Goal: Task Accomplishment & Management: Manage account settings

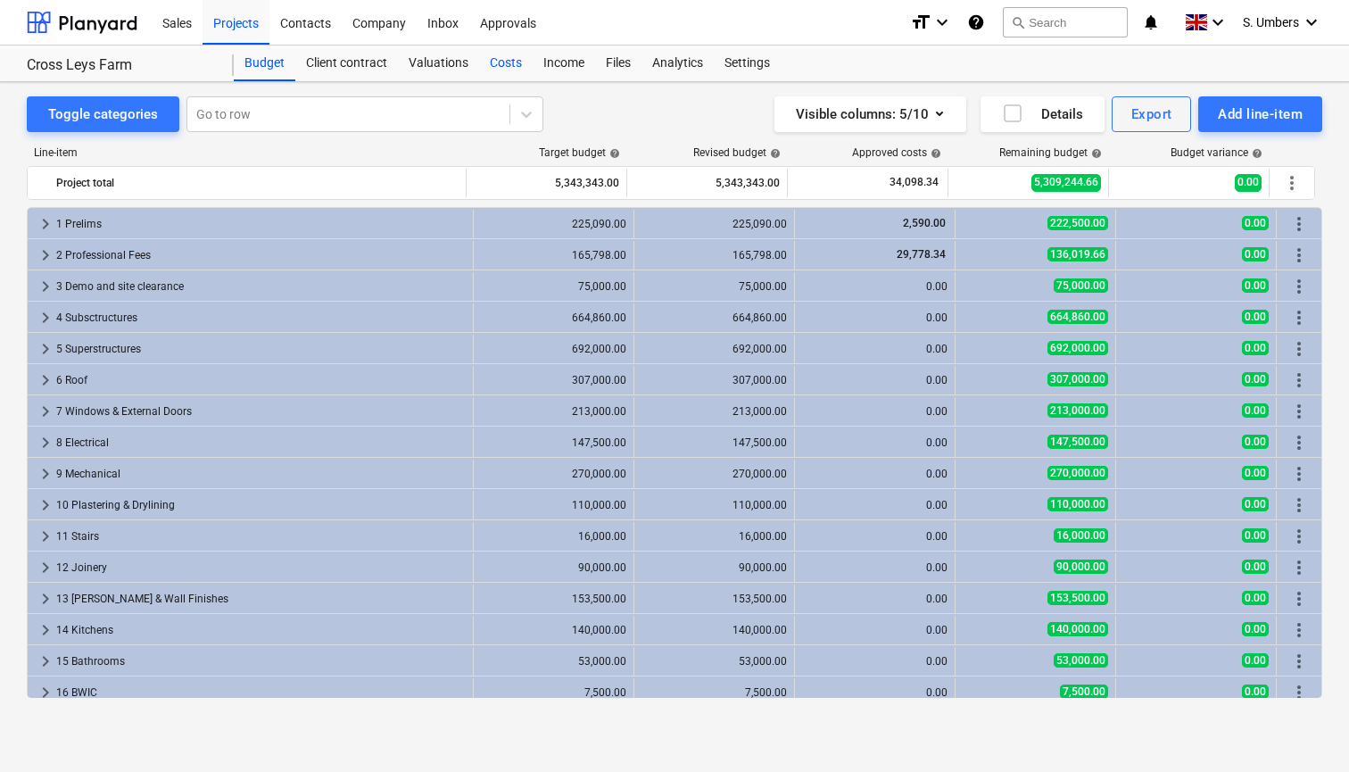
click at [510, 61] on div "Costs" at bounding box center [506, 64] width 54 height 36
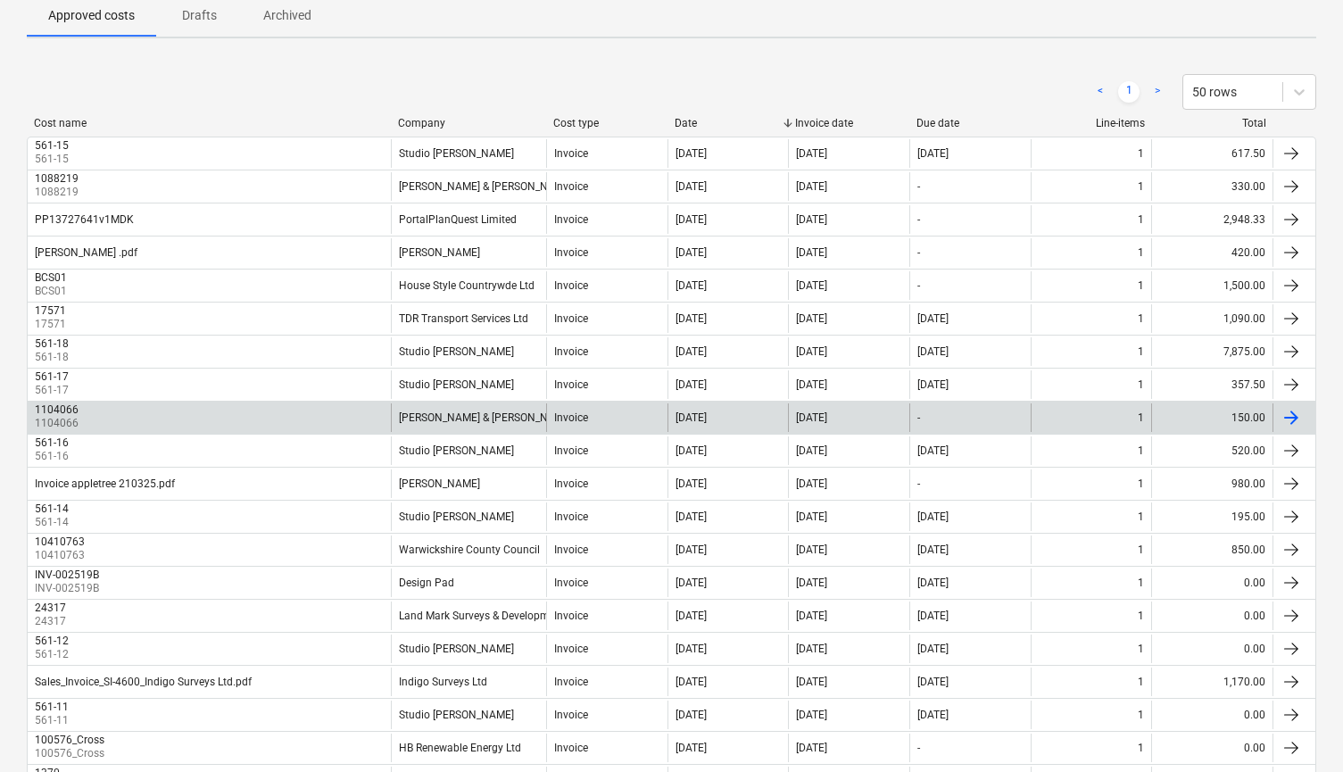
scroll to position [154, 0]
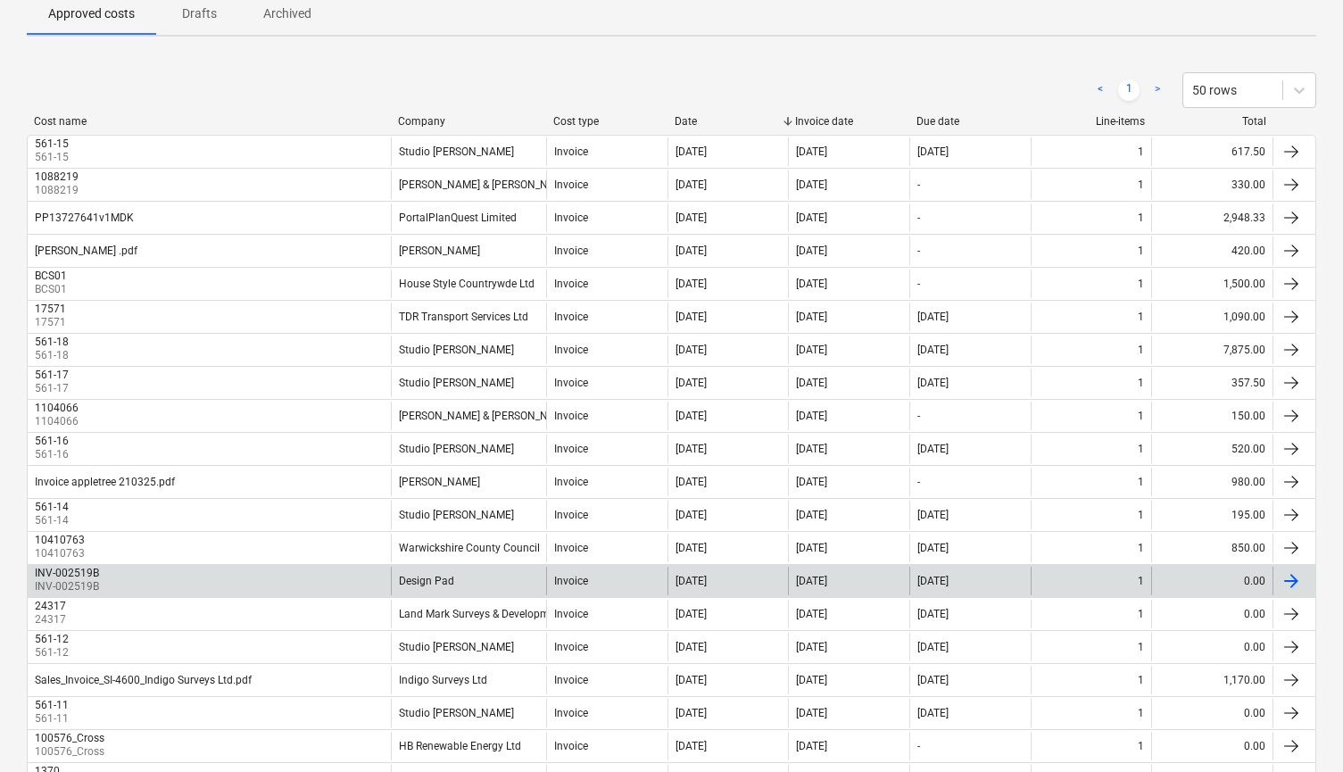
click at [1026, 593] on div "[DATE]" at bounding box center [969, 581] width 121 height 29
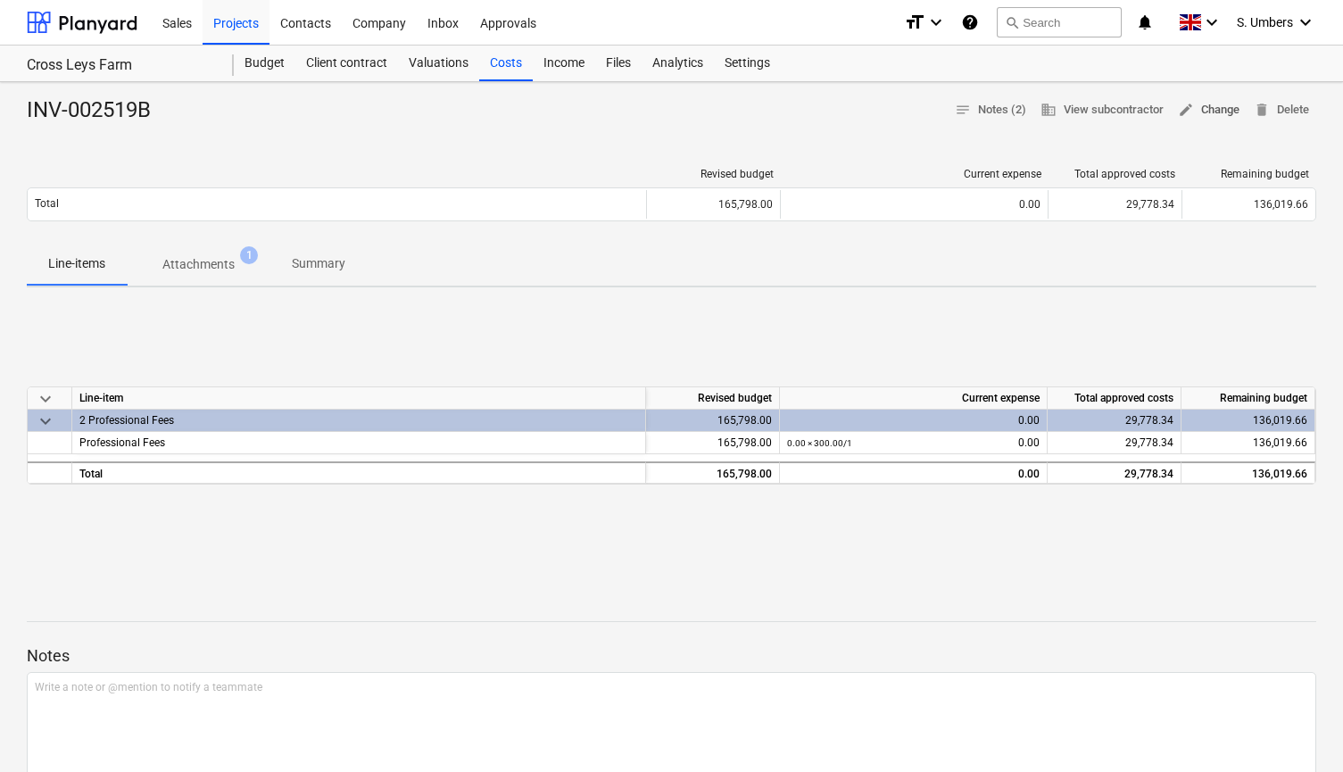
click at [1207, 106] on span "edit Change" at bounding box center [1209, 110] width 62 height 21
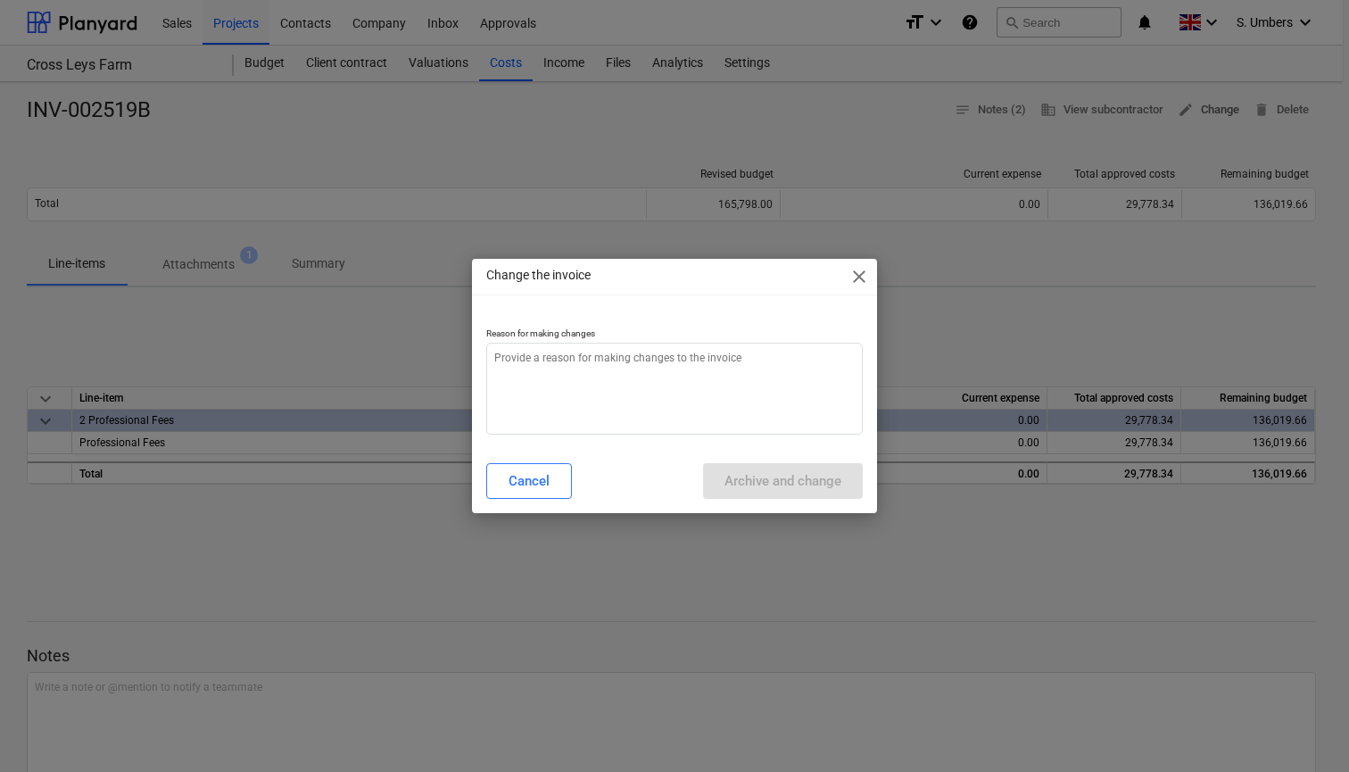
type textarea "x"
click at [550, 427] on textarea at bounding box center [674, 389] width 377 height 92
type textarea "x"
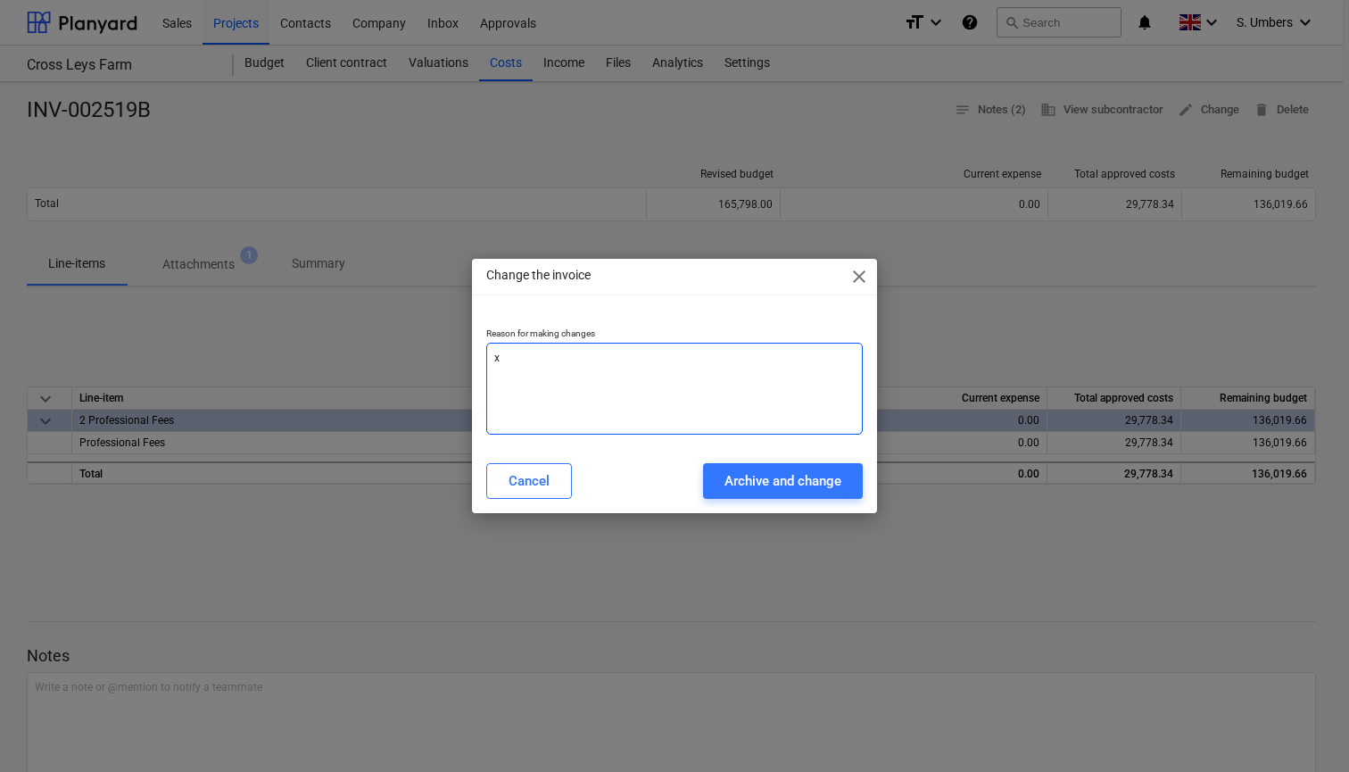
type textarea "x"
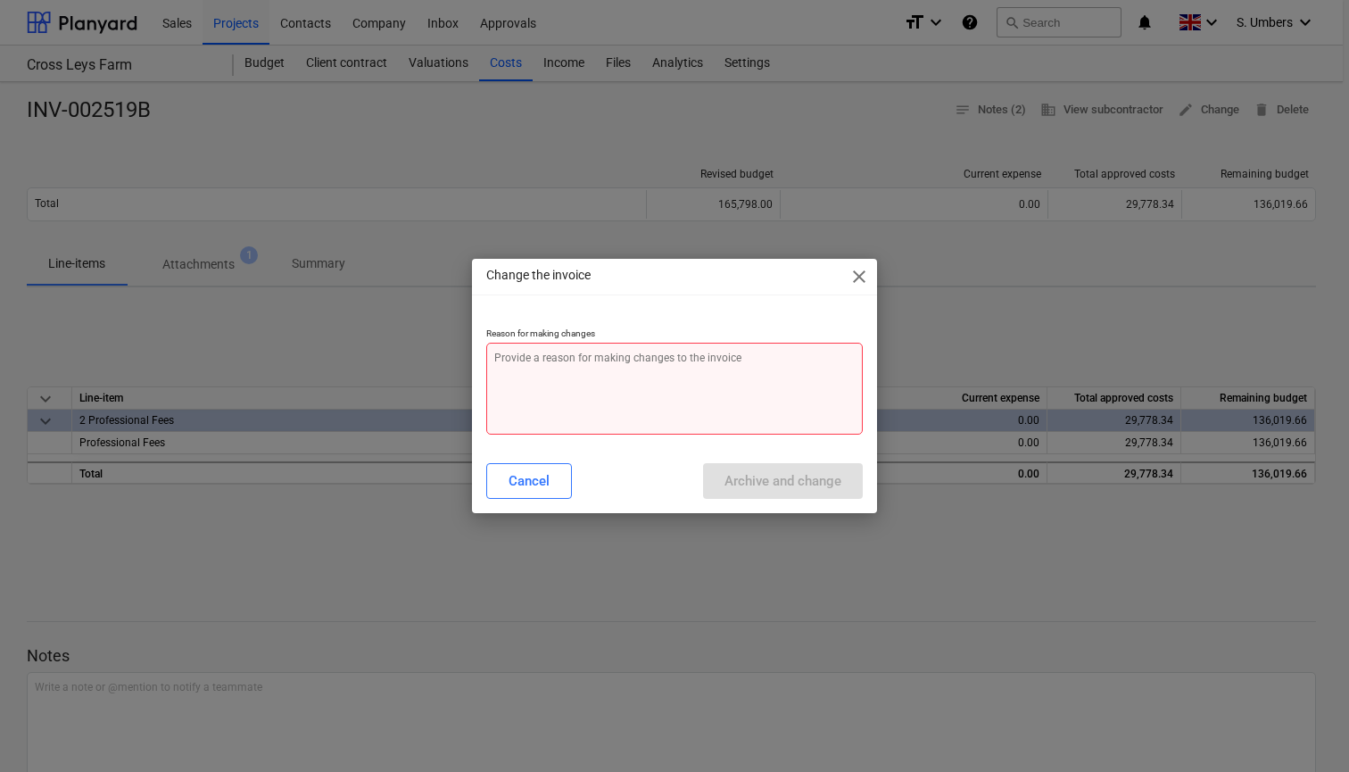
type textarea "x"
type textarea "z"
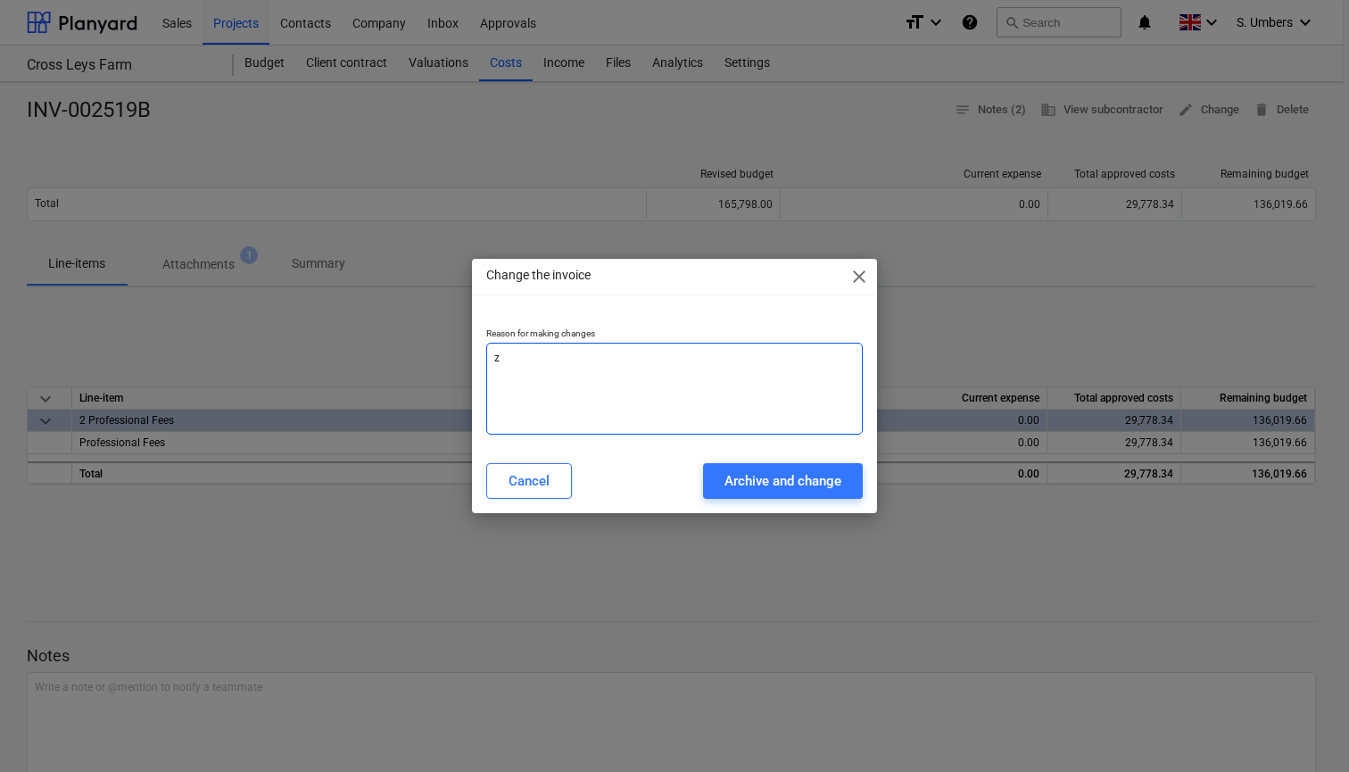
type textarea "x"
type textarea "ze"
type textarea "x"
type textarea "zer"
type textarea "x"
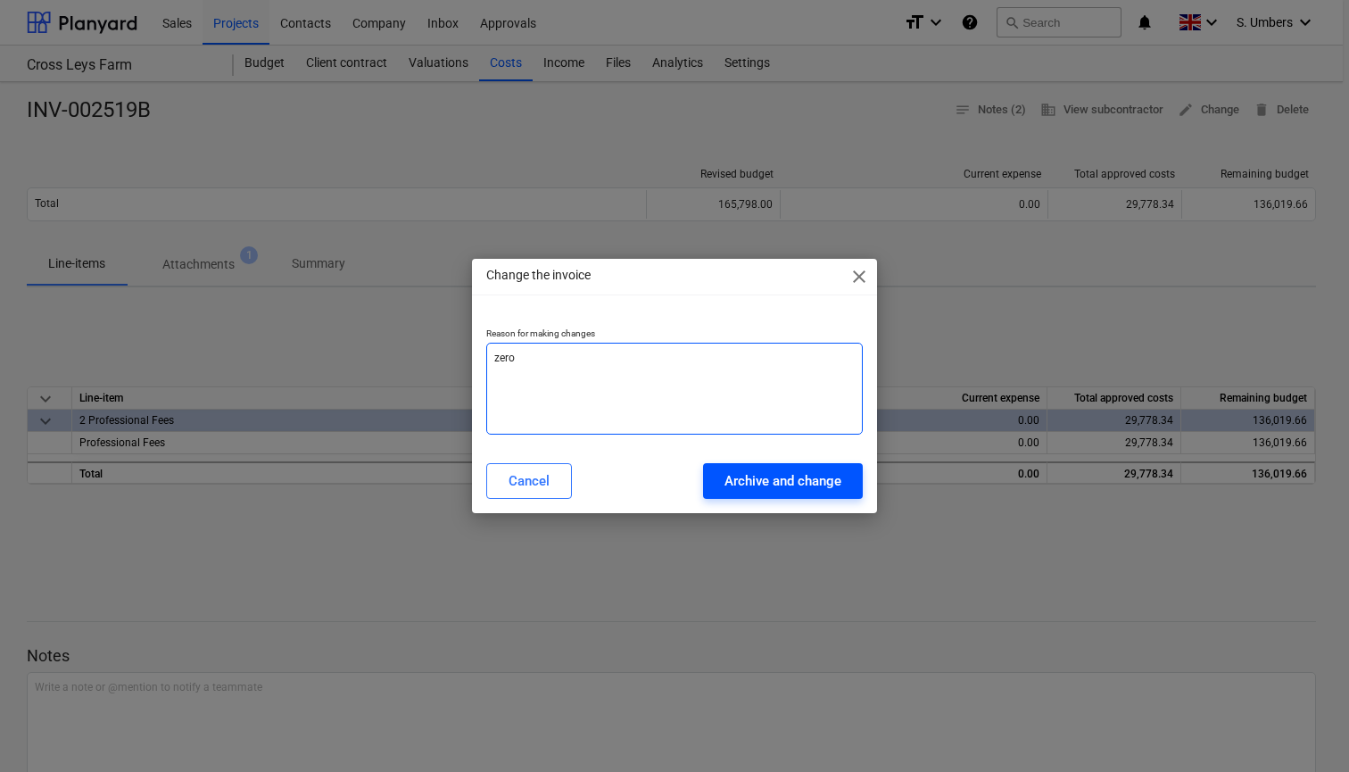
type textarea "zero"
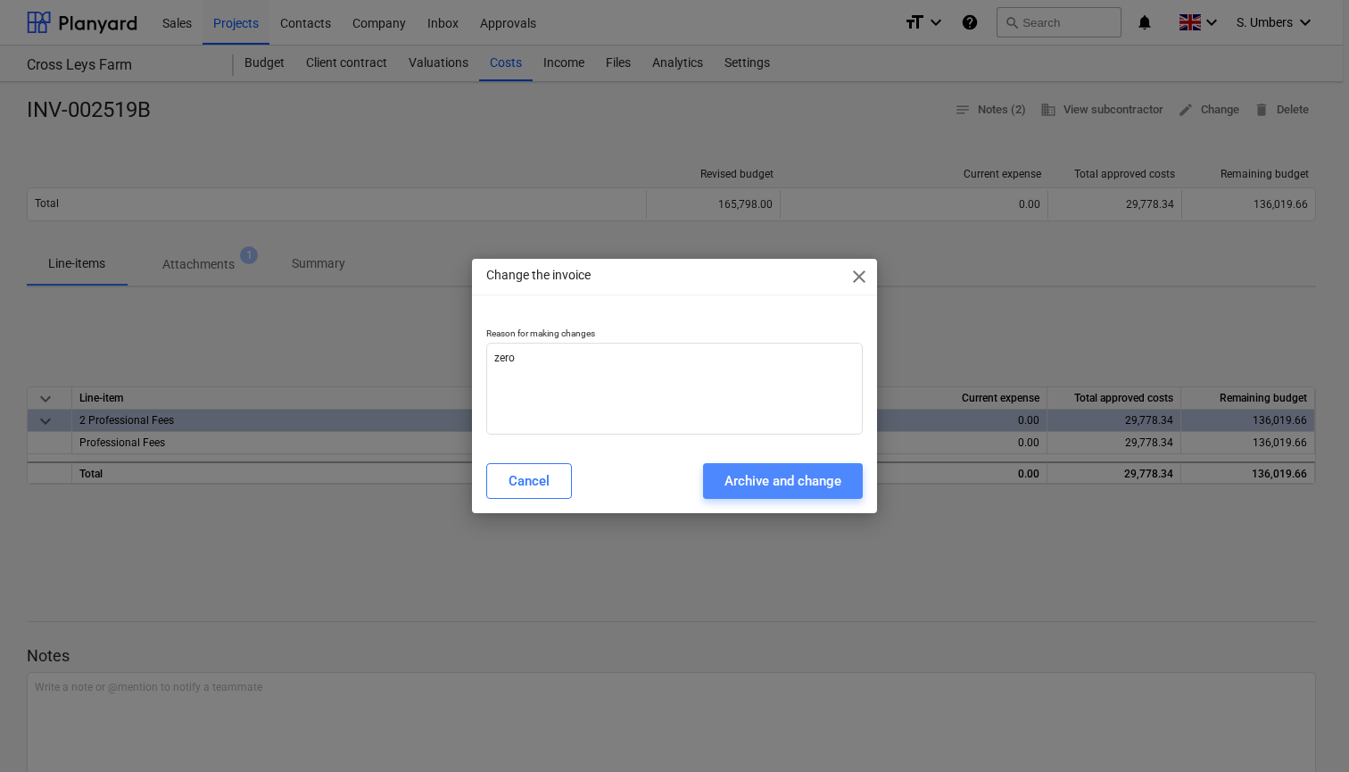
click at [832, 464] on button "Archive and change" at bounding box center [783, 481] width 160 height 36
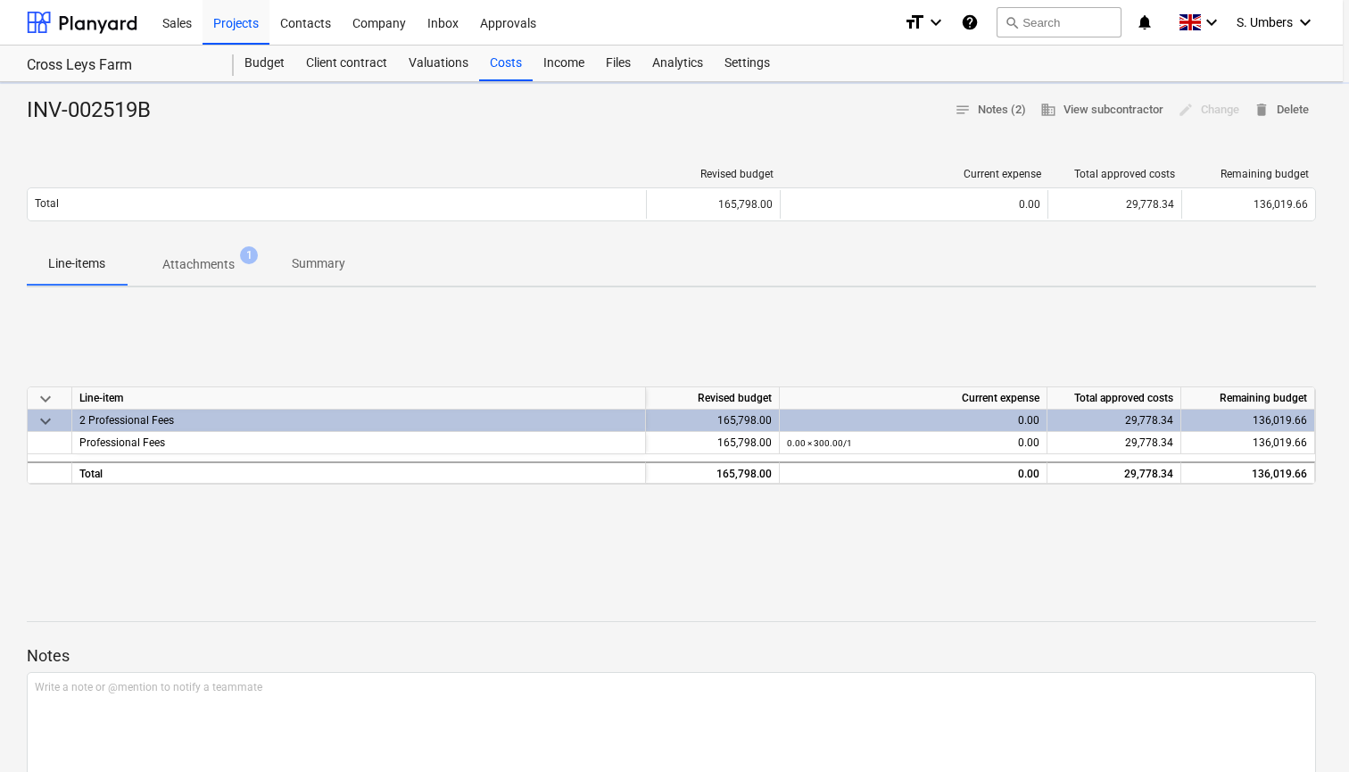
type textarea "x"
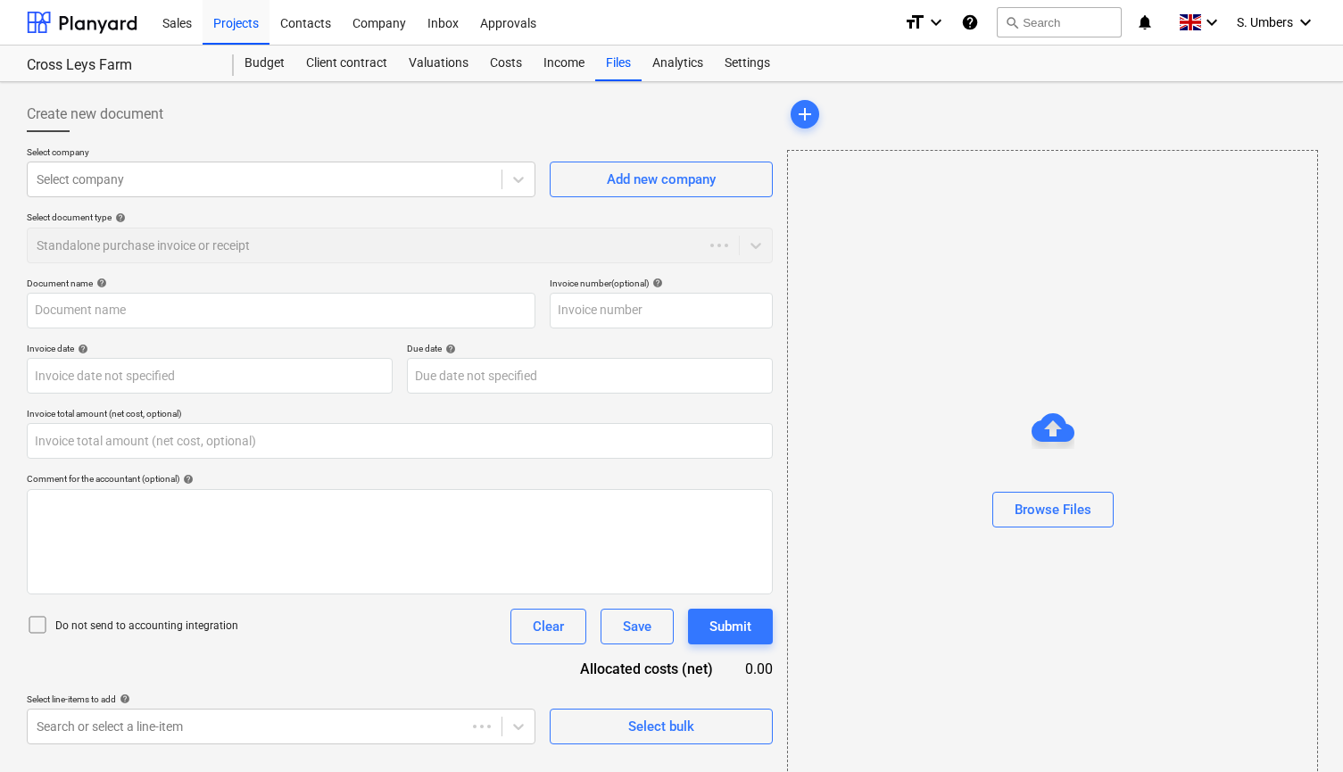
type input "0.00"
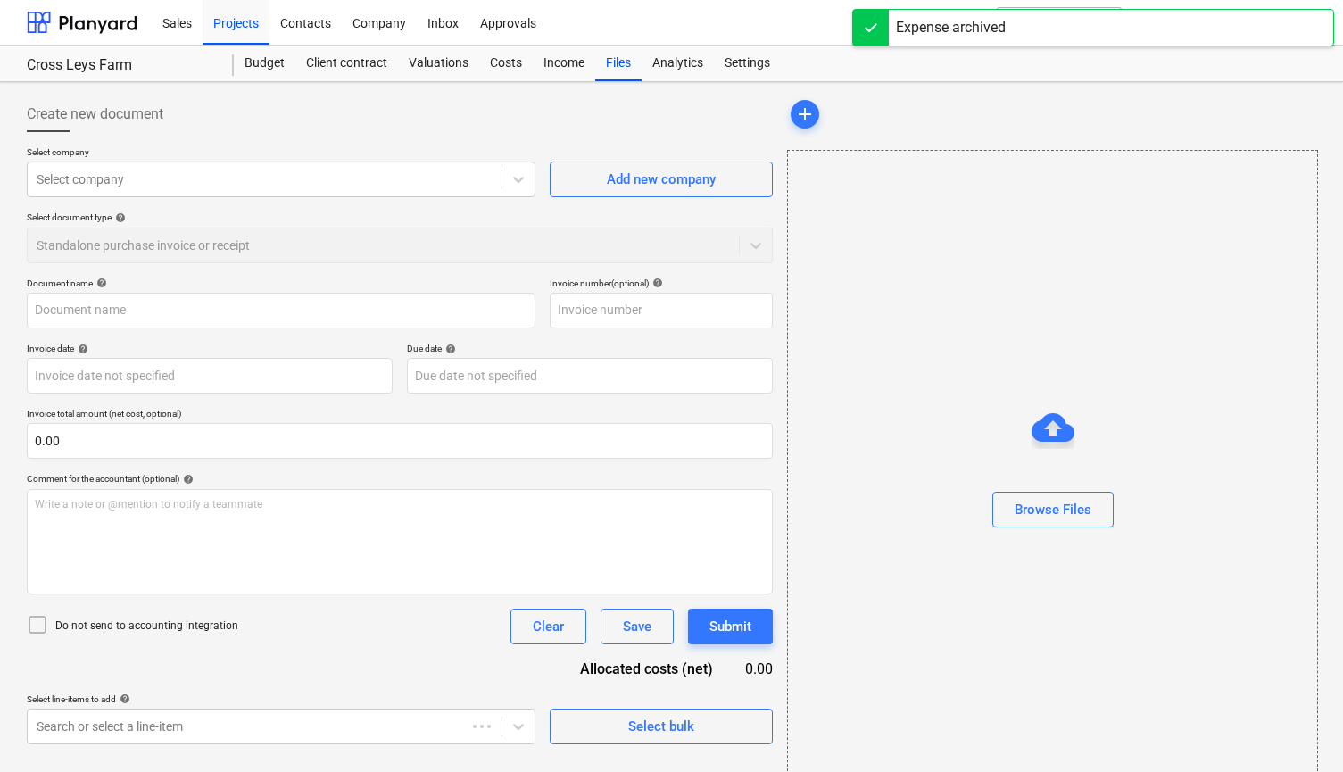
type input "INV-002519B"
type input "[DATE]"
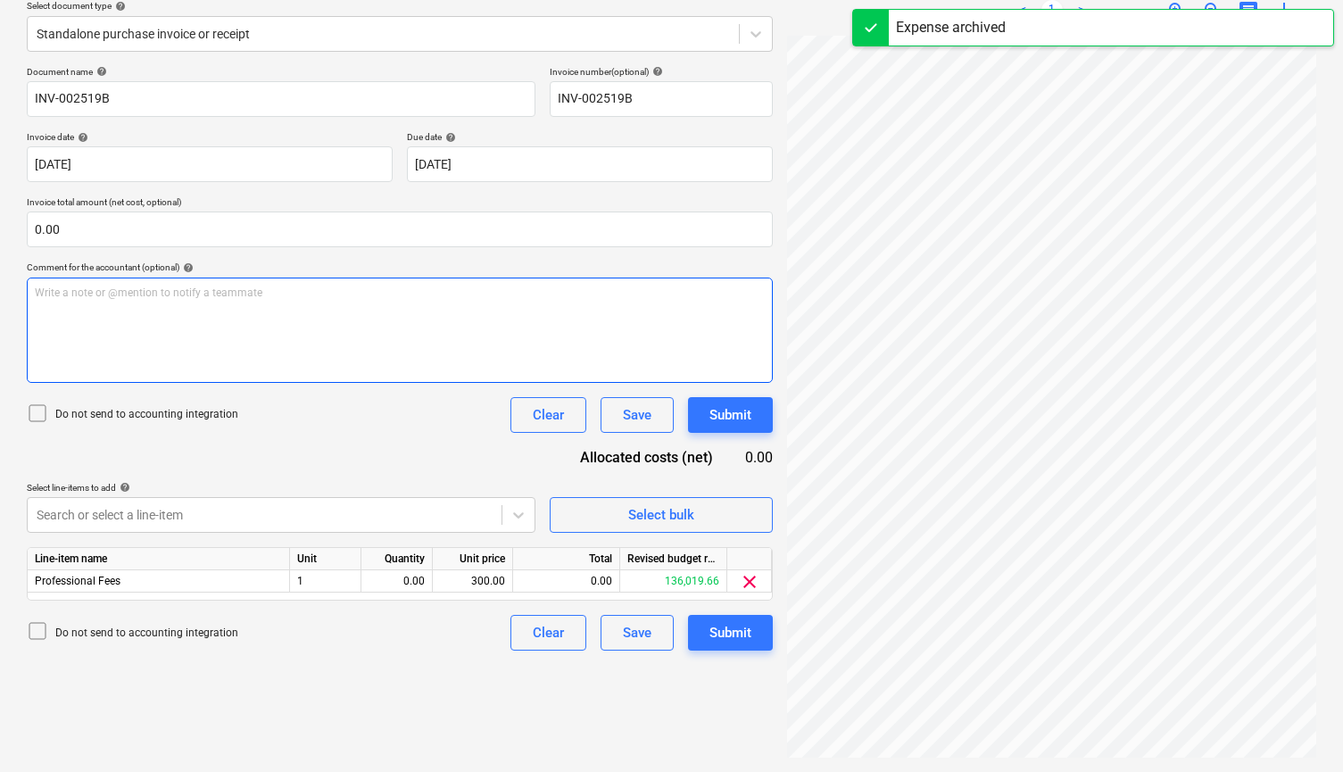
scroll to position [212, 0]
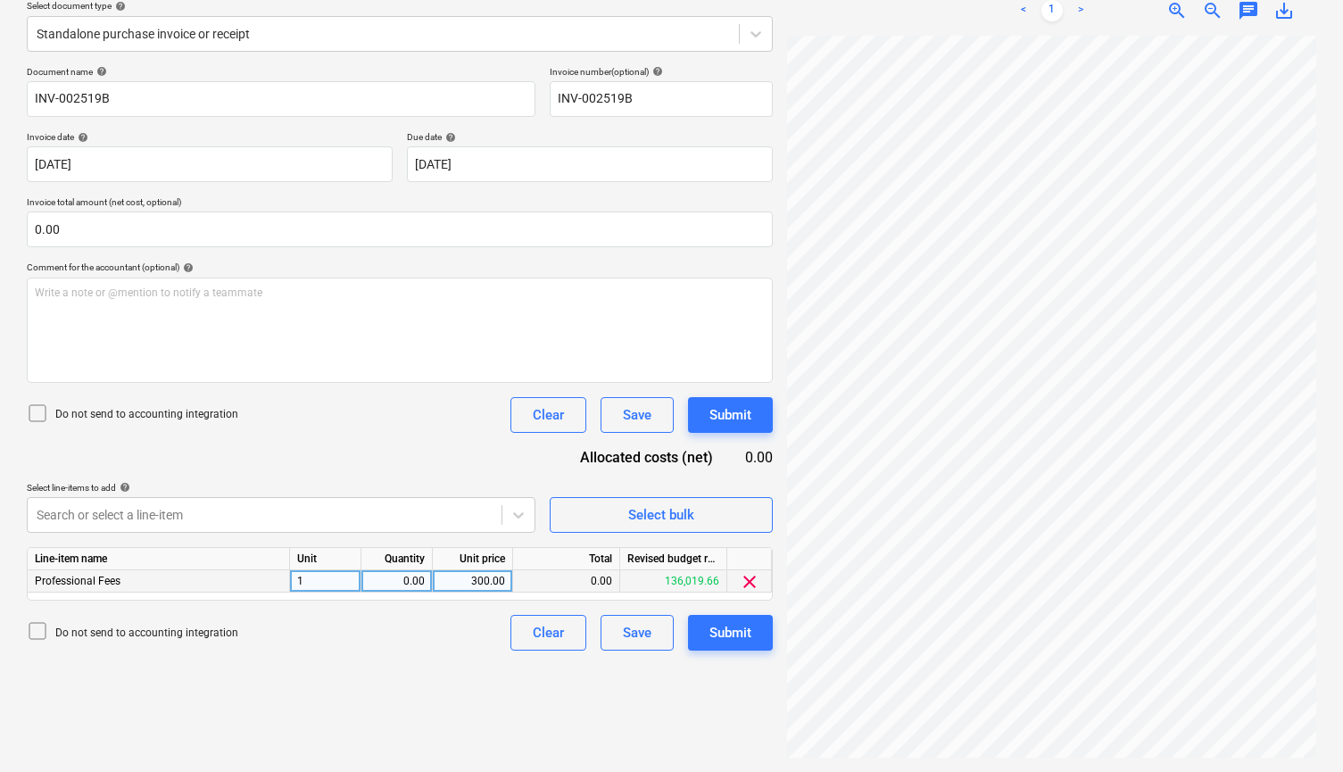
click at [543, 576] on div "0.00" at bounding box center [566, 581] width 107 height 22
click at [747, 578] on span "clear" at bounding box center [749, 581] width 21 height 21
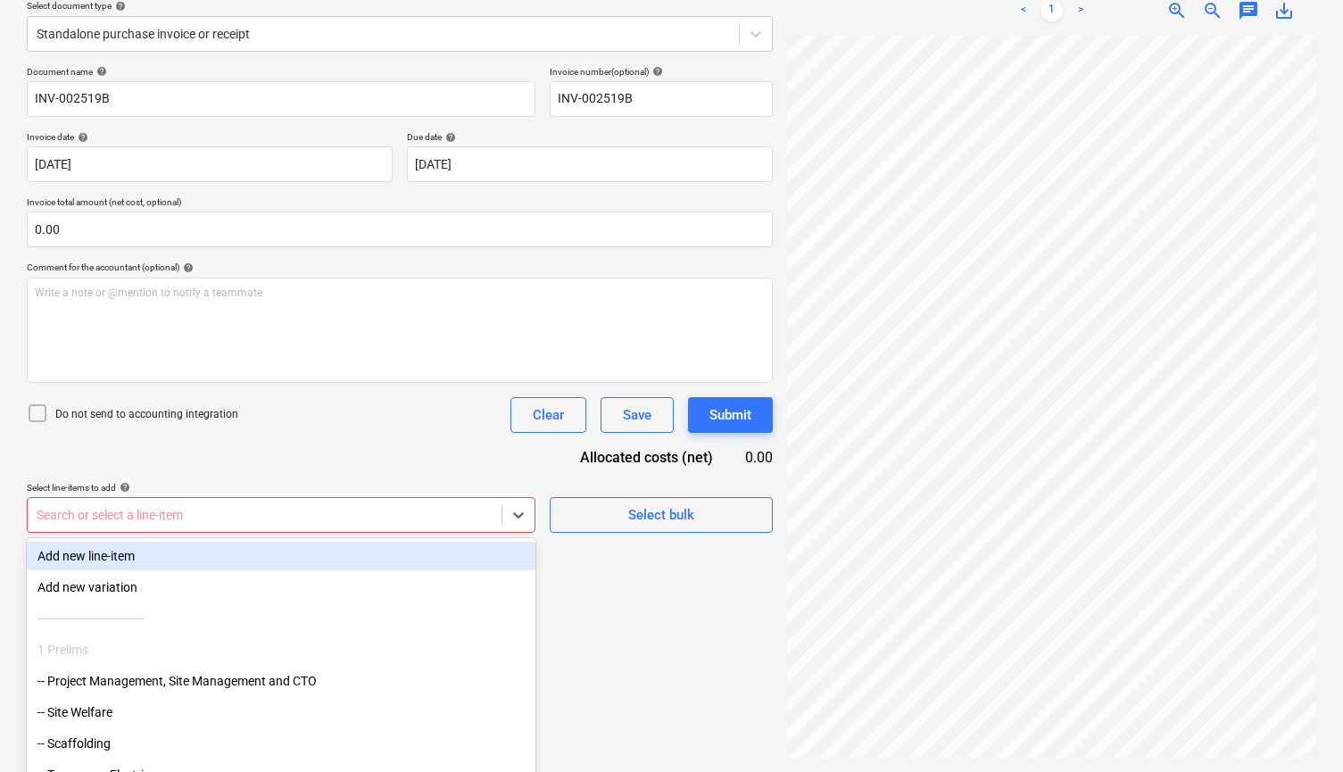
scroll to position [249, 0]
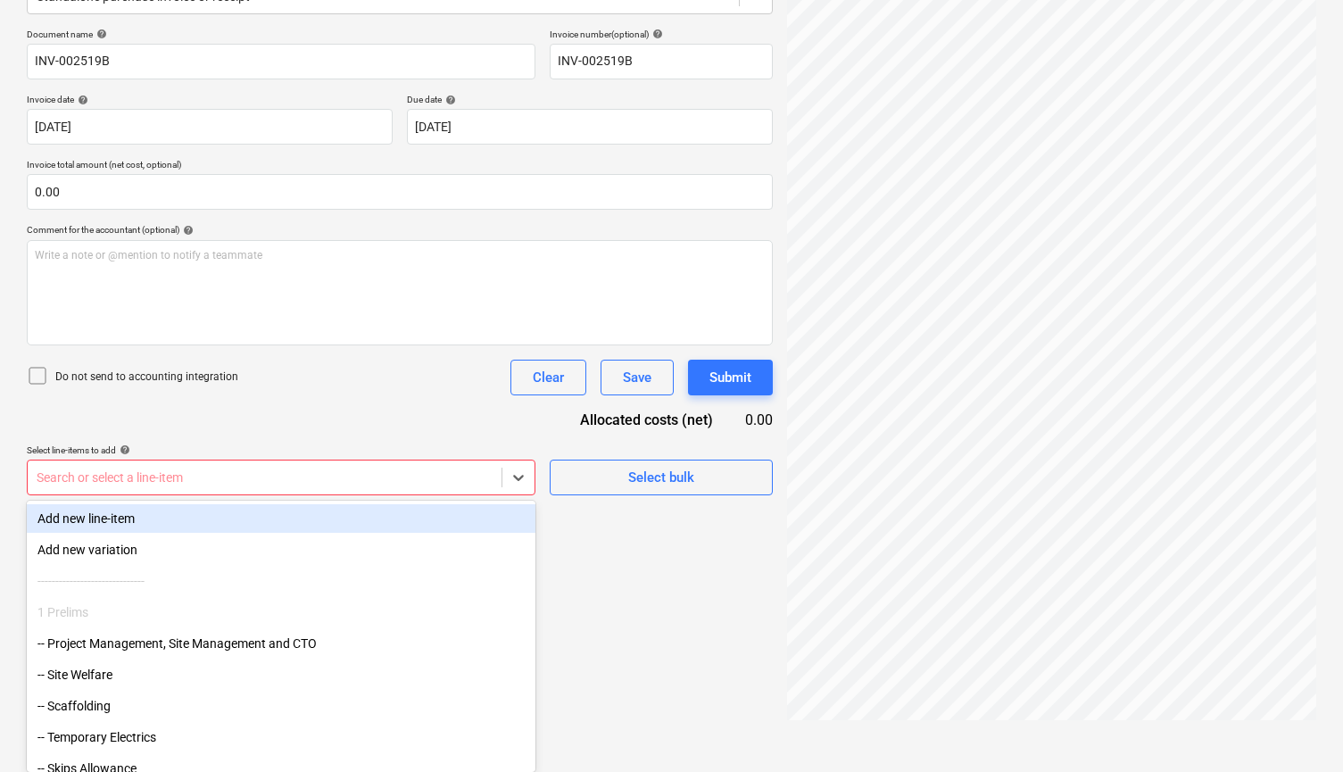
click at [125, 517] on body "Sales Projects Contacts Company Inbox 1 Approvals format_size keyboard_arrow_do…" at bounding box center [671, 137] width 1343 height 772
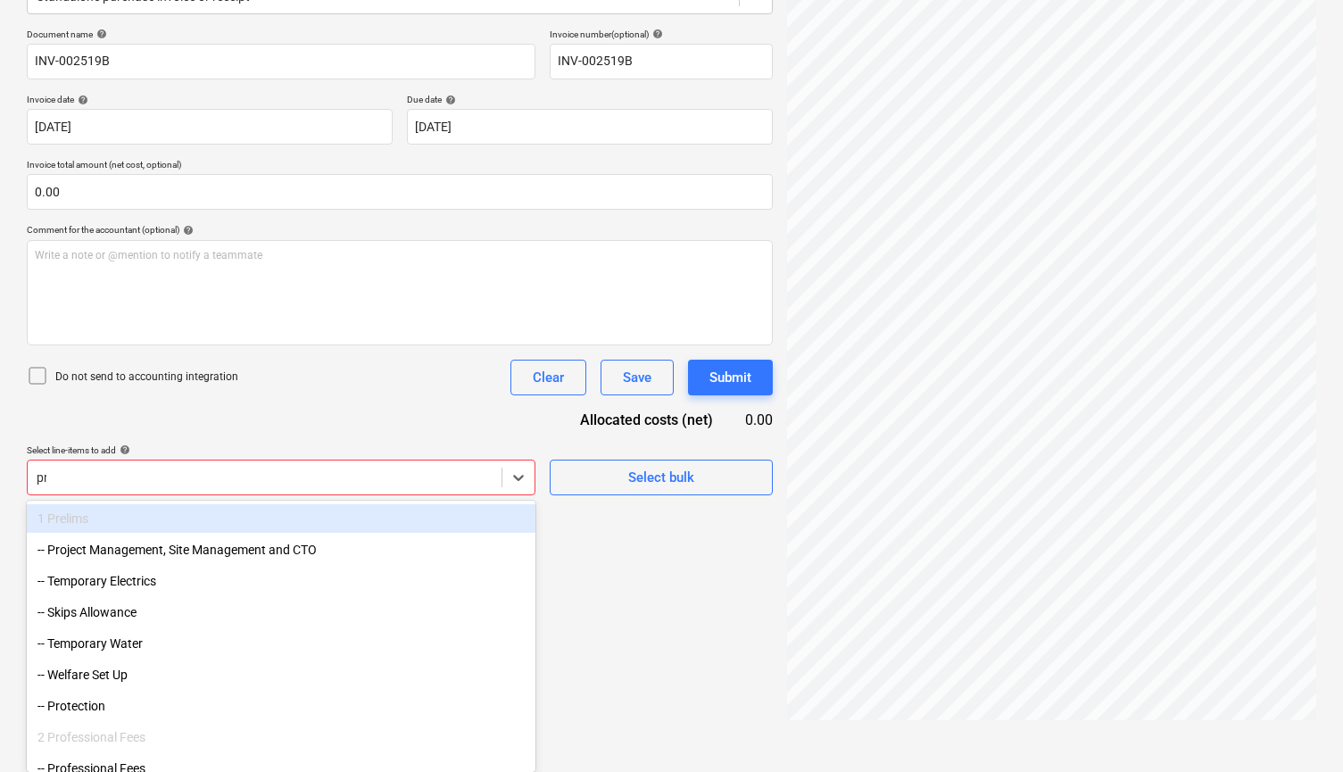
type input "pro"
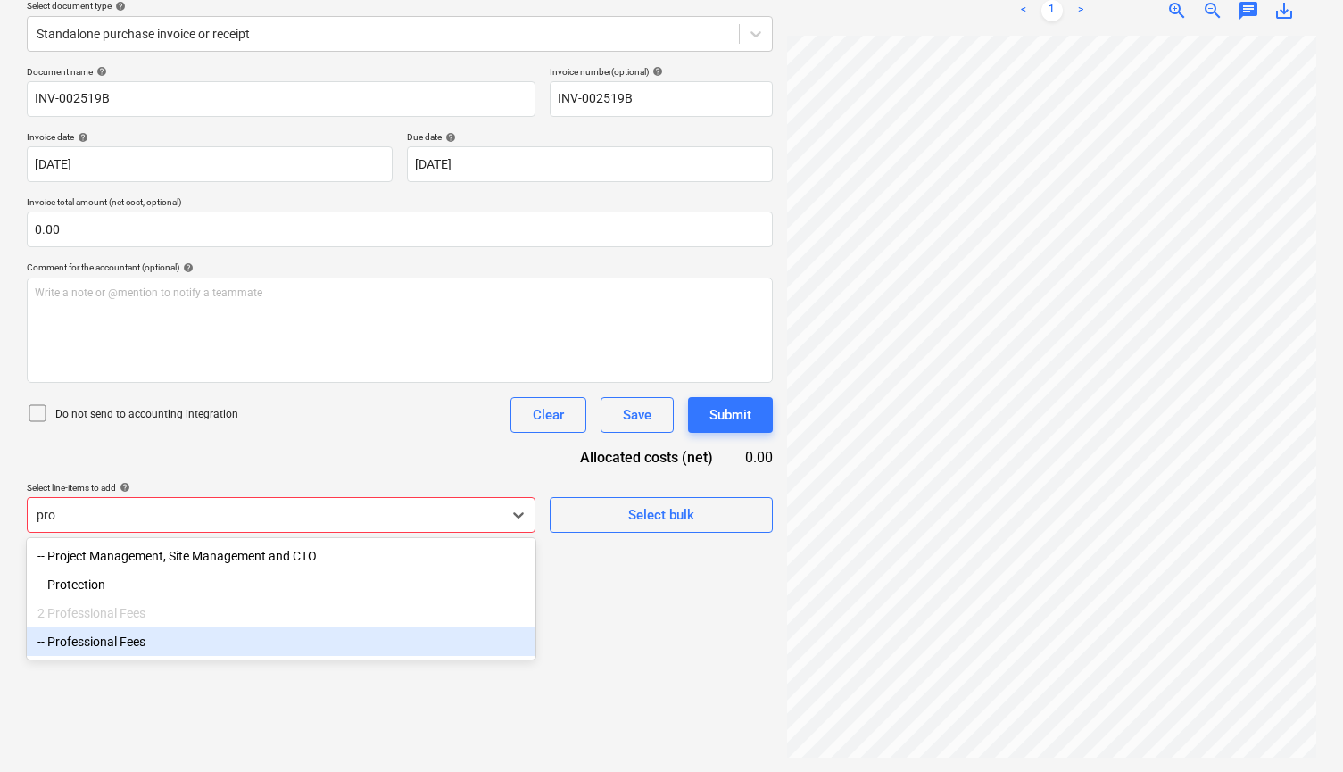
click at [91, 643] on div "-- Professional Fees" at bounding box center [281, 641] width 509 height 29
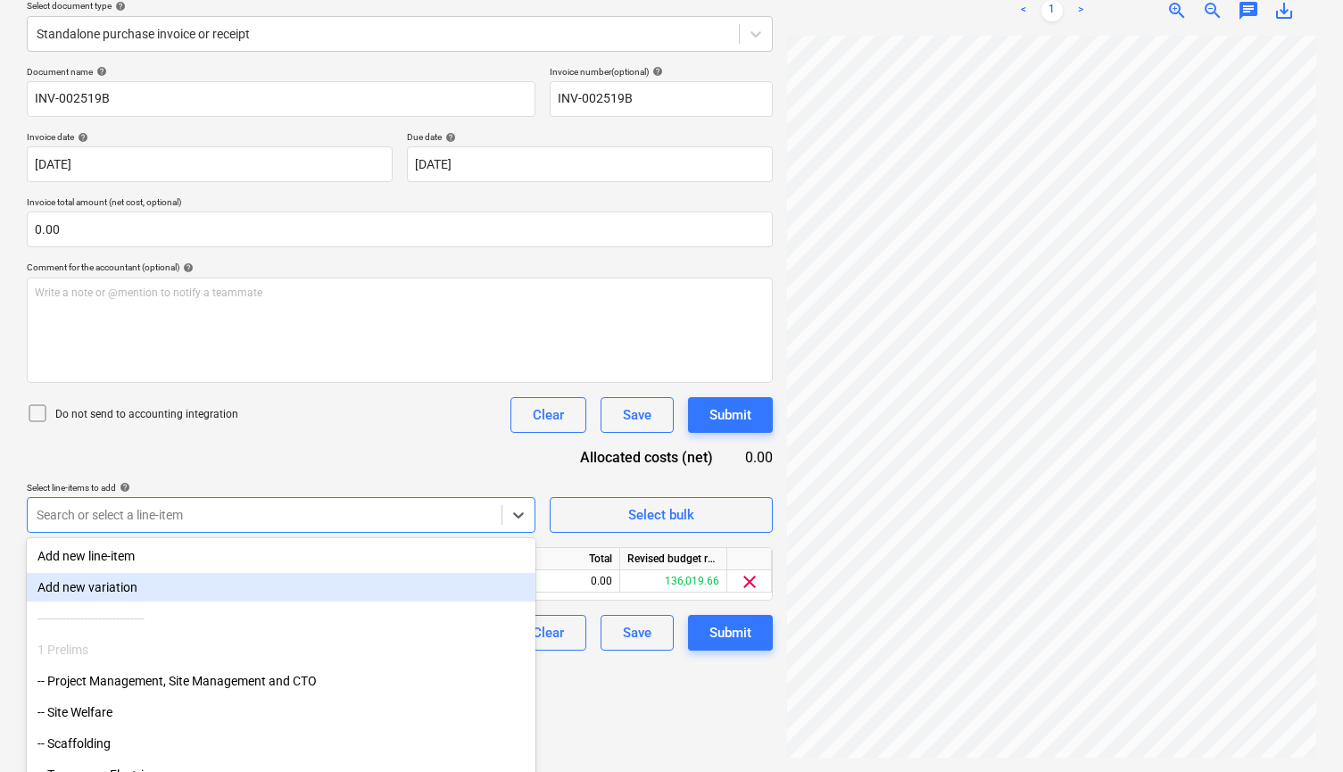
click at [467, 453] on div "Document name help INV-002519B Invoice number (optional) help INV-002519B Invoi…" at bounding box center [400, 358] width 746 height 585
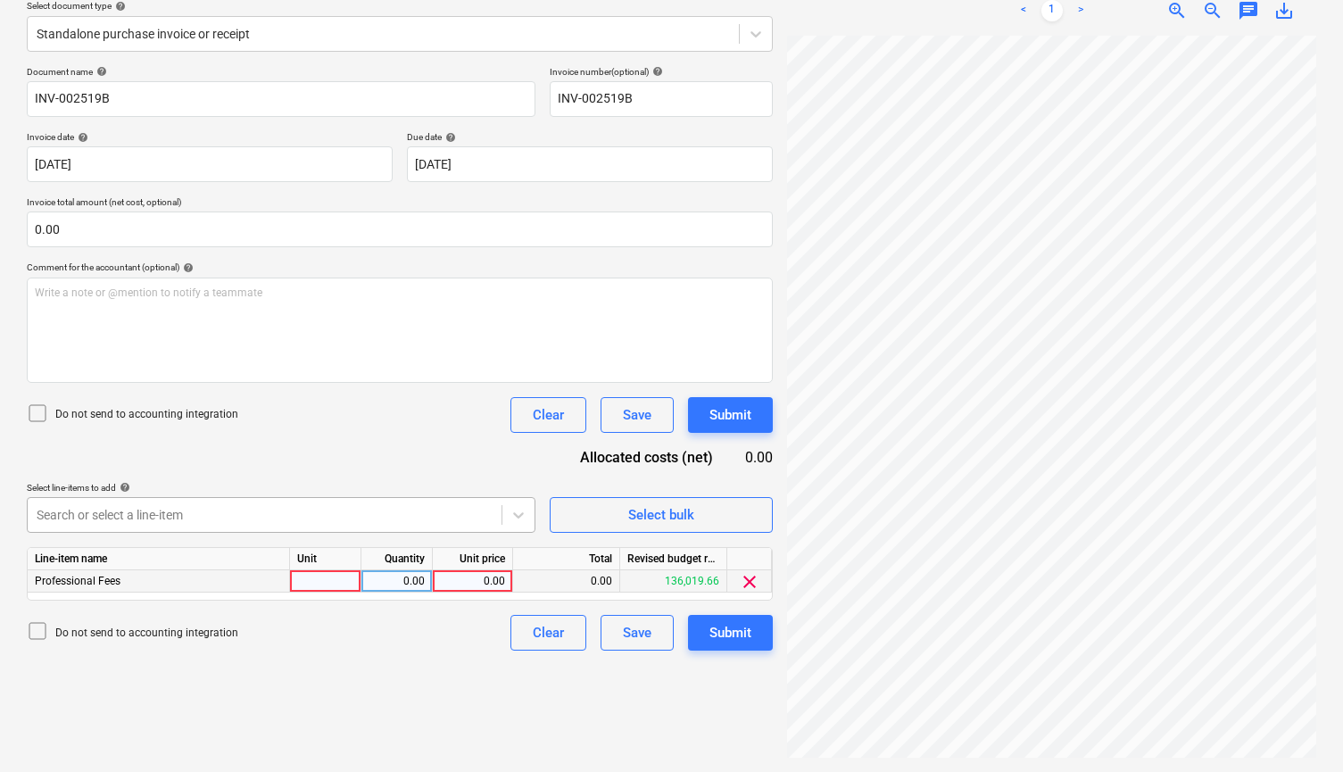
click at [456, 582] on div "0.00" at bounding box center [472, 581] width 65 height 22
type input "300"
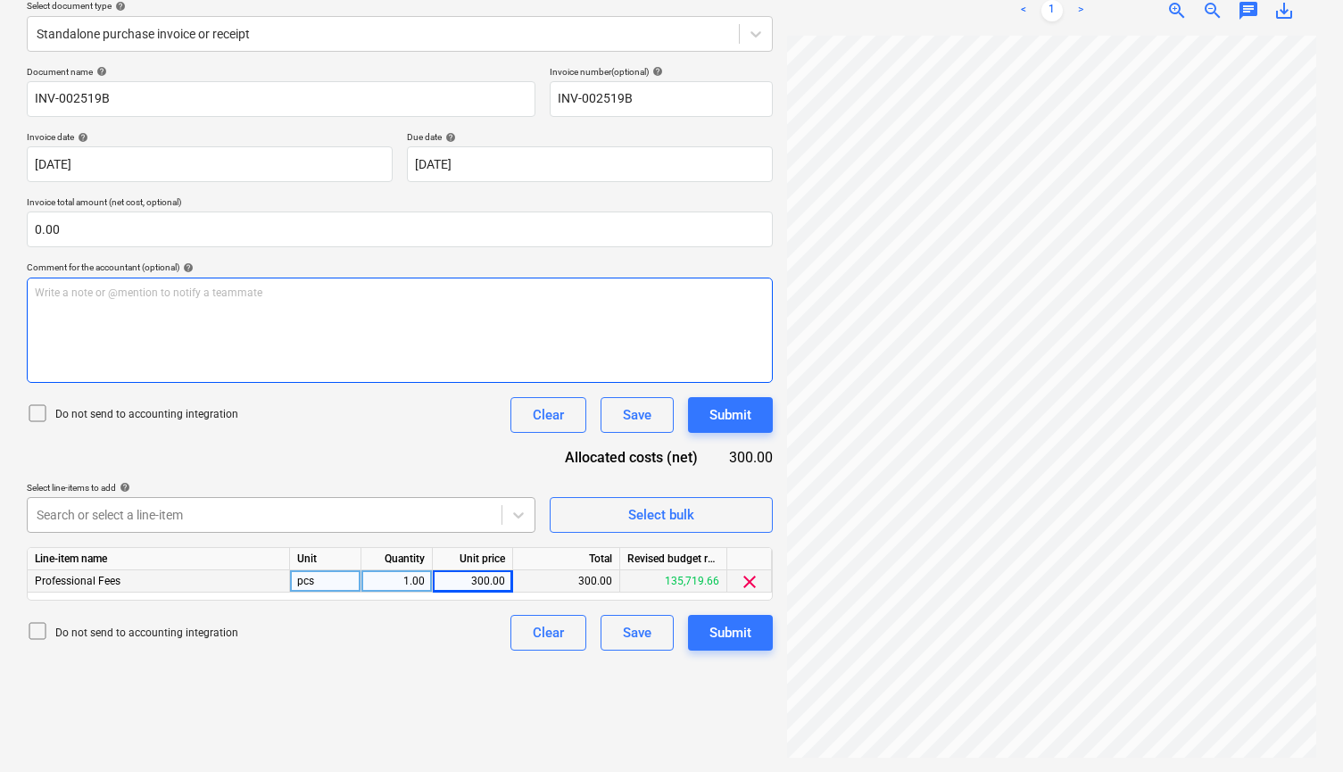
click at [255, 335] on div "Write a note or @mention to notify a teammate [PERSON_NAME]" at bounding box center [400, 330] width 746 height 105
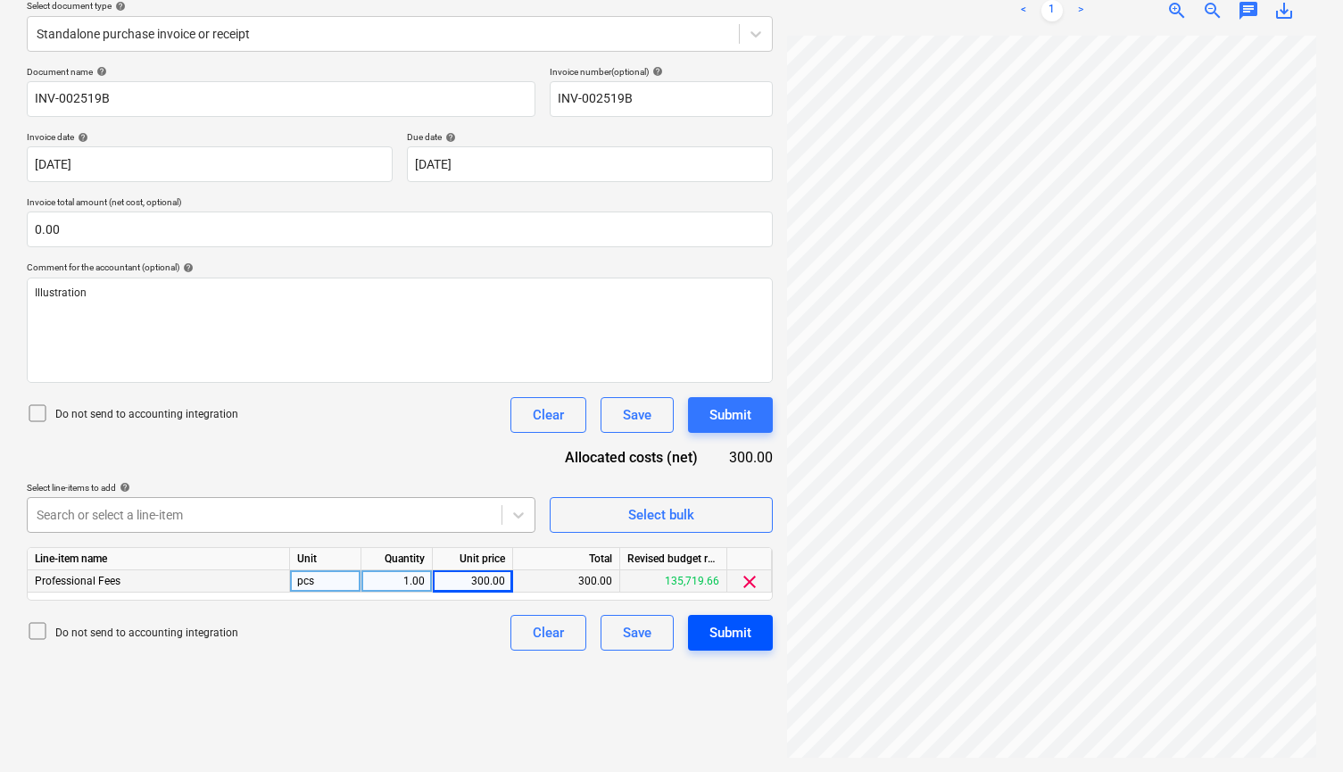
click at [729, 632] on div "Submit" at bounding box center [730, 632] width 42 height 23
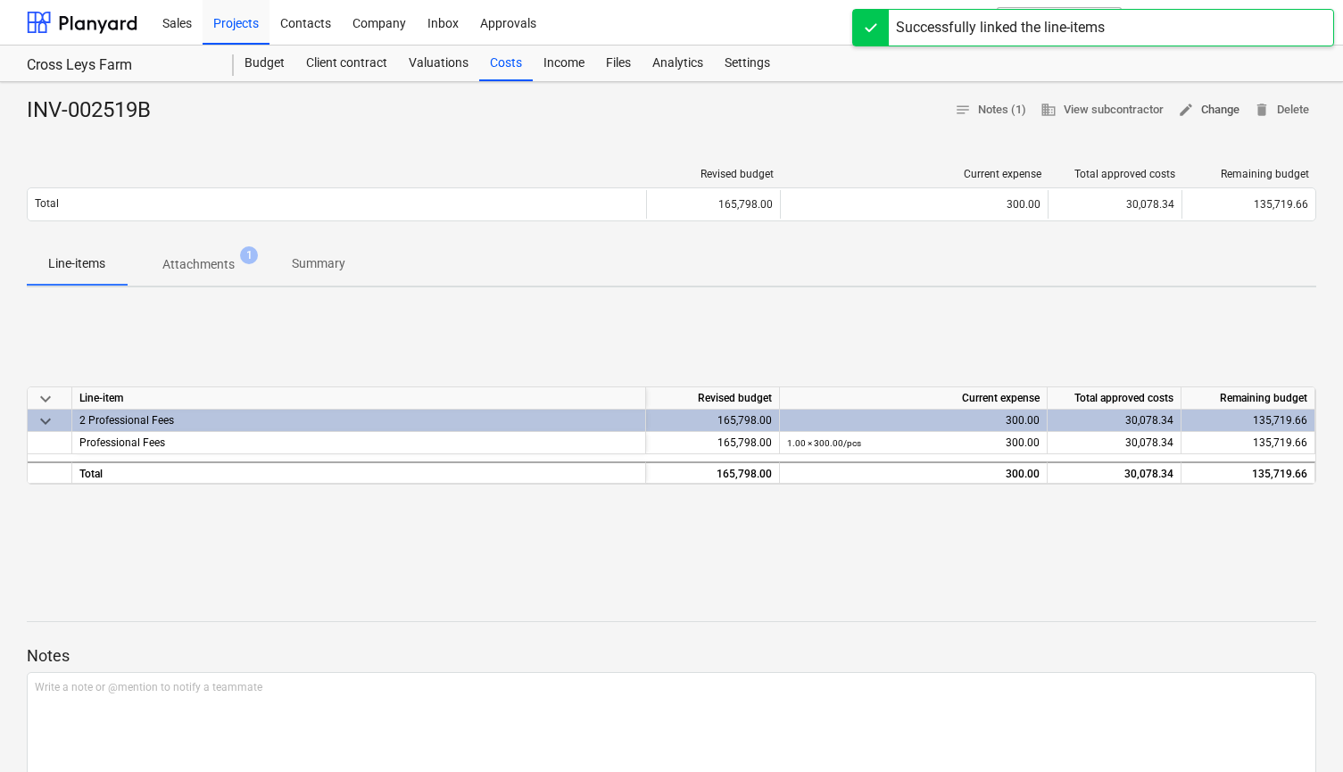
click at [1226, 101] on span "edit Change" at bounding box center [1209, 110] width 62 height 21
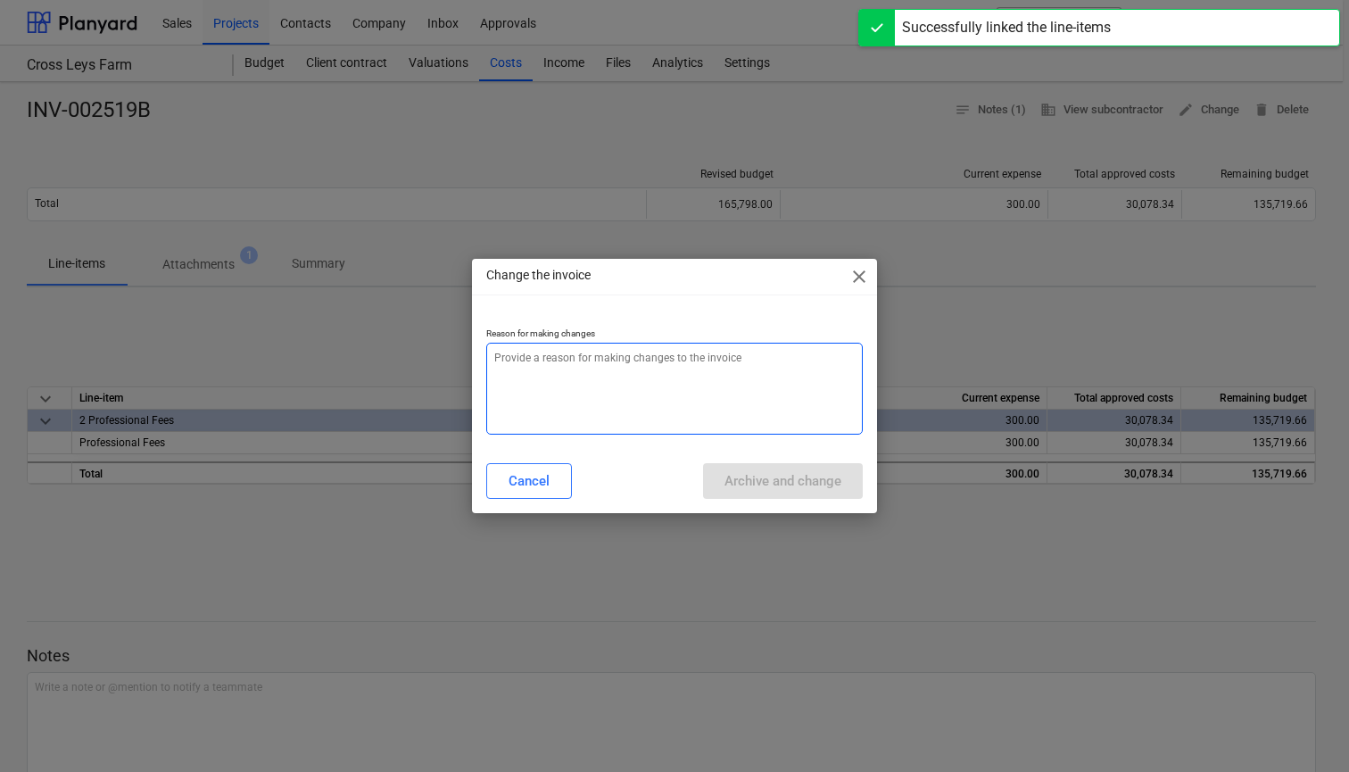
click at [570, 382] on textarea at bounding box center [674, 389] width 377 height 92
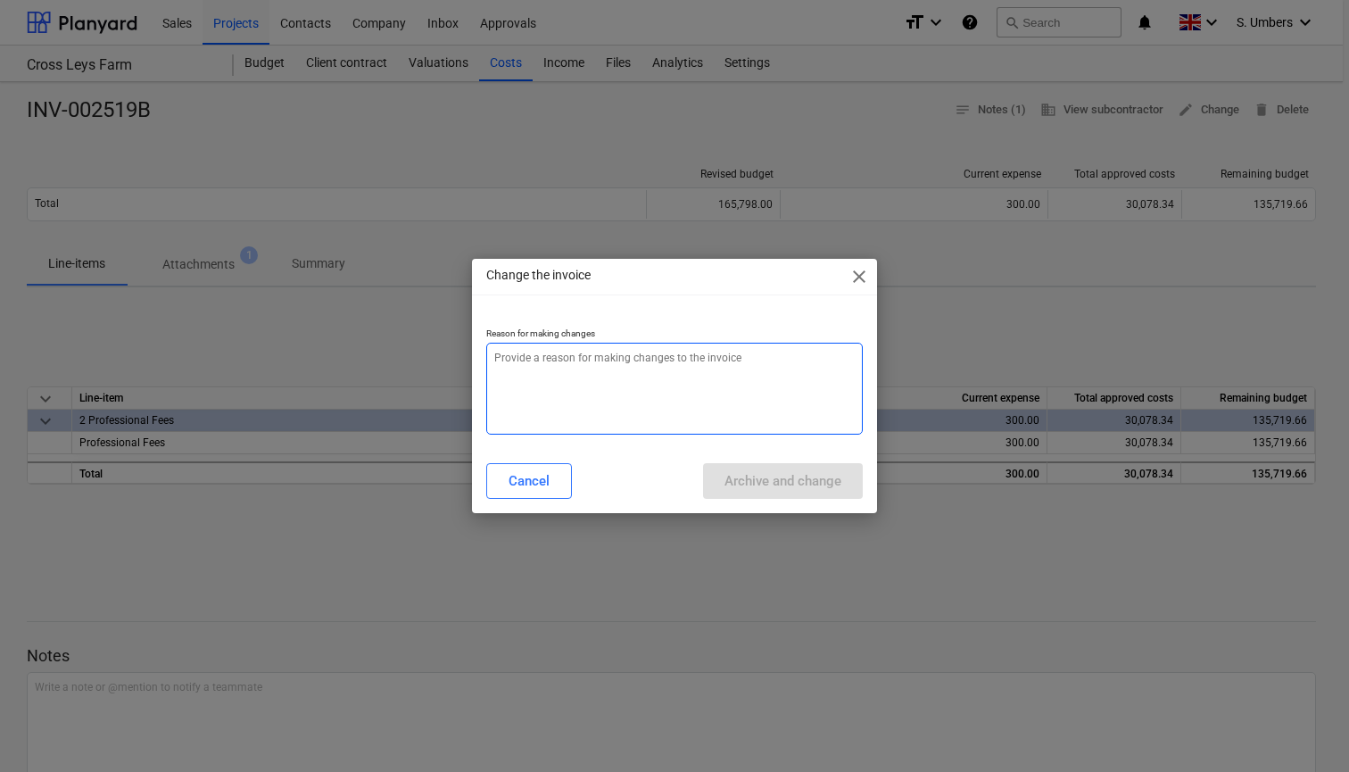
type textarea "x"
type textarea "a"
type textarea "x"
type textarea "ac"
type textarea "x"
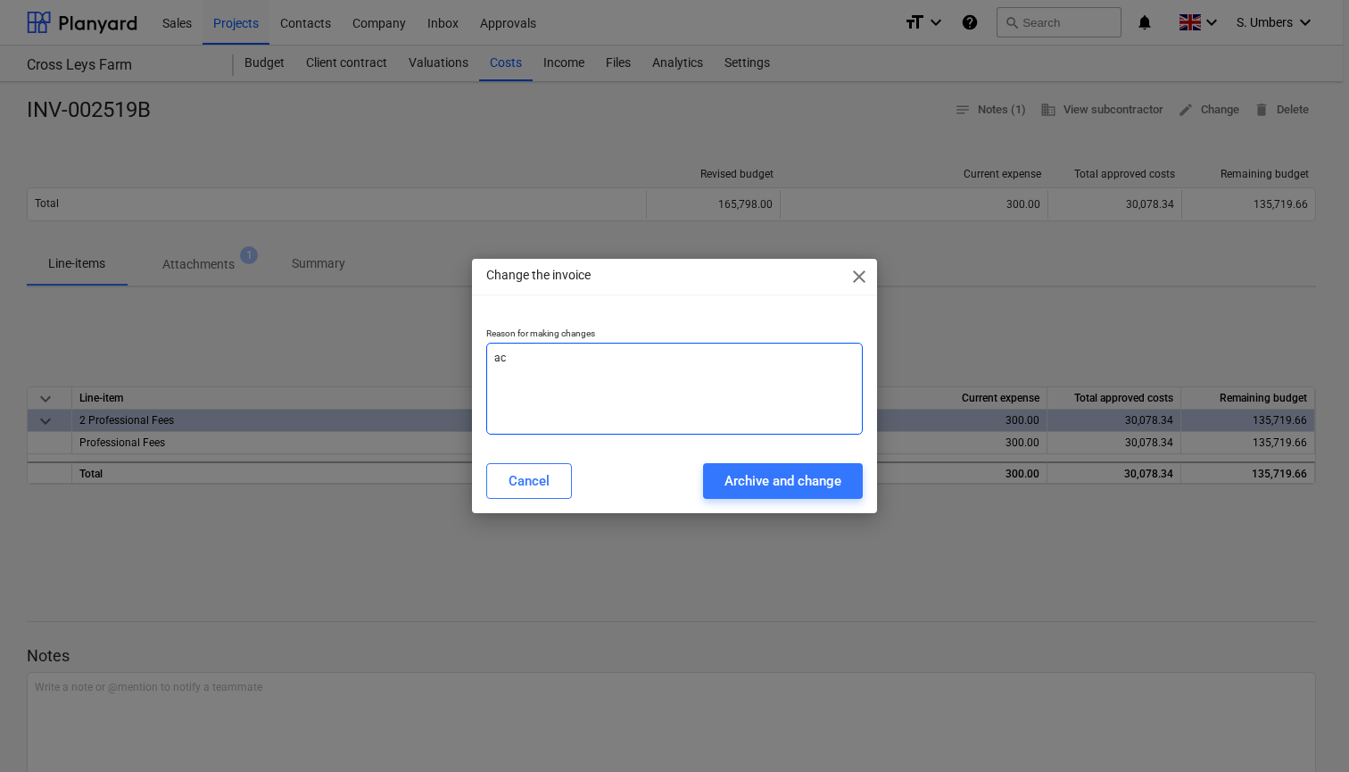
type textarea "acc"
type textarea "x"
type textarea "acco"
type textarea "x"
type textarea "accou"
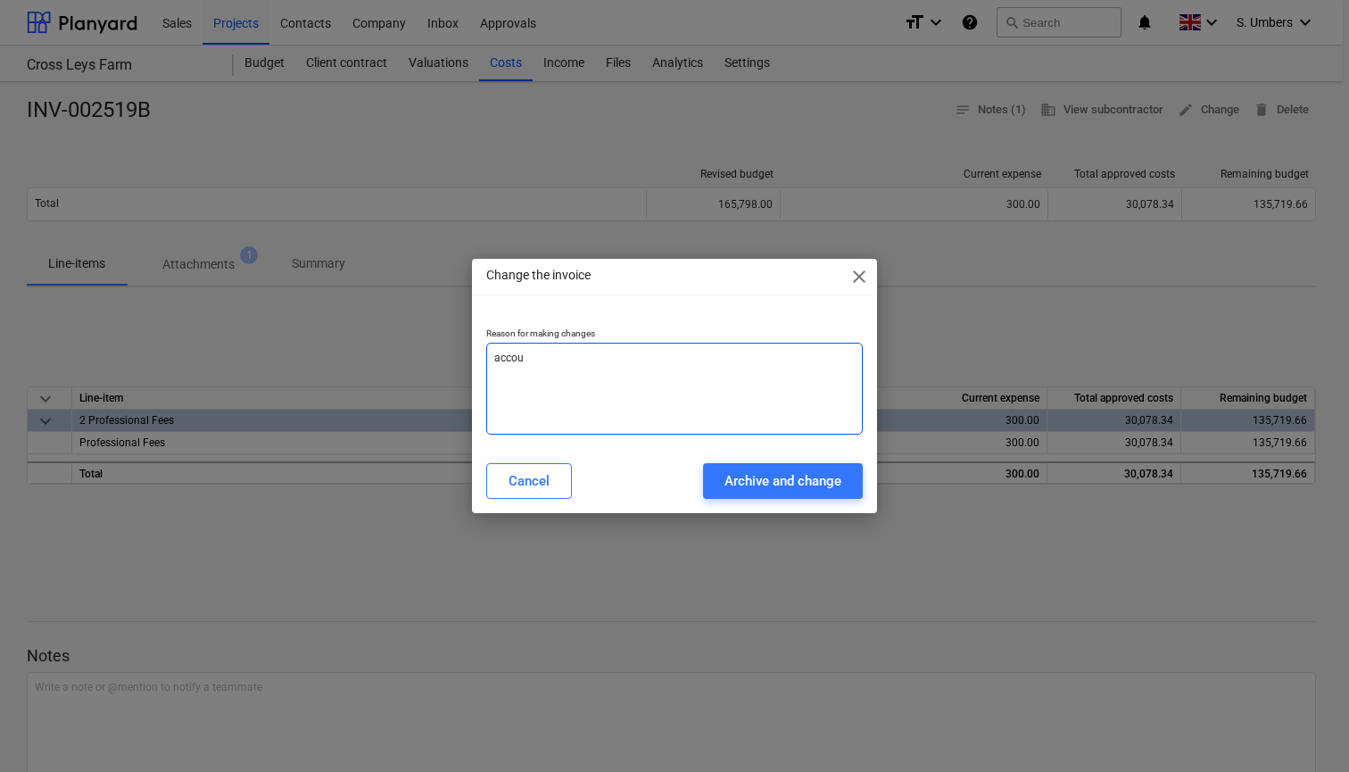
type textarea "x"
type textarea "accoun"
type textarea "x"
type textarea "account"
type textarea "x"
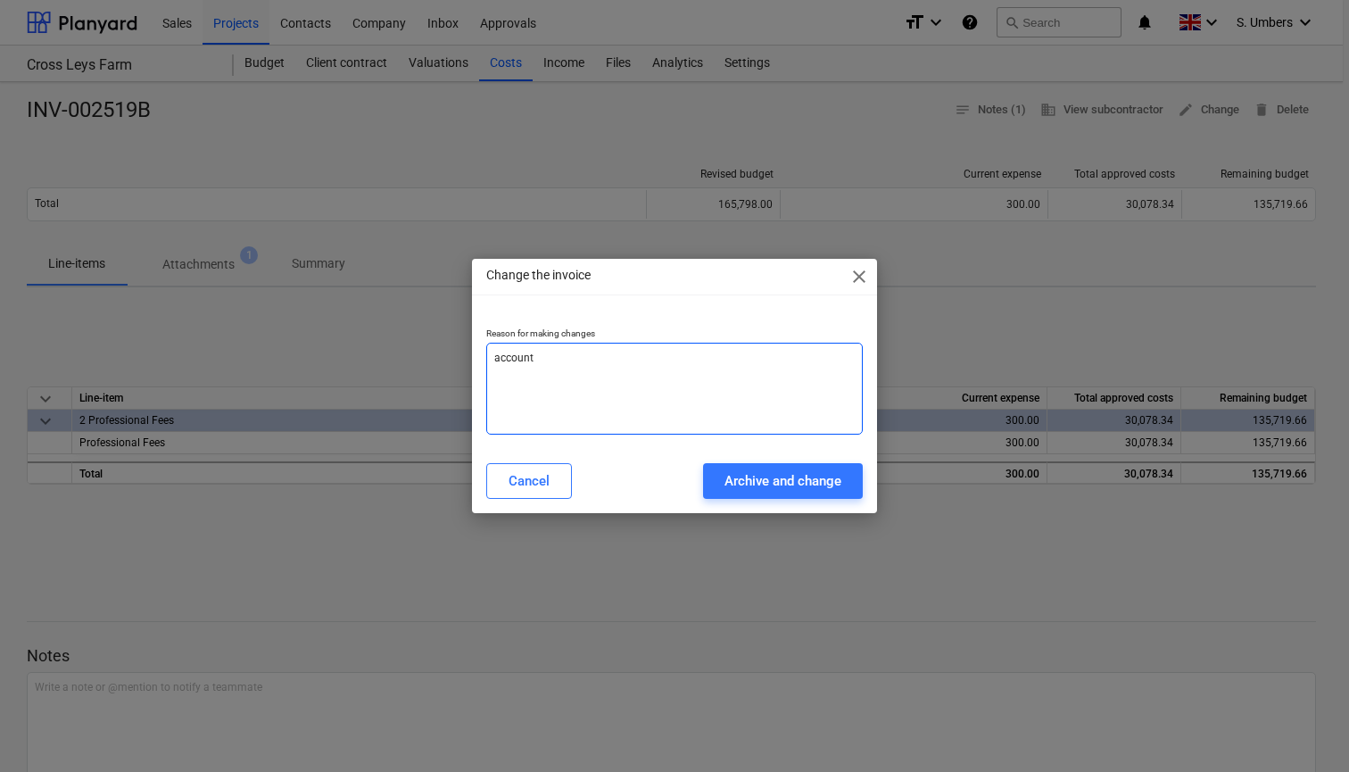
type textarea "accounti"
type textarea "x"
type textarea "accountin"
type textarea "x"
type textarea "accounting"
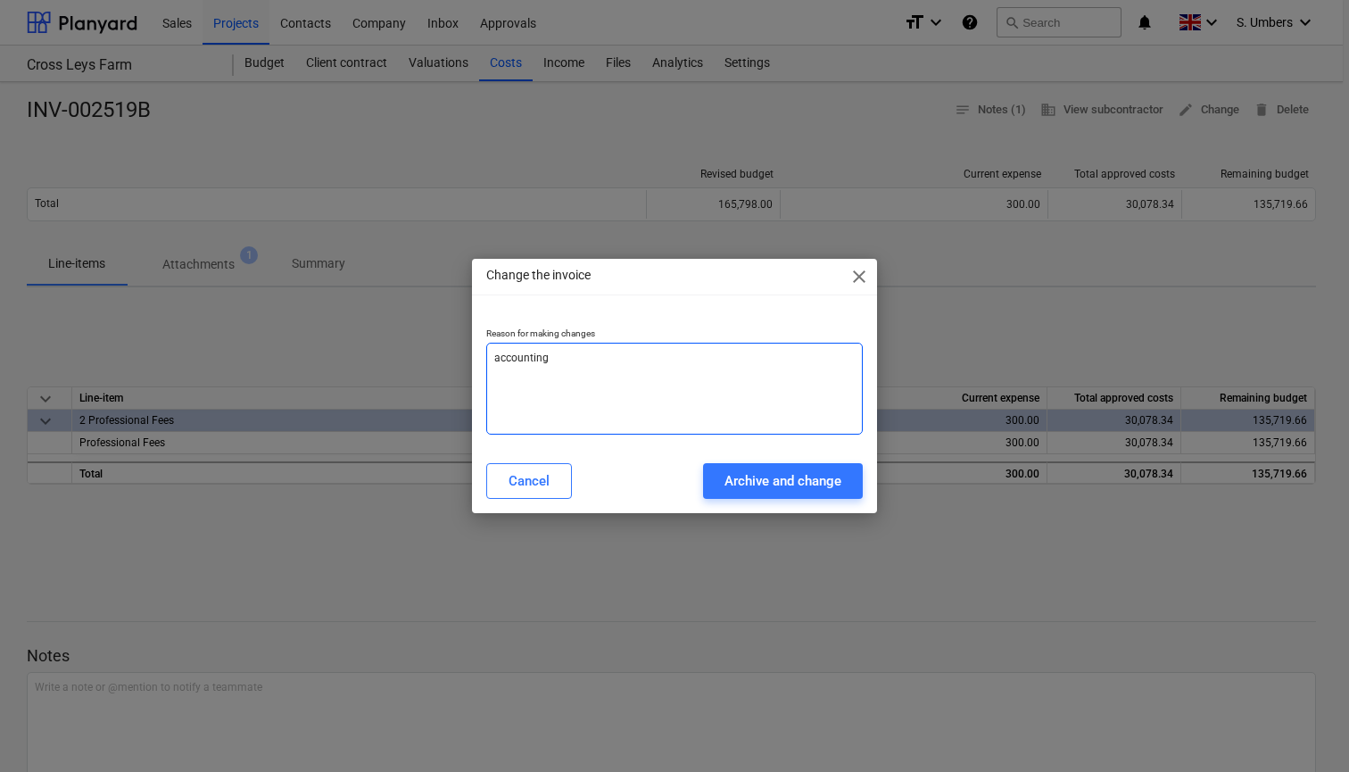
type textarea "x"
type textarea "accounting"
click at [779, 479] on div "Archive and change" at bounding box center [783, 480] width 117 height 23
type textarea "x"
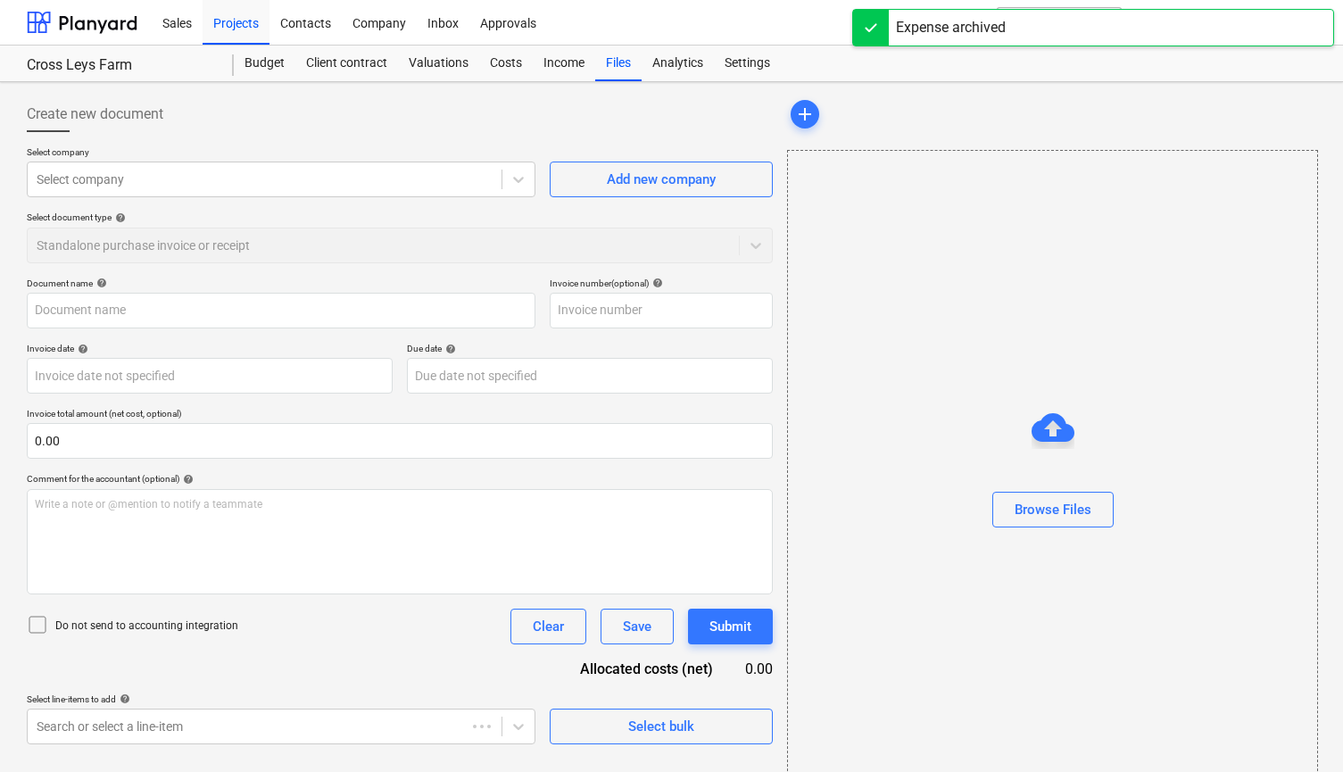
type input "INV-002519B"
type input "[DATE]"
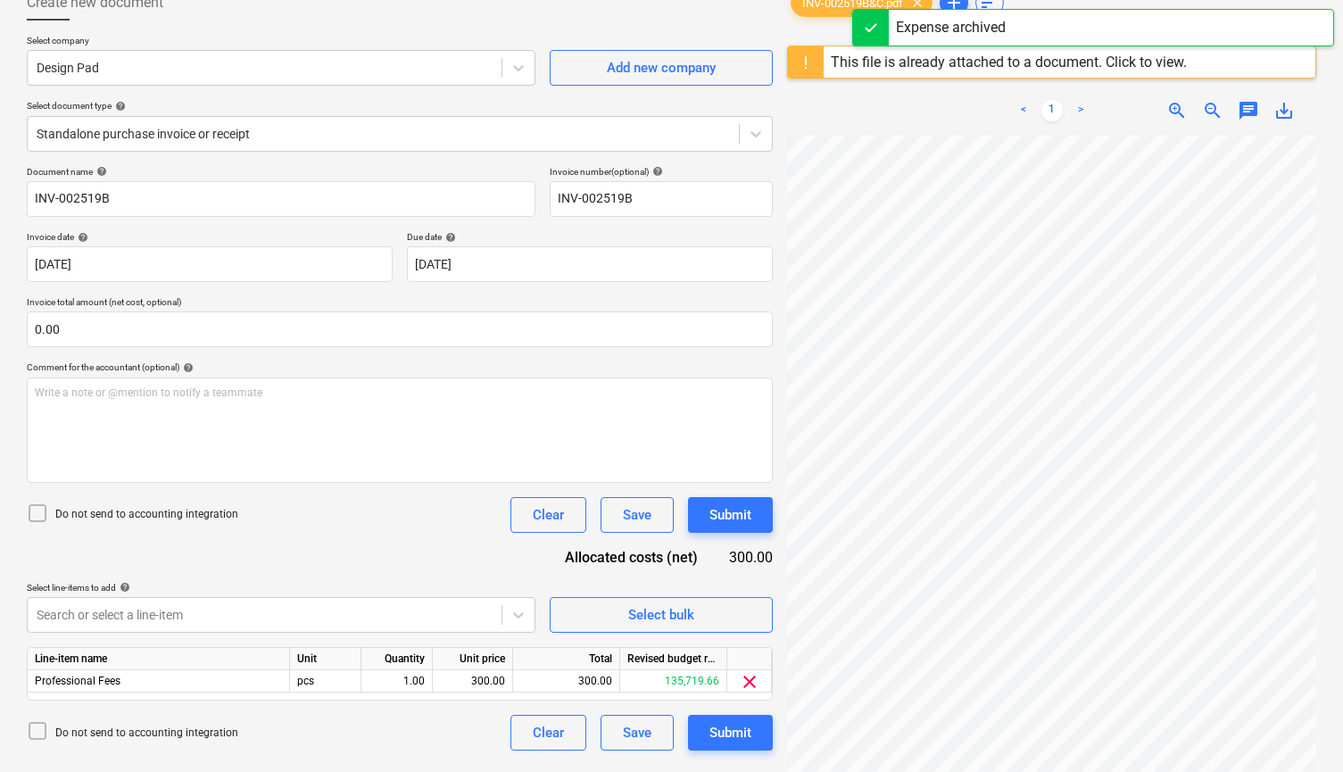
scroll to position [155, 0]
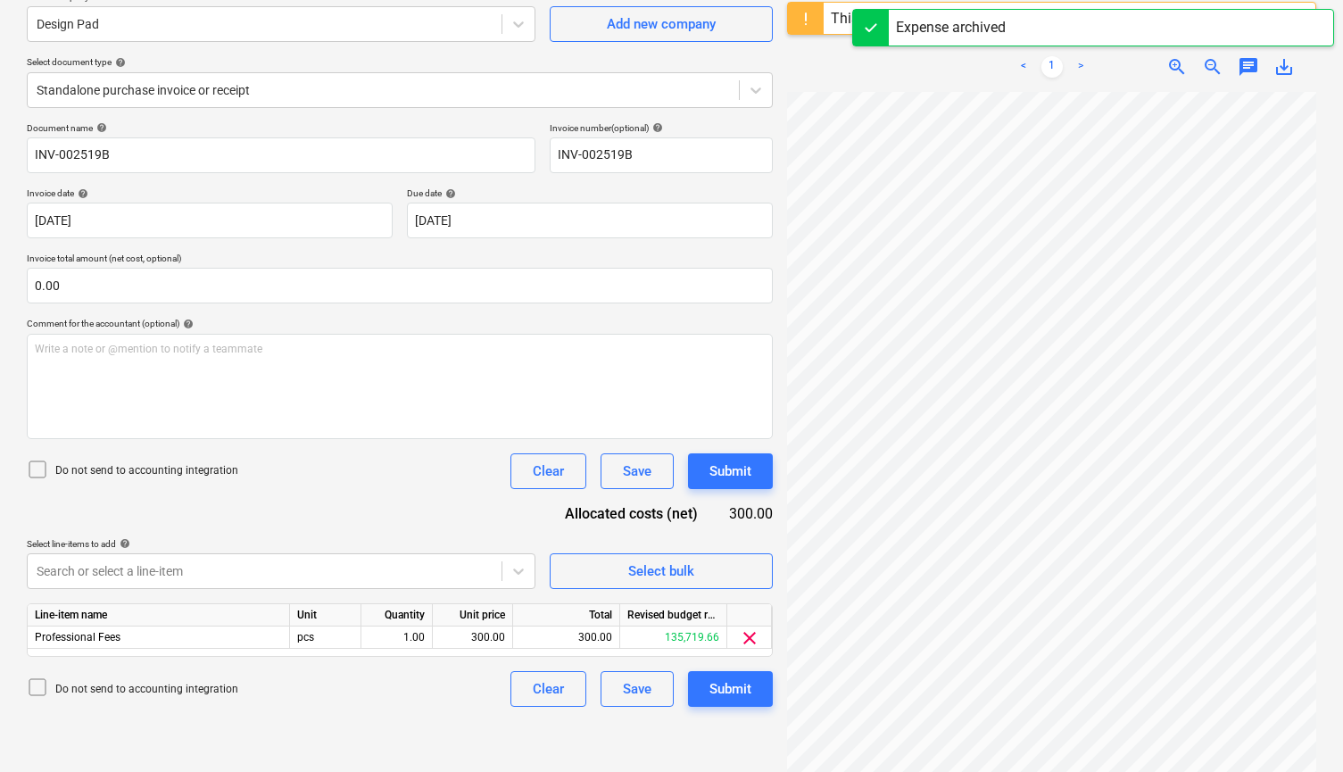
click at [127, 466] on p "Do not send to accounting integration" at bounding box center [146, 470] width 183 height 15
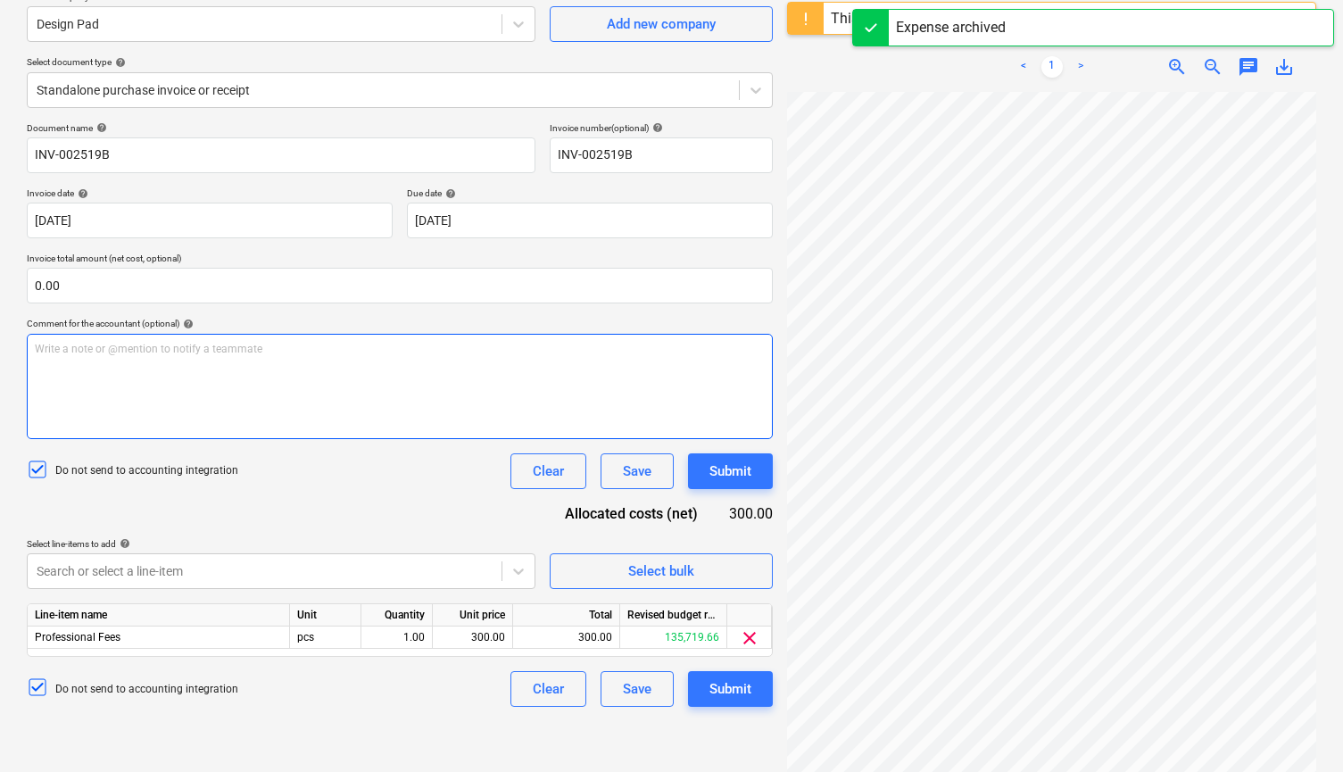
click at [149, 384] on div "Write a note or @mention to notify a teammate [PERSON_NAME]" at bounding box center [400, 386] width 746 height 105
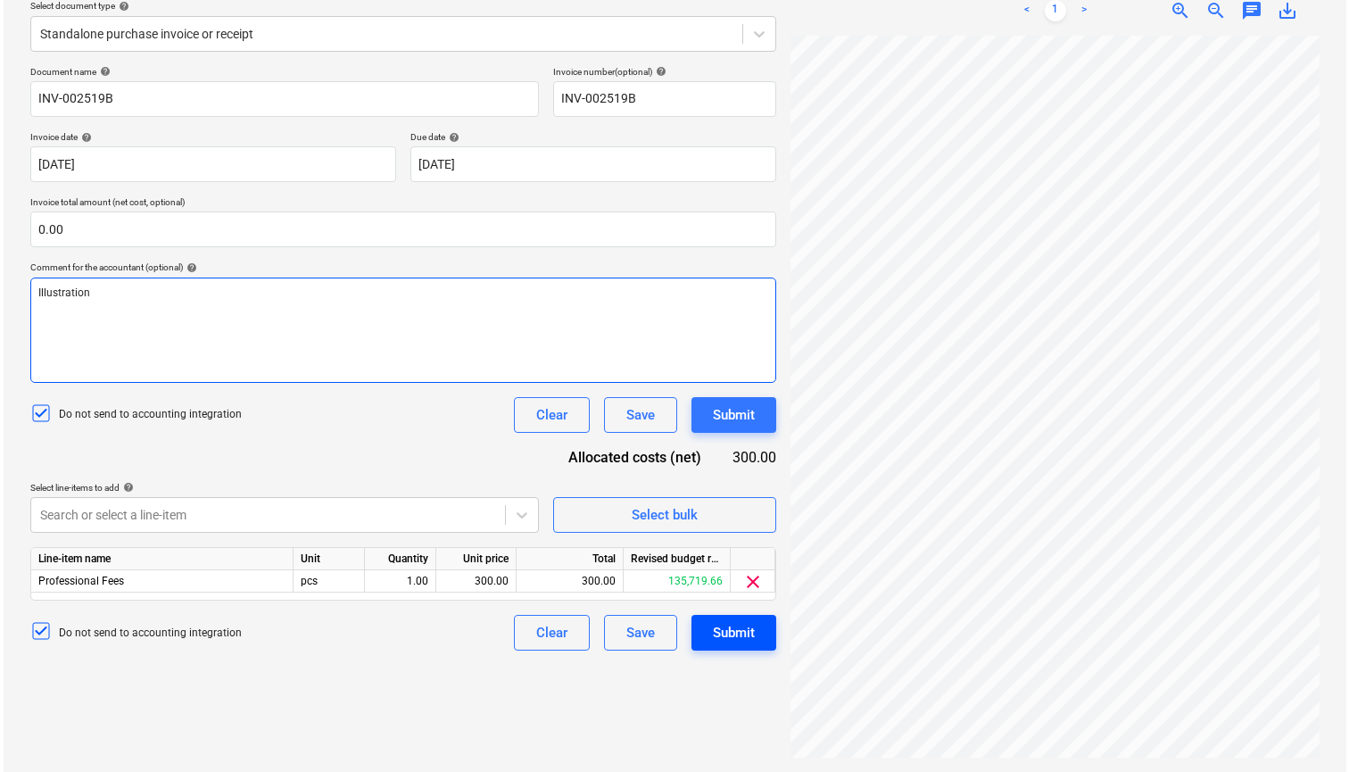
scroll to position [212, 0]
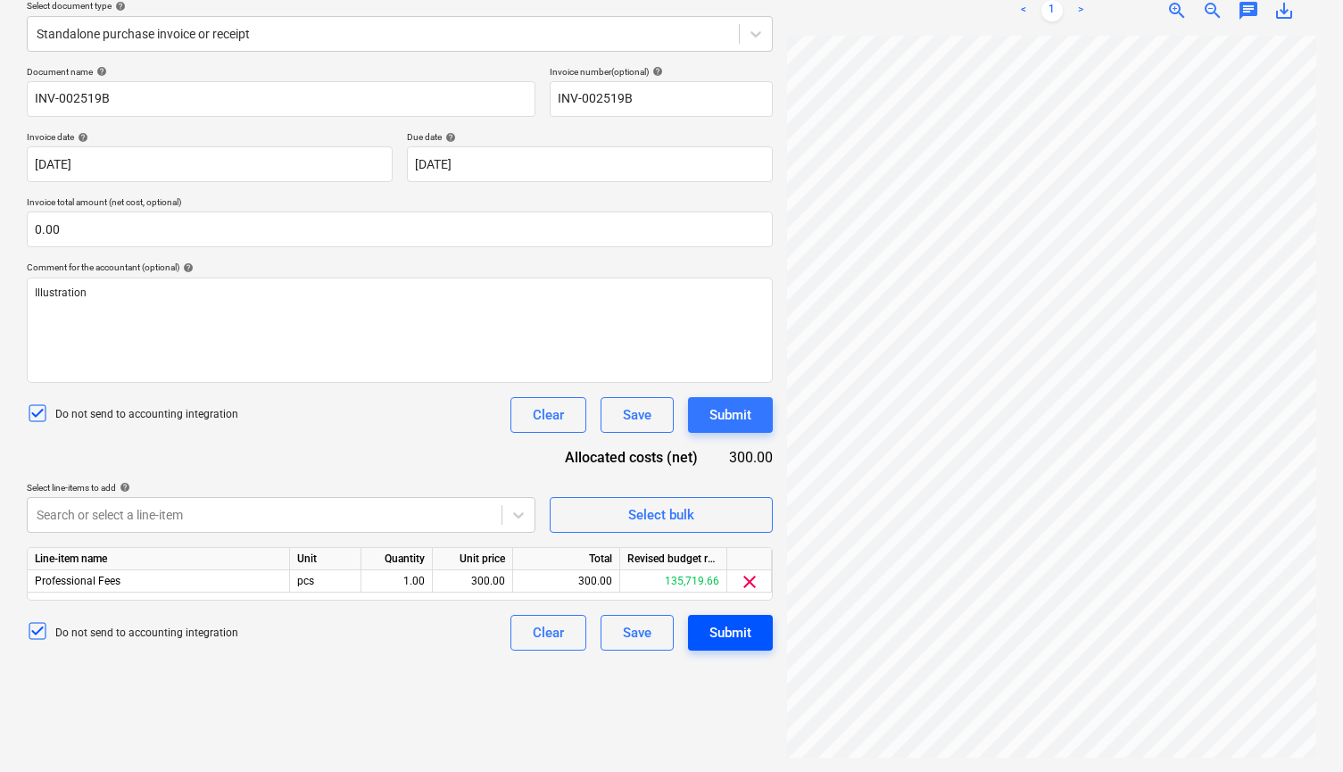
click at [730, 632] on div "Submit" at bounding box center [730, 632] width 42 height 23
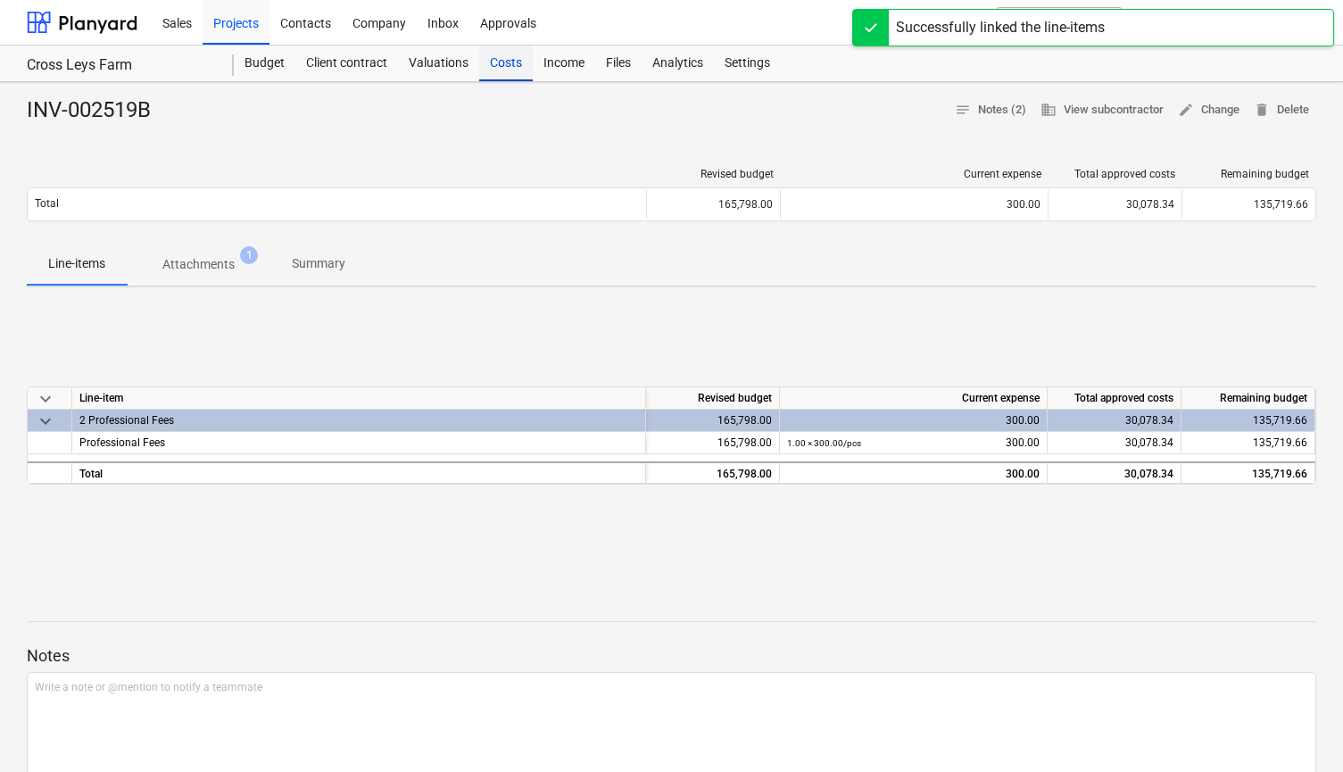
click at [503, 59] on div "Costs" at bounding box center [506, 64] width 54 height 36
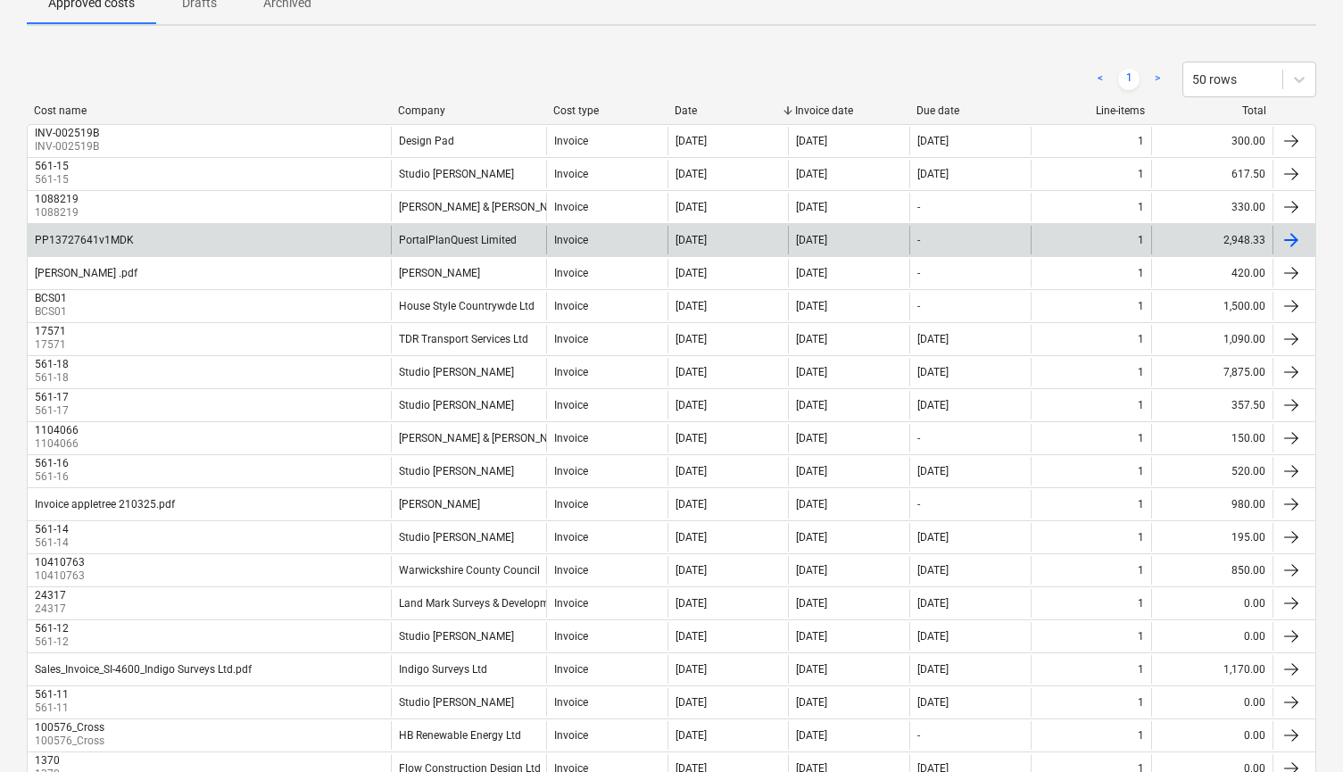
scroll to position [170, 0]
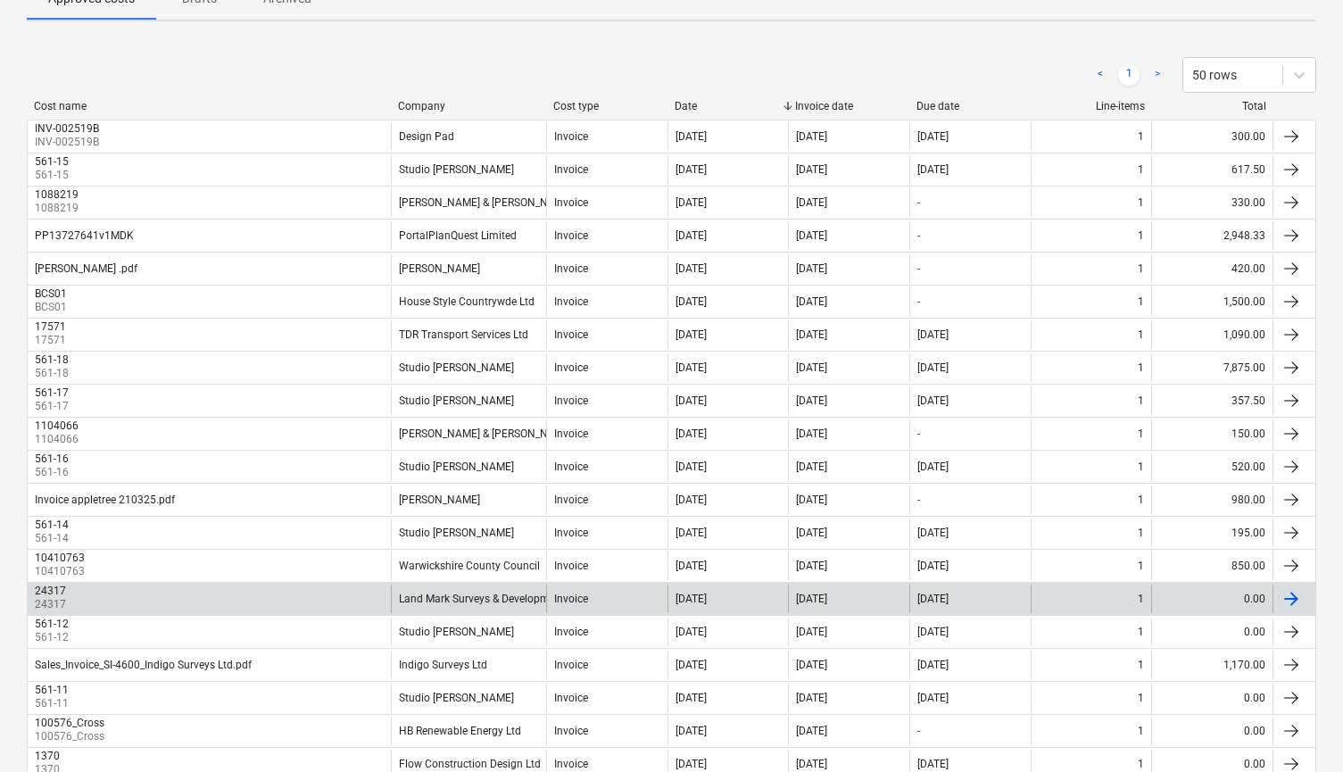
click at [1233, 599] on div "0.00" at bounding box center [1211, 599] width 121 height 29
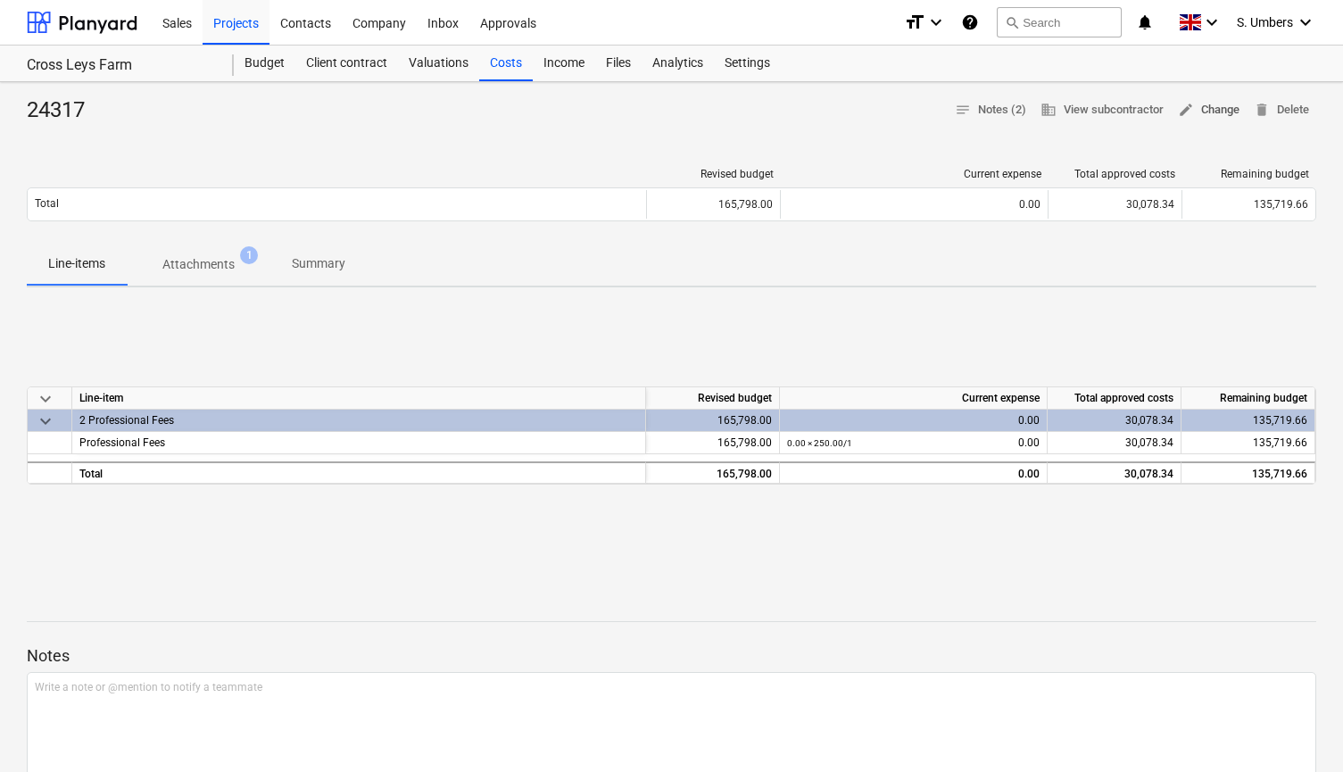
click at [1216, 104] on span "edit Change" at bounding box center [1209, 110] width 62 height 21
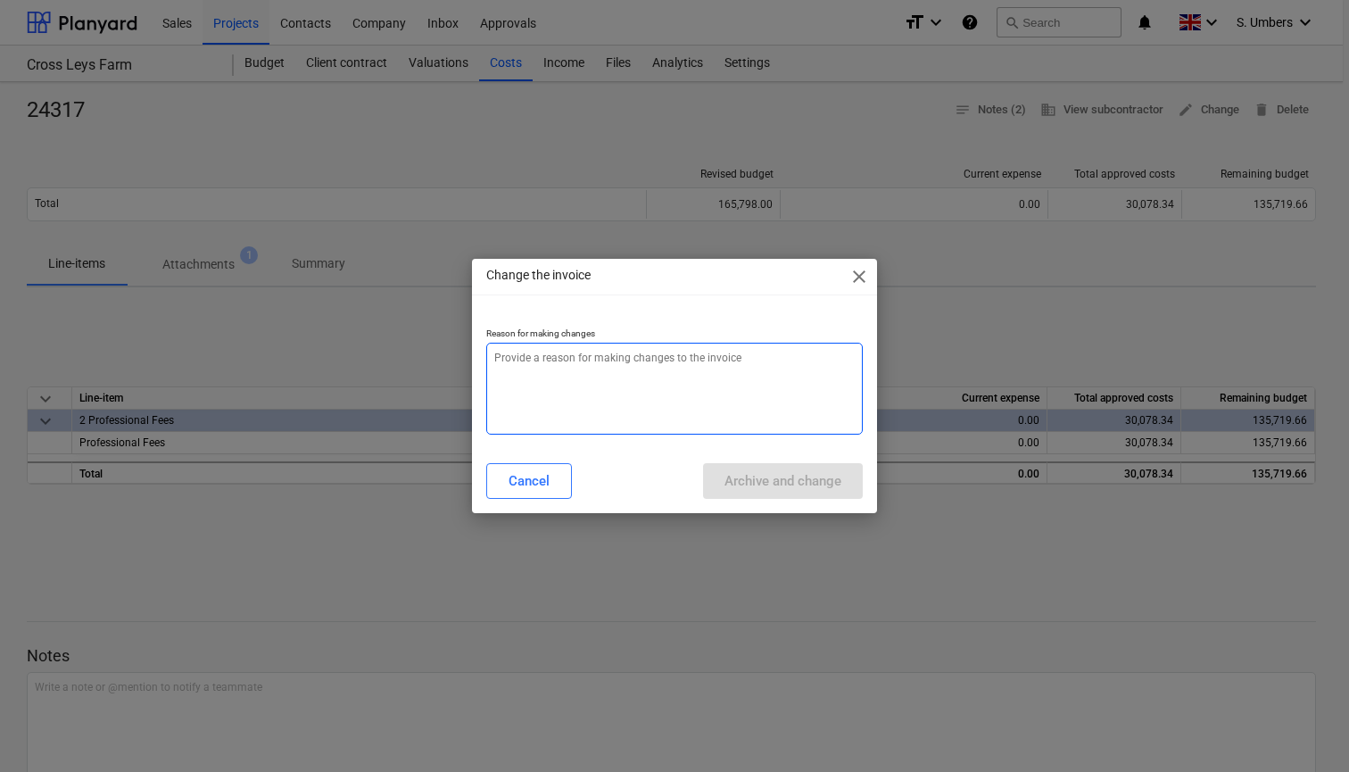
click at [547, 394] on textarea at bounding box center [674, 389] width 377 height 92
type textarea "x"
type textarea "z"
type textarea "x"
type textarea "ze"
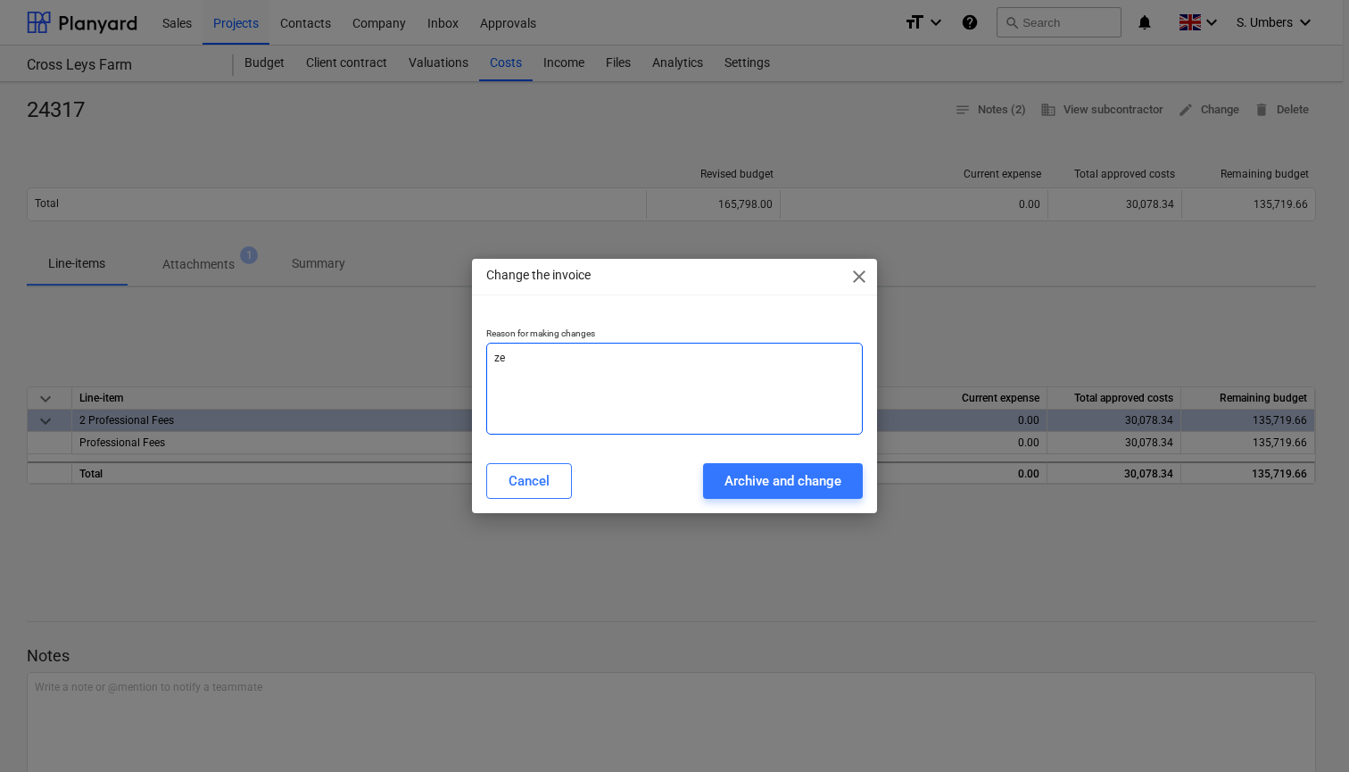
type textarea "x"
type textarea "zer"
type textarea "x"
type textarea "zero"
type textarea "x"
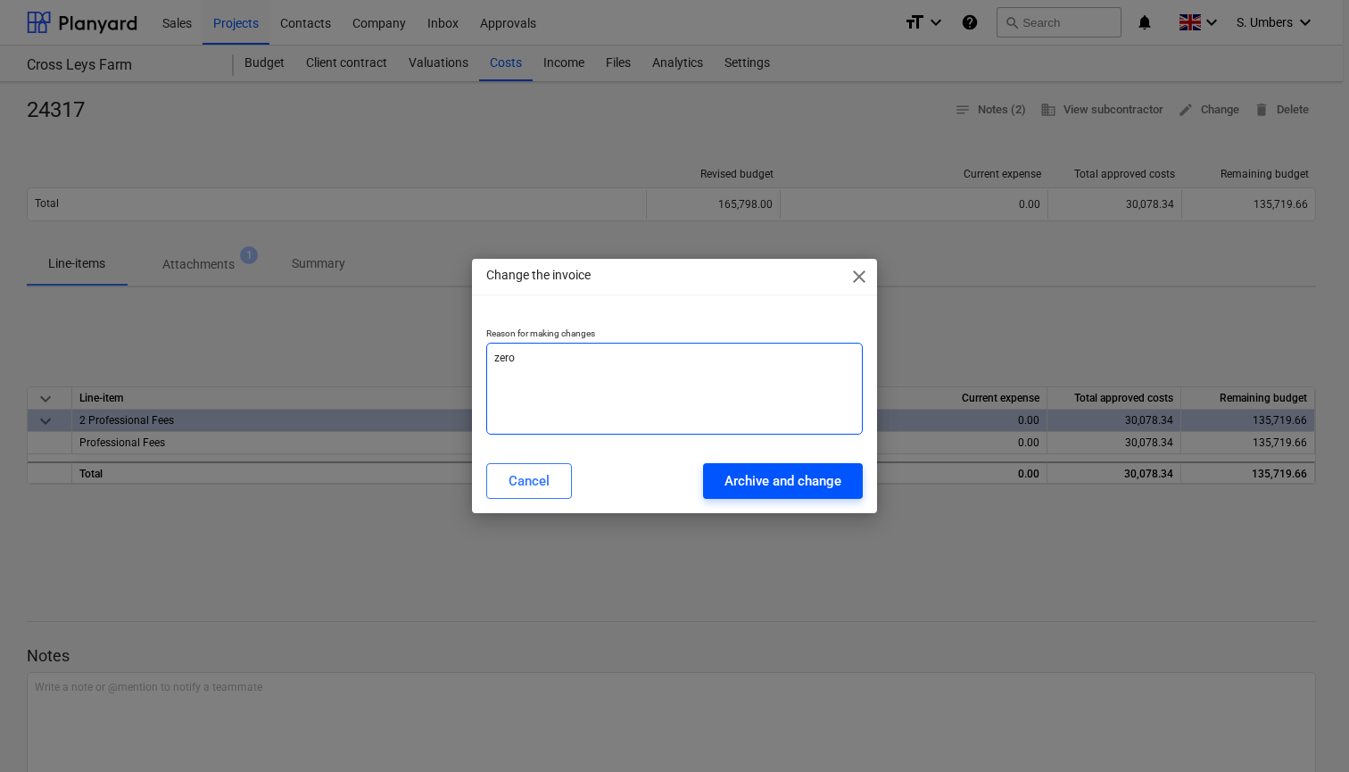
type textarea "zero"
click at [776, 482] on div "Archive and change" at bounding box center [783, 480] width 117 height 23
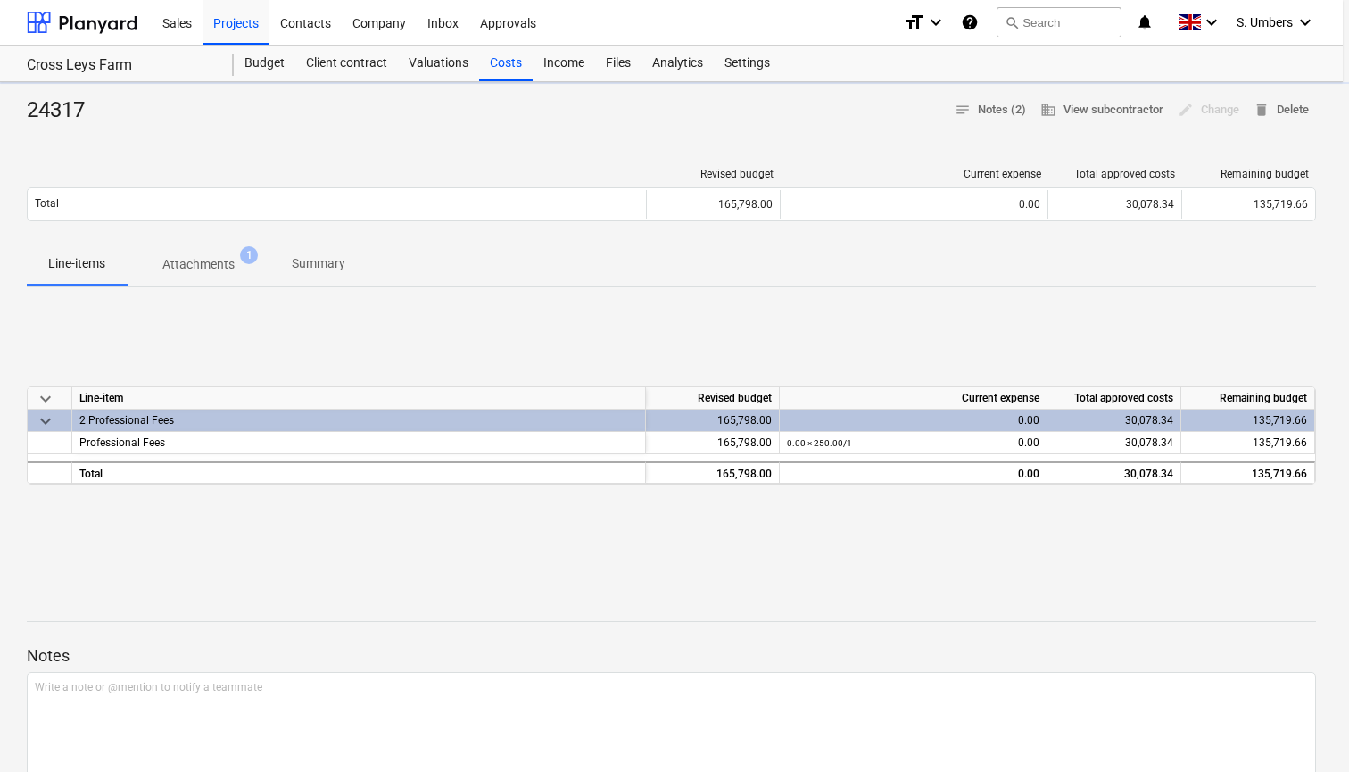
type textarea "x"
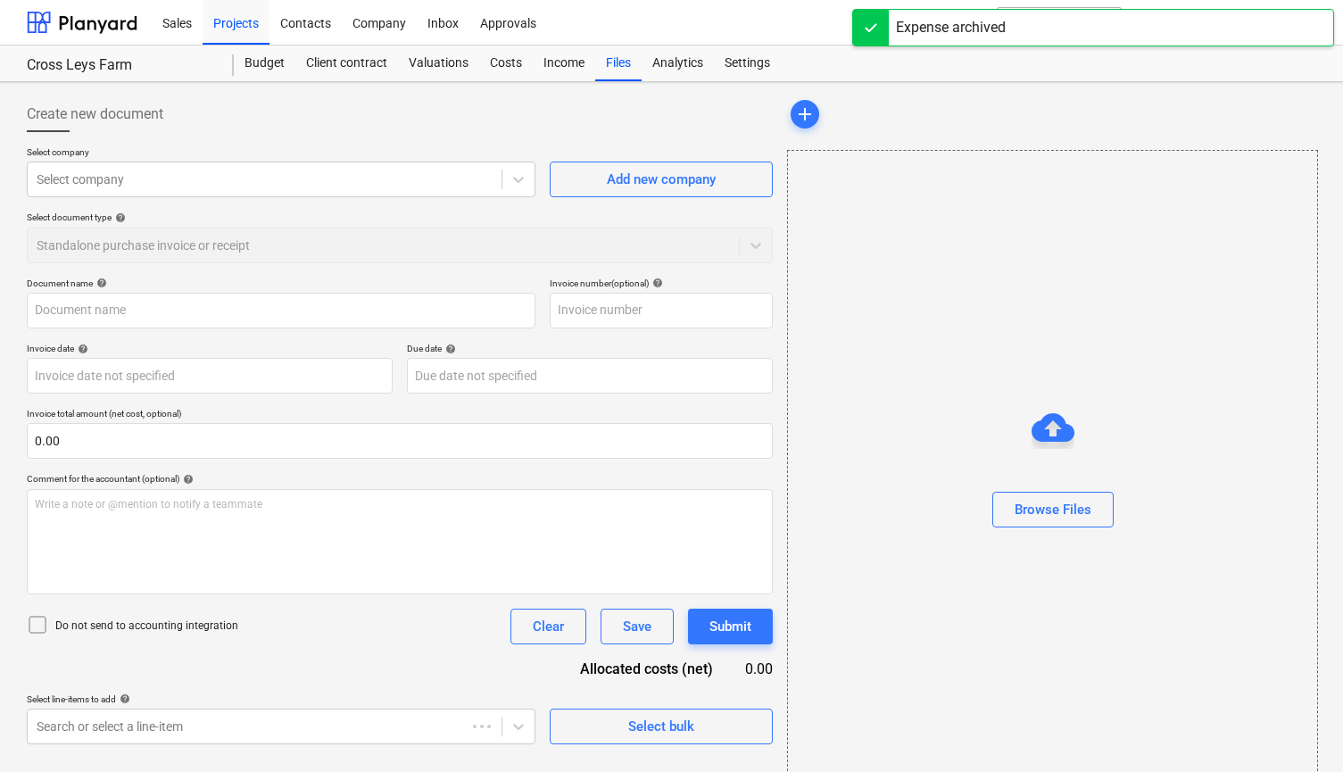
type input "24317"
type input "[DATE]"
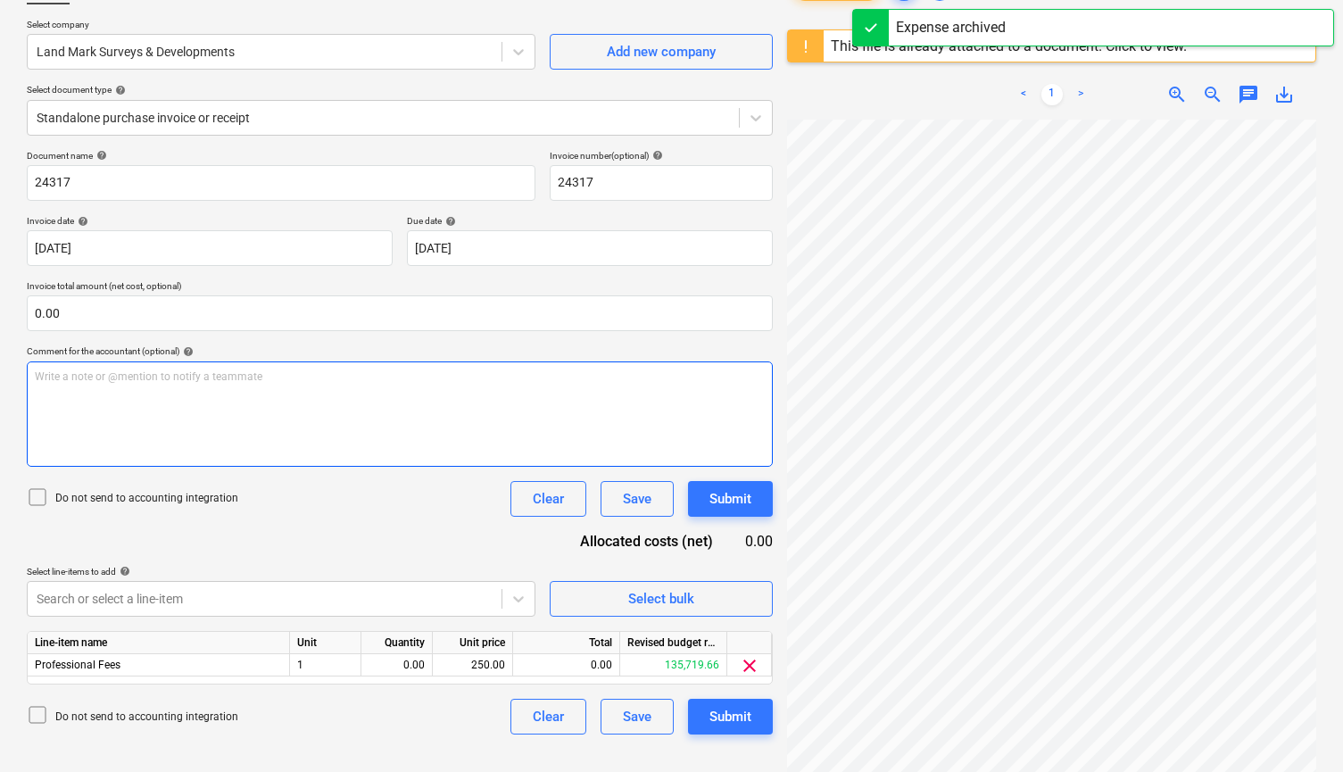
scroll to position [129, 0]
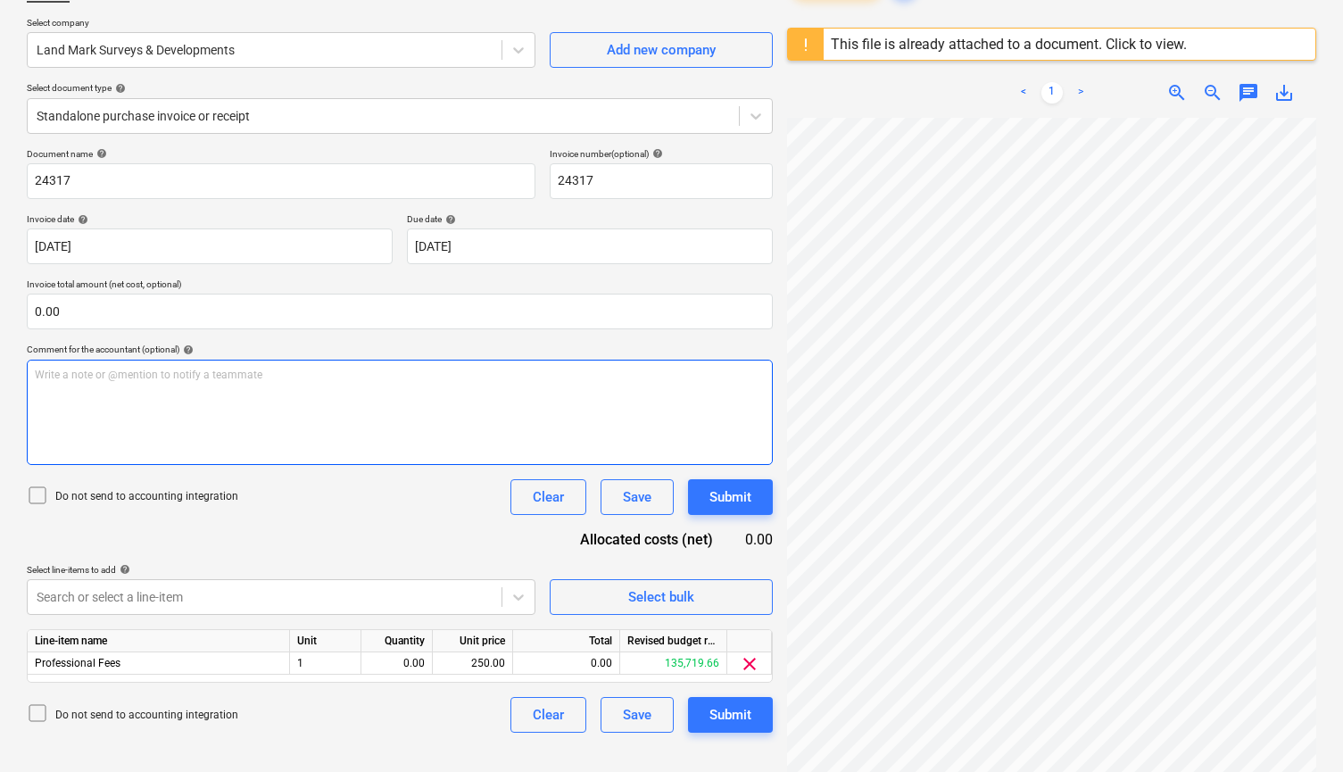
click at [246, 403] on div "Write a note or @mention to notify a teammate [PERSON_NAME]" at bounding box center [400, 412] width 746 height 105
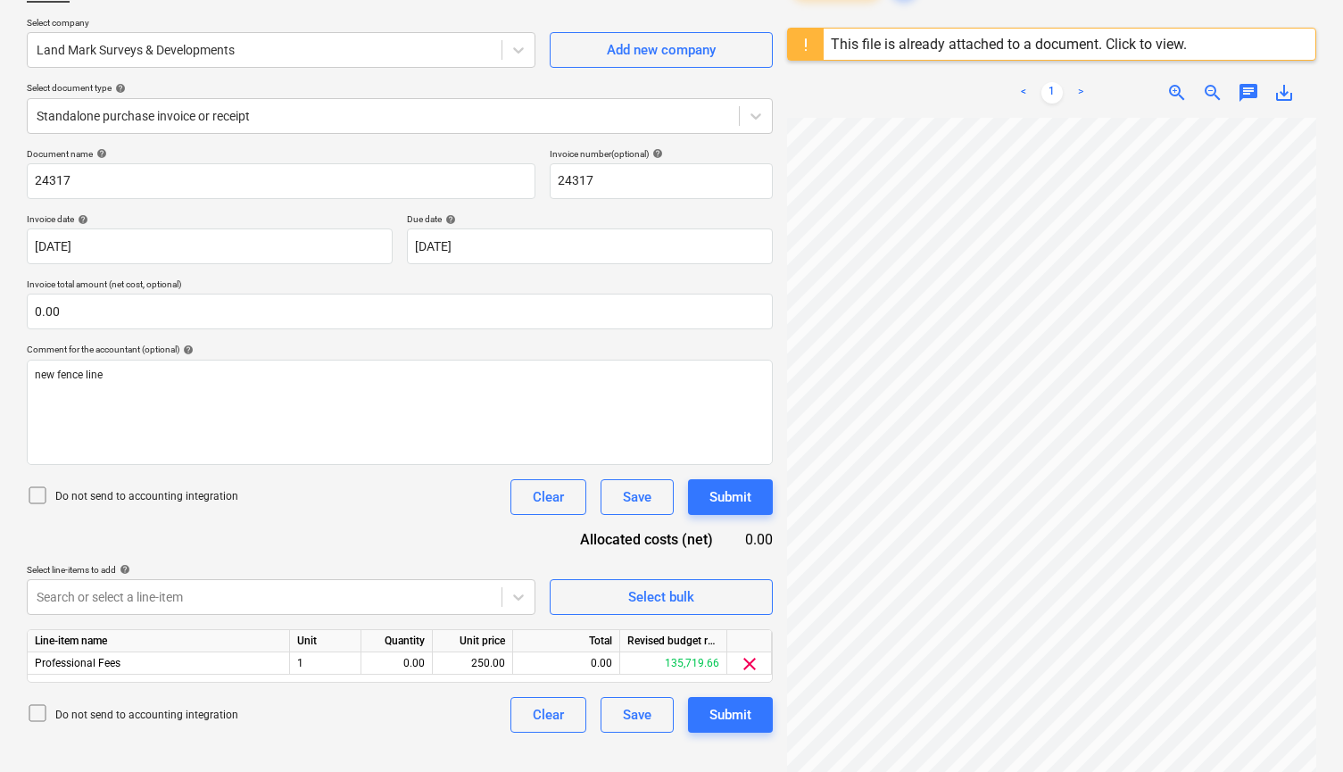
click at [109, 491] on p "Do not send to accounting integration" at bounding box center [146, 496] width 183 height 15
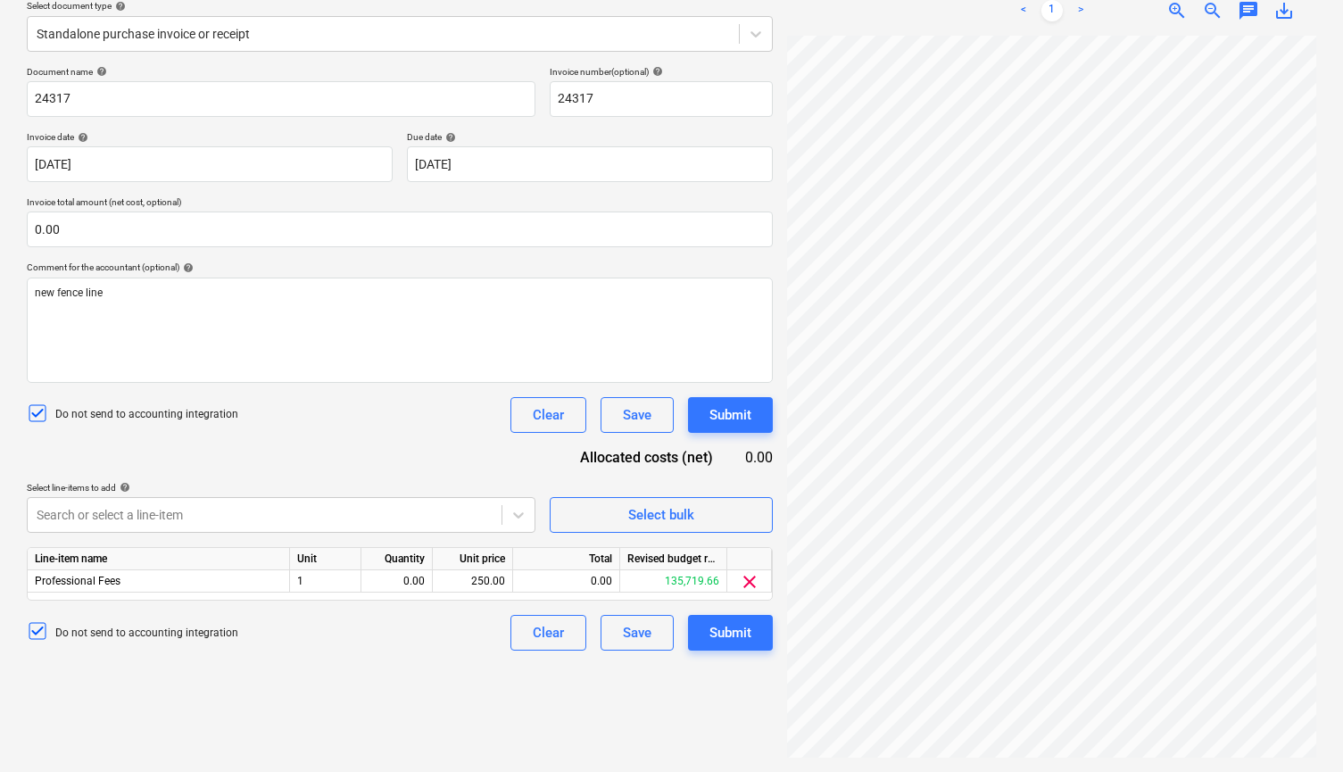
scroll to position [212, 0]
click at [747, 578] on span "clear" at bounding box center [749, 581] width 21 height 21
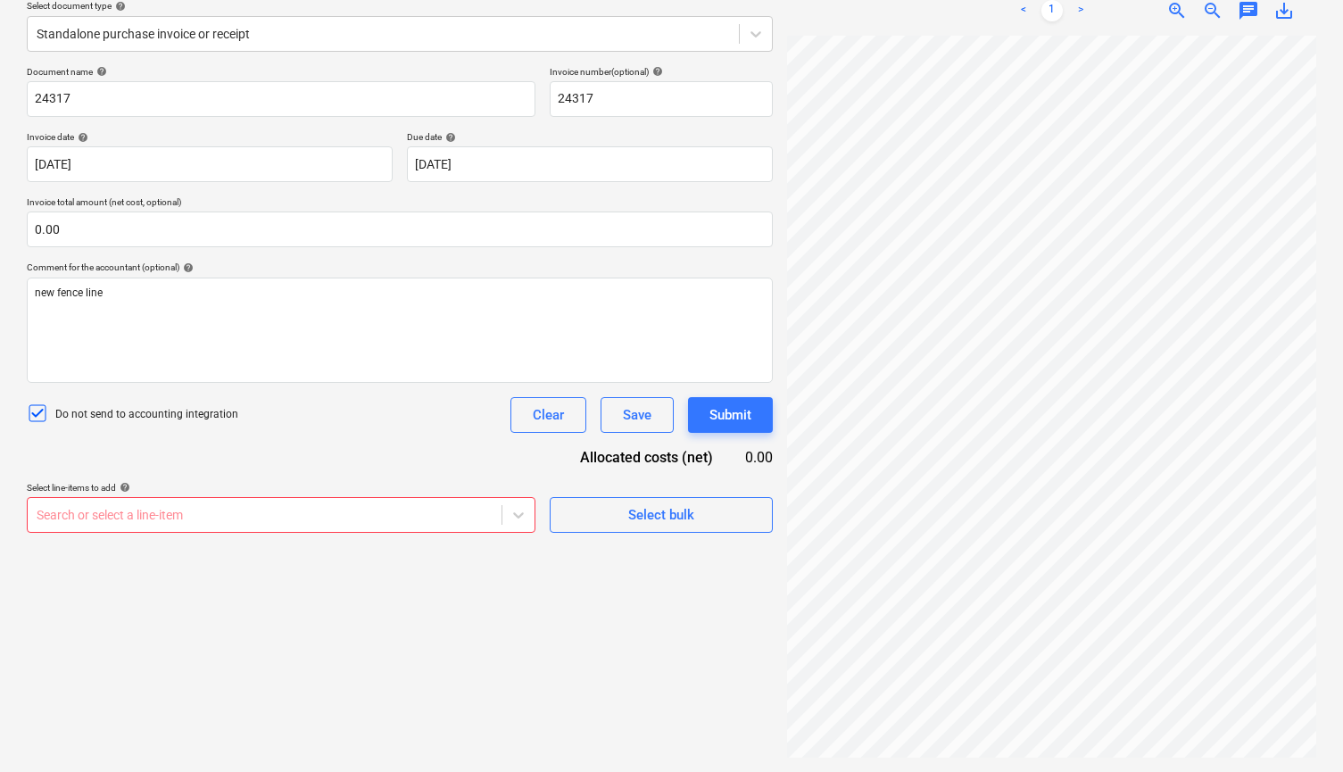
click at [385, 515] on body "Sales Projects Contacts Company Inbox 1 Approvals format_size keyboard_arrow_do…" at bounding box center [671, 174] width 1343 height 772
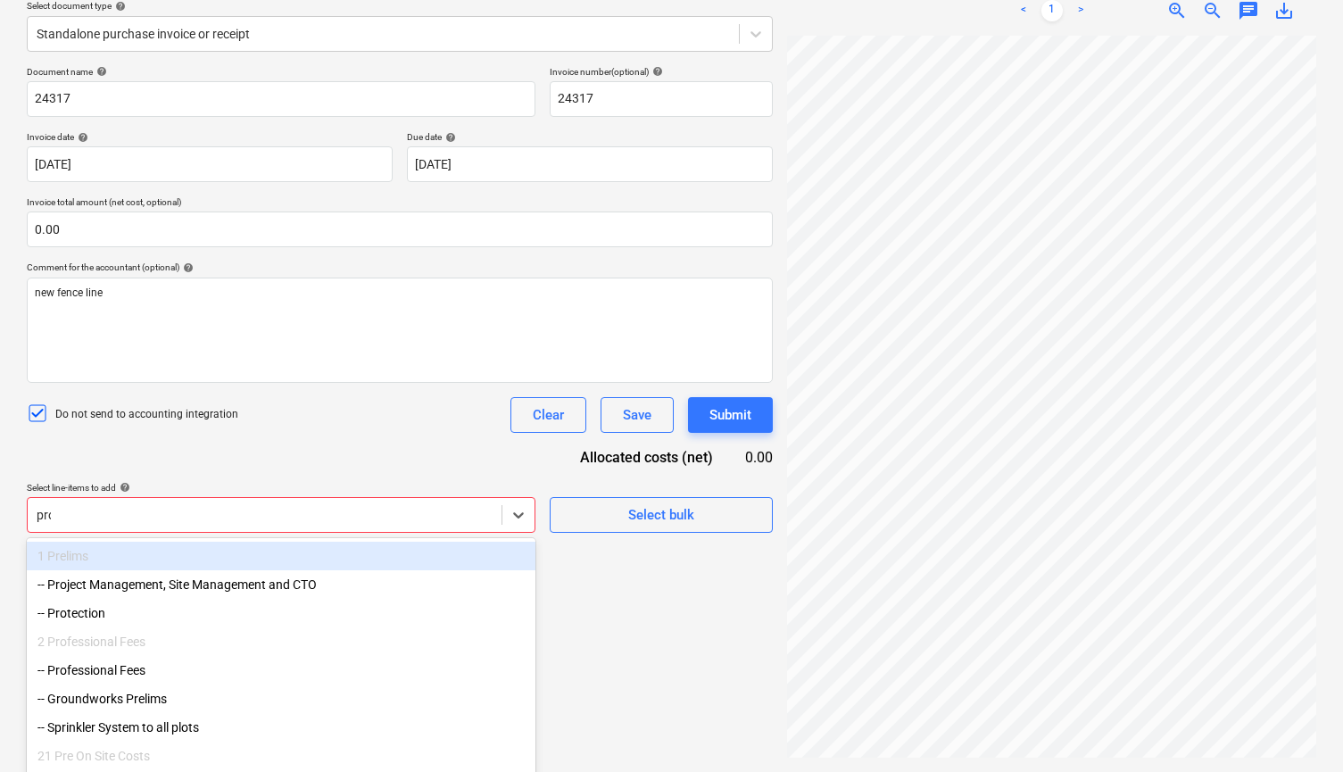
type input "prof"
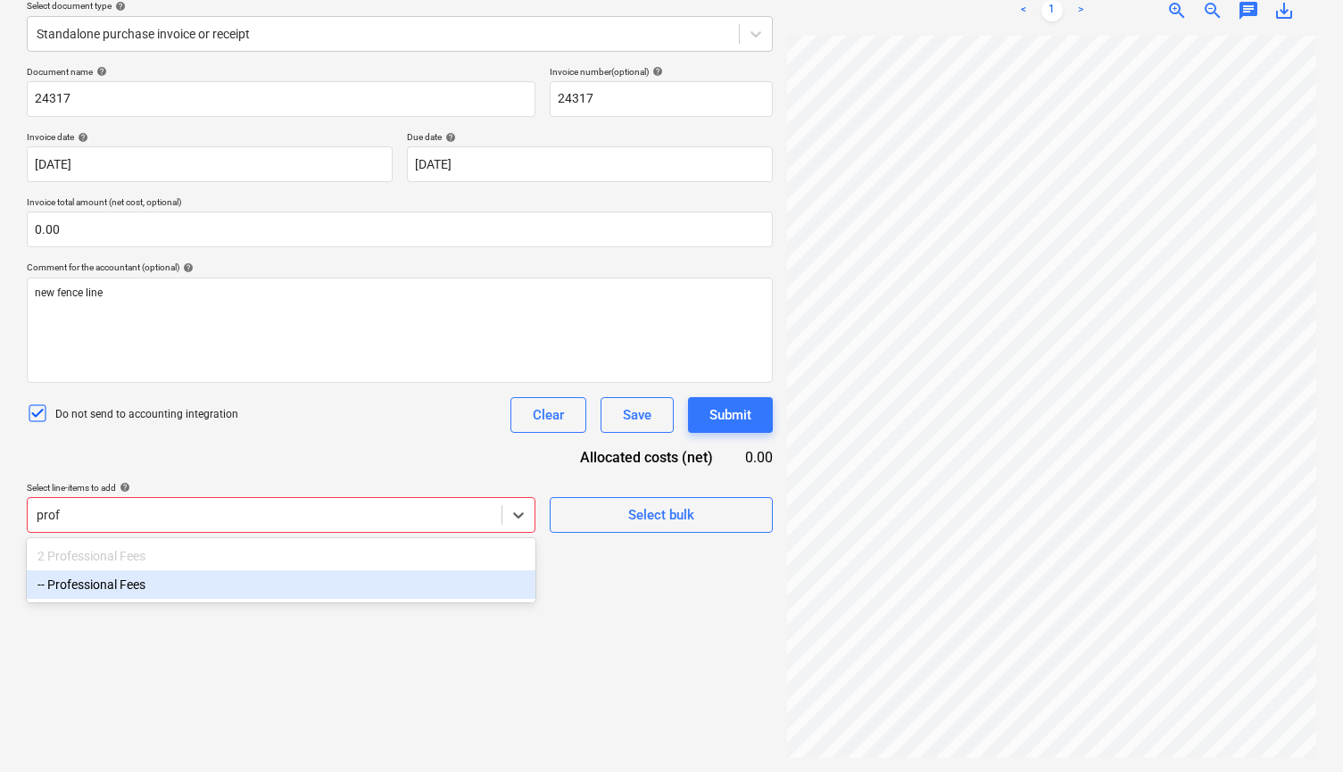
click at [306, 590] on div "-- Professional Fees" at bounding box center [281, 584] width 509 height 29
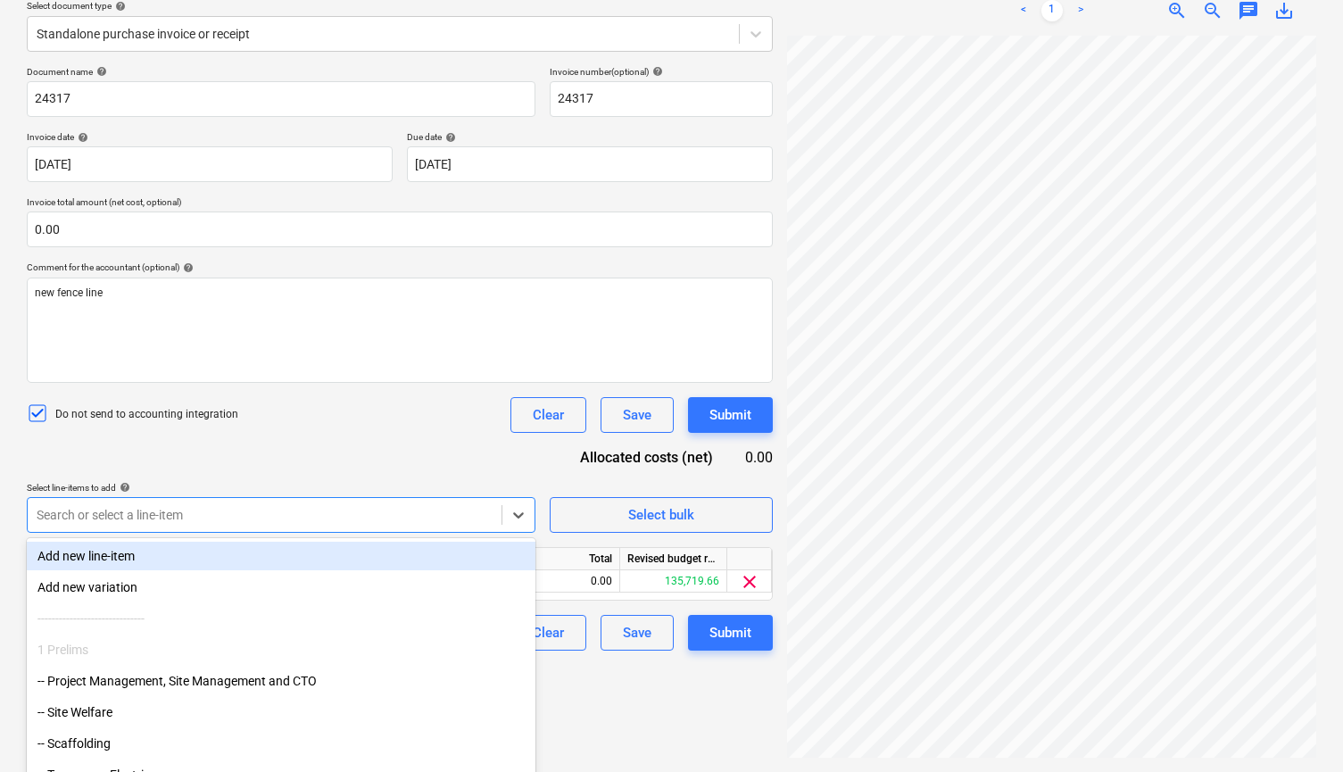
click at [397, 460] on div "Document name help 24317 Invoice number (optional) help 24317 Invoice date help…" at bounding box center [400, 358] width 746 height 585
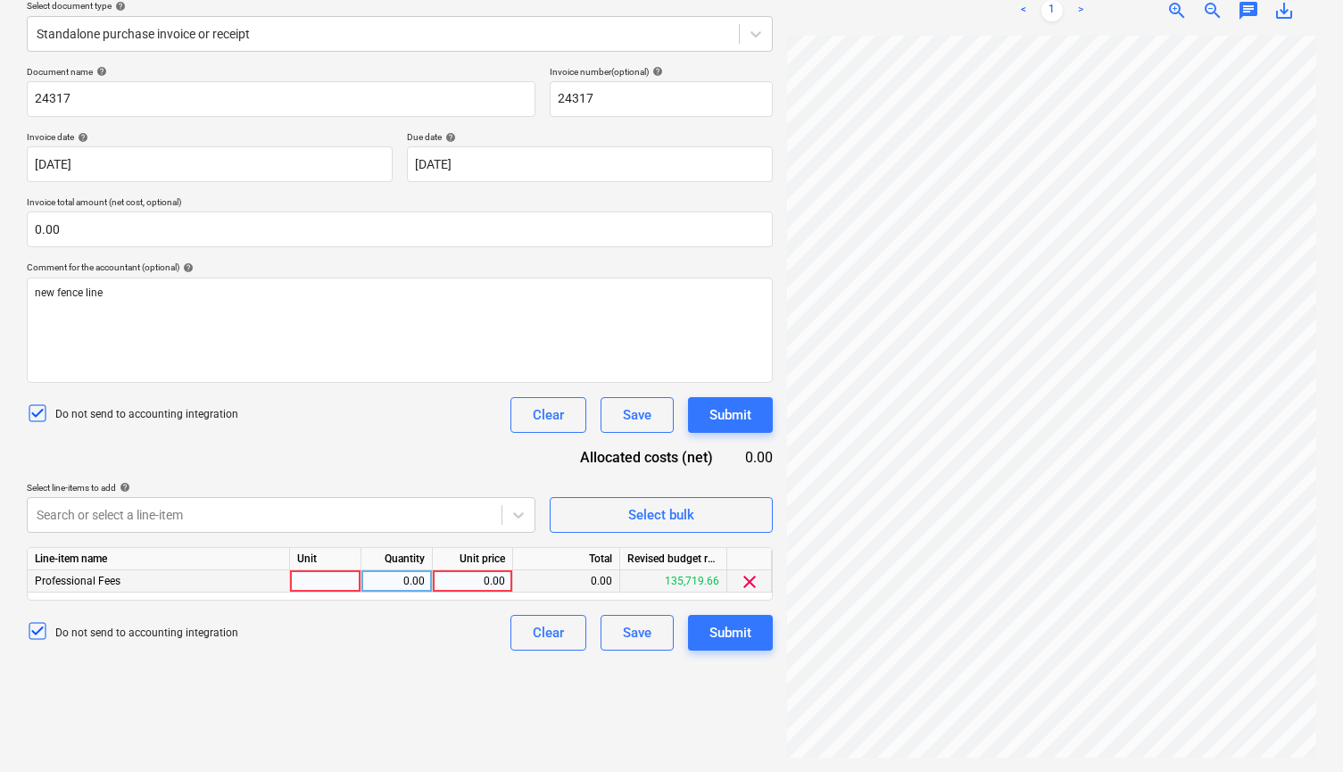
click at [465, 576] on div "0.00" at bounding box center [472, 581] width 65 height 22
type input "250.00"
click at [726, 637] on div "Submit" at bounding box center [730, 632] width 42 height 23
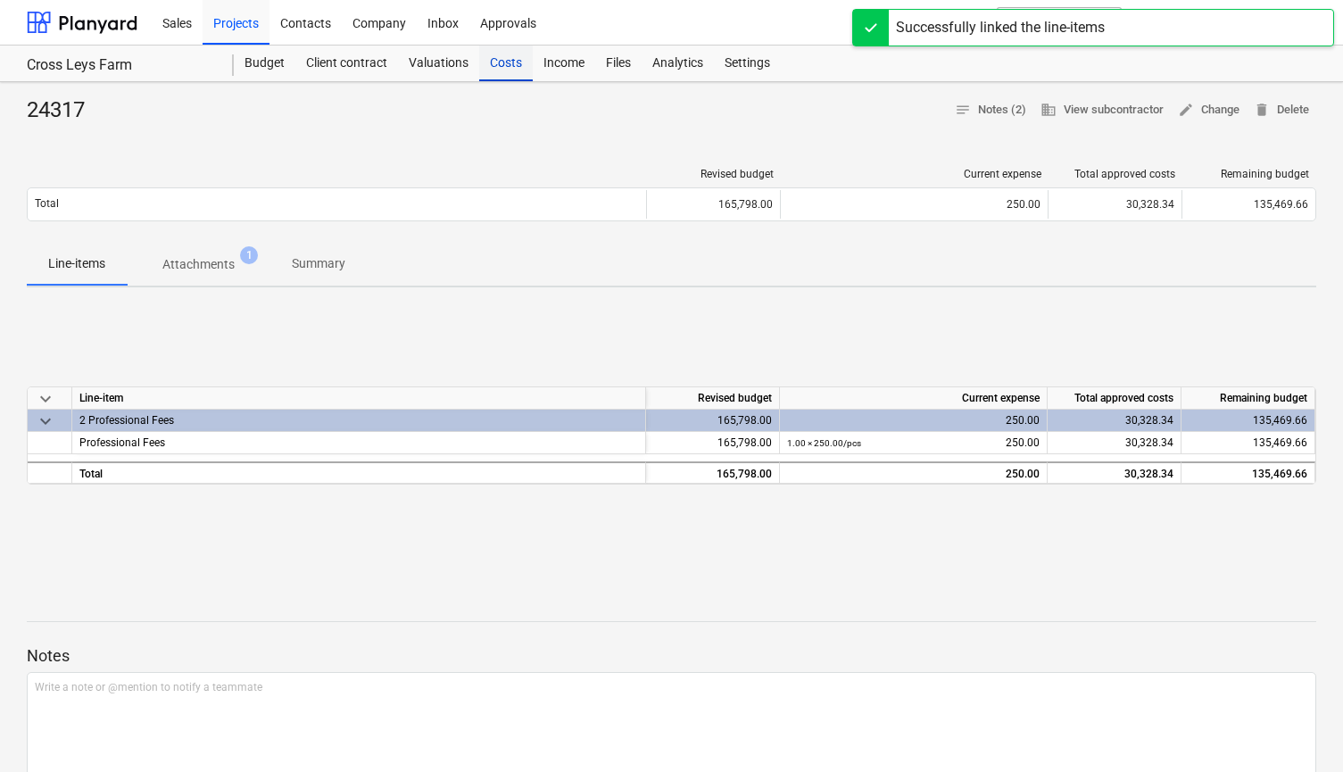
click at [501, 70] on div "Costs" at bounding box center [506, 64] width 54 height 36
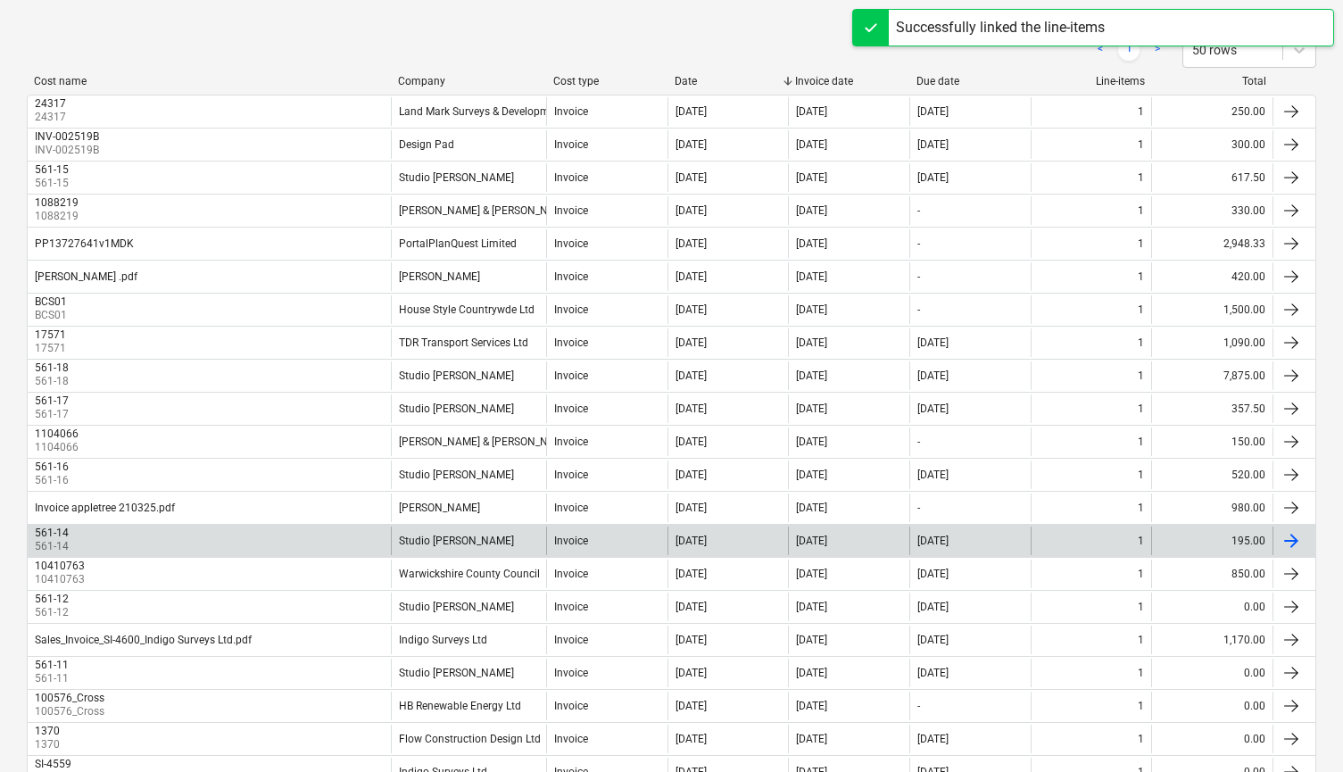
scroll to position [246, 0]
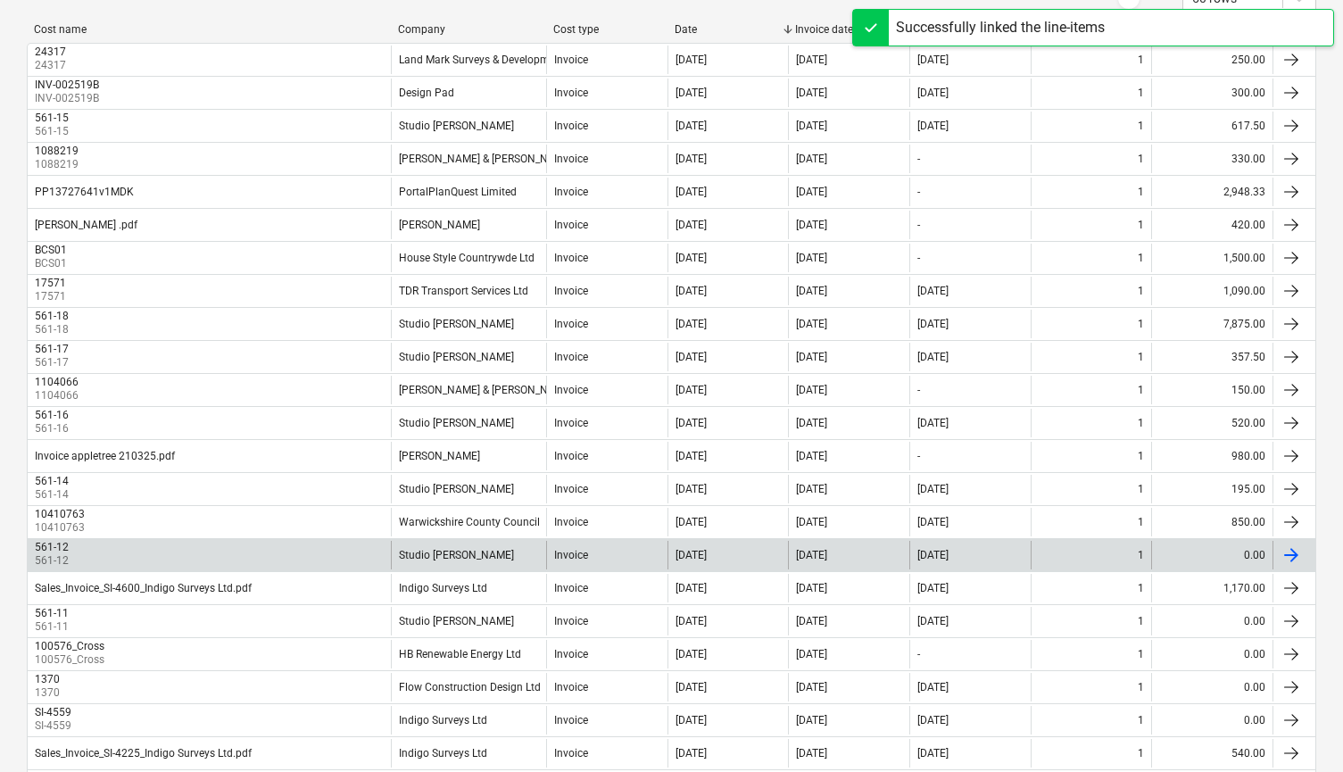
click at [1105, 555] on div "1" at bounding box center [1091, 555] width 121 height 29
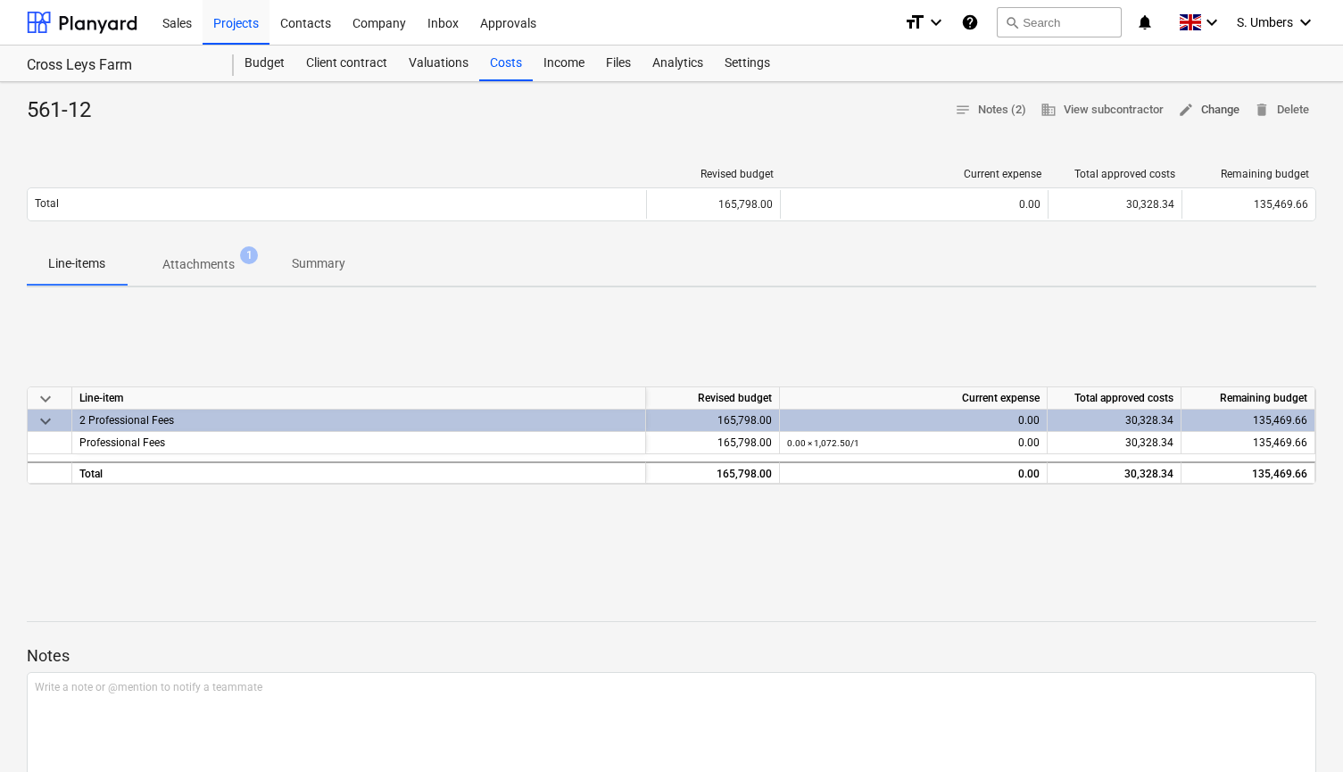
click at [1217, 97] on button "edit Change" at bounding box center [1209, 110] width 76 height 28
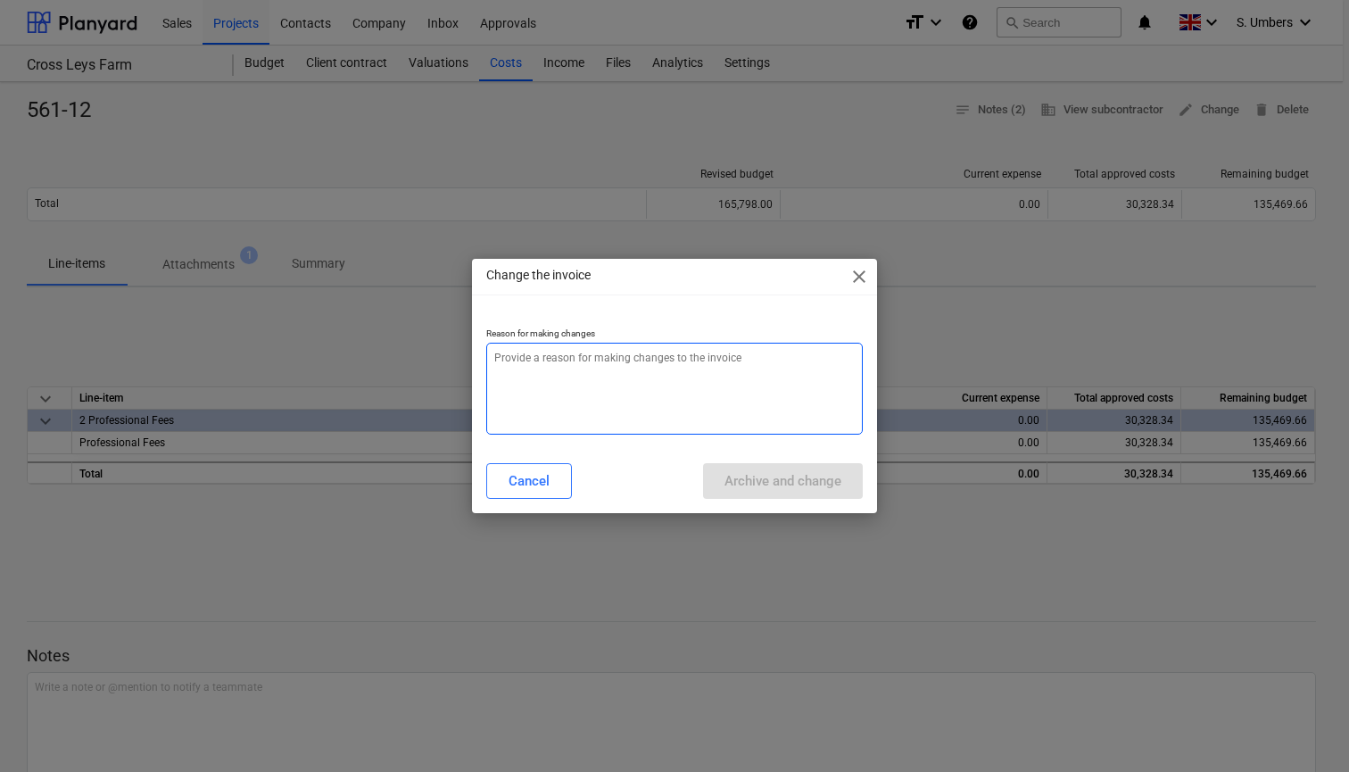
click at [526, 375] on textarea at bounding box center [674, 389] width 377 height 92
type textarea "x"
type textarea "z"
type textarea "x"
type textarea "ze"
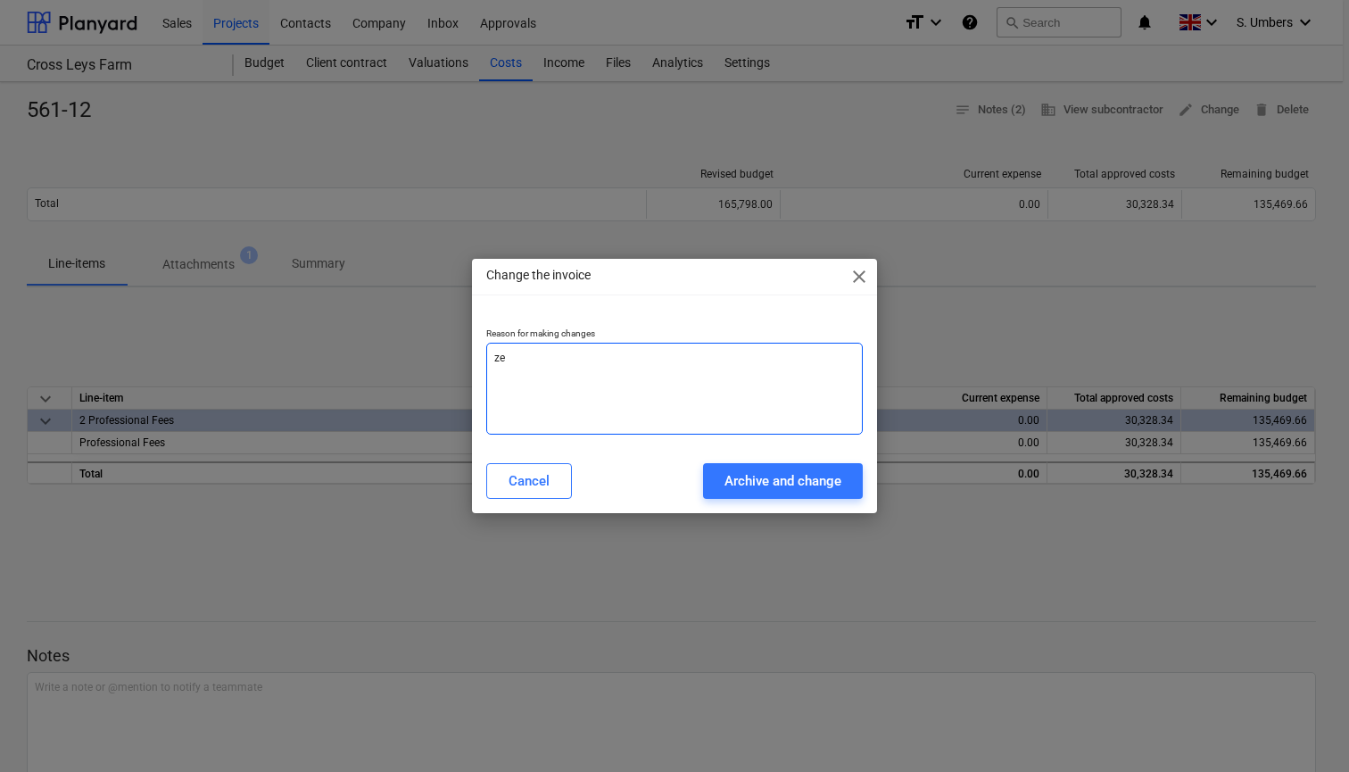
type textarea "x"
type textarea "zer"
type textarea "x"
type textarea "zero"
type textarea "x"
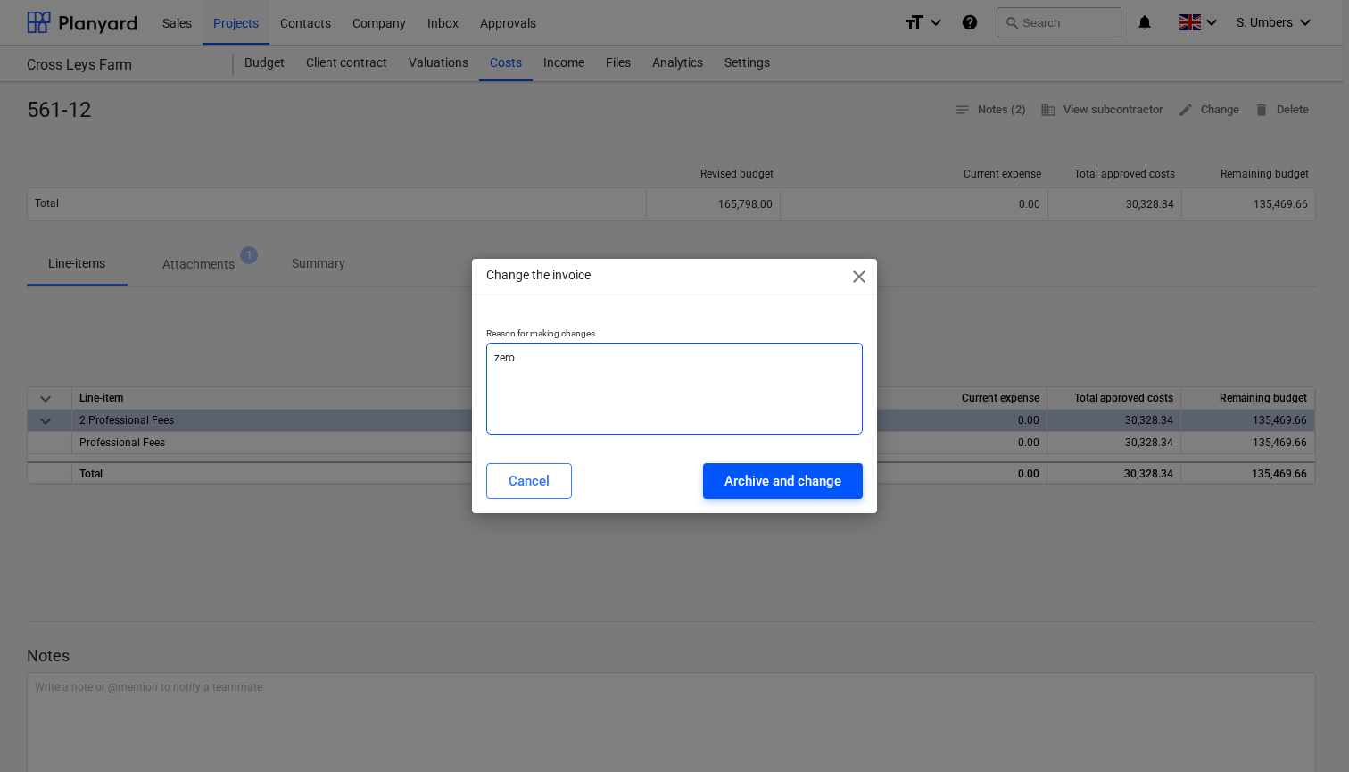
type textarea "zero"
click at [748, 469] on button "Archive and change" at bounding box center [783, 481] width 160 height 36
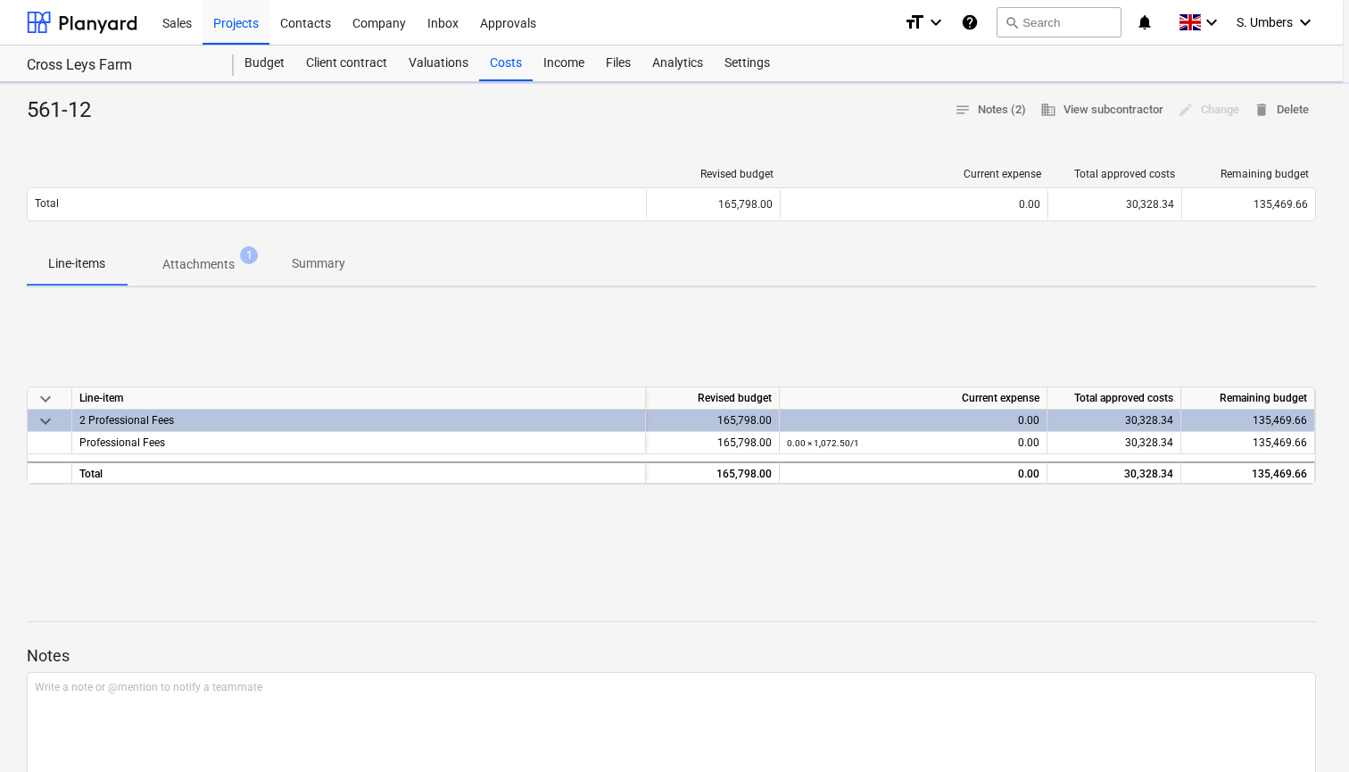
type textarea "x"
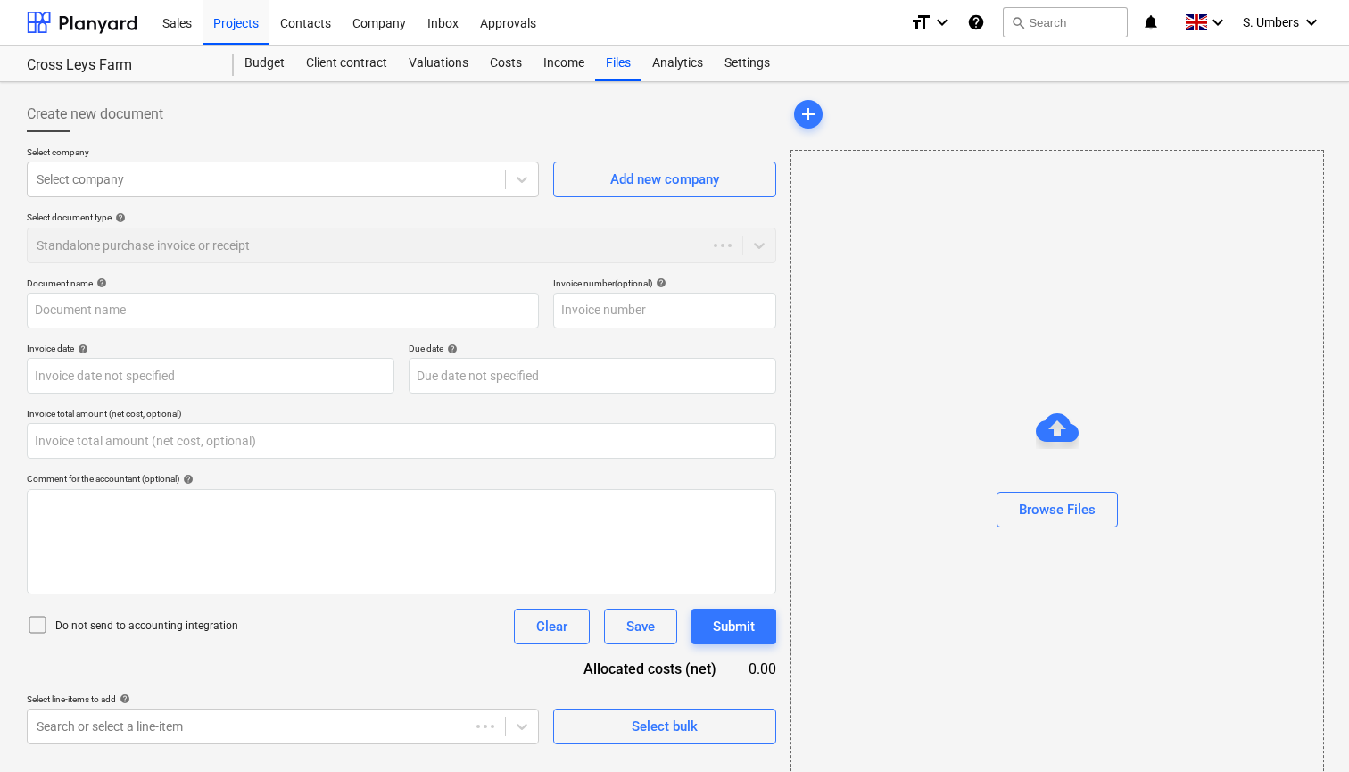
type input "0.00"
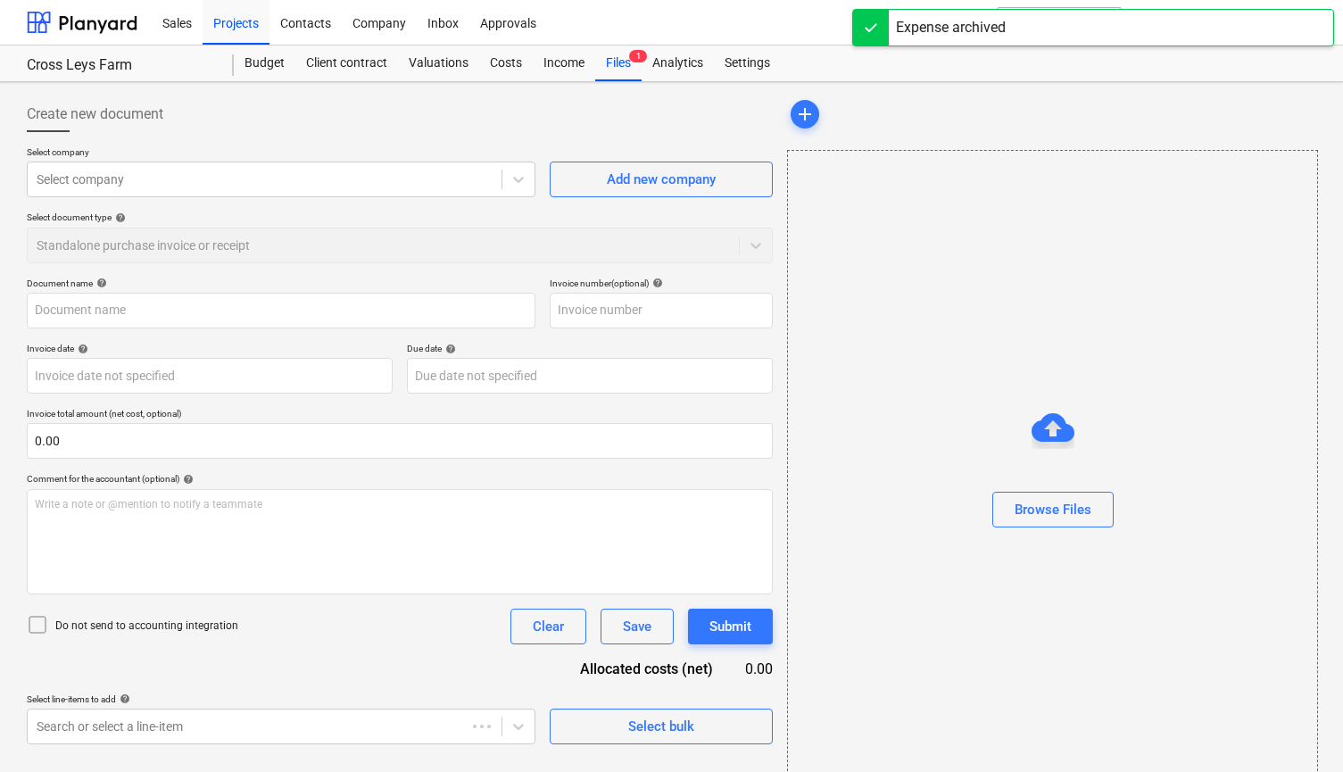
type input "561-12"
type input "[DATE]"
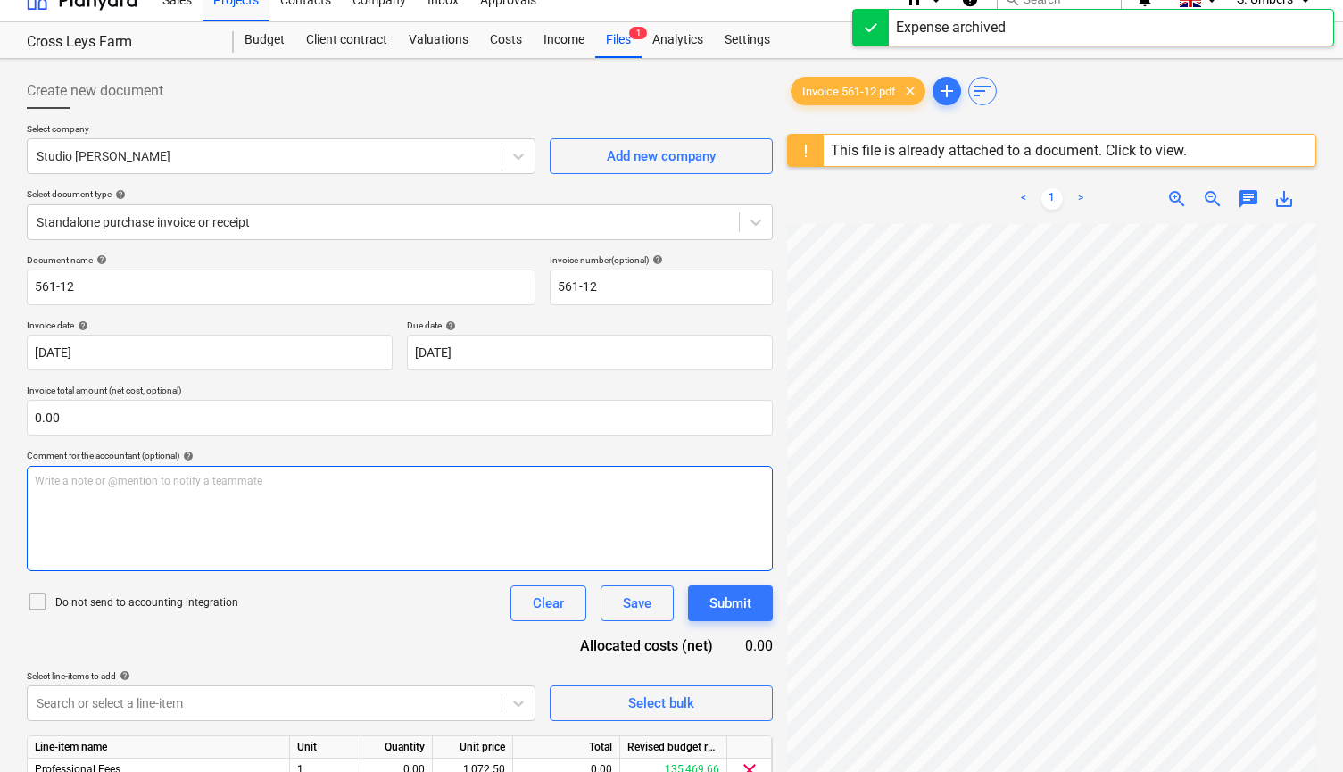
scroll to position [29, 0]
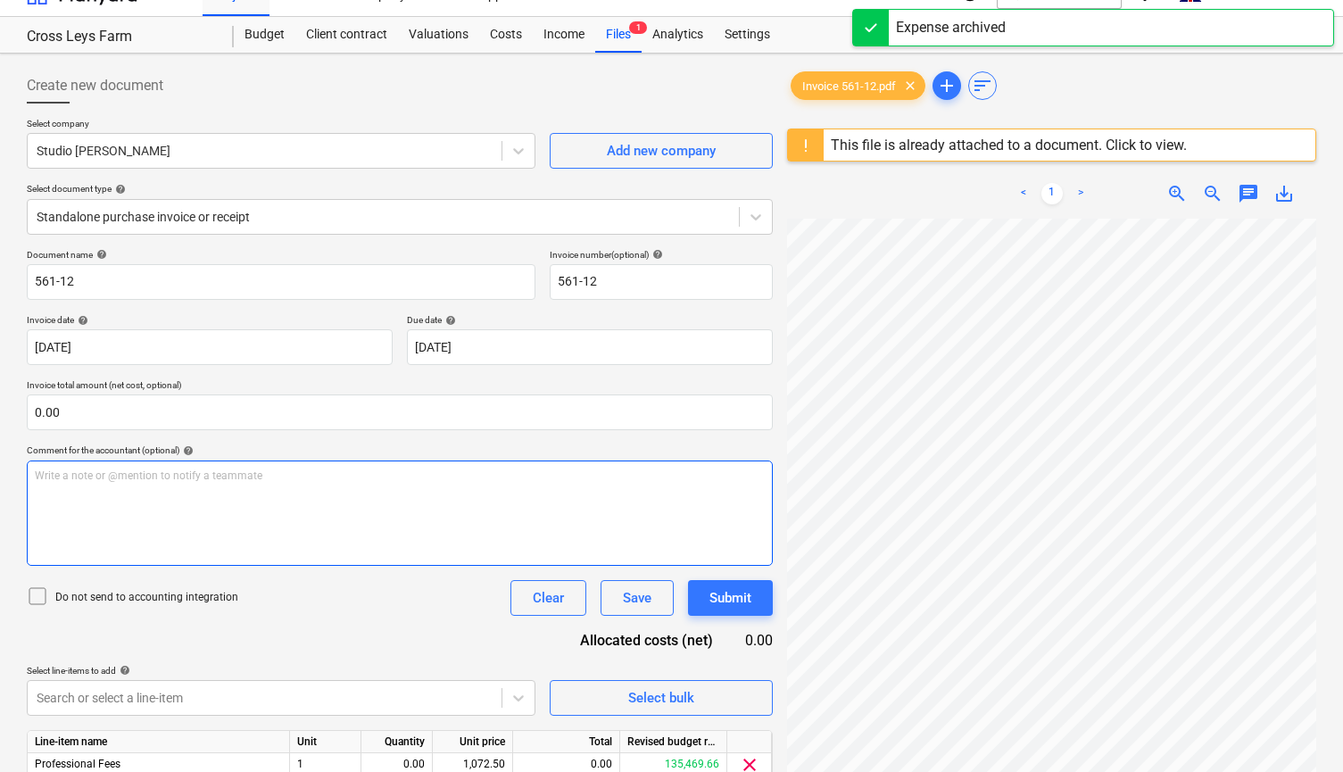
click at [347, 512] on div "Write a note or @mention to notify a teammate [PERSON_NAME]" at bounding box center [400, 512] width 746 height 105
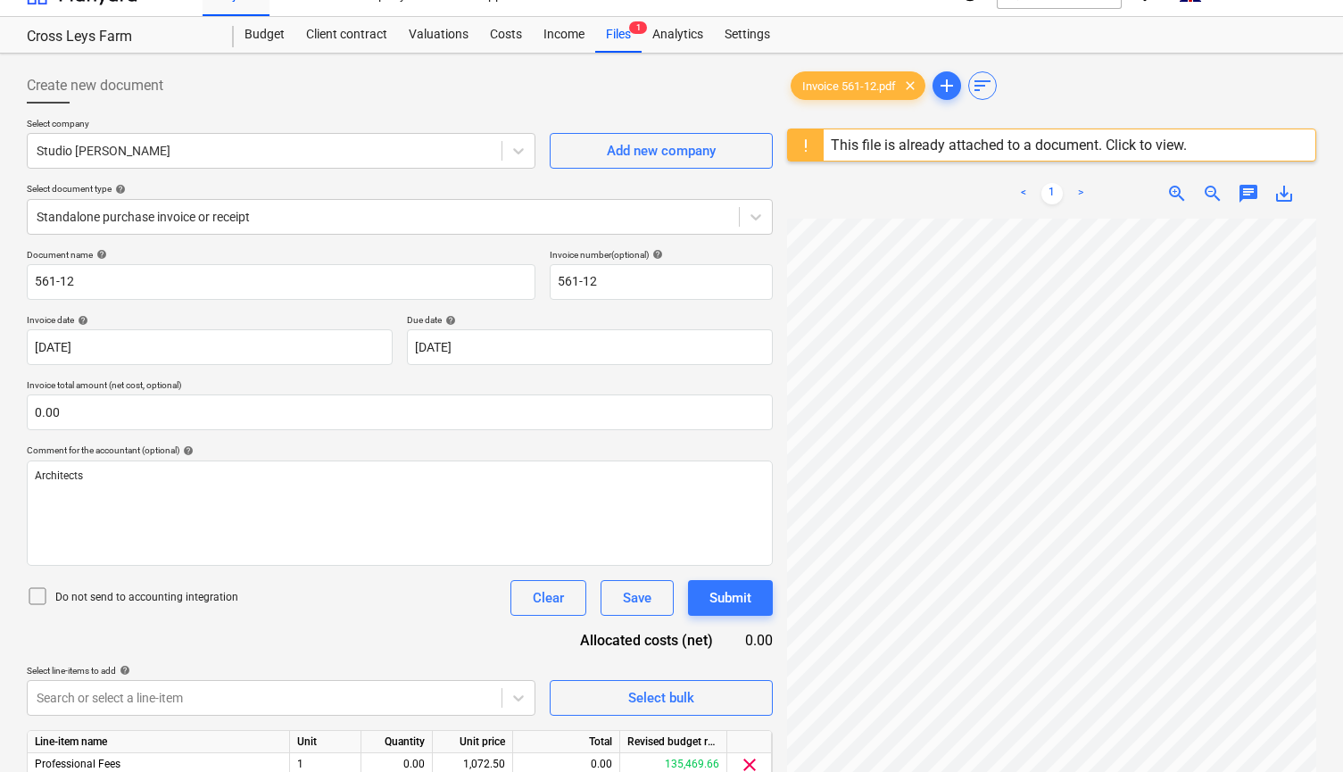
click at [187, 601] on p "Do not send to accounting integration" at bounding box center [146, 597] width 183 height 15
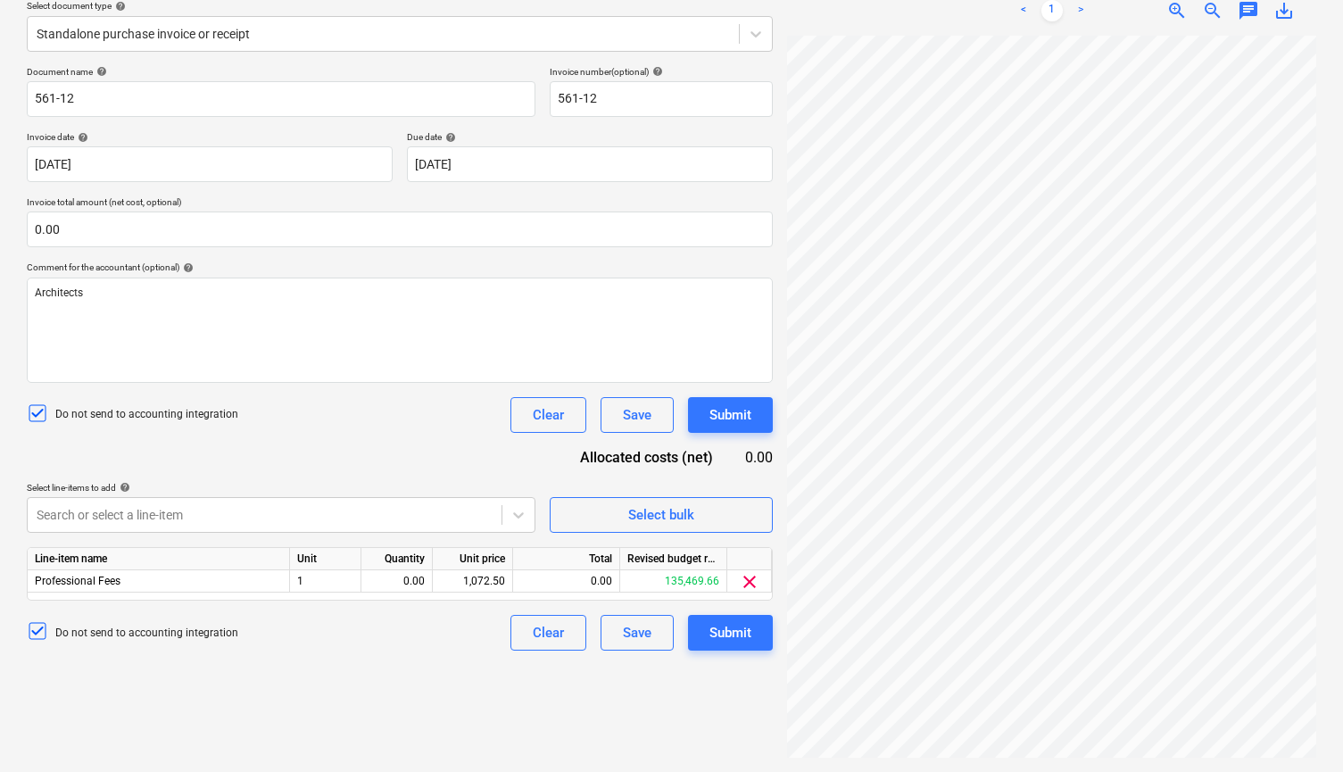
scroll to position [212, 0]
click at [747, 579] on span "clear" at bounding box center [749, 581] width 21 height 21
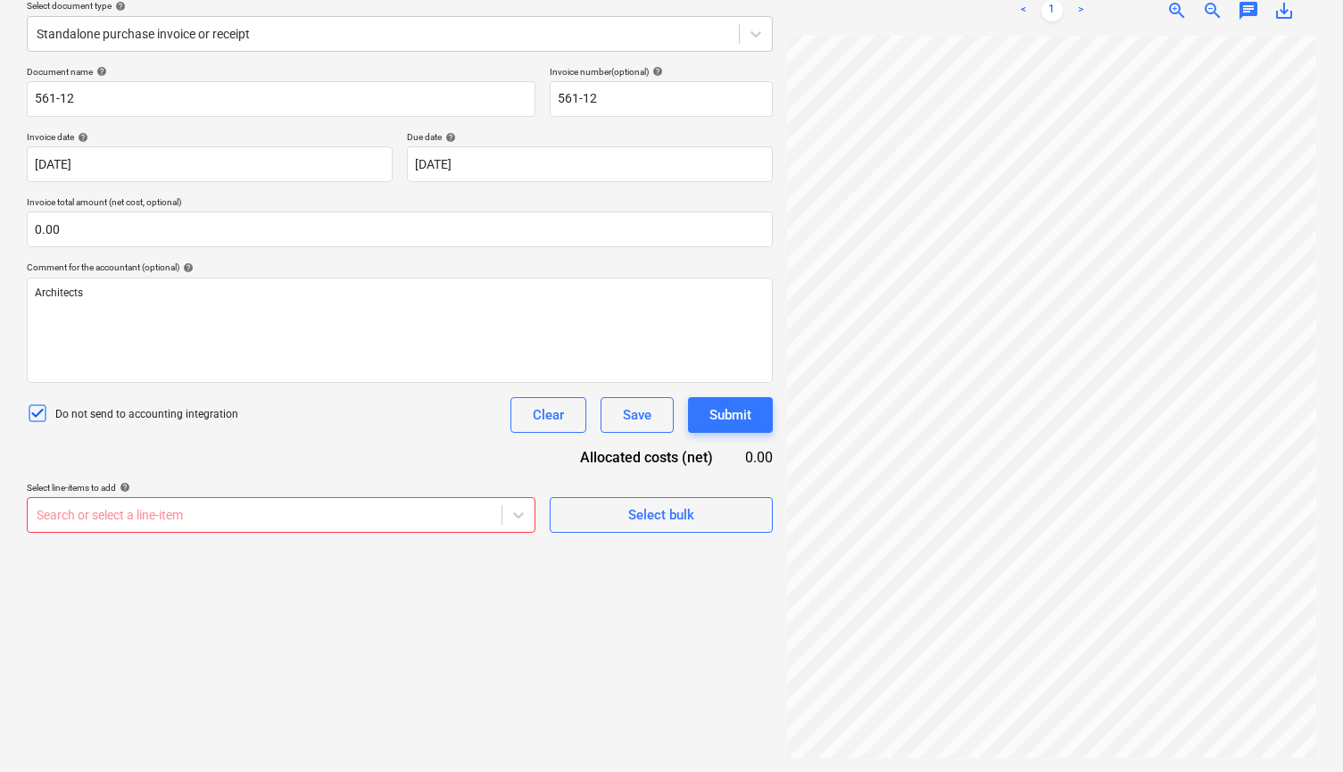
click at [356, 515] on body "Sales Projects Contacts Company Inbox 1 Approvals format_size keyboard_arrow_do…" at bounding box center [671, 174] width 1343 height 772
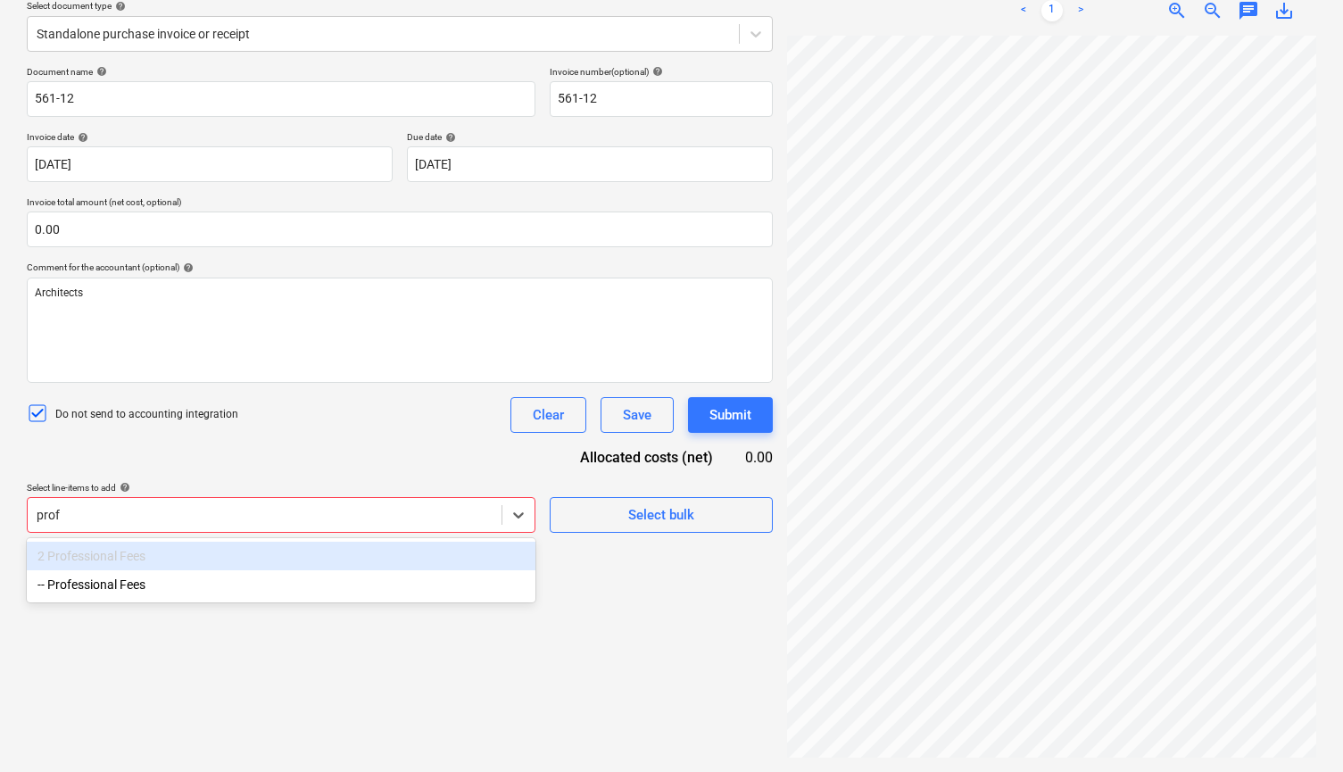
type input "profe"
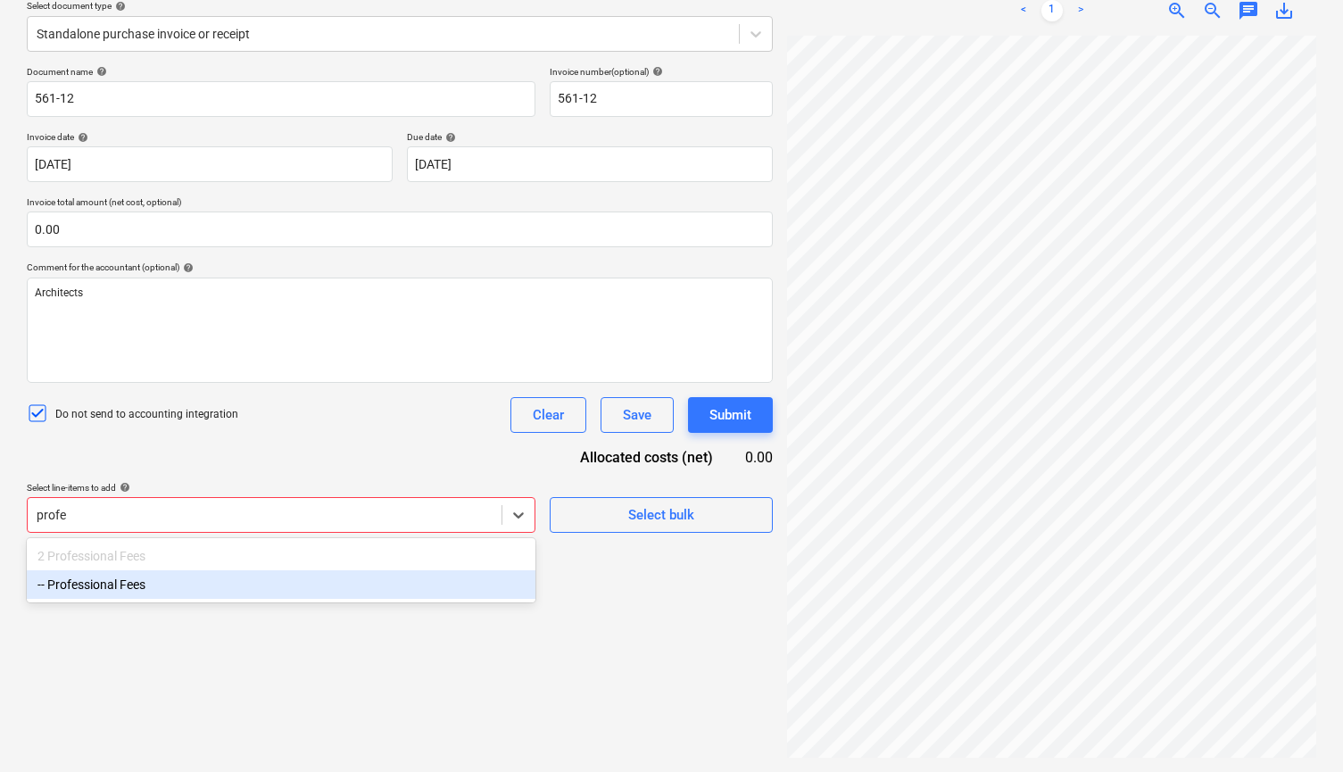
click at [295, 582] on div "-- Professional Fees" at bounding box center [281, 584] width 509 height 29
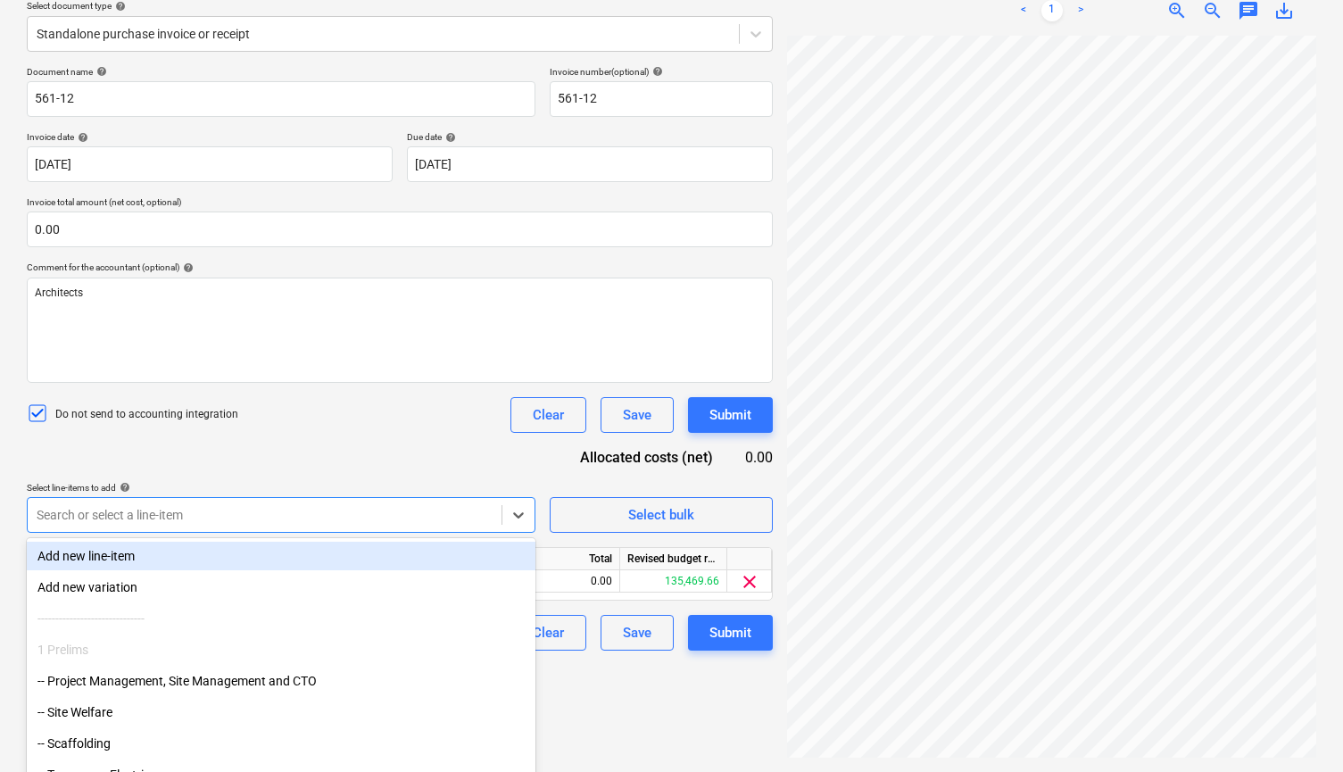
click at [330, 462] on div "Document name help 561-12 Invoice number (optional) help 561-12 Invoice date he…" at bounding box center [400, 358] width 746 height 585
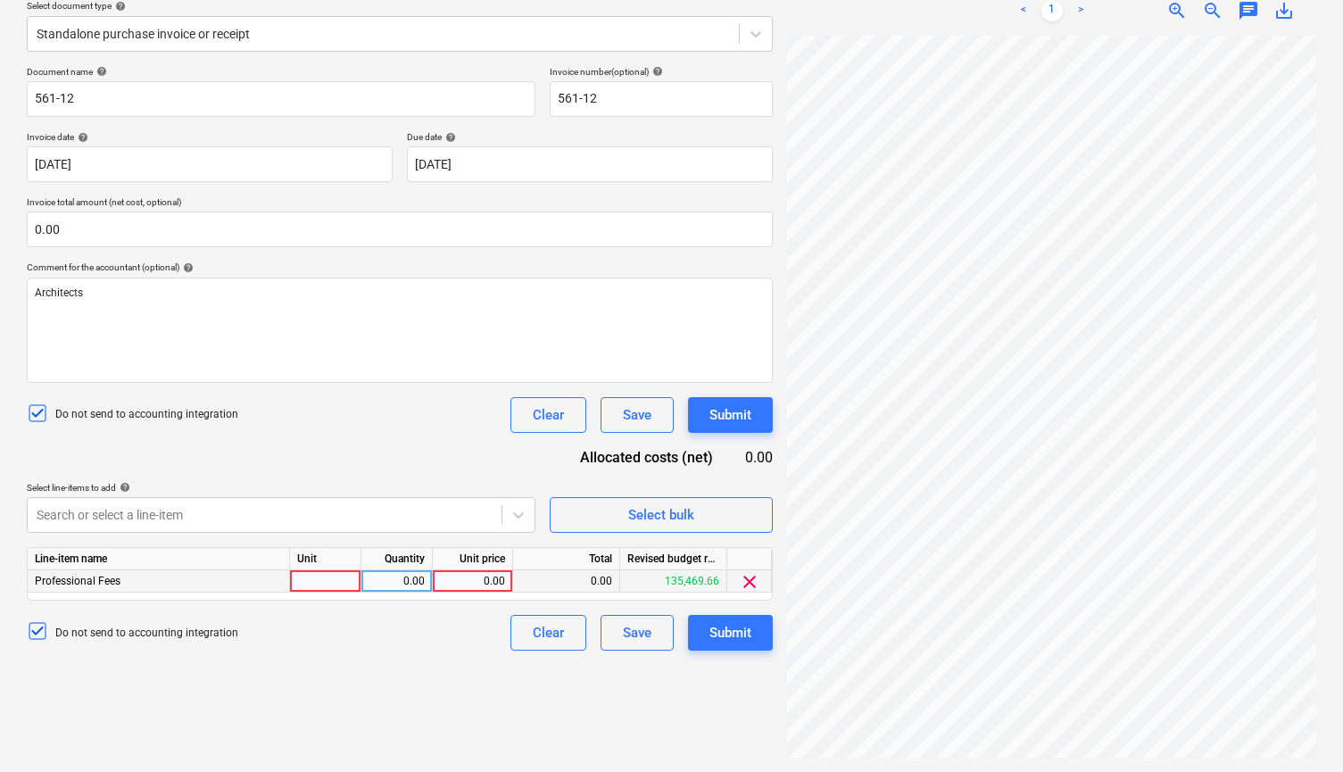
click at [454, 578] on div "0.00" at bounding box center [472, 581] width 65 height 22
type input "1072.50"
click at [419, 648] on div "Do not send to accounting integration Clear Save Submit" at bounding box center [400, 633] width 746 height 36
click at [728, 629] on div "Submit" at bounding box center [730, 632] width 42 height 23
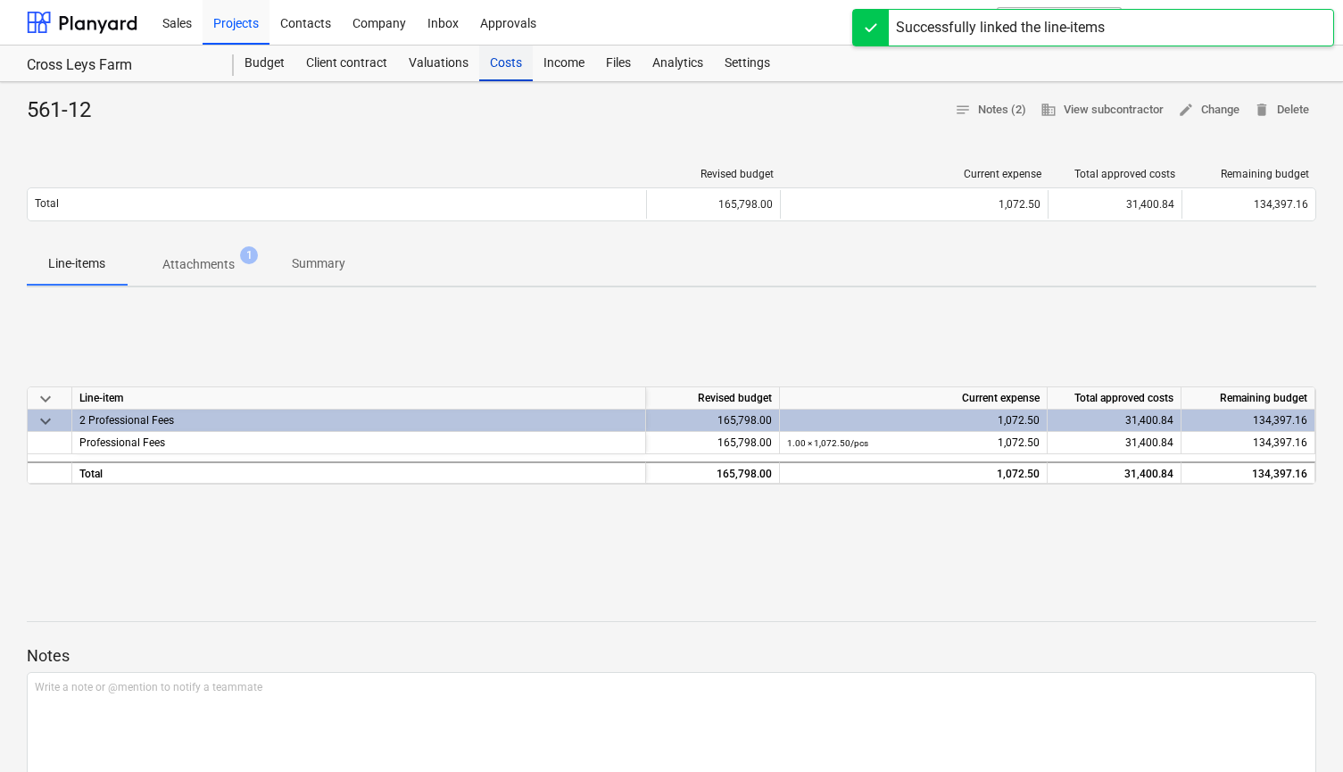
click at [501, 61] on div "Costs" at bounding box center [506, 64] width 54 height 36
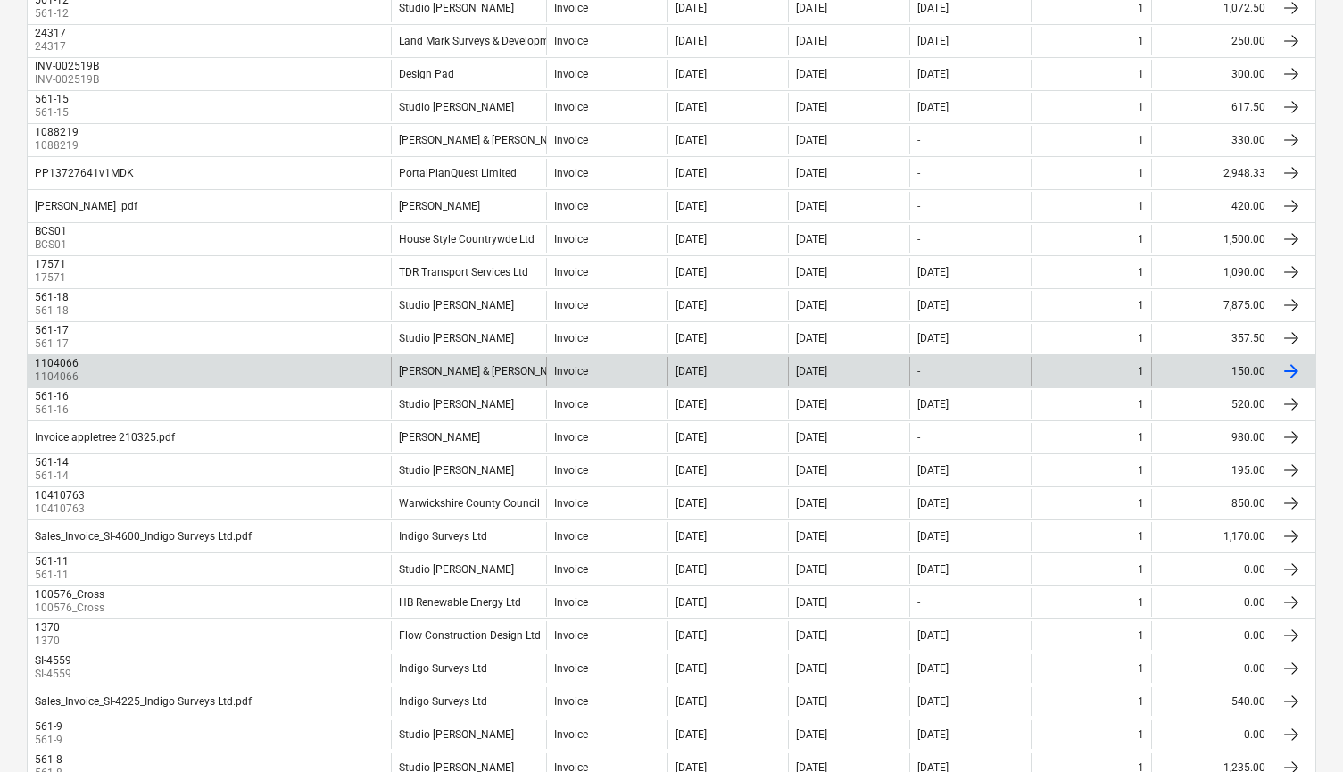
scroll to position [302, 0]
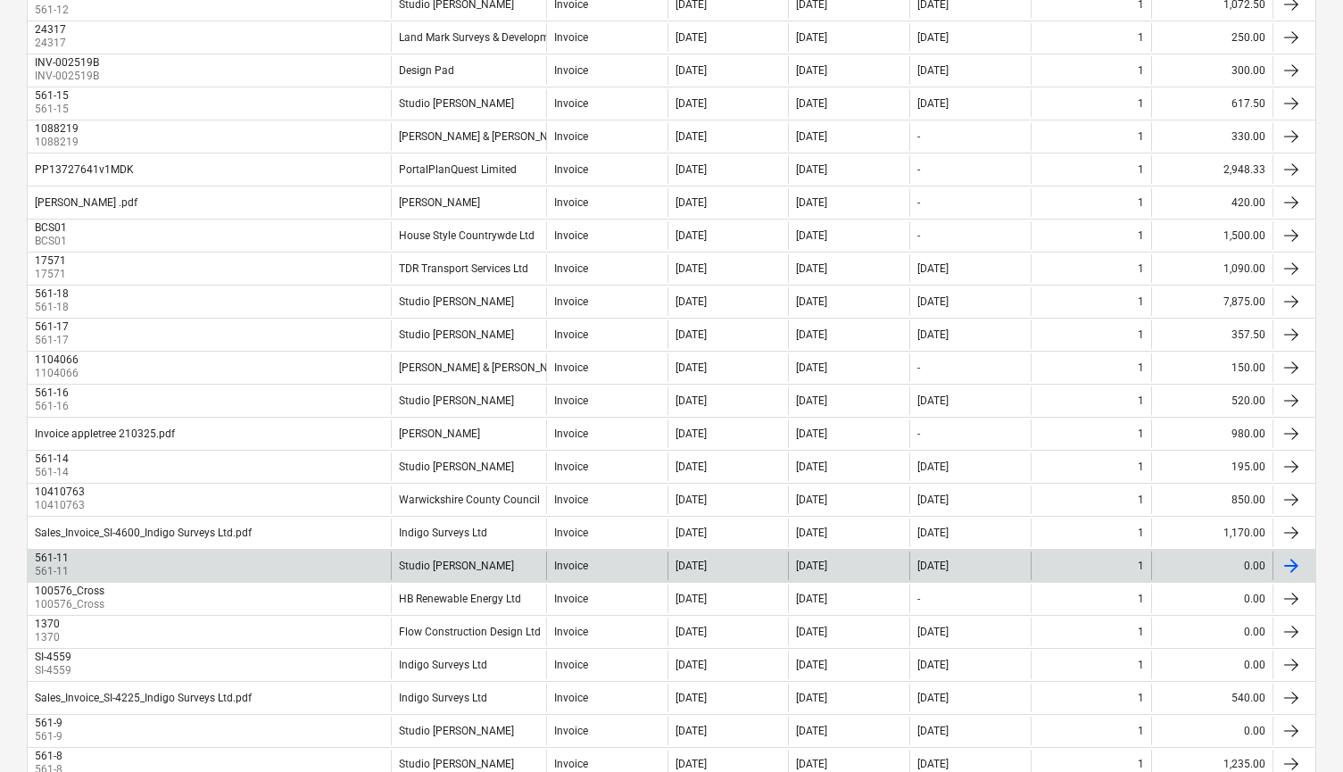
click at [1183, 562] on div "0.00" at bounding box center [1211, 566] width 121 height 29
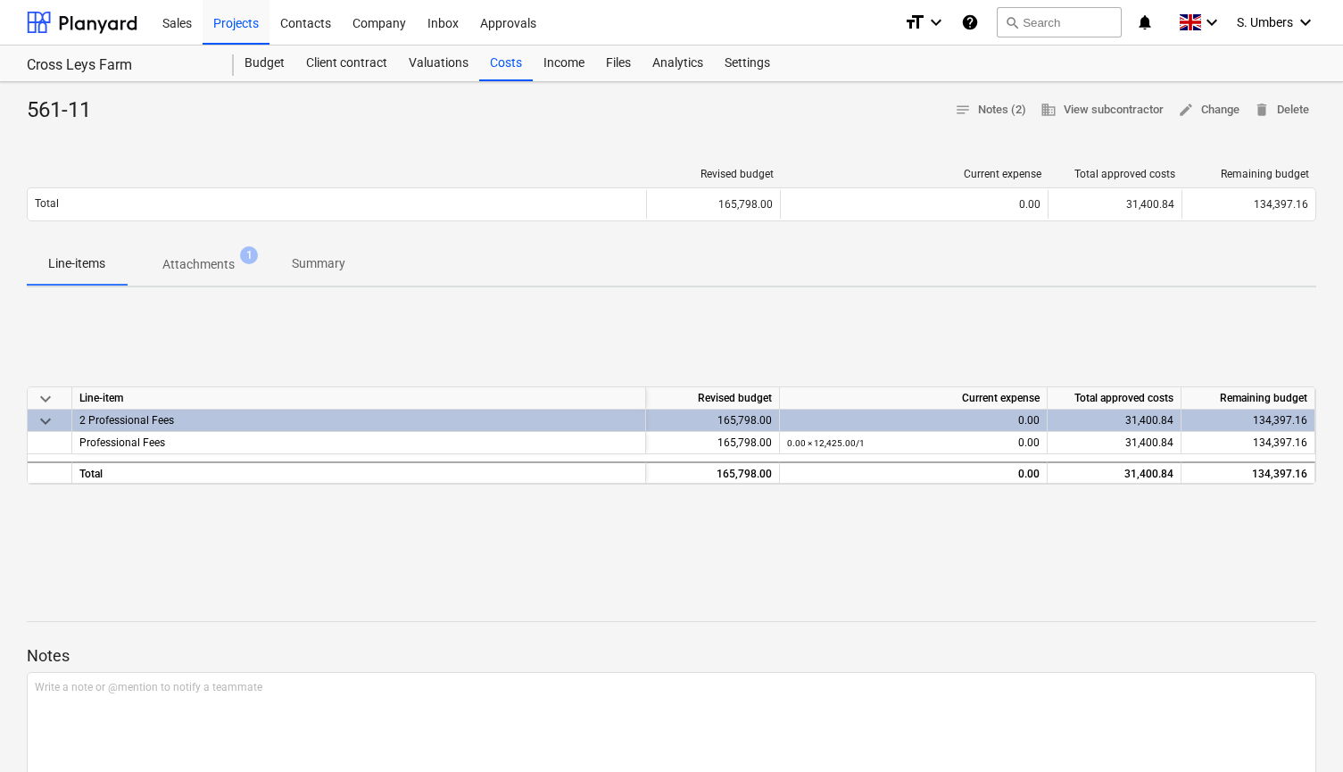
click at [1211, 95] on div "561-11 notes Notes (2) business View subcontractor edit Change delete Delete Re…" at bounding box center [671, 626] width 1343 height 1088
click at [1211, 102] on span "edit Change" at bounding box center [1209, 110] width 62 height 21
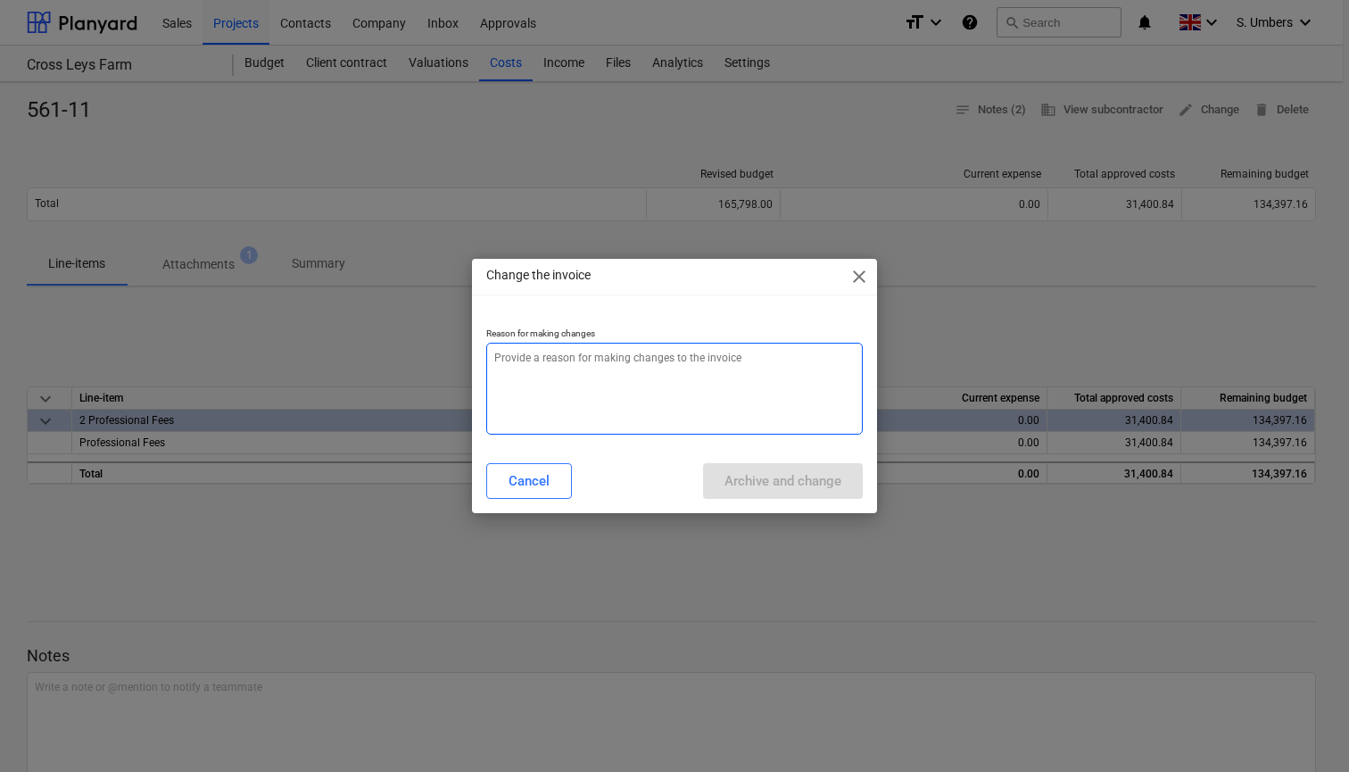
click at [625, 373] on textarea at bounding box center [674, 389] width 377 height 92
type textarea "x"
type textarea "z"
type textarea "x"
type textarea "ze"
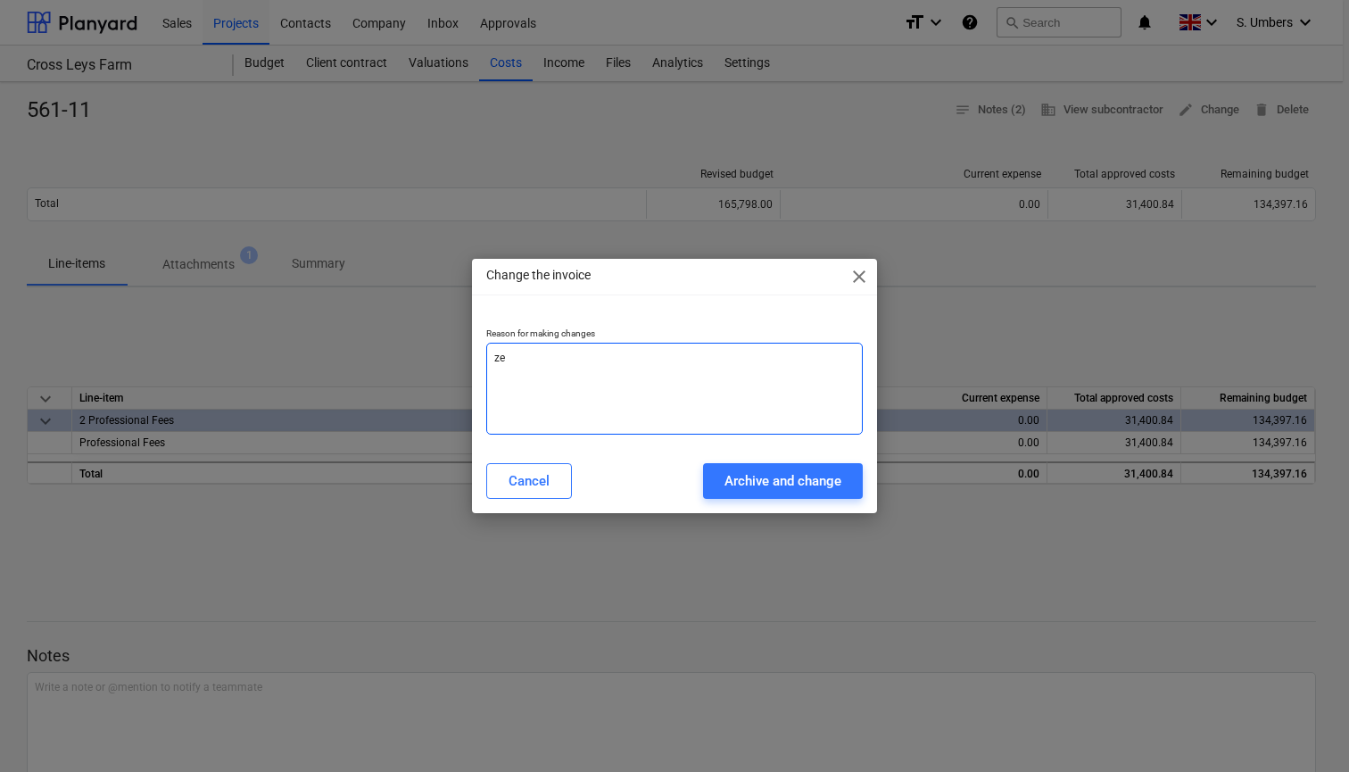
type textarea "x"
type textarea "zer"
type textarea "x"
type textarea "zero"
type textarea "x"
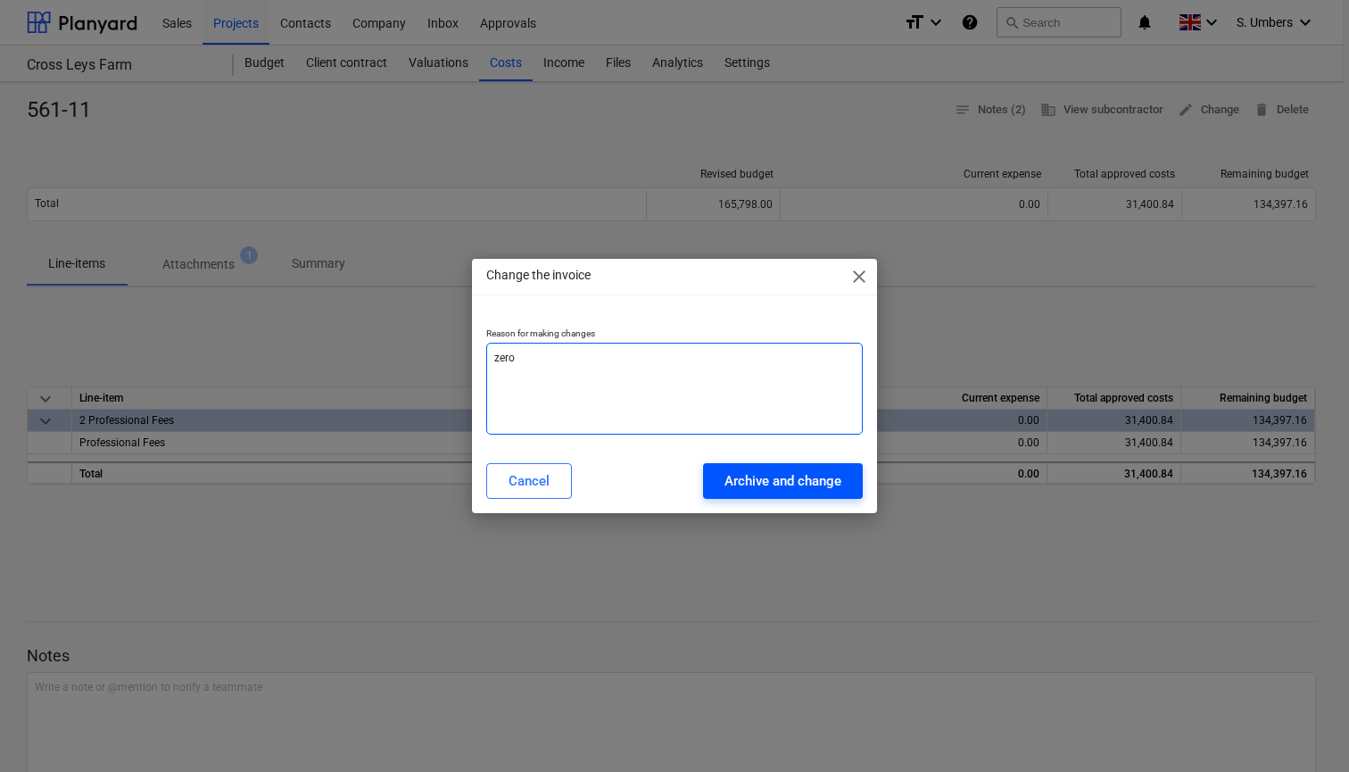
type textarea "zero"
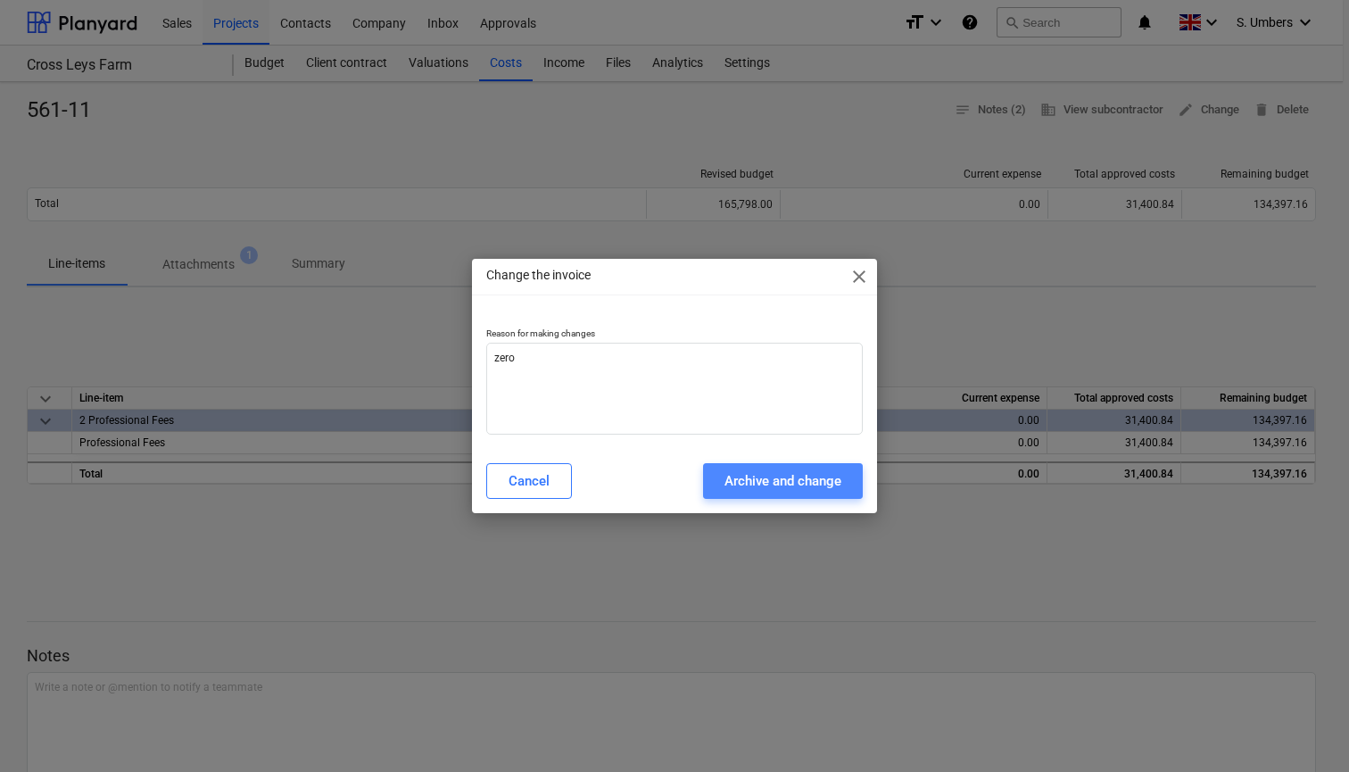
click at [766, 476] on div "Archive and change" at bounding box center [783, 480] width 117 height 23
type textarea "x"
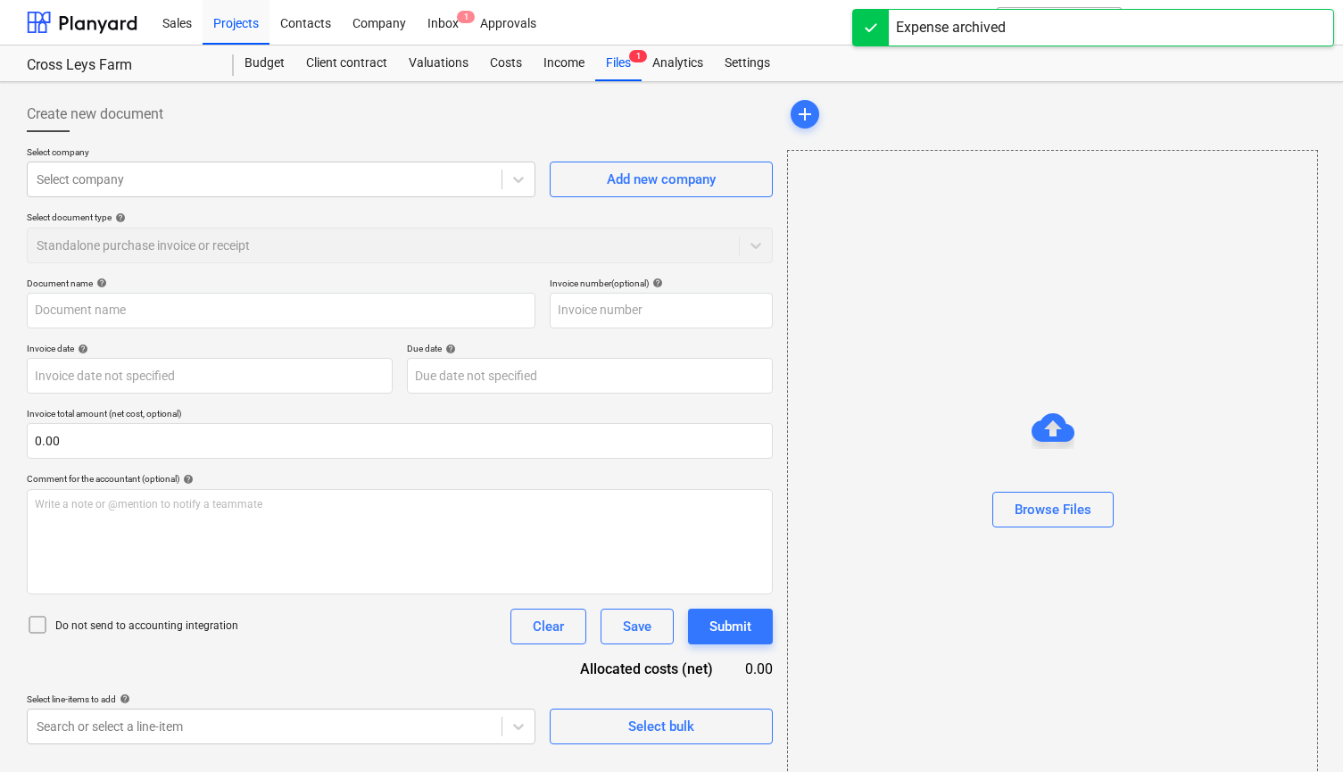
type input "561-11"
type input "[DATE]"
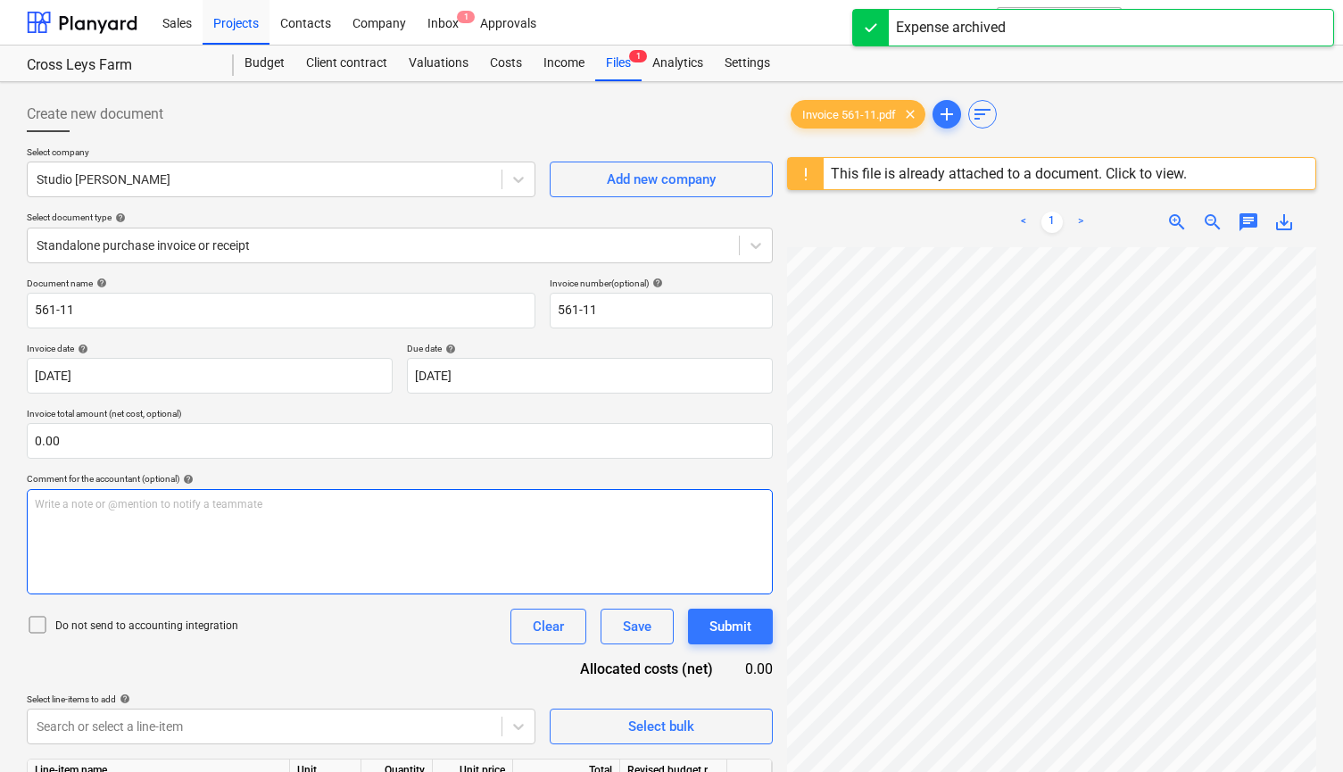
click at [72, 507] on p "Write a note or @mention to notify a teammate [PERSON_NAME]" at bounding box center [400, 504] width 730 height 15
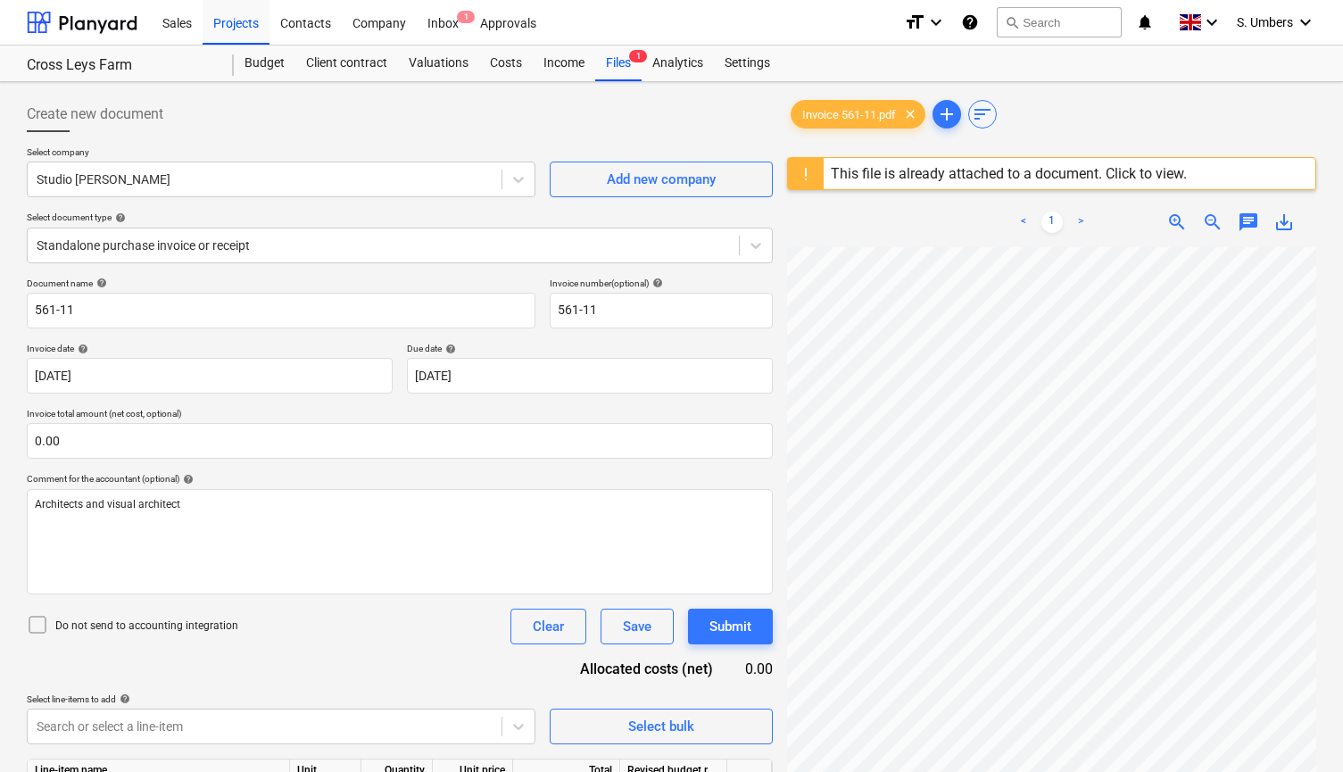
click at [74, 625] on p "Do not send to accounting integration" at bounding box center [146, 625] width 183 height 15
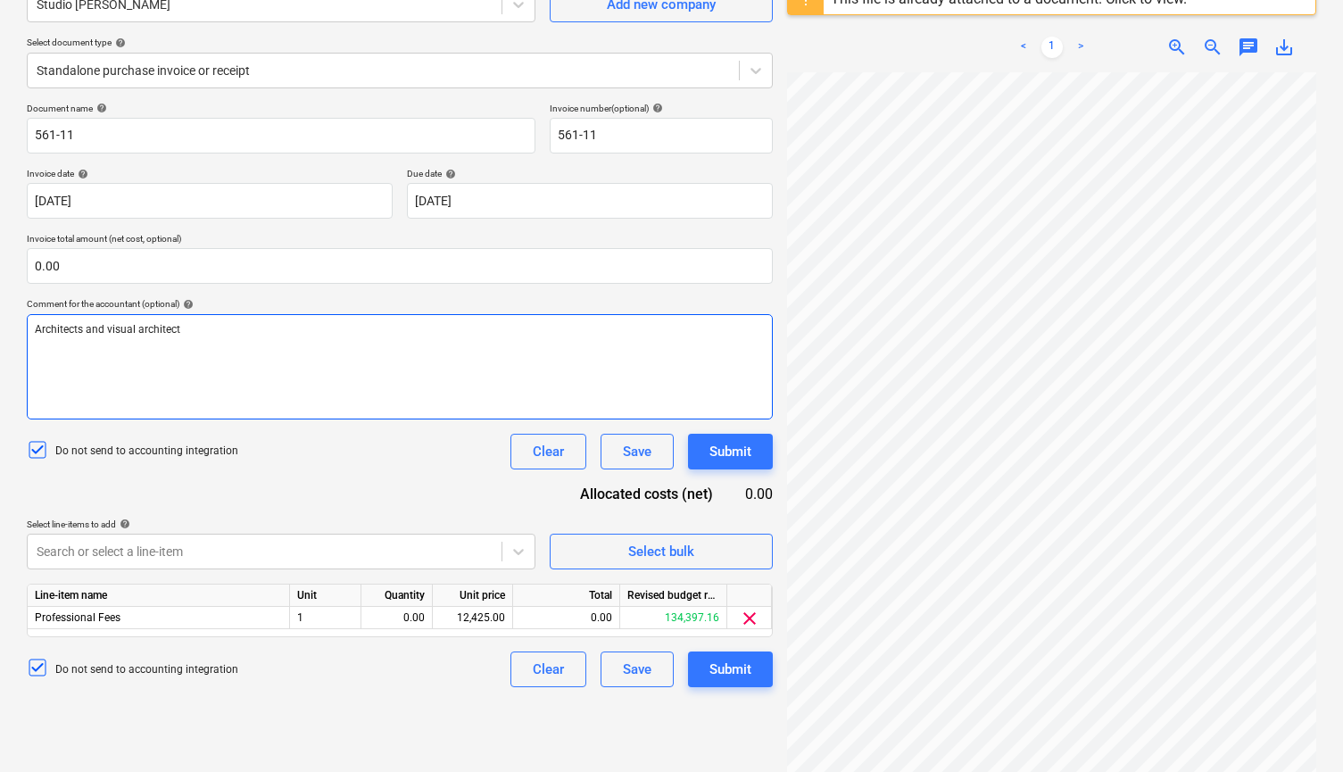
scroll to position [204, 0]
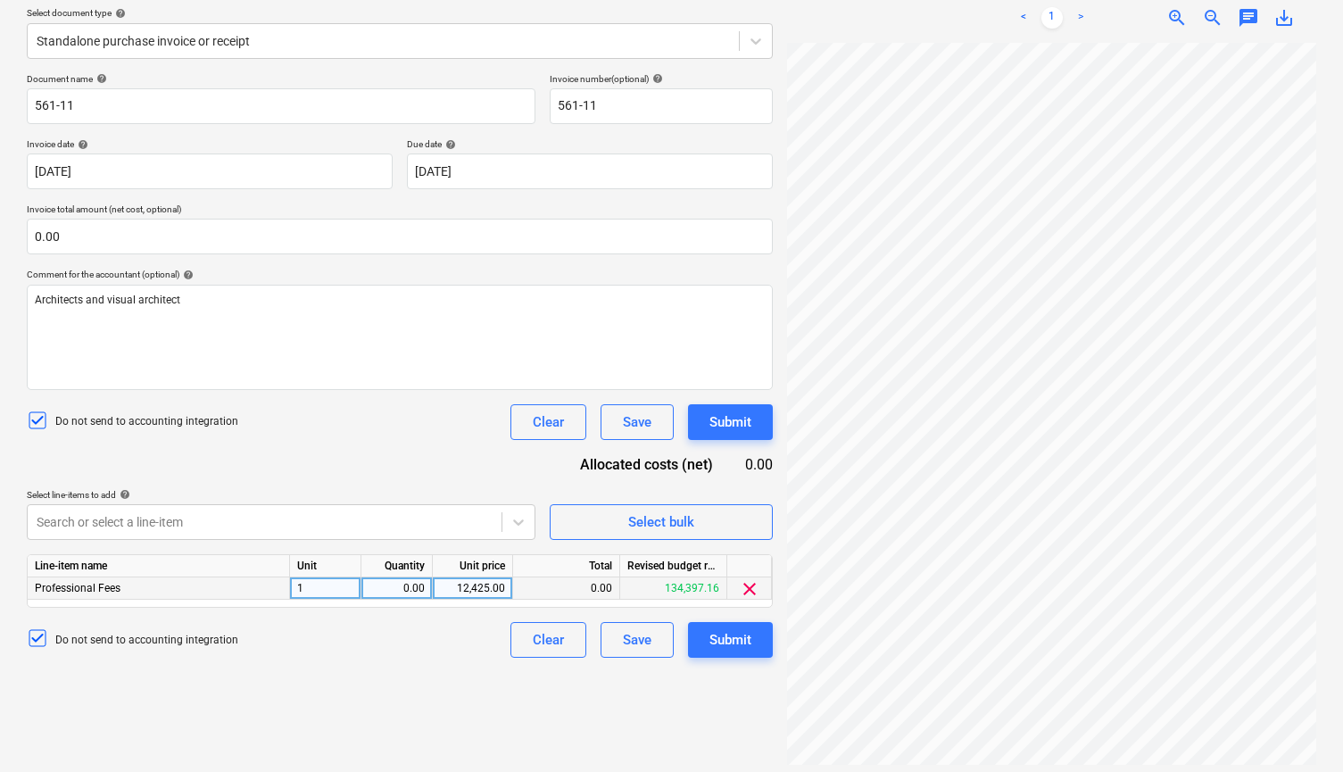
click at [747, 591] on span "clear" at bounding box center [749, 588] width 21 height 21
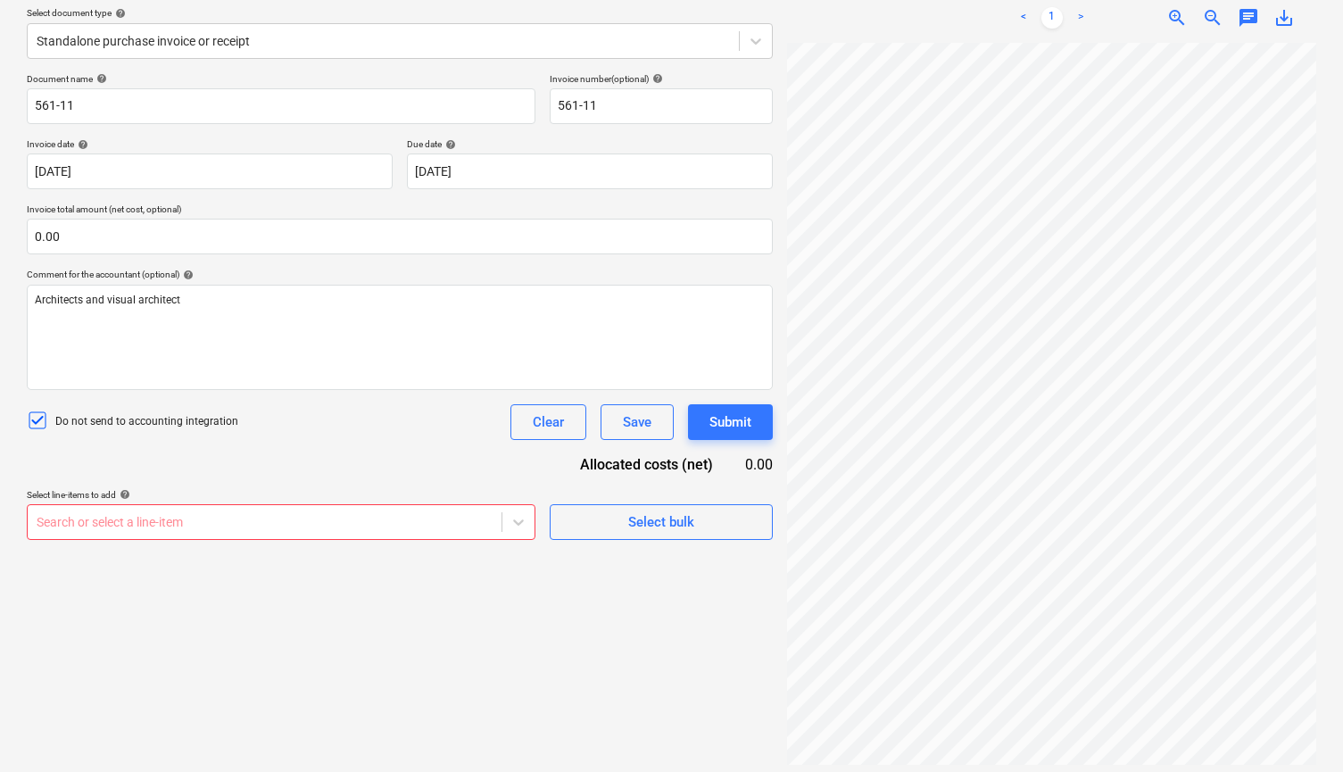
click at [393, 522] on body "Sales Projects Contacts Company Inbox 1 Approvals format_size keyboard_arrow_do…" at bounding box center [671, 182] width 1343 height 772
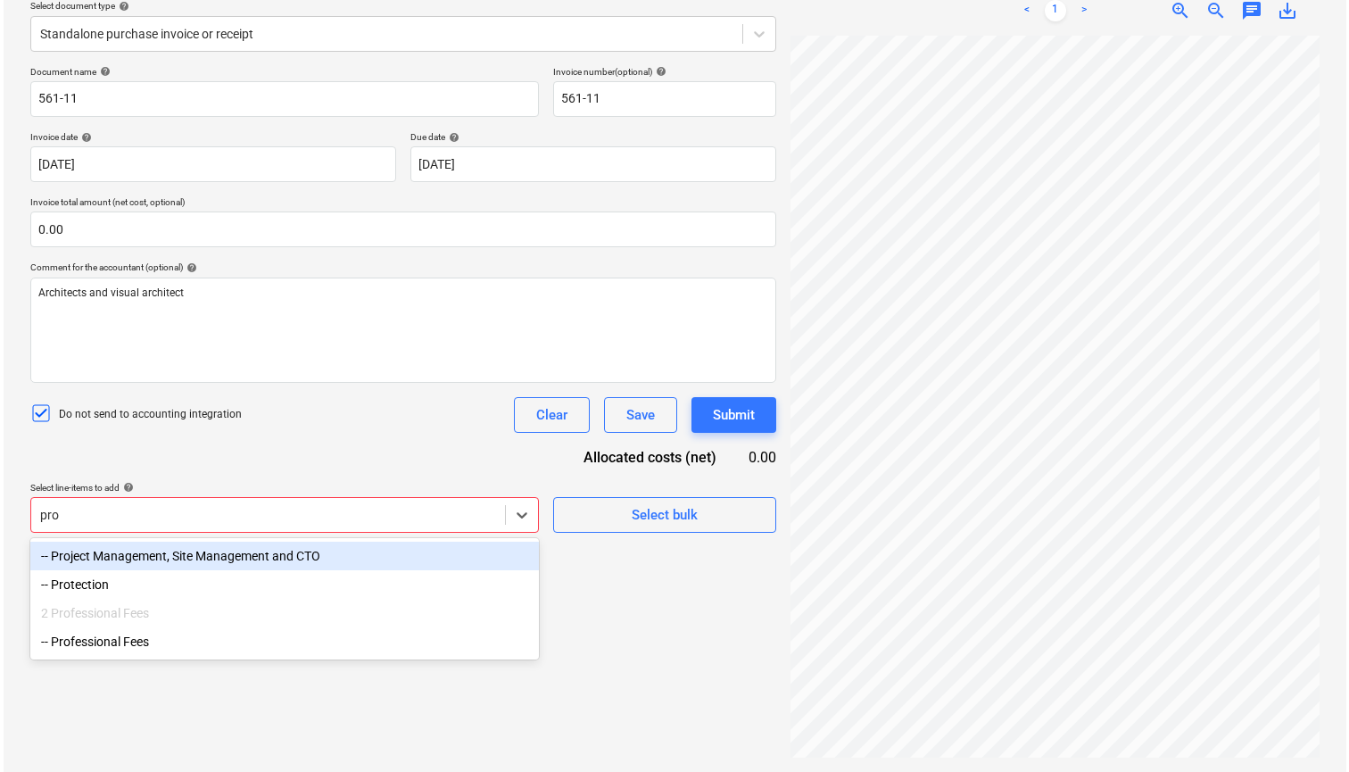
scroll to position [212, 0]
type input "profe"
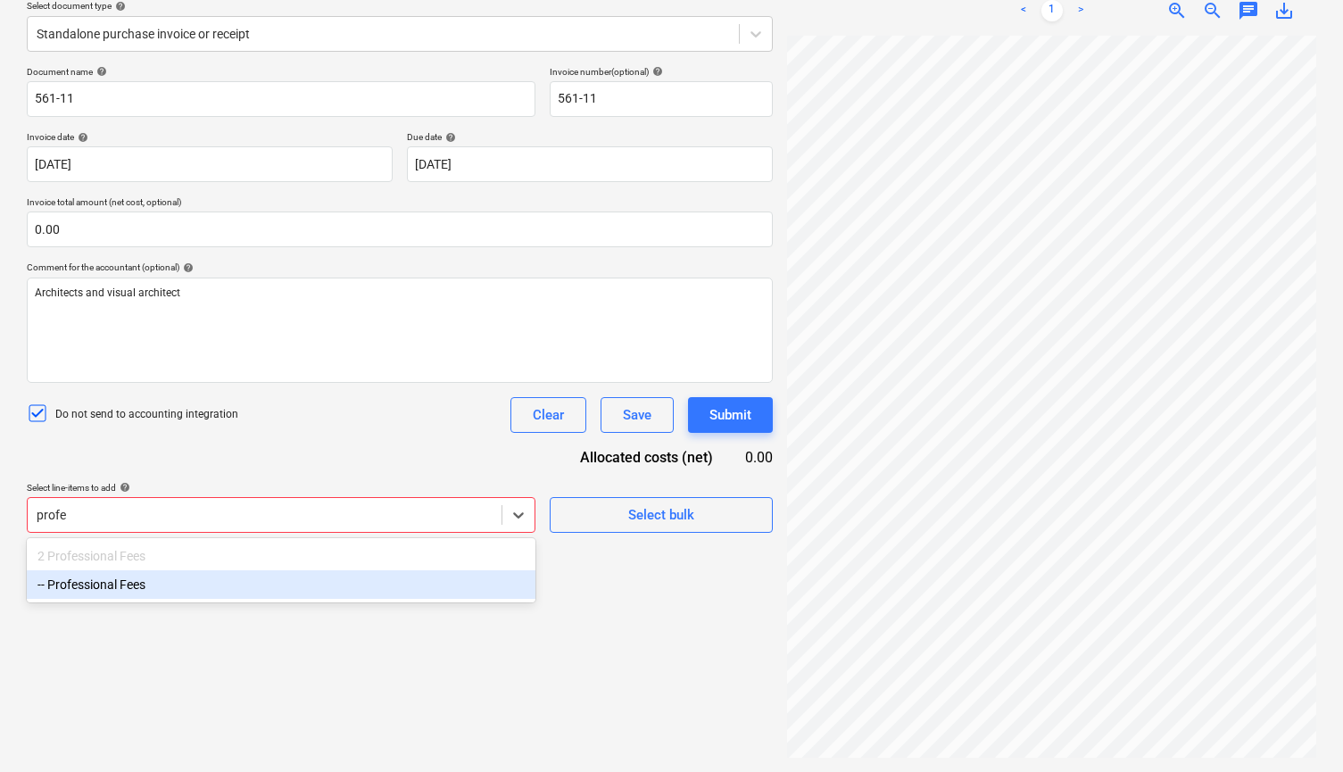
click at [331, 585] on div "-- Professional Fees" at bounding box center [281, 584] width 509 height 29
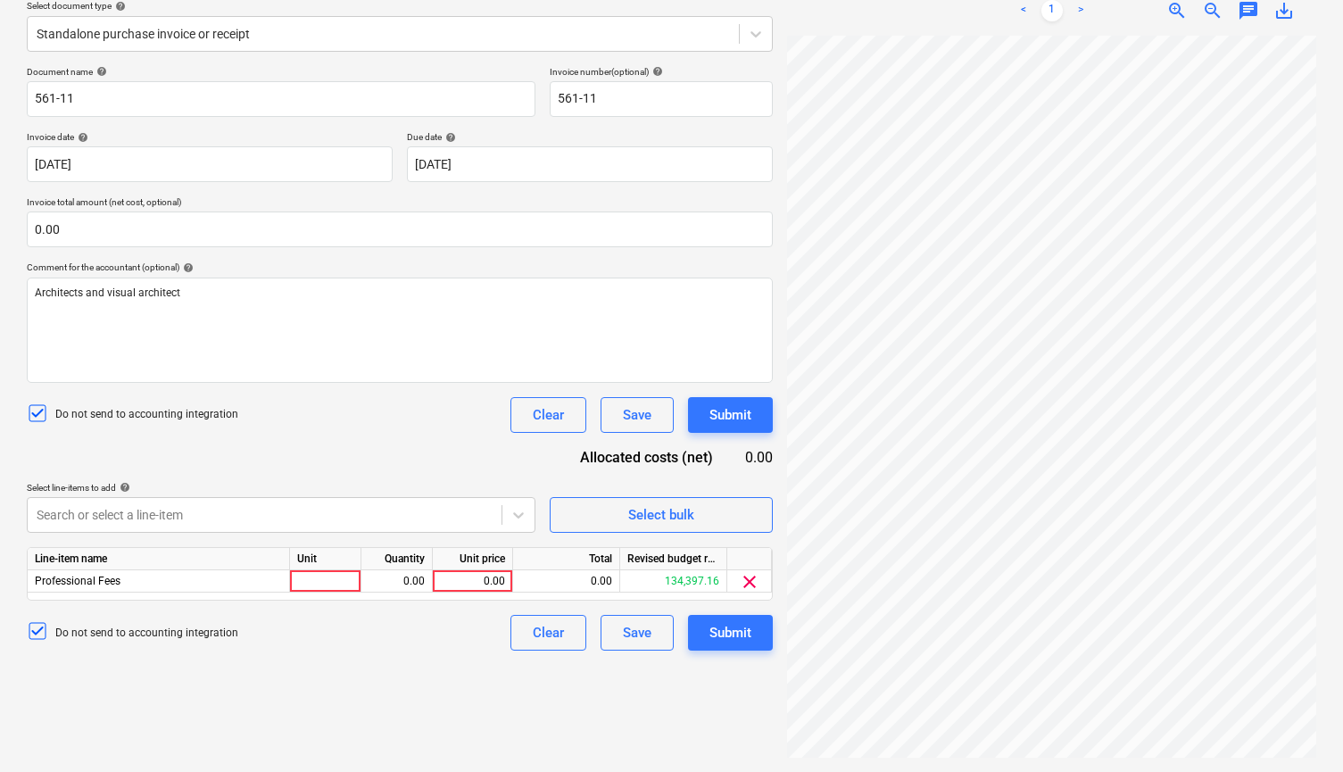
click at [352, 451] on div "Document name help 561-11 Invoice number (optional) help 561-11 Invoice date he…" at bounding box center [400, 358] width 746 height 585
click at [470, 577] on div "0.00" at bounding box center [472, 581] width 65 height 22
type input "12425.00"
click at [377, 652] on div "Create new document Select company Studio [PERSON_NAME] Add new company Select …" at bounding box center [400, 321] width 760 height 887
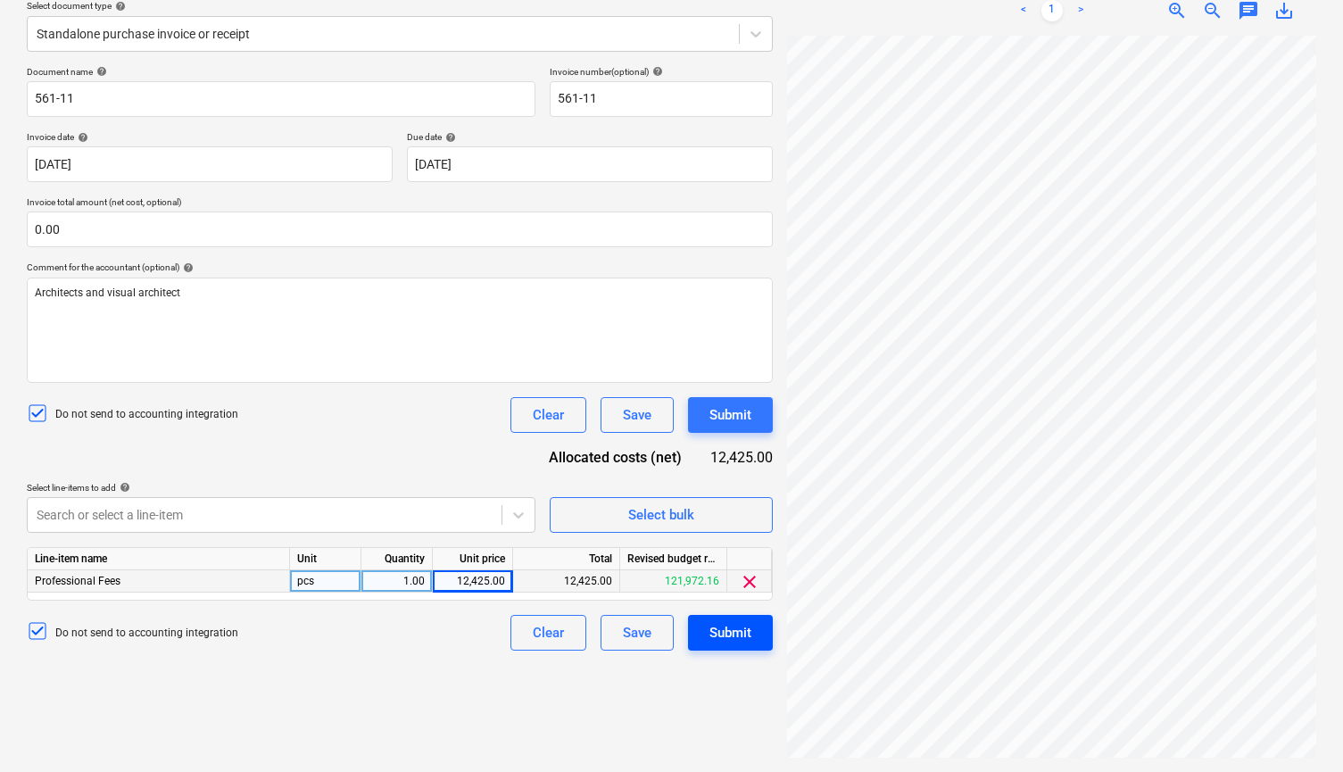
click at [711, 640] on div "Submit" at bounding box center [730, 632] width 42 height 23
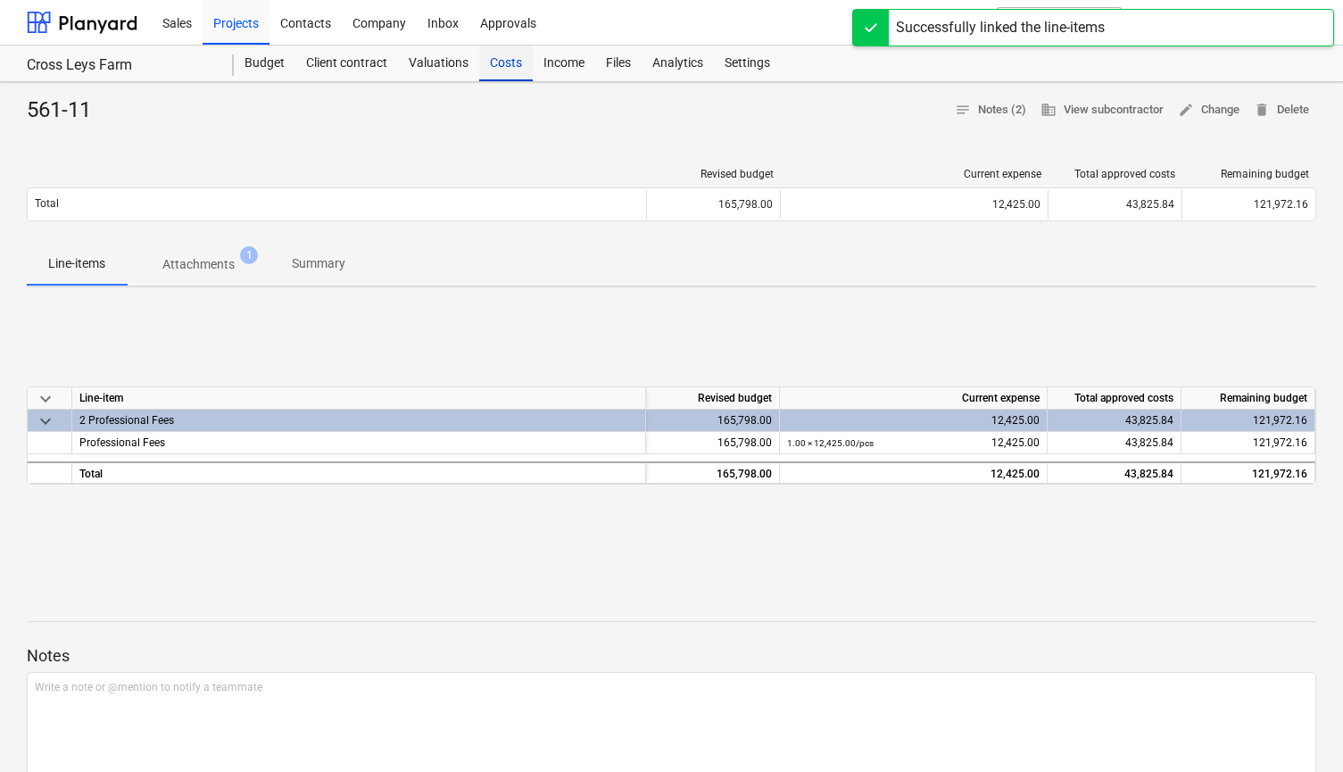
click at [513, 67] on div "Costs" at bounding box center [506, 64] width 54 height 36
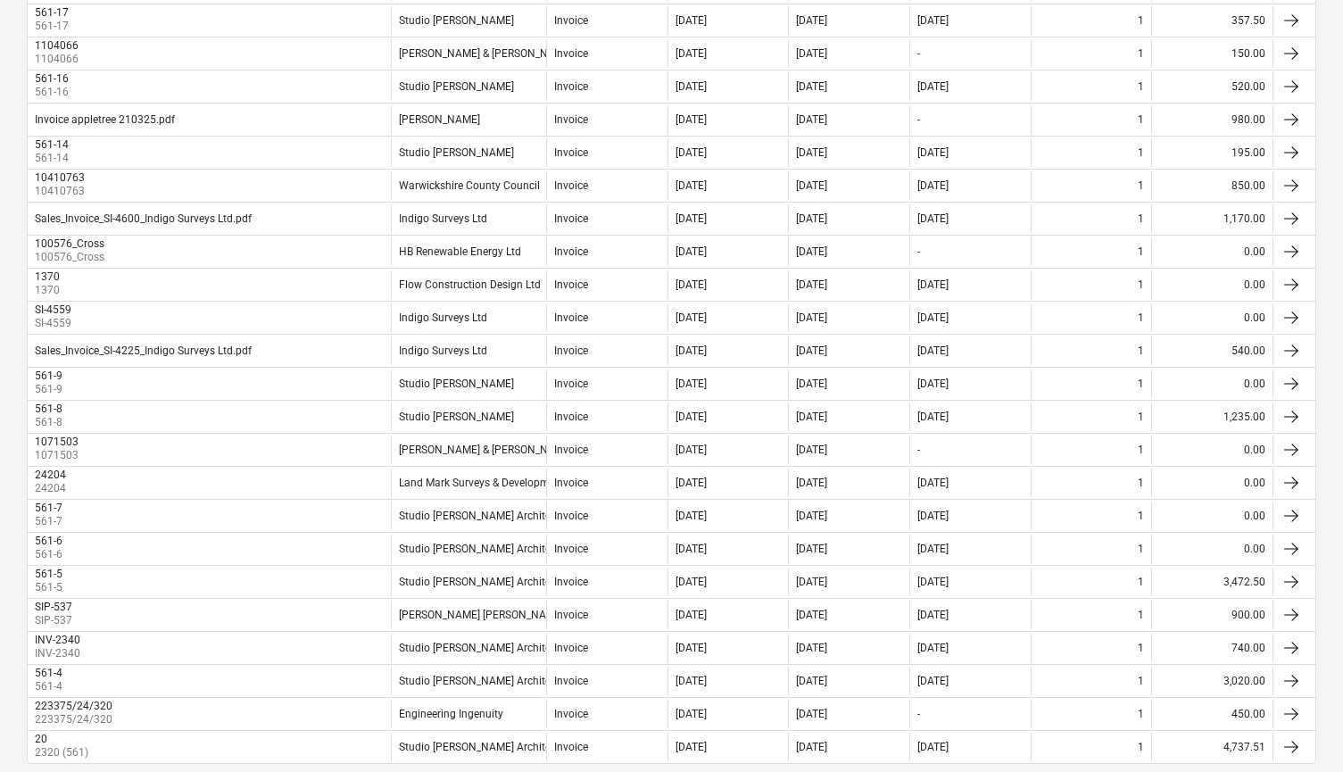
scroll to position [674, 0]
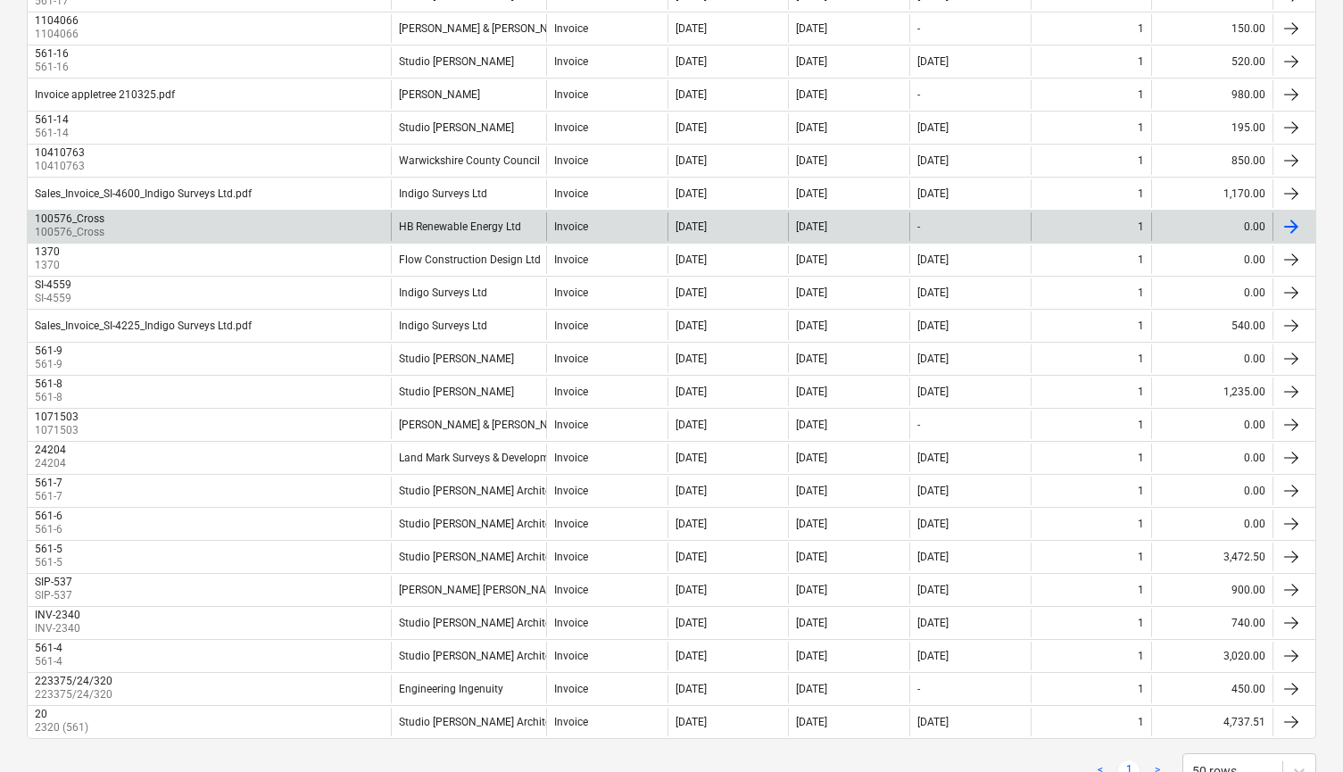
click at [1232, 230] on div "0.00" at bounding box center [1211, 226] width 121 height 29
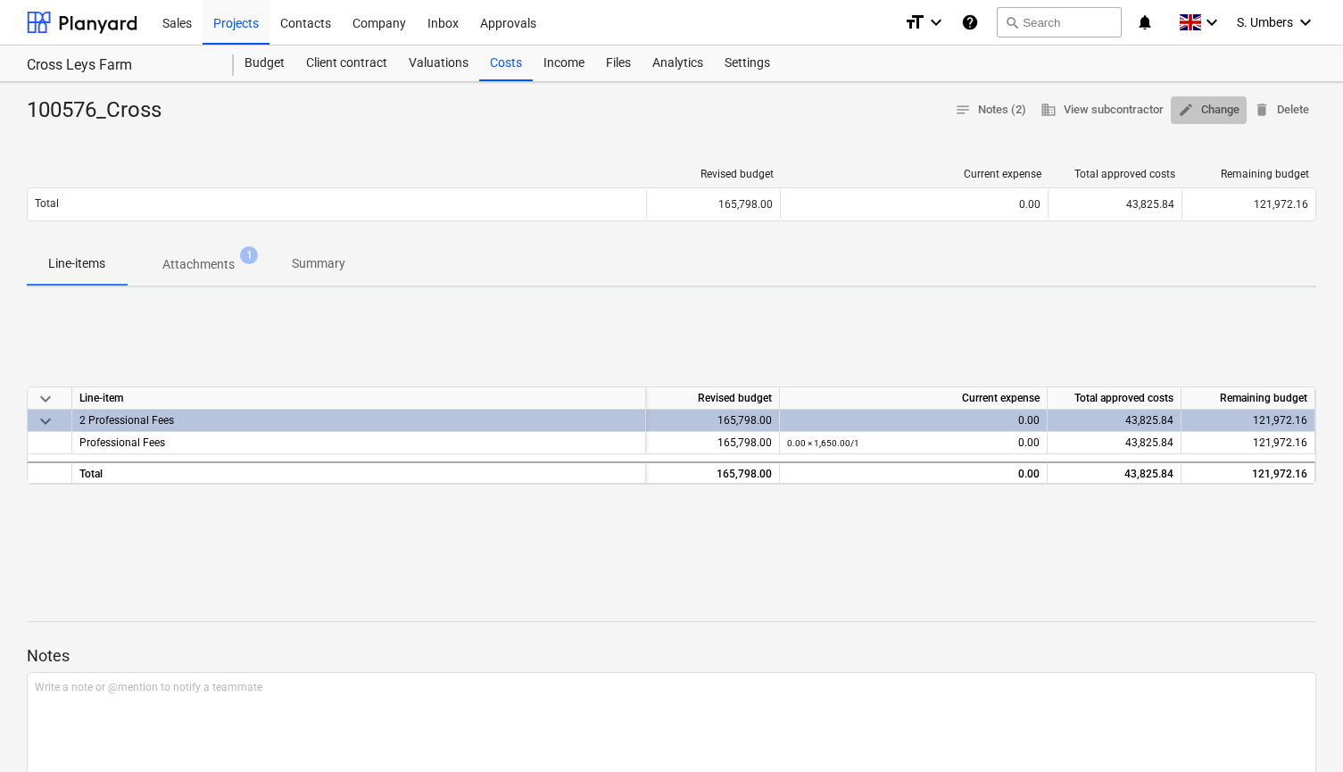
click at [1210, 107] on span "edit Change" at bounding box center [1209, 110] width 62 height 21
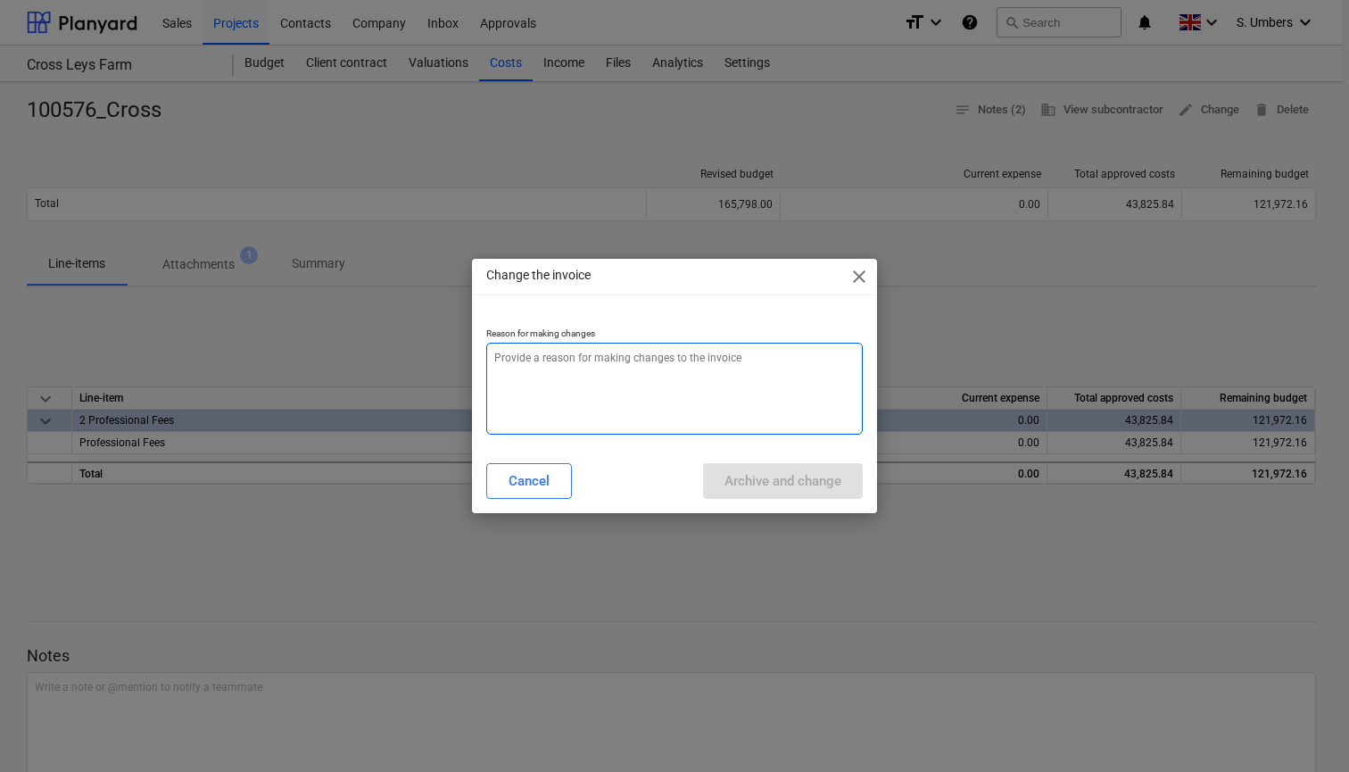
click at [552, 407] on textarea at bounding box center [674, 389] width 377 height 92
type textarea "x"
type textarea "z"
type textarea "x"
type textarea "ze"
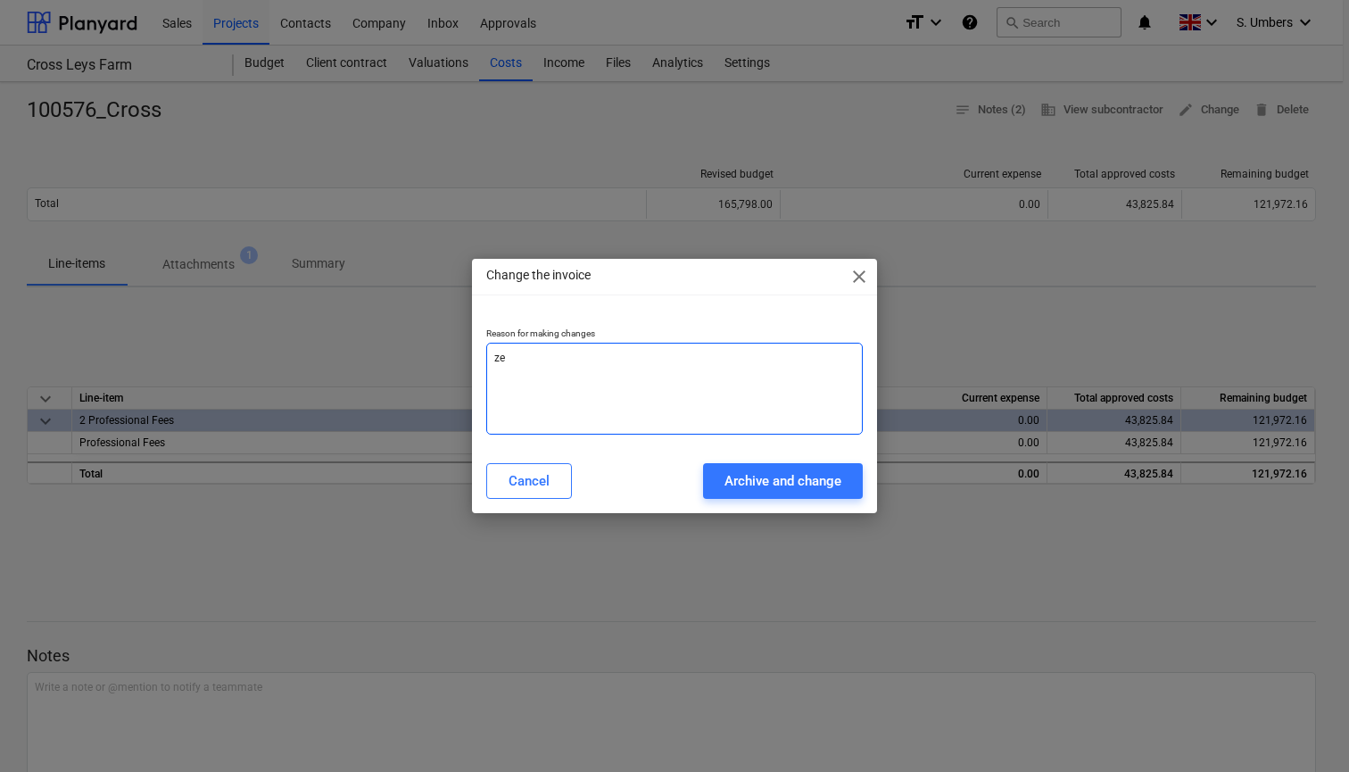
type textarea "x"
type textarea "zer"
type textarea "x"
type textarea "zero"
type textarea "x"
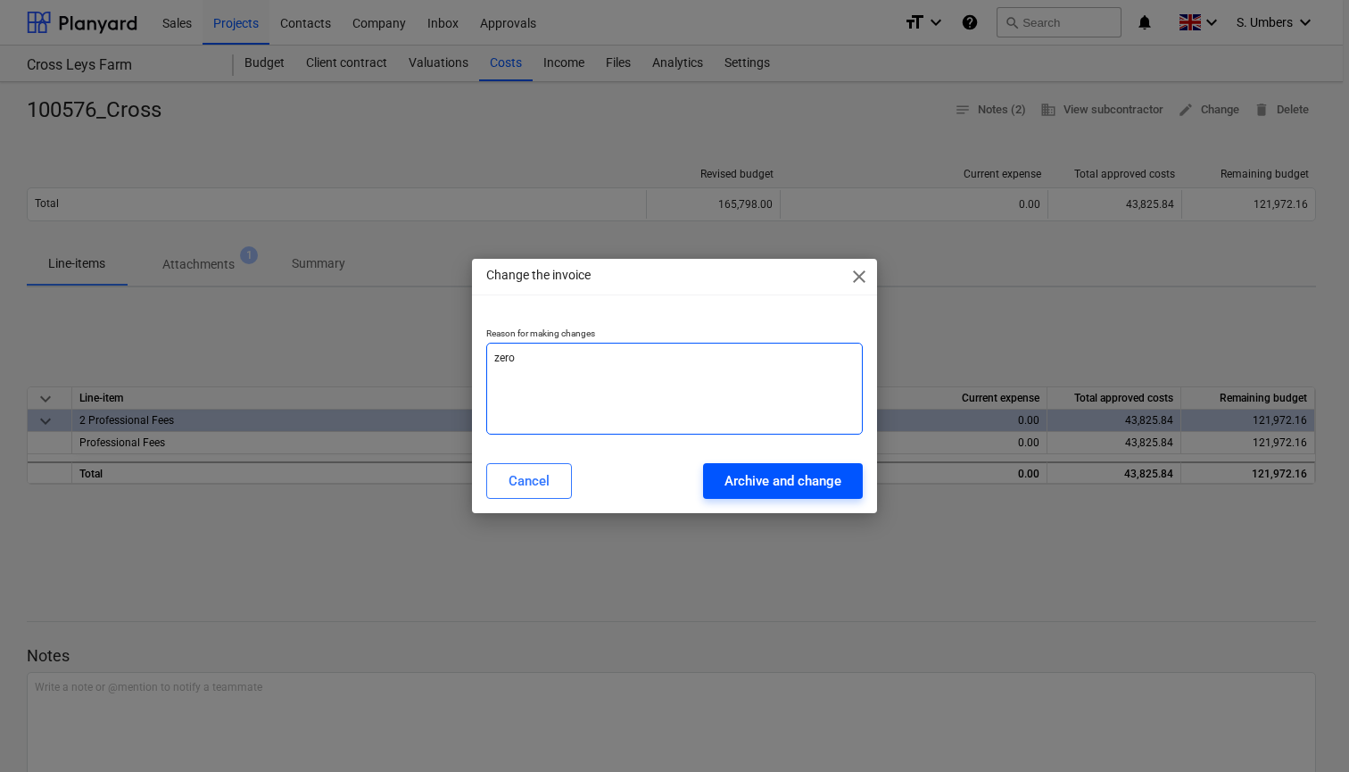
type textarea "zero"
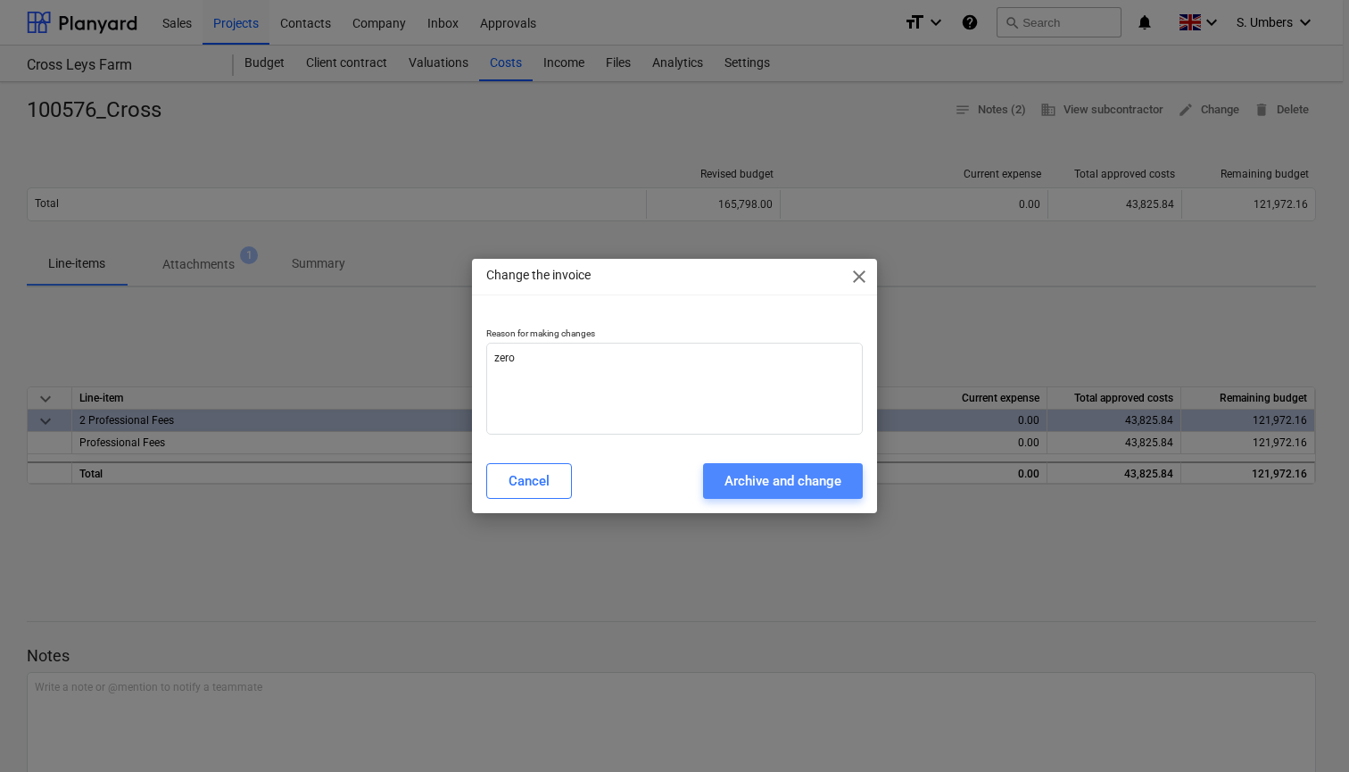
click at [743, 481] on div "Archive and change" at bounding box center [783, 480] width 117 height 23
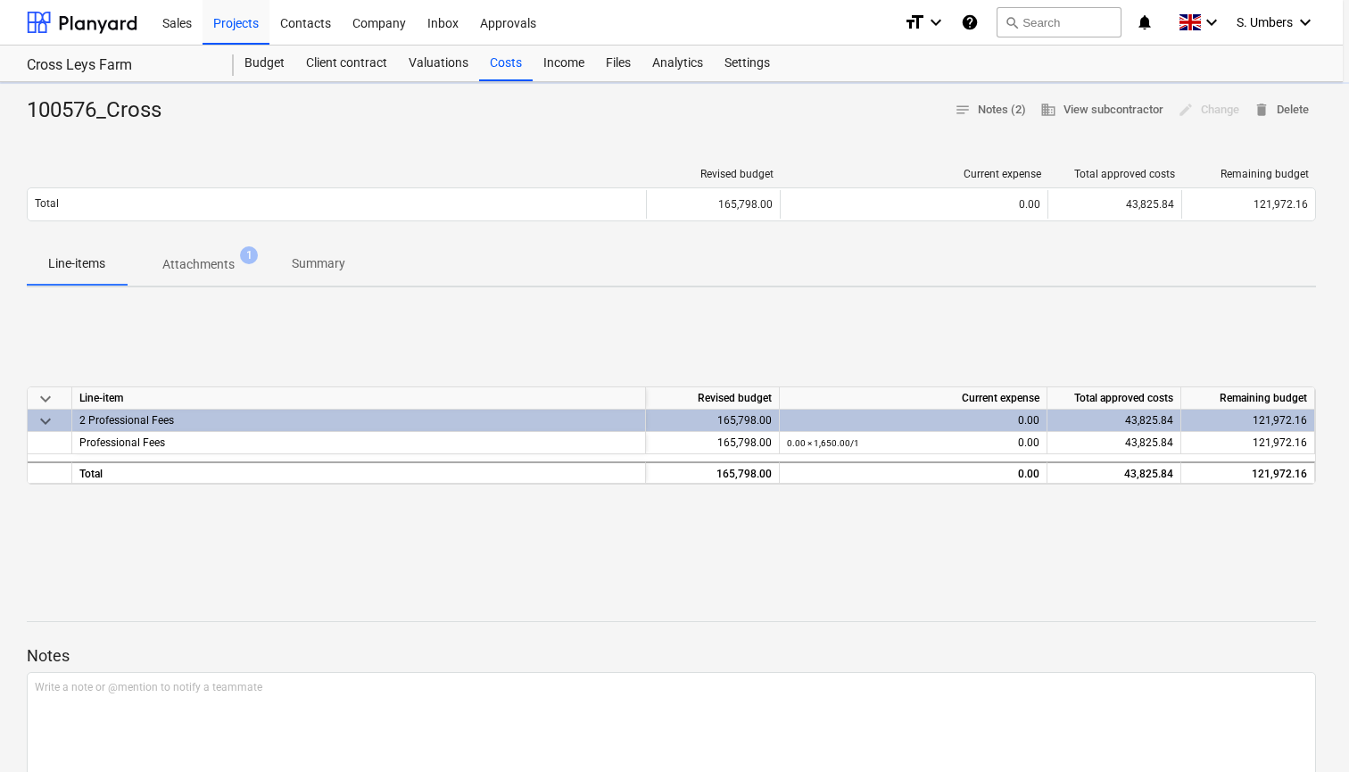
type textarea "x"
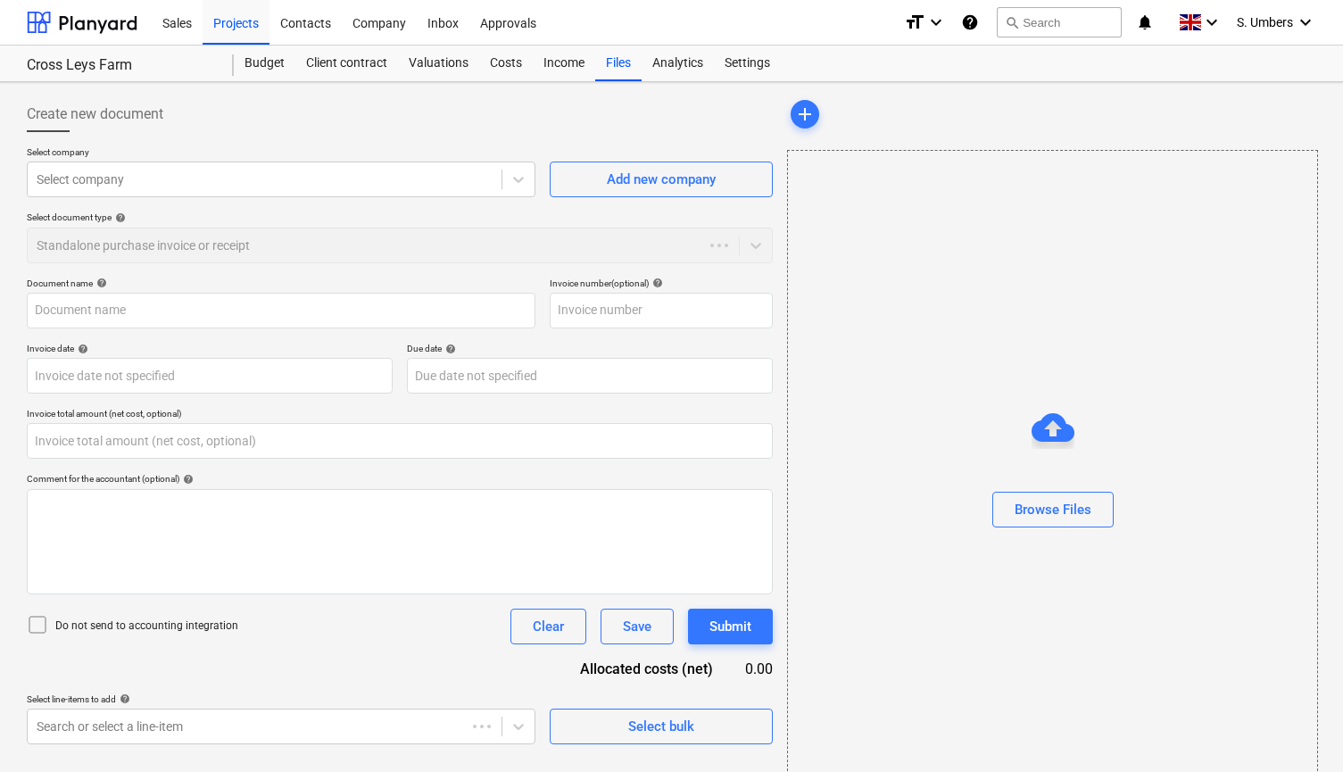
type input "0.00"
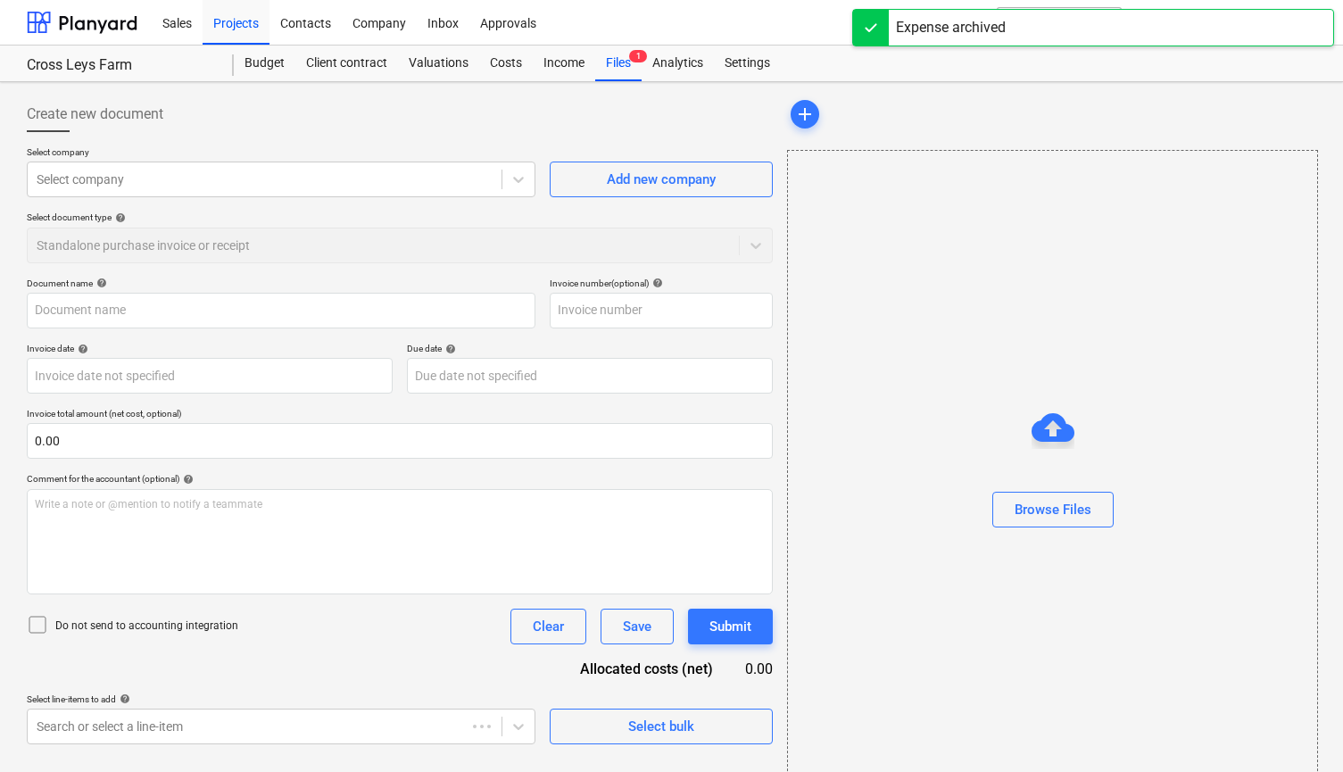
type input "100576_Cross"
type input "[DATE]"
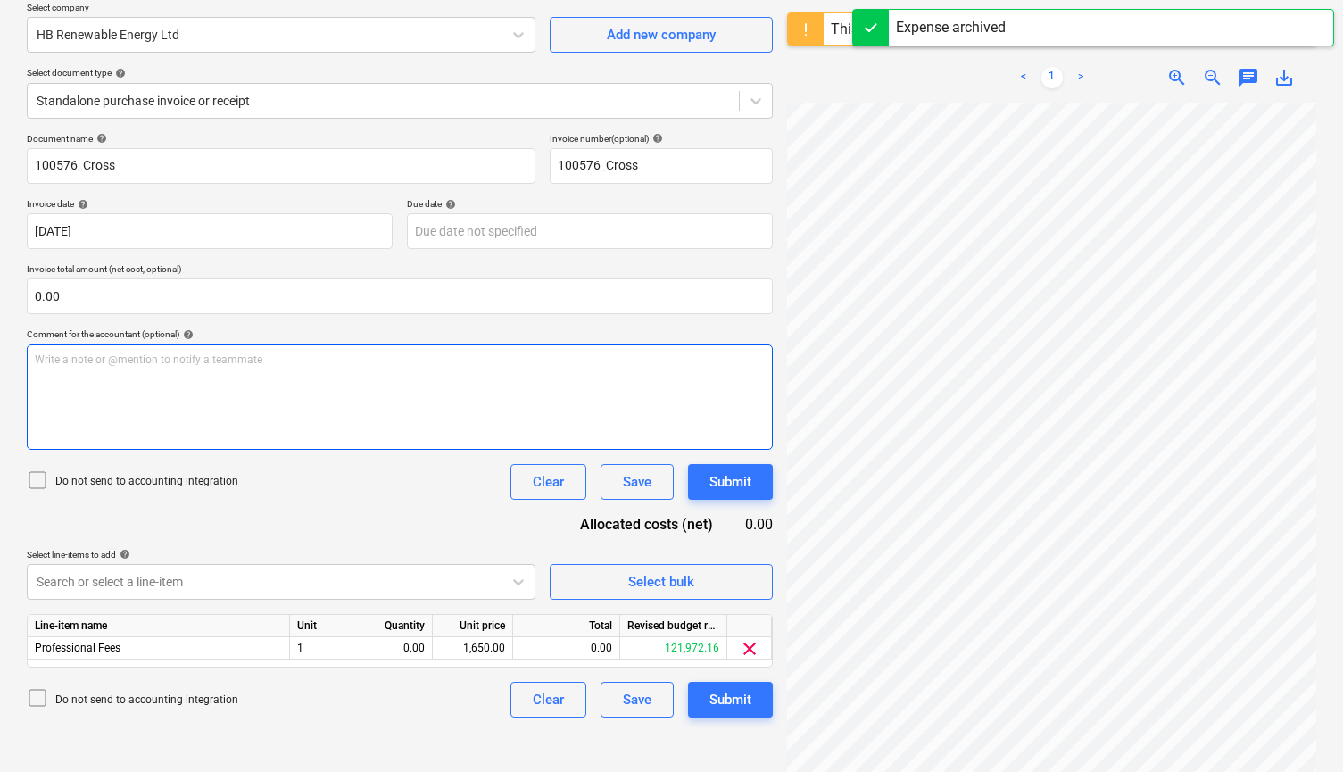
scroll to position [159, 0]
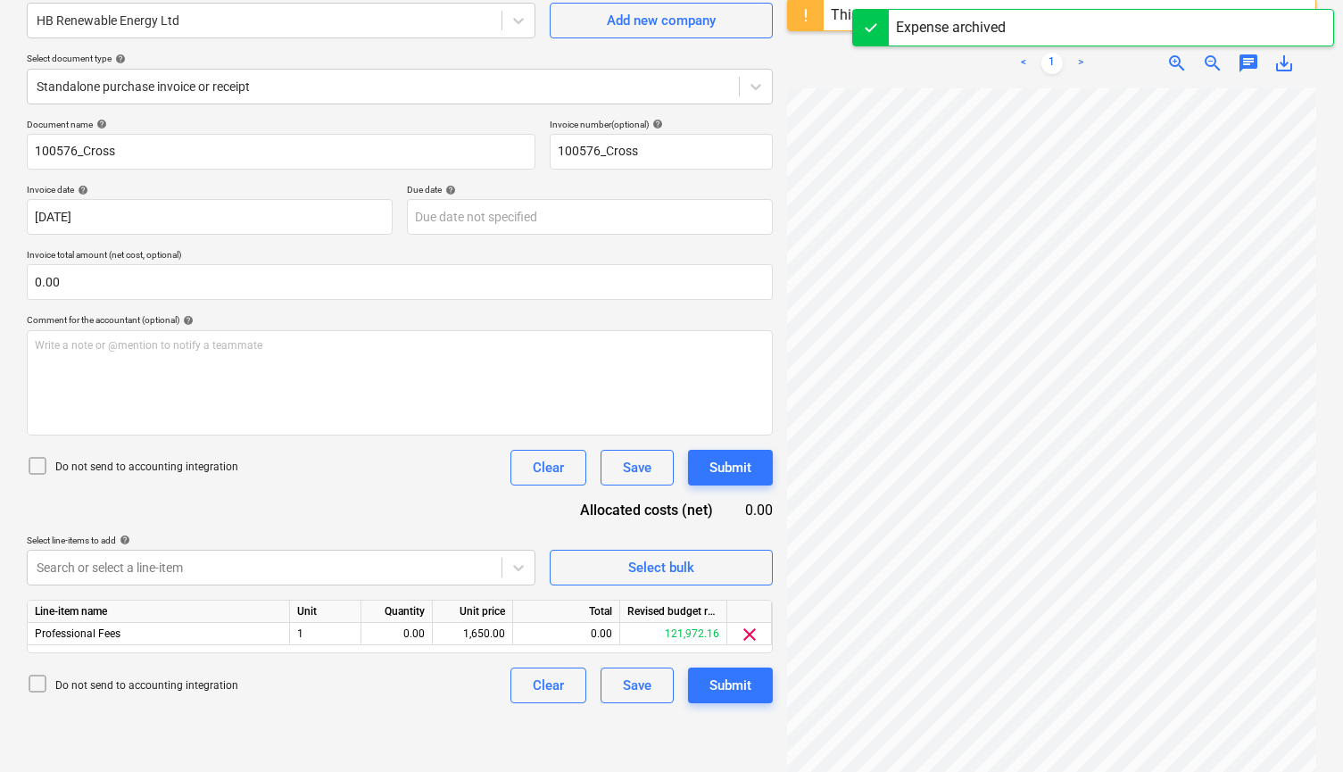
click at [178, 462] on p "Do not send to accounting integration" at bounding box center [146, 467] width 183 height 15
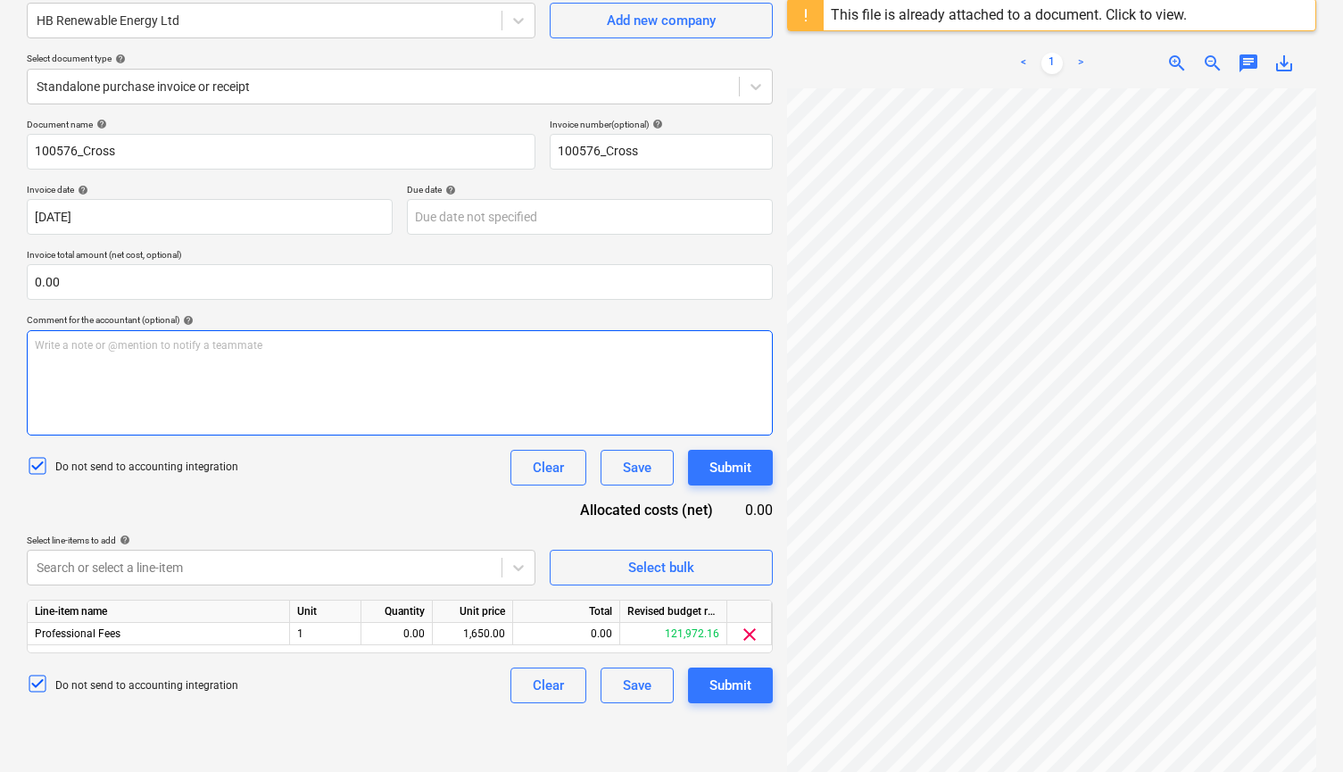
click at [204, 380] on div "Write a note or @mention to notify a teammate [PERSON_NAME]" at bounding box center [400, 382] width 746 height 105
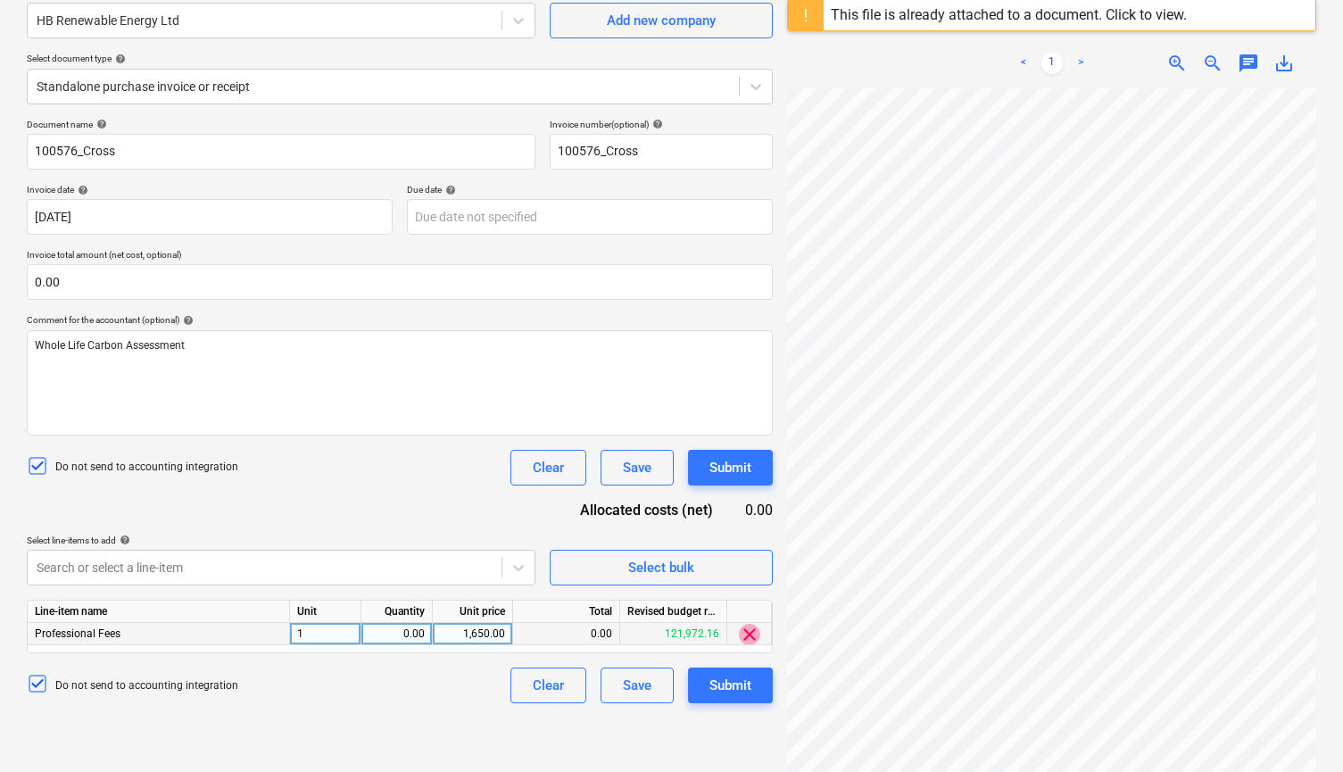
click at [755, 632] on span "clear" at bounding box center [749, 634] width 21 height 21
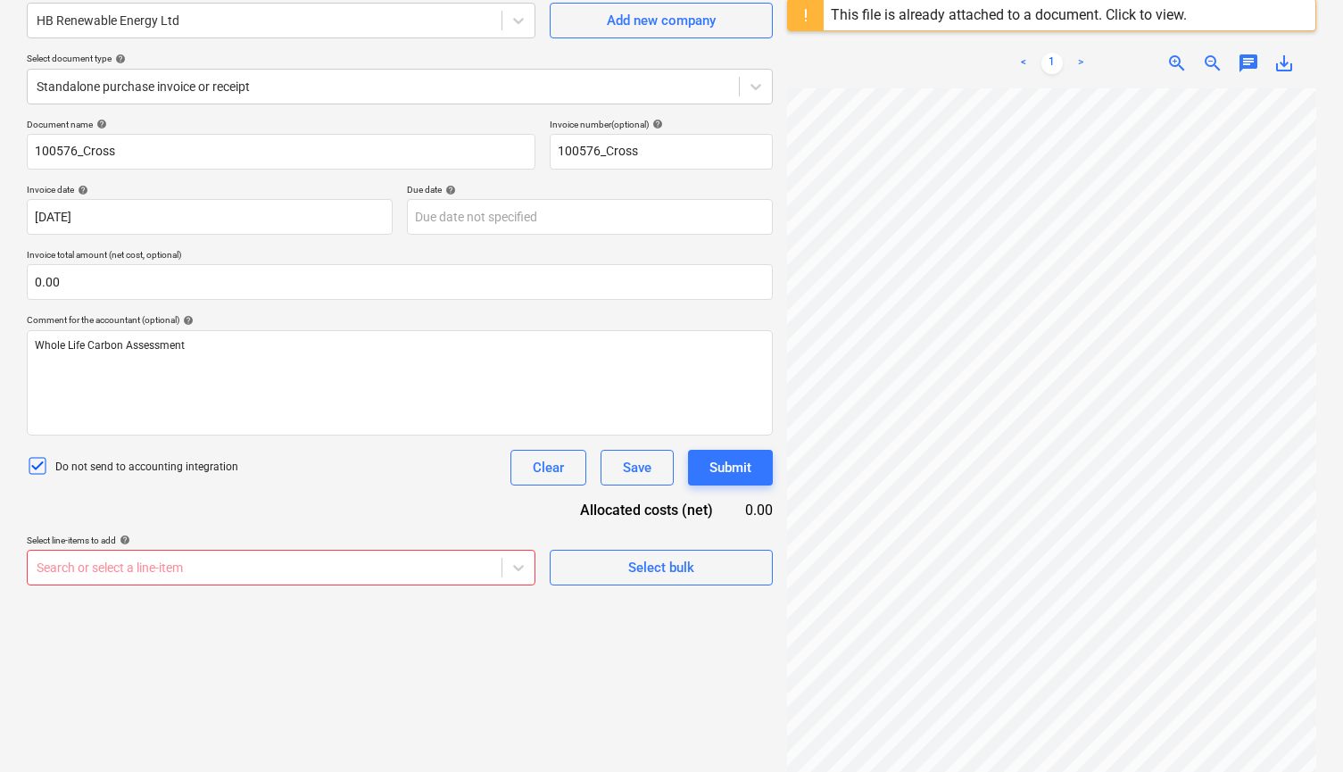
click at [434, 564] on body "Sales Projects Contacts Company Inbox Approvals format_size keyboard_arrow_down…" at bounding box center [671, 227] width 1343 height 772
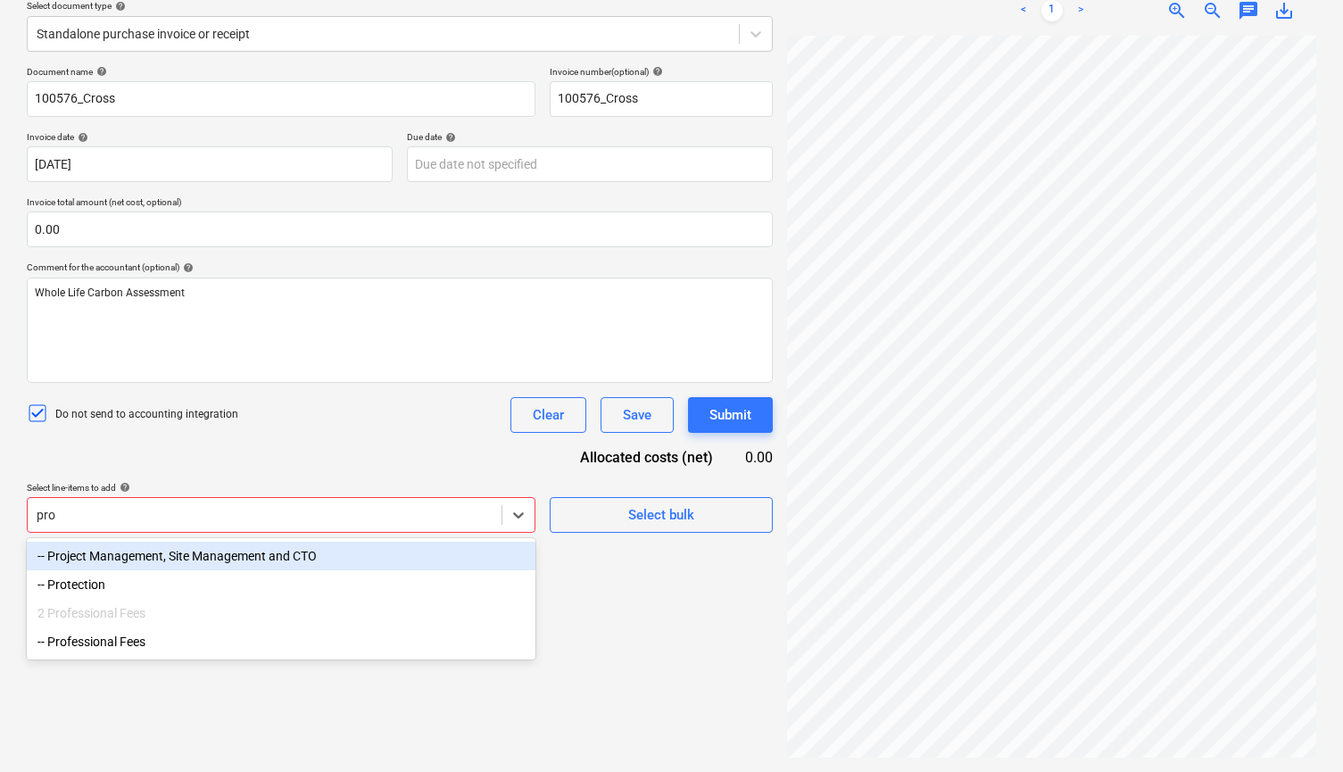
scroll to position [212, 0]
type input "profe"
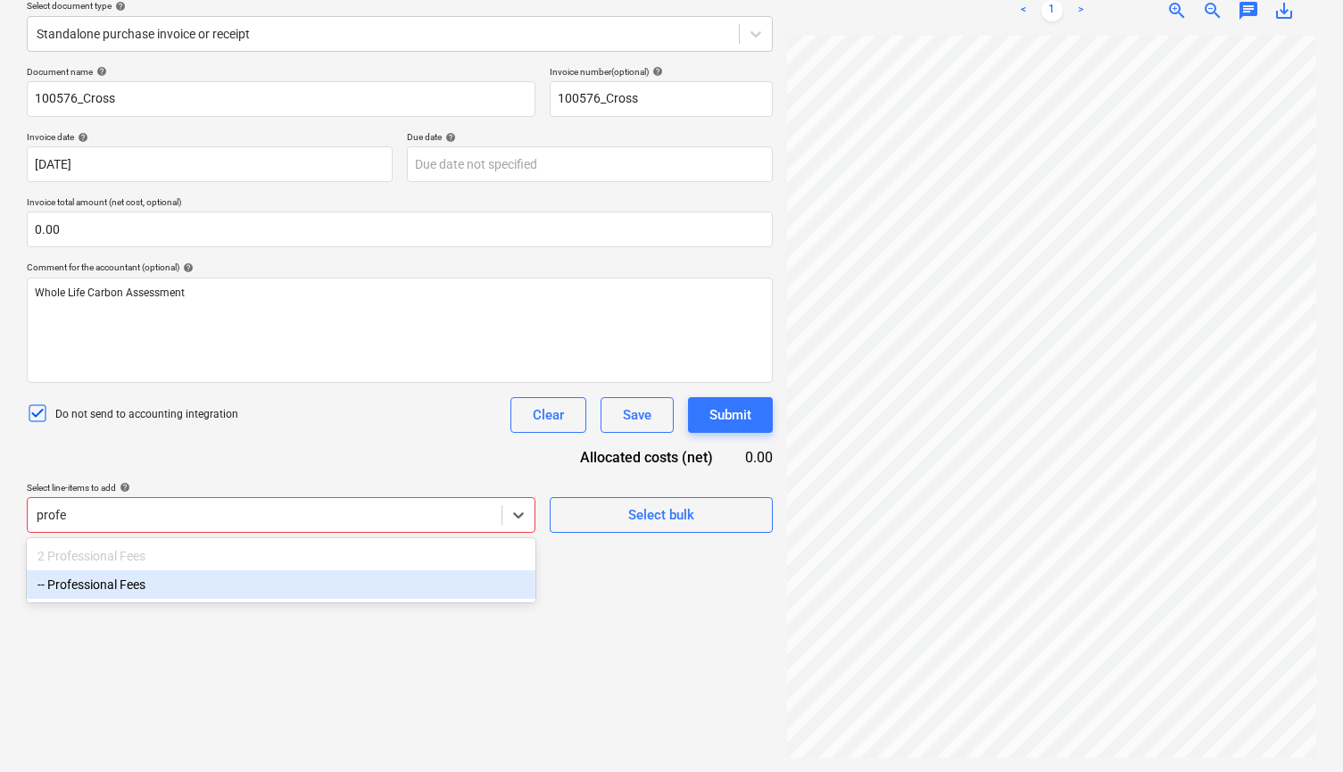
click at [279, 585] on div "-- Professional Fees" at bounding box center [281, 584] width 509 height 29
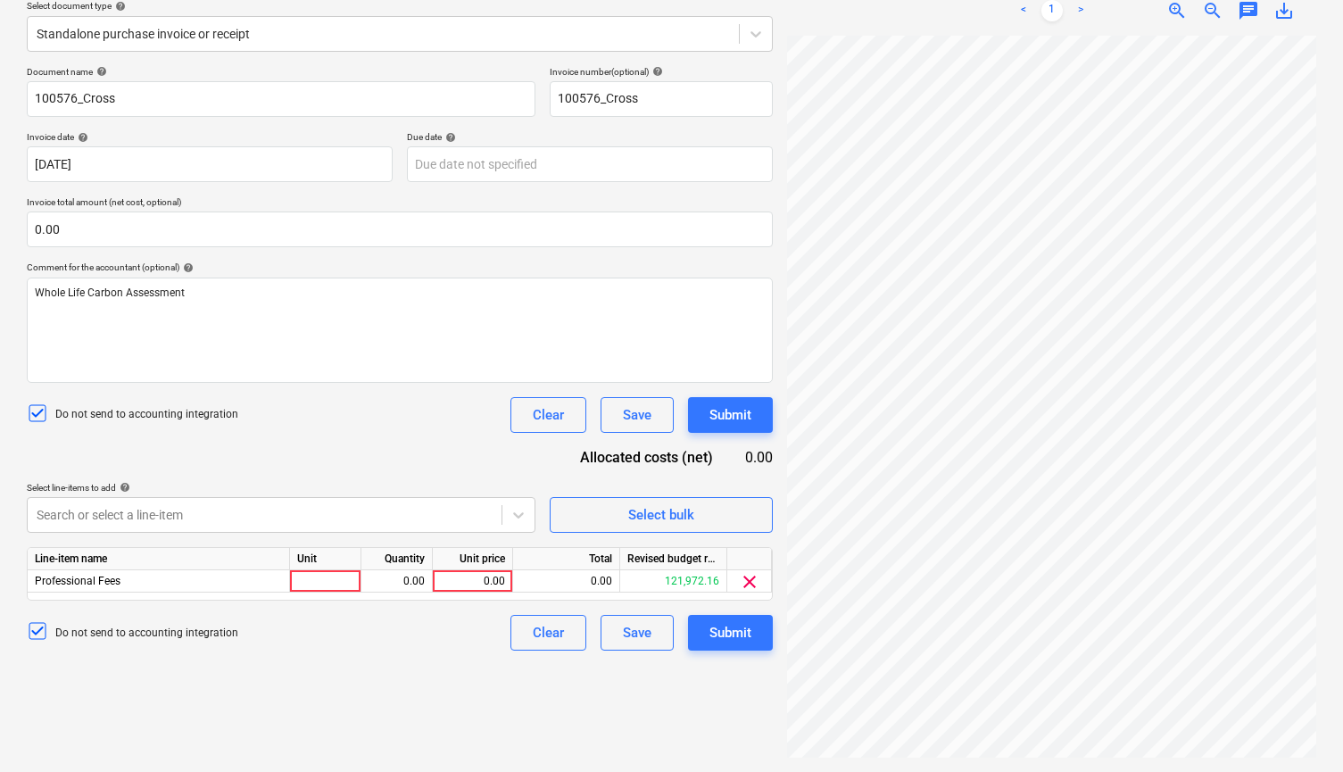
click at [304, 434] on div "Document name help 100576_Cross Invoice number (optional) help 100576_Cross Inv…" at bounding box center [400, 358] width 746 height 585
click at [484, 578] on div "0.00" at bounding box center [472, 581] width 65 height 22
type input "1650.00"
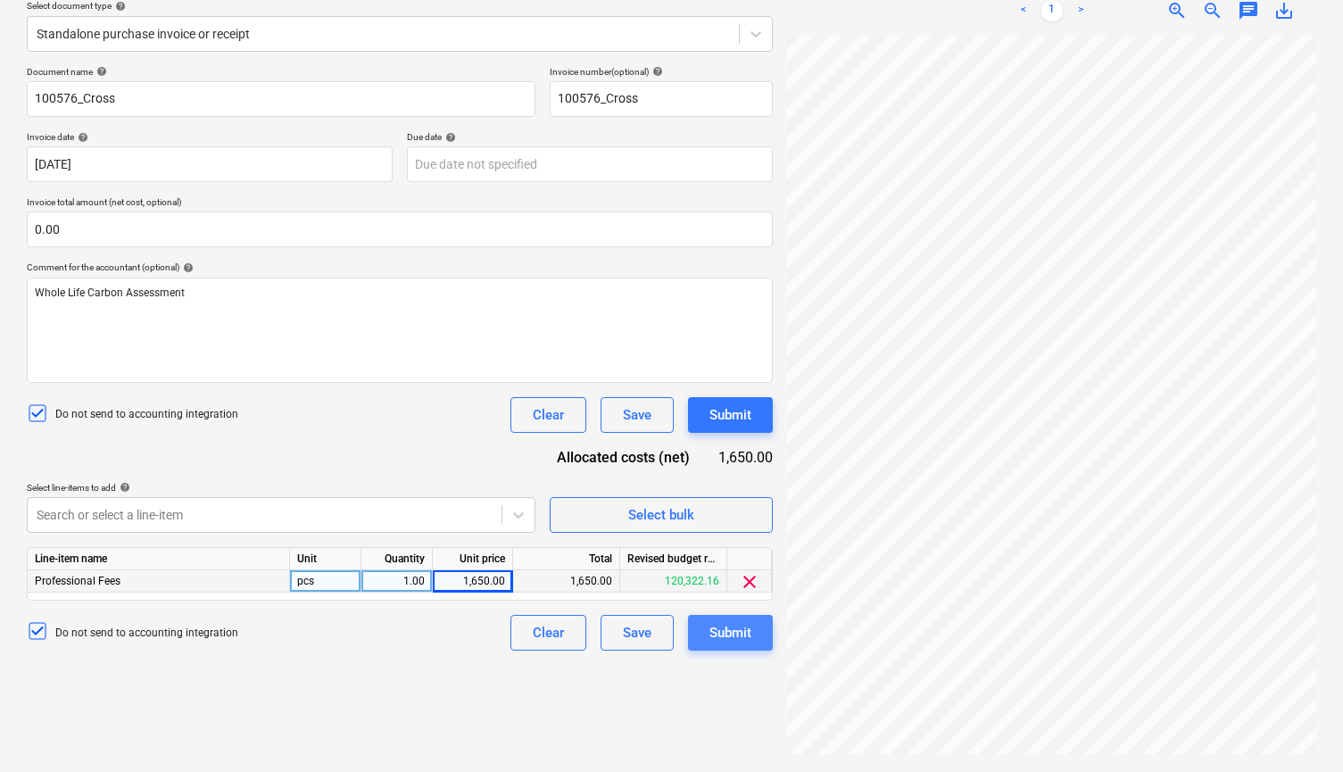
click at [729, 635] on div "Submit" at bounding box center [730, 632] width 42 height 23
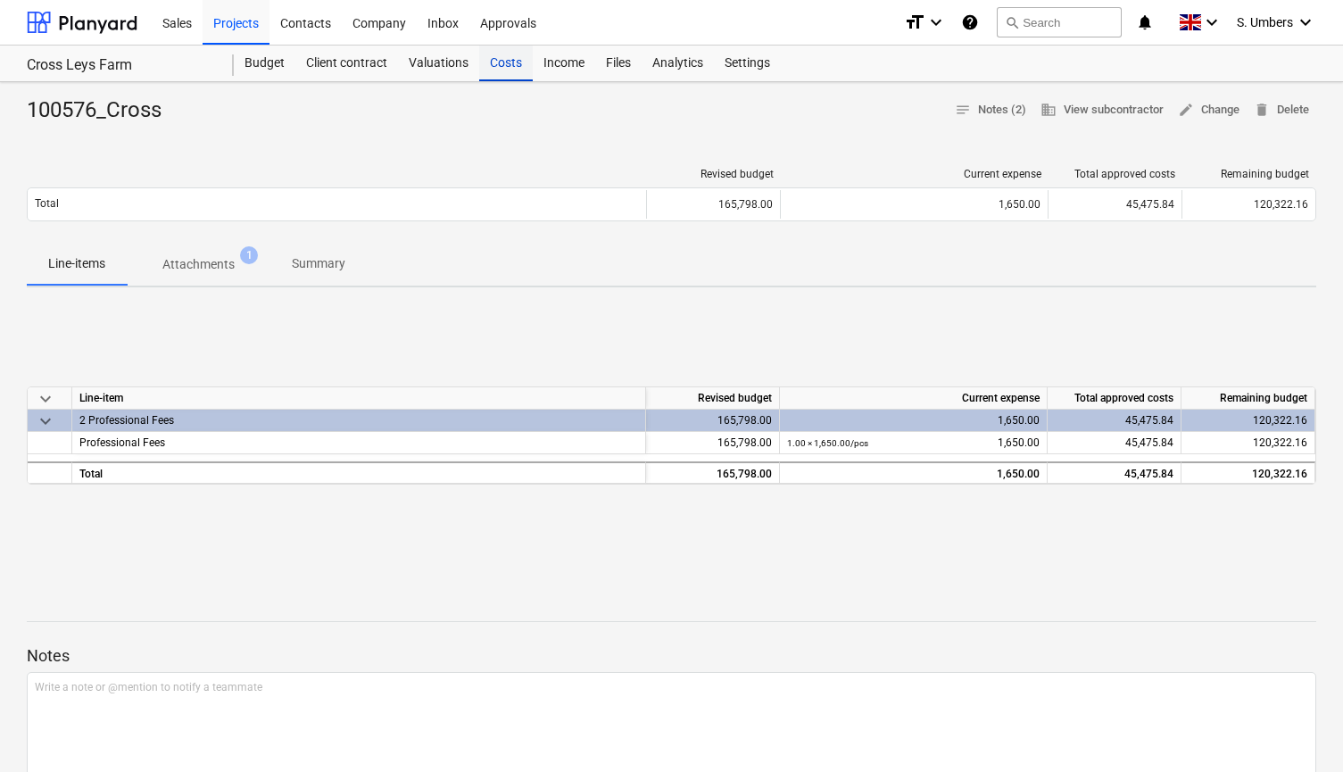
click at [513, 62] on div "Costs" at bounding box center [506, 64] width 54 height 36
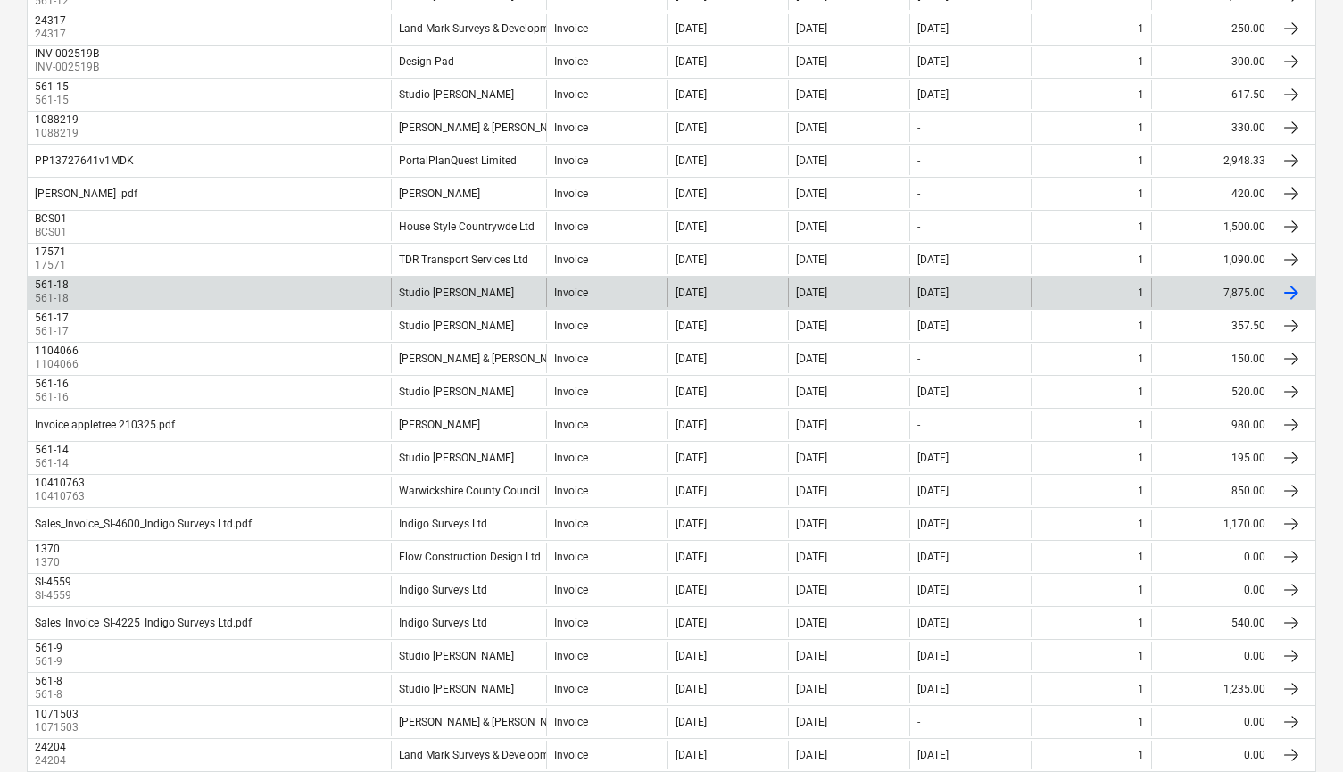
scroll to position [398, 0]
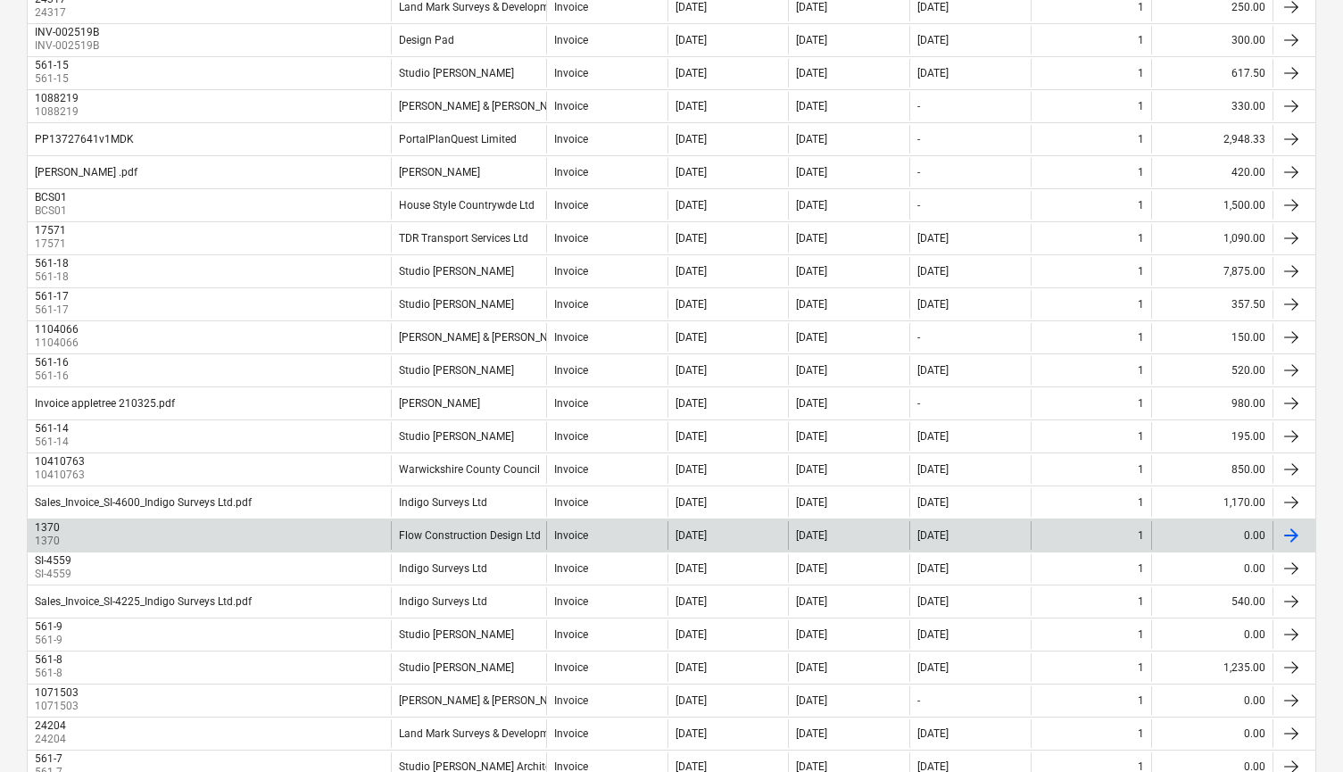
click at [1170, 537] on div "0.00" at bounding box center [1211, 535] width 121 height 29
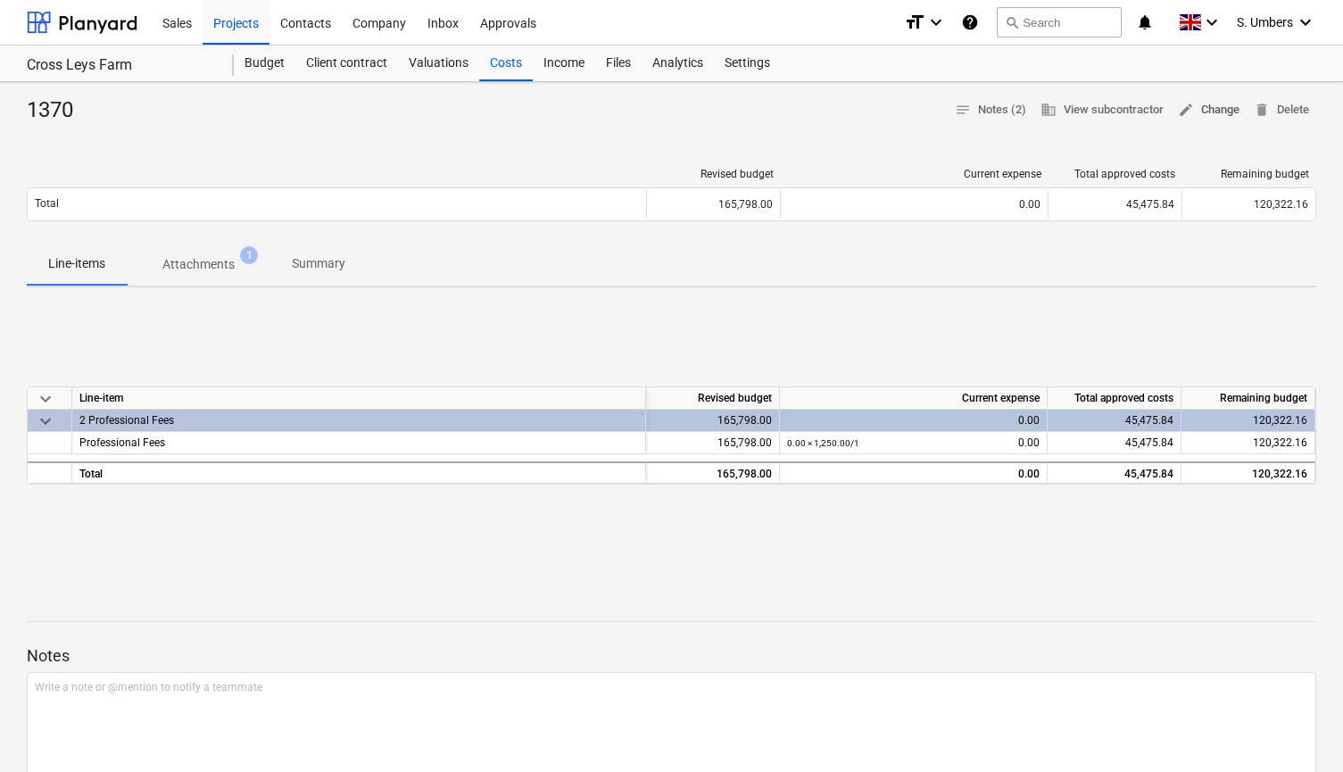
click at [1202, 109] on span "edit Change" at bounding box center [1209, 110] width 62 height 21
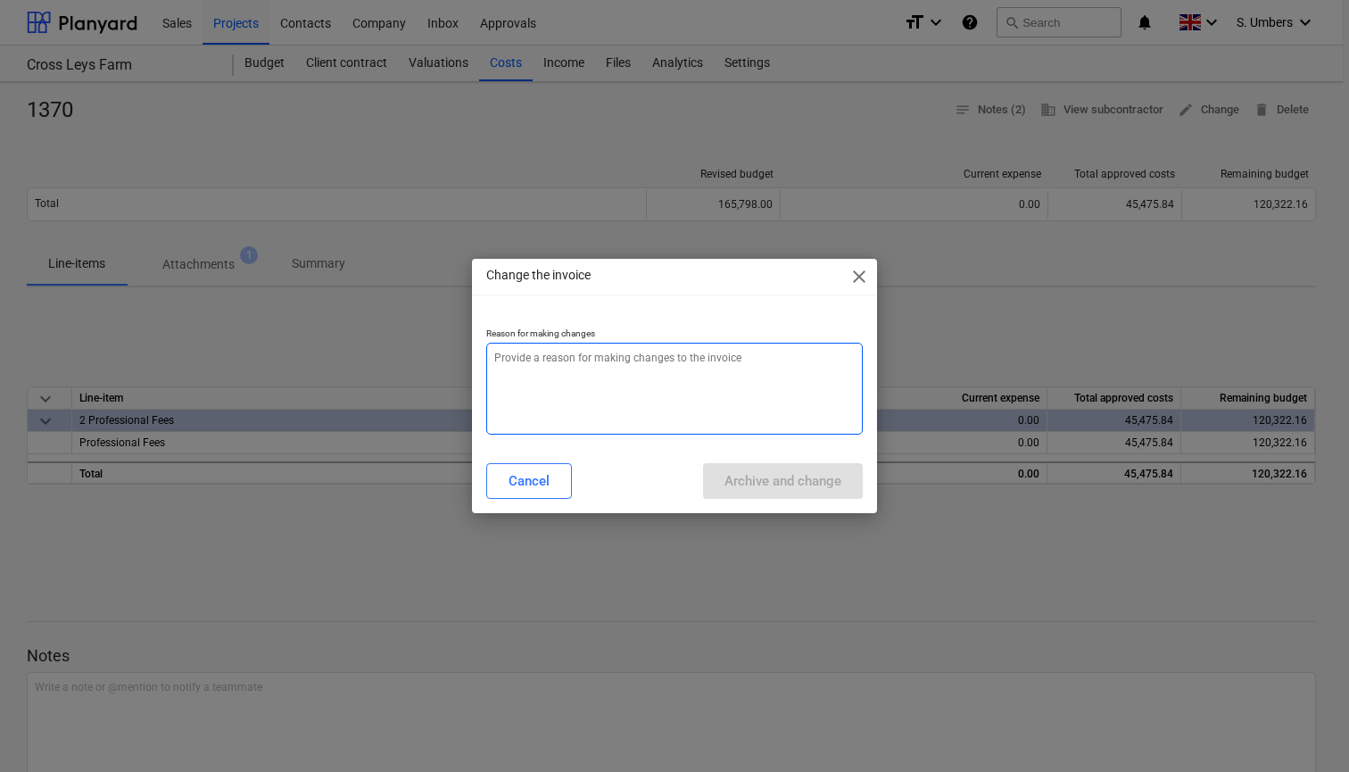
click at [538, 388] on textarea at bounding box center [674, 389] width 377 height 92
type textarea "x"
type textarea "z"
type textarea "x"
type textarea "ze"
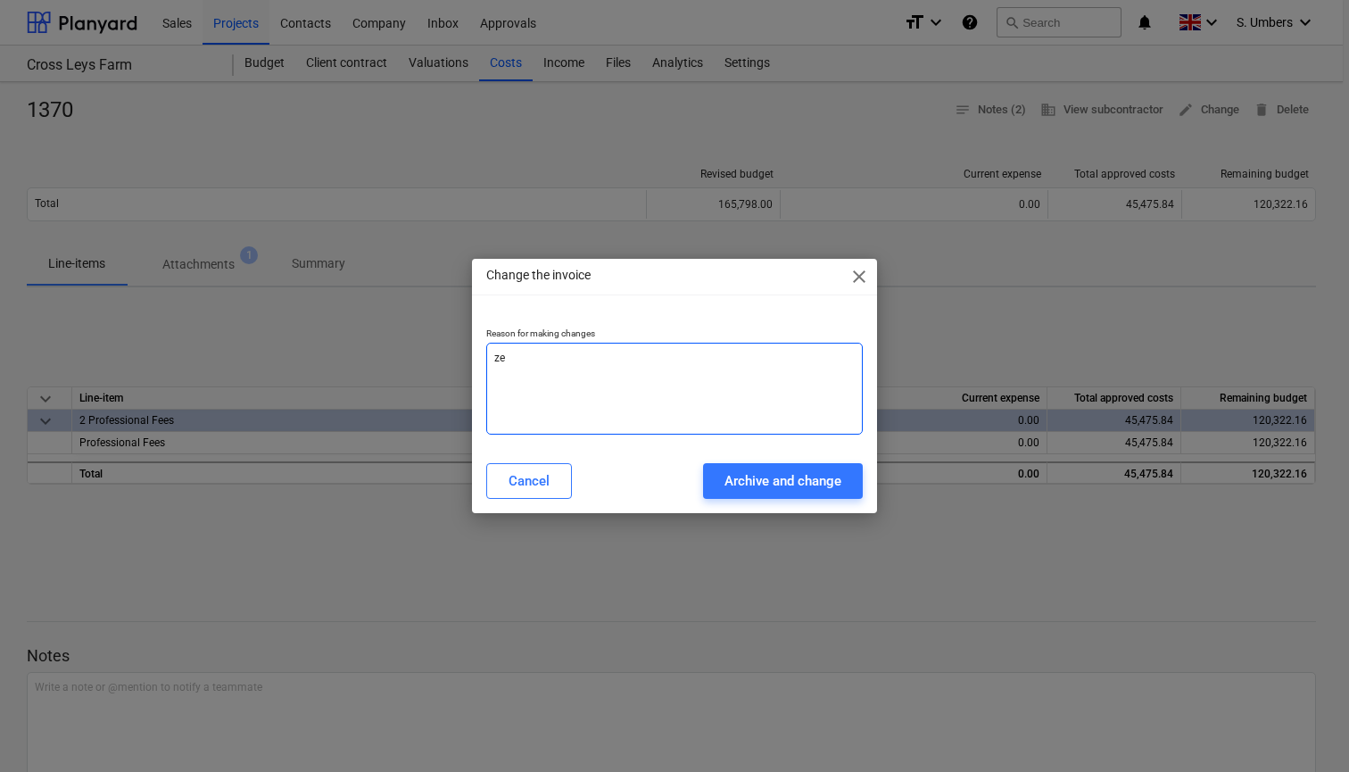
type textarea "x"
type textarea "zer"
type textarea "x"
type textarea "zero"
type textarea "x"
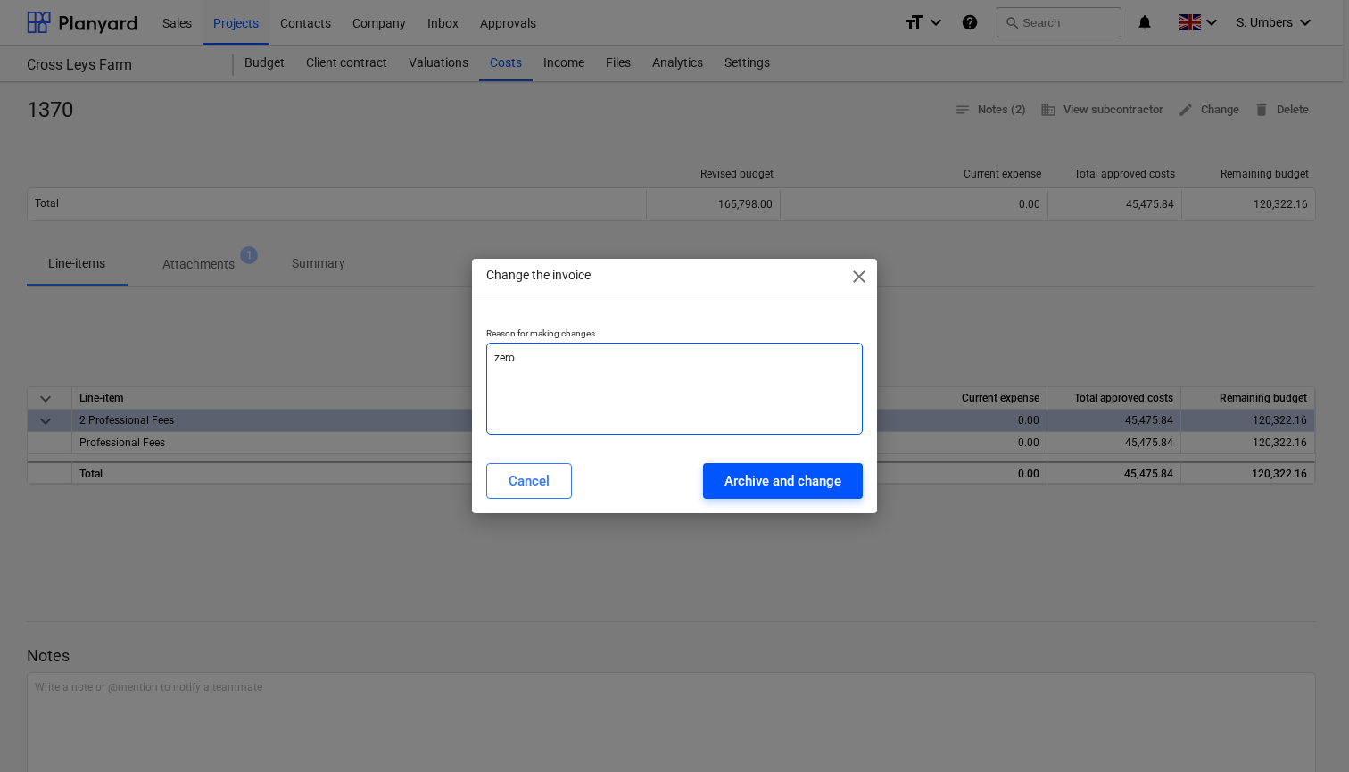
type textarea "zero"
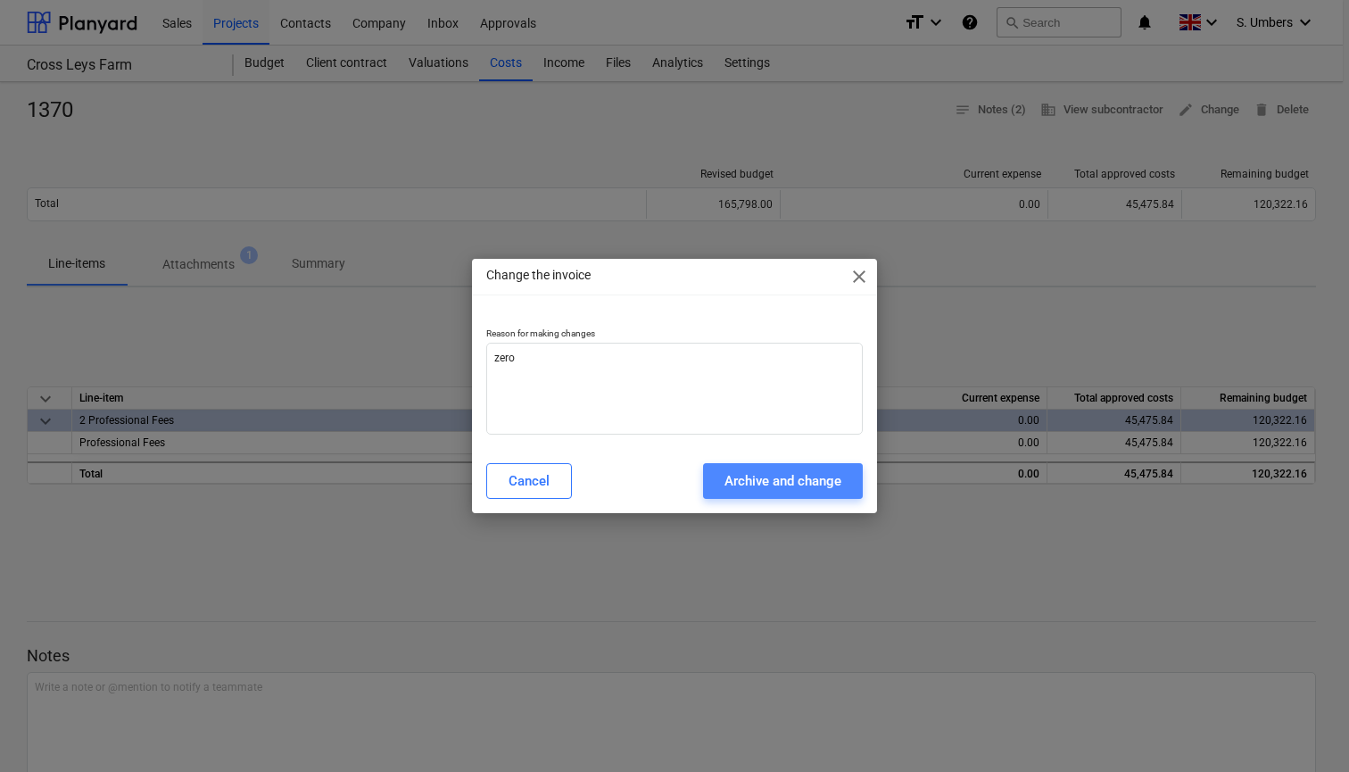
click at [735, 484] on div "Archive and change" at bounding box center [783, 480] width 117 height 23
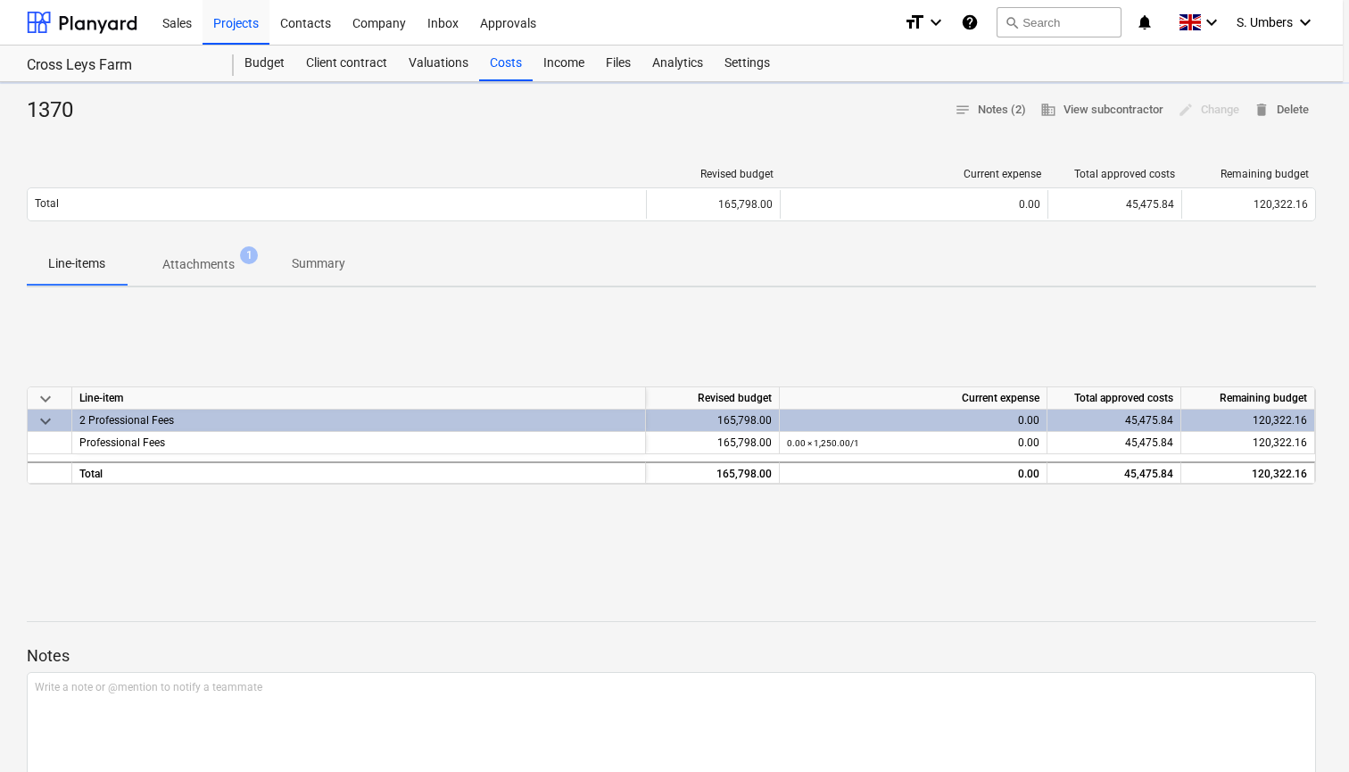
type textarea "x"
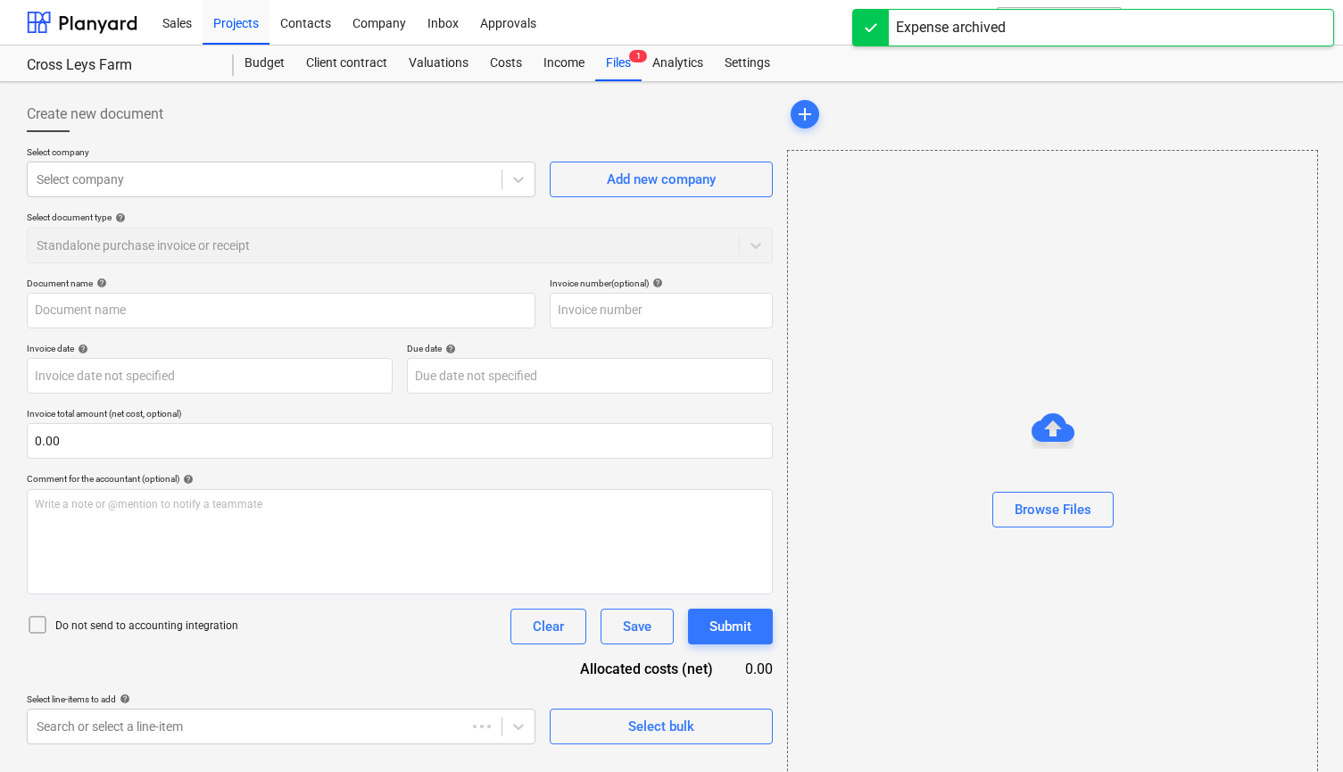
type input "1370"
type input "[DATE]"
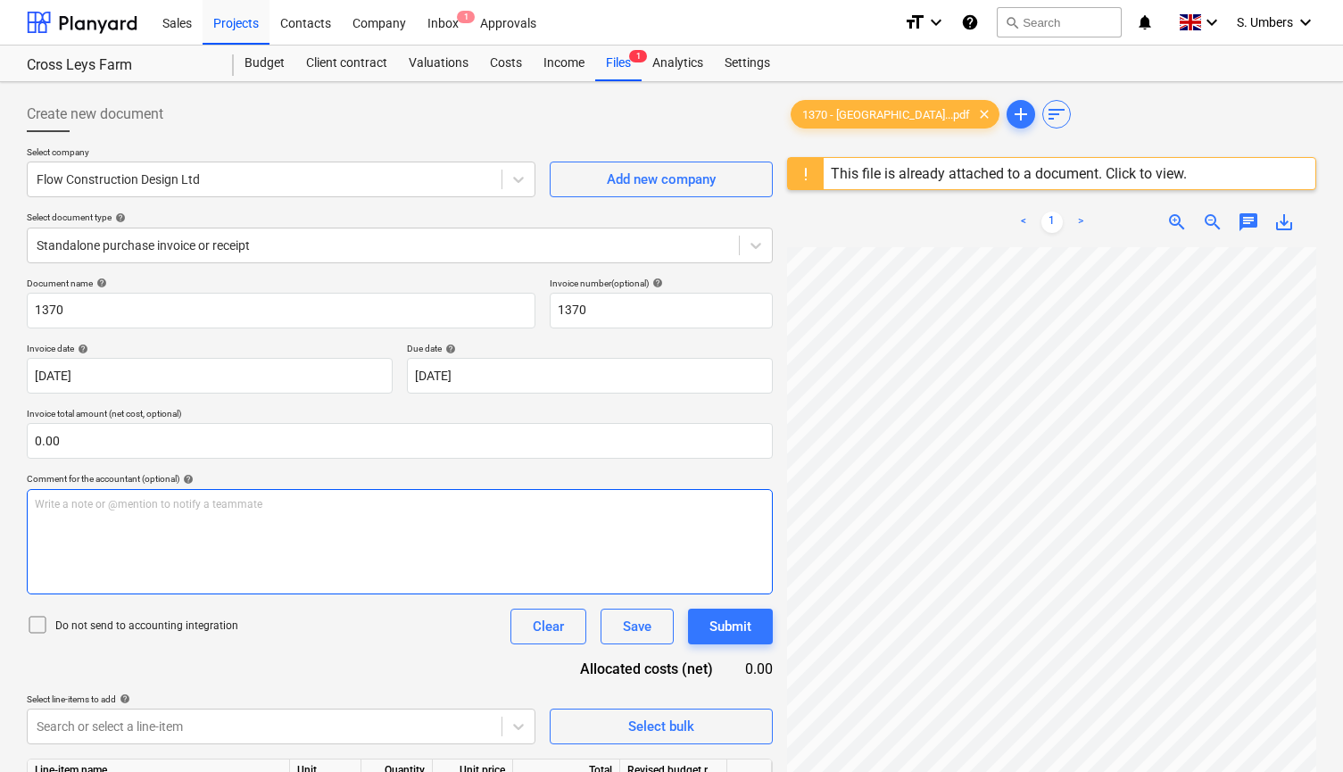
click at [215, 546] on div "Write a note or @mention to notify a teammate [PERSON_NAME]" at bounding box center [400, 541] width 746 height 105
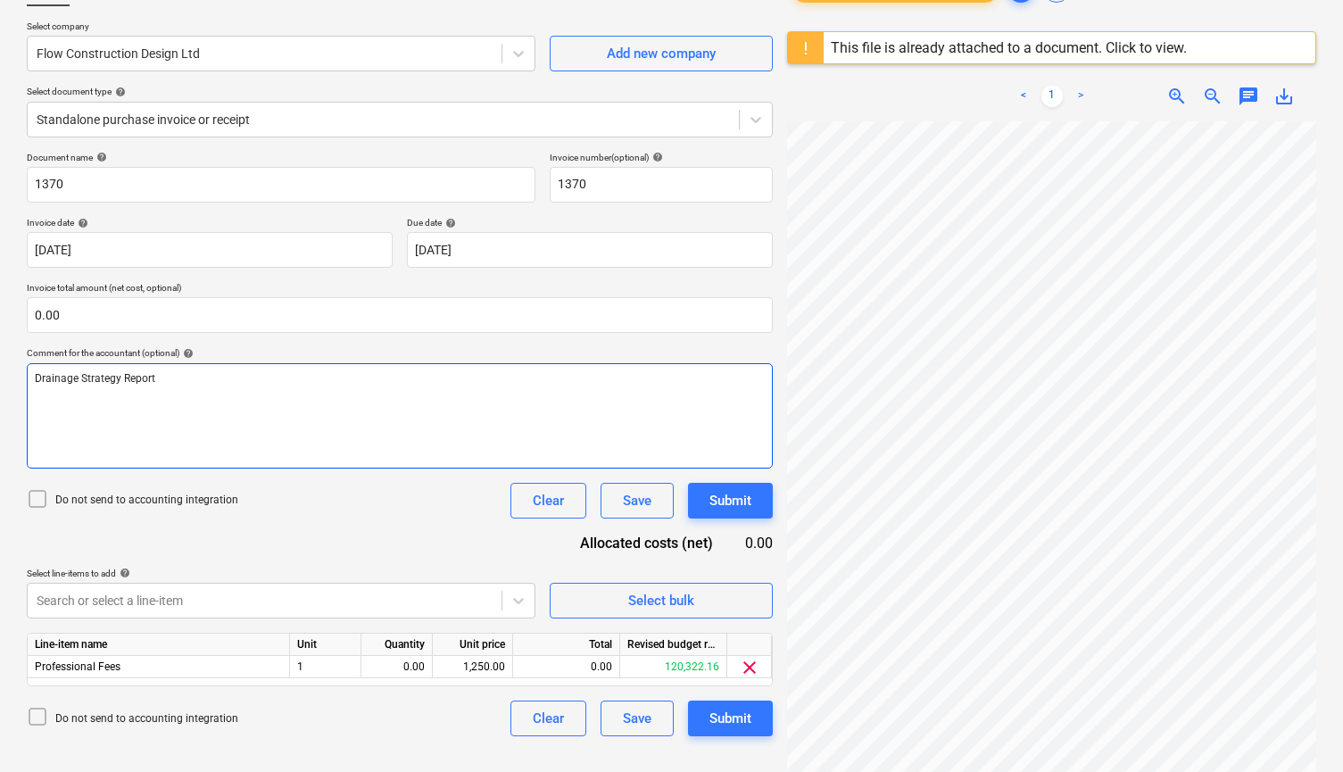
scroll to position [145, 0]
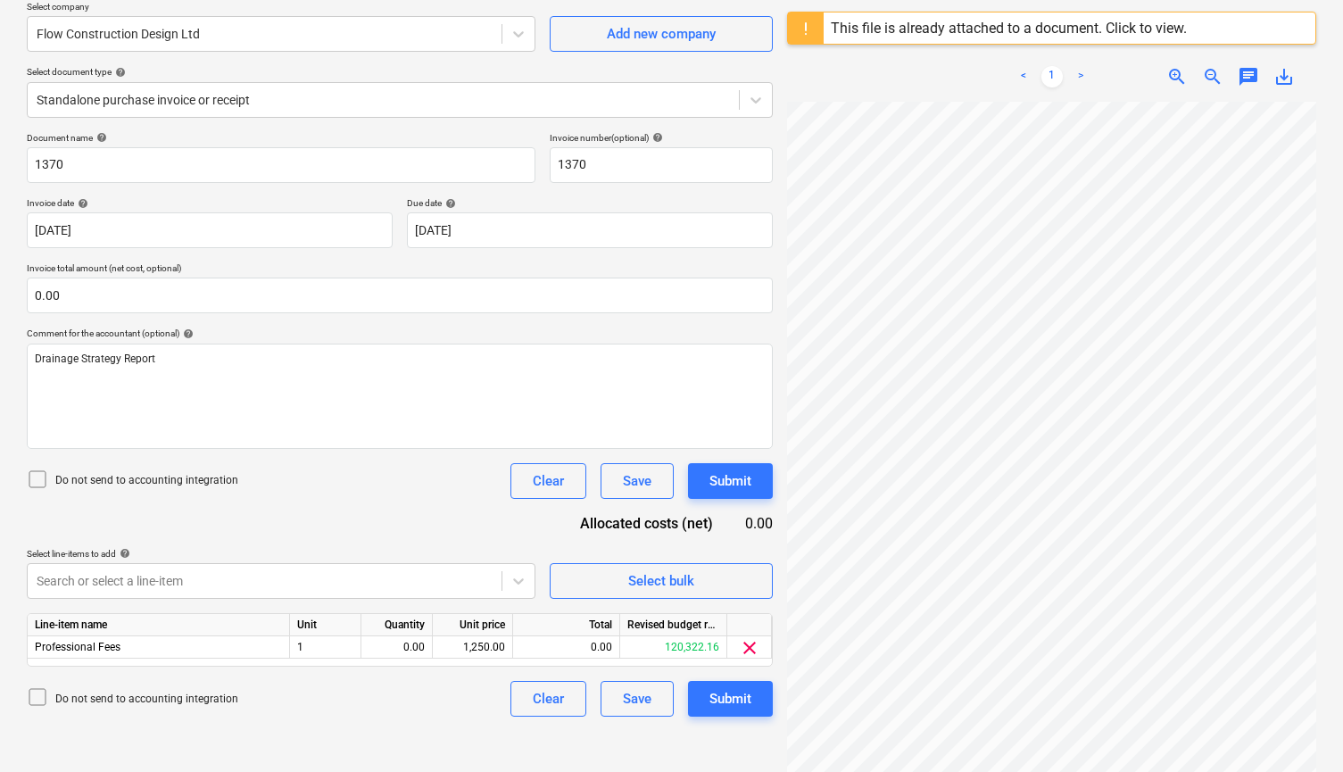
click at [141, 477] on p "Do not send to accounting integration" at bounding box center [146, 480] width 183 height 15
click at [748, 645] on span "clear" at bounding box center [749, 647] width 21 height 21
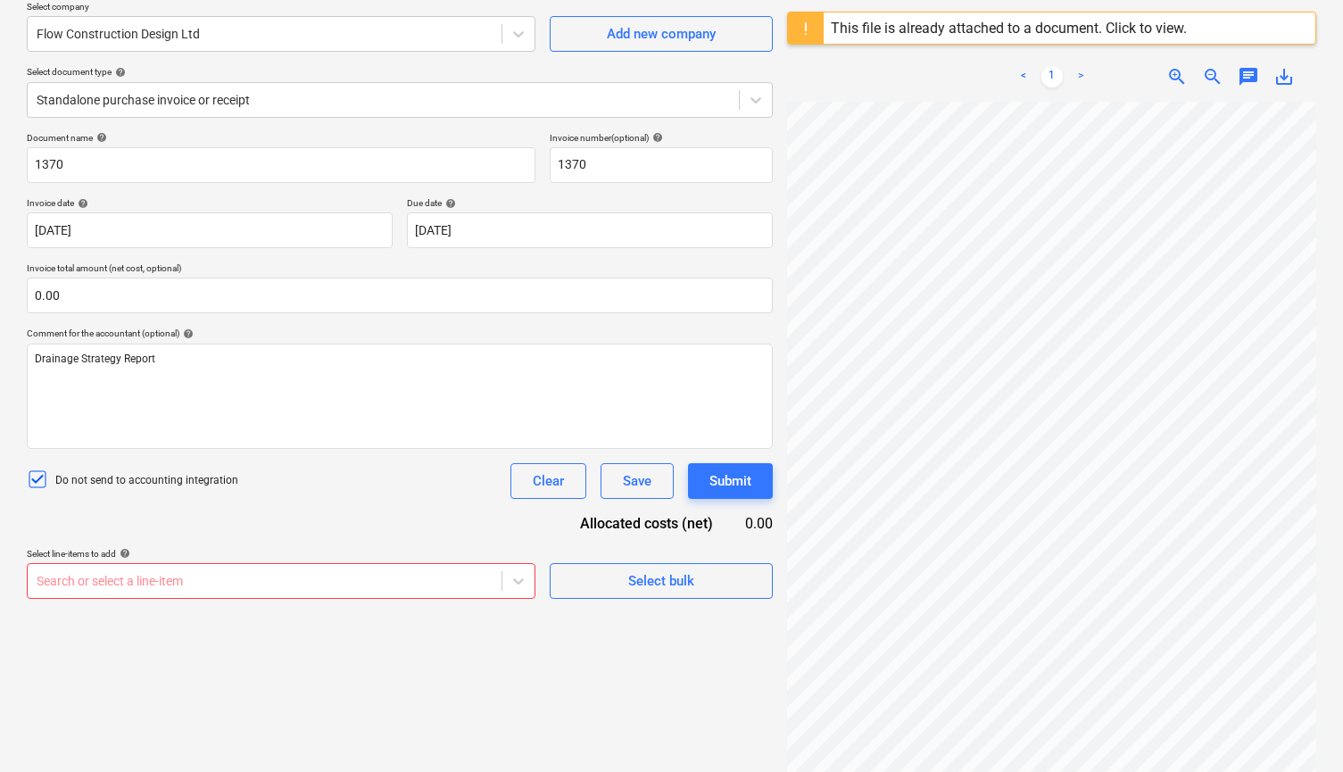
click at [279, 576] on body "Sales Projects Contacts Company Inbox 1 Approvals format_size keyboard_arrow_do…" at bounding box center [671, 241] width 1343 height 772
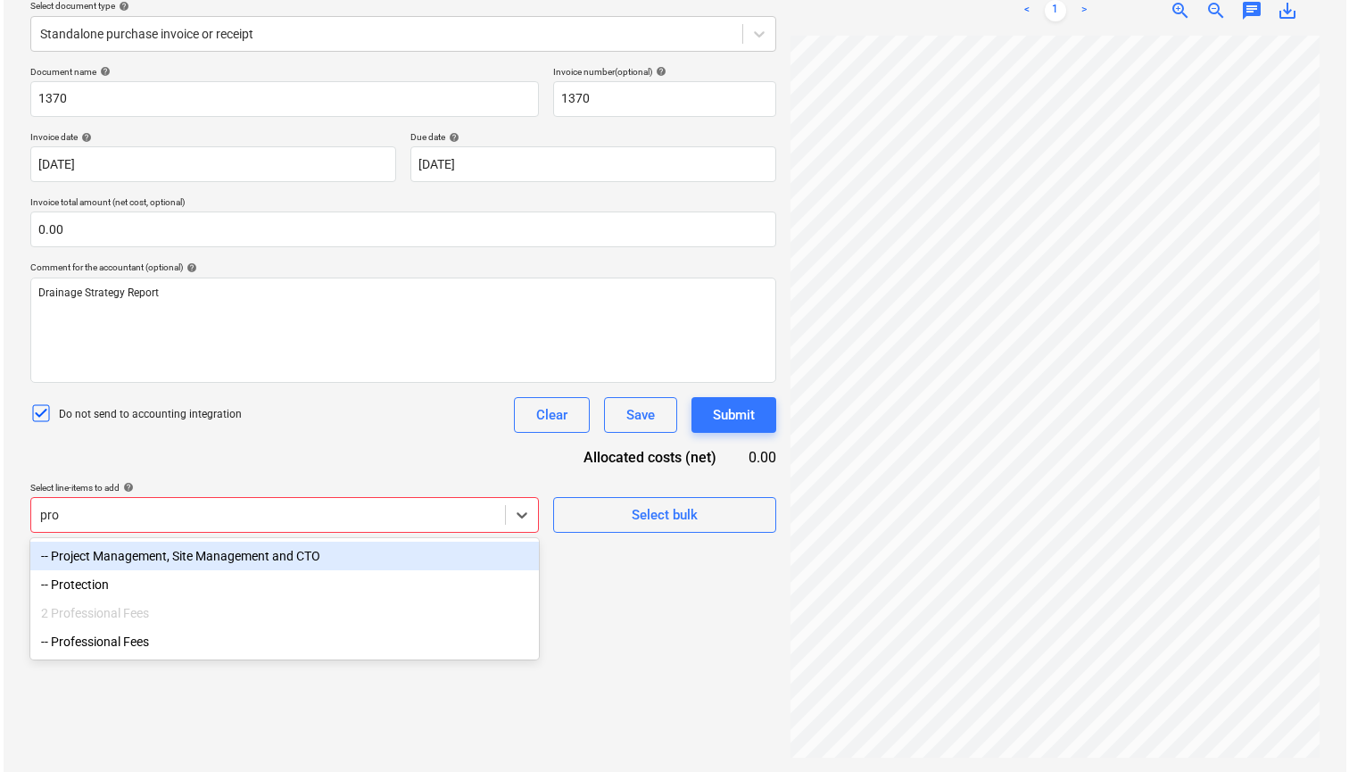
scroll to position [212, 0]
type input "profe"
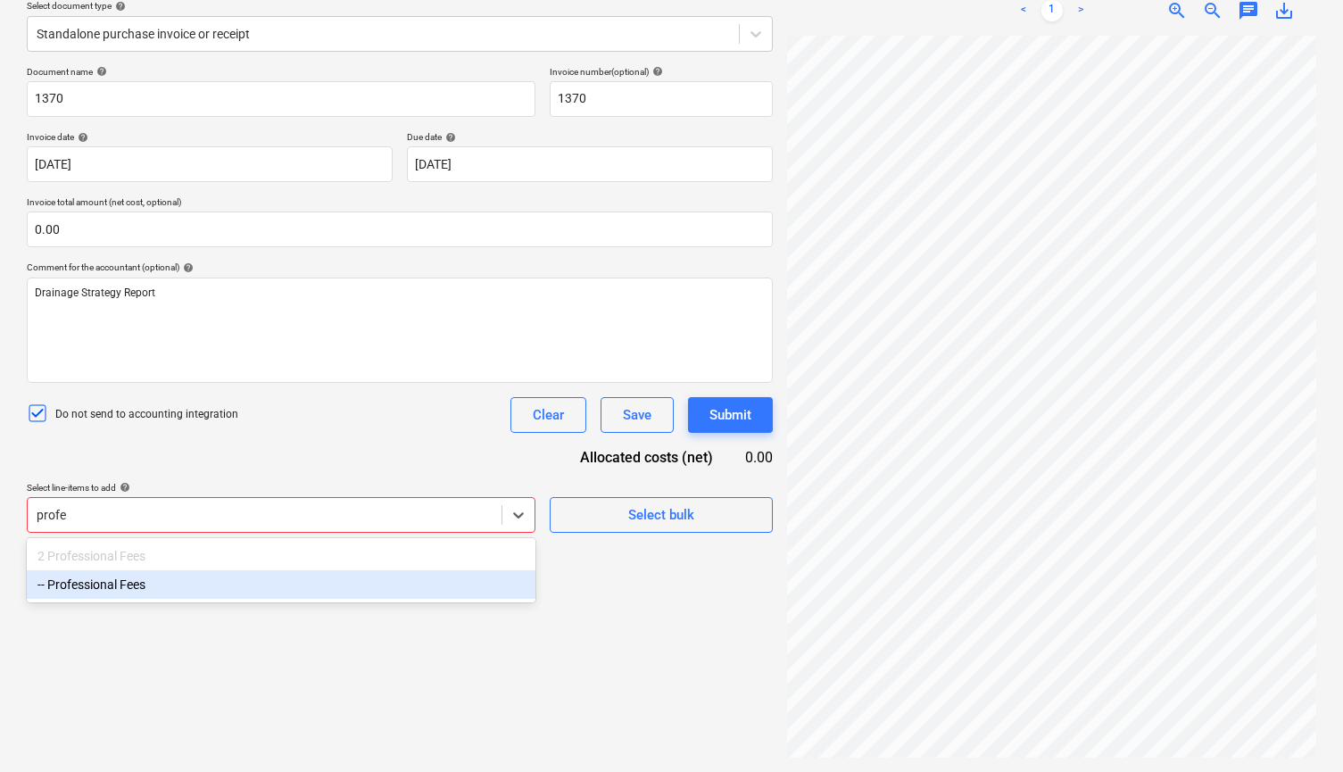
click at [137, 576] on div "-- Professional Fees" at bounding box center [281, 584] width 509 height 29
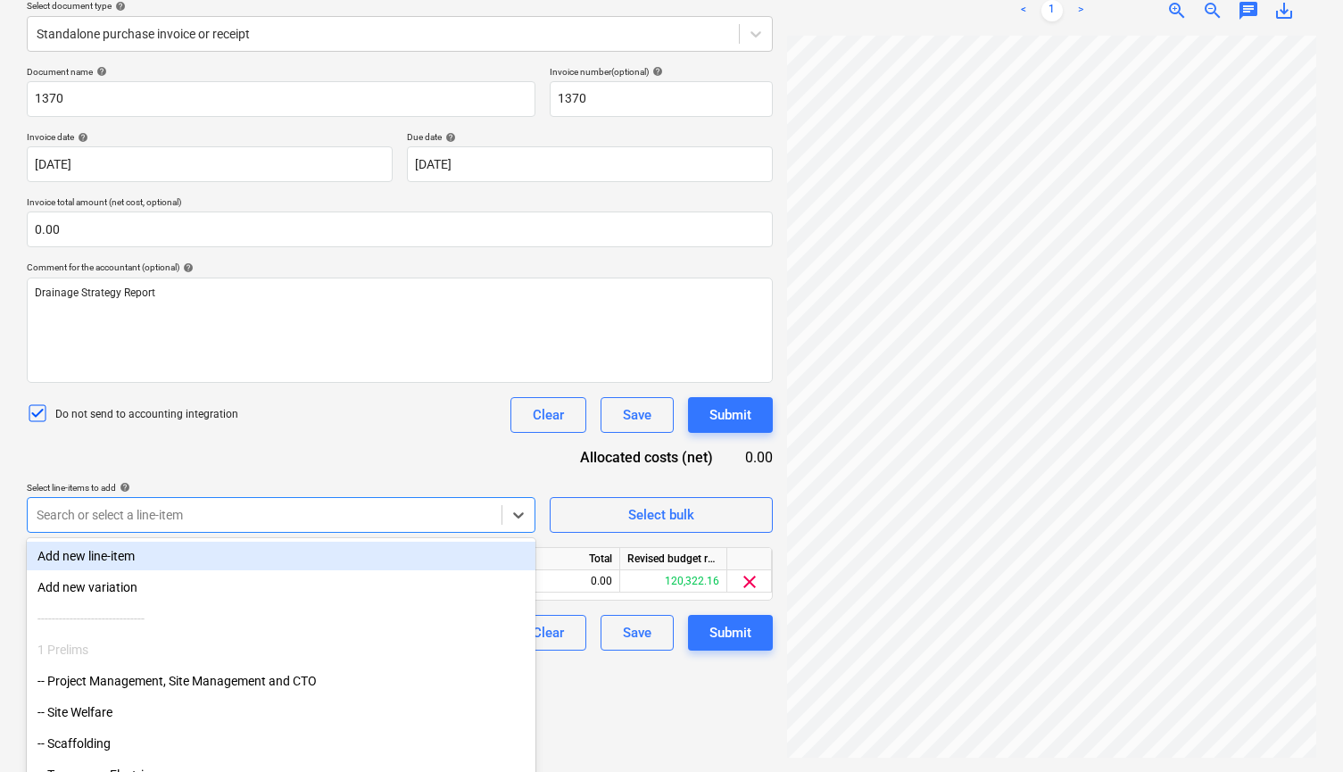
click at [311, 443] on div "Document name help 1370 Invoice number (optional) help 1370 Invoice date help […" at bounding box center [400, 358] width 746 height 585
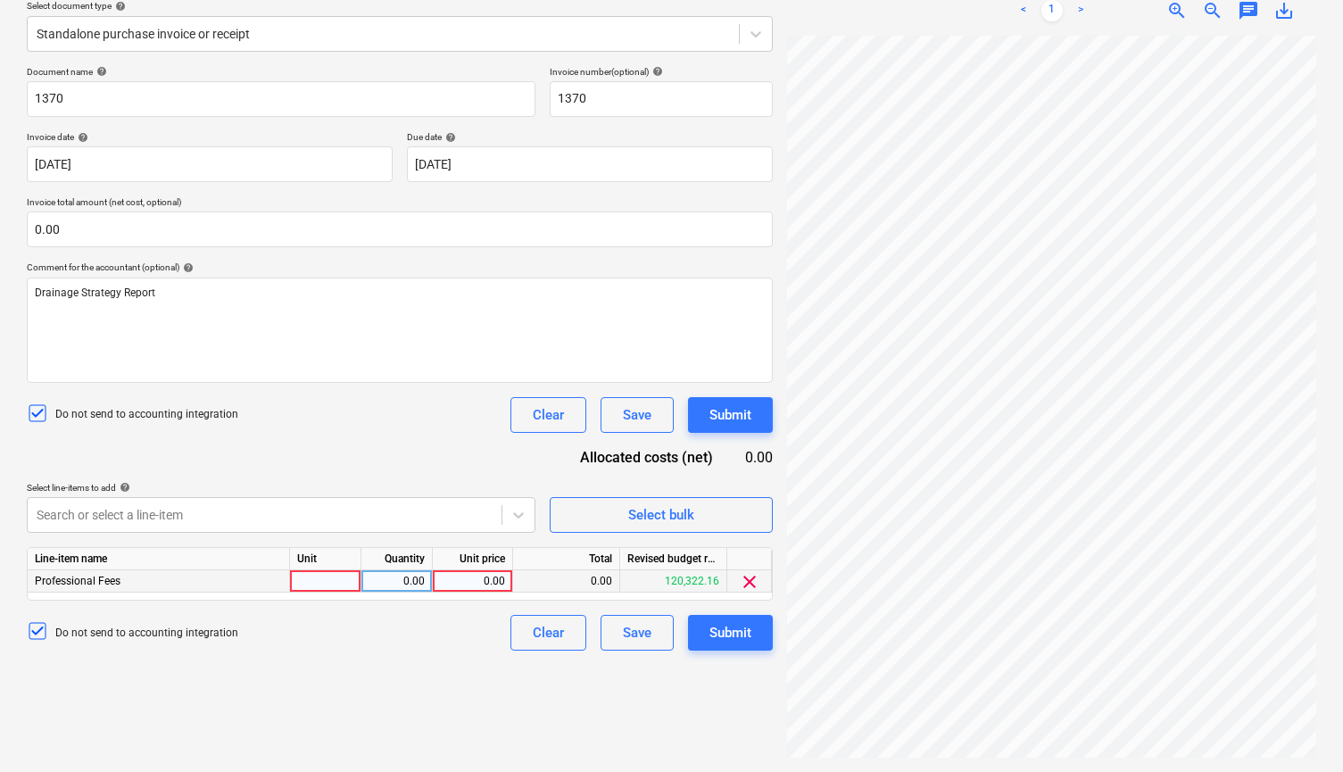
click at [477, 577] on div "0.00" at bounding box center [472, 581] width 65 height 22
type input "1250.00"
click at [717, 628] on div "Submit" at bounding box center [730, 632] width 42 height 23
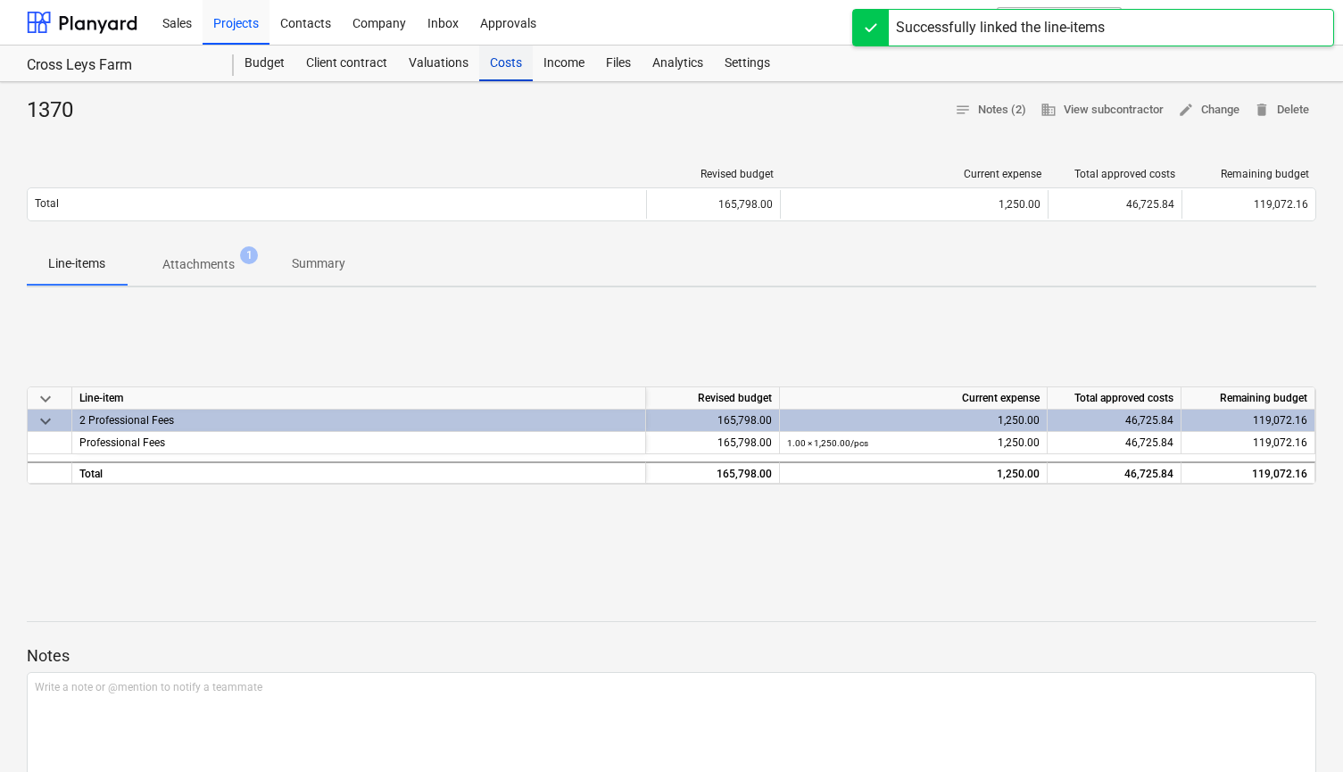
click at [506, 64] on div "Costs" at bounding box center [506, 64] width 54 height 36
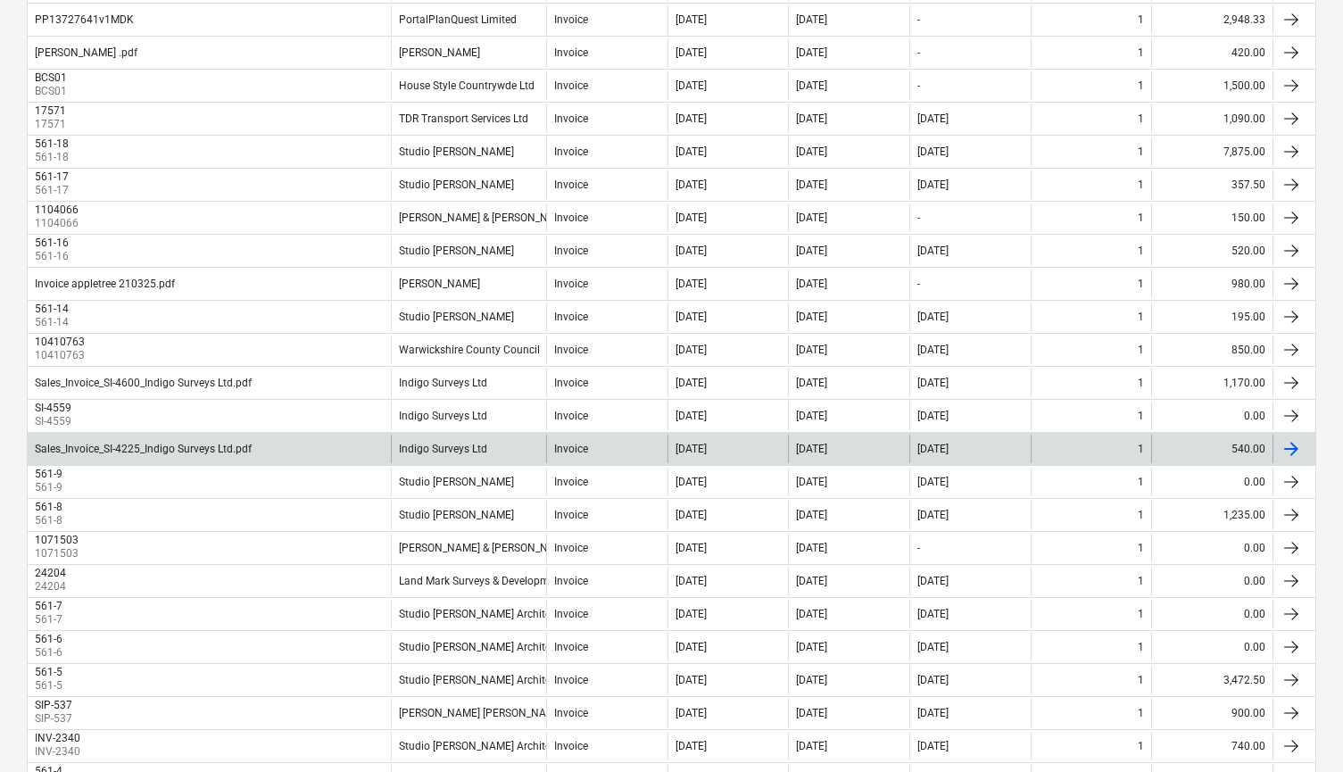
scroll to position [553, 0]
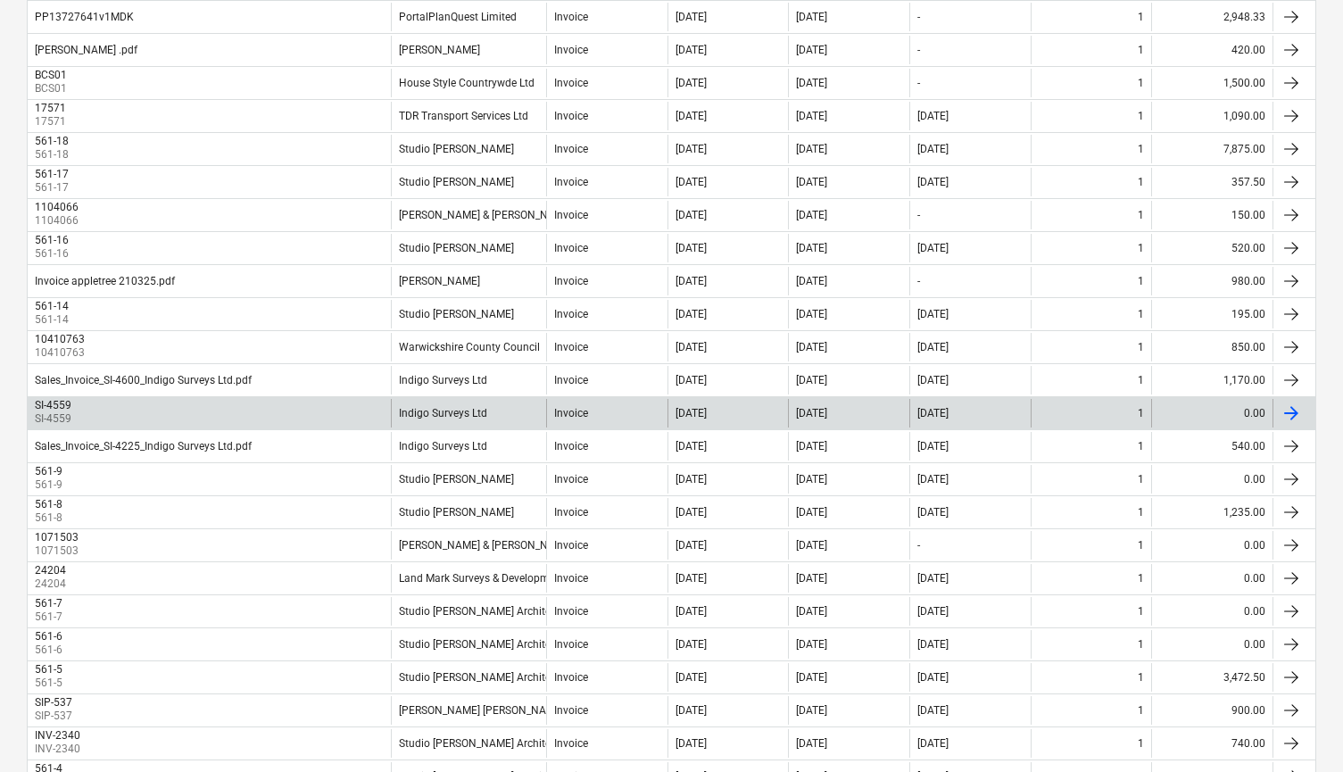
click at [1124, 405] on div "1" at bounding box center [1091, 413] width 121 height 29
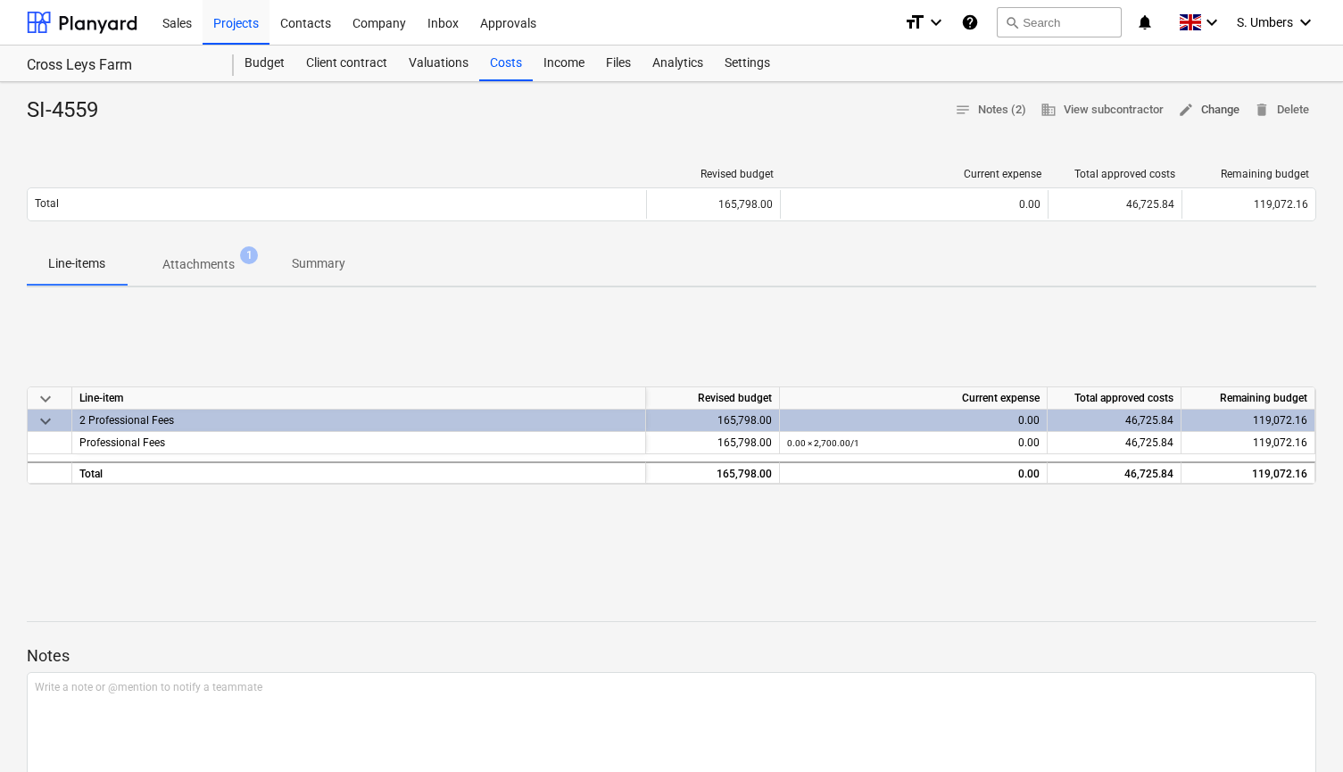
click at [1202, 112] on span "edit Change" at bounding box center [1209, 110] width 62 height 21
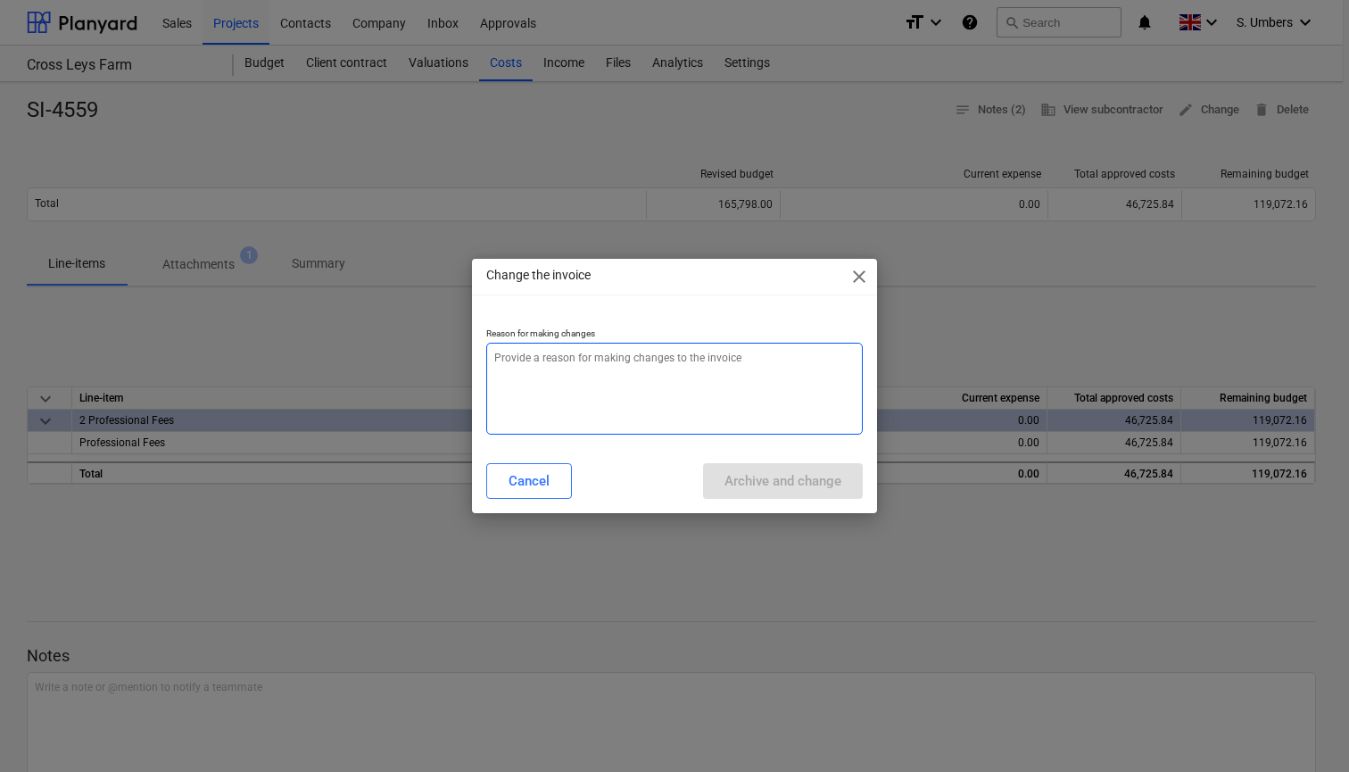
click at [594, 370] on textarea at bounding box center [674, 389] width 377 height 92
type textarea "x"
type textarea "z"
type textarea "x"
type textarea "ze"
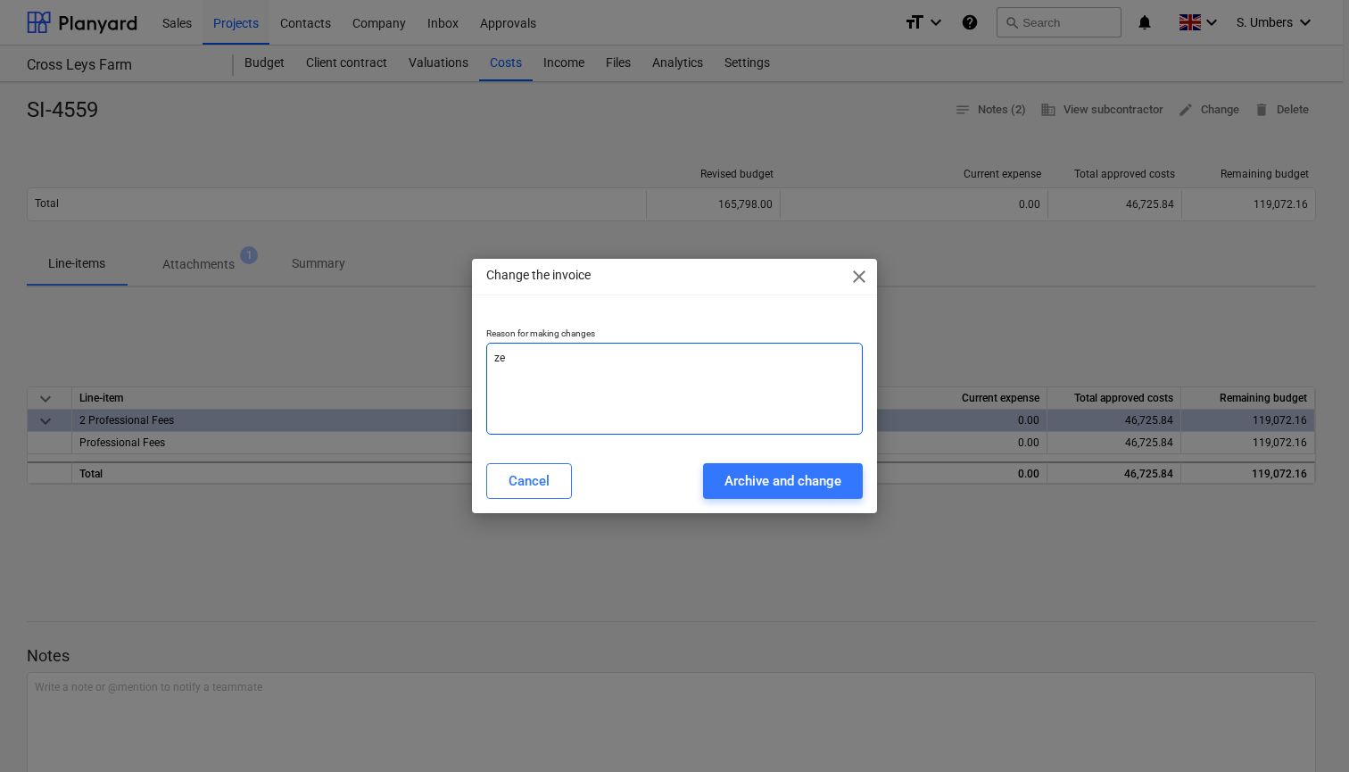
type textarea "x"
type textarea "zer"
type textarea "x"
type textarea "zero"
type textarea "x"
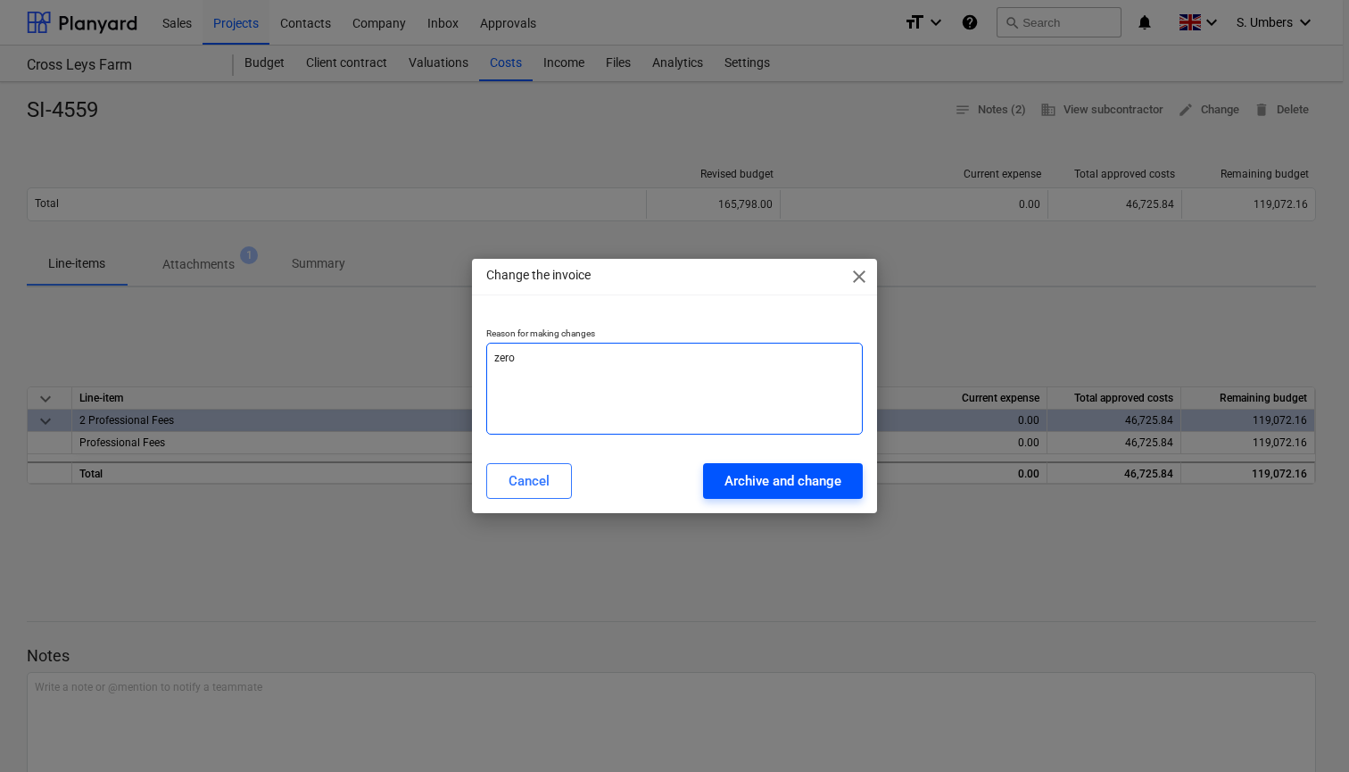
type textarea "zero"
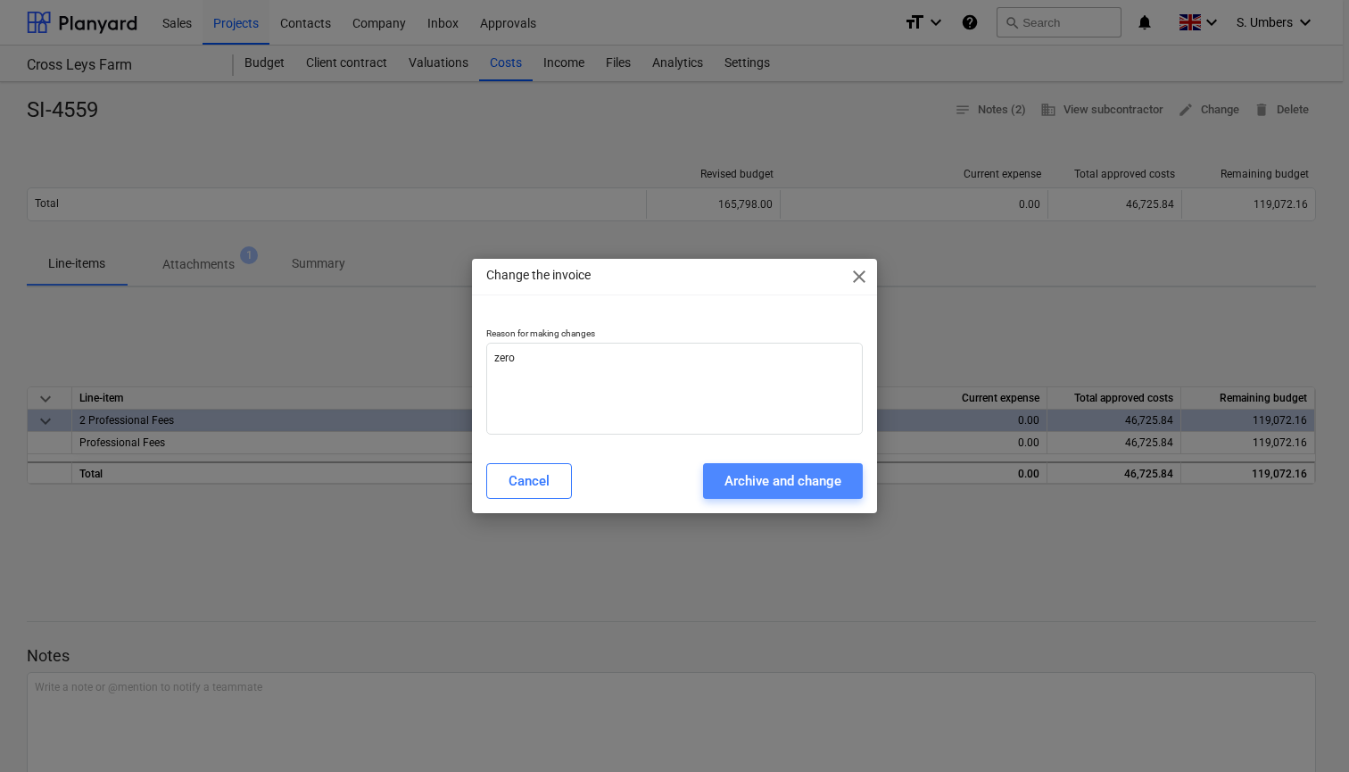
click at [764, 484] on div "Archive and change" at bounding box center [783, 480] width 117 height 23
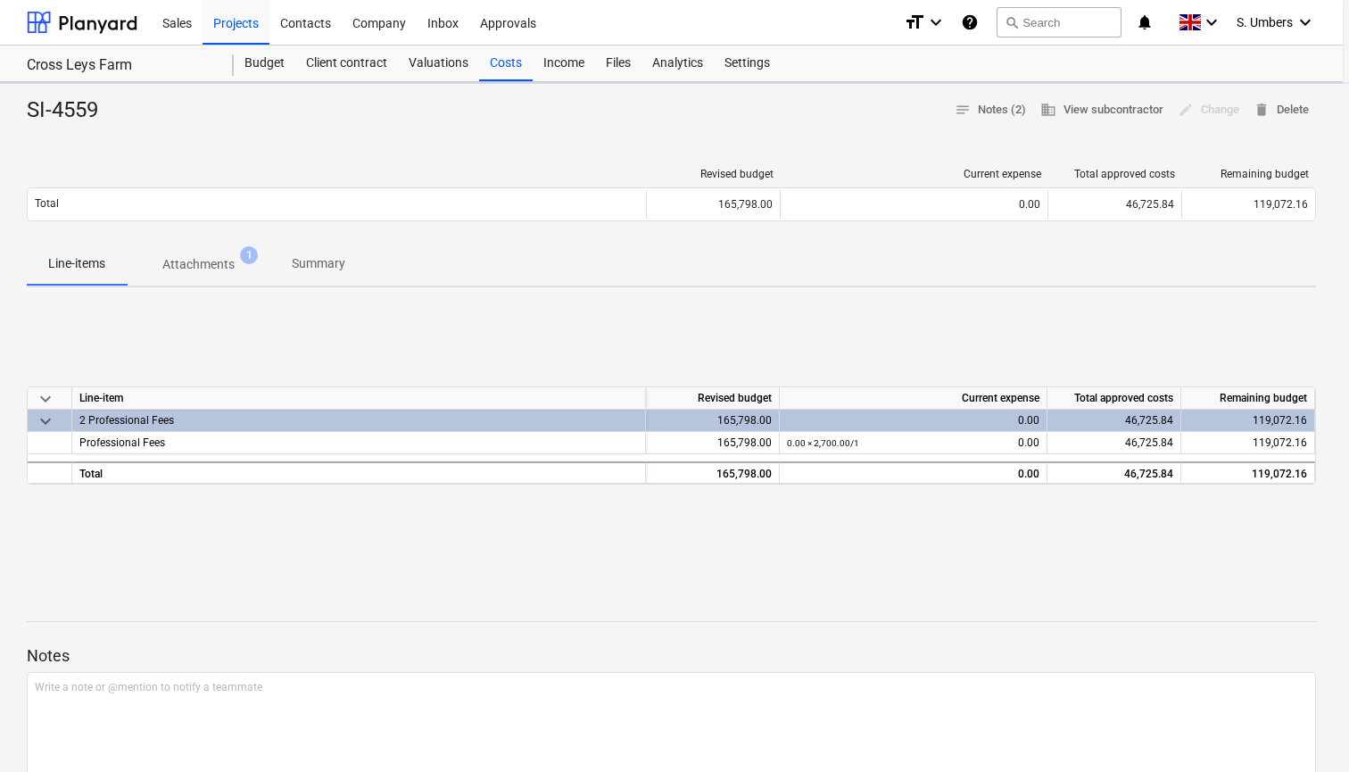
type textarea "x"
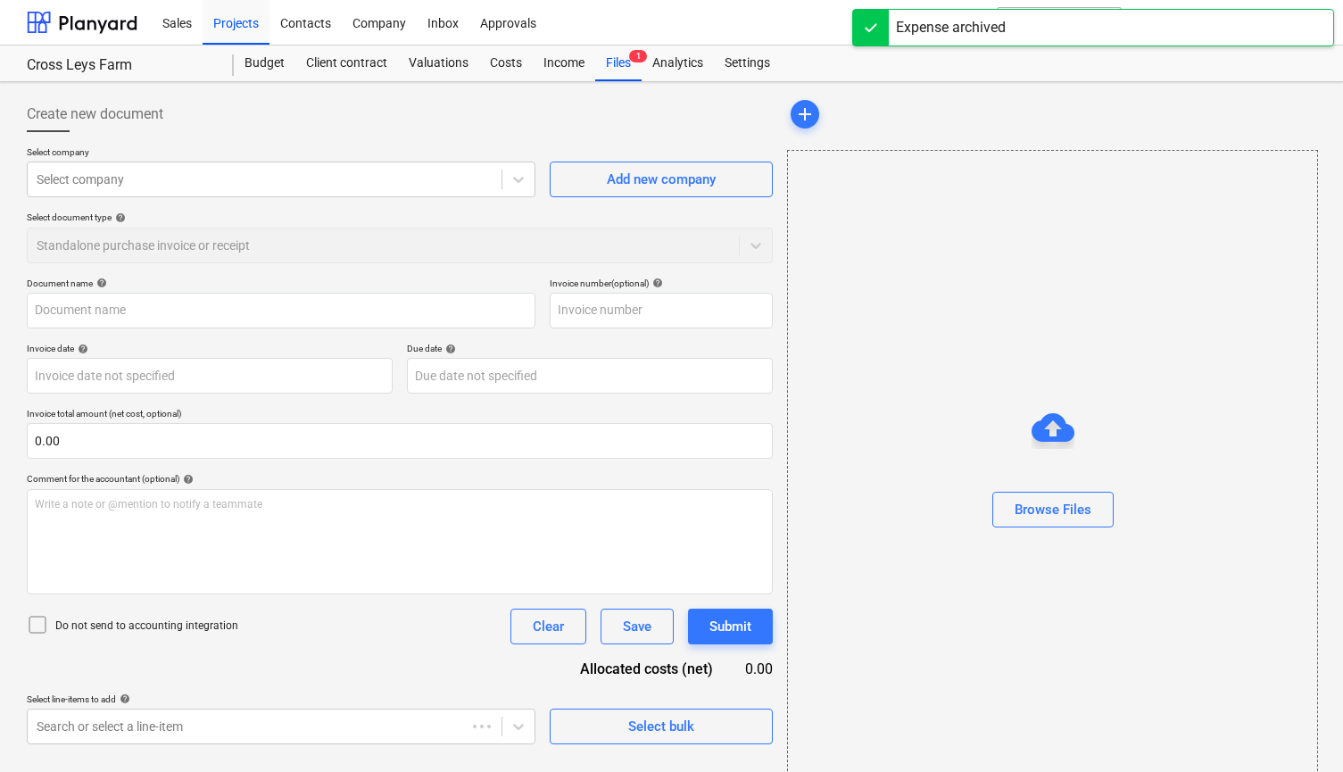
type input "SI-4559"
type input "[DATE]"
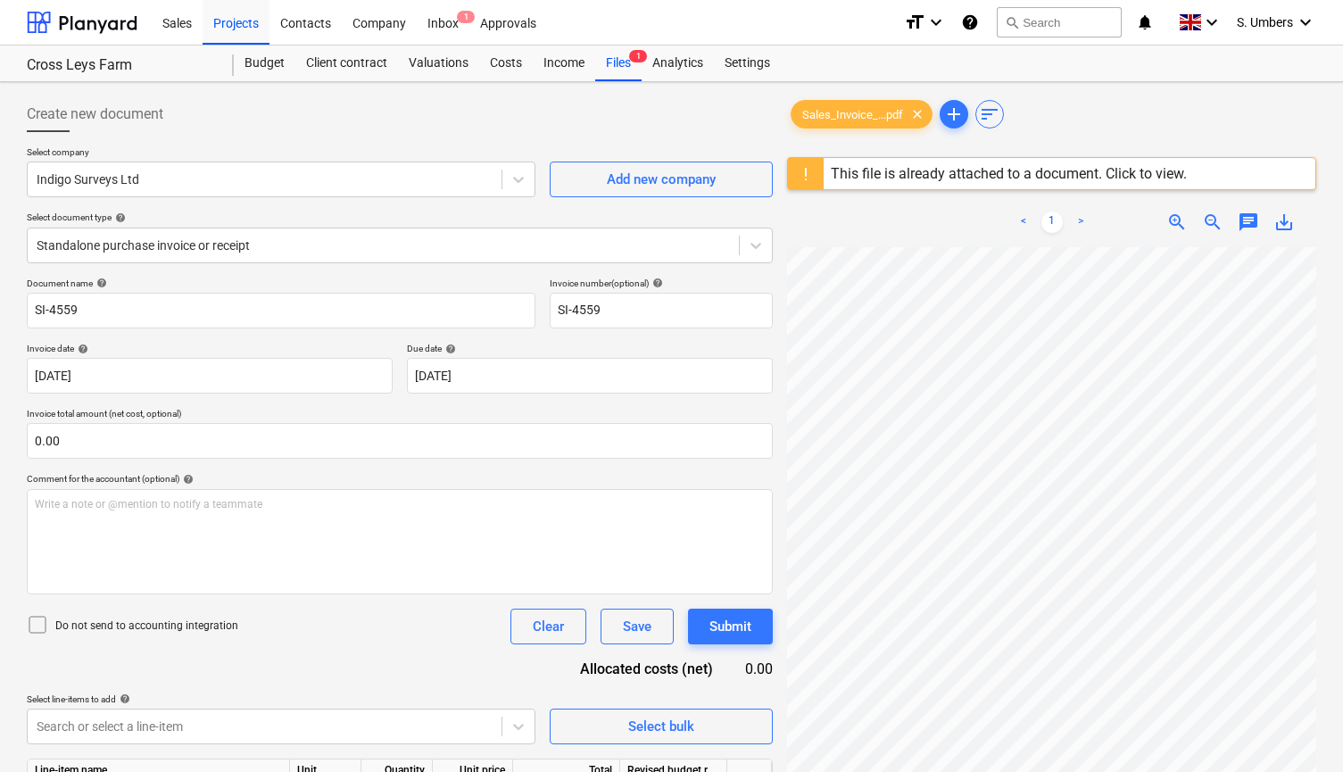
click at [53, 625] on div at bounding box center [41, 626] width 29 height 25
click at [432, 550] on div "Write a note or @mention to notify a teammate [PERSON_NAME]" at bounding box center [400, 541] width 746 height 105
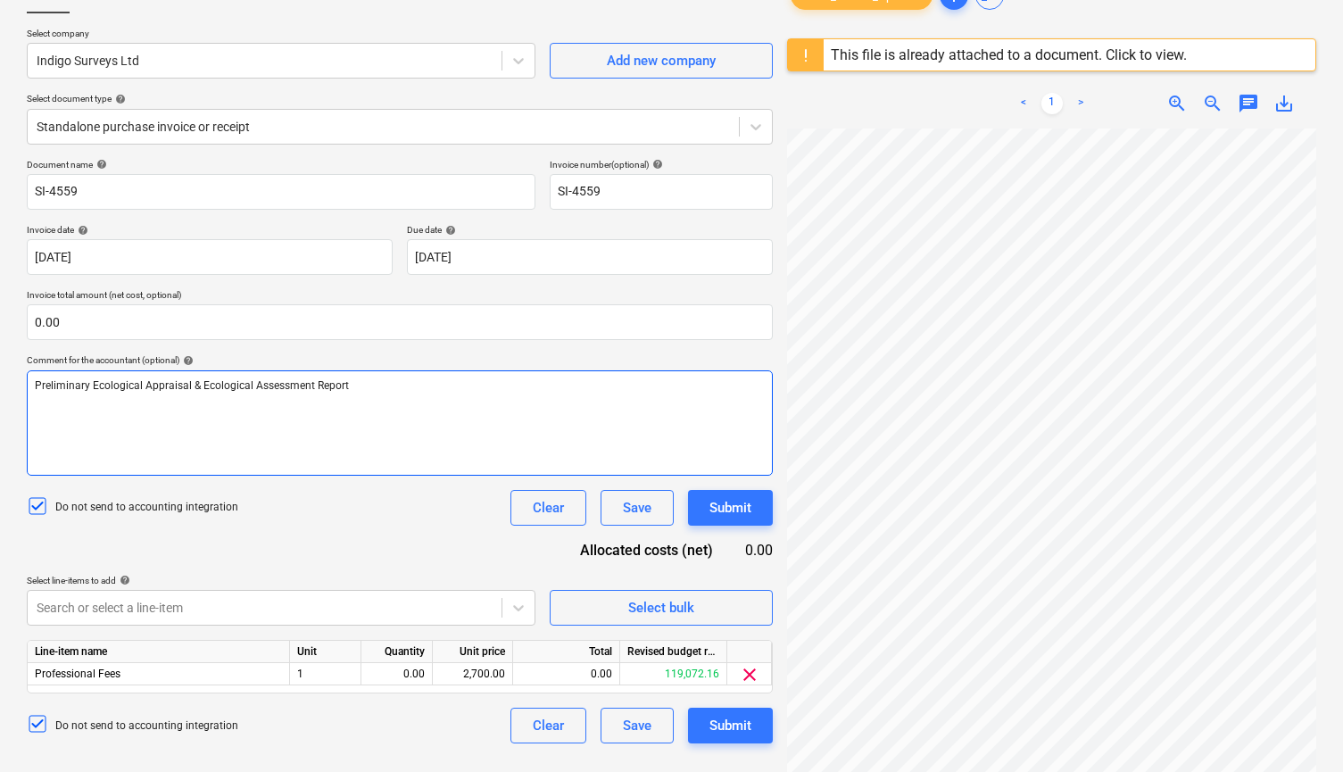
scroll to position [125, 0]
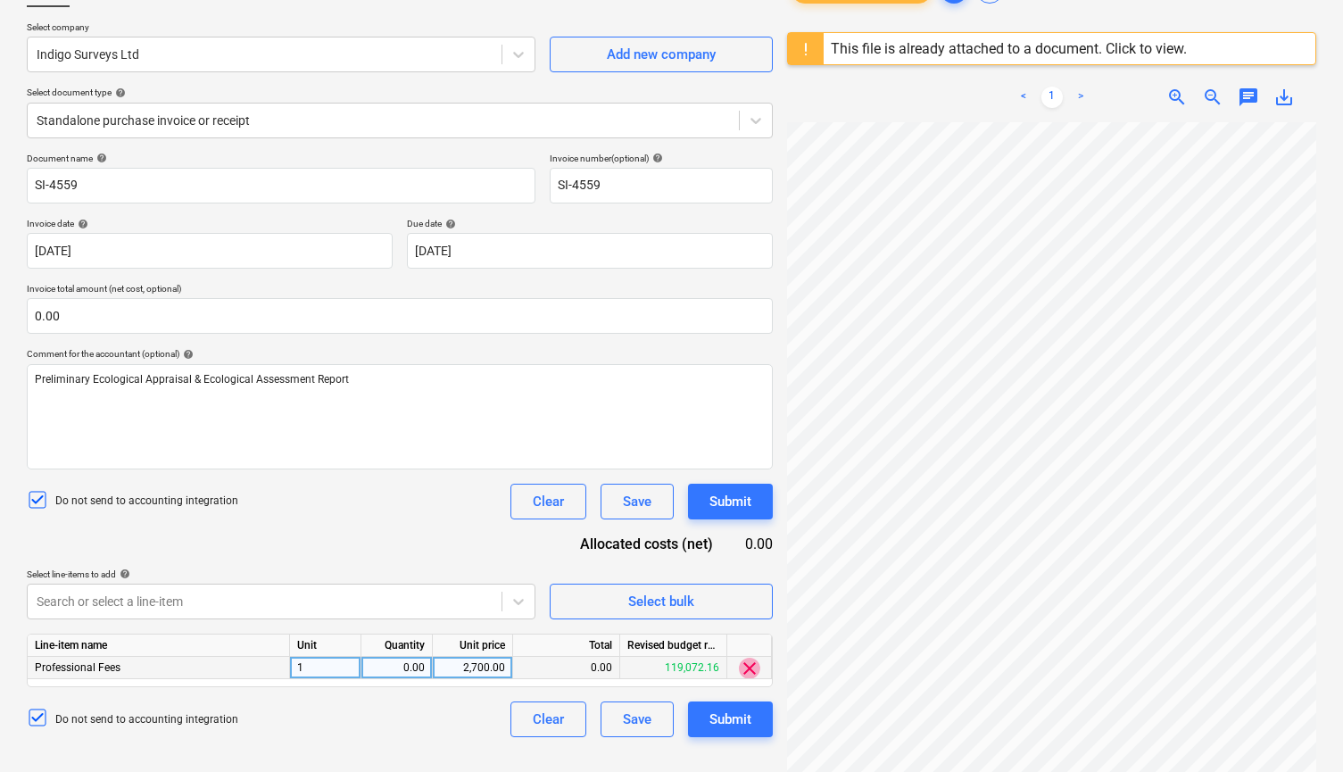
click at [750, 662] on span "clear" at bounding box center [749, 668] width 21 height 21
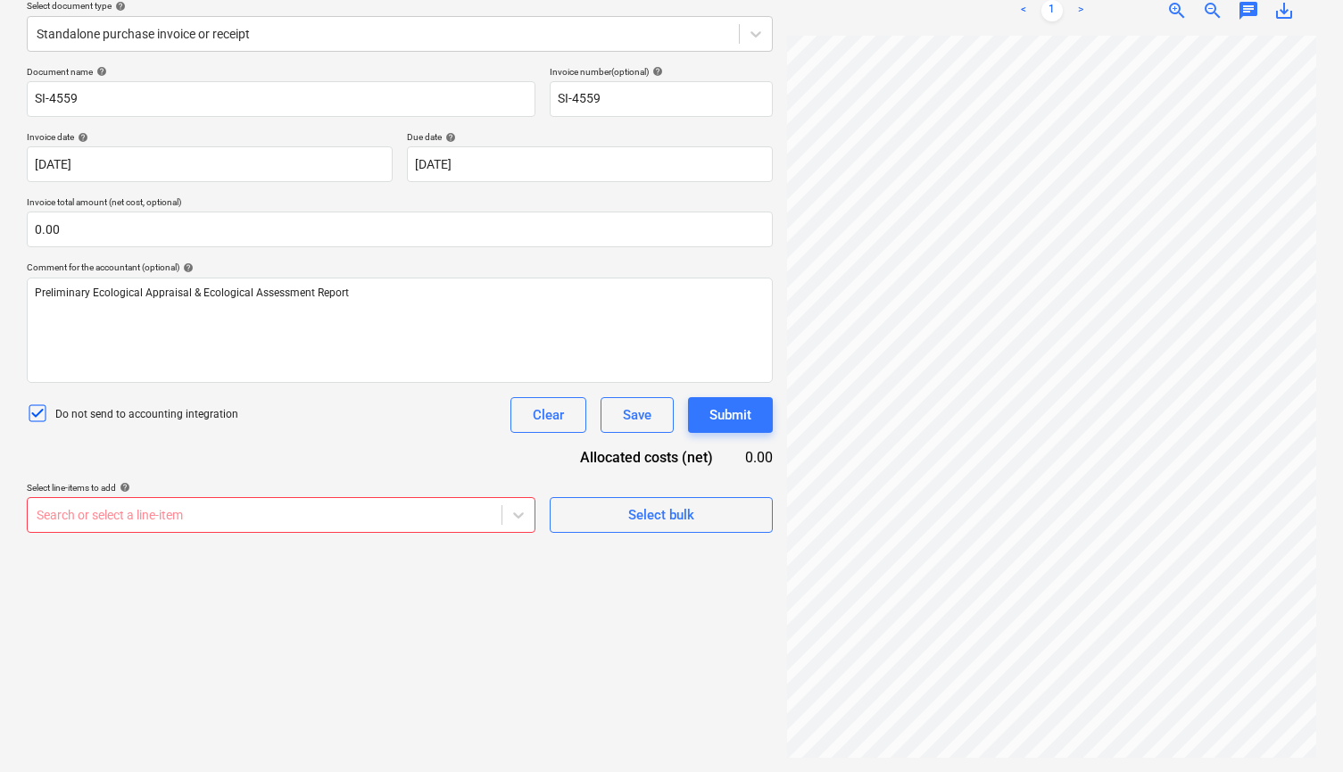
click at [302, 560] on body "Sales Projects Contacts Company Inbox 1 Approvals format_size keyboard_arrow_do…" at bounding box center [671, 174] width 1343 height 772
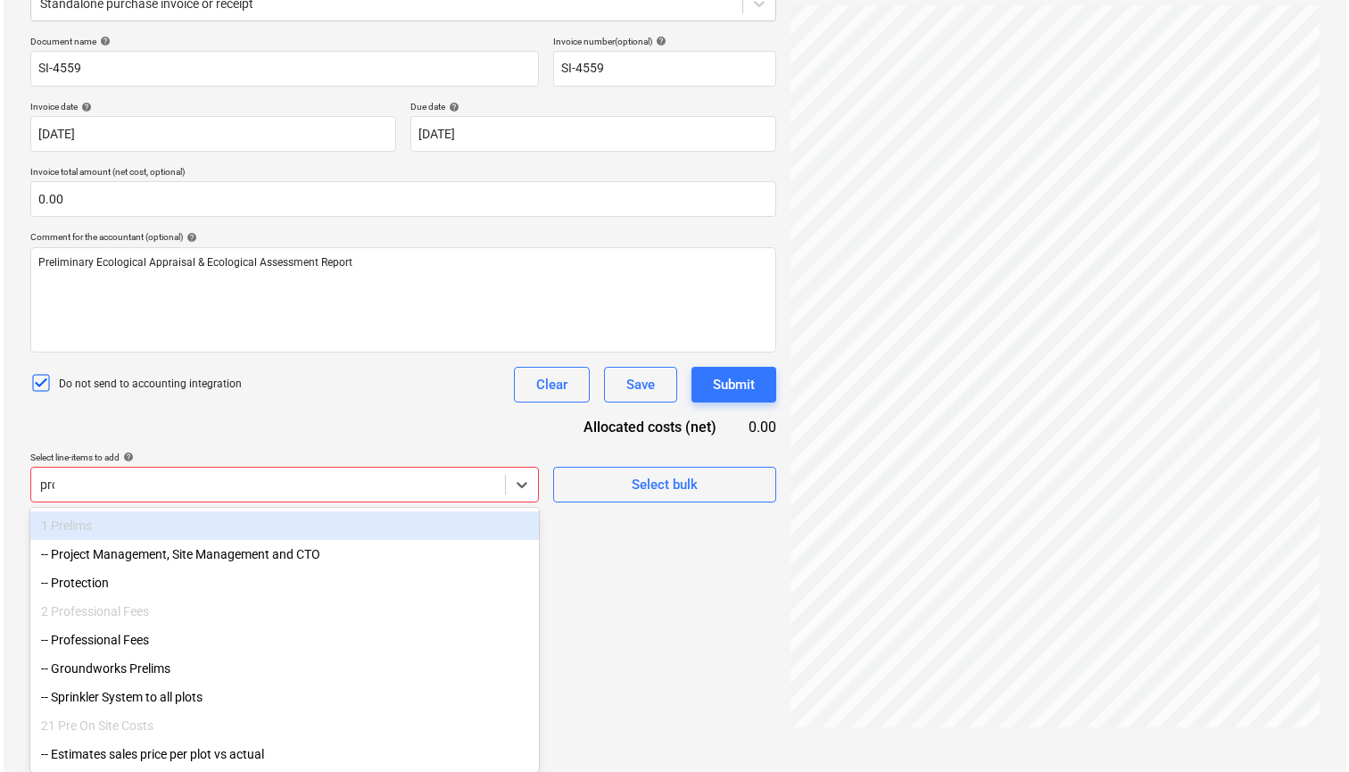
scroll to position [212, 0]
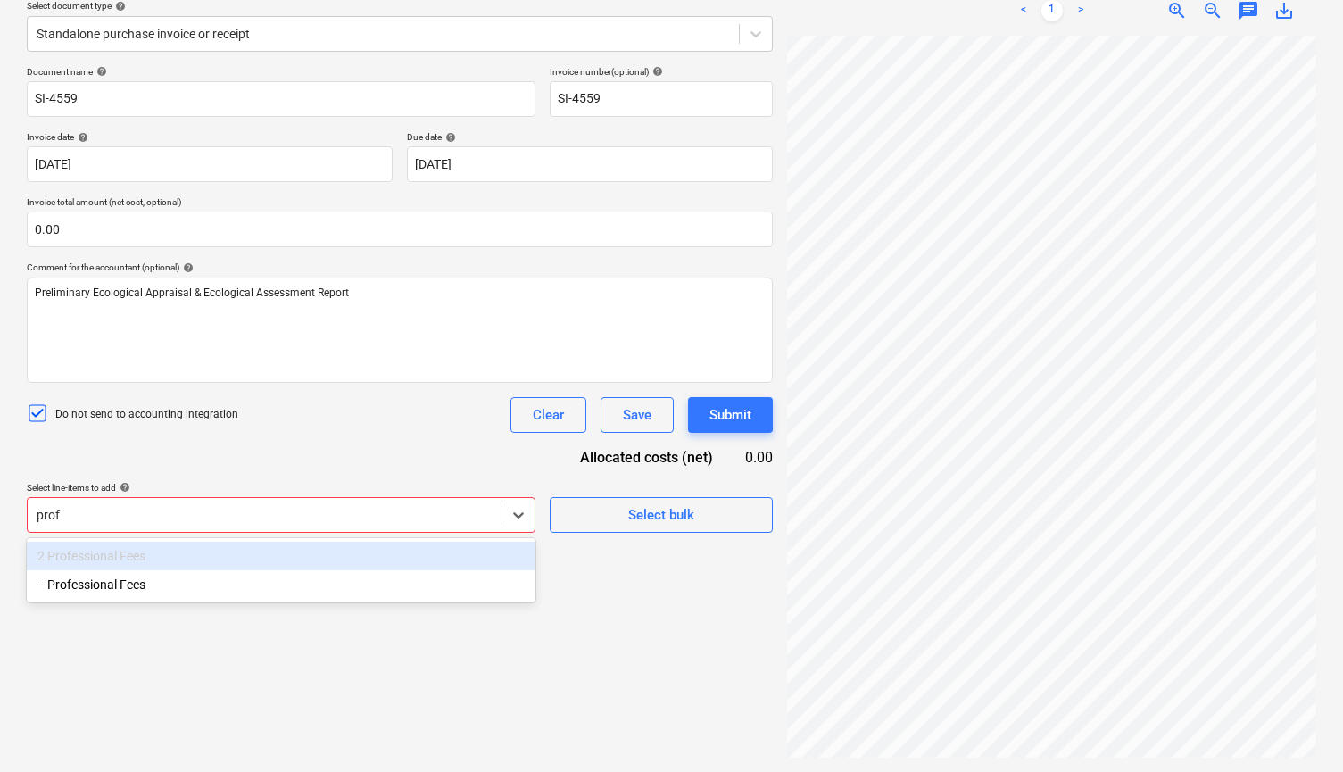
type input "profe"
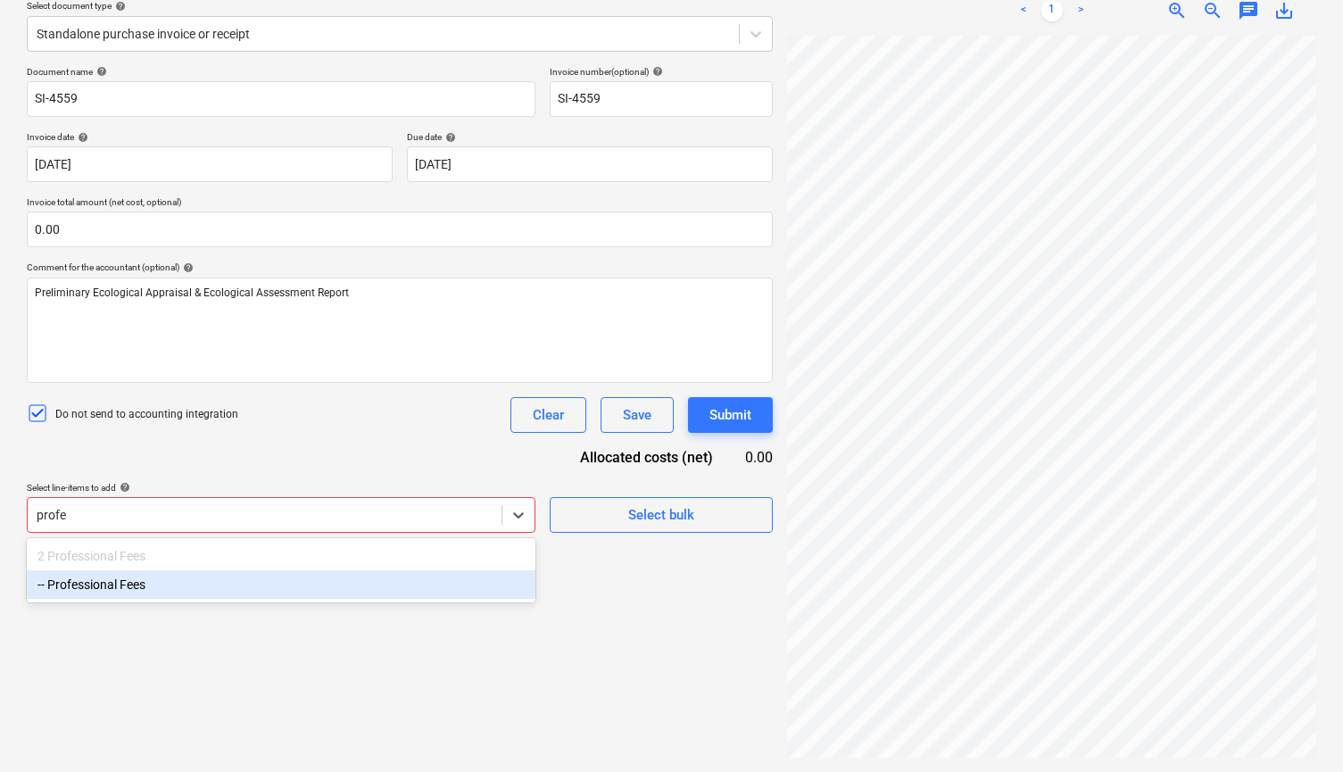
click at [245, 593] on div "-- Professional Fees" at bounding box center [281, 584] width 509 height 29
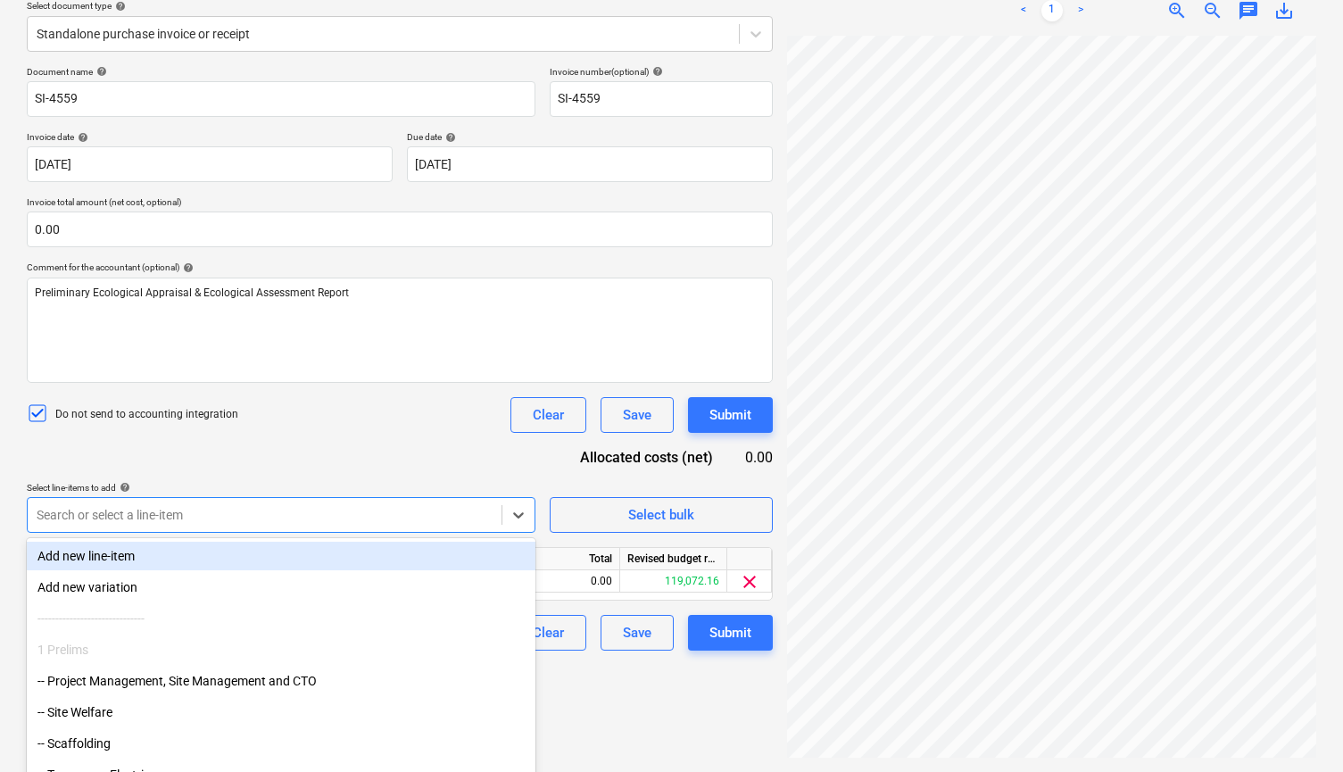
click at [325, 450] on div "Document name help SI-4559 Invoice number (optional) help SI-4559 Invoice date …" at bounding box center [400, 358] width 746 height 585
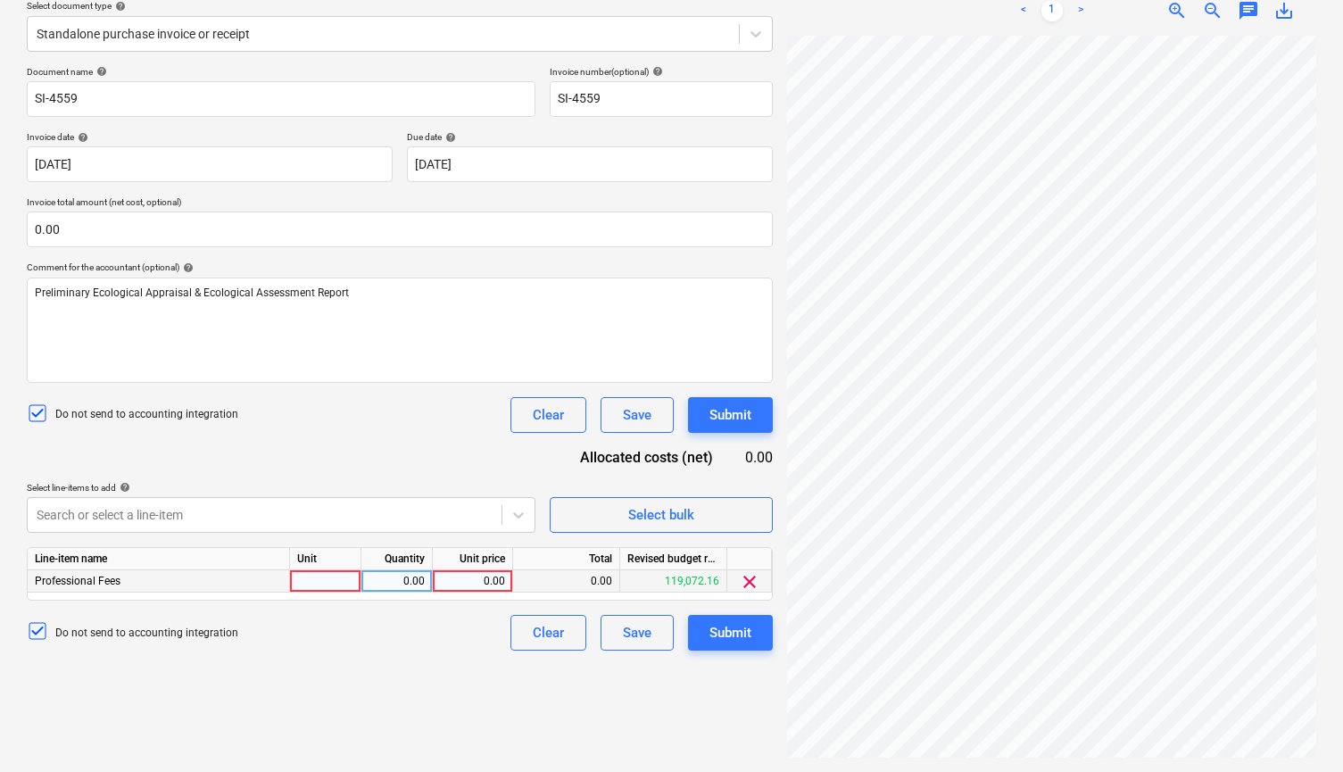
click at [466, 585] on div "0.00" at bounding box center [472, 581] width 65 height 22
type input "2700.00"
click at [421, 666] on div "Create new document Select company Indigo Surveys Ltd Add new company Select do…" at bounding box center [400, 321] width 760 height 887
click at [740, 641] on div "Submit" at bounding box center [730, 632] width 42 height 23
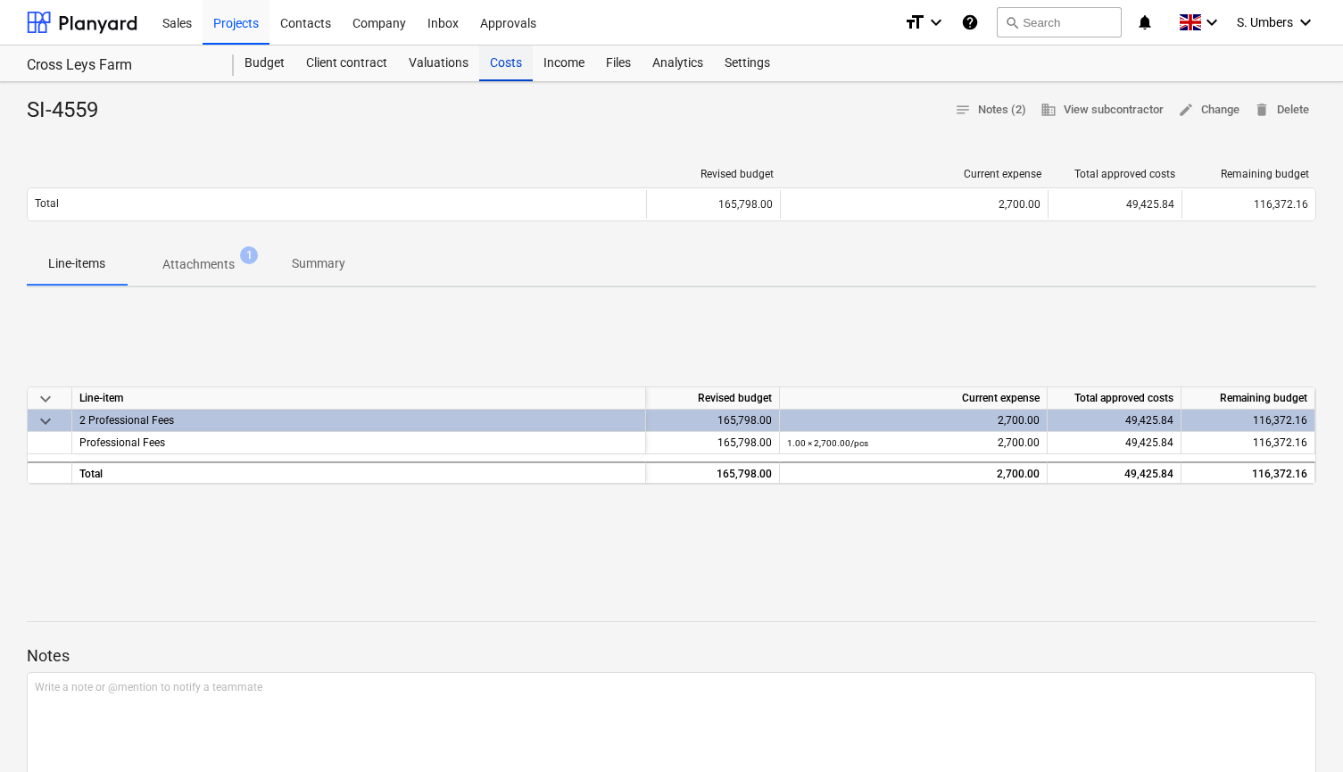
click at [503, 62] on div "Costs" at bounding box center [506, 64] width 54 height 36
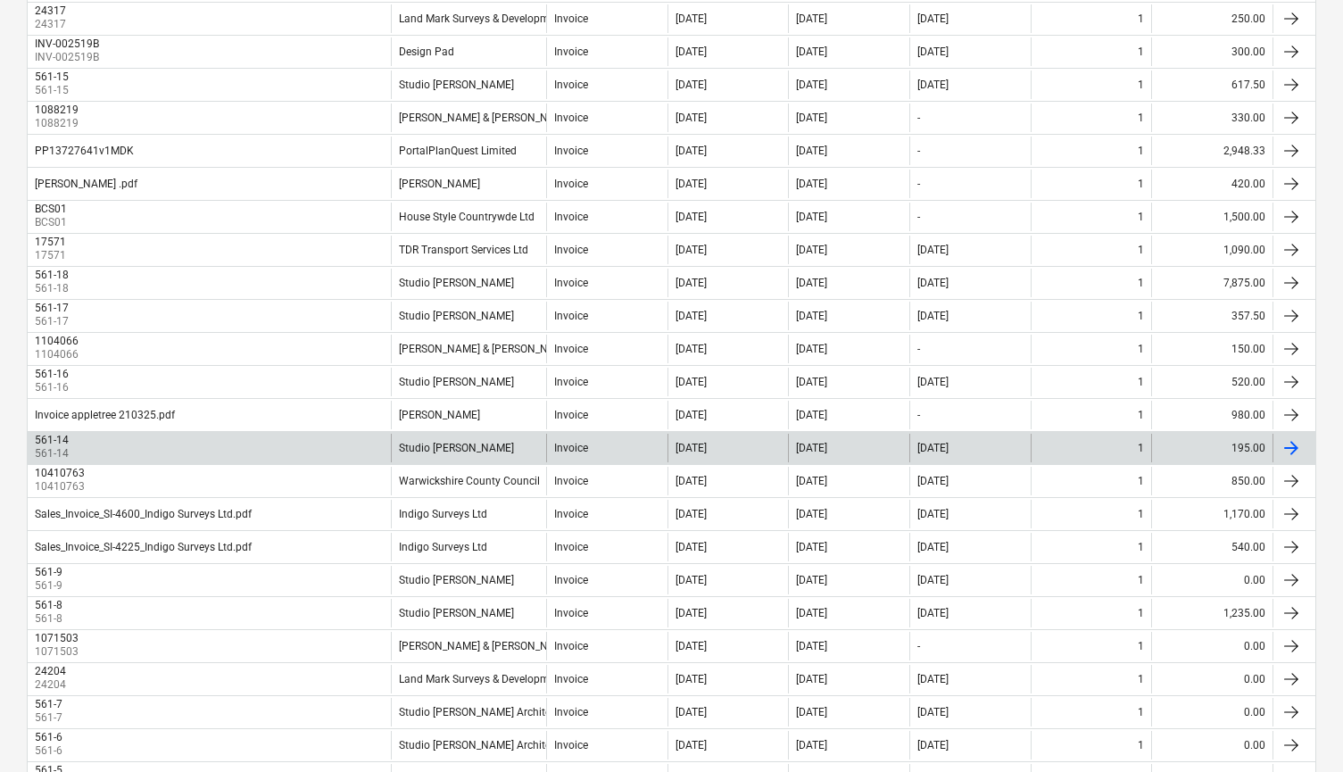
scroll to position [460, 0]
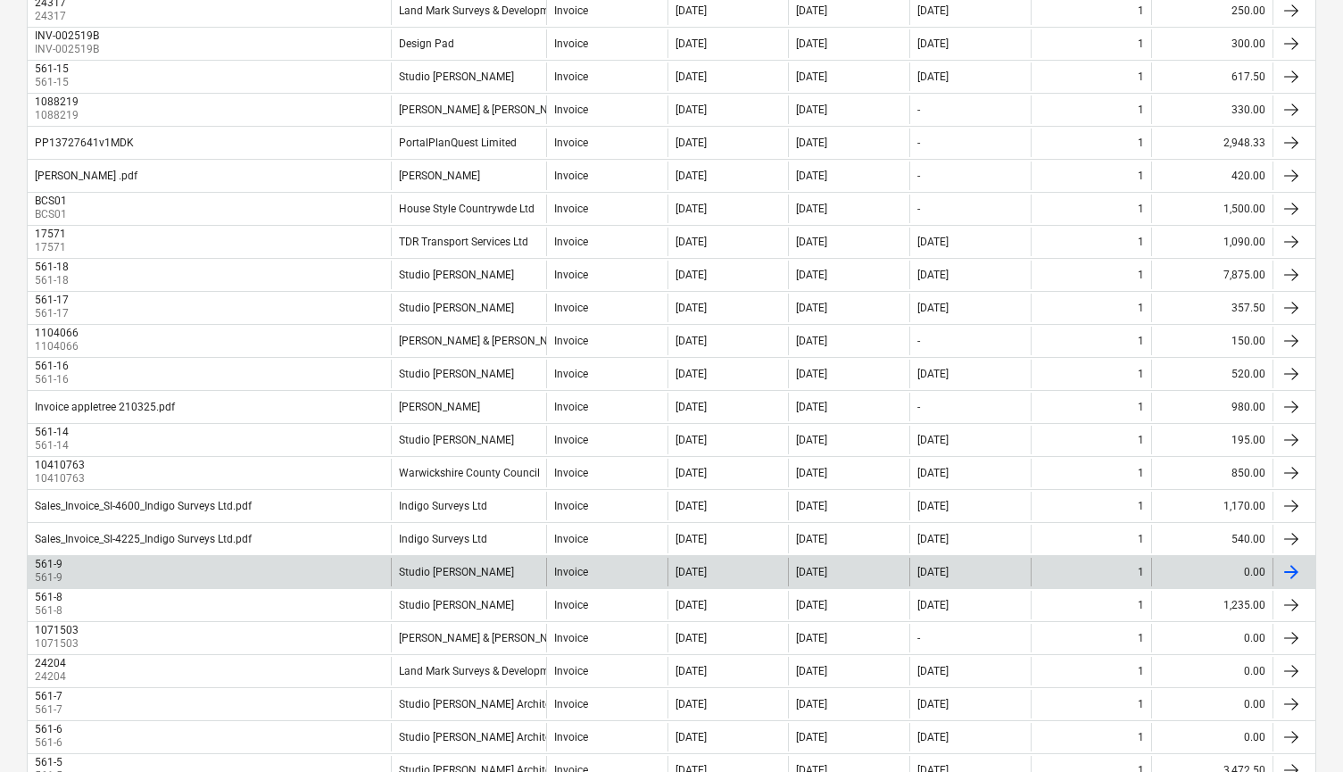
click at [1075, 573] on div "1" at bounding box center [1091, 572] width 121 height 29
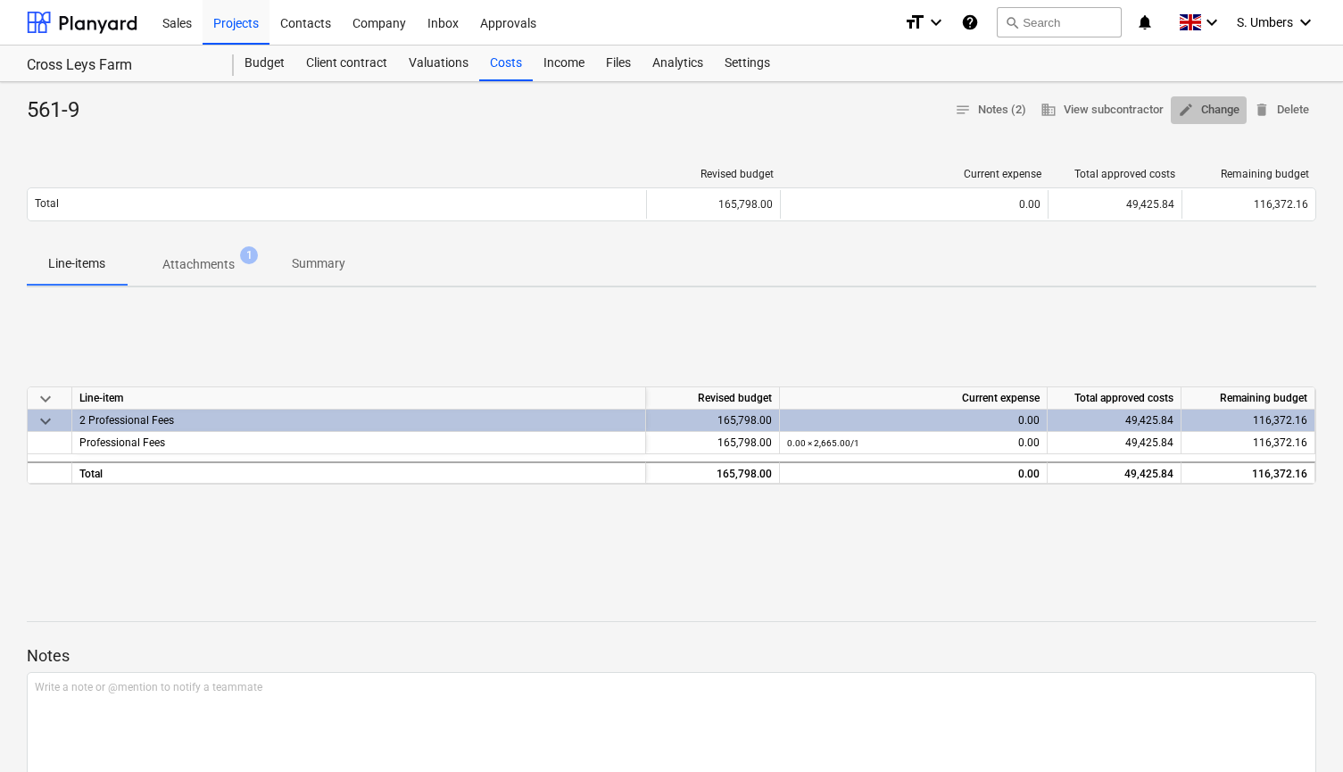
click at [1205, 108] on span "edit Change" at bounding box center [1209, 110] width 62 height 21
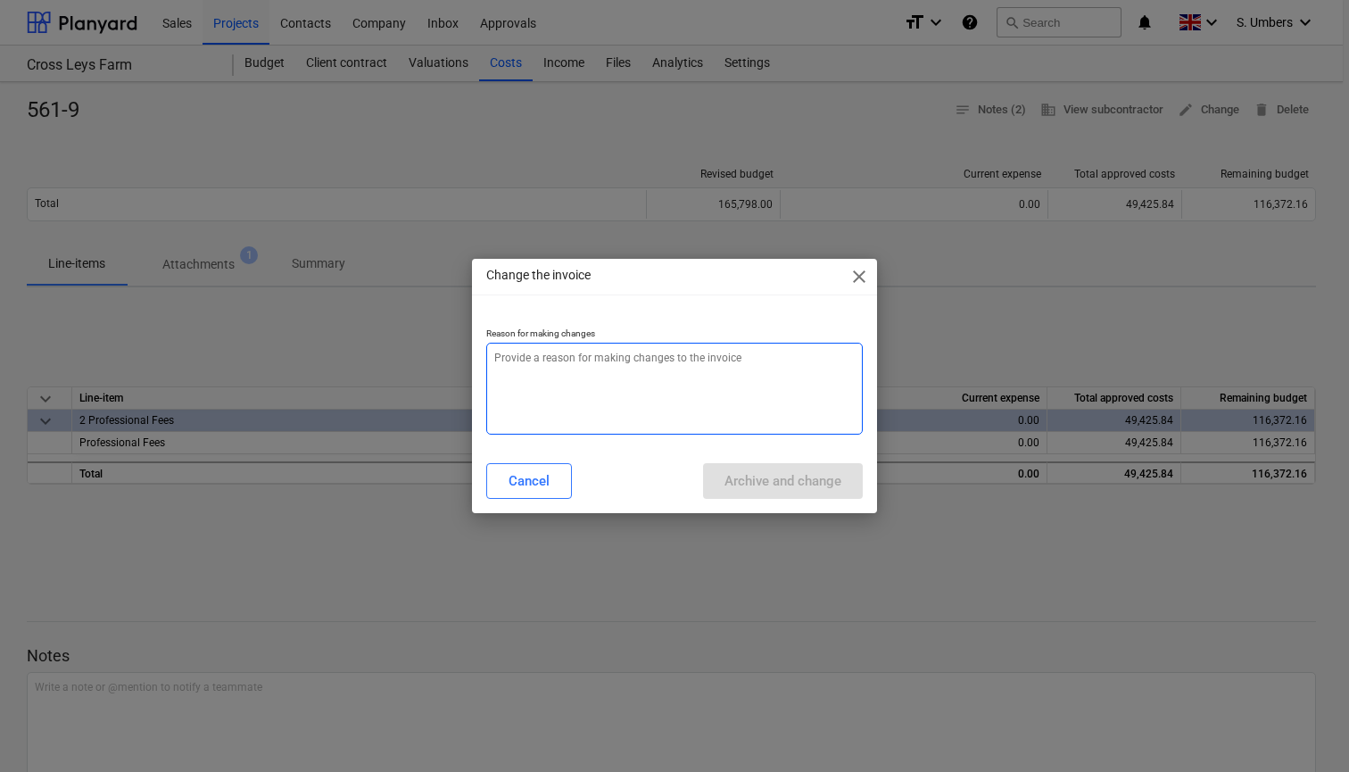
click at [610, 391] on textarea at bounding box center [674, 389] width 377 height 92
type textarea "x"
type textarea "z"
type textarea "x"
type textarea "ze"
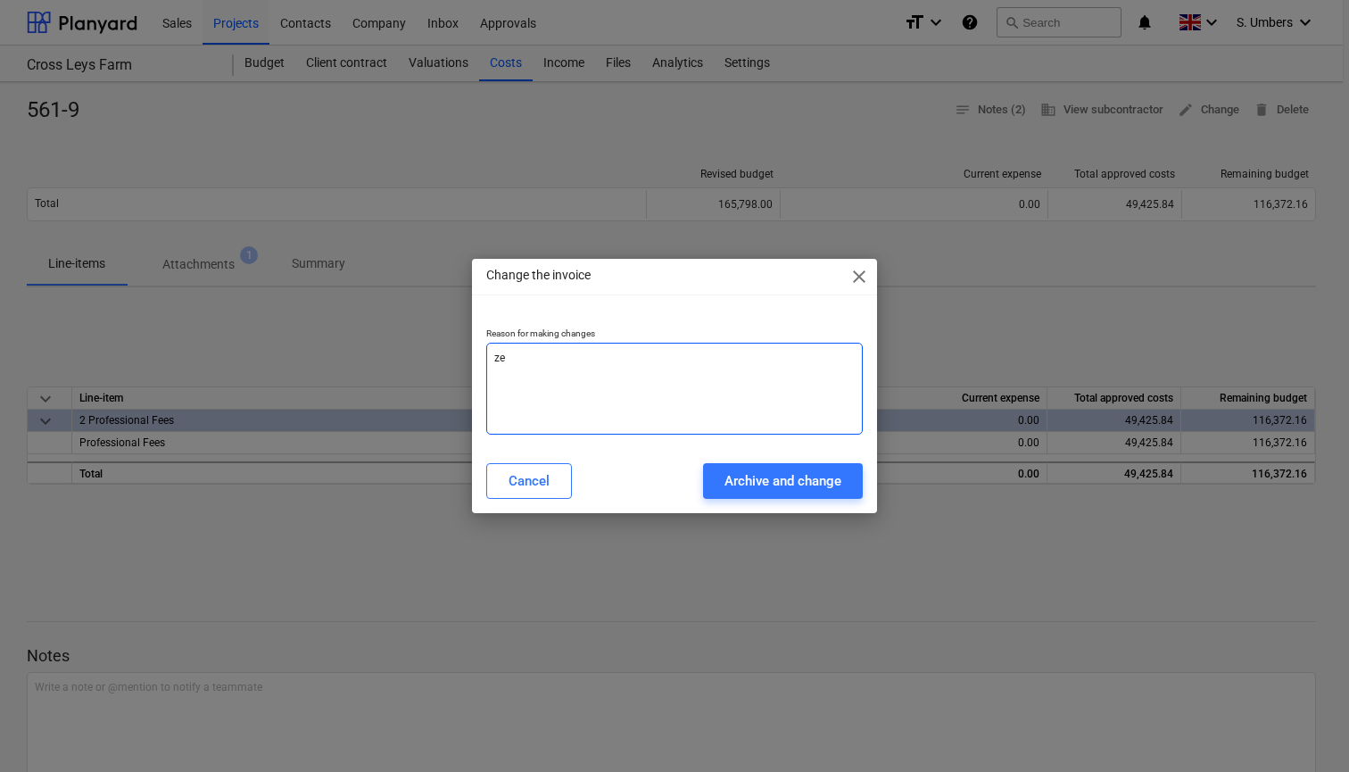
type textarea "x"
type textarea "zer"
type textarea "x"
type textarea "zero"
type textarea "x"
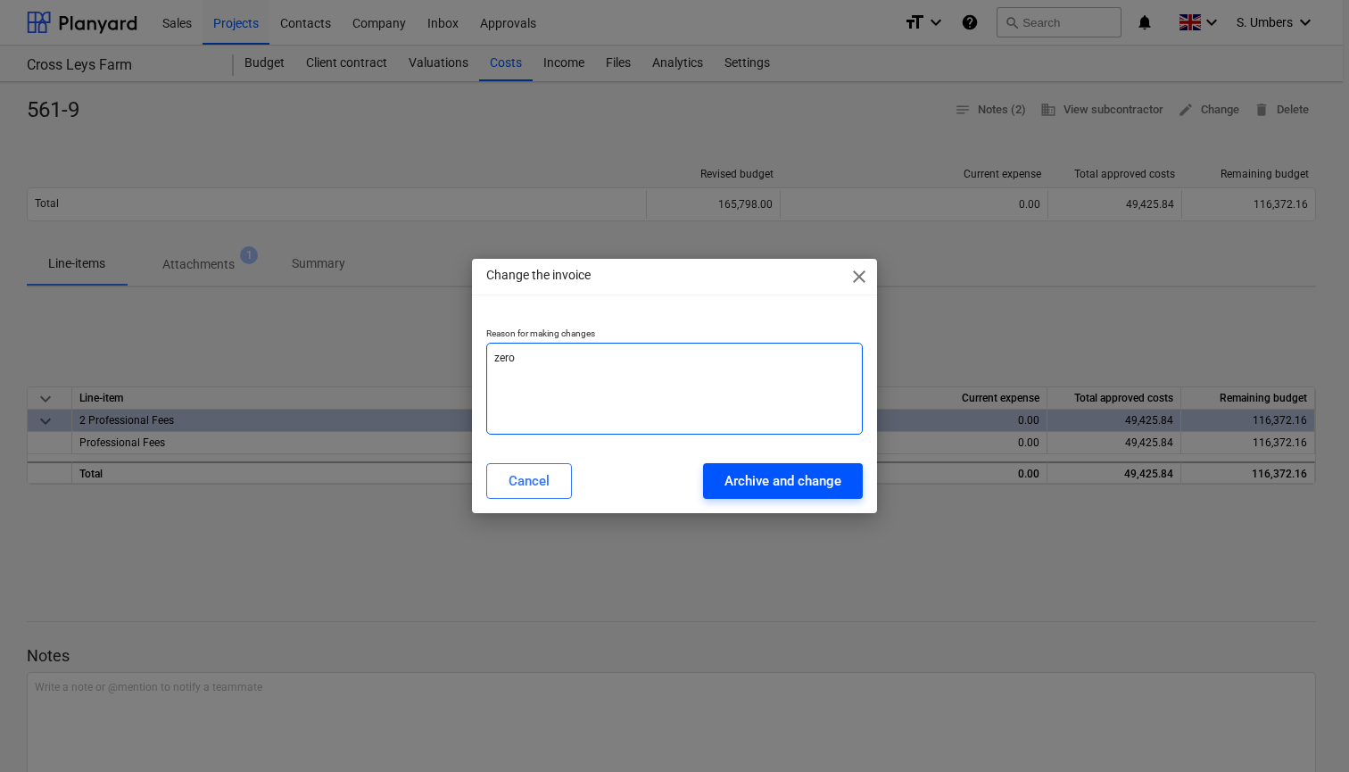
type textarea "zero"
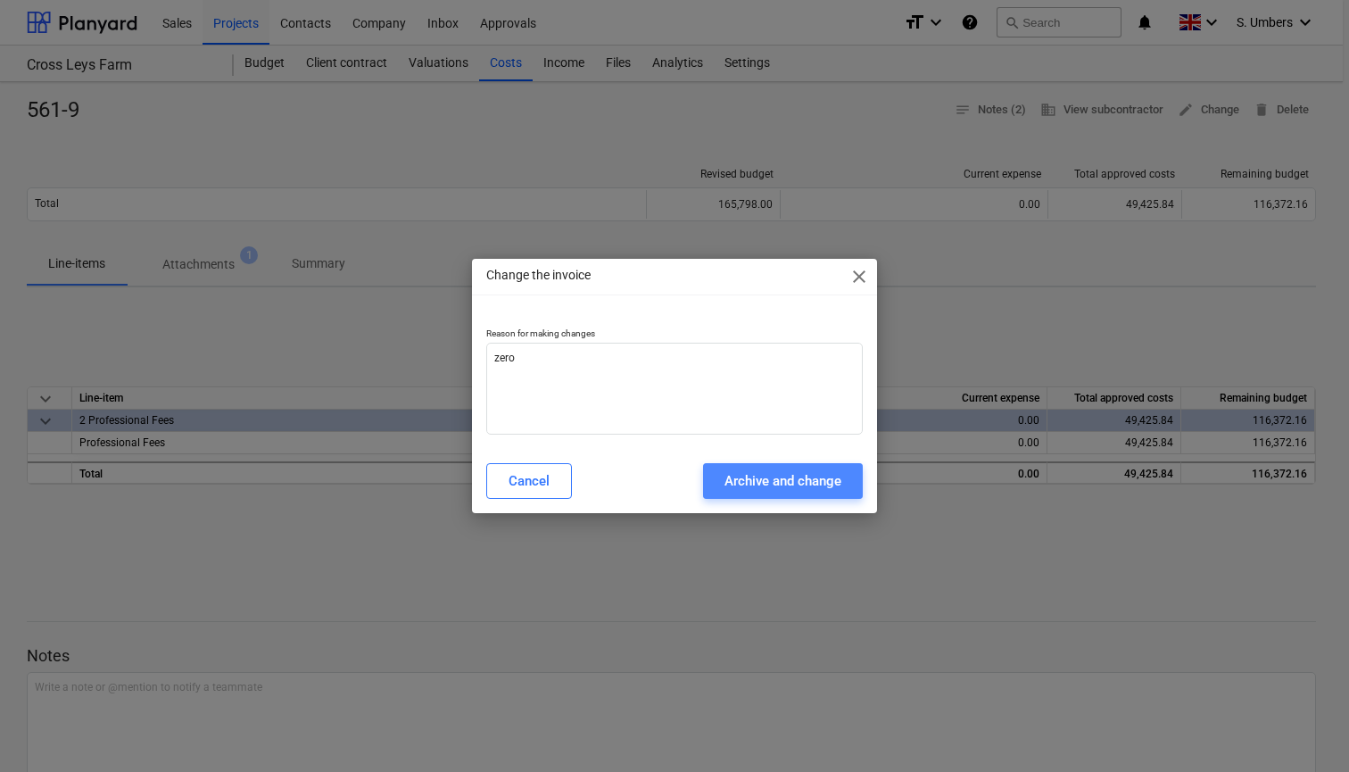
click at [785, 482] on div "Archive and change" at bounding box center [783, 480] width 117 height 23
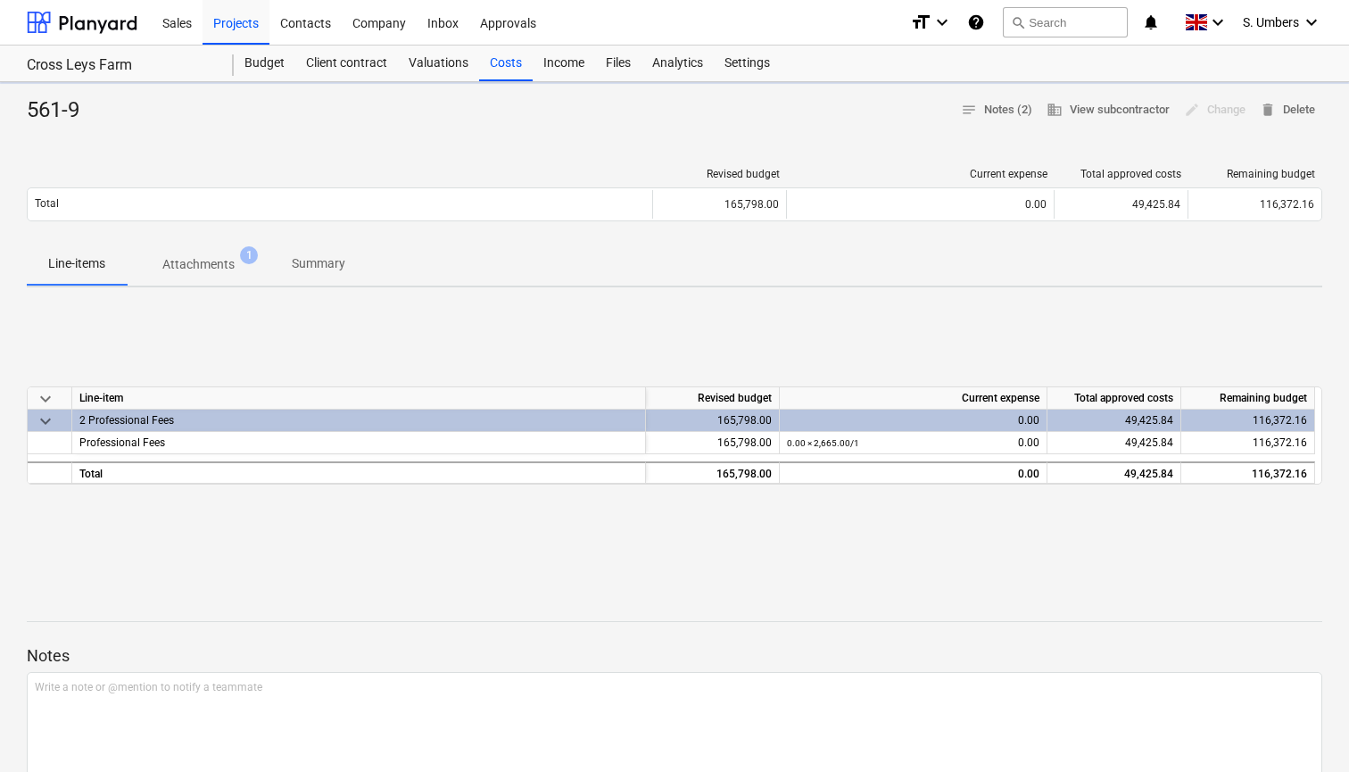
type textarea "x"
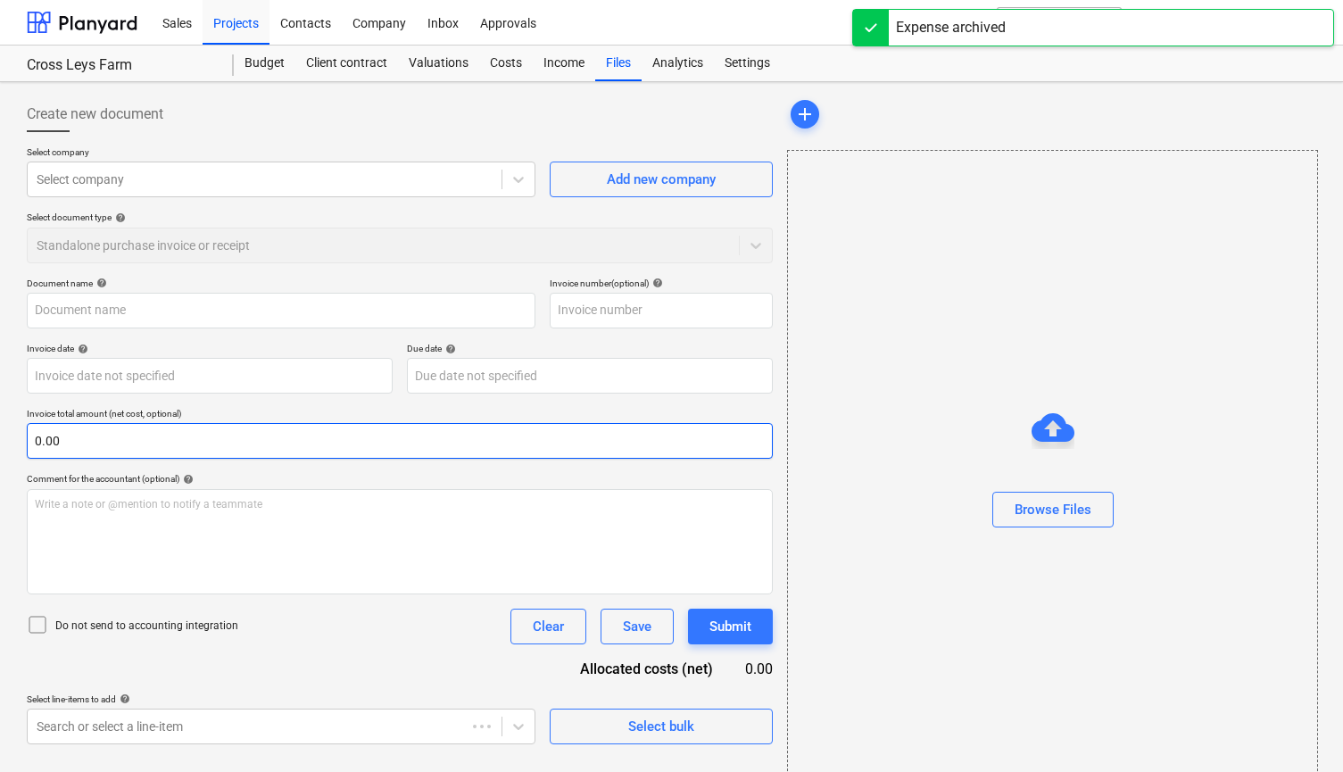
type input "561-9"
type input "[DATE]"
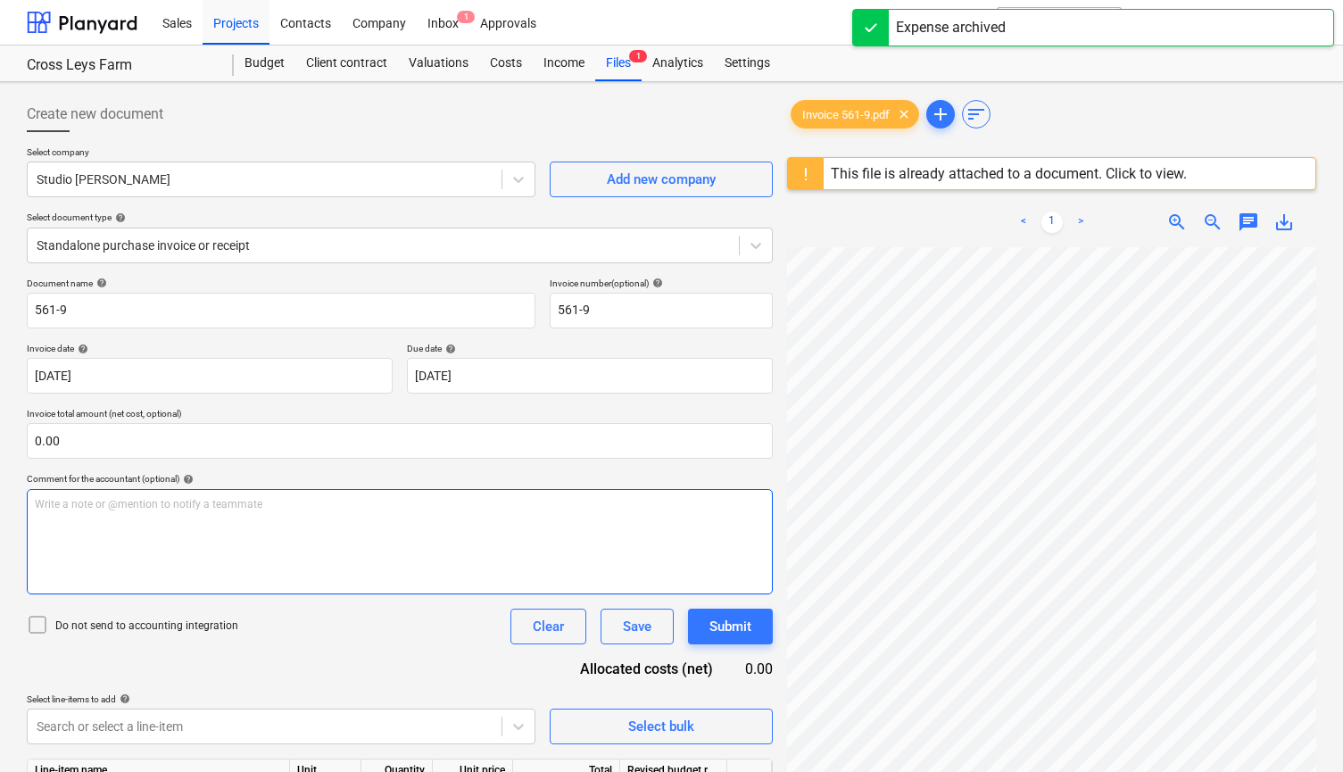
click at [96, 532] on div "Write a note or @mention to notify a teammate [PERSON_NAME]" at bounding box center [400, 541] width 746 height 105
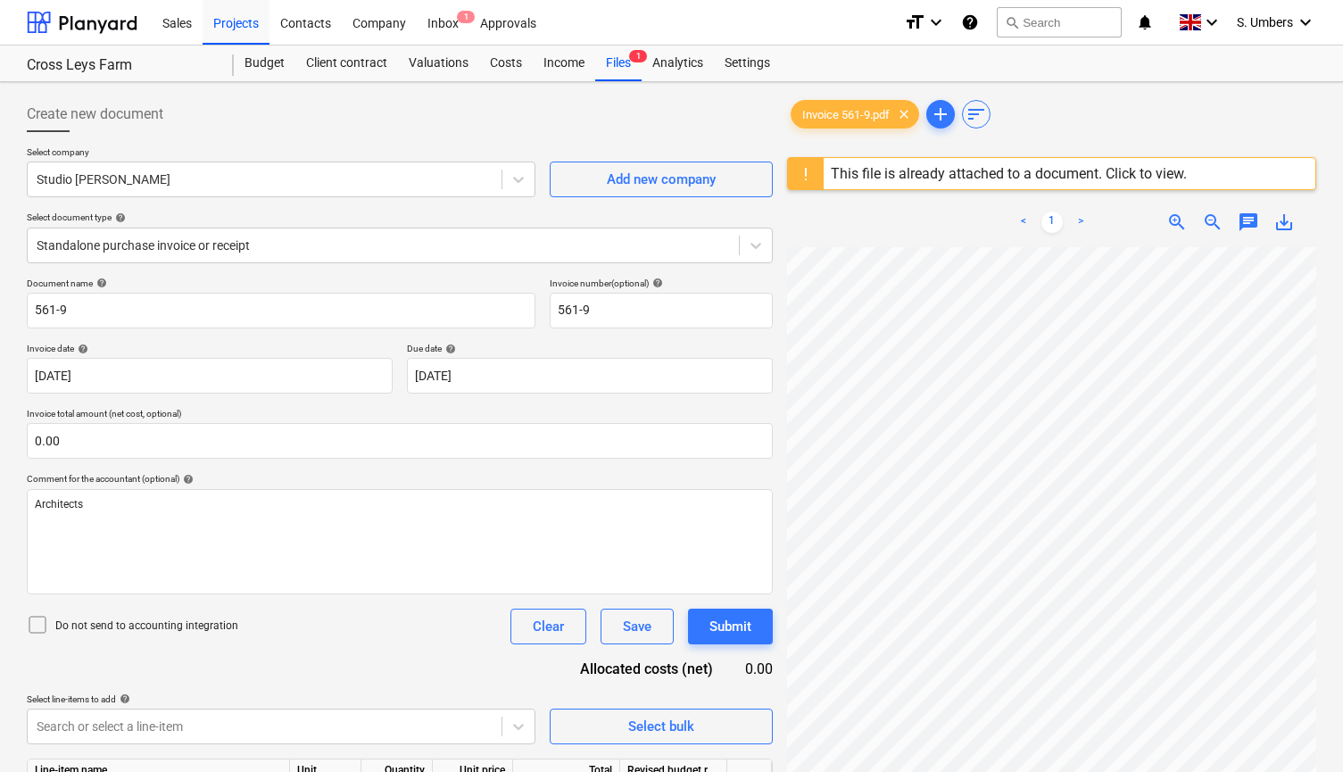
click at [87, 620] on p "Do not send to accounting integration" at bounding box center [146, 625] width 183 height 15
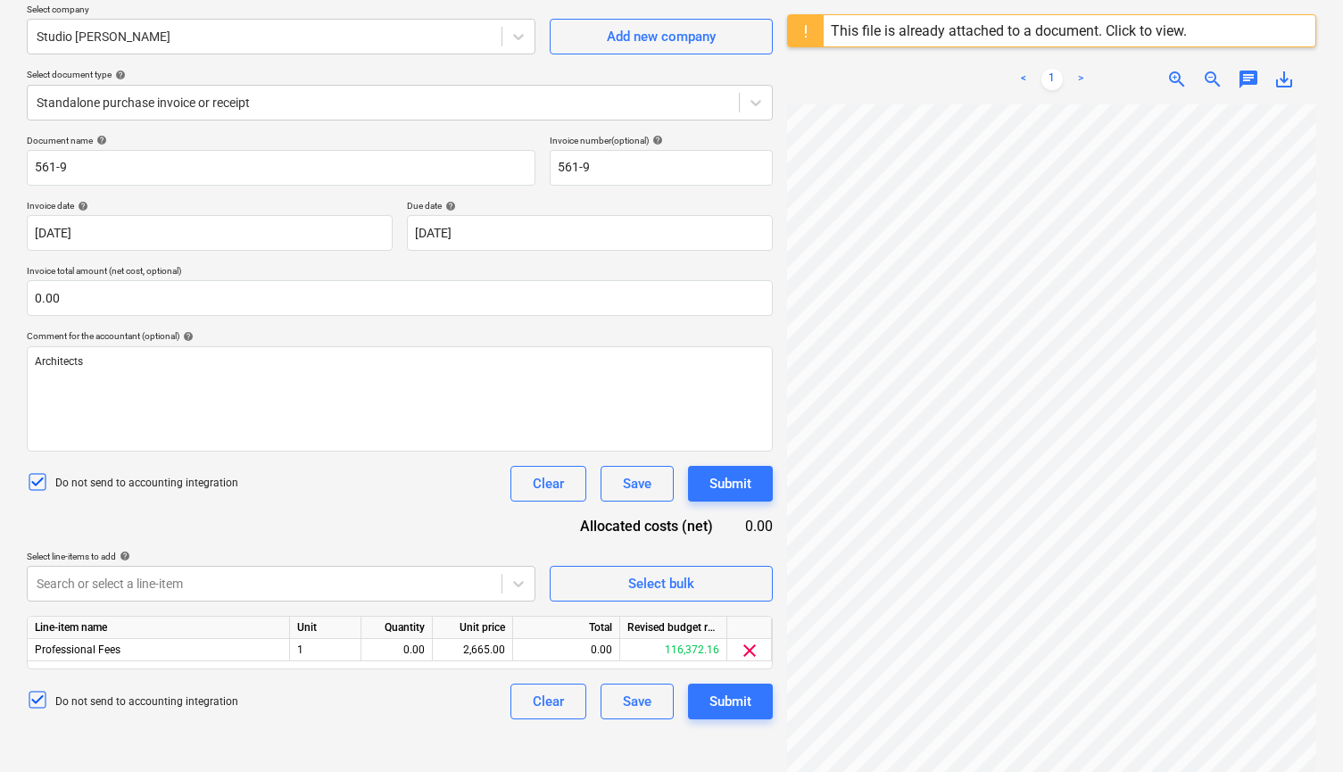
scroll to position [144, 0]
click at [744, 648] on span "clear" at bounding box center [749, 649] width 21 height 21
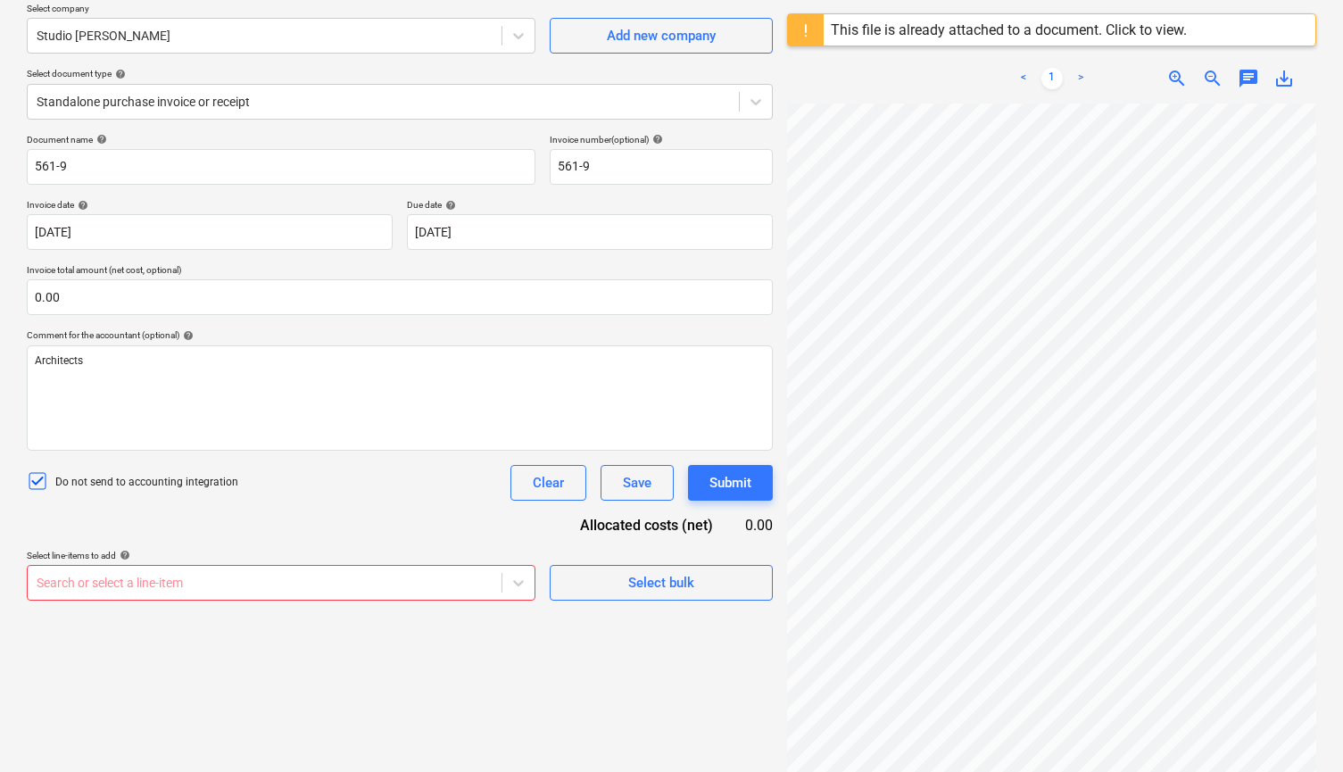
click at [311, 590] on body "Sales Projects Contacts Company Inbox 1 Approvals format_size keyboard_arrow_do…" at bounding box center [671, 242] width 1343 height 772
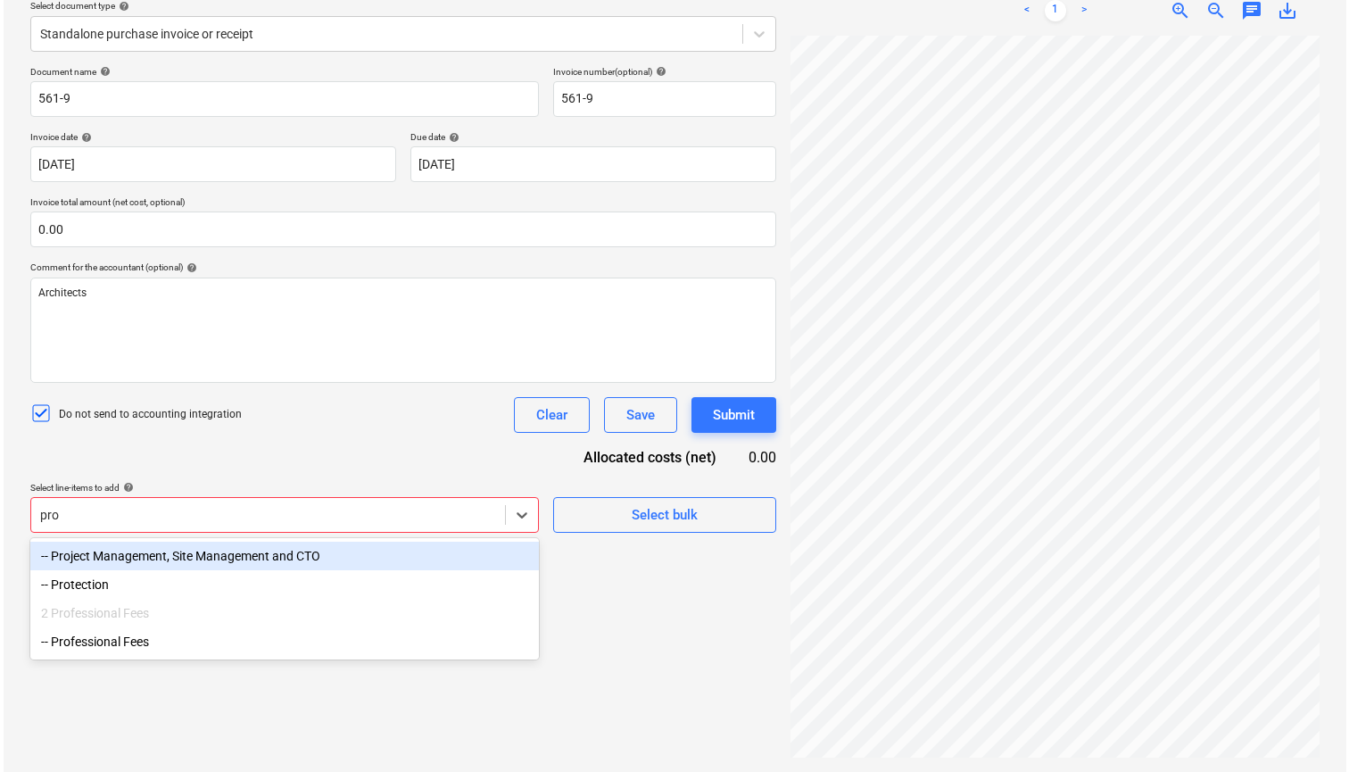
scroll to position [212, 0]
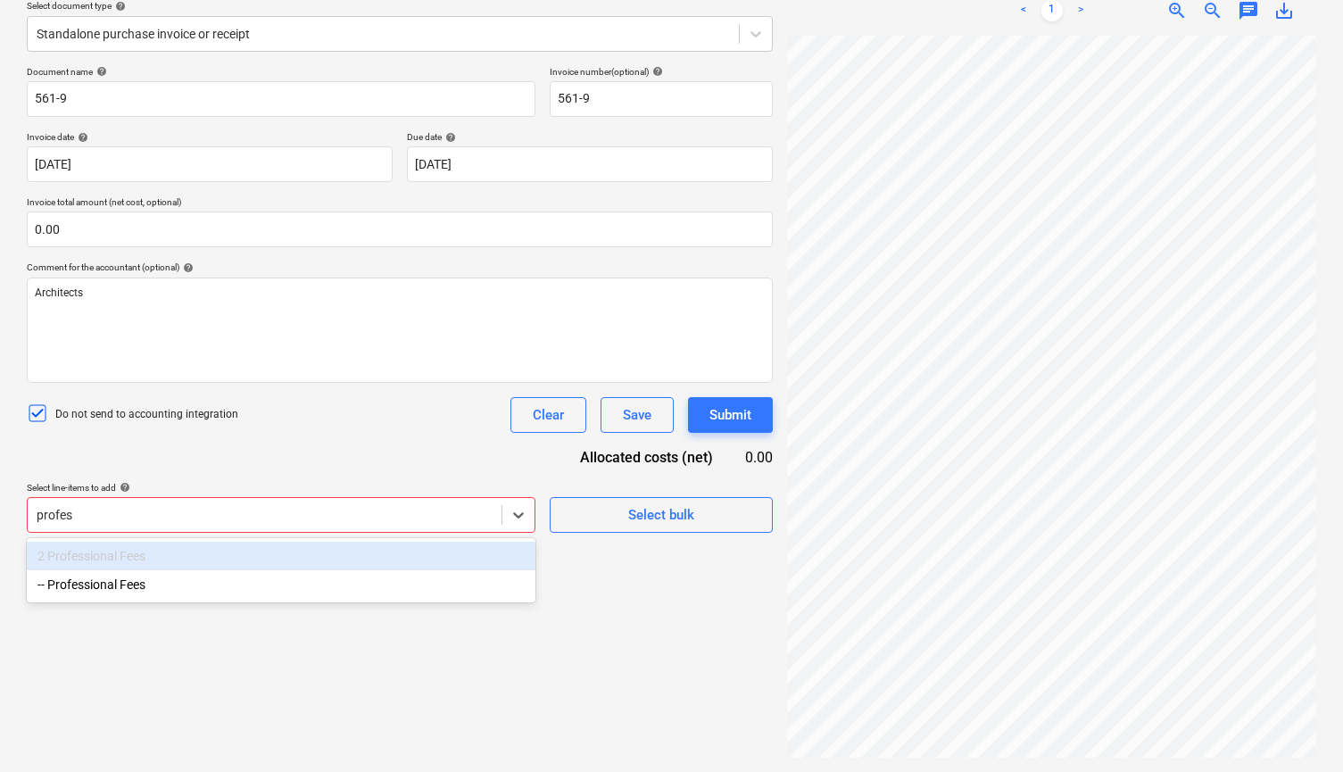
type input "profess"
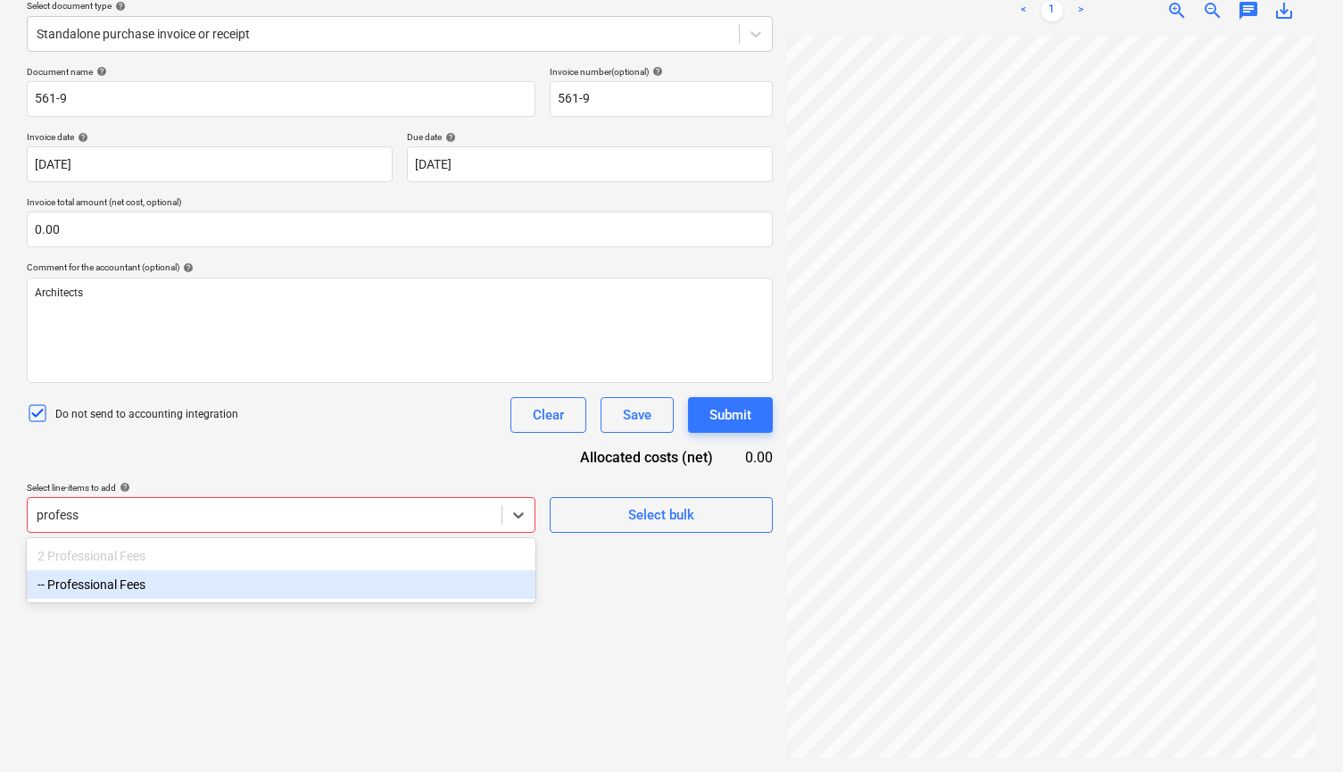
click at [275, 590] on div "-- Professional Fees" at bounding box center [281, 584] width 509 height 29
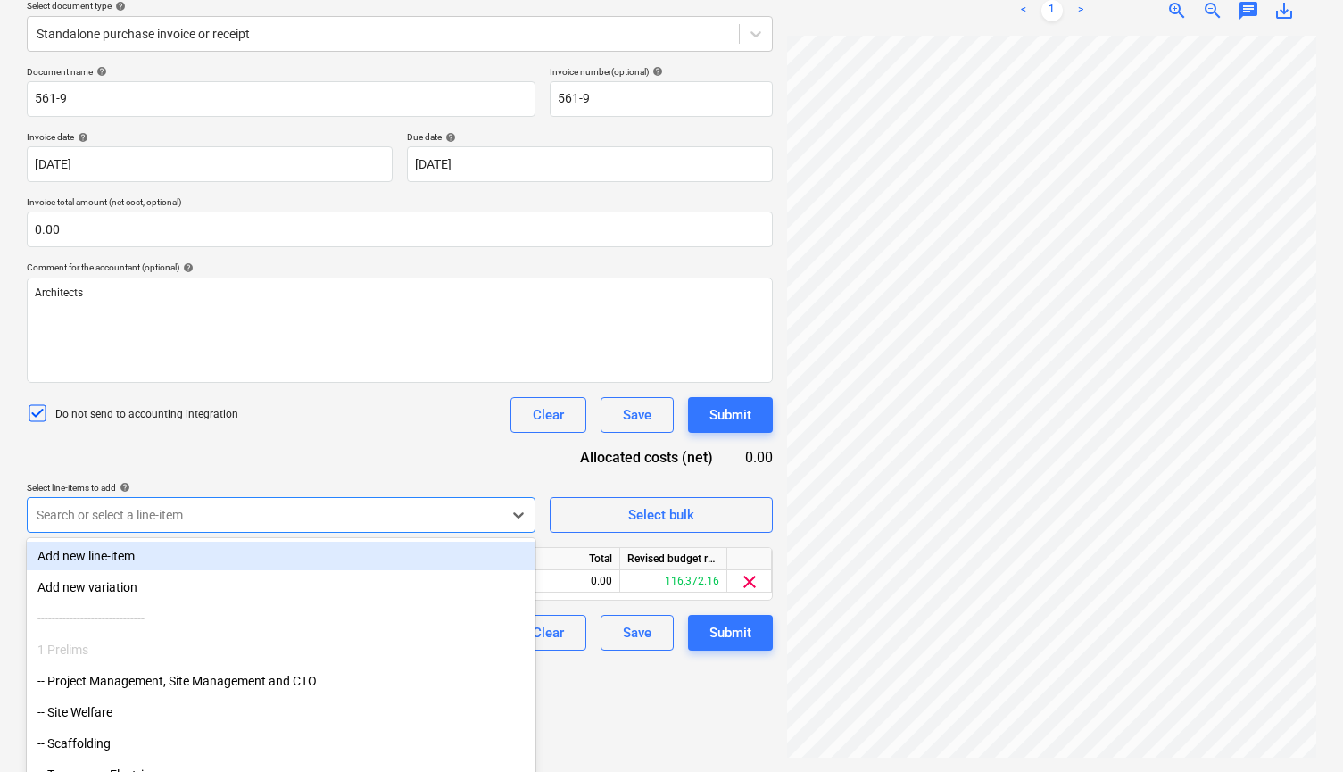
click at [334, 462] on div "Document name help 561-9 Invoice number (optional) help 561-9 Invoice date help…" at bounding box center [400, 358] width 746 height 585
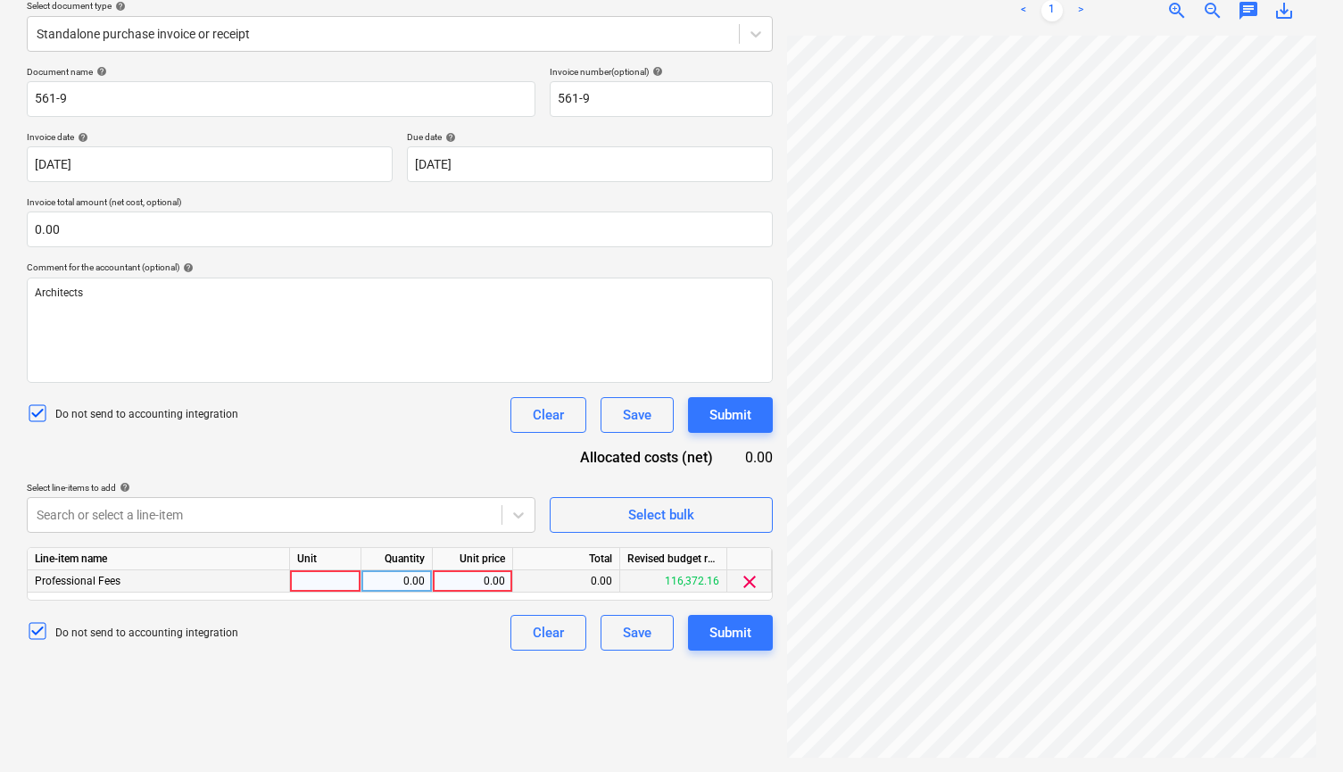
click at [481, 577] on div "0.00" at bounding box center [472, 581] width 65 height 22
type input "2665.00"
click at [729, 626] on div "Submit" at bounding box center [730, 632] width 42 height 23
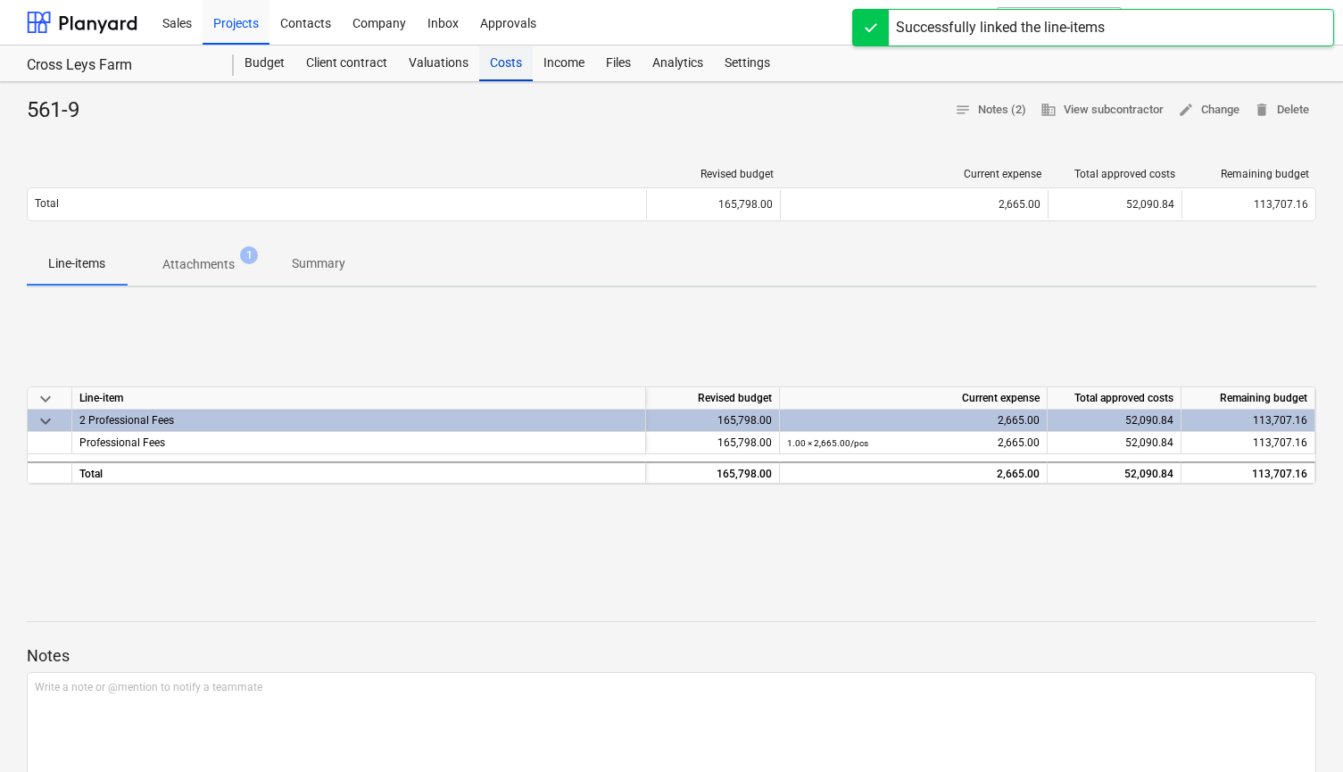
click at [506, 72] on div "Costs" at bounding box center [506, 64] width 54 height 36
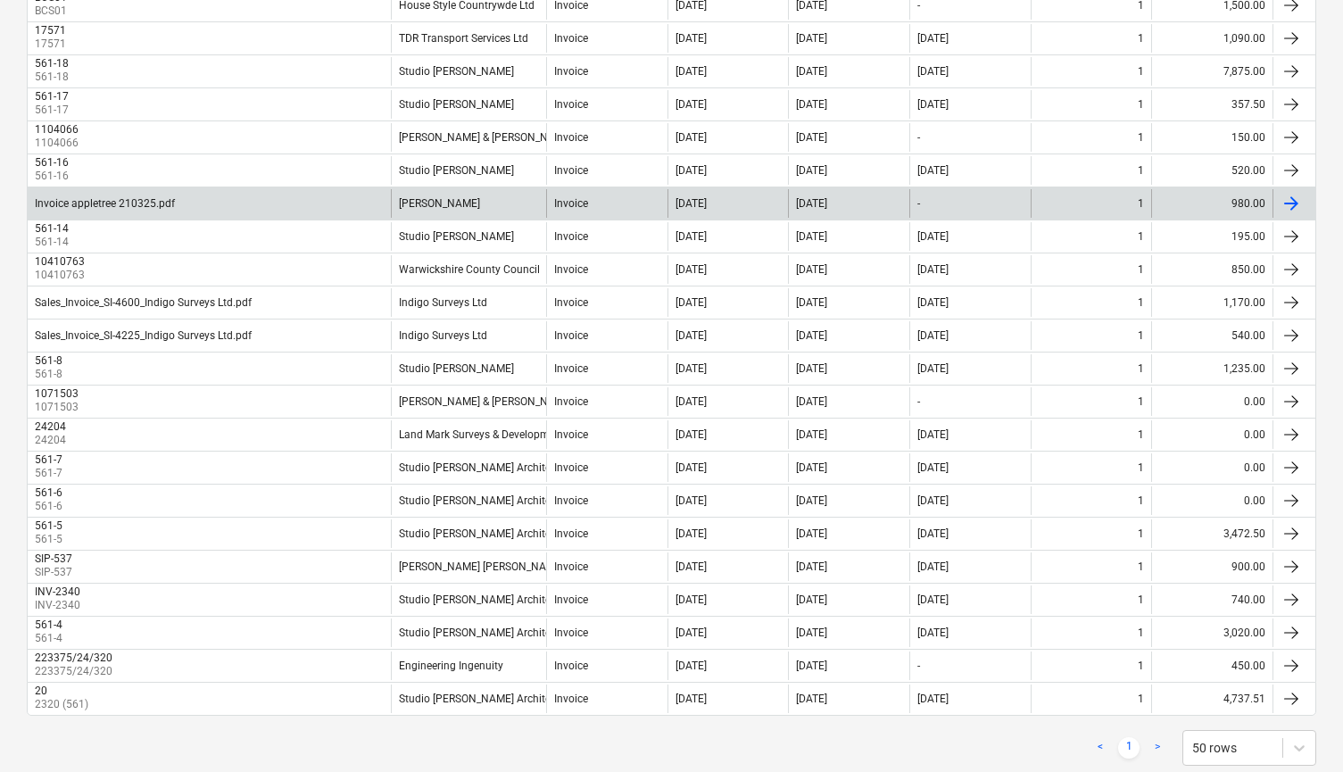
scroll to position [712, 0]
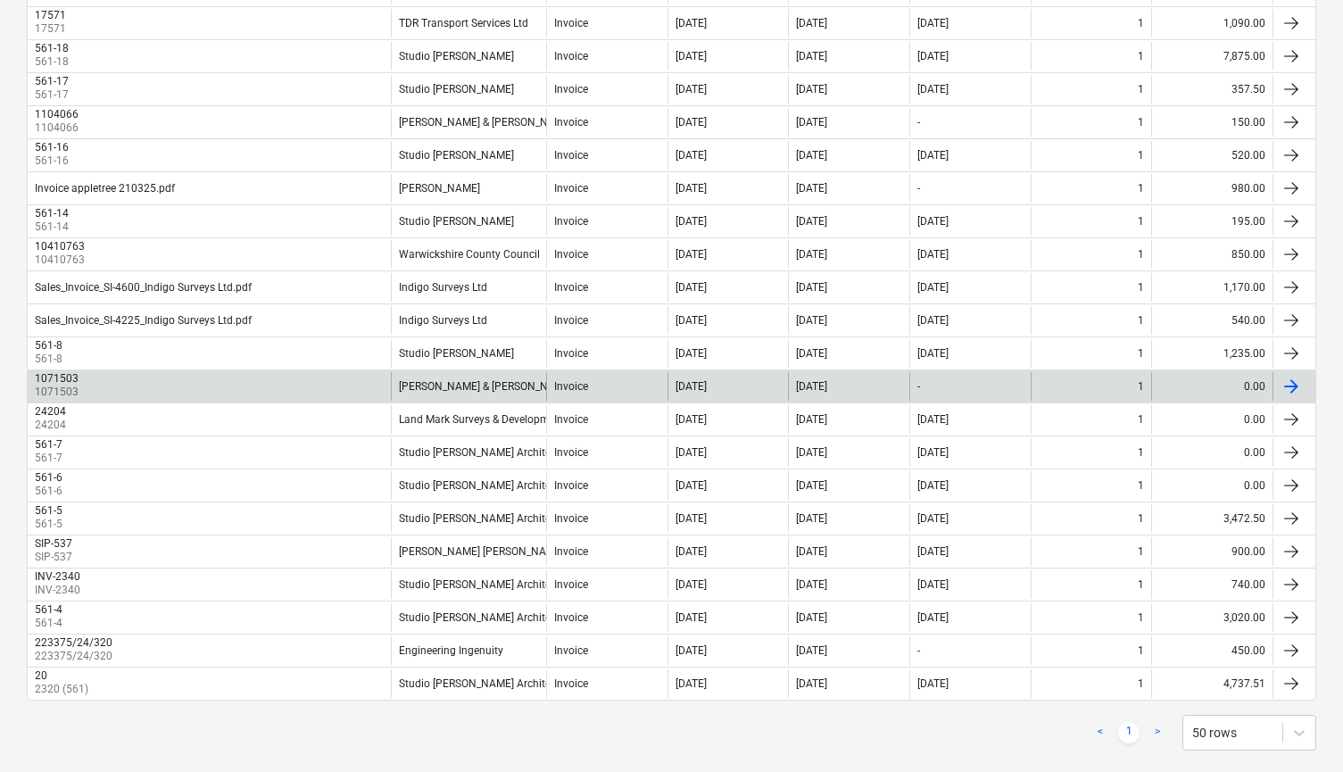
click at [1098, 386] on div "1" at bounding box center [1091, 386] width 121 height 29
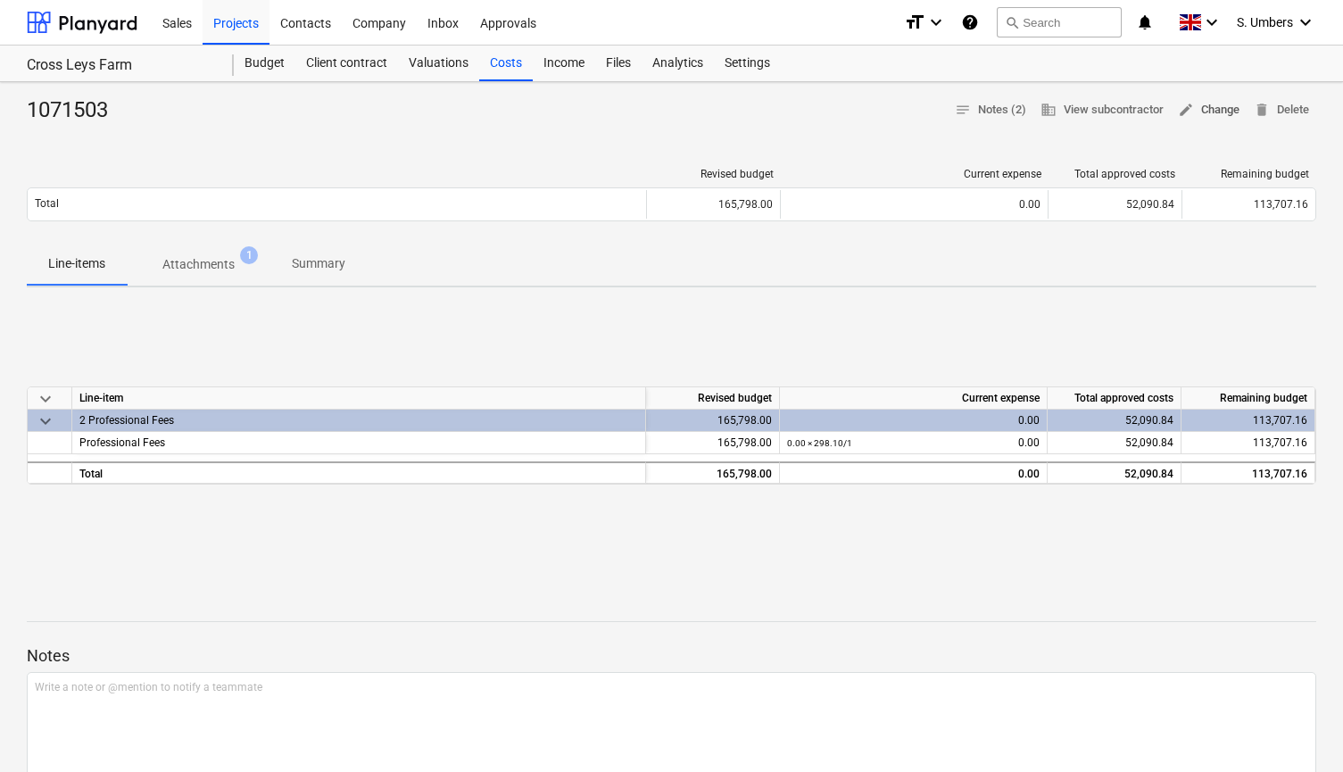
click at [1215, 107] on span "edit Change" at bounding box center [1209, 110] width 62 height 21
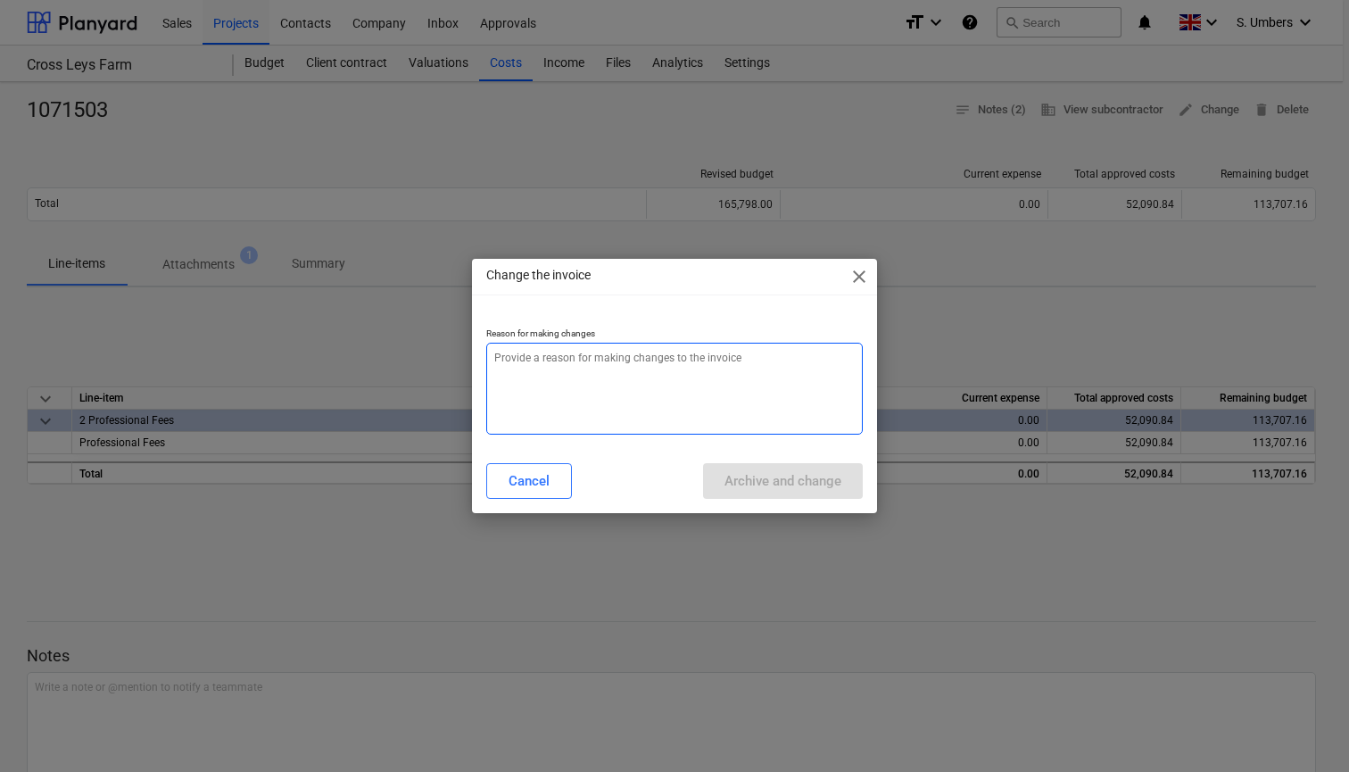
click at [769, 381] on textarea at bounding box center [674, 389] width 377 height 92
type textarea "x"
type textarea "z"
type textarea "x"
type textarea "ze"
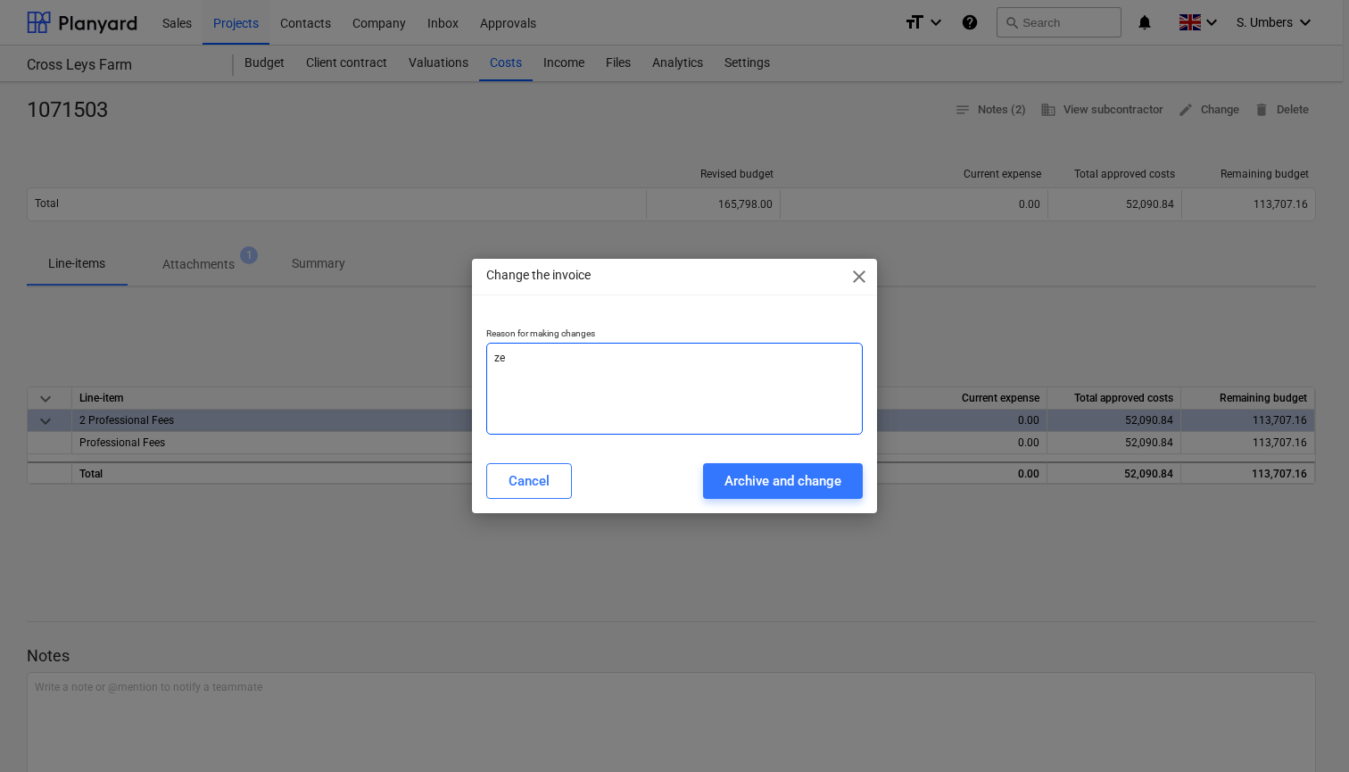
type textarea "x"
type textarea "zer"
type textarea "x"
type textarea "zero"
click at [784, 482] on div "Archive and change" at bounding box center [783, 480] width 117 height 23
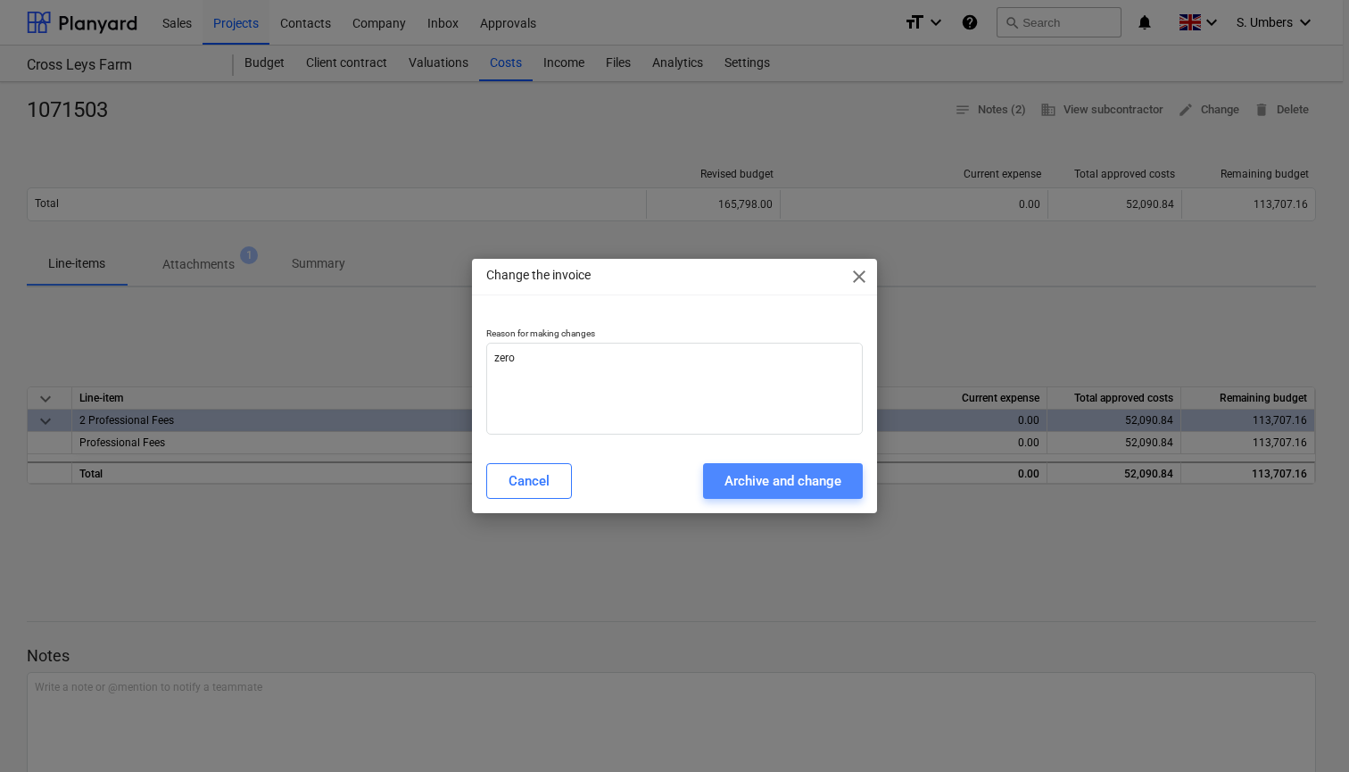
type textarea "x"
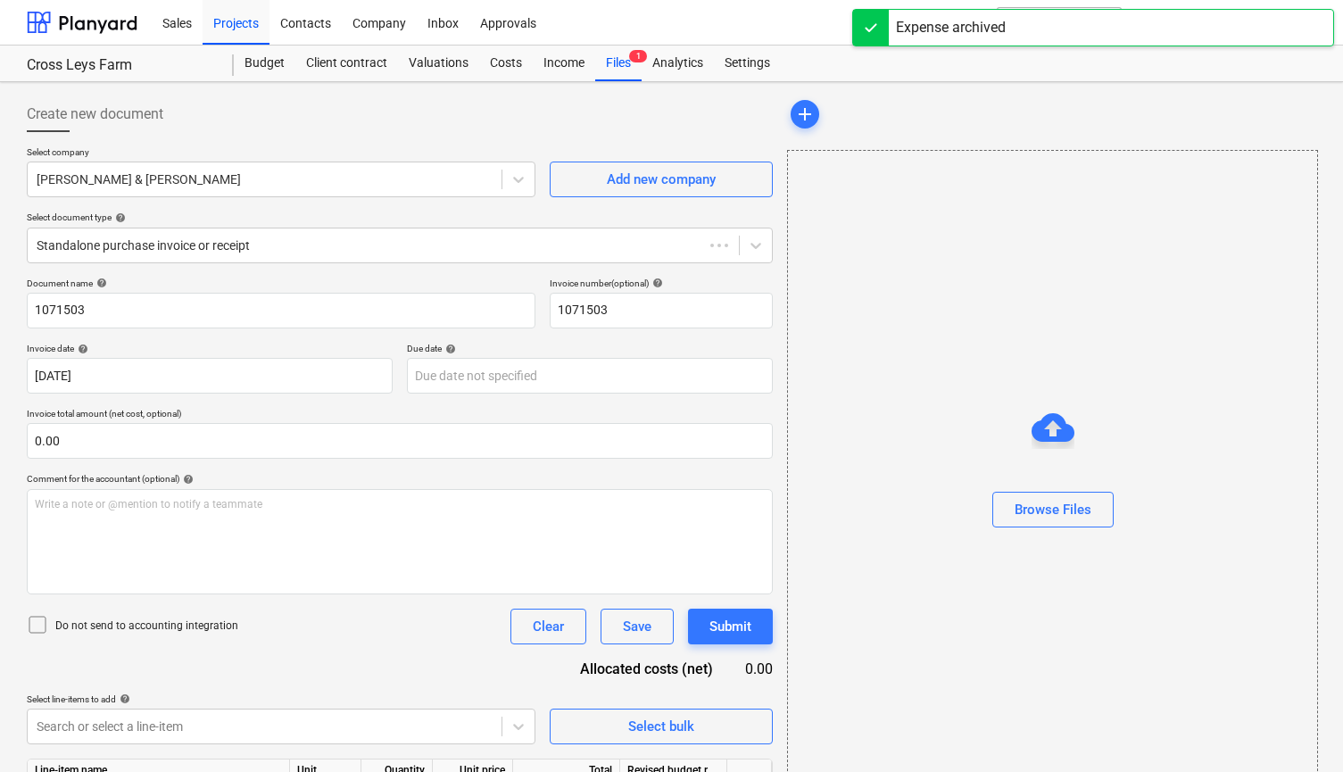
type input "1071503"
type input "[DATE]"
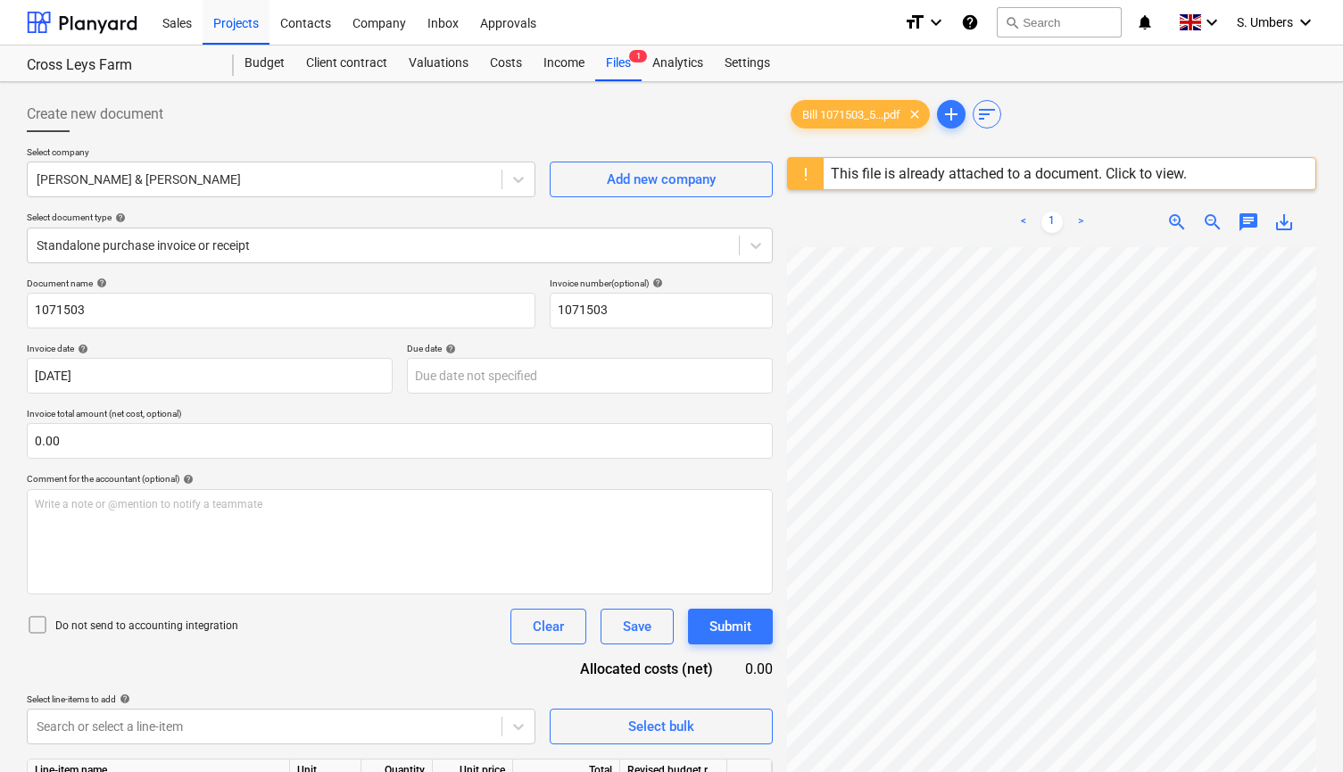
click at [195, 626] on p "Do not send to accounting integration" at bounding box center [146, 625] width 183 height 15
click at [199, 560] on div "Write a note or @mention to notify a teammate [PERSON_NAME]" at bounding box center [400, 541] width 746 height 105
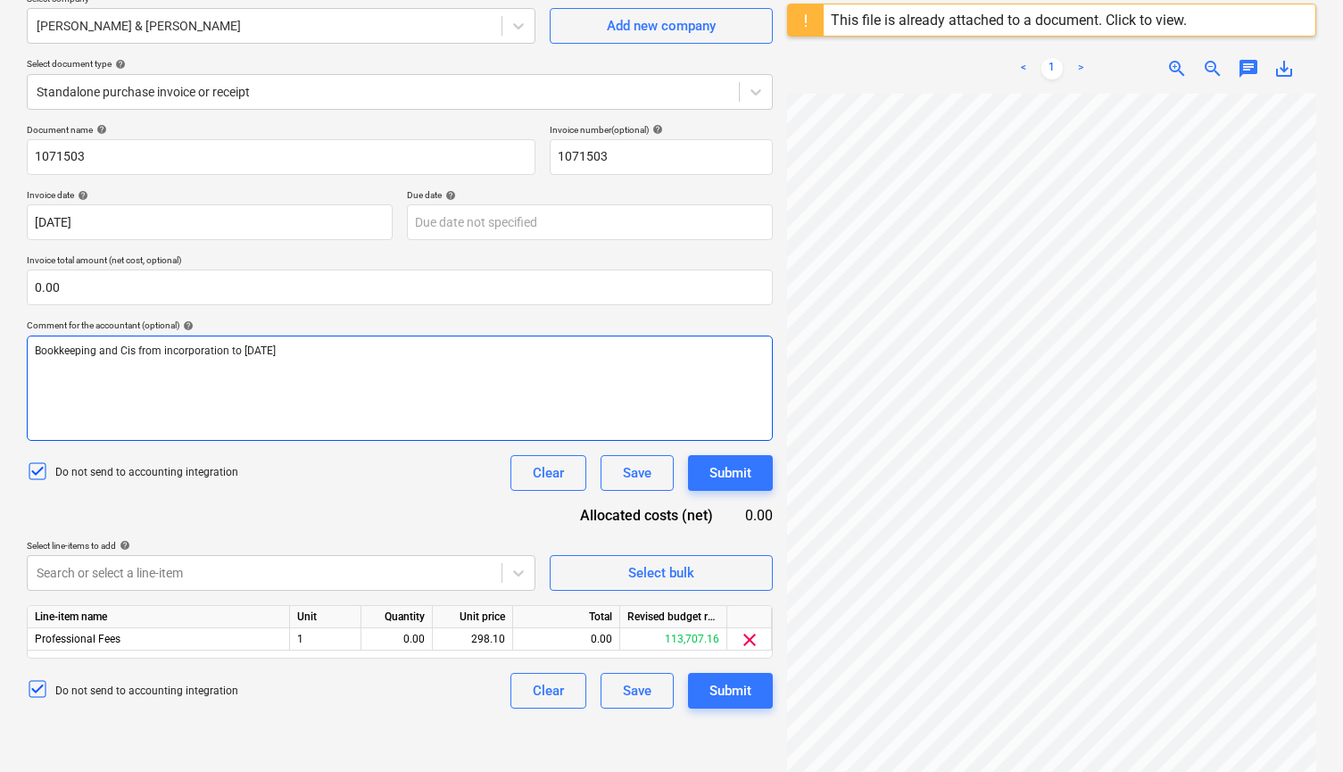
scroll to position [169, 0]
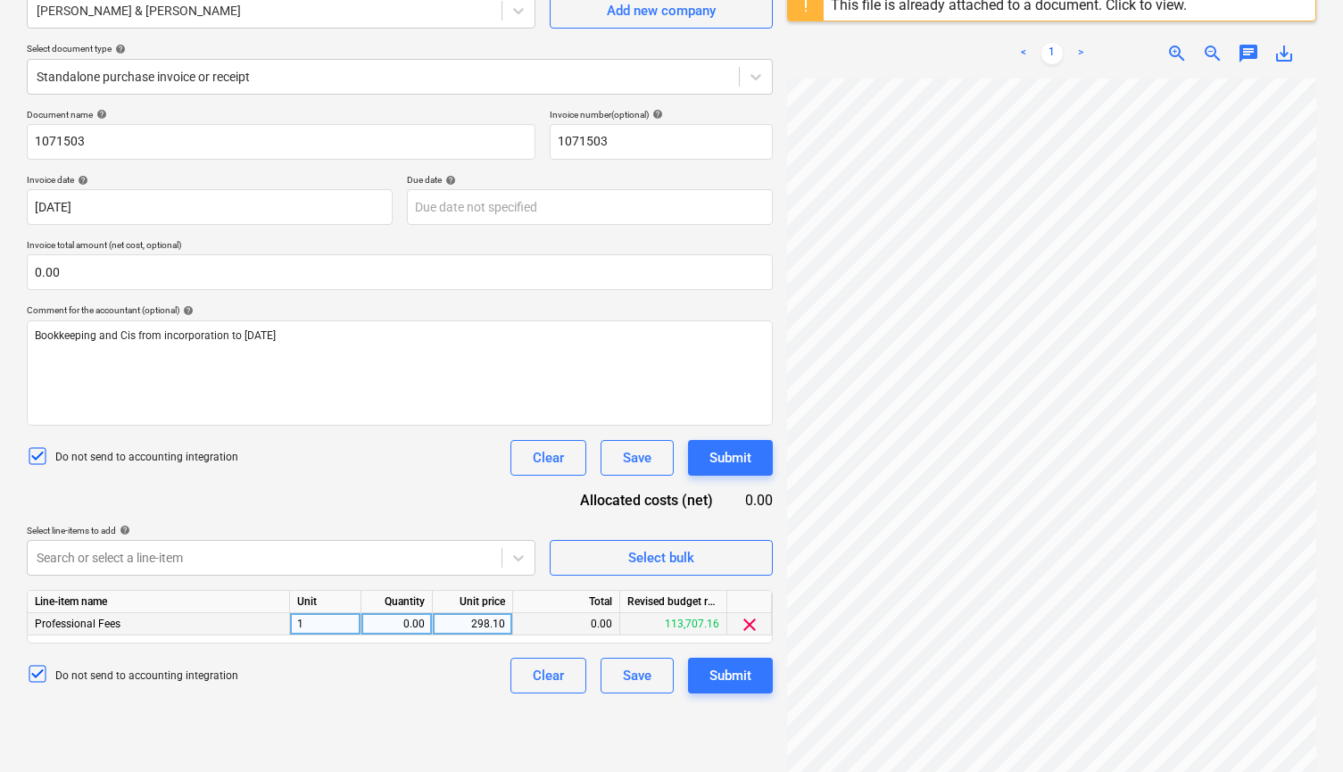
click at [750, 626] on span "clear" at bounding box center [749, 624] width 21 height 21
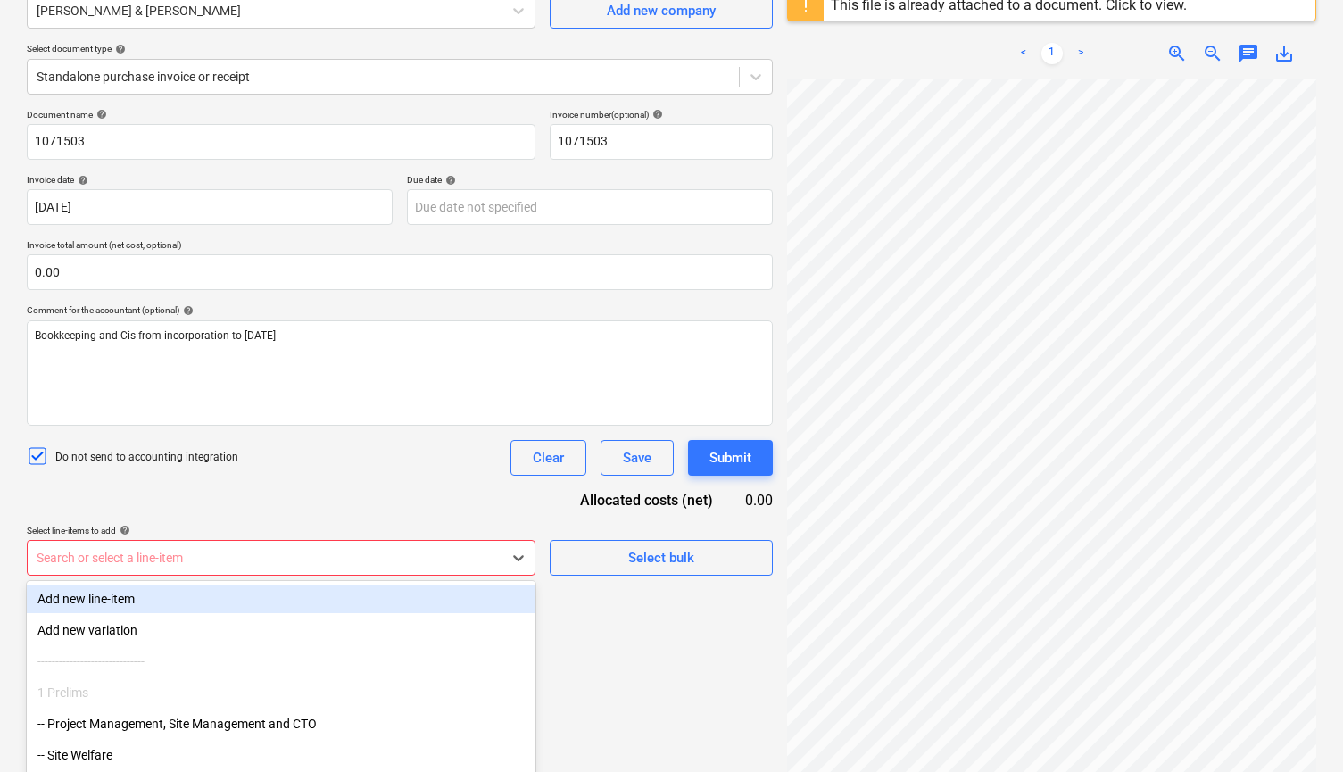
click at [411, 551] on body "Sales Projects Contacts Company Inbox Approvals format_size keyboard_arrow_down…" at bounding box center [671, 217] width 1343 height 772
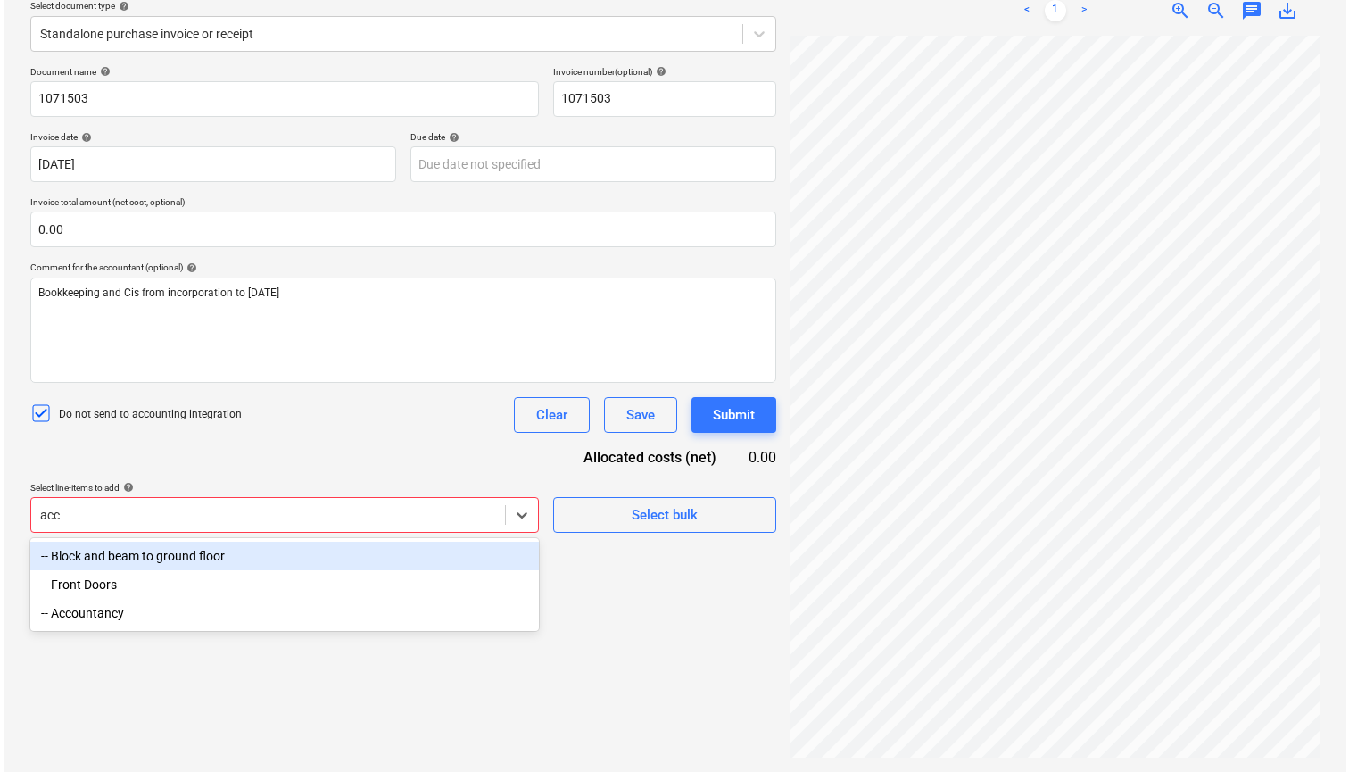
scroll to position [212, 0]
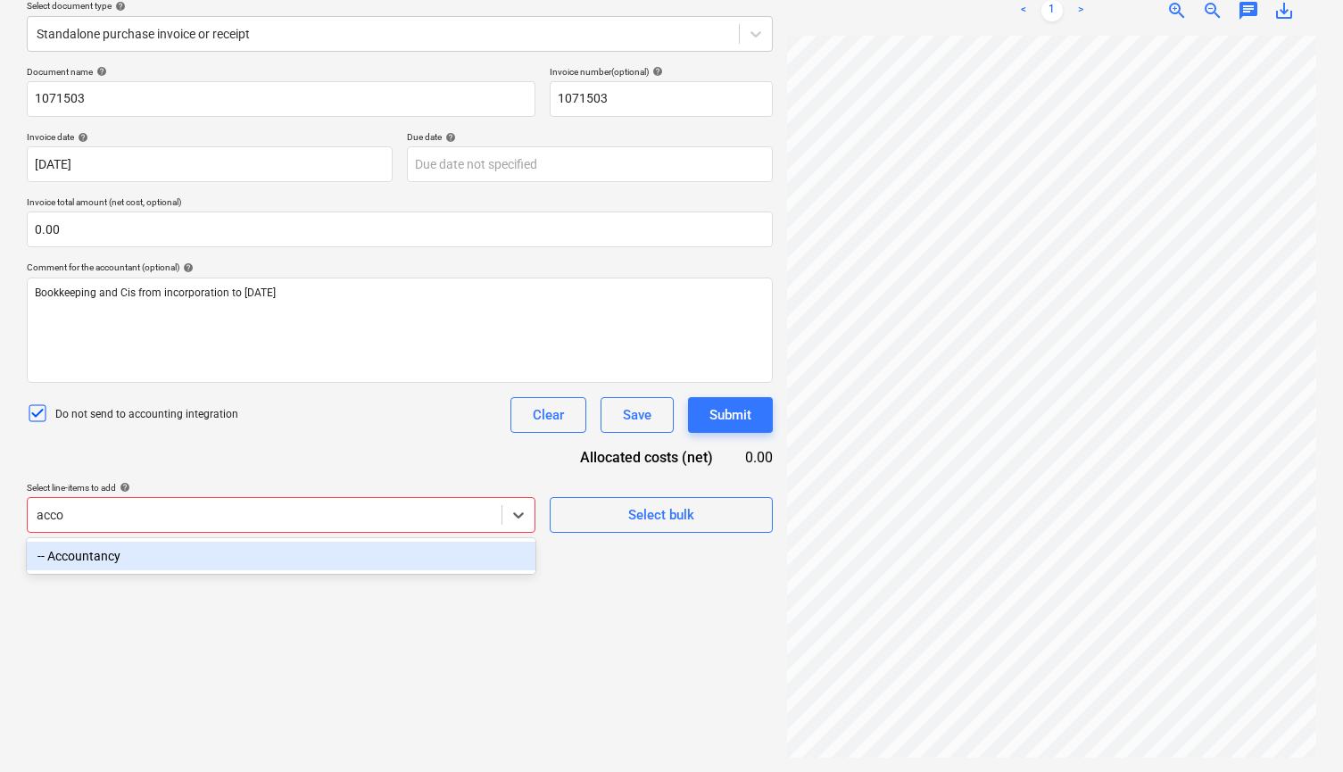
type input "accou"
click at [363, 563] on div "-- Accountancy" at bounding box center [281, 556] width 509 height 29
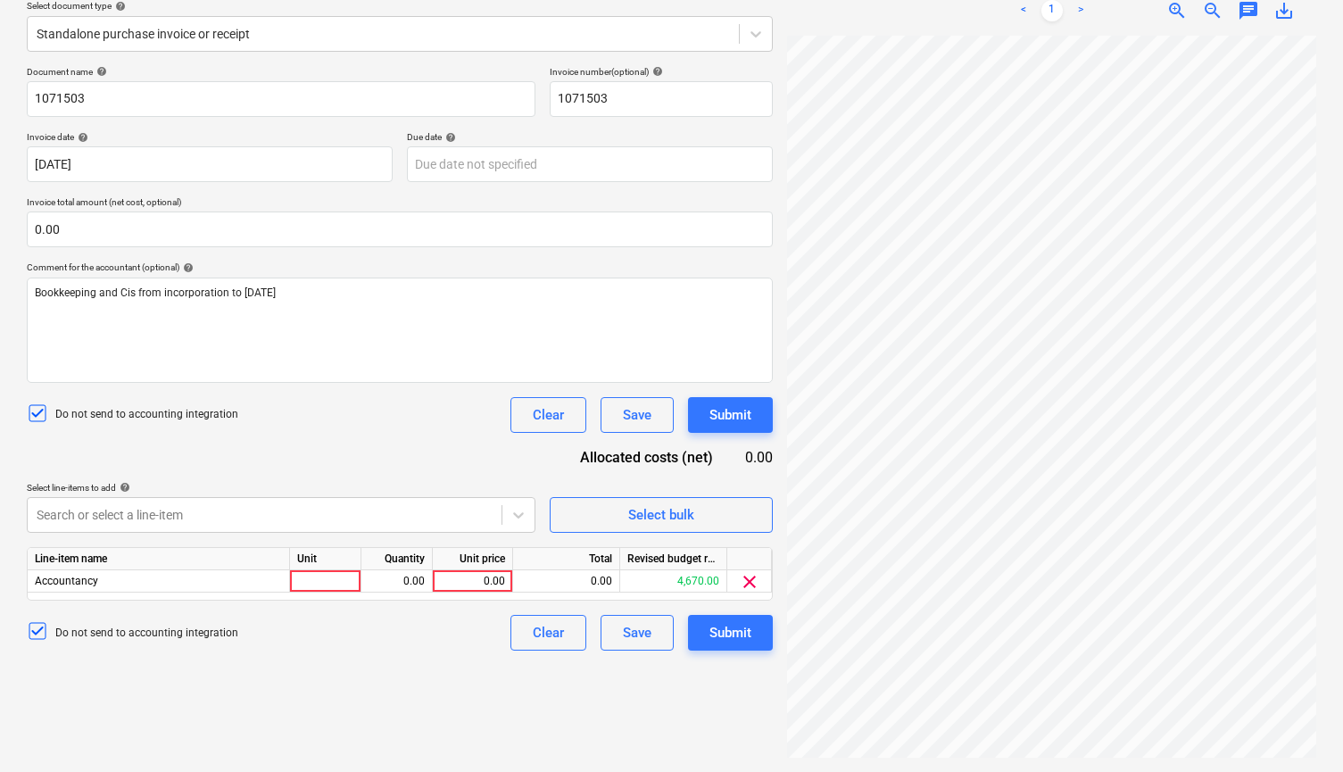
click at [381, 444] on div "Document name help 1071503 Invoice number (optional) help 1071503 Invoice date …" at bounding box center [400, 358] width 746 height 585
click at [470, 582] on div "0.00" at bounding box center [472, 581] width 65 height 22
click at [379, 662] on div "Create new document Select company [PERSON_NAME] & [PERSON_NAME] Add new compan…" at bounding box center [400, 321] width 760 height 887
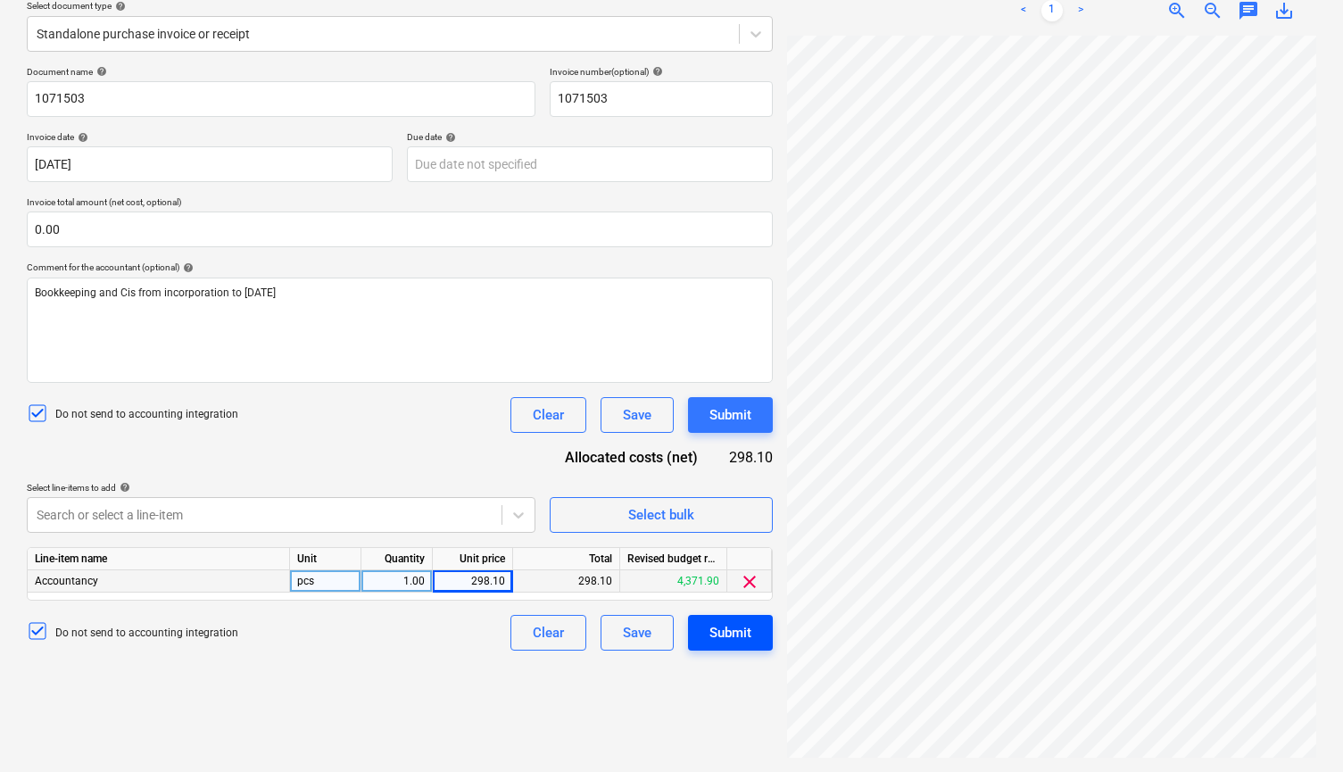
click at [726, 626] on div "Submit" at bounding box center [730, 632] width 42 height 23
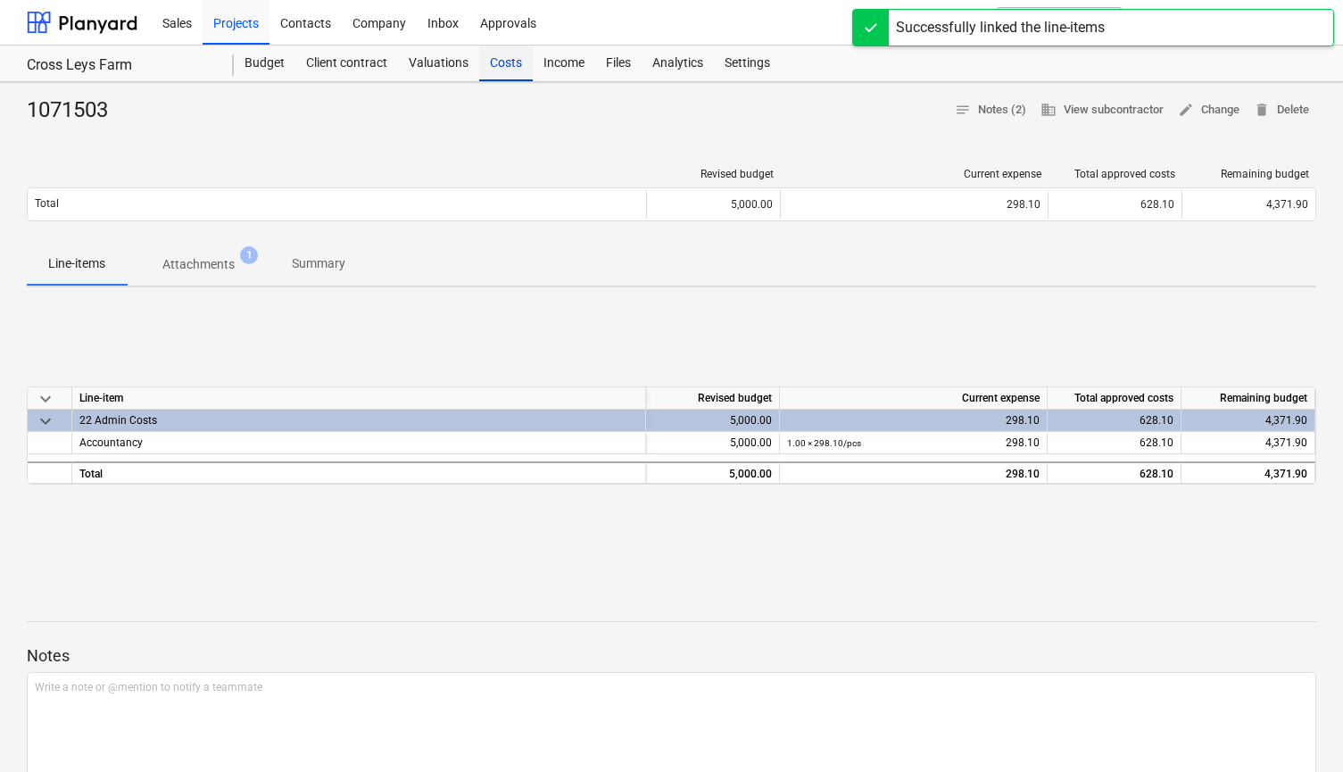
click at [510, 75] on div "Costs" at bounding box center [506, 64] width 54 height 36
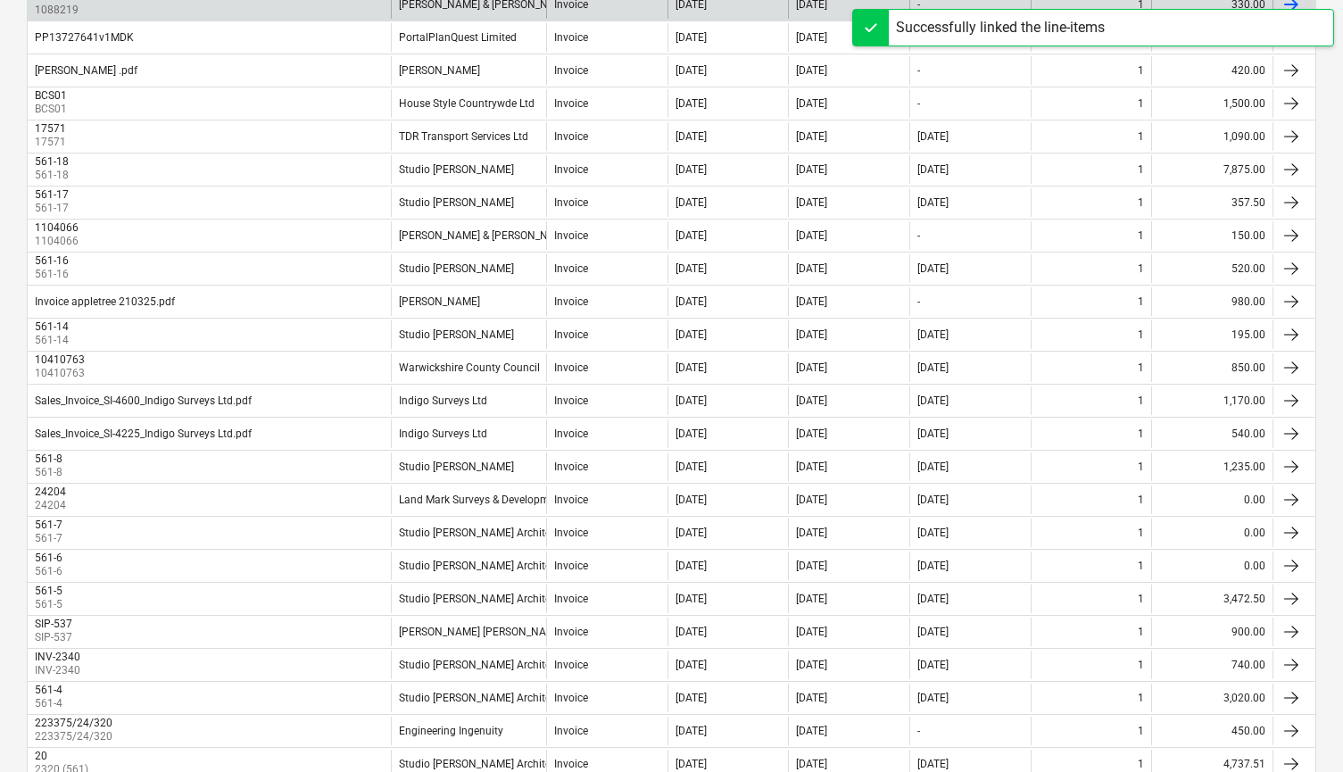
scroll to position [726, 0]
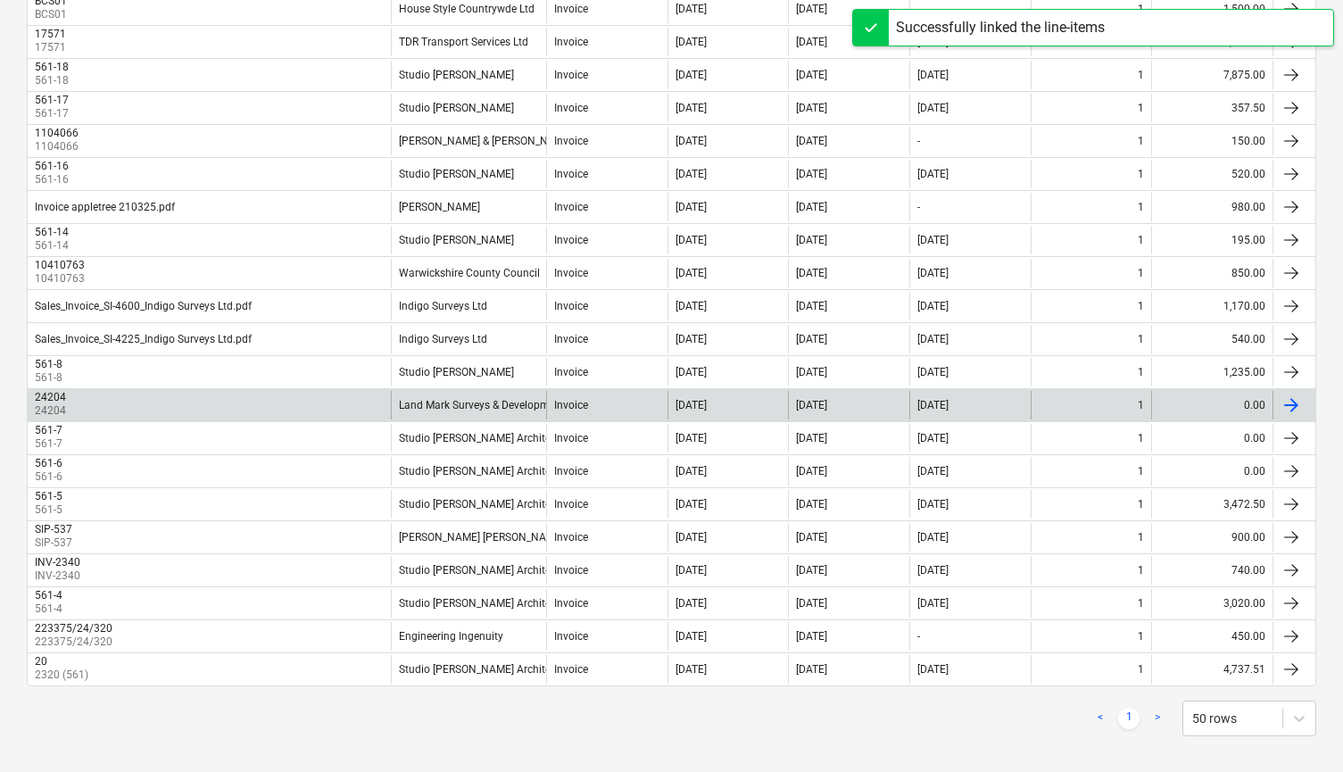
click at [1244, 409] on div "0.00" at bounding box center [1211, 405] width 121 height 29
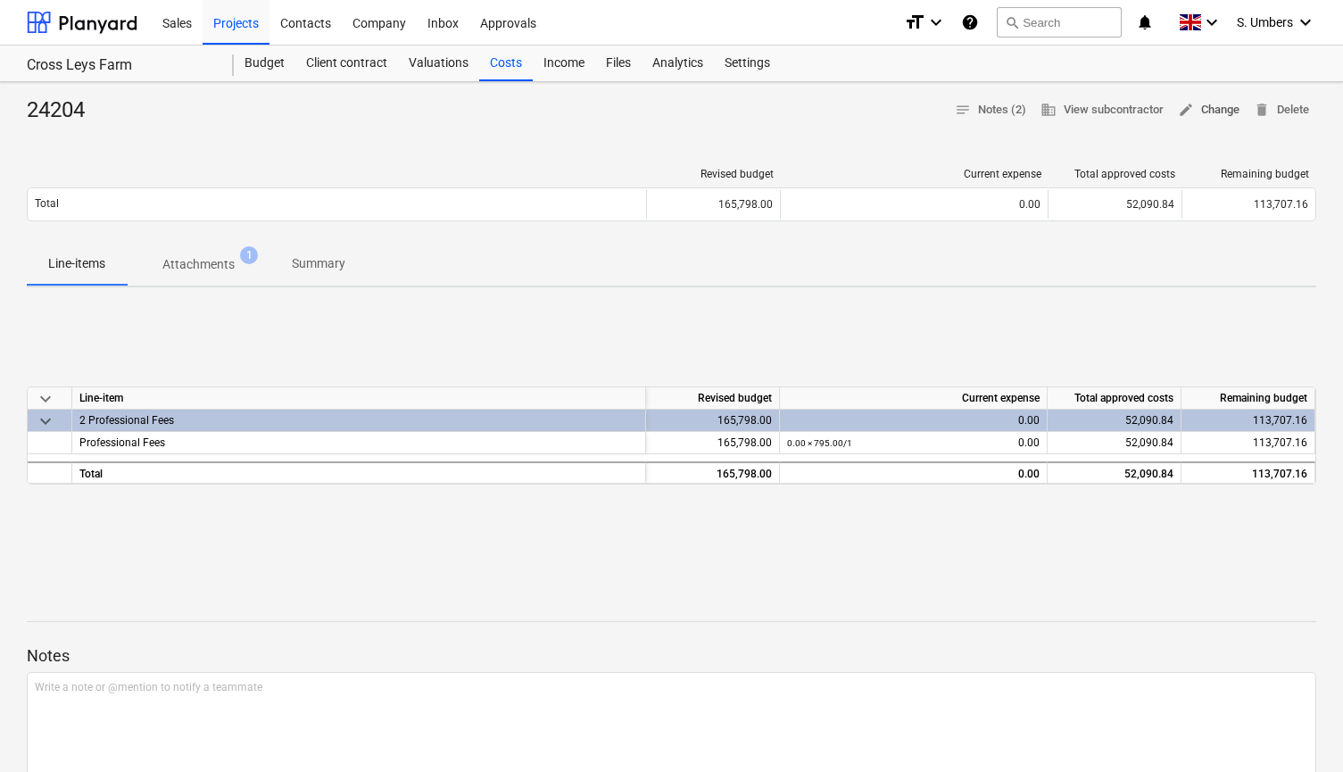
click at [1219, 104] on span "edit Change" at bounding box center [1209, 110] width 62 height 21
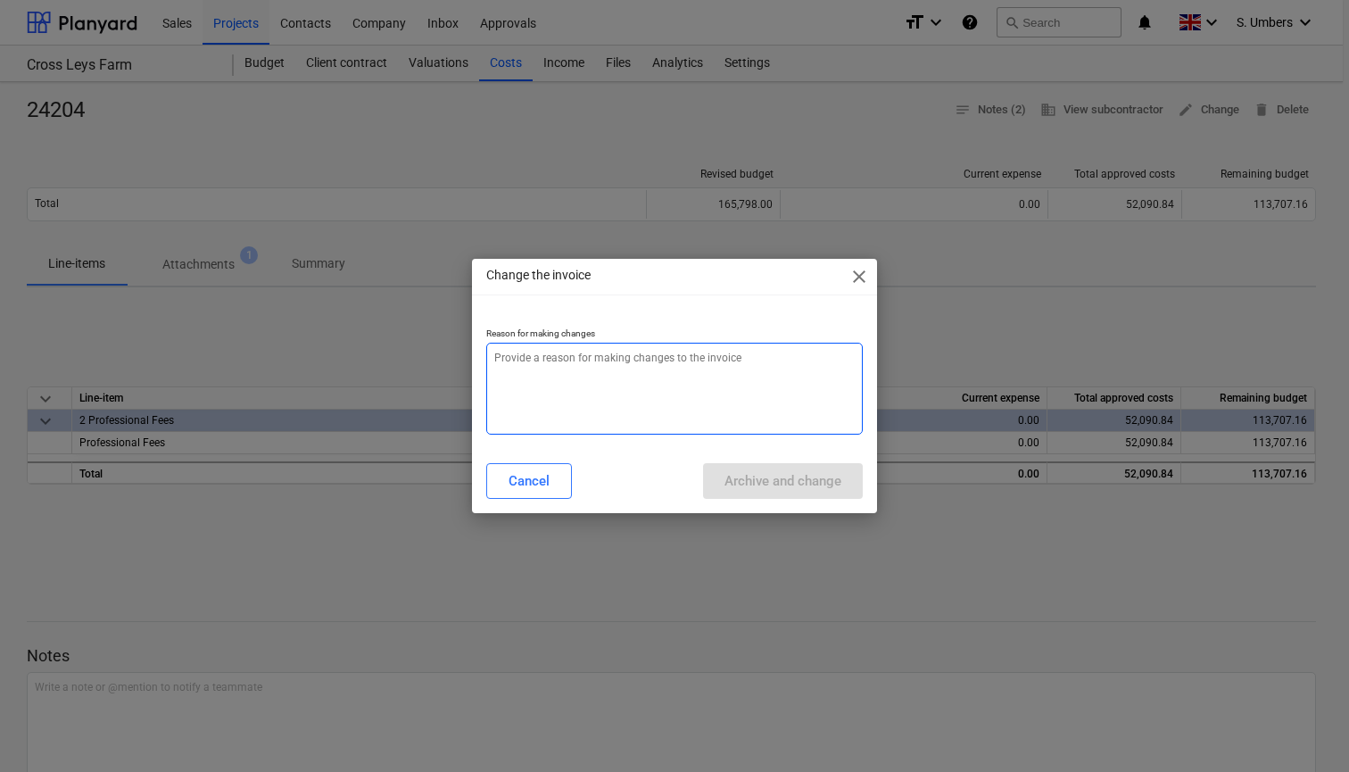
click at [550, 387] on textarea at bounding box center [674, 389] width 377 height 92
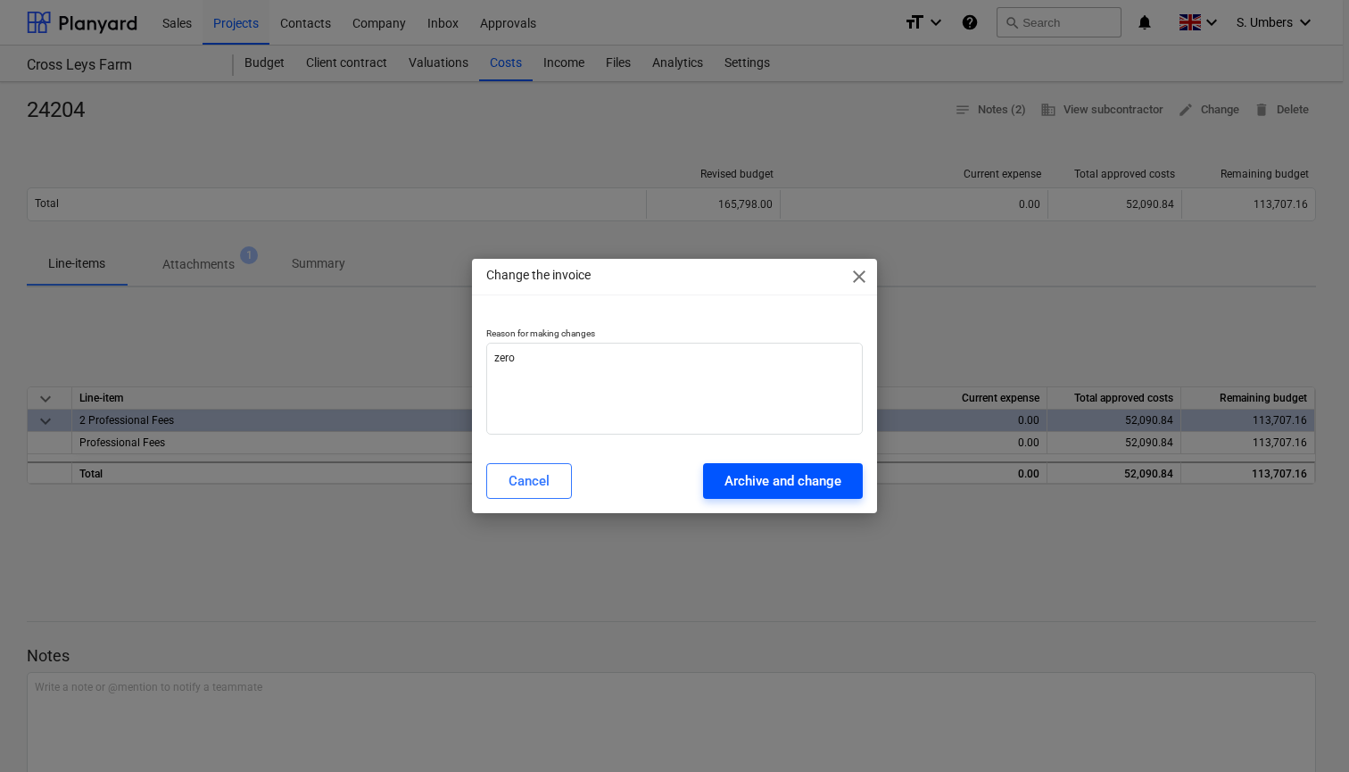
click at [757, 485] on div "Archive and change" at bounding box center [783, 480] width 117 height 23
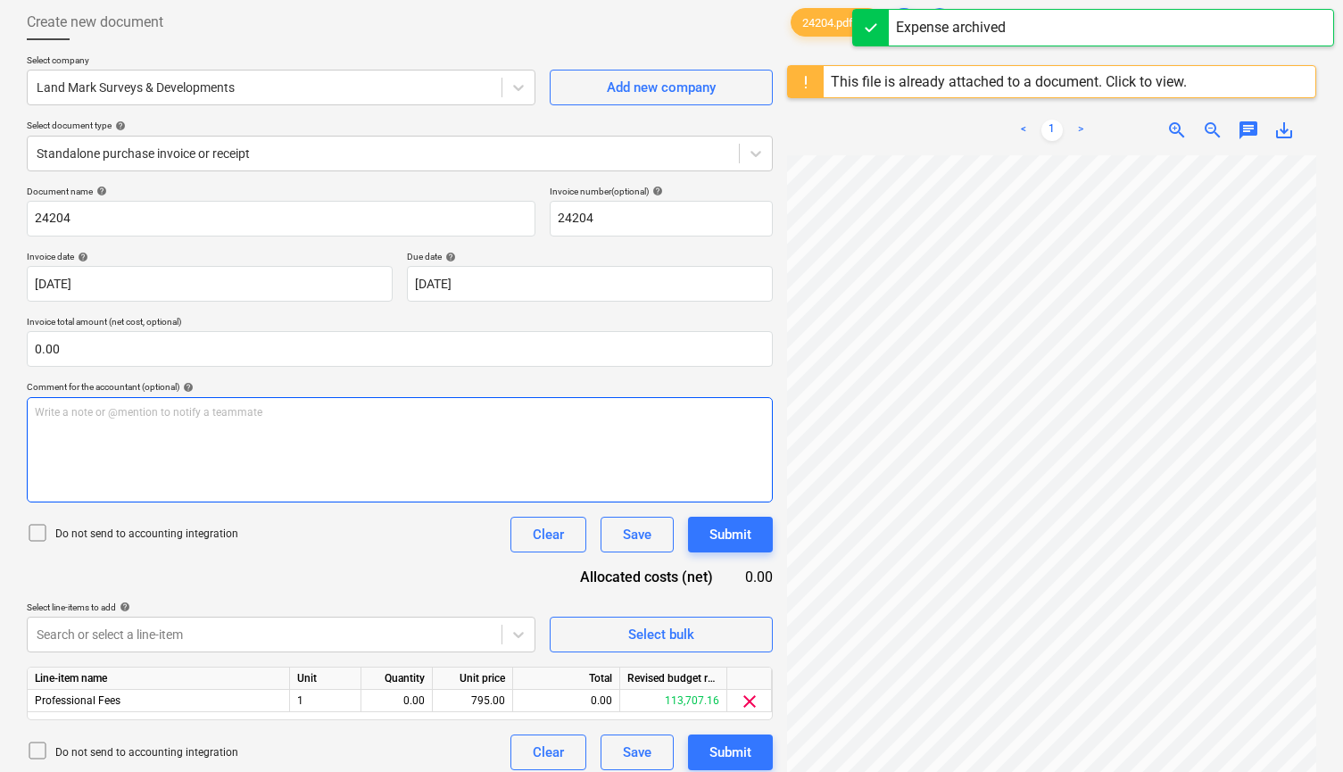
scroll to position [93, 0]
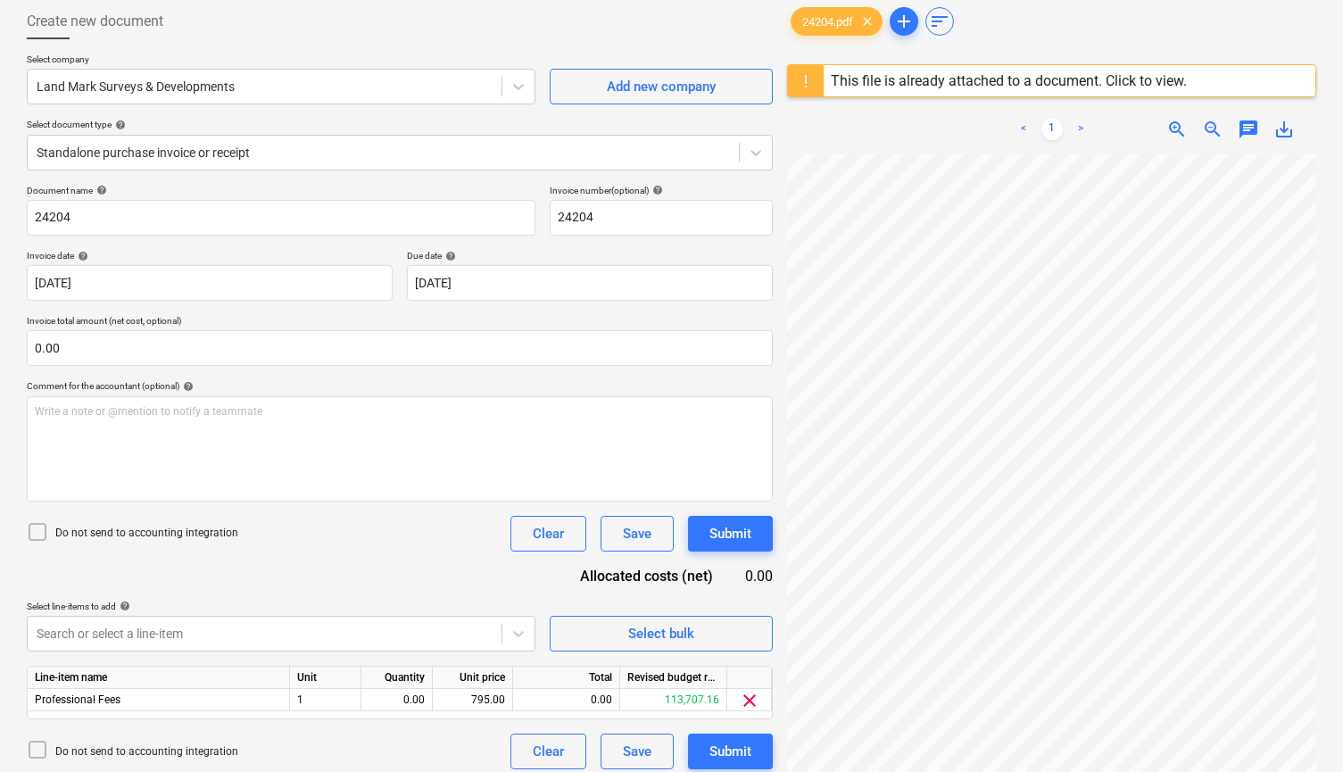
click at [396, 378] on div "Document name help 24204 Invoice number (optional) help 24204 Invoice date help…" at bounding box center [400, 477] width 746 height 585
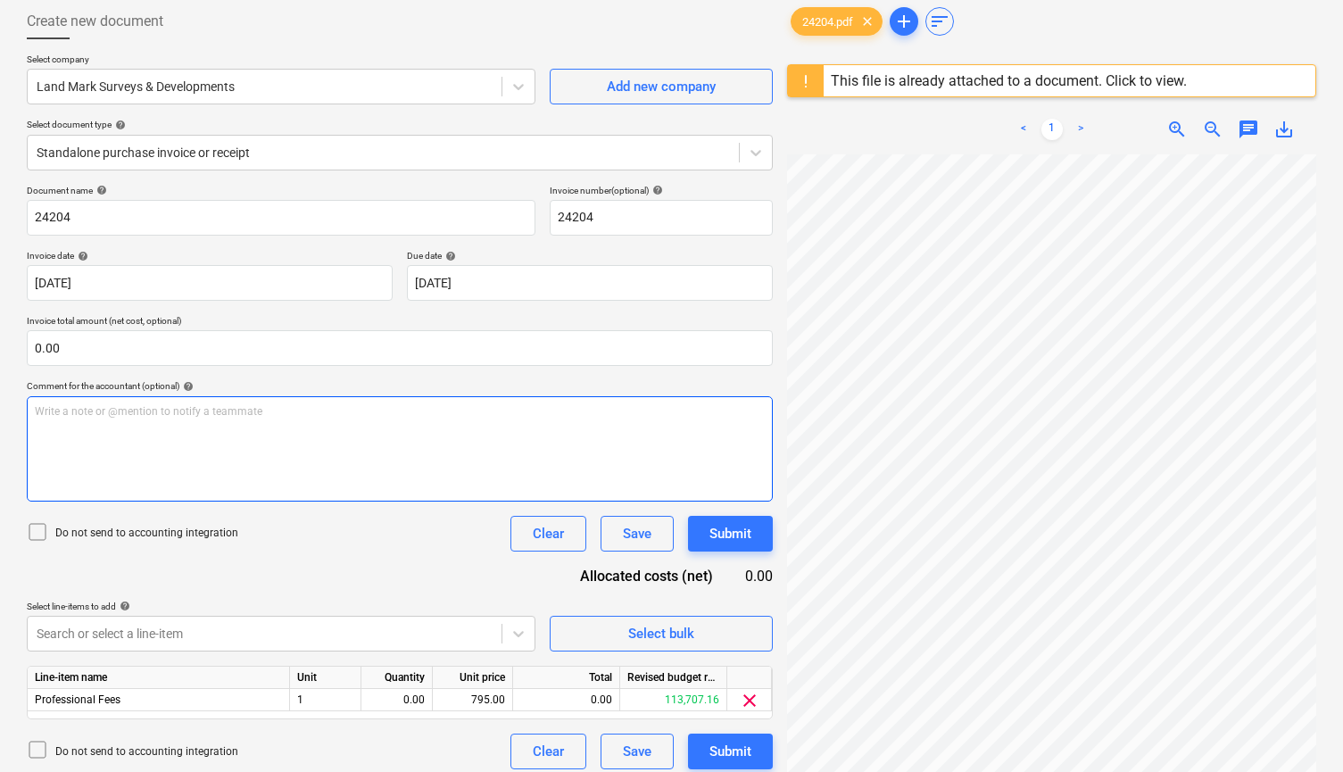
click at [338, 411] on p "Write a note or @mention to notify a teammate [PERSON_NAME]" at bounding box center [400, 411] width 730 height 15
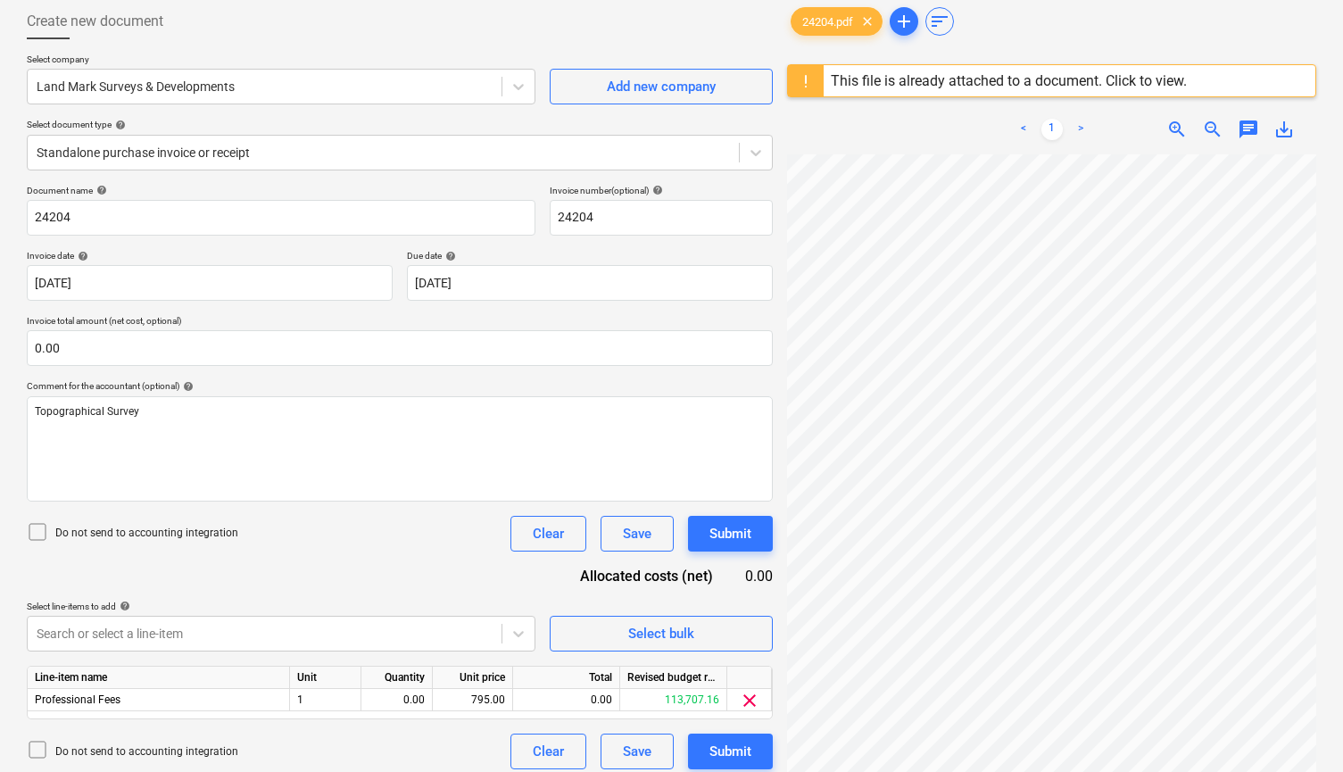
click at [170, 533] on p "Do not send to accounting integration" at bounding box center [146, 533] width 183 height 15
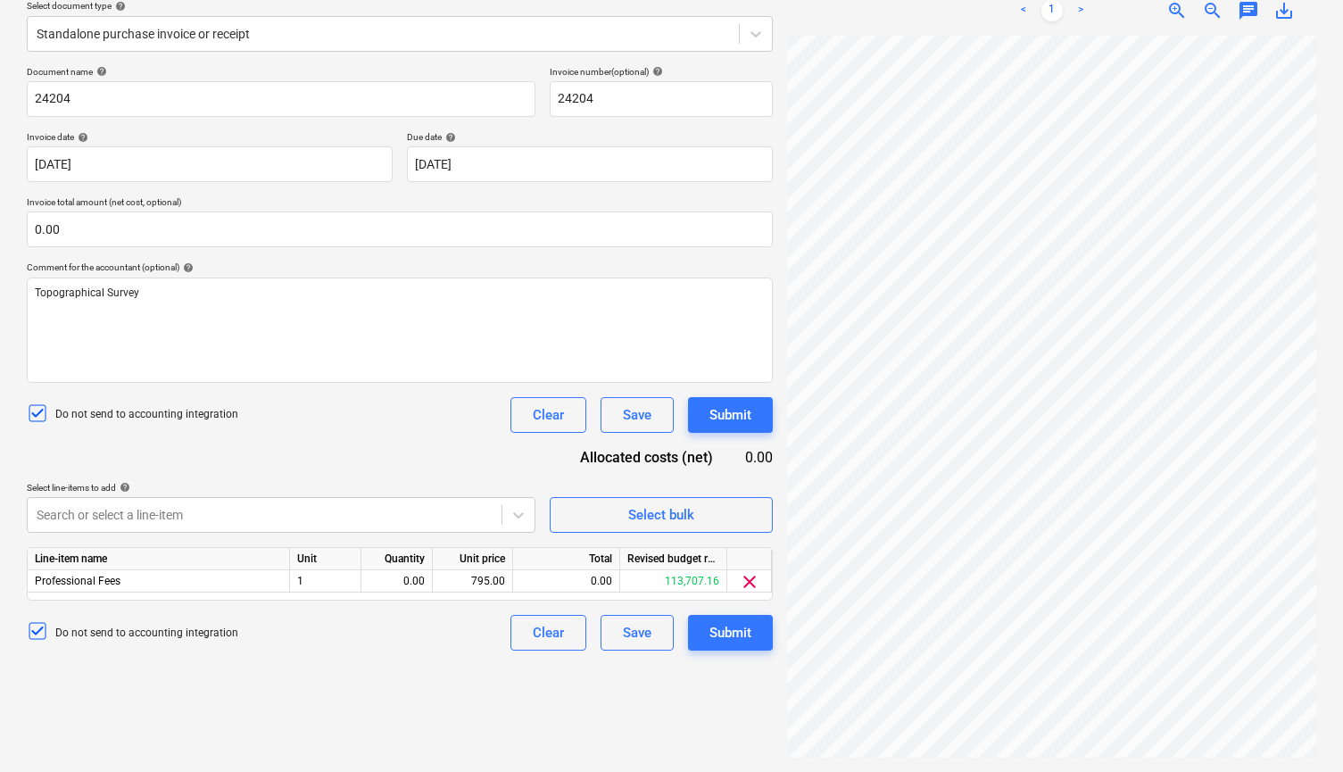
scroll to position [212, 0]
click at [747, 584] on span "clear" at bounding box center [749, 581] width 21 height 21
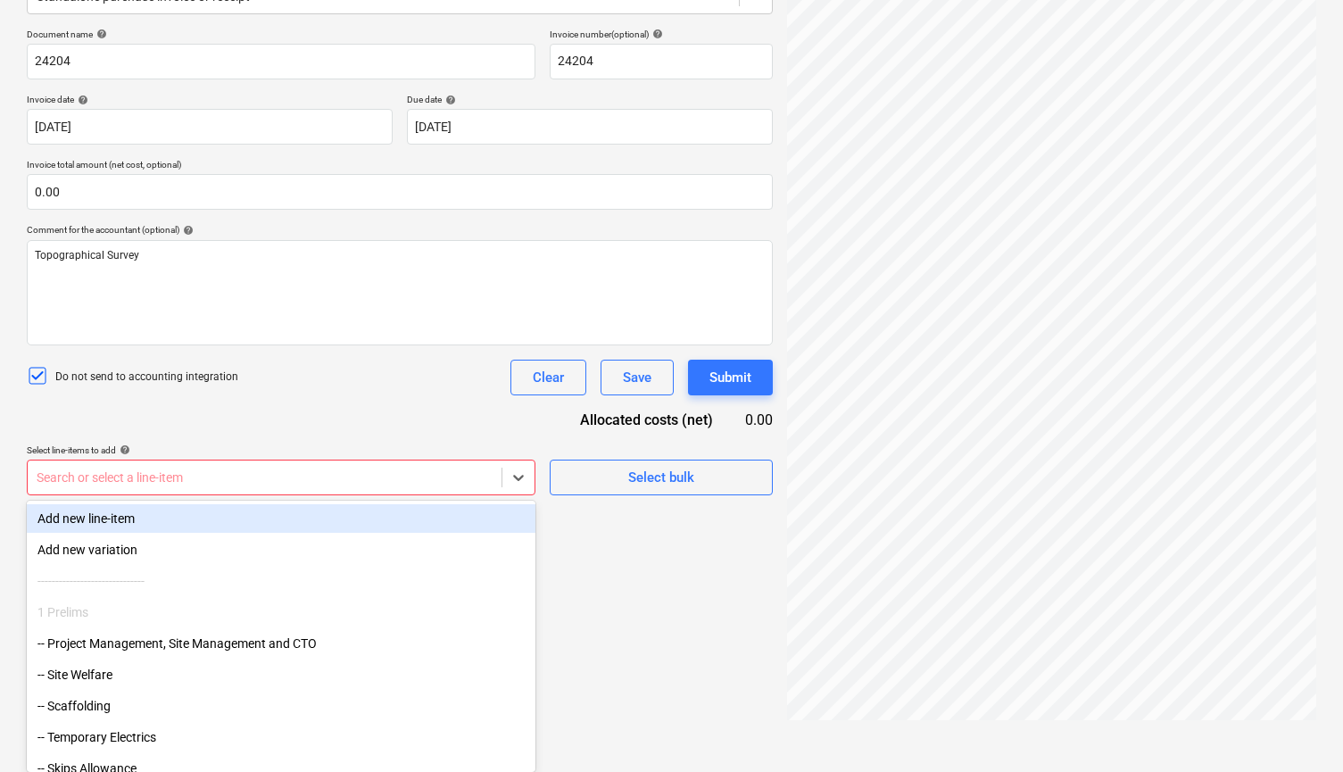
click at [353, 513] on body "Sales Projects Contacts Company Inbox 1 Approvals format_size keyboard_arrow_do…" at bounding box center [671, 137] width 1343 height 772
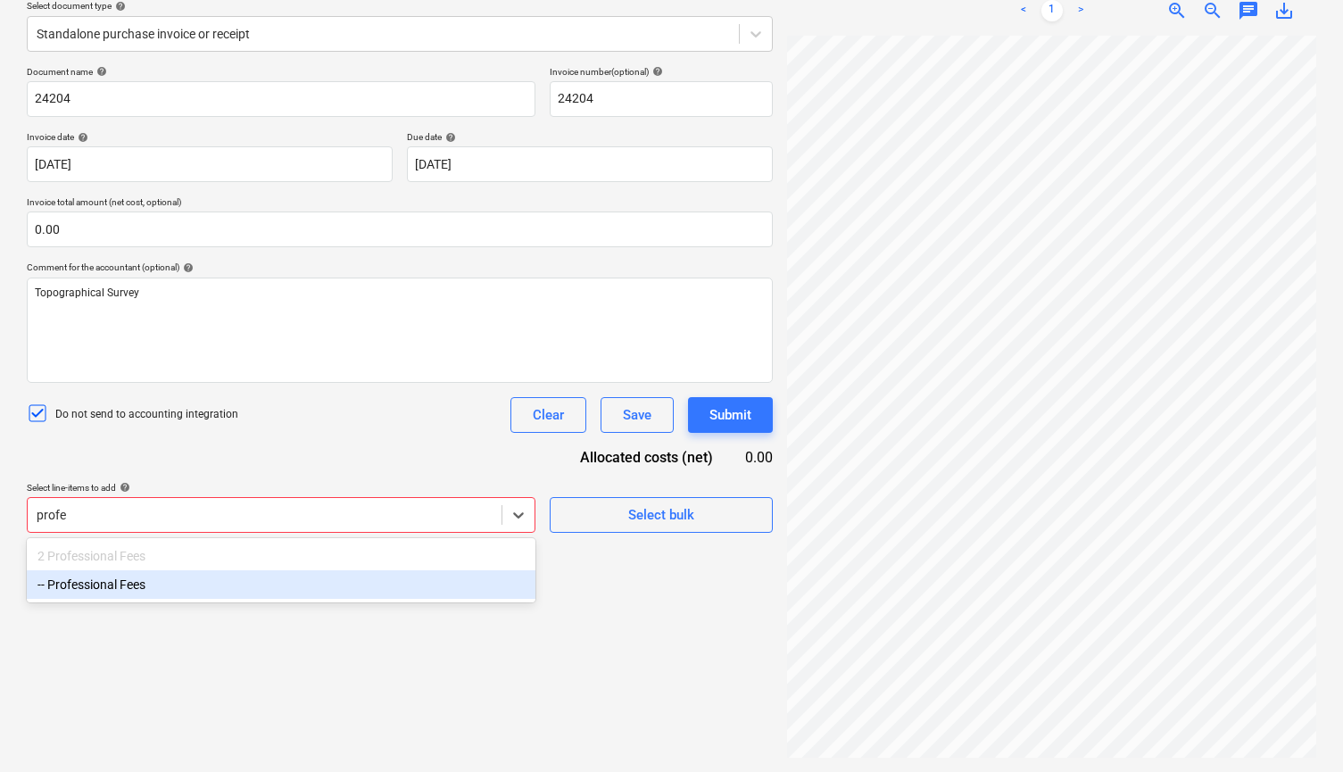
click at [276, 581] on div "-- Professional Fees" at bounding box center [281, 584] width 509 height 29
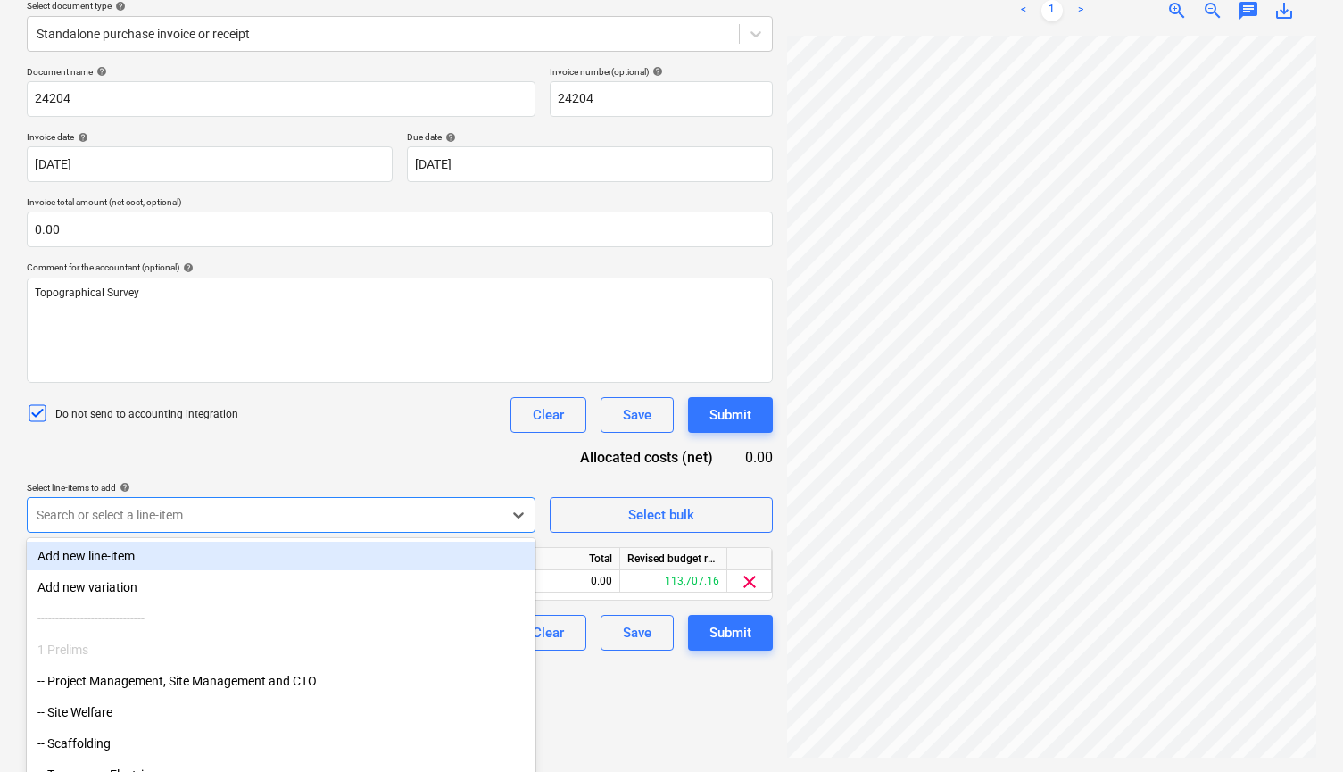
click at [340, 462] on div "Document name help 24204 Invoice number (optional) help 24204 Invoice date help…" at bounding box center [400, 358] width 746 height 585
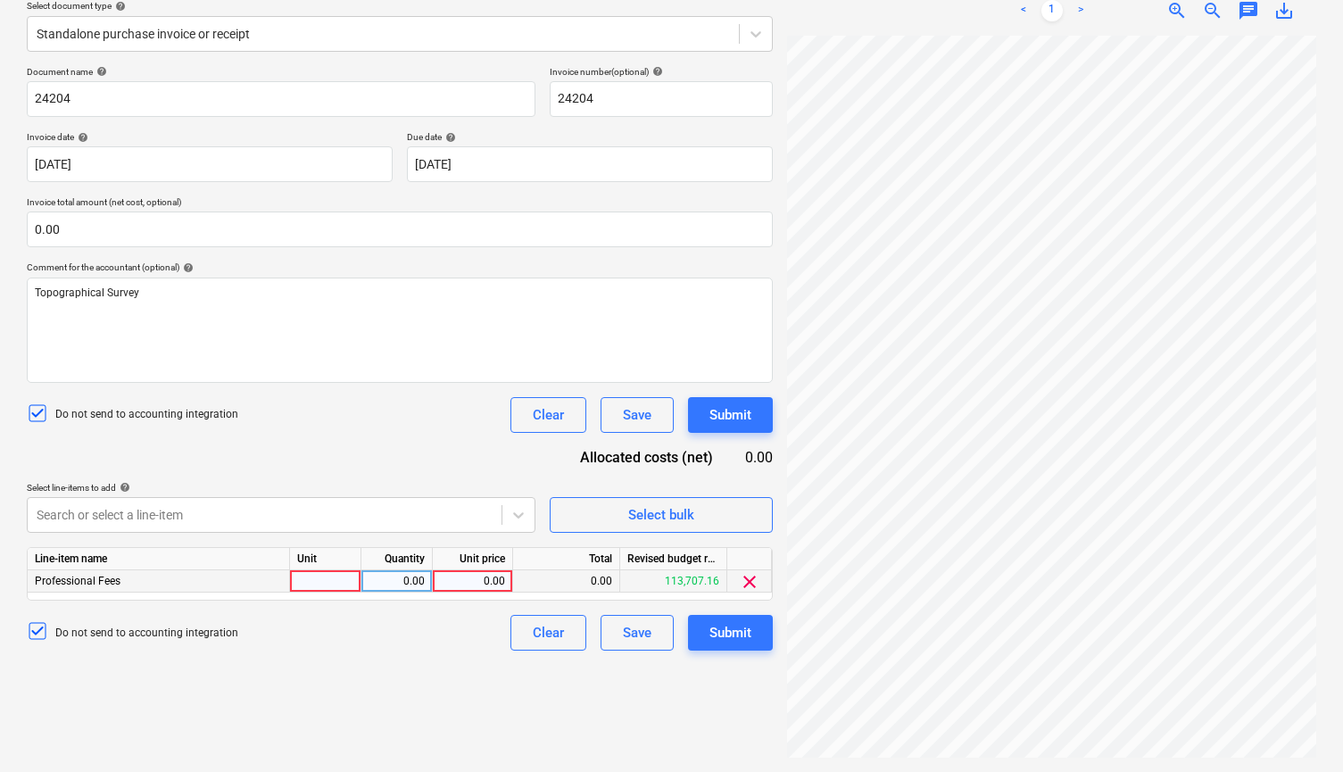
click at [464, 575] on div "0.00" at bounding box center [472, 581] width 65 height 22
click at [328, 639] on div "Do not send to accounting integration Clear Save Submit" at bounding box center [400, 633] width 746 height 36
click at [735, 633] on div "Submit" at bounding box center [730, 632] width 42 height 23
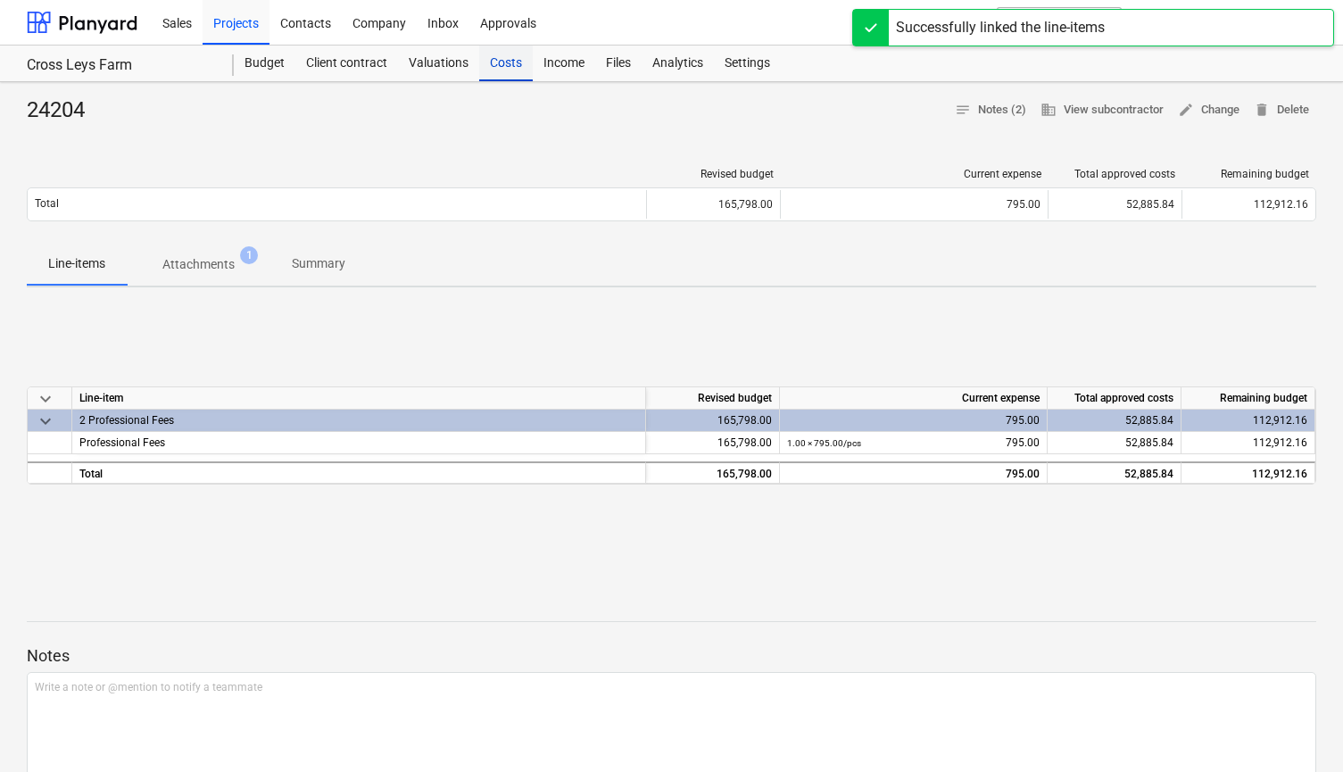
click at [515, 60] on div "Costs" at bounding box center [506, 64] width 54 height 36
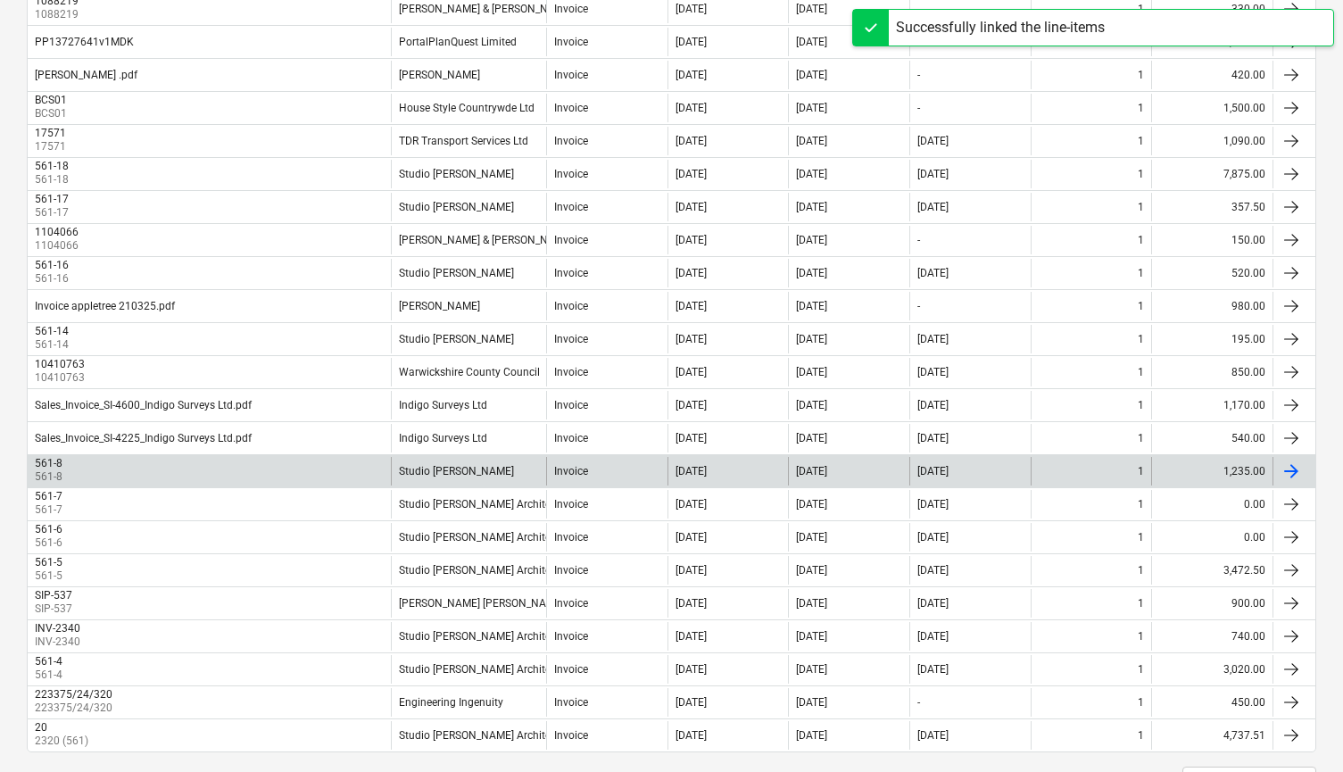
scroll to position [662, 0]
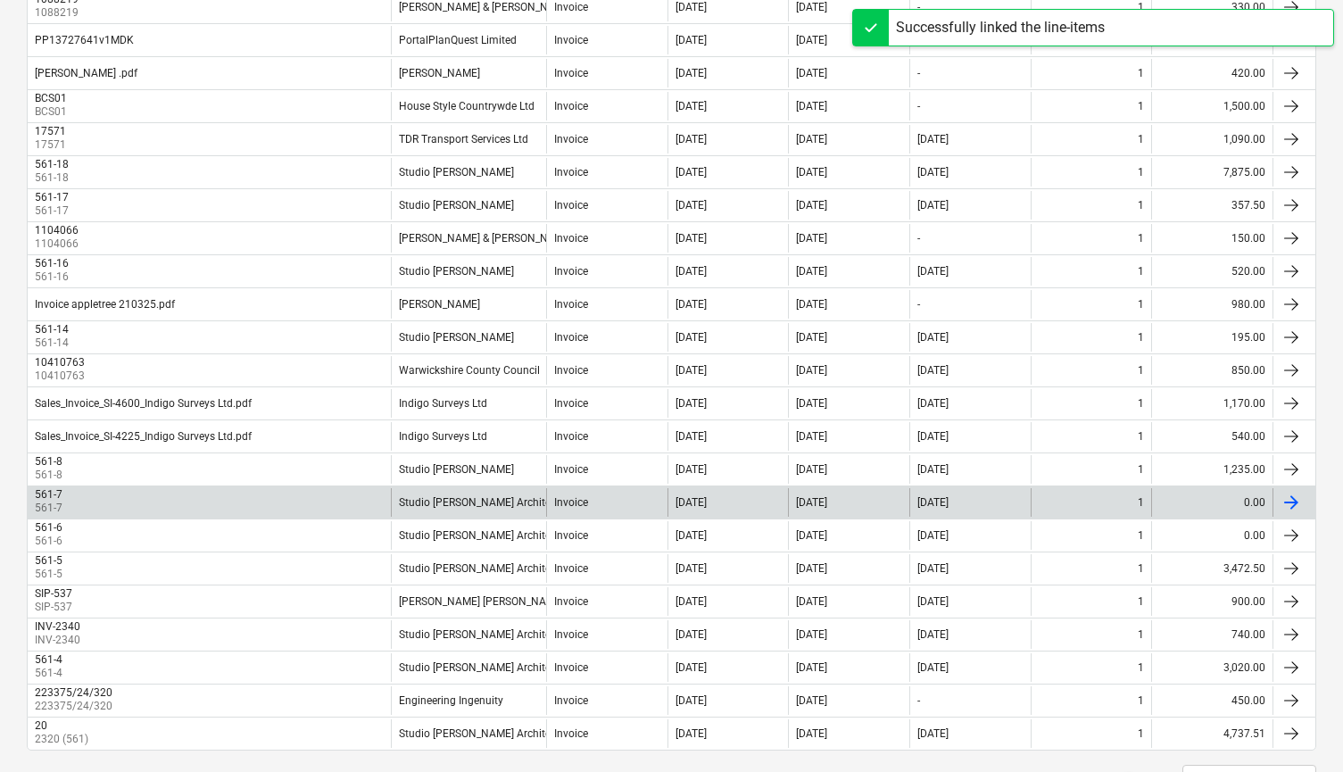
click at [1106, 504] on div "1" at bounding box center [1091, 502] width 121 height 29
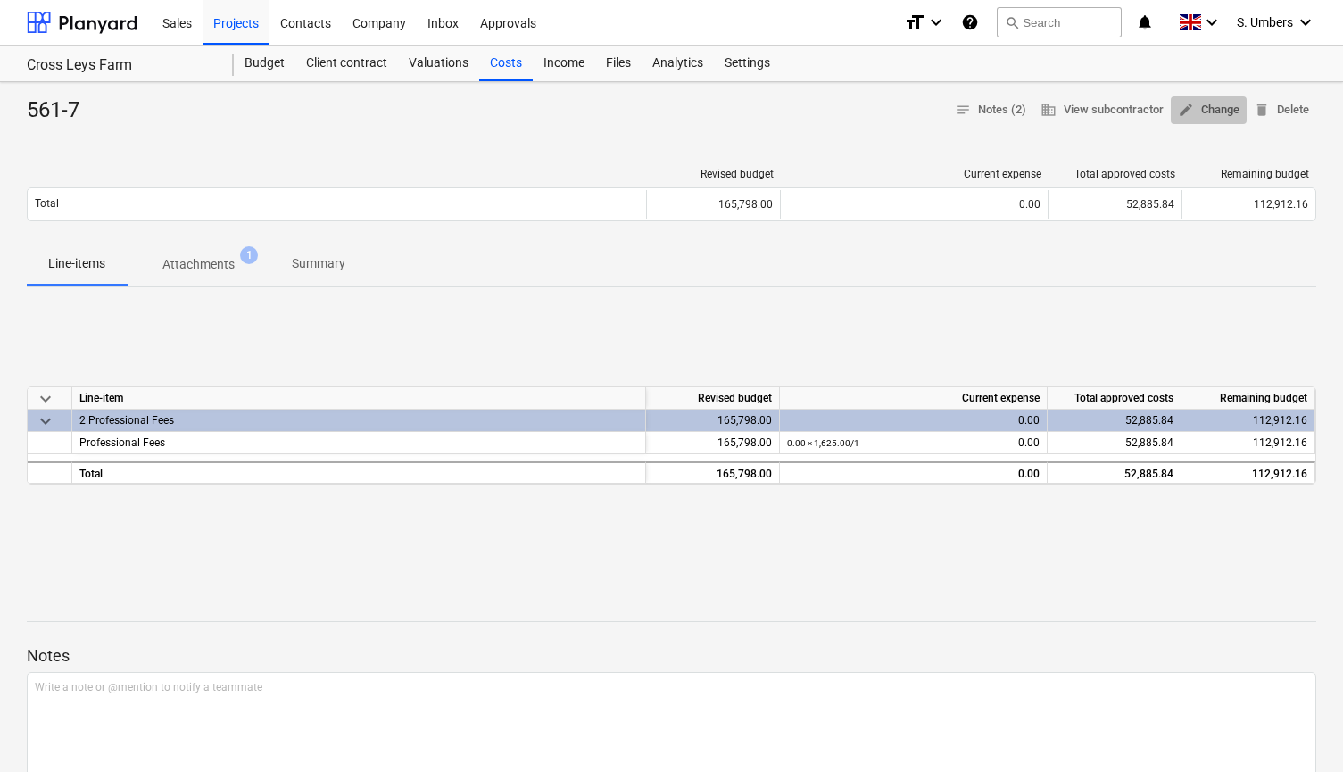
click at [1221, 106] on span "edit Change" at bounding box center [1209, 110] width 62 height 21
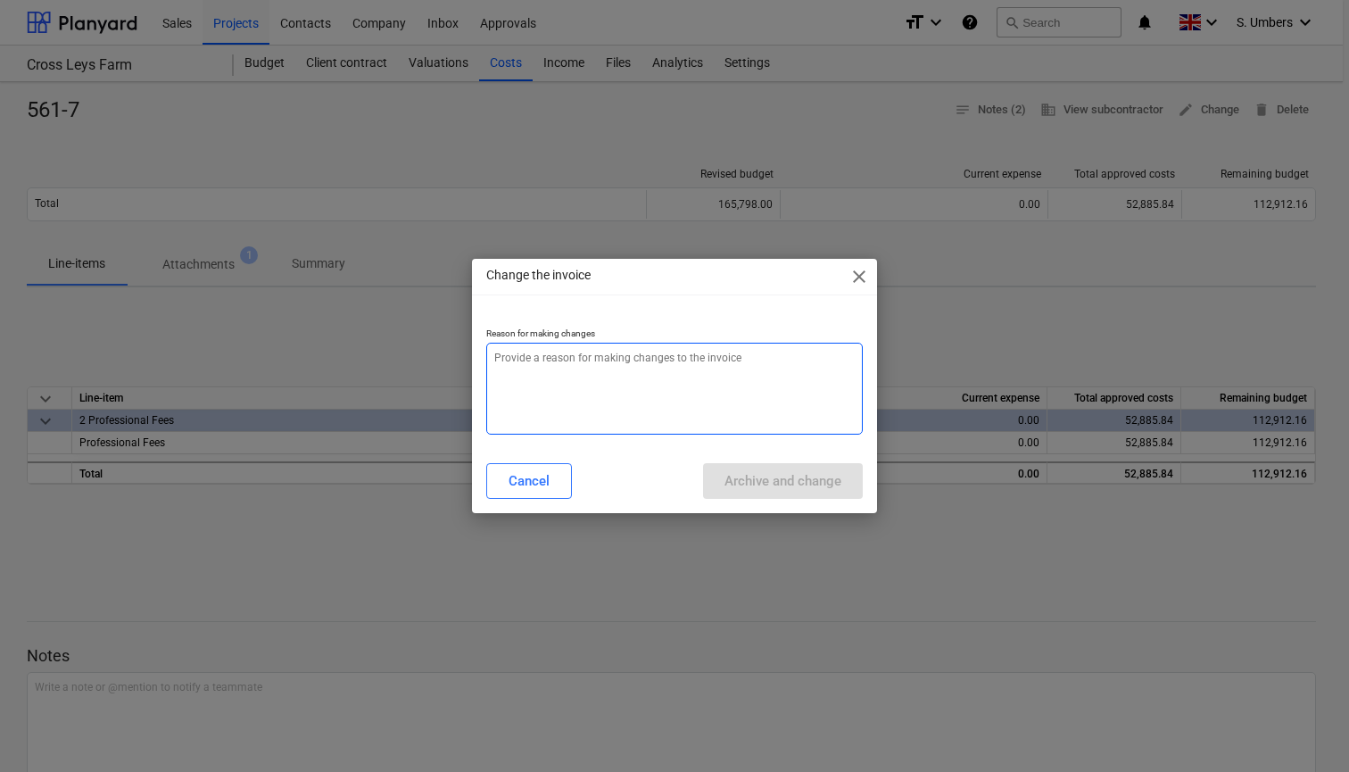
click at [610, 398] on textarea at bounding box center [674, 389] width 377 height 92
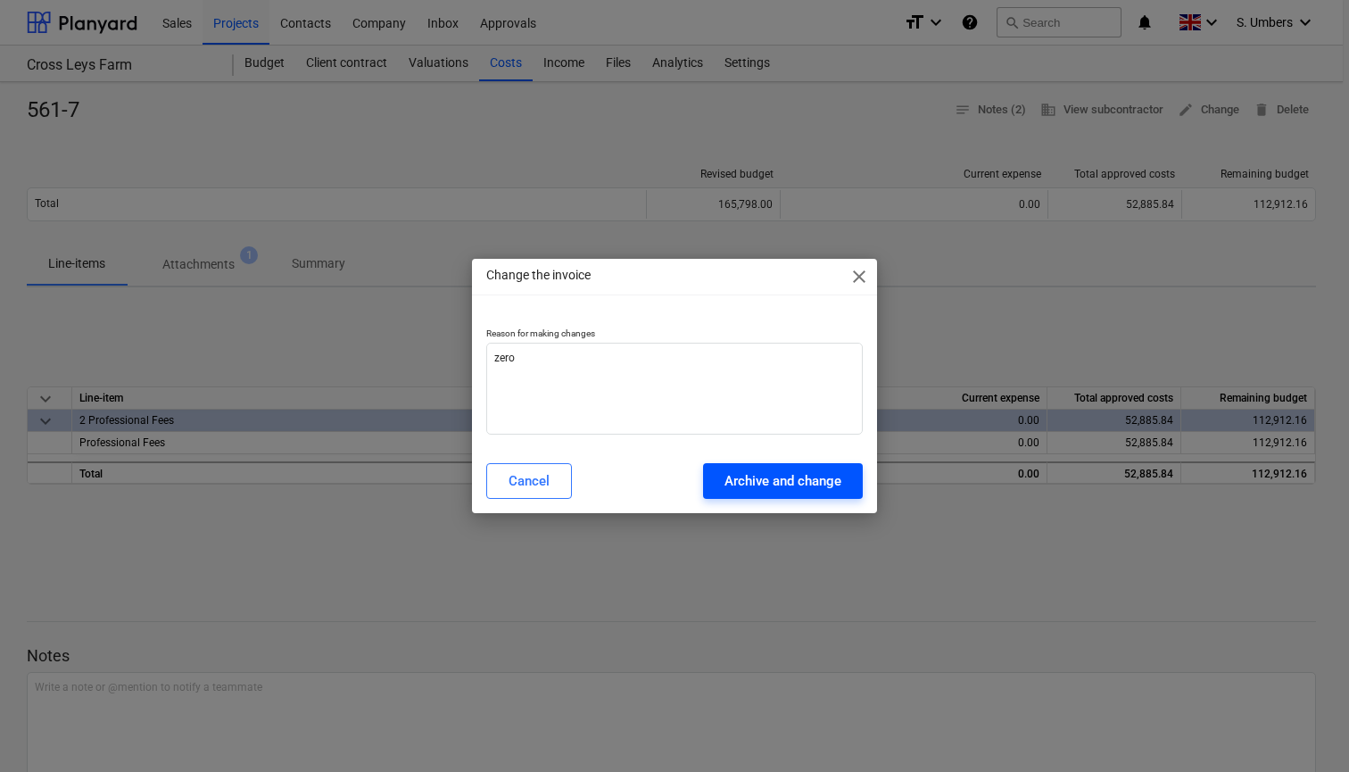
click at [787, 487] on div "Archive and change" at bounding box center [783, 480] width 117 height 23
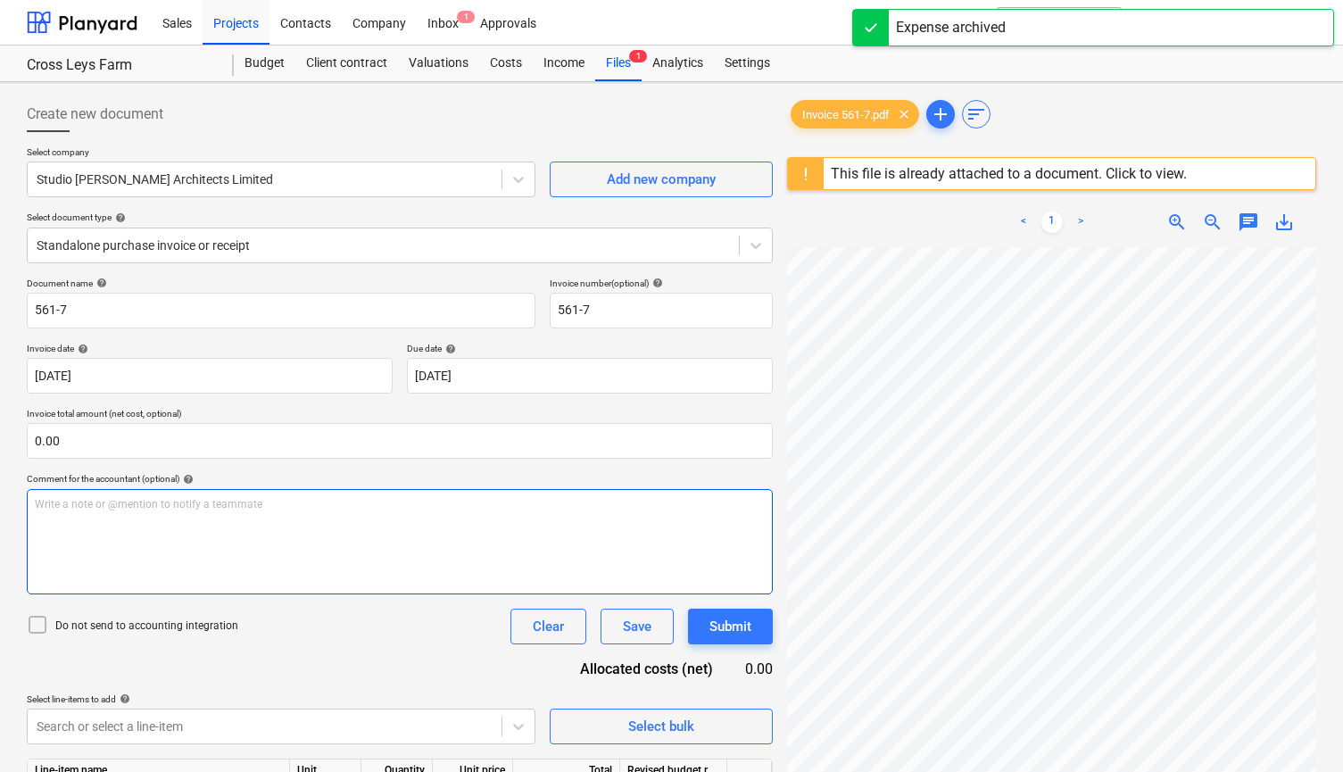
click at [83, 517] on div "Write a note or @mention to notify a teammate [PERSON_NAME]" at bounding box center [400, 541] width 746 height 105
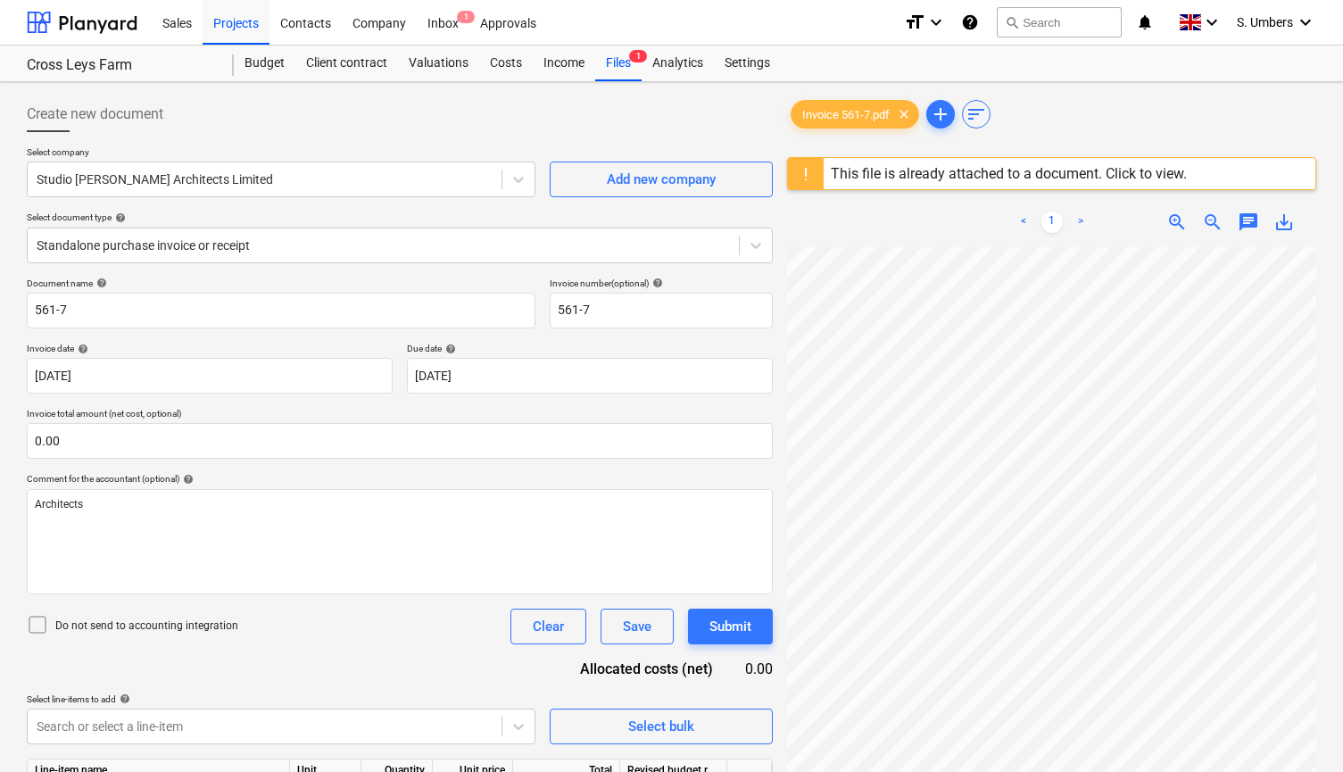
click at [145, 618] on p "Do not send to accounting integration" at bounding box center [146, 625] width 183 height 15
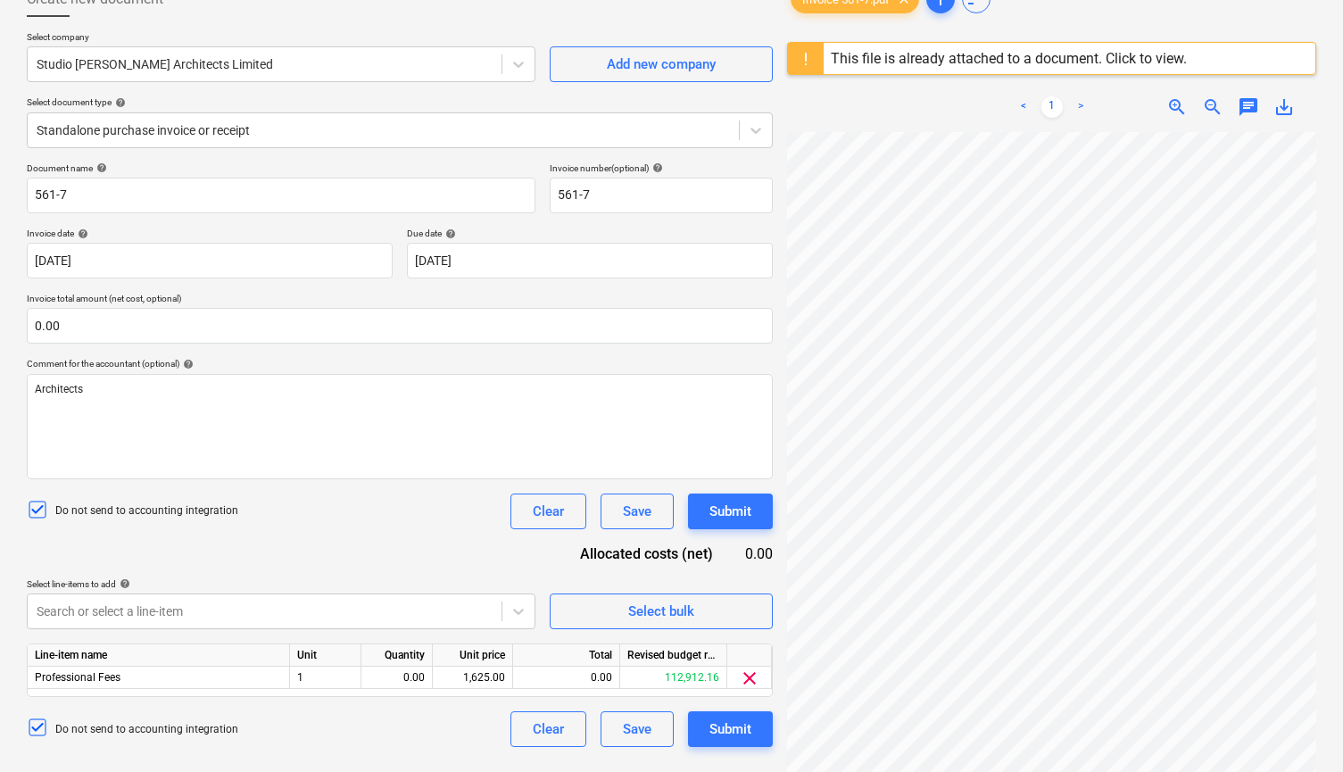
scroll to position [156, 0]
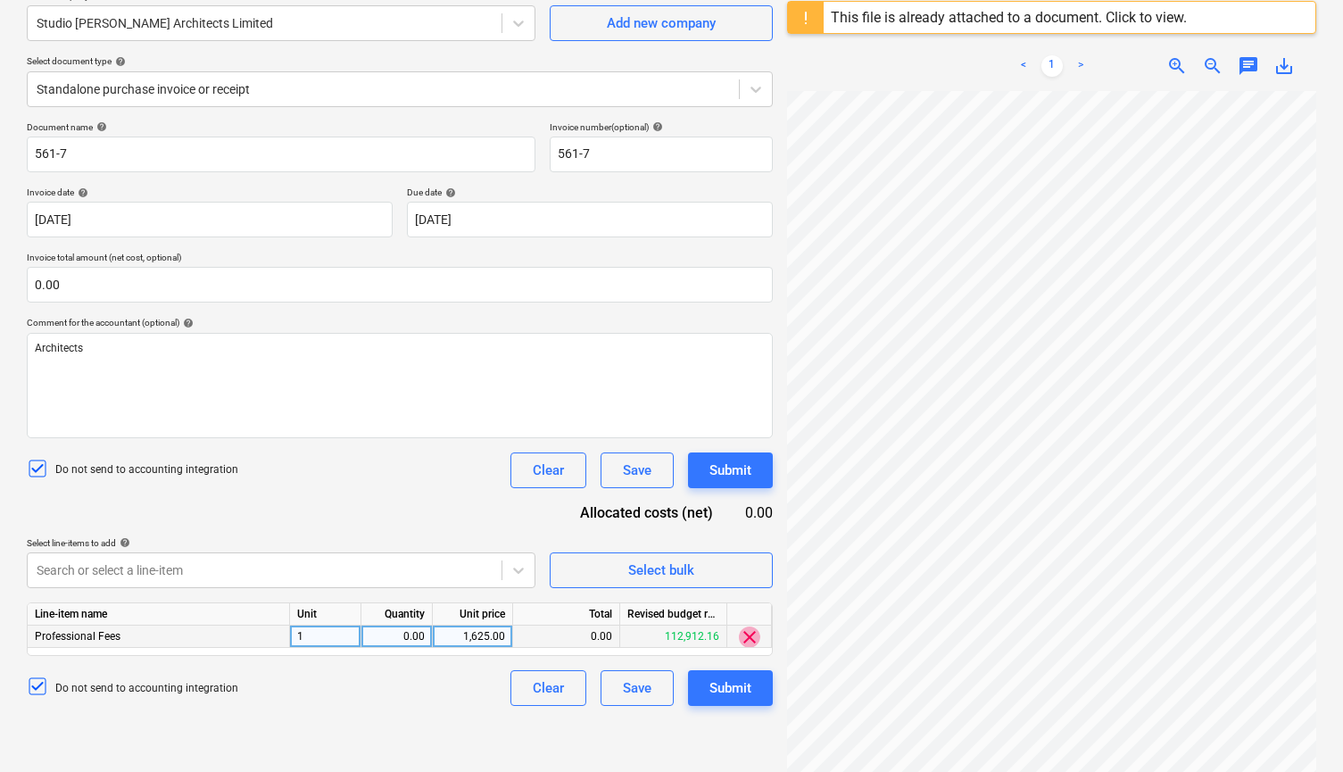
click at [742, 635] on span "clear" at bounding box center [749, 636] width 21 height 21
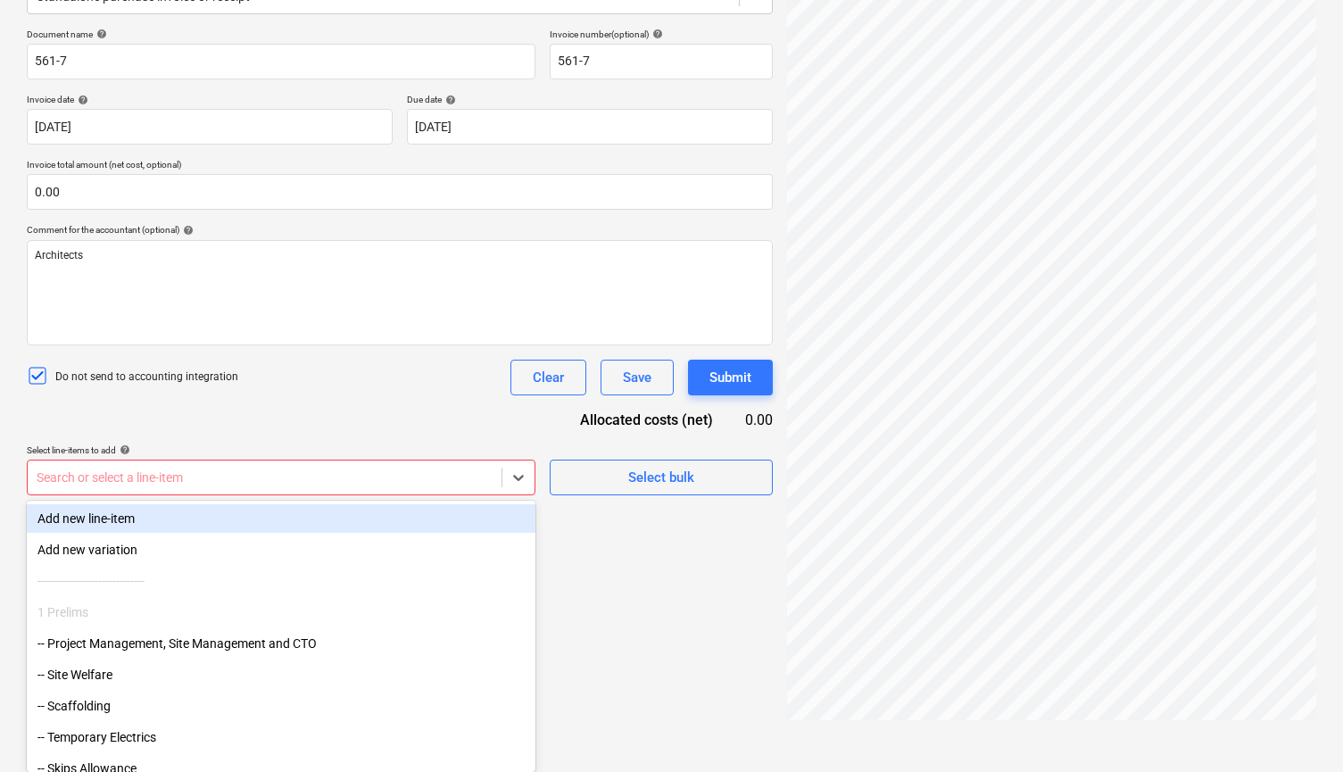
click at [137, 523] on body "Sales Projects Contacts Company Inbox 1 Approvals format_size keyboard_arrow_do…" at bounding box center [671, 137] width 1343 height 772
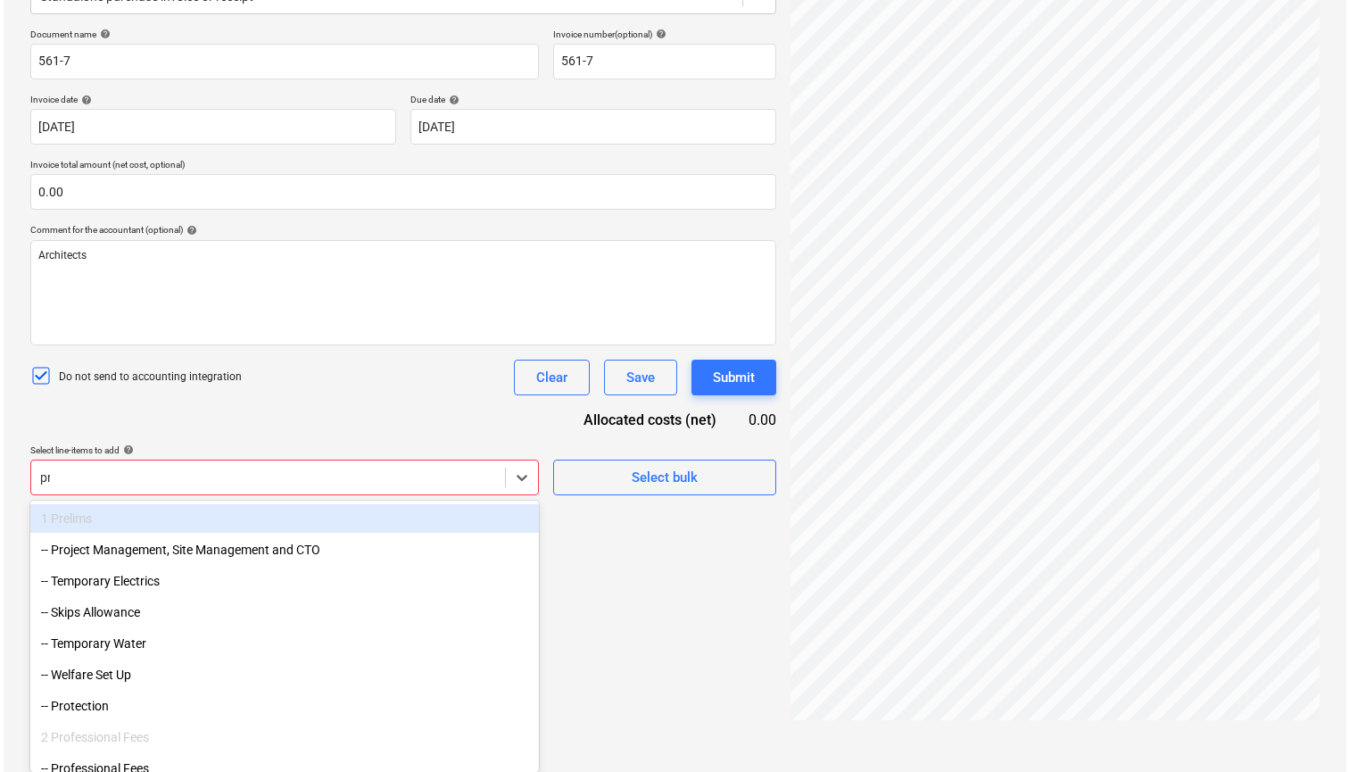
scroll to position [212, 0]
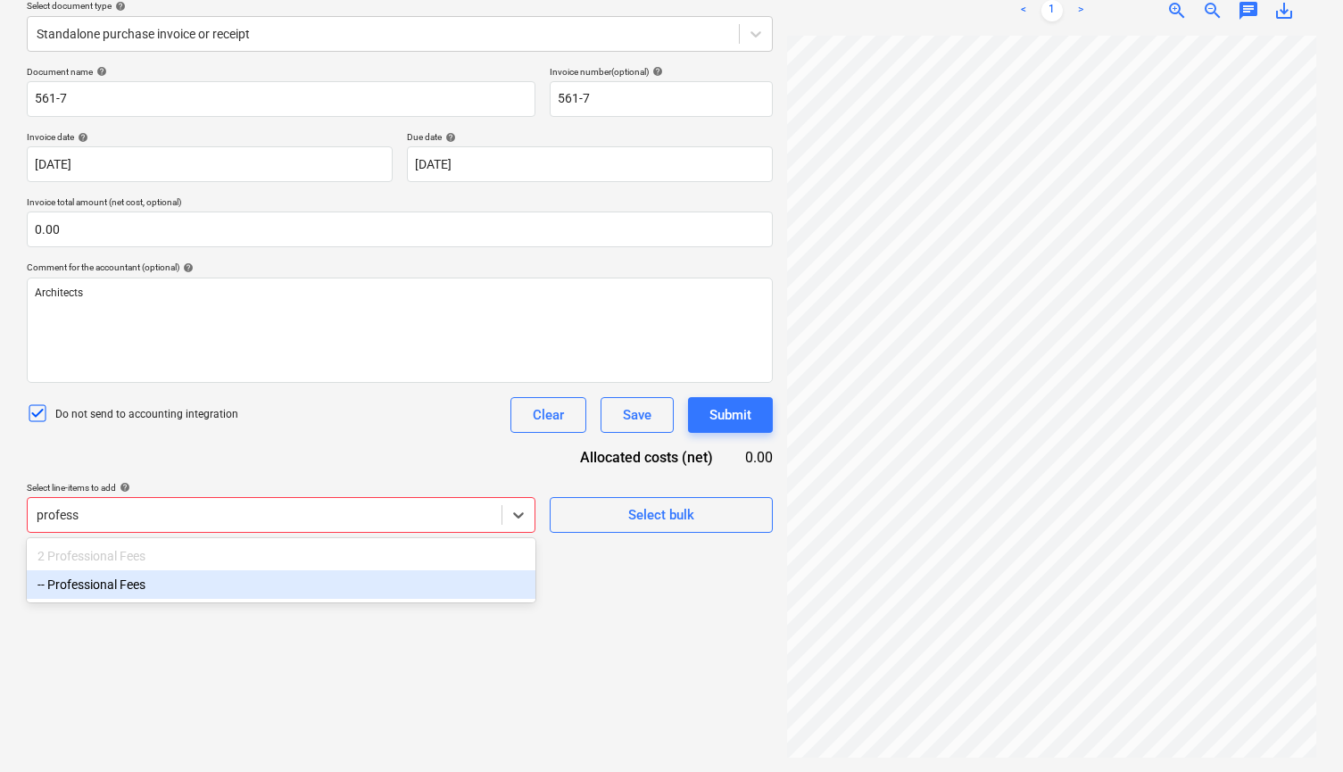
click at [125, 588] on div "-- Professional Fees" at bounding box center [281, 584] width 509 height 29
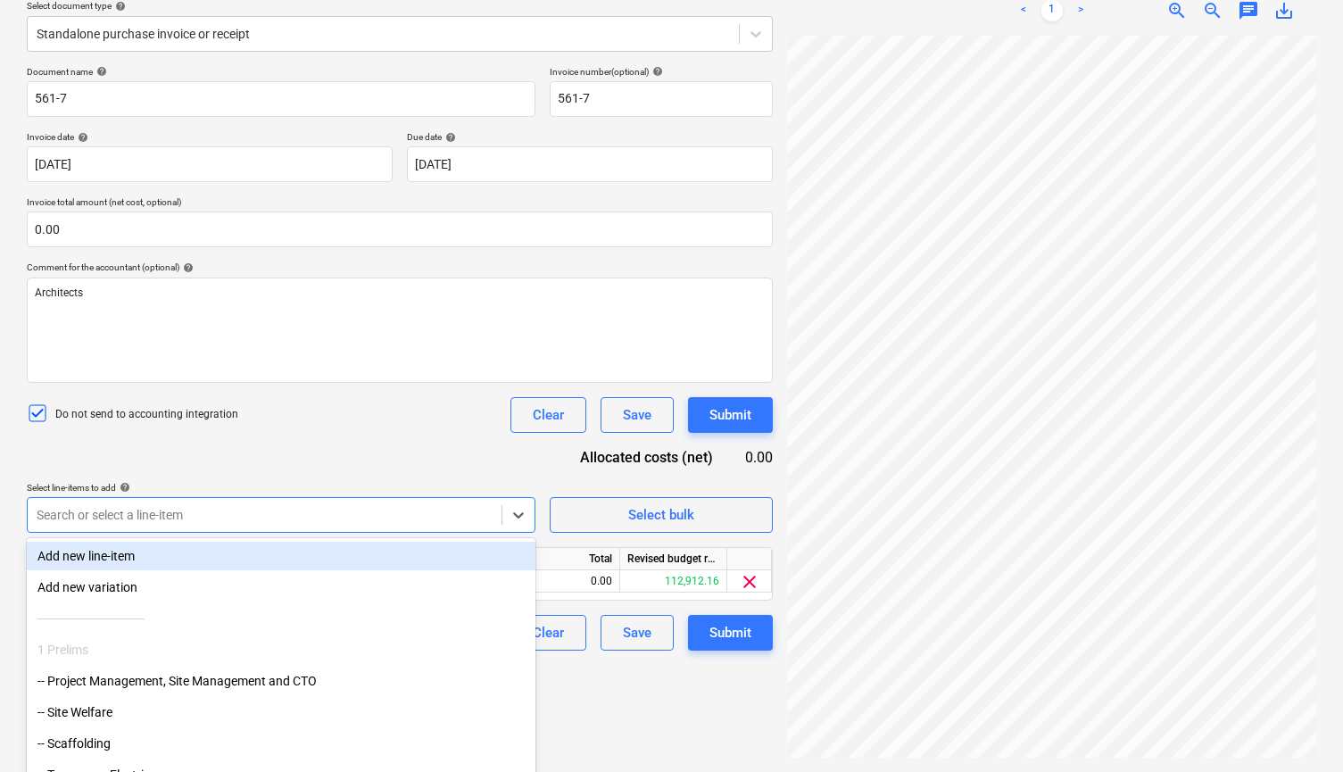
click at [269, 444] on div "Document name help 561-7 Invoice number (optional) help 561-7 Invoice date help…" at bounding box center [400, 358] width 746 height 585
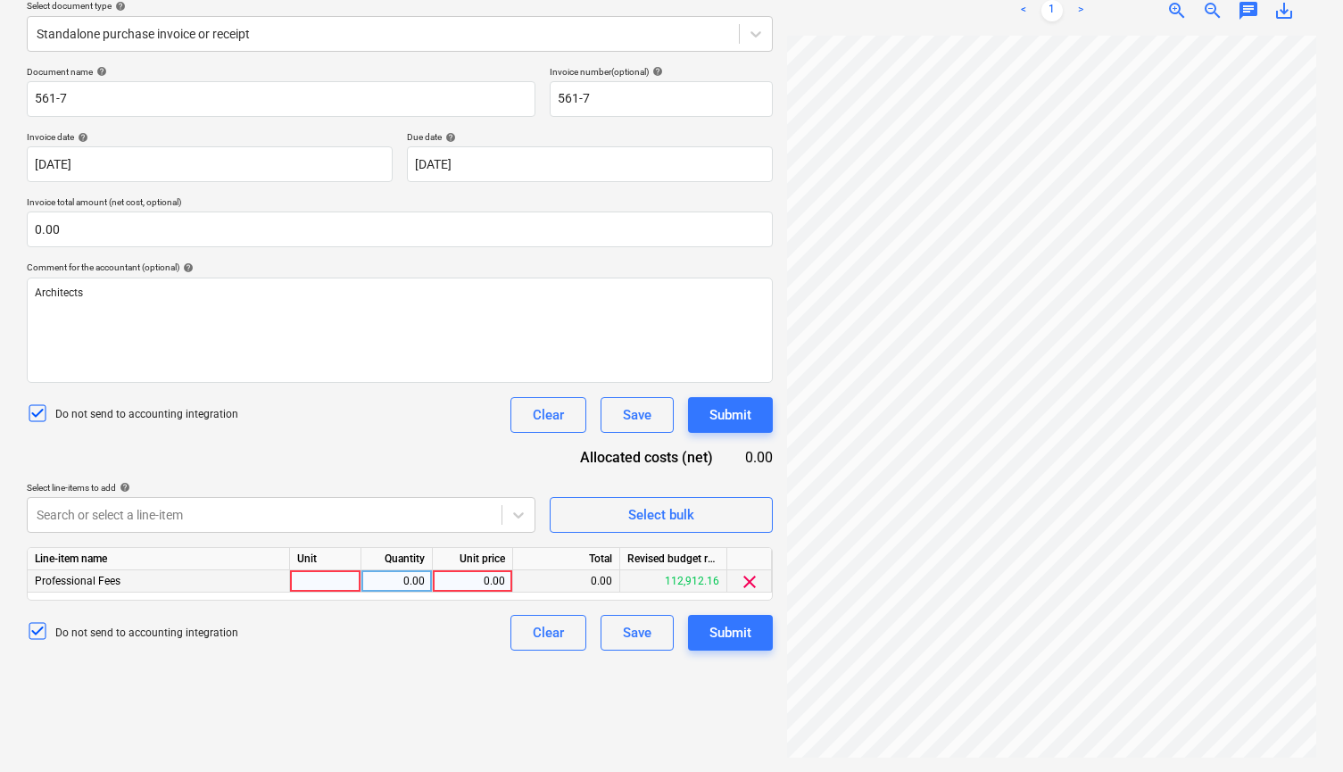
click at [464, 574] on div "0.00" at bounding box center [472, 581] width 65 height 22
click at [424, 671] on div "Create new document Select company Studio [PERSON_NAME] Architects Limited Add …" at bounding box center [400, 321] width 760 height 887
click at [737, 631] on div "Submit" at bounding box center [730, 632] width 42 height 23
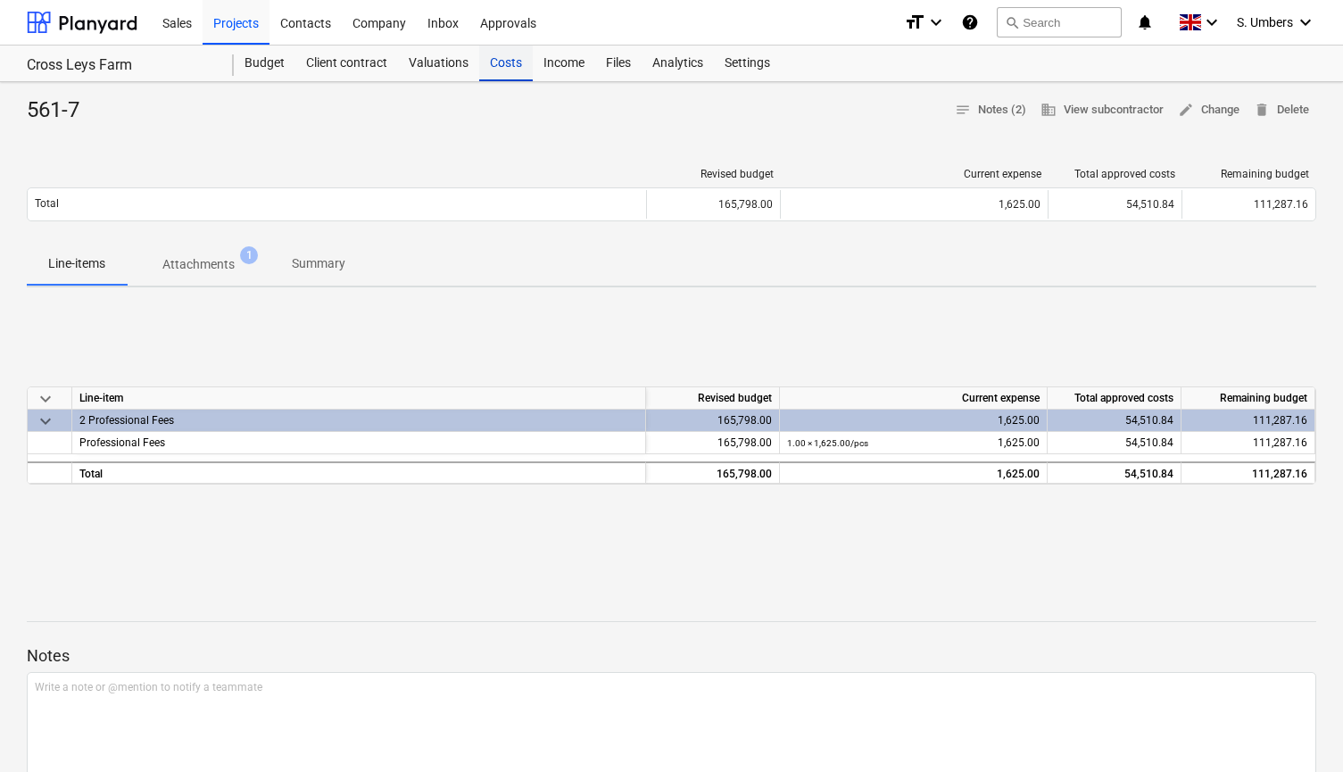
click at [512, 62] on div "Costs" at bounding box center [506, 64] width 54 height 36
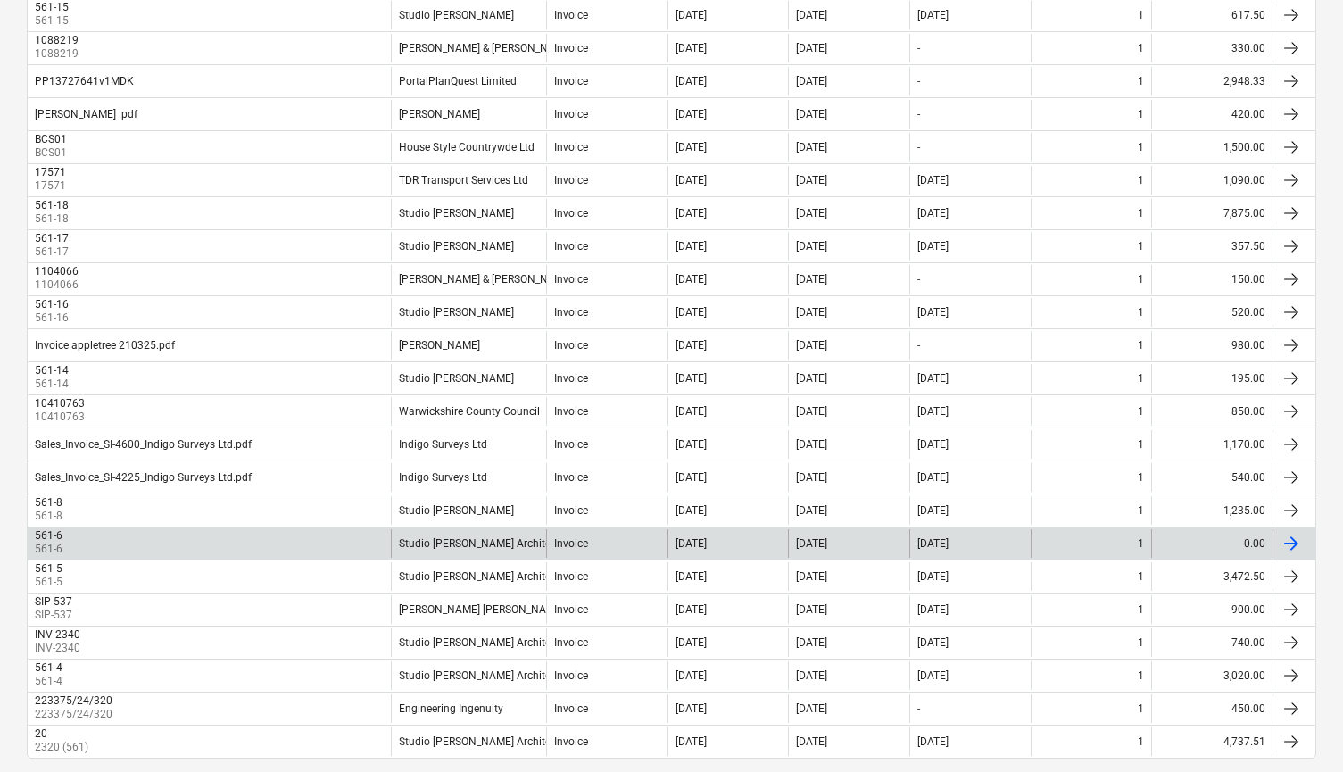
scroll to position [666, 0]
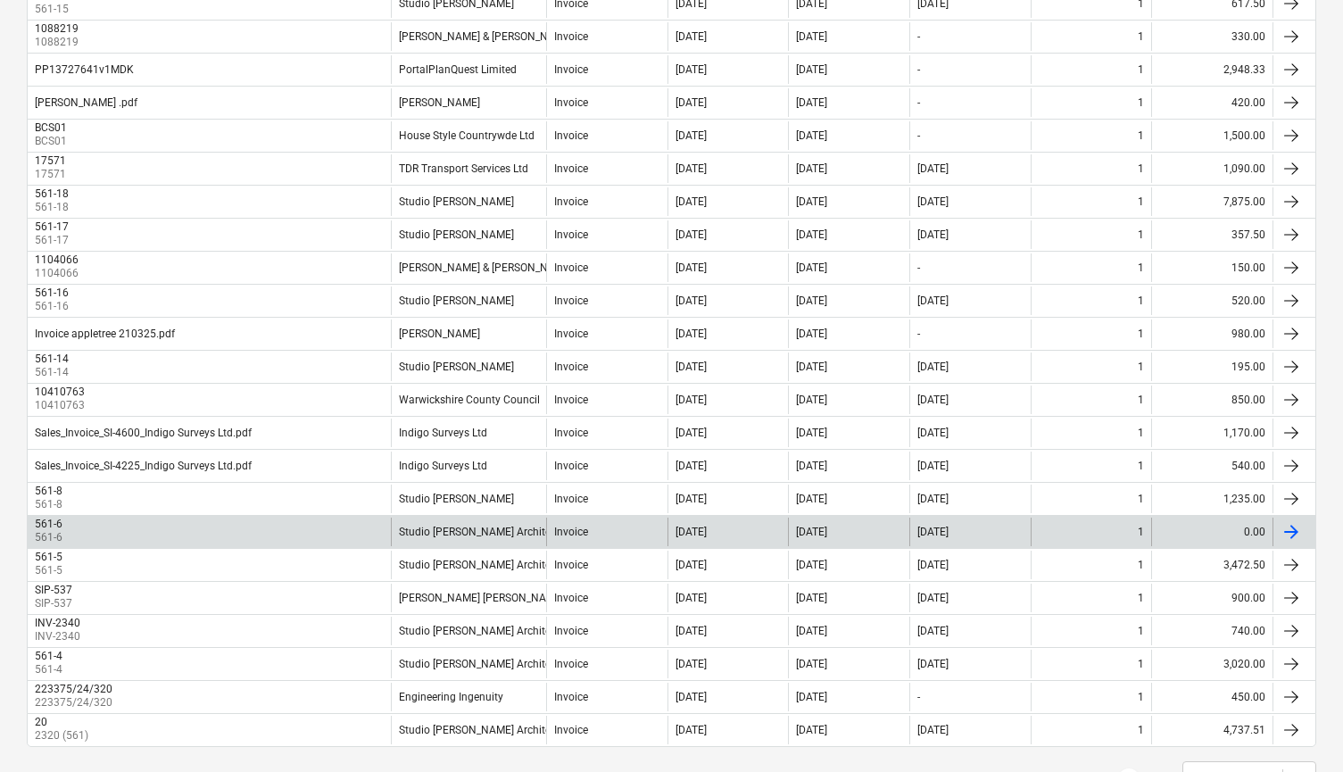
click at [1083, 531] on div "1" at bounding box center [1091, 532] width 121 height 29
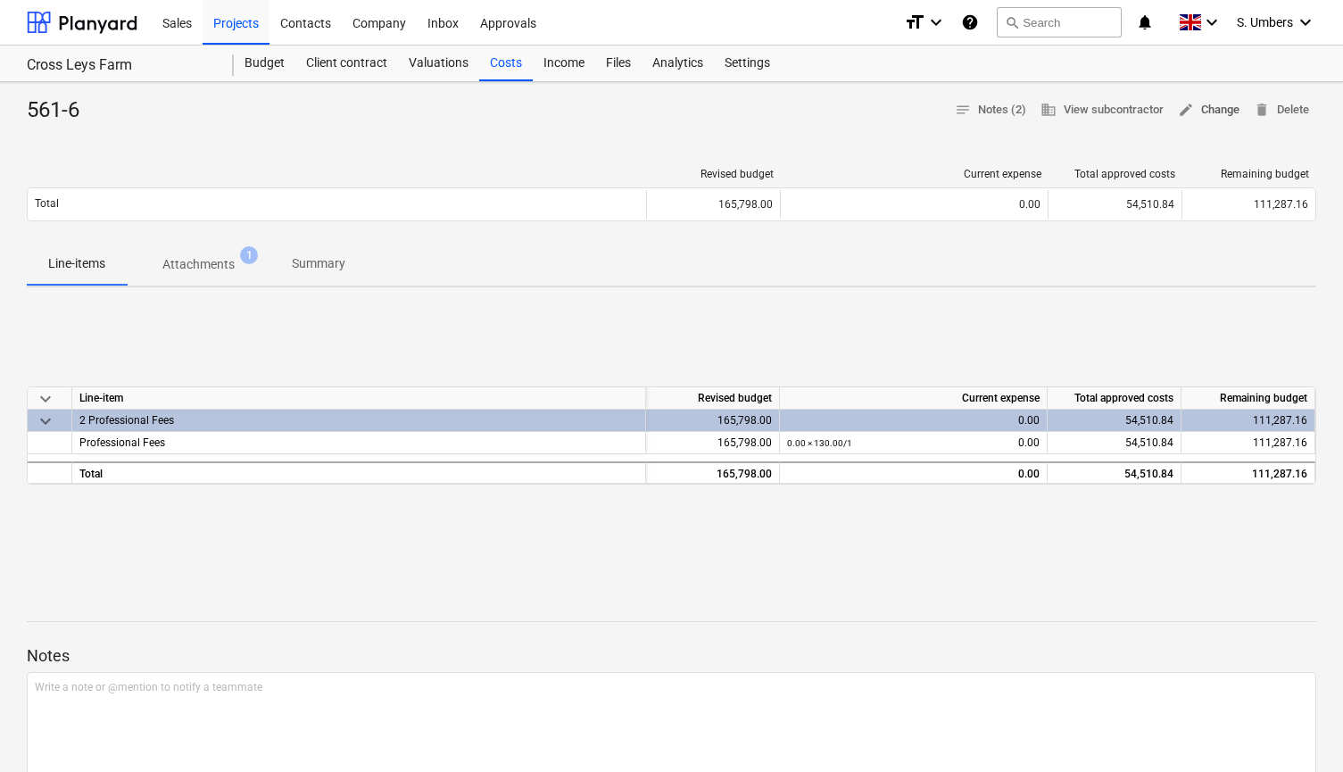
click at [1203, 107] on span "edit Change" at bounding box center [1209, 110] width 62 height 21
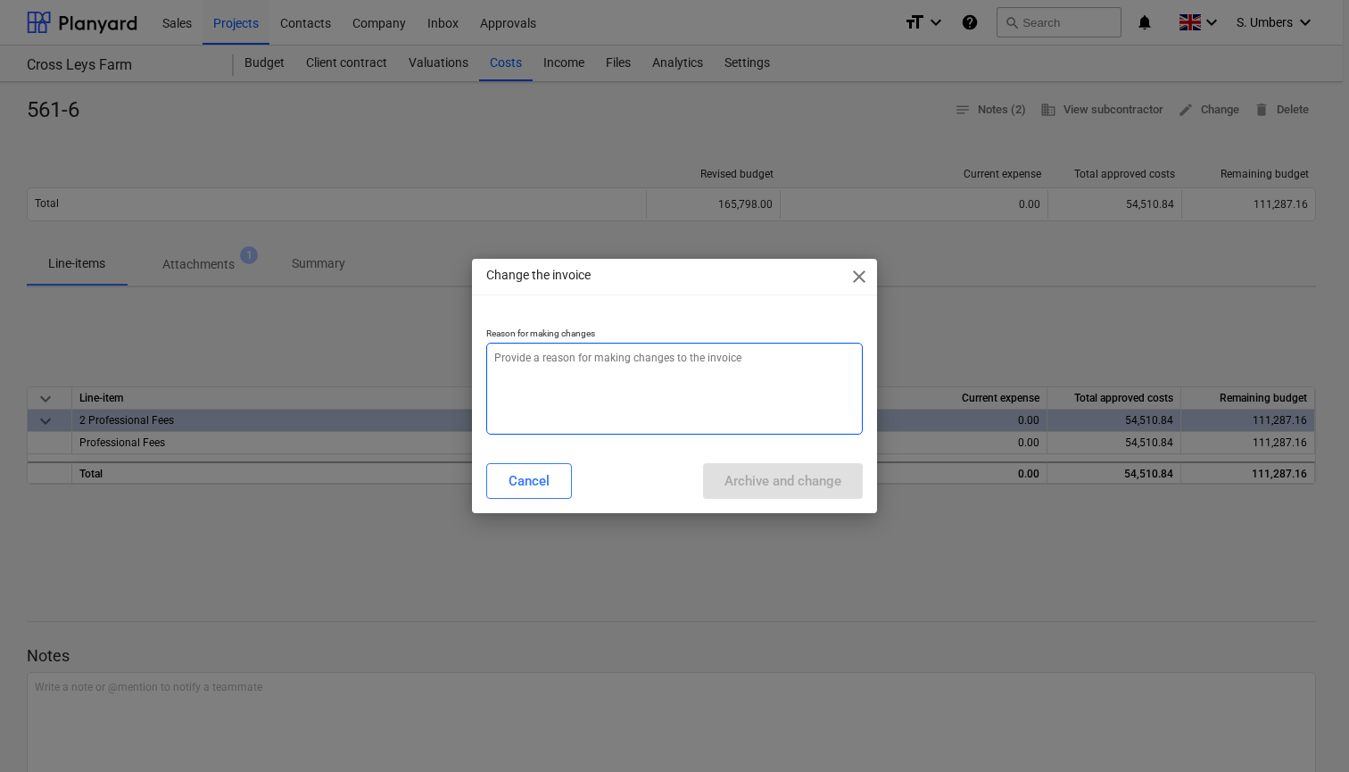
click at [589, 369] on textarea at bounding box center [674, 389] width 377 height 92
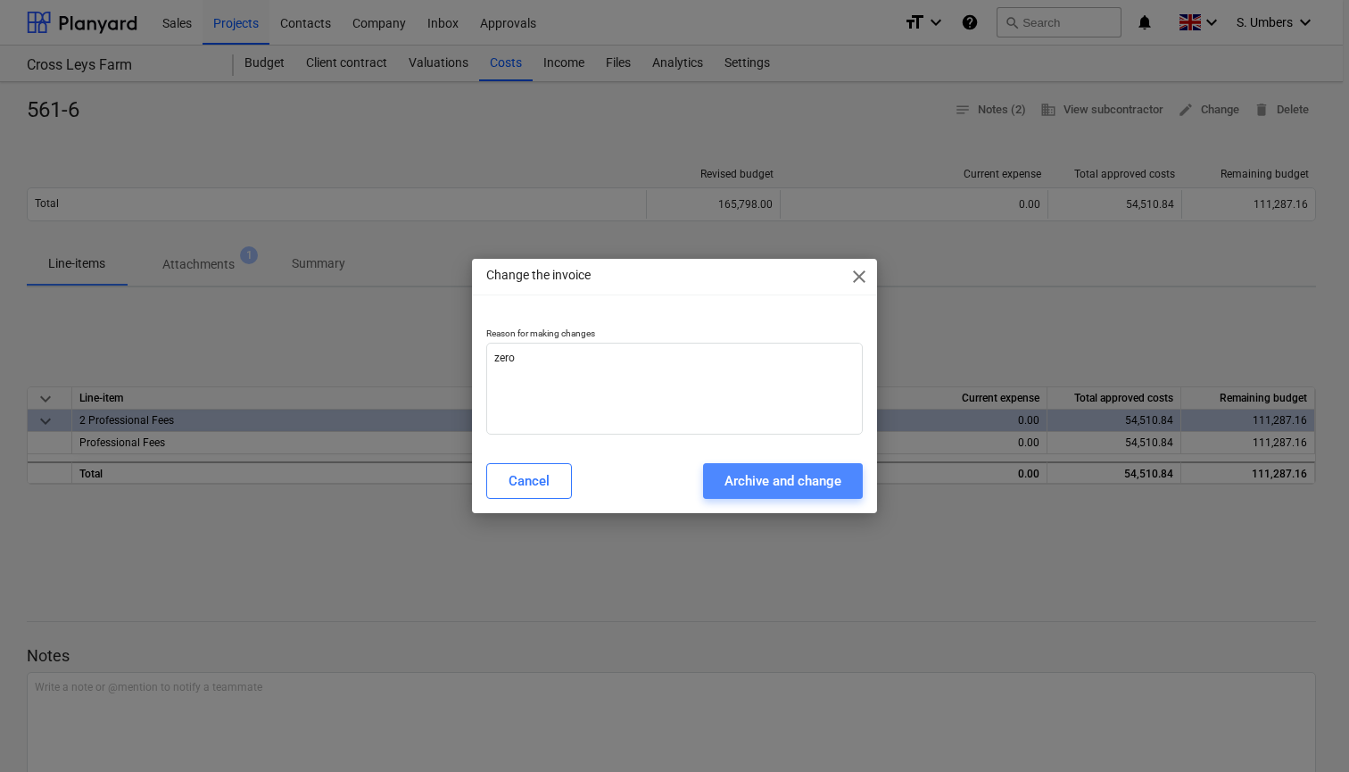
click at [757, 487] on div "Archive and change" at bounding box center [783, 480] width 117 height 23
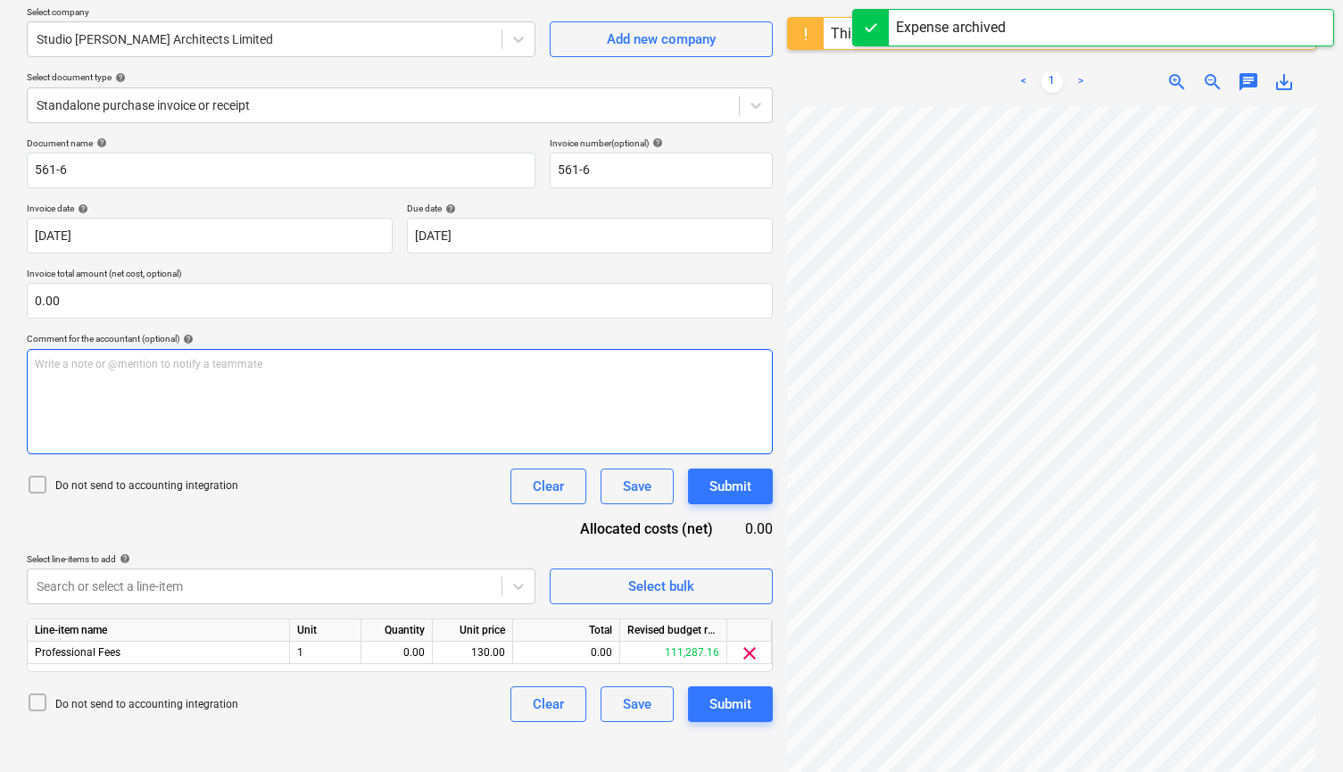
scroll to position [141, 0]
click at [118, 420] on div "Write a note or @mention to notify a teammate [PERSON_NAME]" at bounding box center [400, 400] width 746 height 105
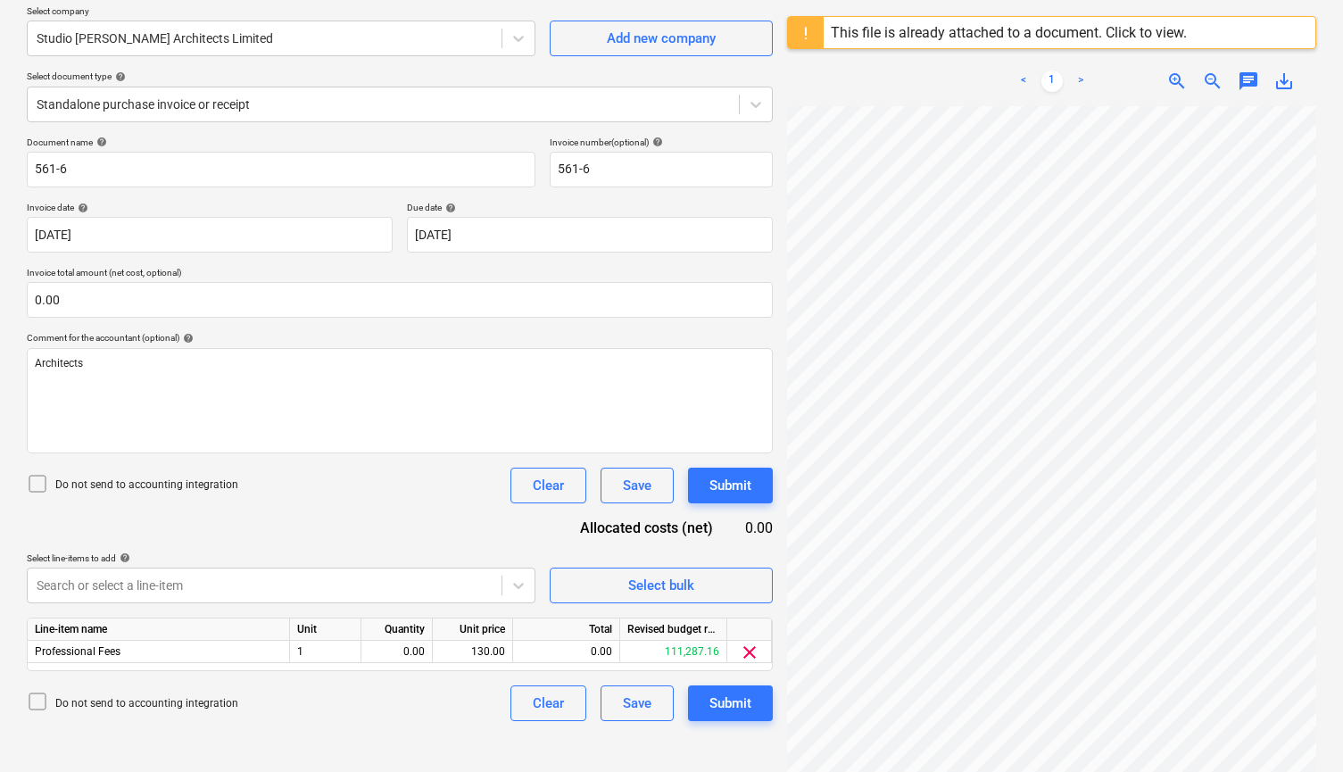
click at [72, 484] on p "Do not send to accounting integration" at bounding box center [146, 484] width 183 height 15
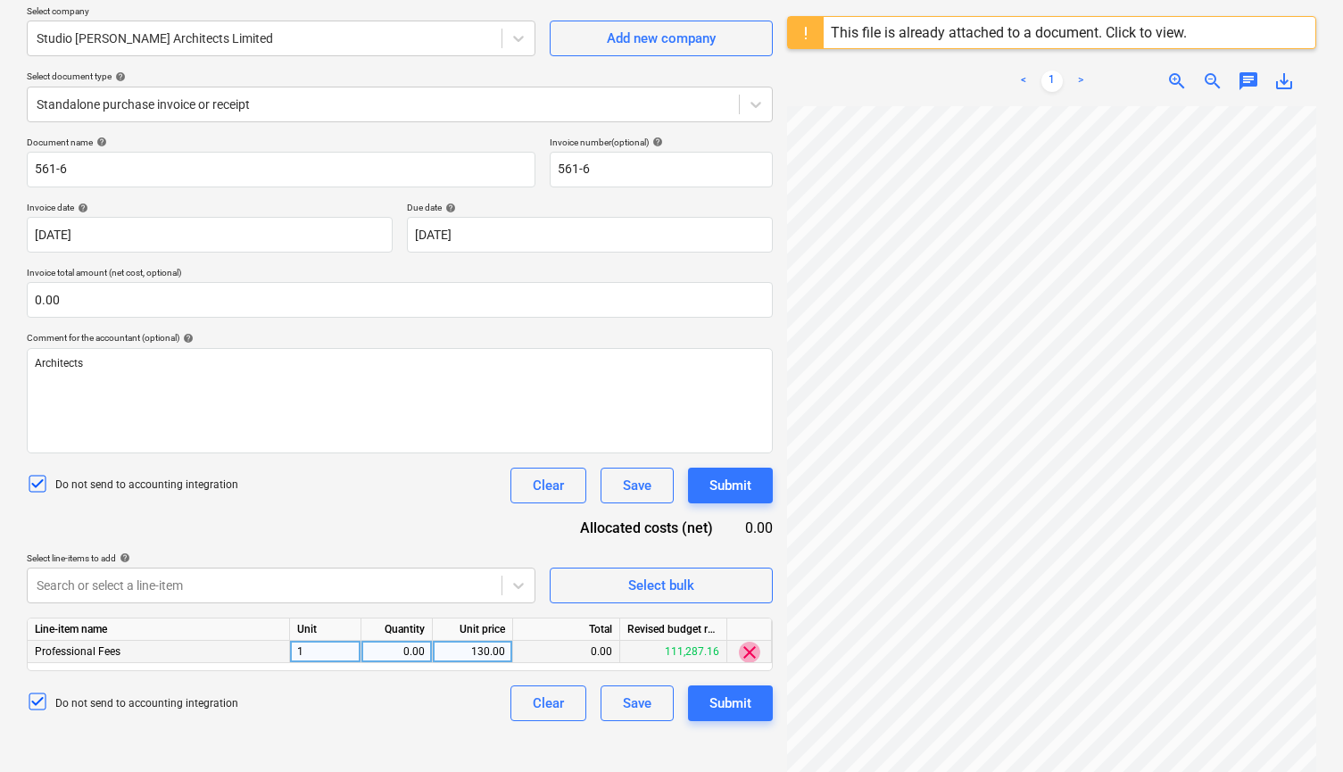
click at [746, 652] on span "clear" at bounding box center [749, 652] width 21 height 21
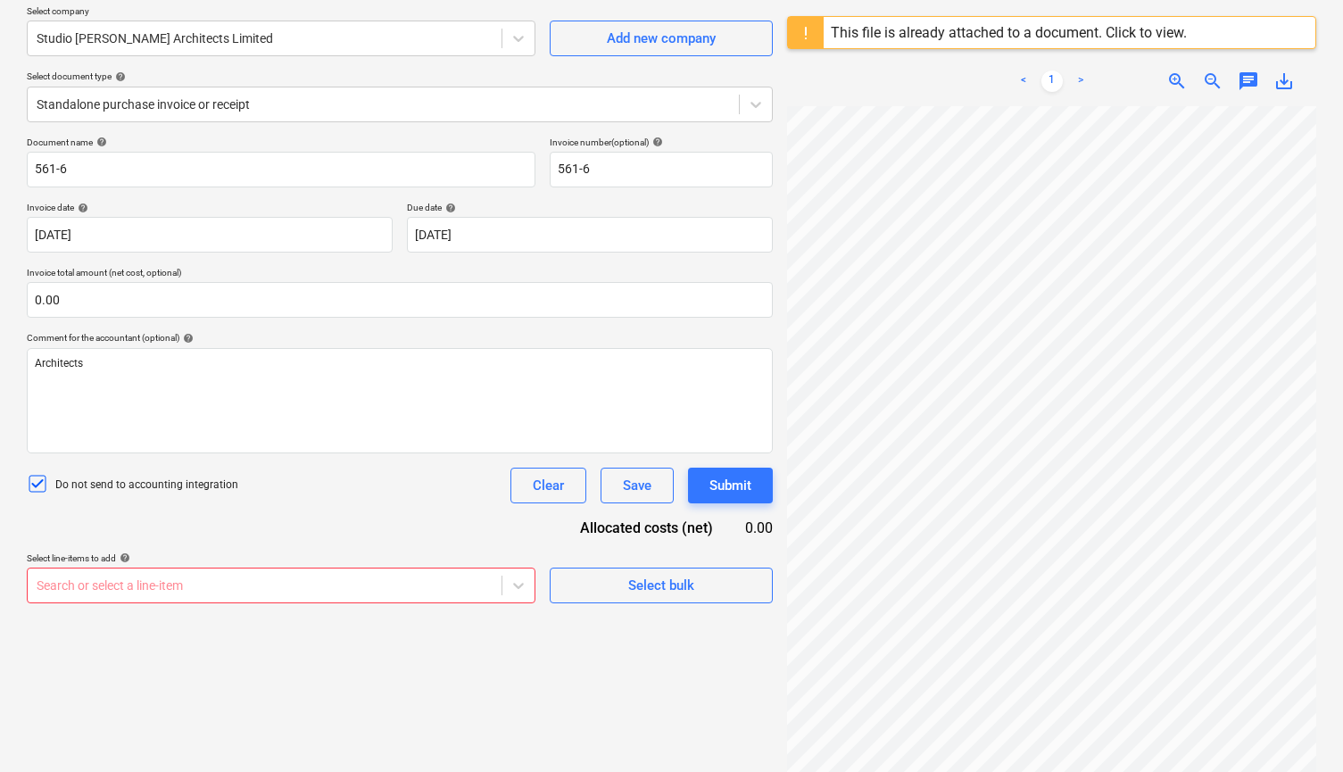
click at [316, 582] on body "Sales Projects Contacts Company Inbox 1 Approvals format_size keyboard_arrow_do…" at bounding box center [671, 245] width 1343 height 772
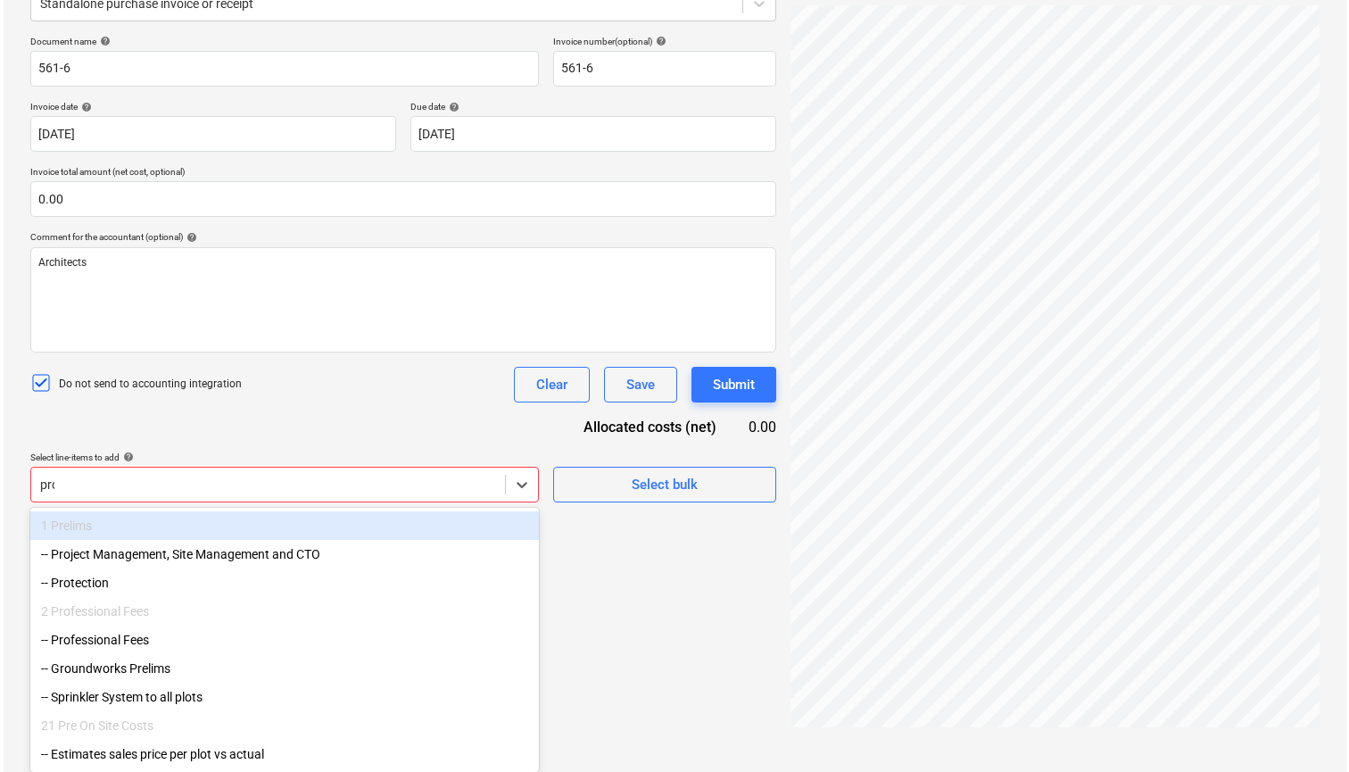
scroll to position [212, 0]
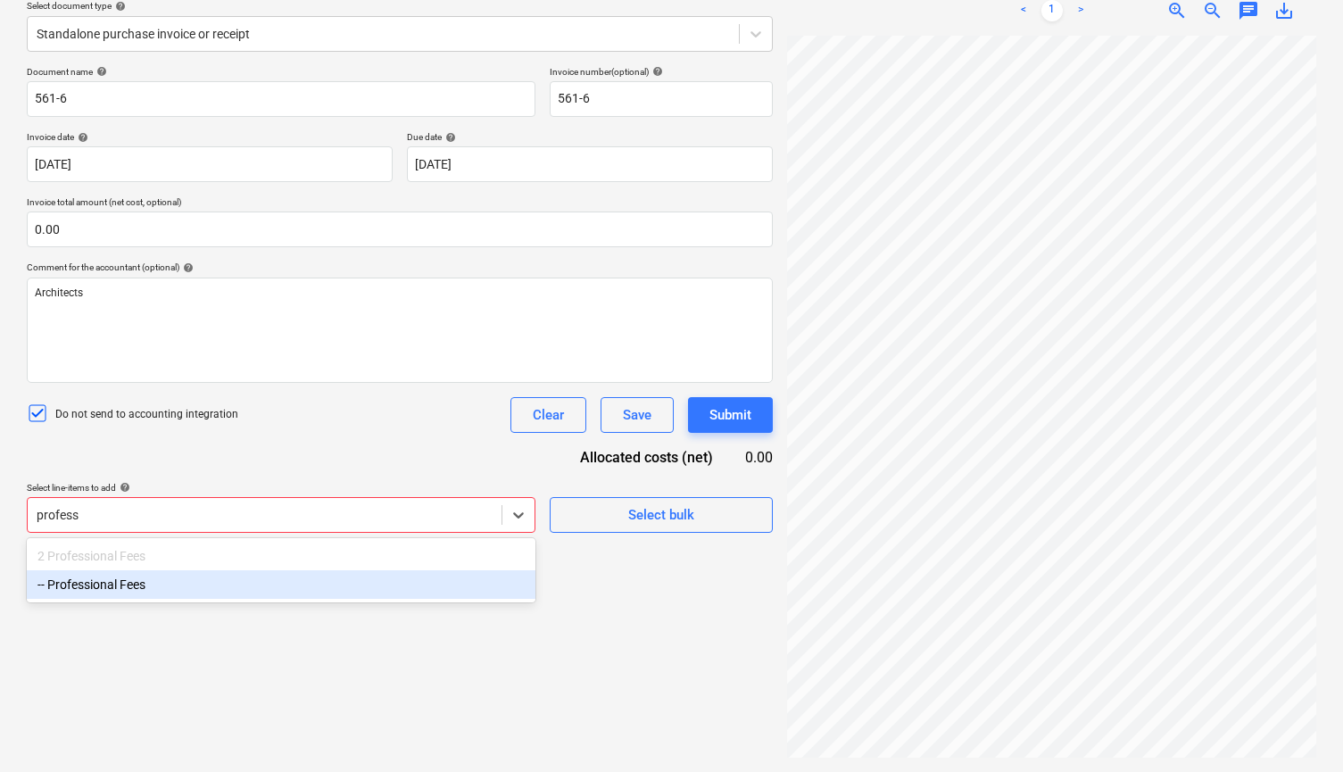
click at [298, 592] on div "-- Professional Fees" at bounding box center [281, 584] width 509 height 29
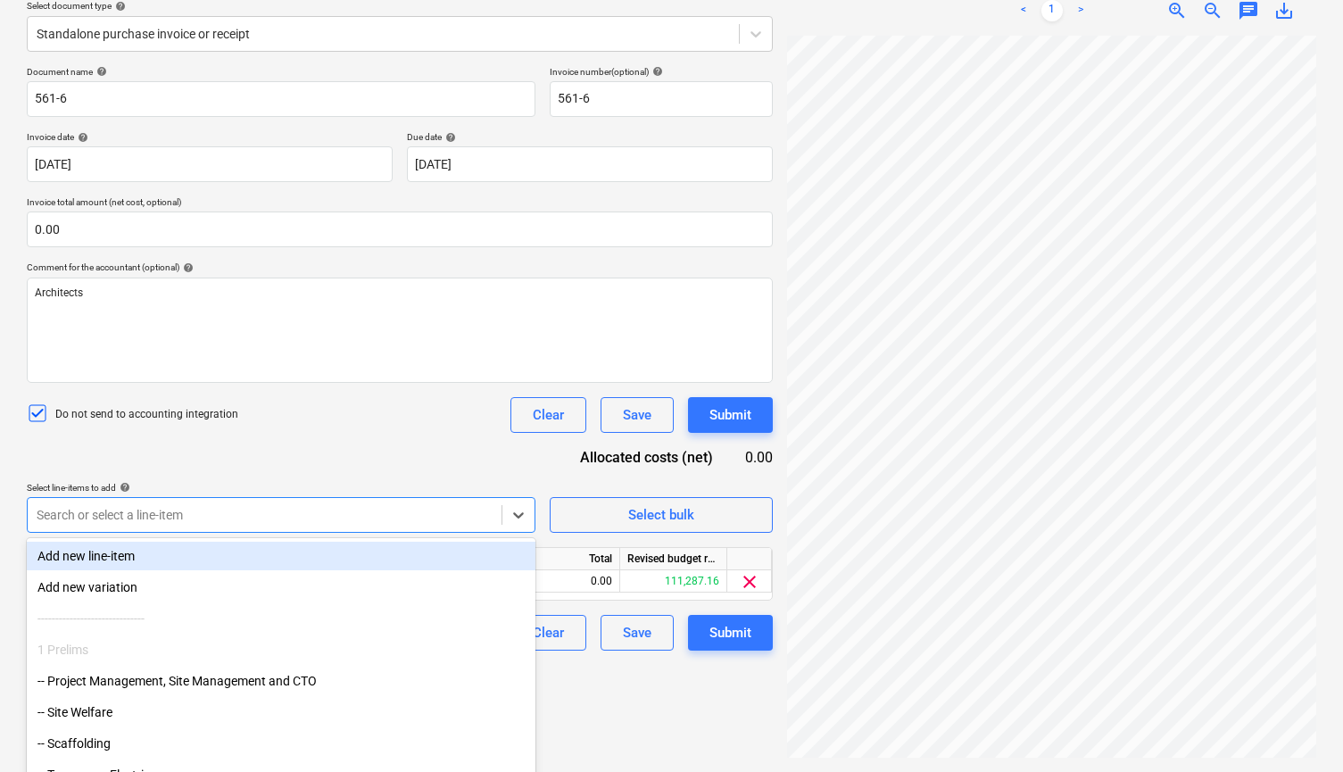
click at [319, 459] on div "Document name help 561-6 Invoice number (optional) help 561-6 Invoice date help…" at bounding box center [400, 358] width 746 height 585
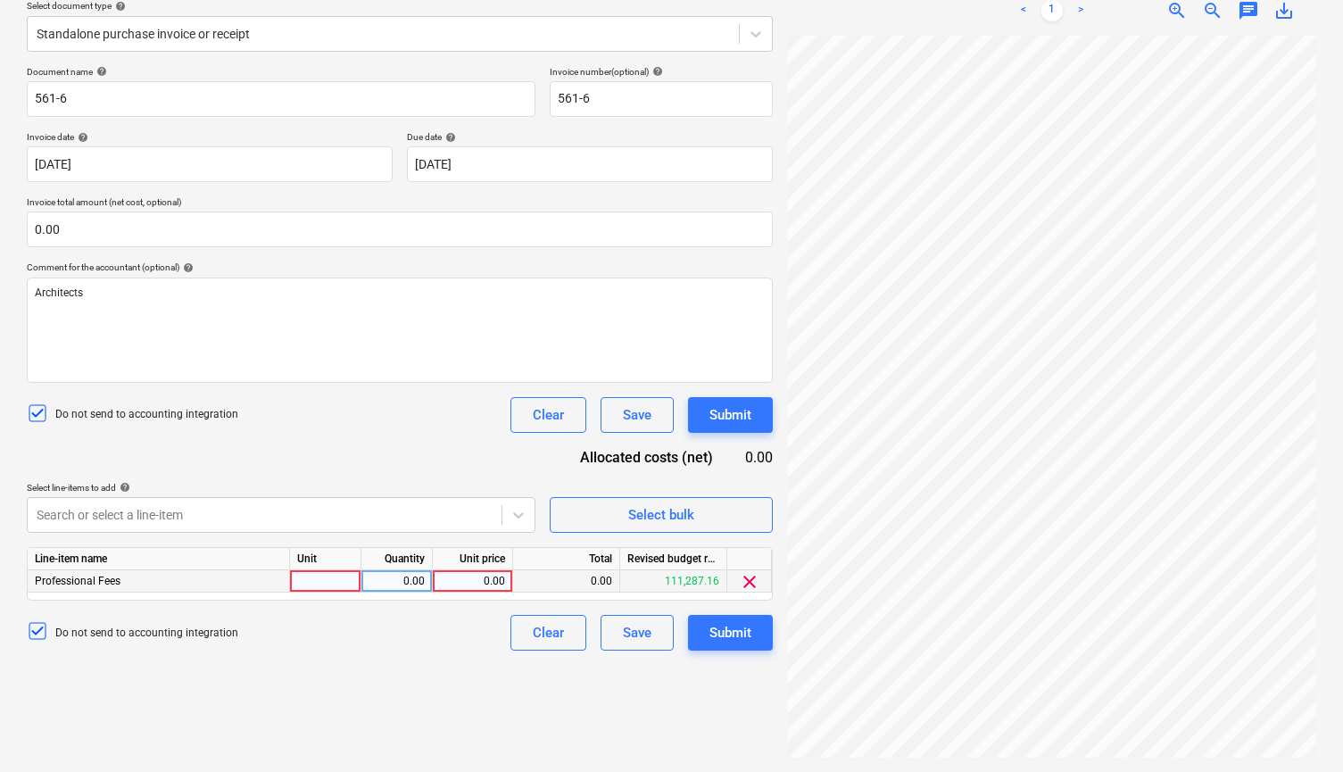
click at [460, 579] on div "0.00" at bounding box center [472, 581] width 65 height 22
click at [413, 686] on div "Create new document Select company Studio [PERSON_NAME] Architects Limited Add …" at bounding box center [400, 321] width 760 height 887
click at [726, 628] on div "Submit" at bounding box center [730, 632] width 42 height 23
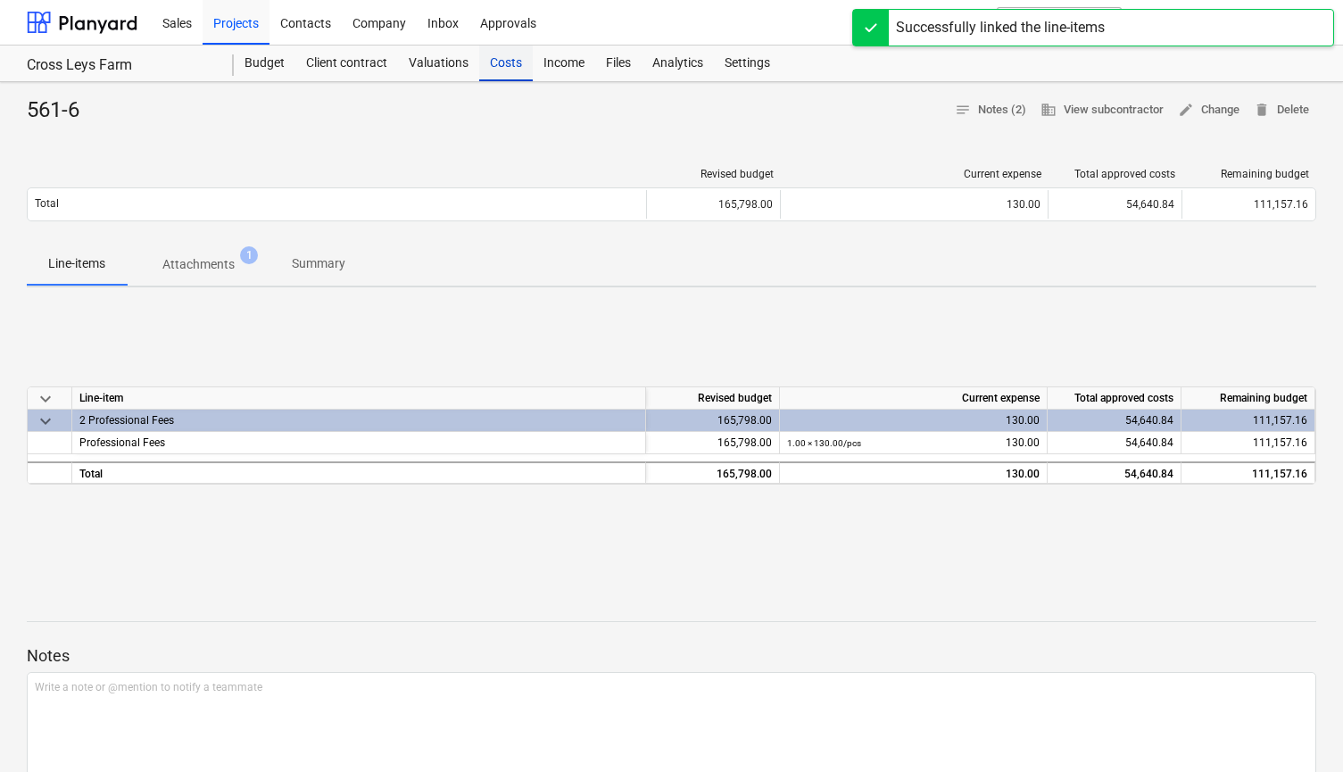
click at [508, 66] on div "Costs" at bounding box center [506, 64] width 54 height 36
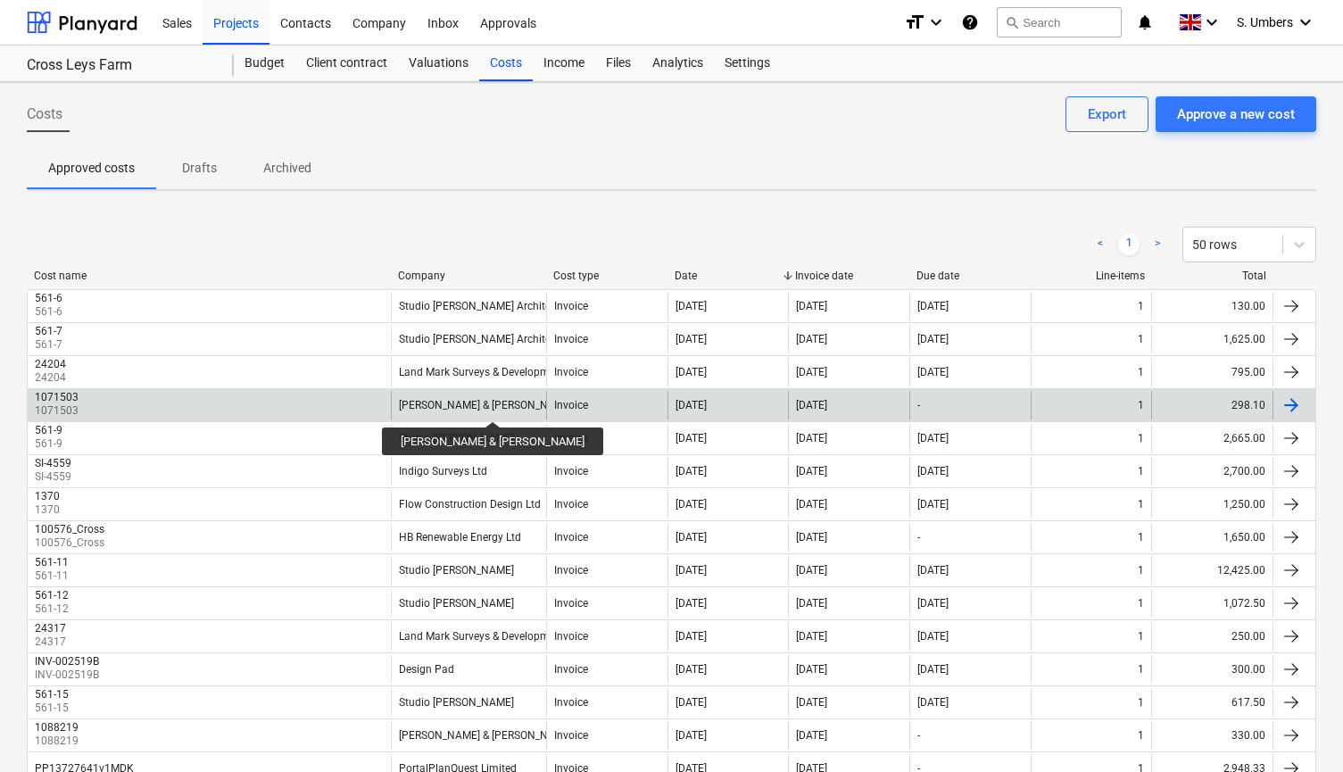
click at [459, 405] on div "[PERSON_NAME] & [PERSON_NAME]" at bounding box center [486, 405] width 174 height 12
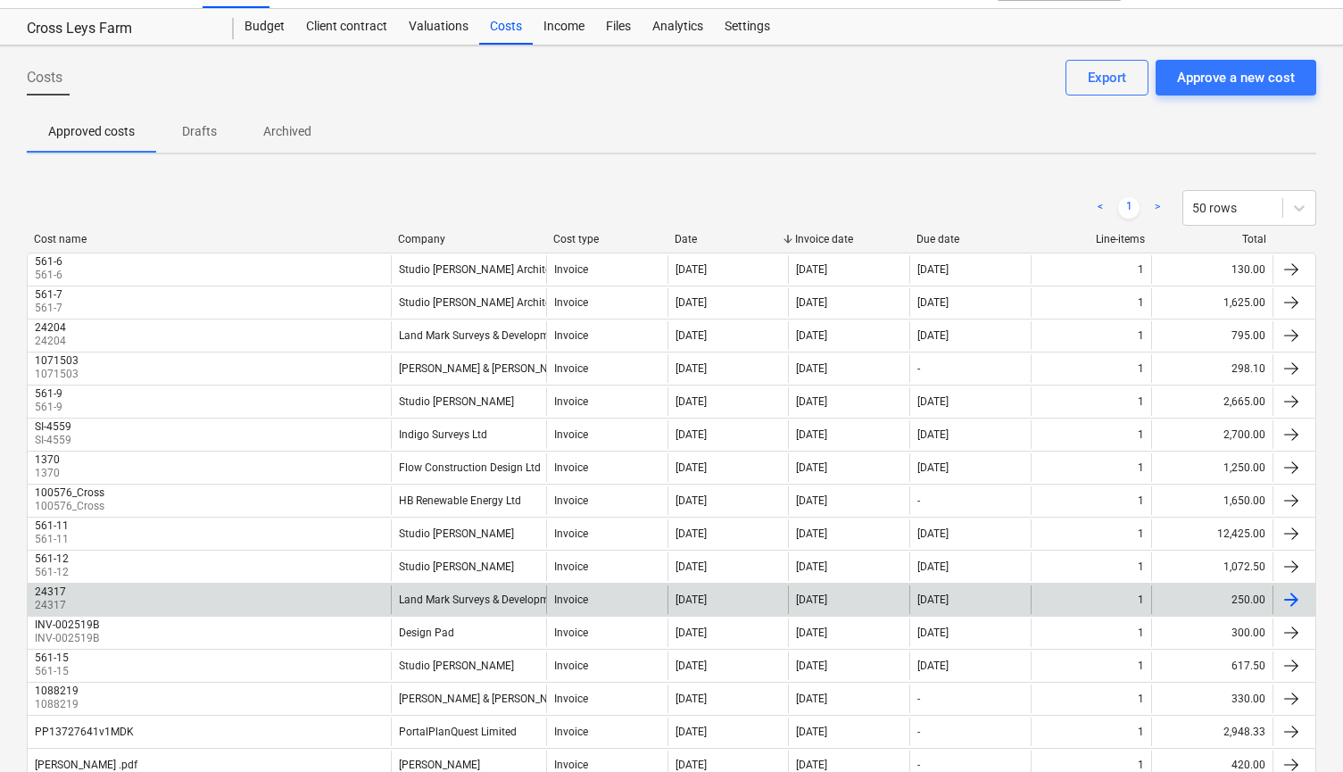
scroll to position [57, 0]
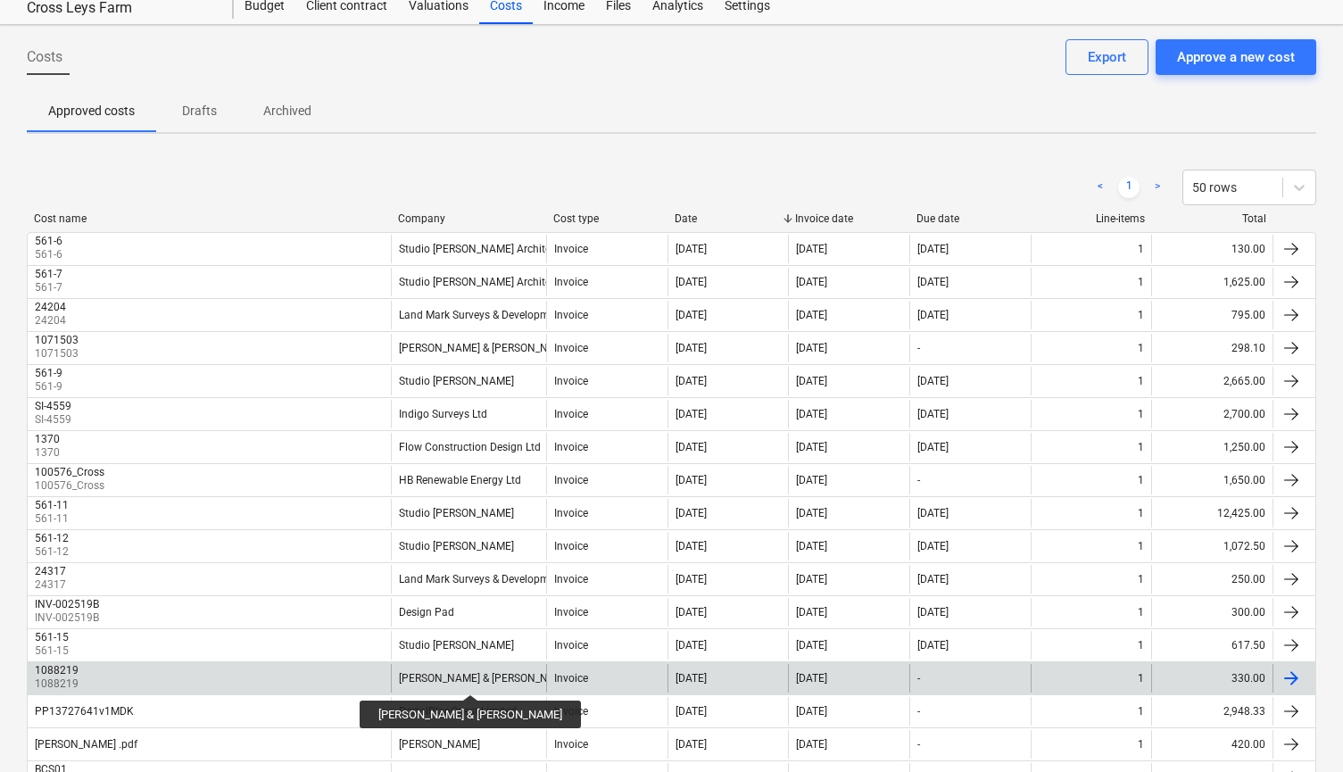
click at [436, 678] on div "[PERSON_NAME] & [PERSON_NAME]" at bounding box center [486, 678] width 174 height 12
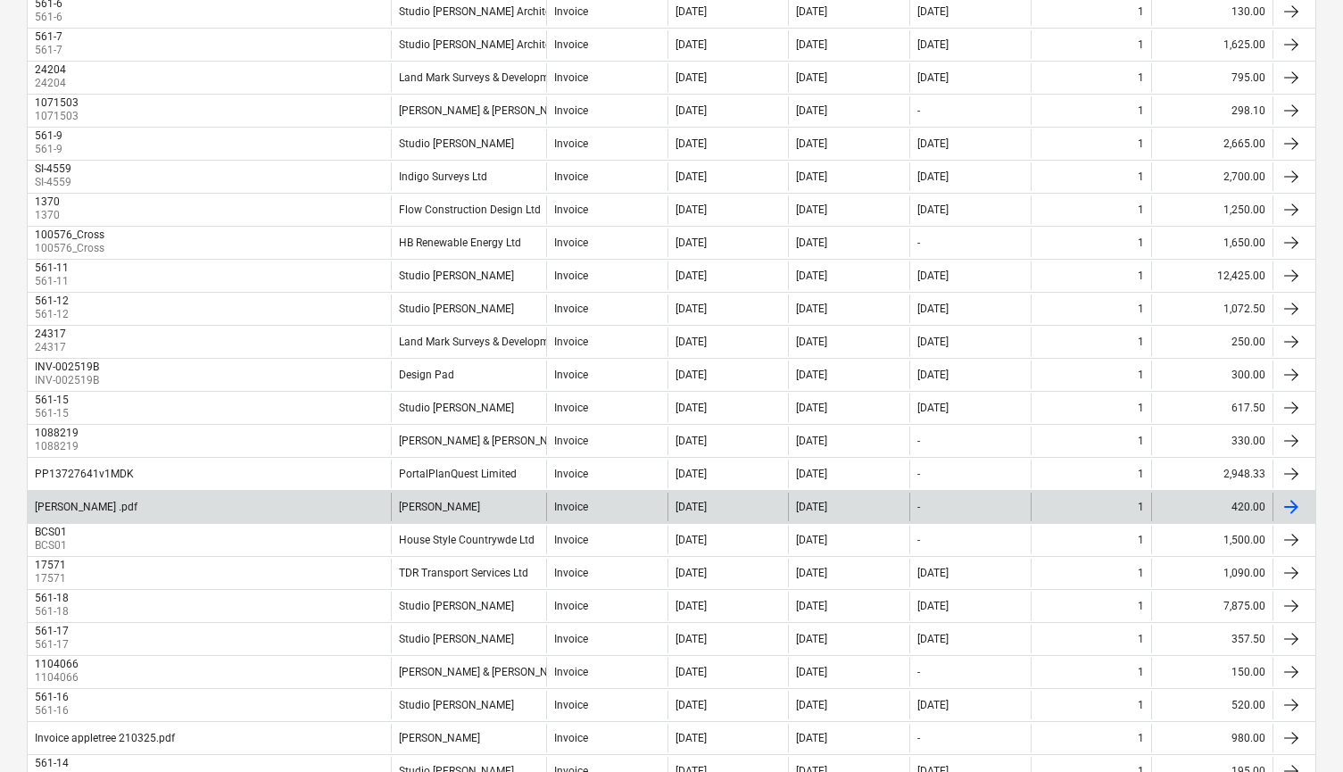
scroll to position [314, 0]
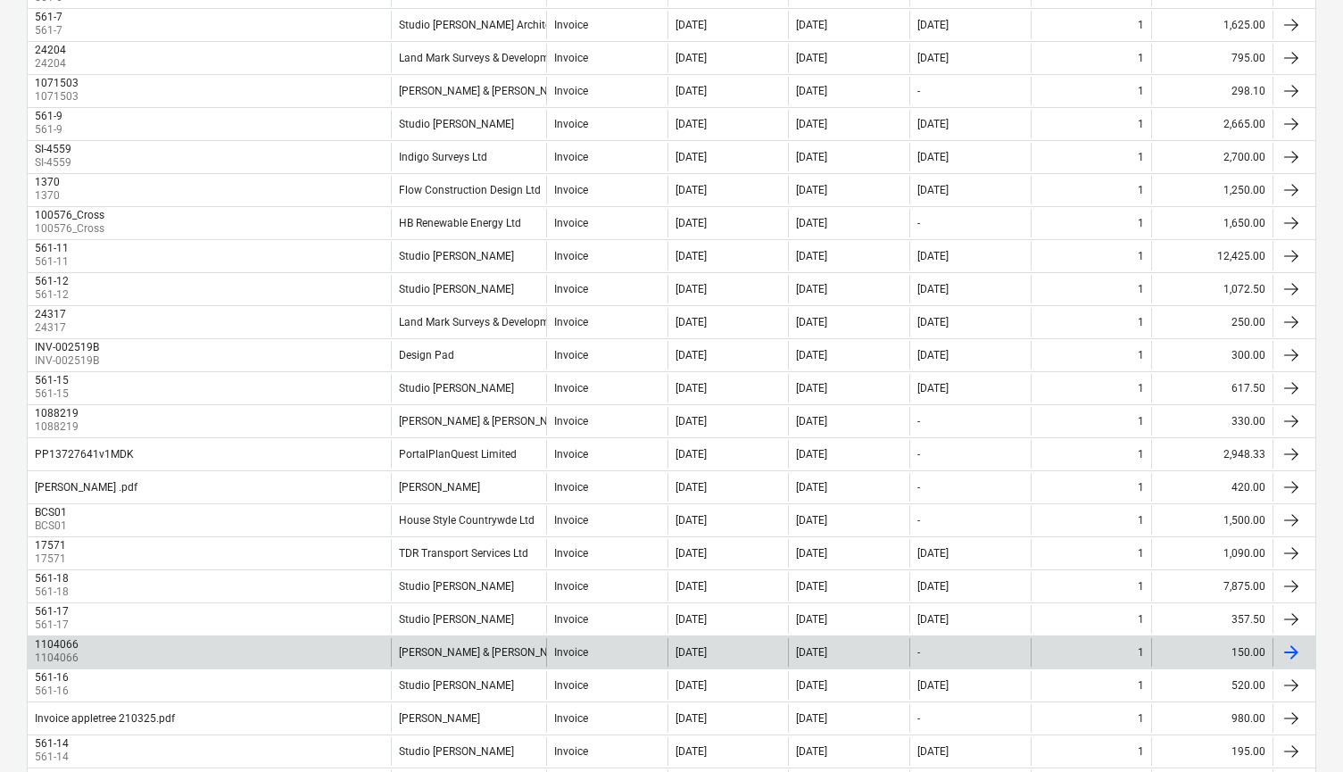
click at [450, 643] on div "[PERSON_NAME] & [PERSON_NAME]" at bounding box center [468, 652] width 155 height 29
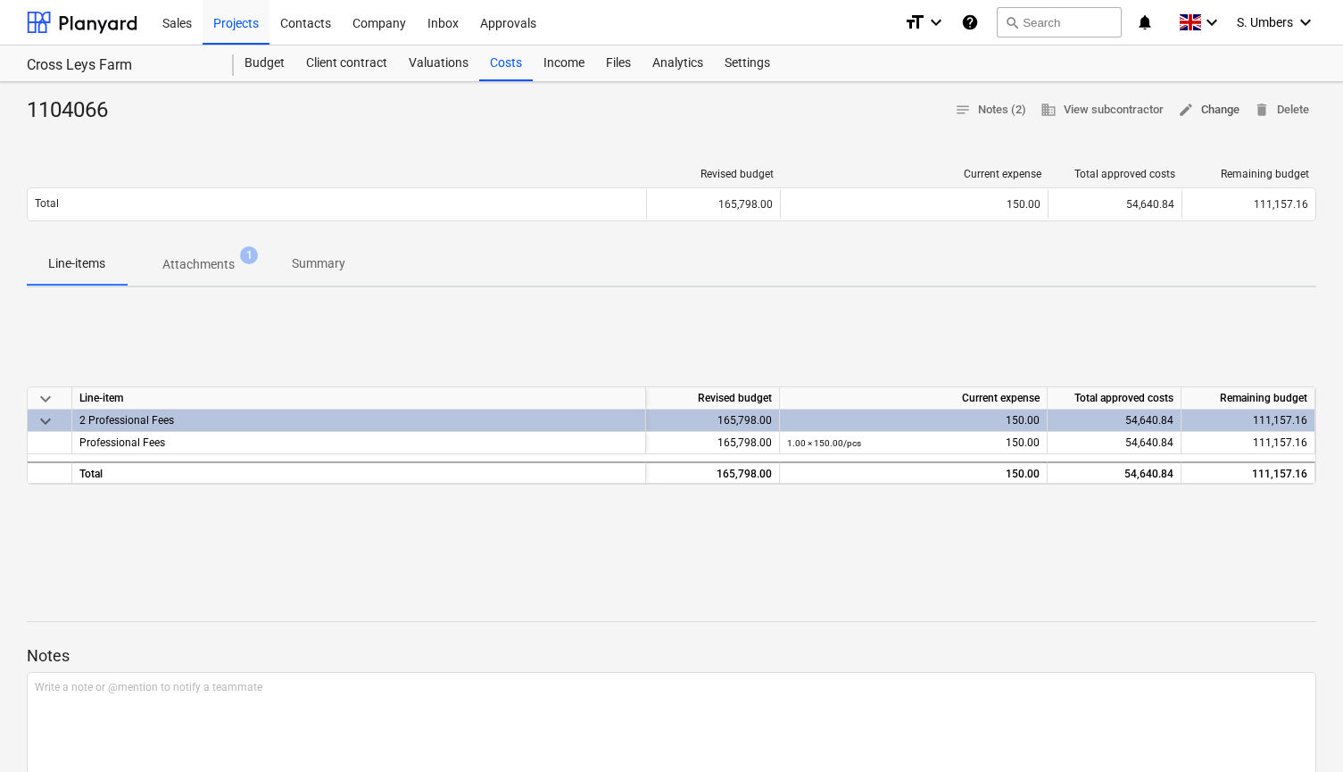
click at [1208, 109] on span "edit Change" at bounding box center [1209, 110] width 62 height 21
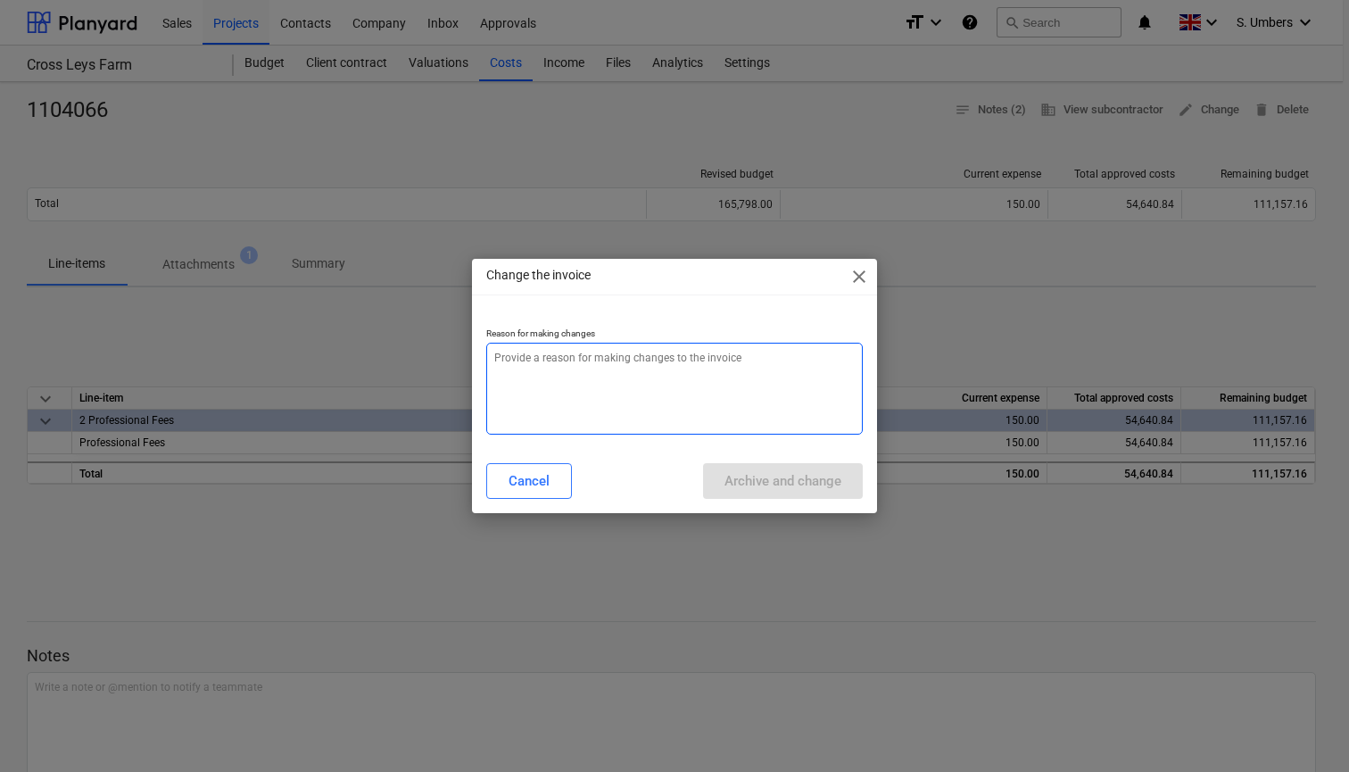
click at [624, 385] on textarea at bounding box center [674, 389] width 377 height 92
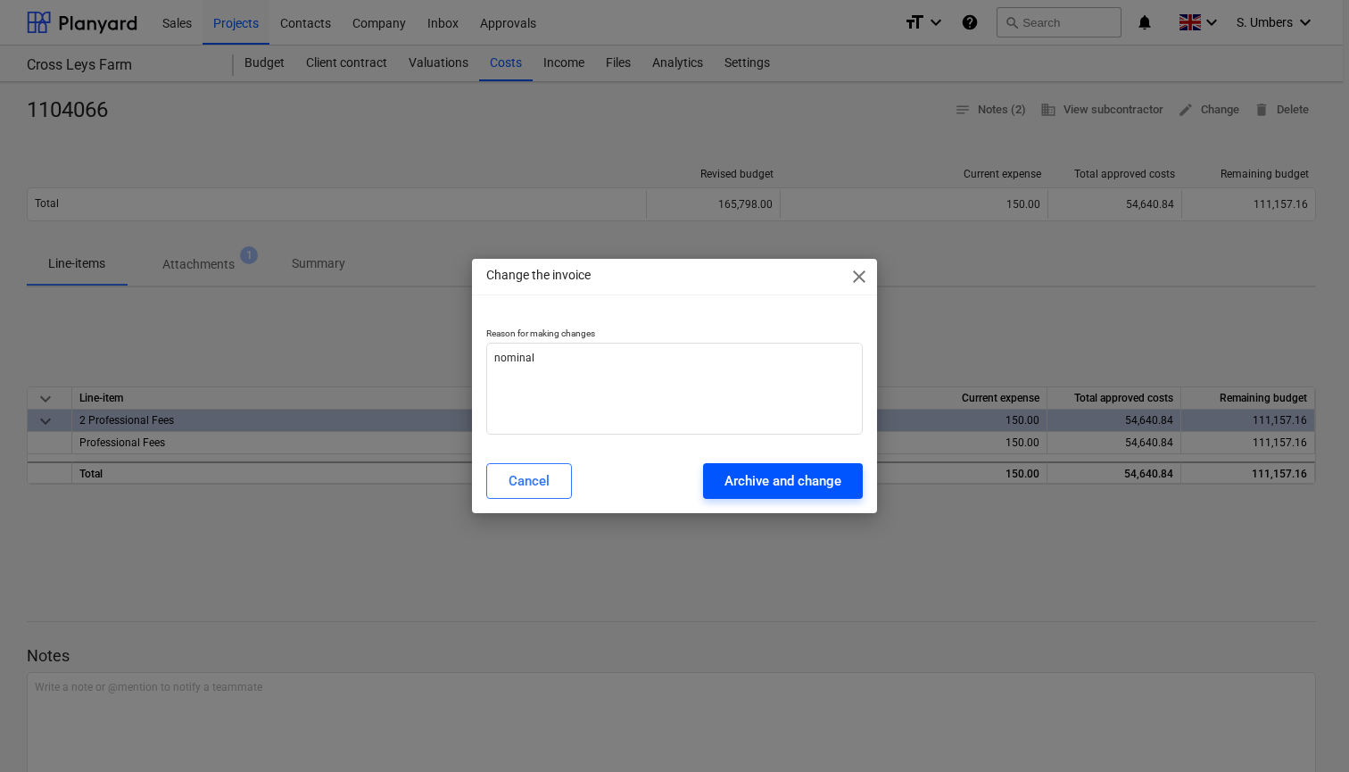
click at [819, 475] on div "Archive and change" at bounding box center [783, 480] width 117 height 23
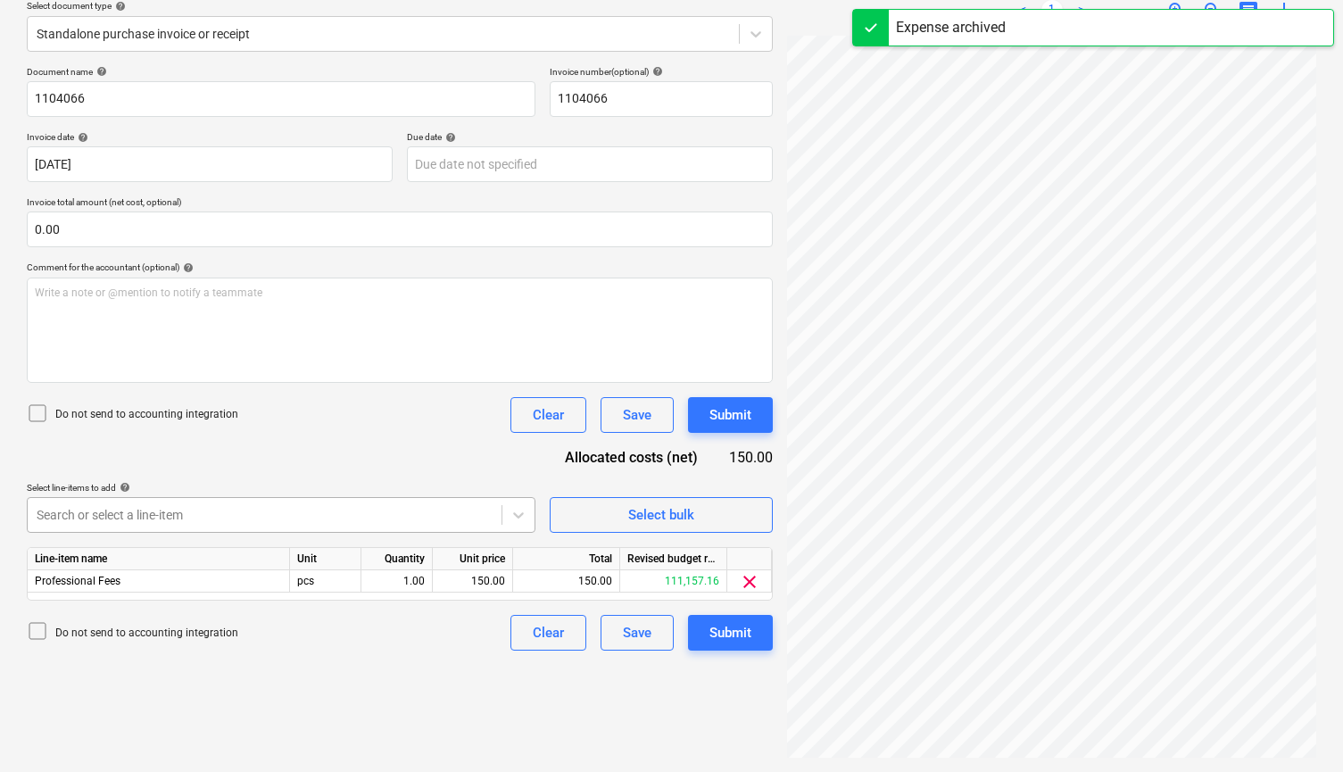
scroll to position [212, 0]
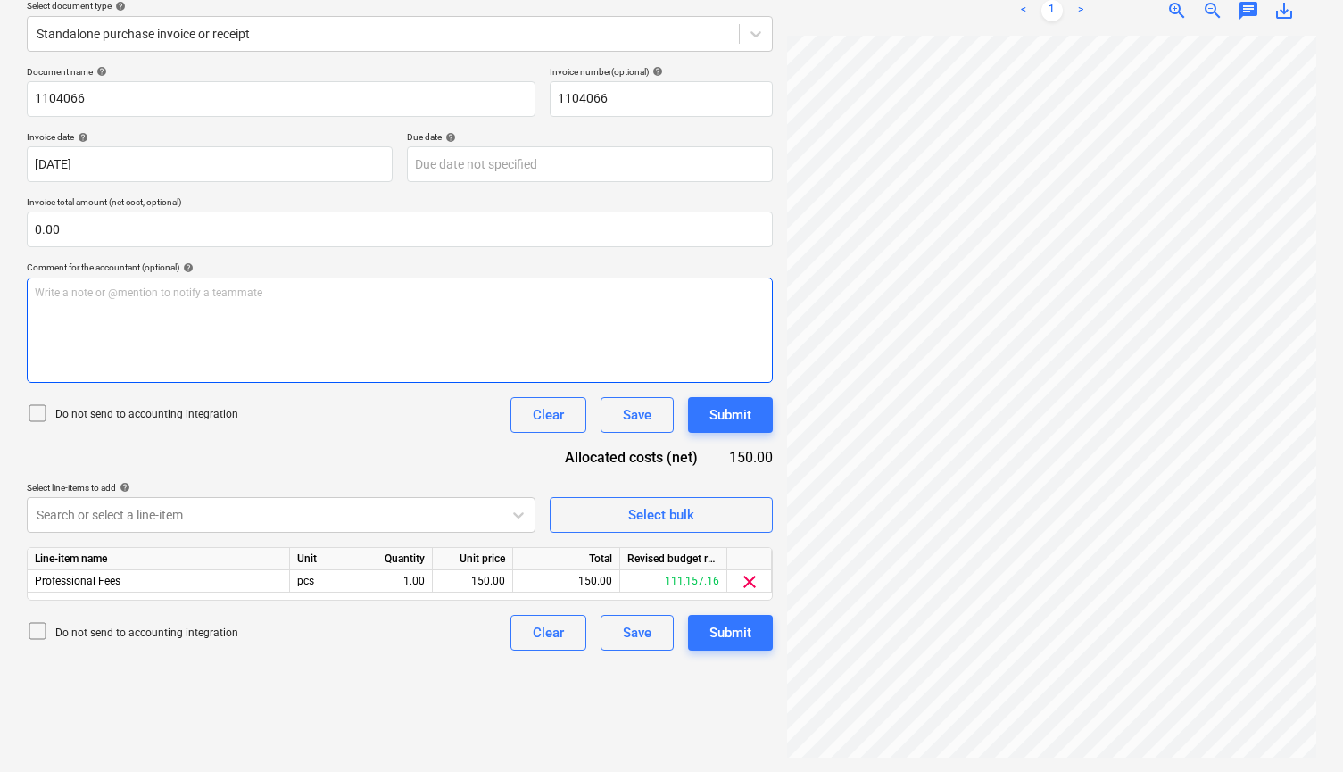
click at [222, 332] on div "Write a note or @mention to notify a teammate [PERSON_NAME]" at bounding box center [400, 330] width 746 height 105
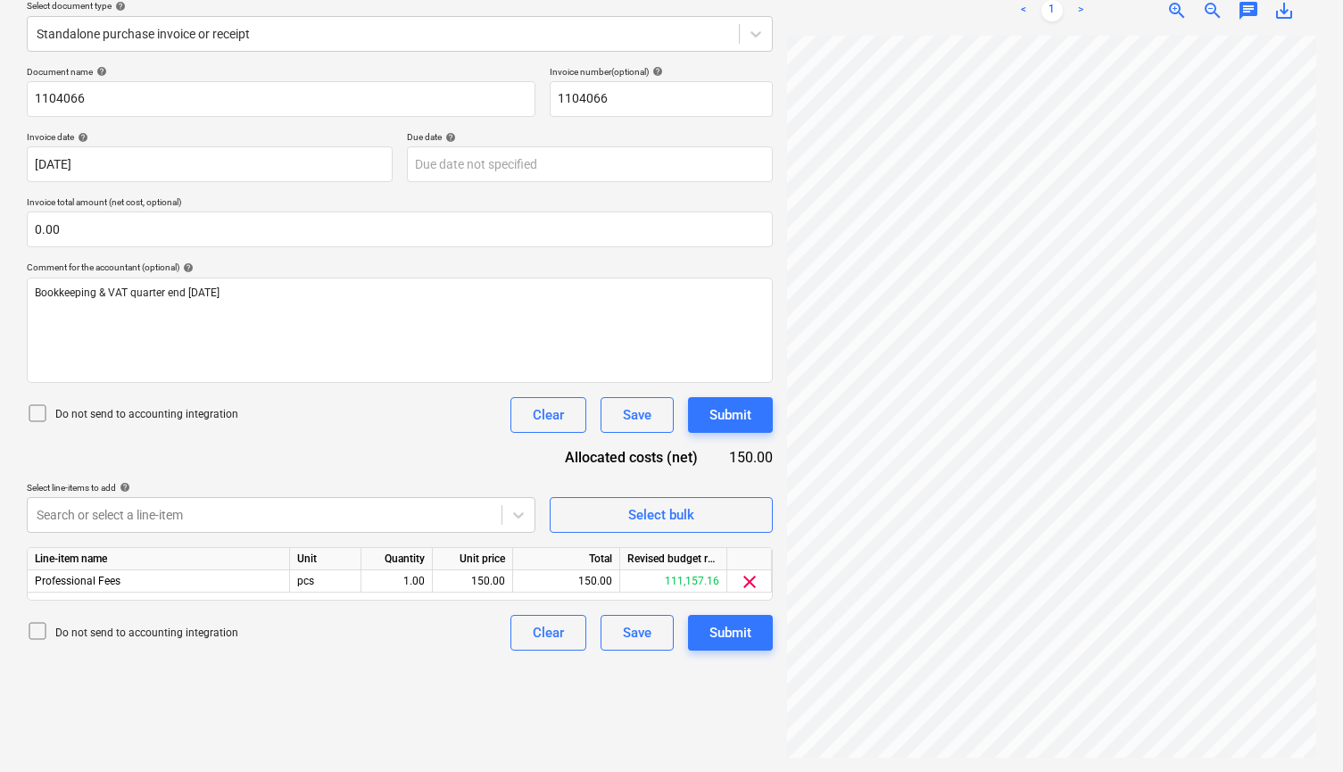
click at [127, 402] on div "Do not send to accounting integration" at bounding box center [133, 414] width 212 height 25
click at [749, 577] on span "clear" at bounding box center [749, 581] width 21 height 21
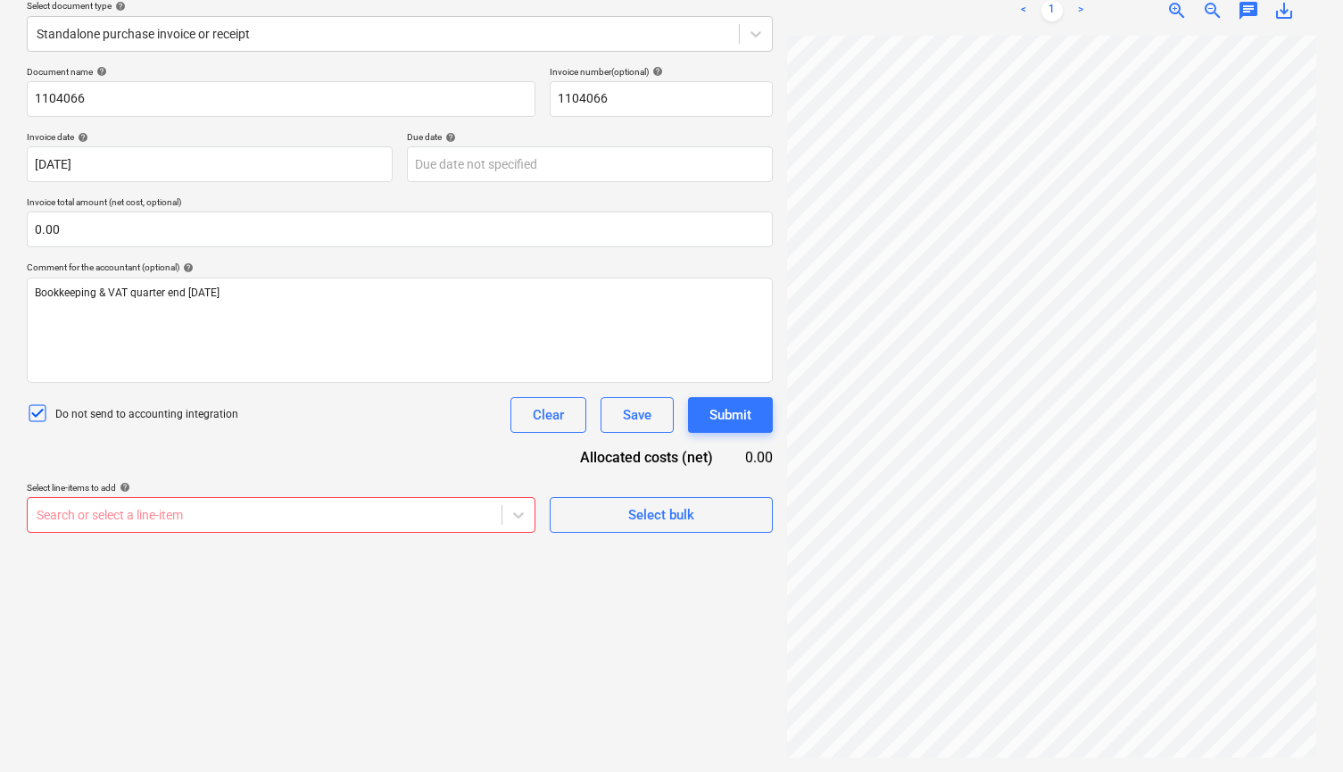
click at [404, 511] on body "Sales Projects Contacts Company Inbox Approvals format_size keyboard_arrow_down…" at bounding box center [671, 174] width 1343 height 772
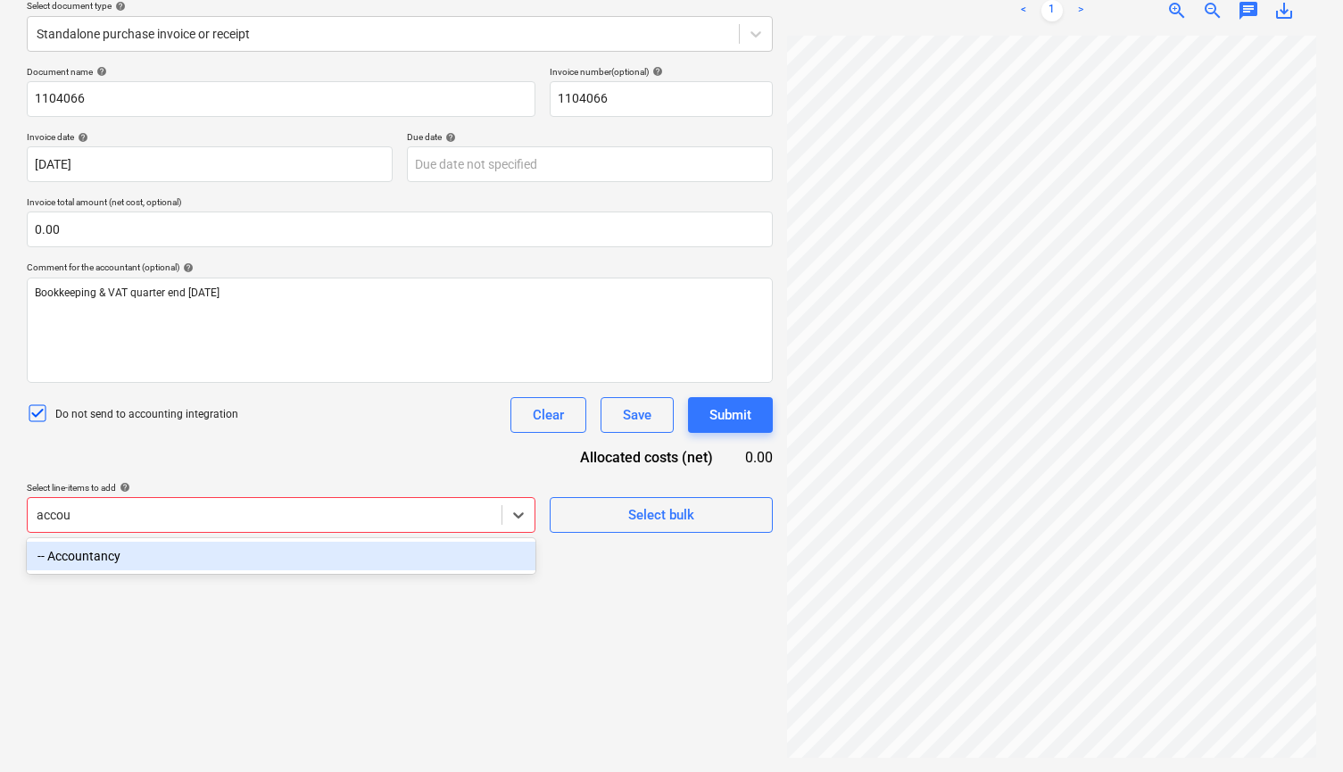
click at [345, 563] on div "-- Accountancy" at bounding box center [281, 556] width 509 height 29
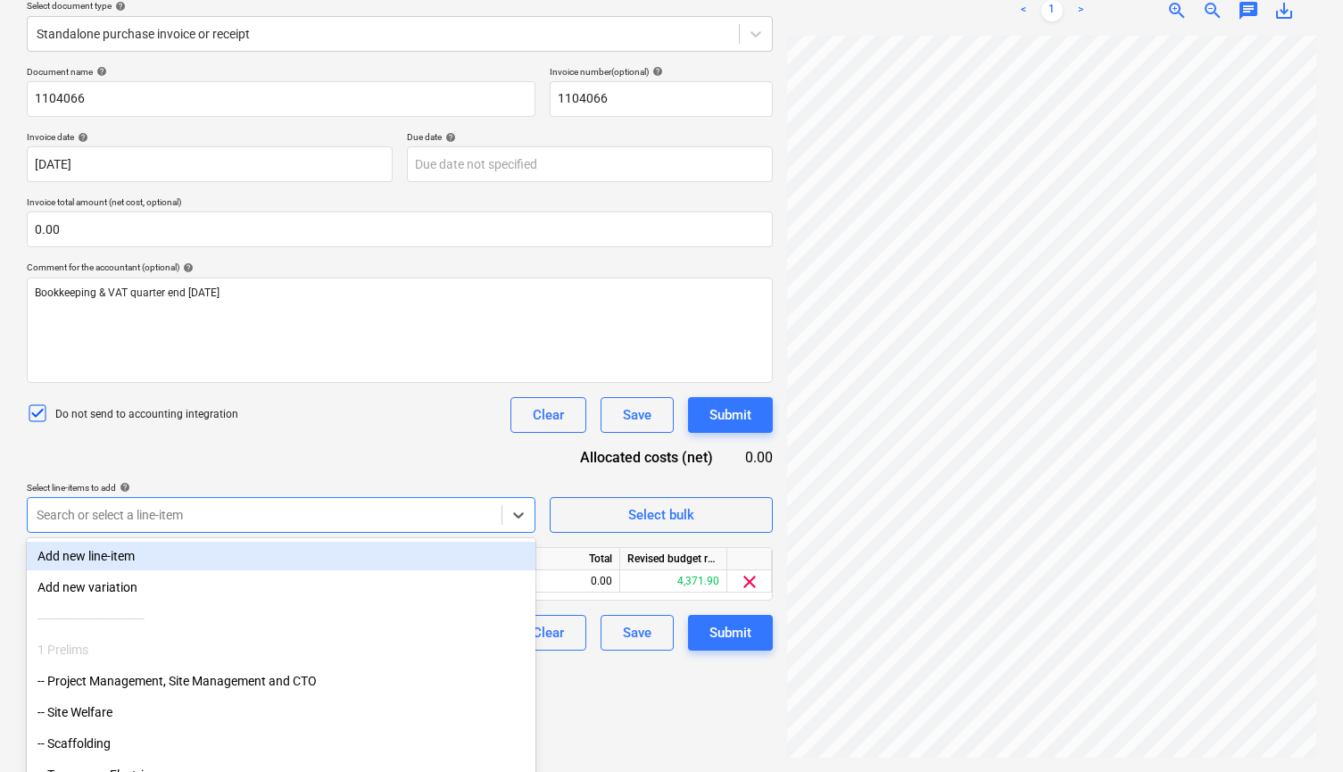
click at [415, 454] on div "Document name help 1104066 Invoice number (optional) help 1104066 Invoice date …" at bounding box center [400, 358] width 746 height 585
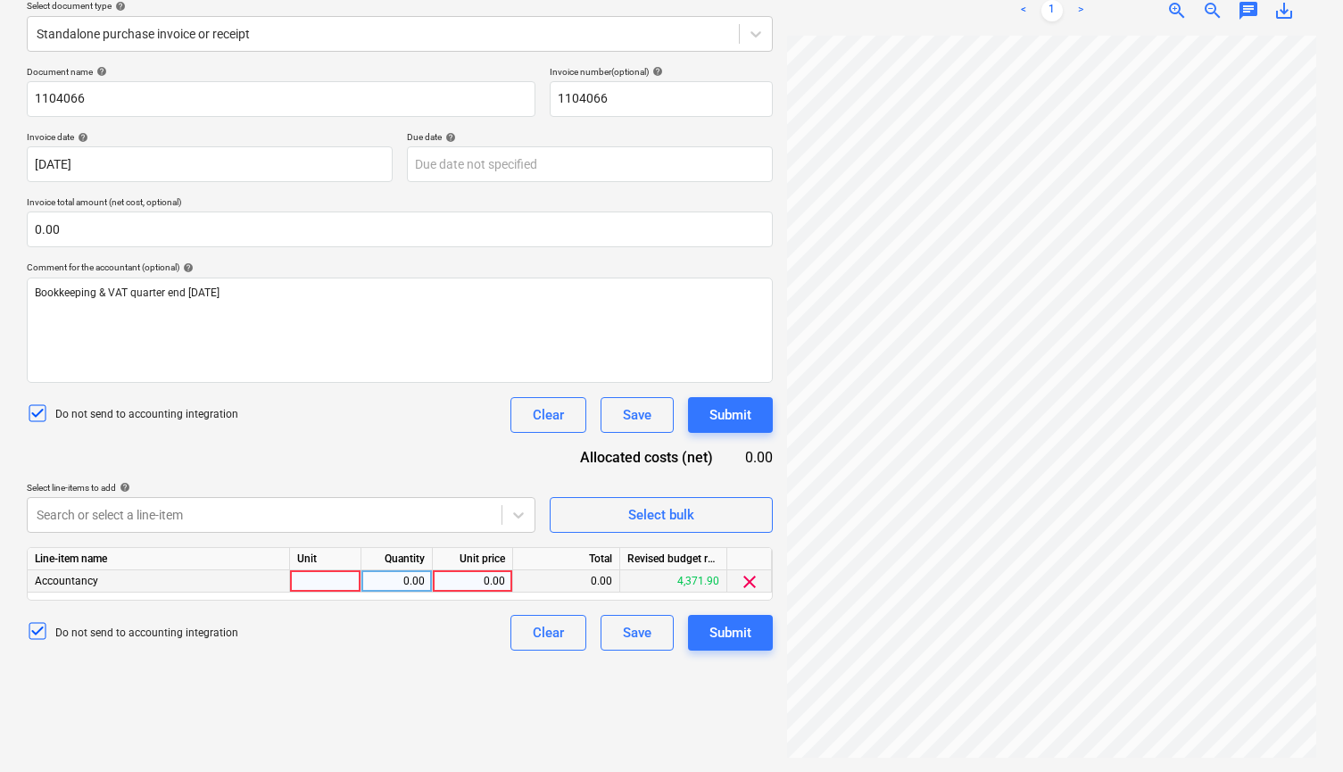
click at [477, 577] on div "0.00" at bounding box center [472, 581] width 65 height 22
click at [419, 639] on div "Do not send to accounting integration Clear Save Submit" at bounding box center [400, 633] width 746 height 36
click at [717, 630] on div "Submit" at bounding box center [730, 632] width 42 height 23
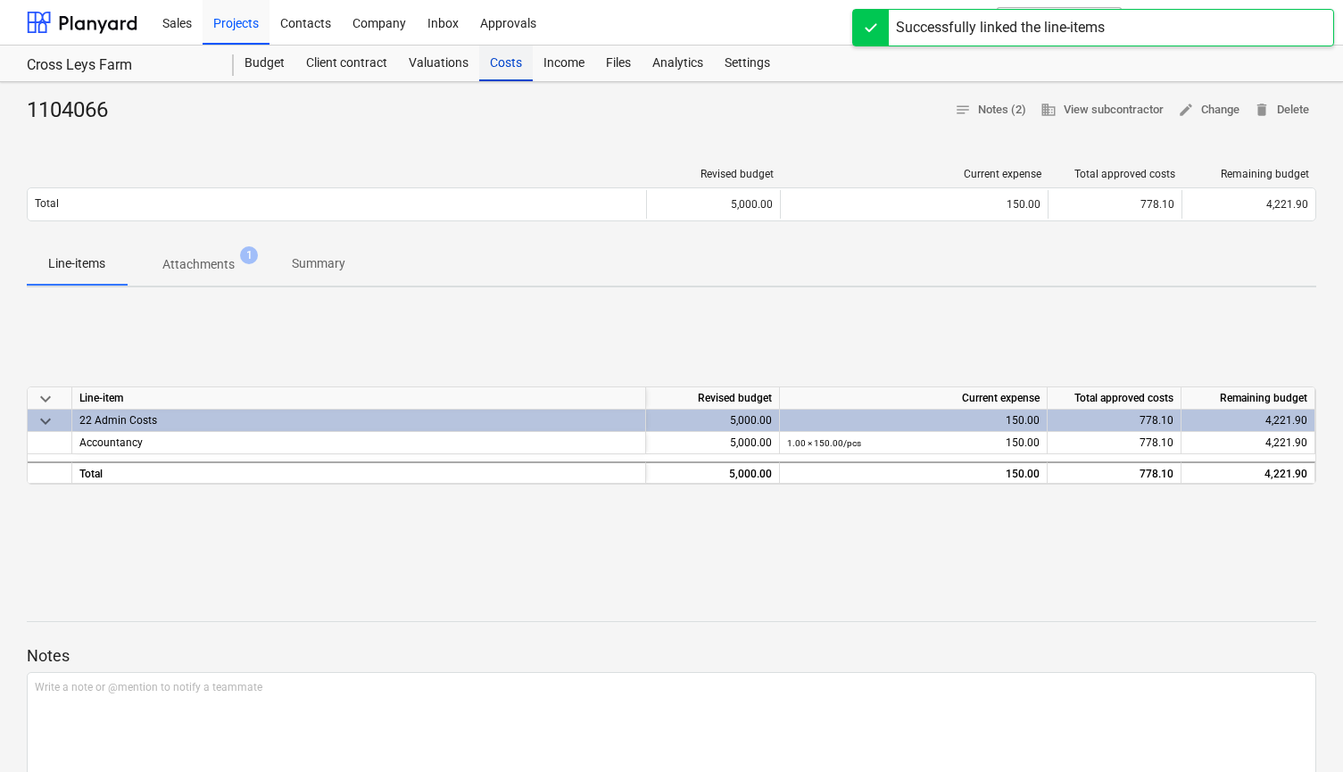
click at [495, 67] on div "Costs" at bounding box center [506, 64] width 54 height 36
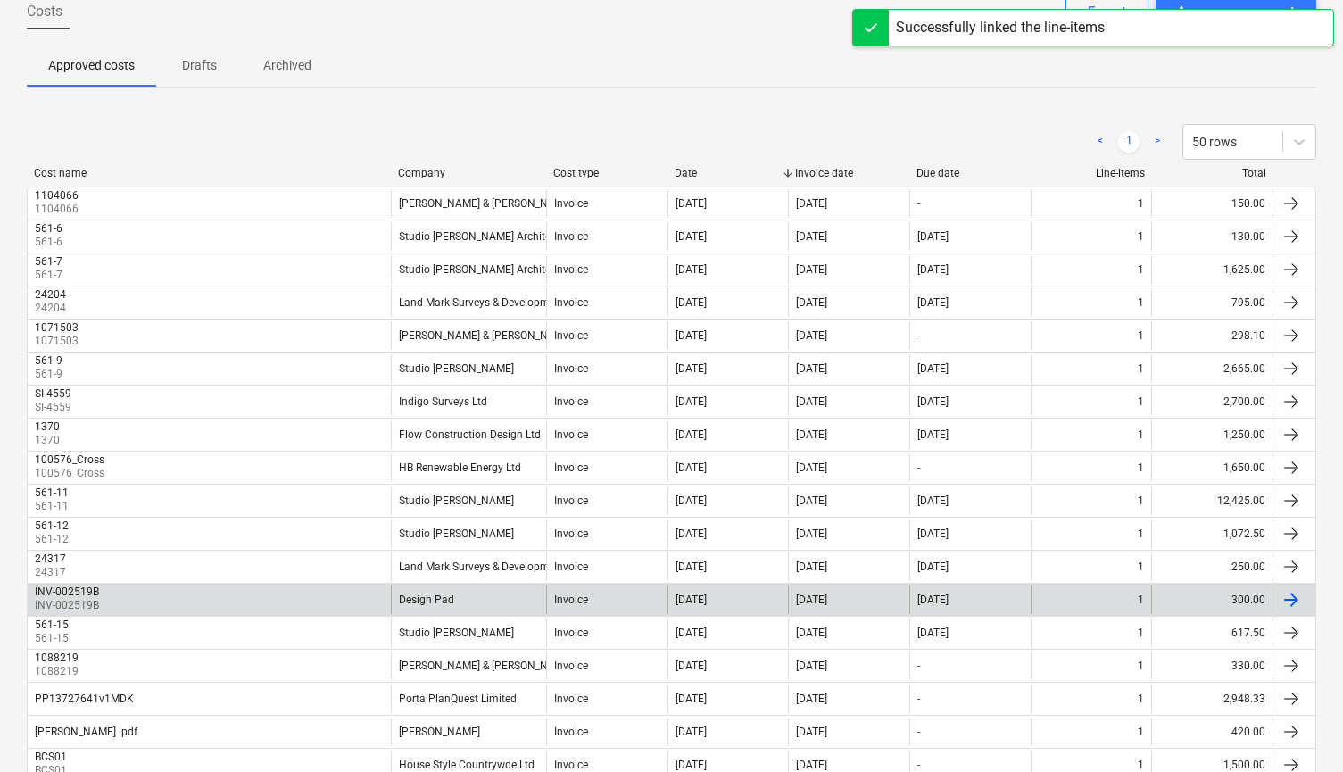
scroll to position [109, 0]
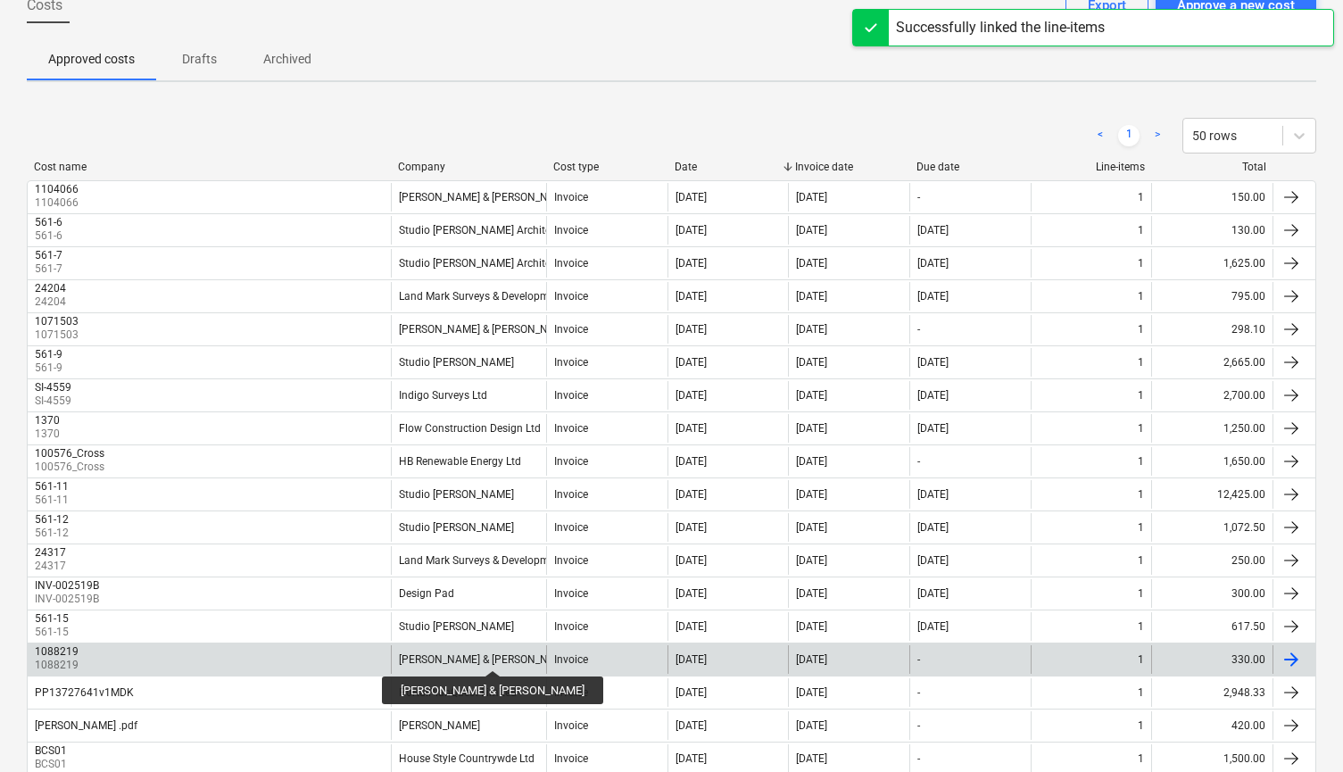
click at [459, 655] on div "[PERSON_NAME] & [PERSON_NAME]" at bounding box center [486, 659] width 174 height 12
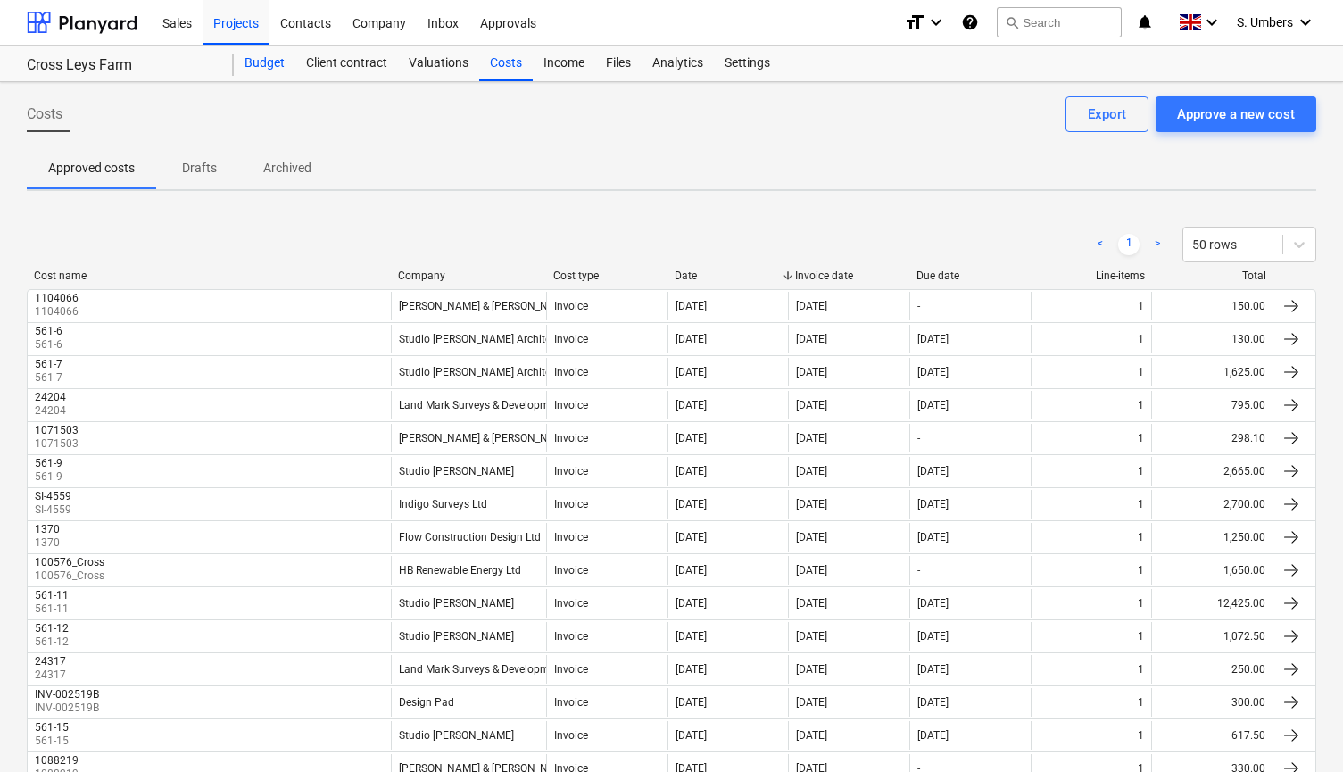
click at [282, 62] on div "Budget" at bounding box center [265, 64] width 62 height 36
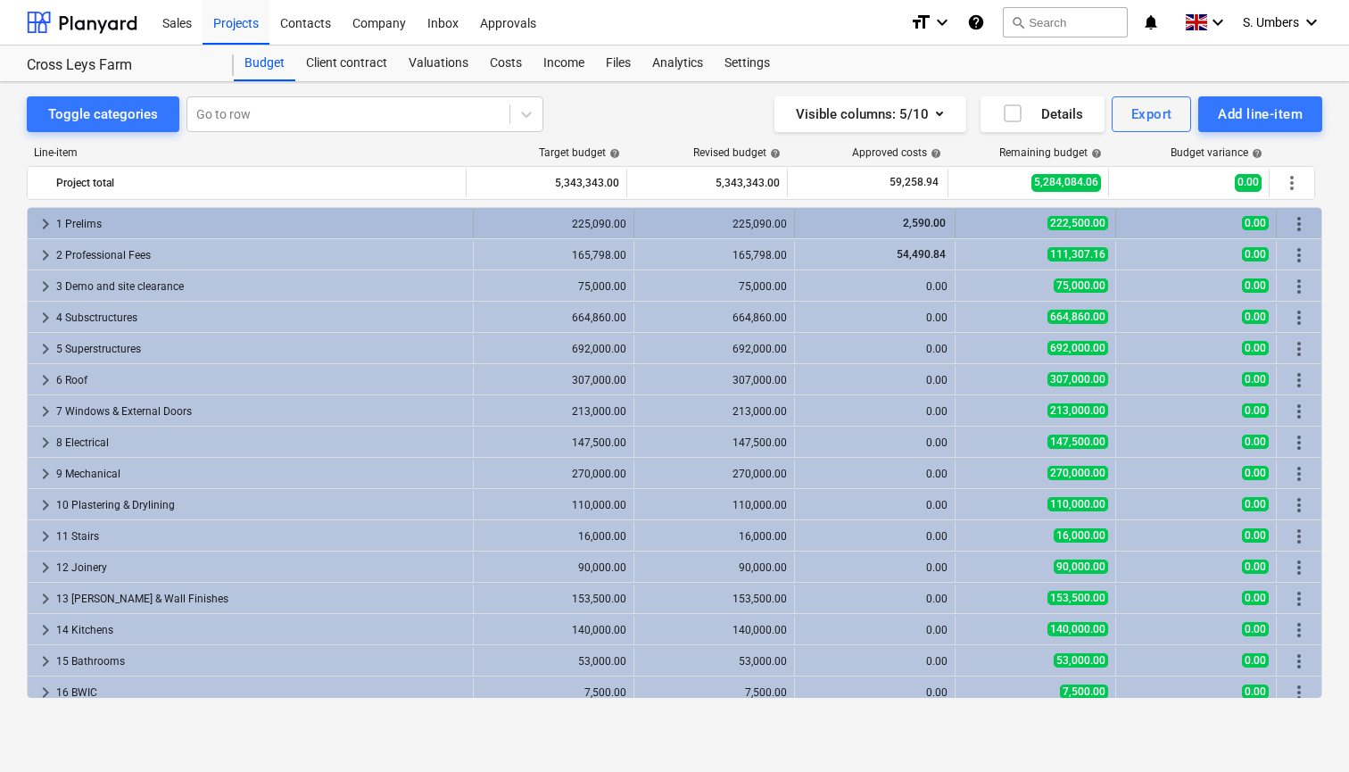
click at [187, 224] on div "1 Prelims" at bounding box center [261, 224] width 410 height 29
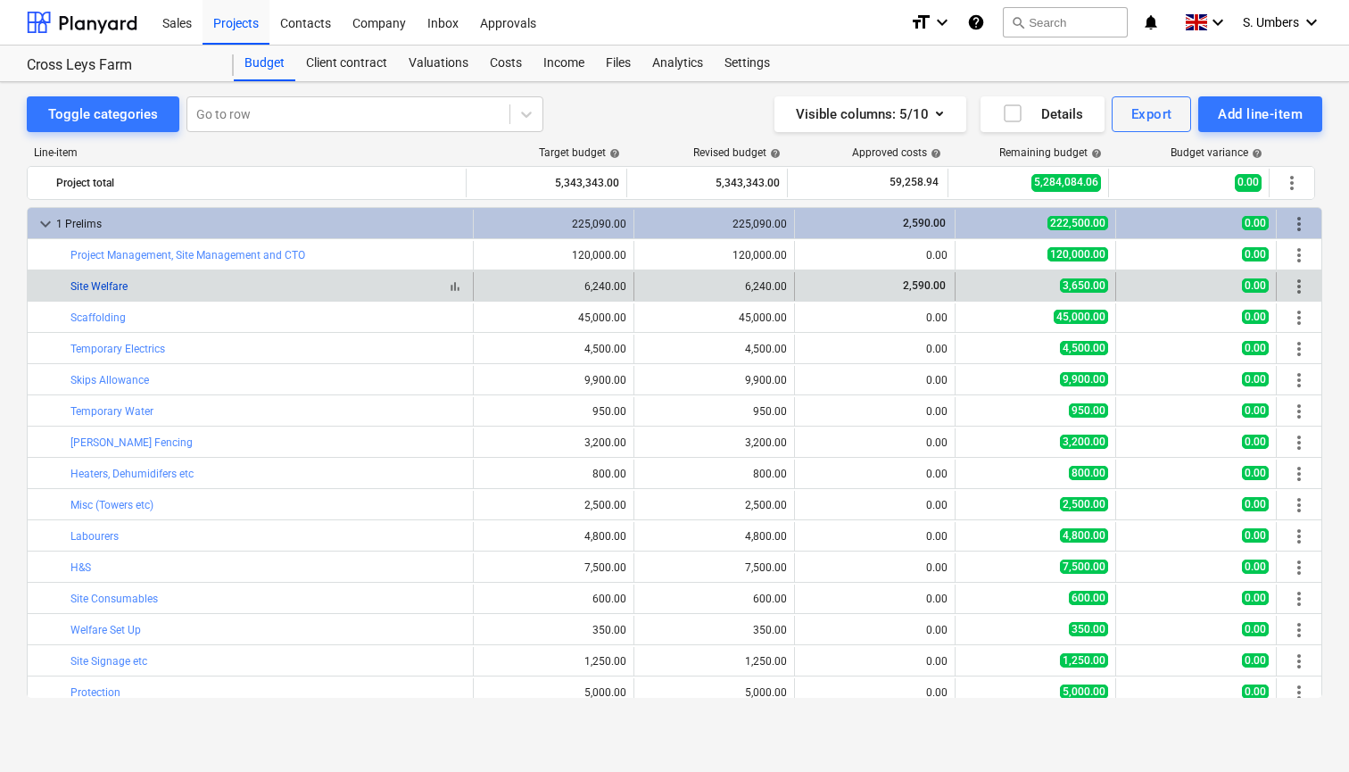
click at [109, 283] on link "Site Welfare" at bounding box center [99, 286] width 57 height 12
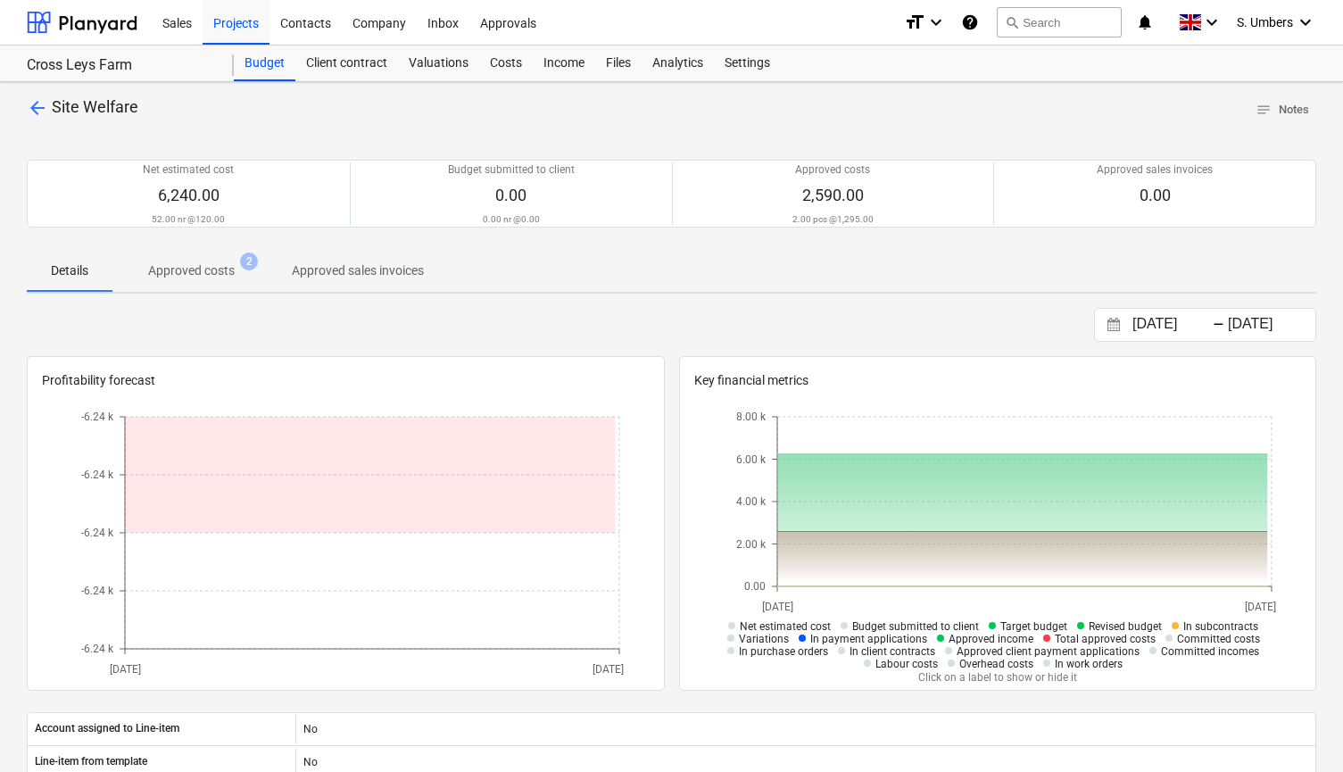
click at [231, 269] on p "Approved costs" at bounding box center [191, 270] width 87 height 19
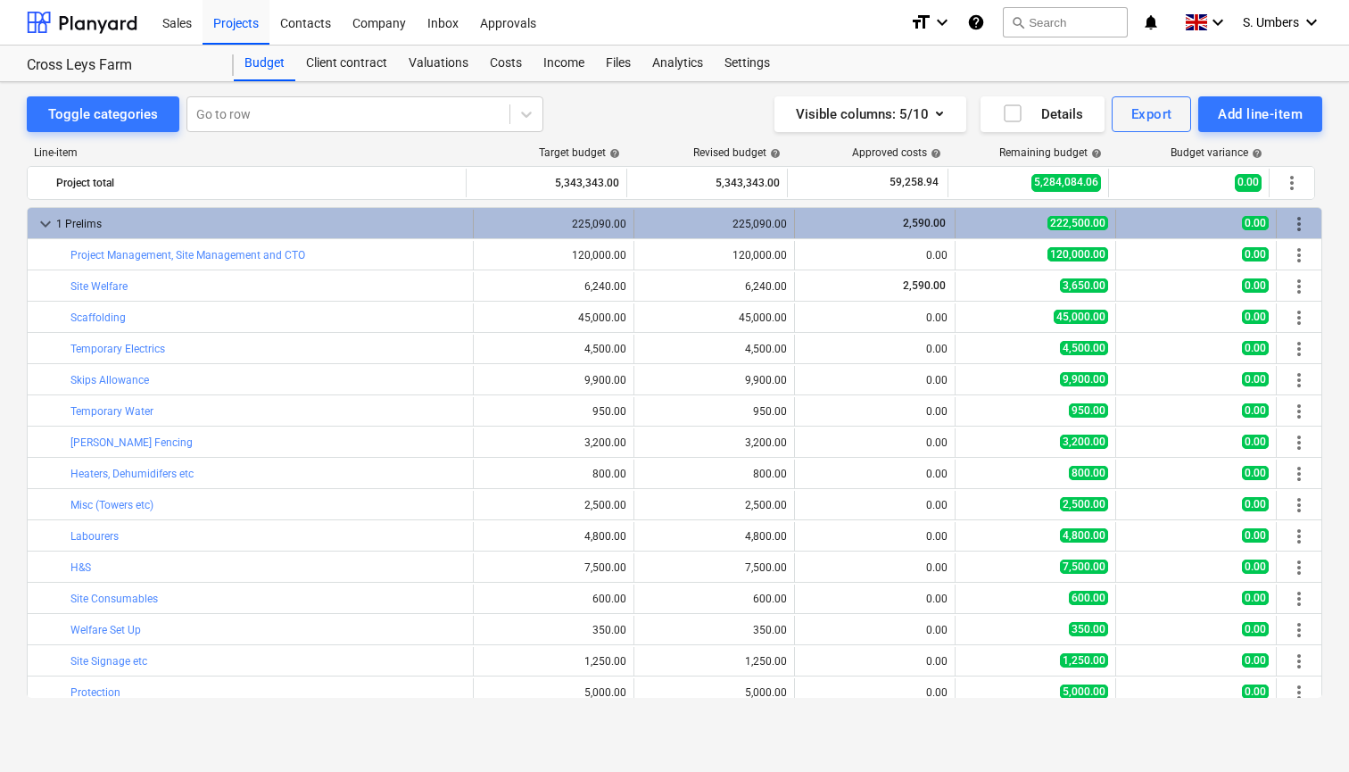
click at [42, 221] on span "keyboard_arrow_down" at bounding box center [45, 223] width 21 height 21
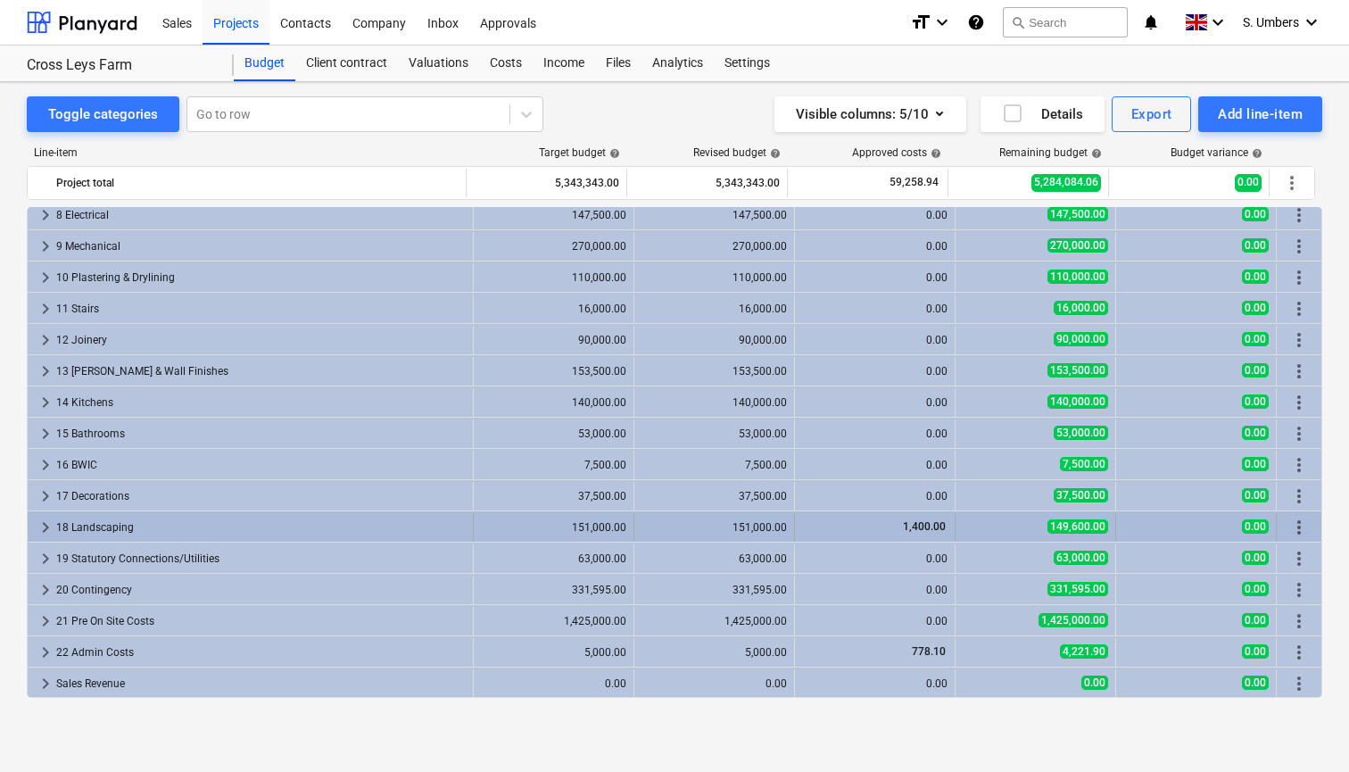
click at [268, 534] on div "18 Landscaping" at bounding box center [261, 527] width 410 height 29
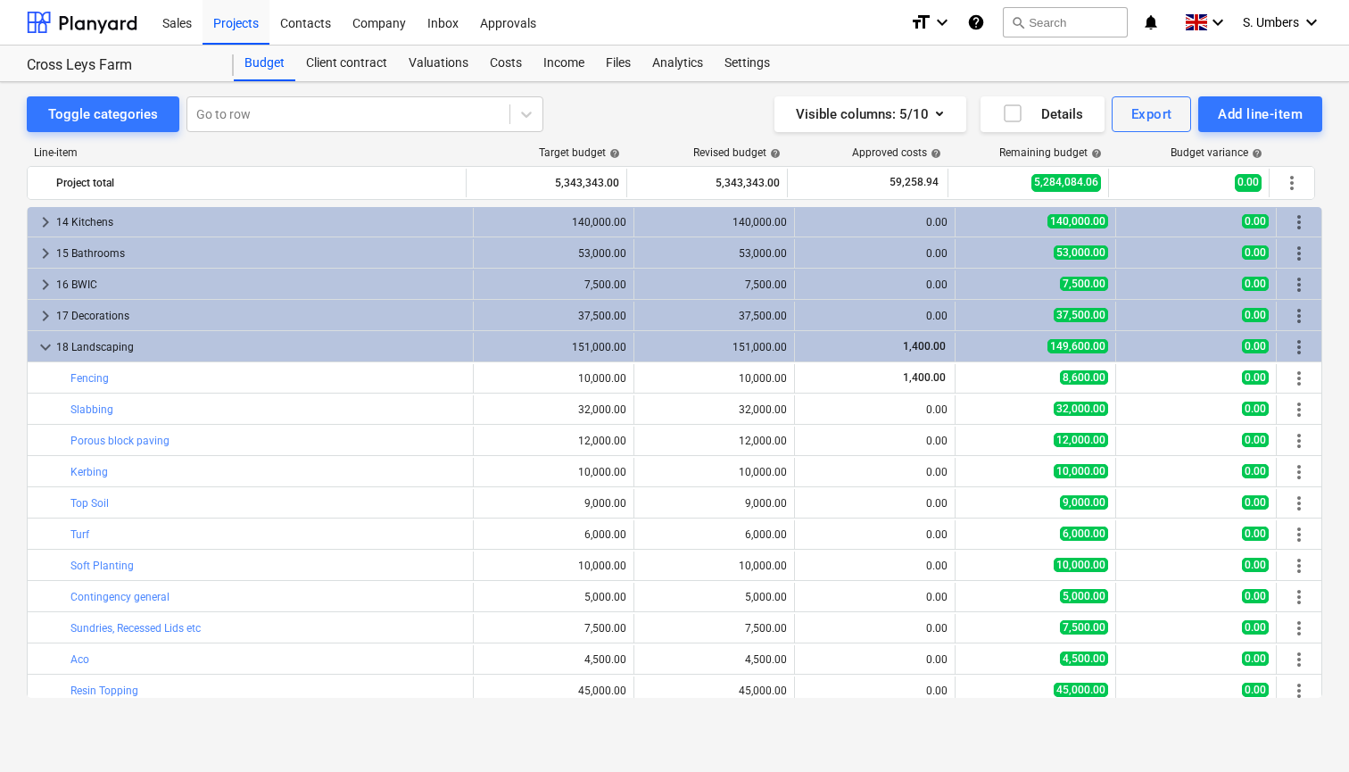
scroll to position [393, 0]
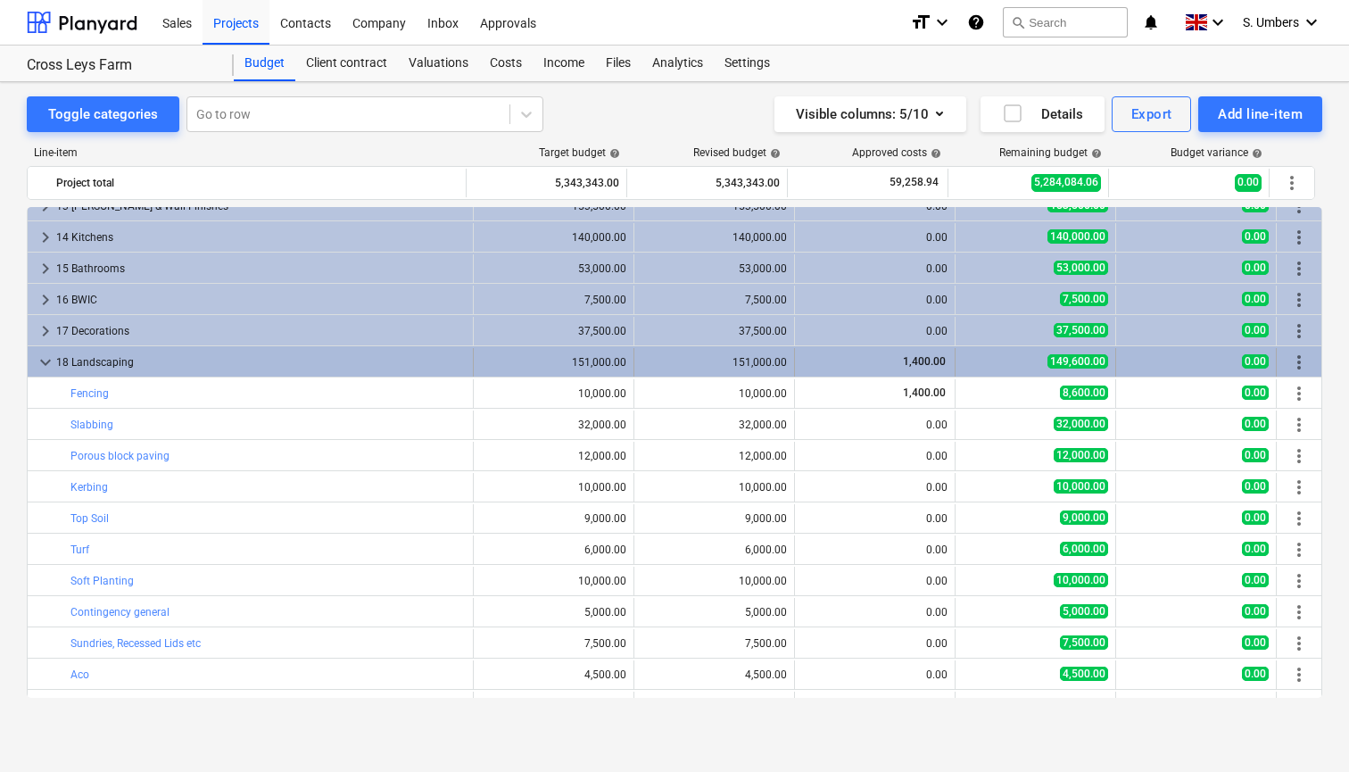
click at [41, 361] on span "keyboard_arrow_down" at bounding box center [45, 362] width 21 height 21
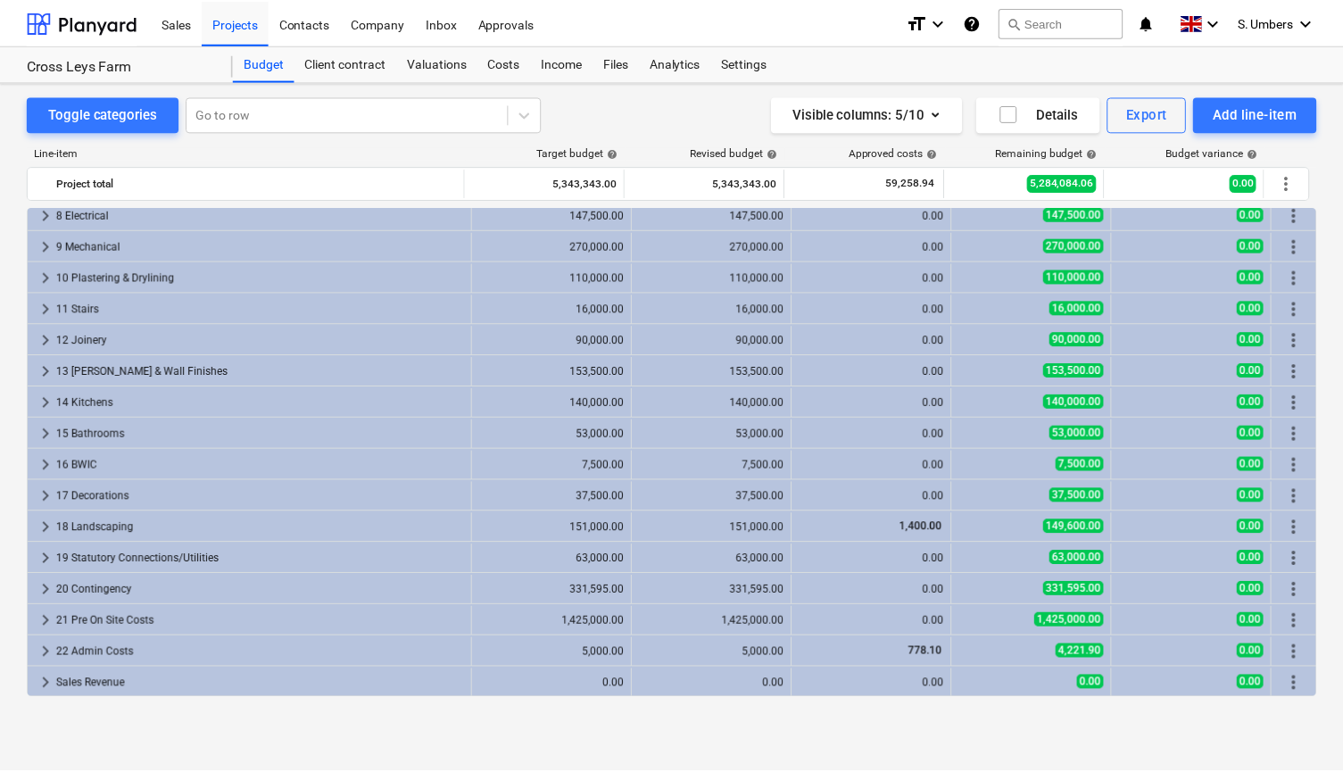
scroll to position [228, 0]
click at [1137, 116] on div "Export" at bounding box center [1152, 114] width 41 height 23
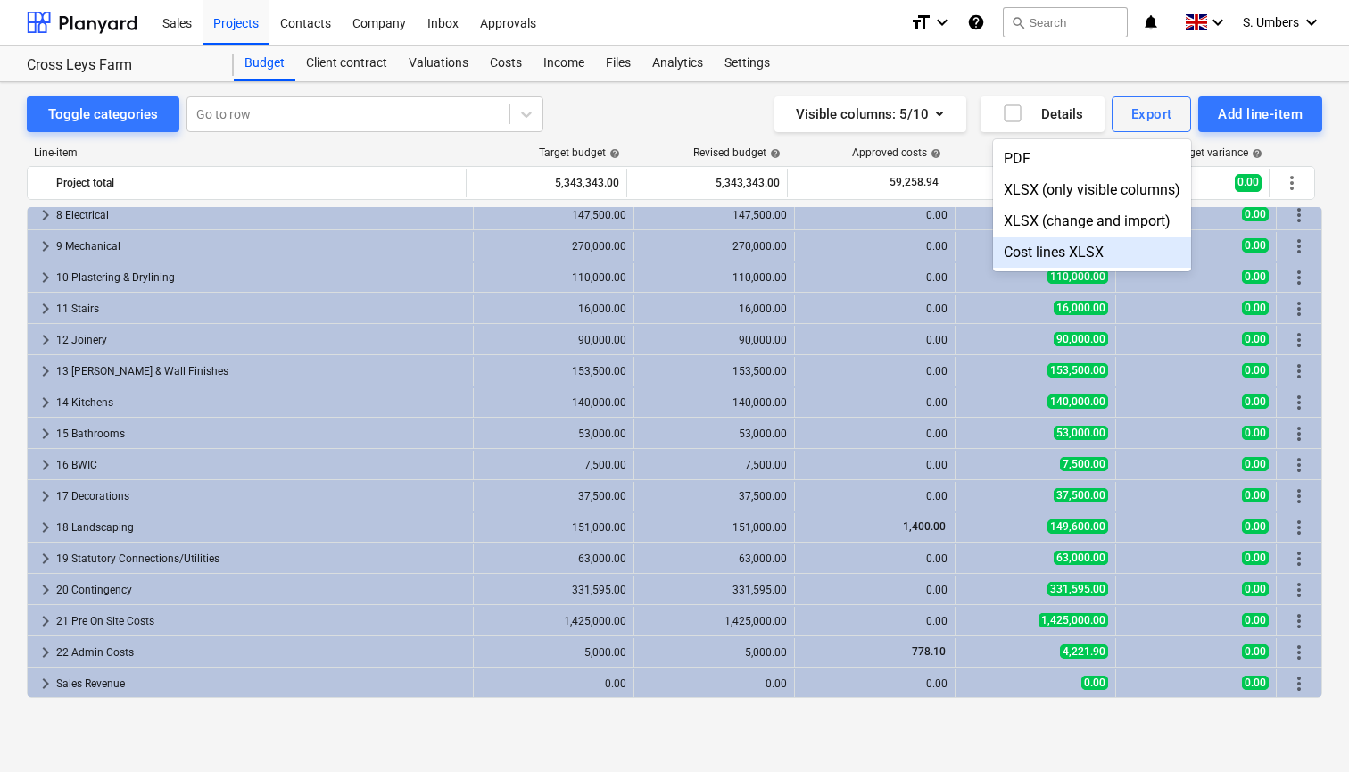
click at [1045, 249] on div "Cost lines XLSX" at bounding box center [1092, 251] width 198 height 31
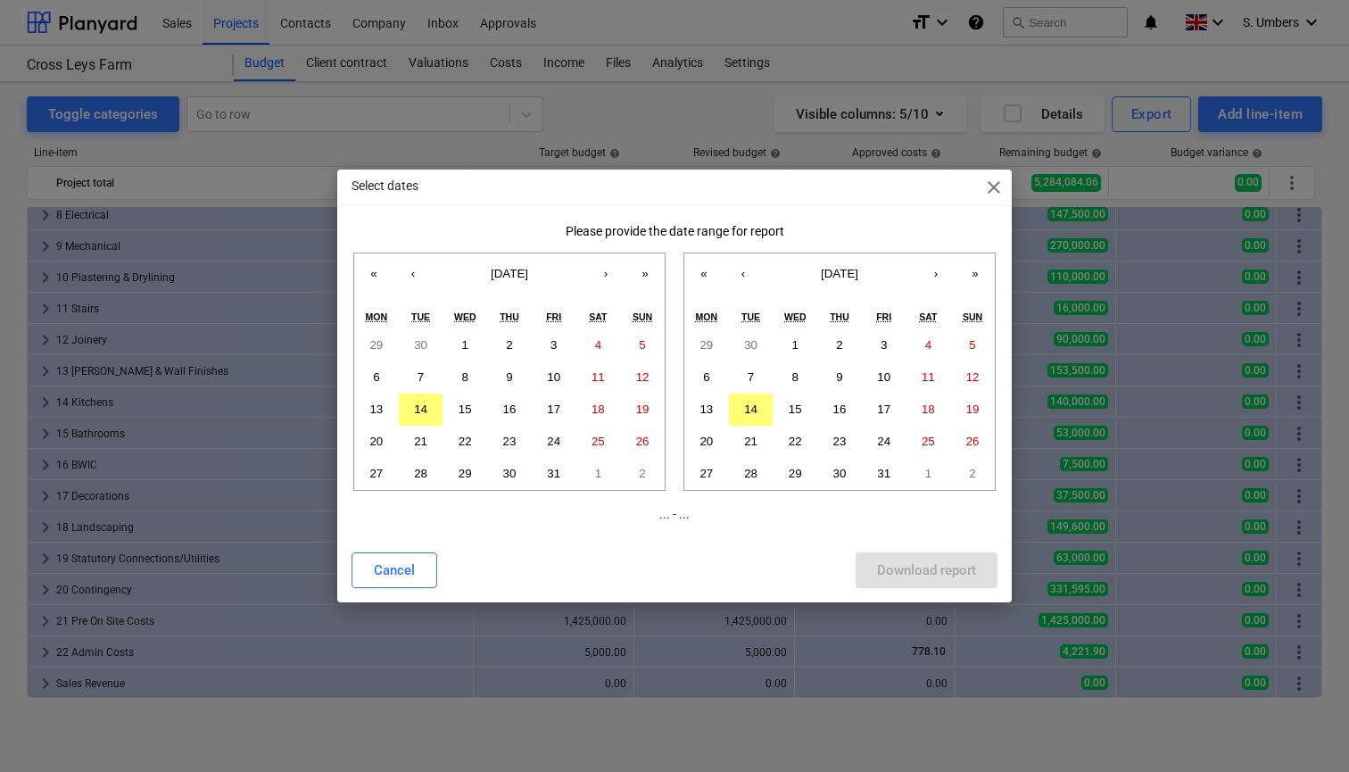
click at [991, 187] on span "close" at bounding box center [993, 187] width 21 height 21
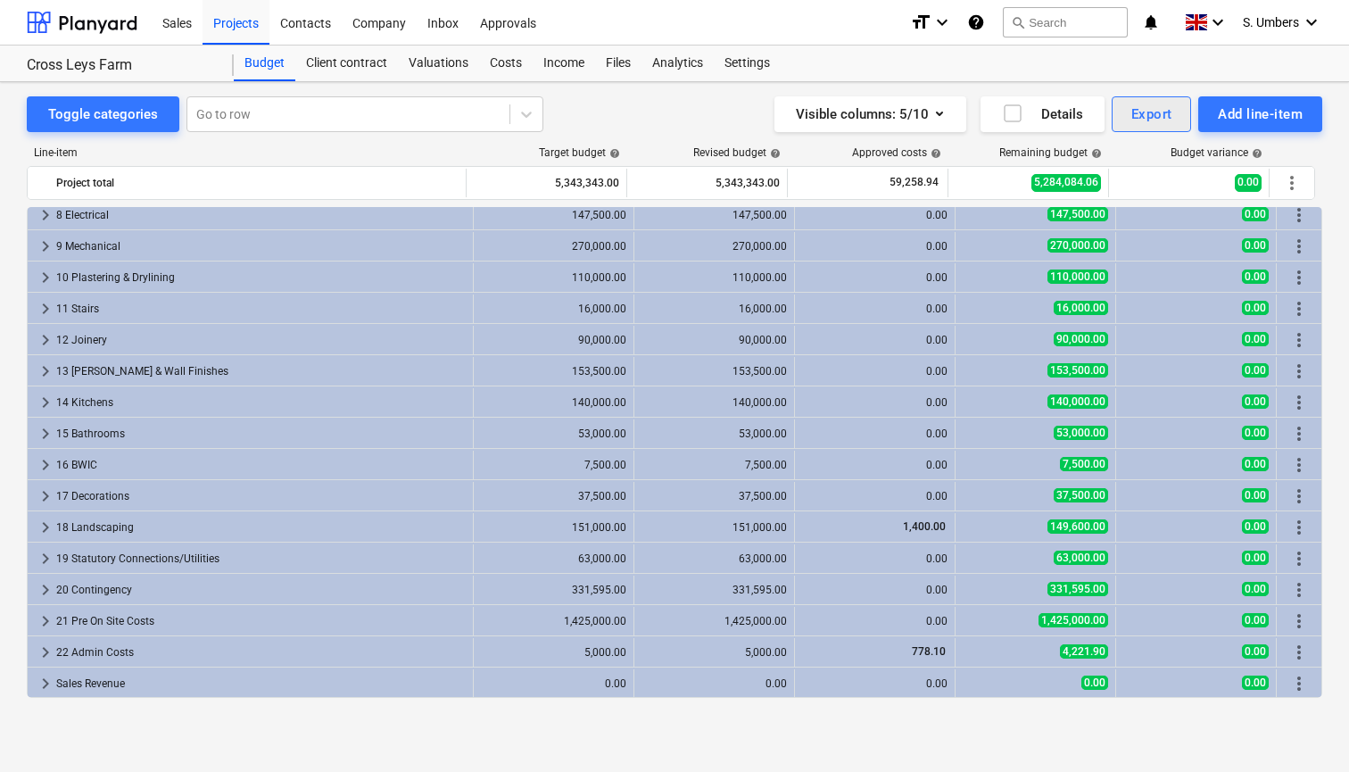
click at [1112, 114] on button "Export" at bounding box center [1152, 114] width 80 height 36
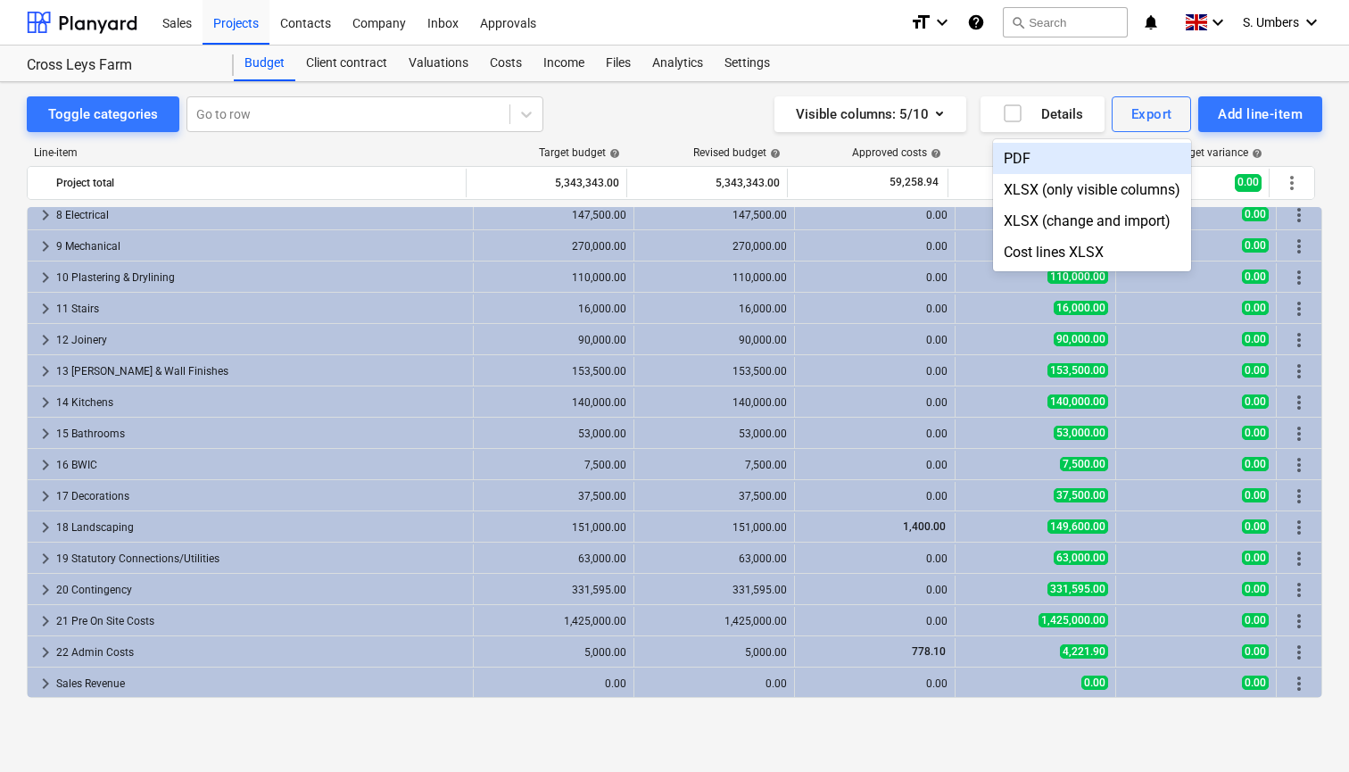
click at [611, 120] on div at bounding box center [674, 386] width 1349 height 772
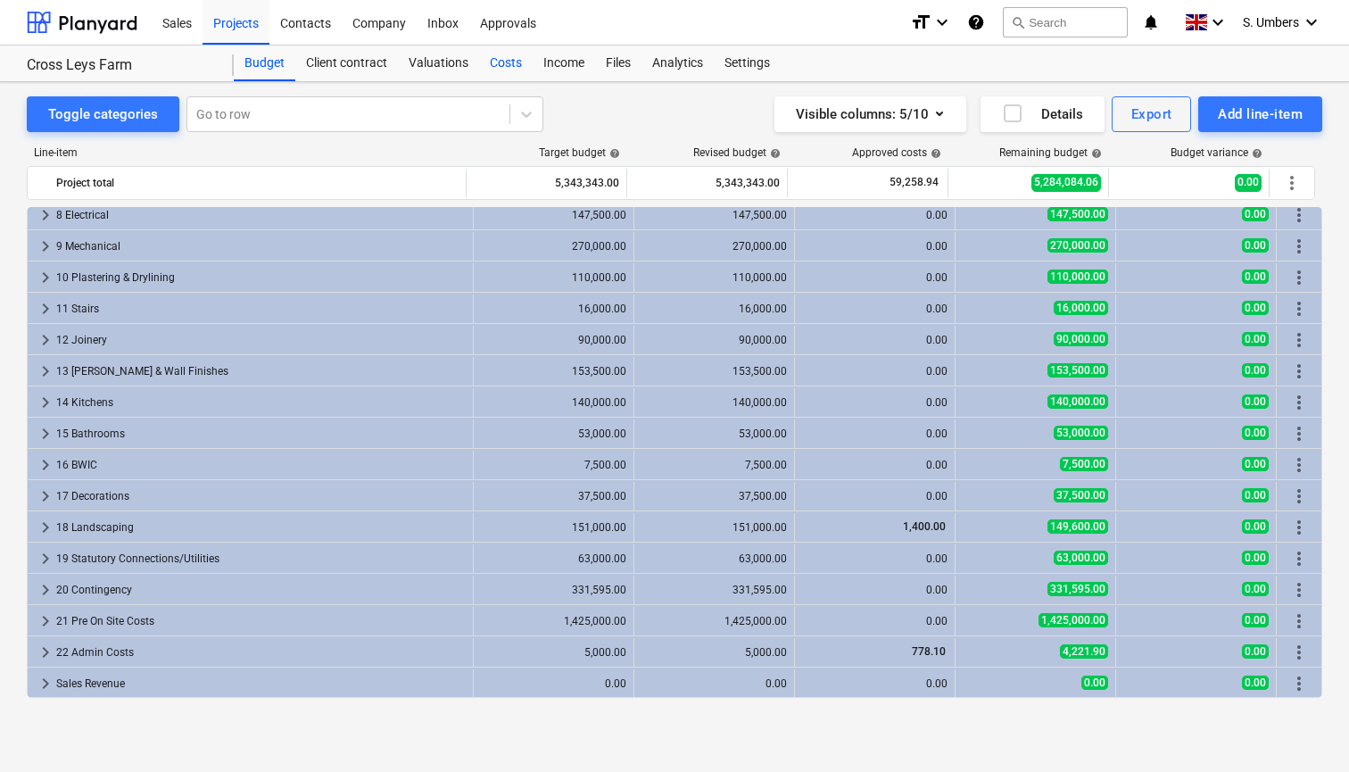
click at [515, 65] on div "Costs" at bounding box center [506, 64] width 54 height 36
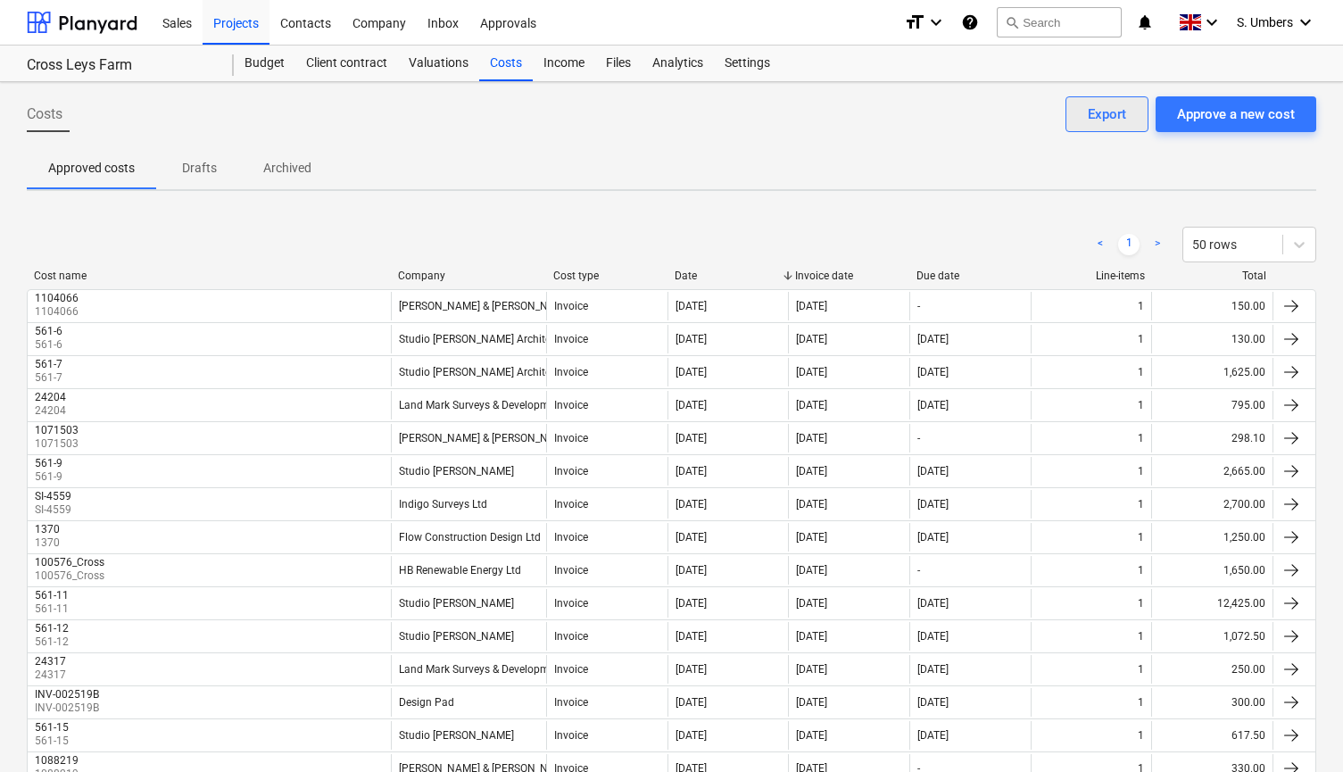
click at [1132, 112] on button "Export" at bounding box center [1107, 114] width 83 height 36
click at [1088, 119] on div "Export" at bounding box center [1107, 114] width 38 height 23
click at [1092, 119] on div "Export" at bounding box center [1107, 114] width 38 height 23
click at [270, 59] on div "Budget" at bounding box center [265, 64] width 62 height 36
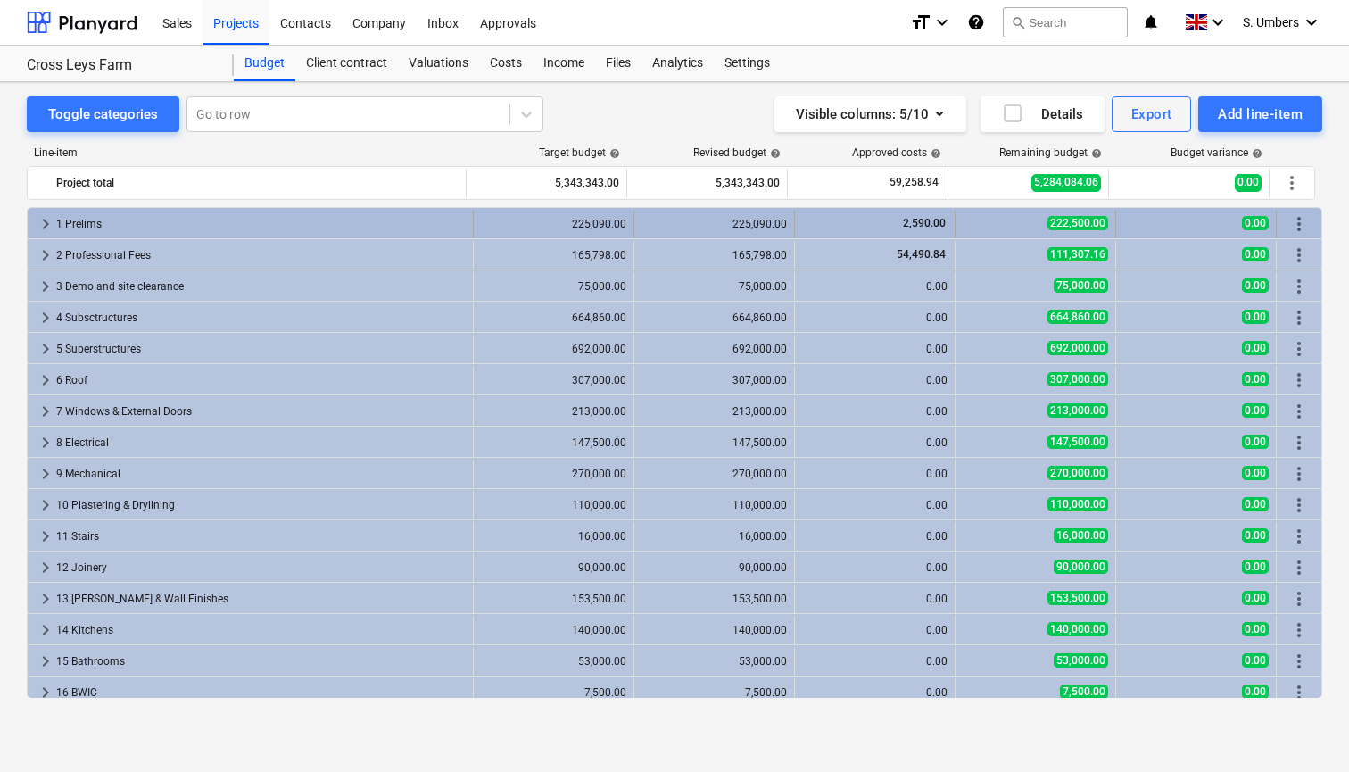
click at [89, 222] on div "1 Prelims" at bounding box center [261, 224] width 410 height 29
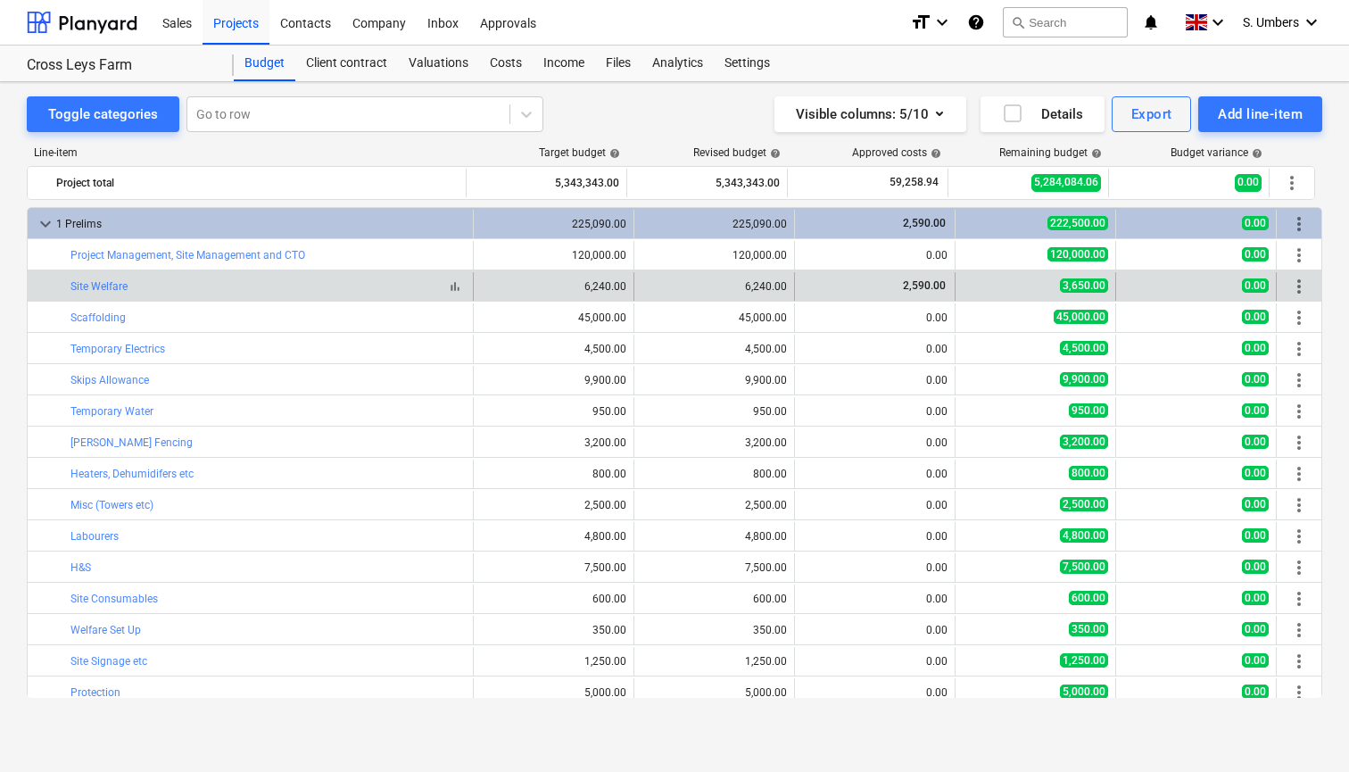
click at [186, 285] on div "bar_chart Site Welfare" at bounding box center [268, 286] width 395 height 12
click at [106, 286] on link "Site Welfare" at bounding box center [99, 286] width 57 height 12
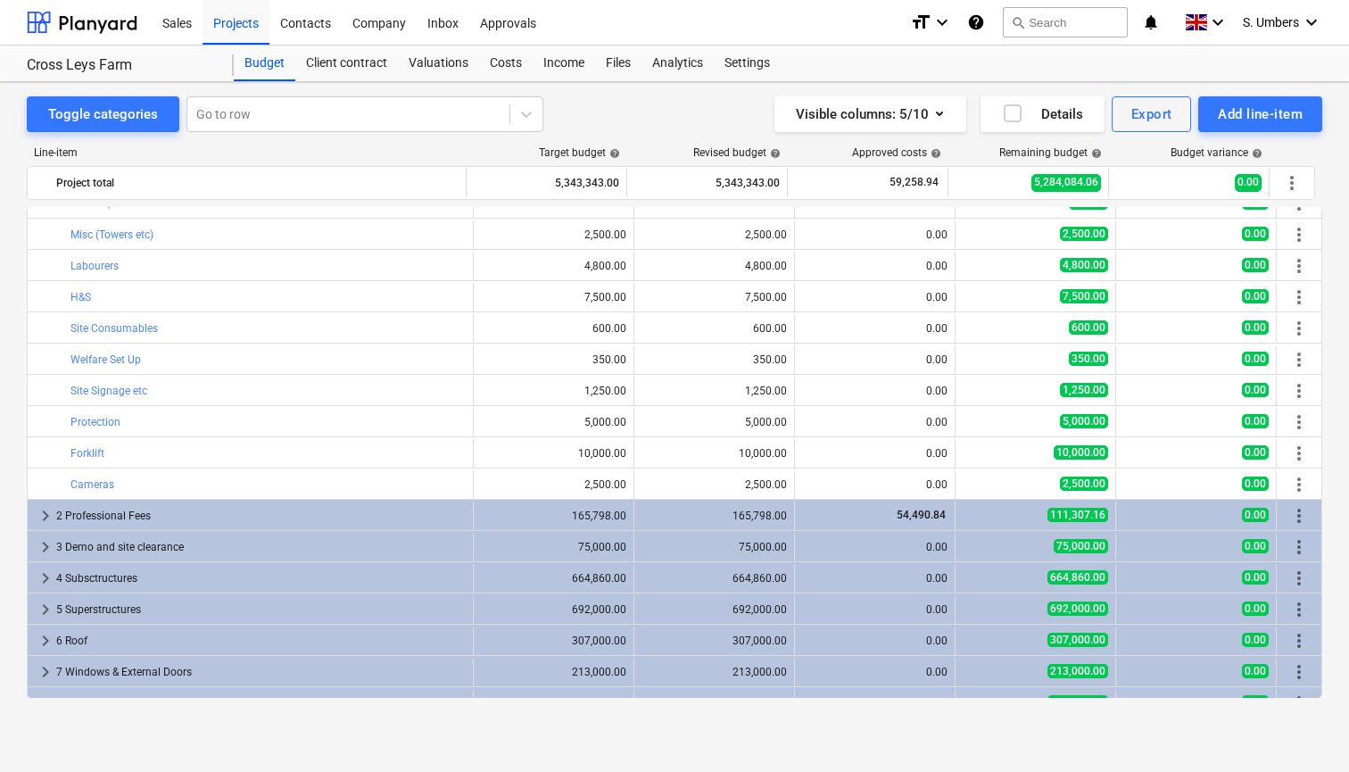
scroll to position [270, 0]
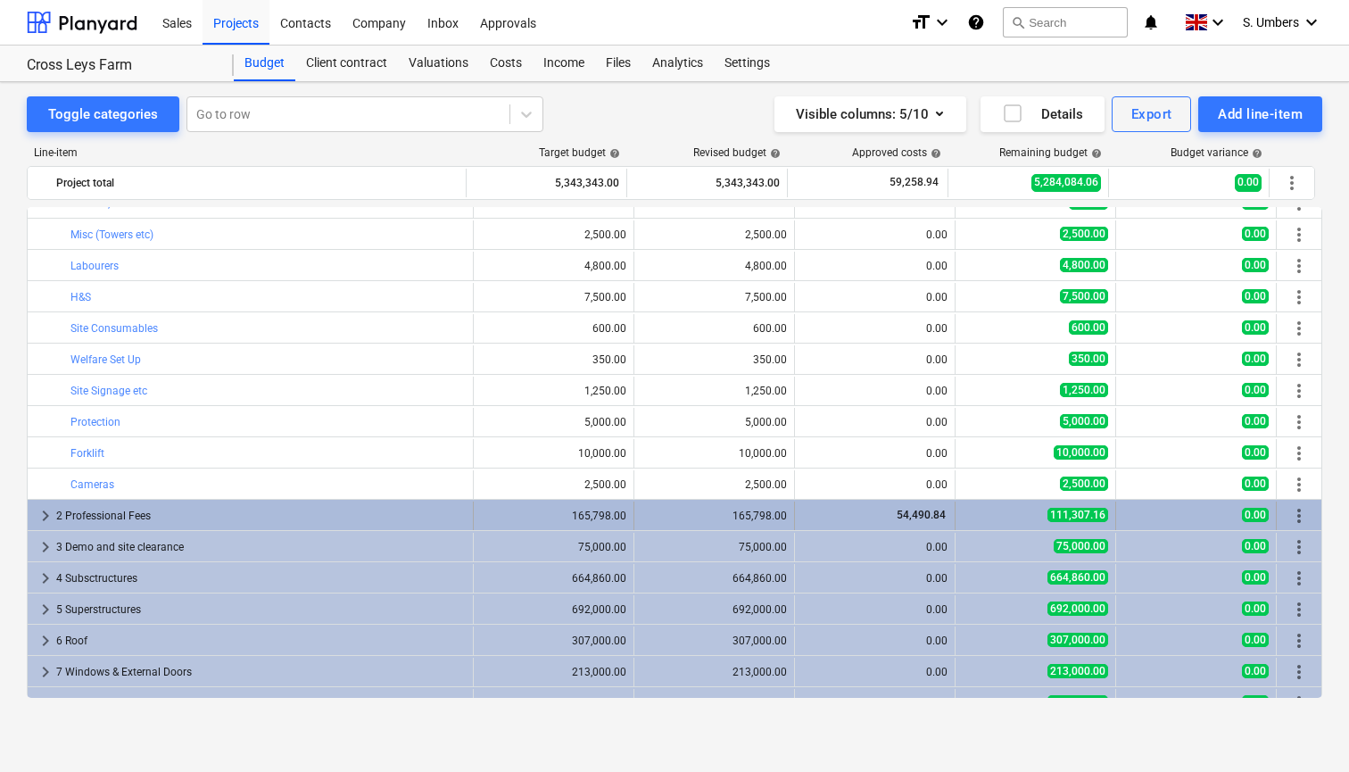
click at [126, 509] on div "2 Professional Fees" at bounding box center [261, 516] width 410 height 29
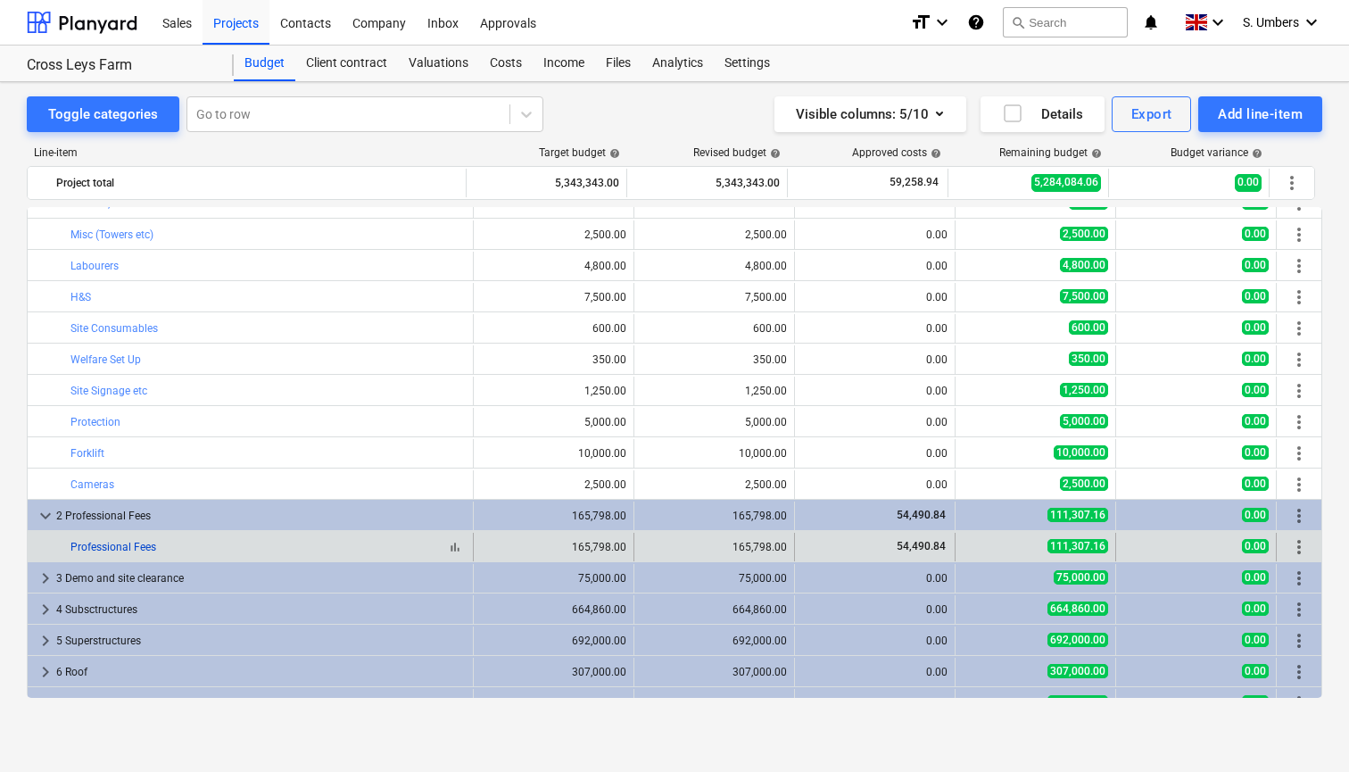
click at [126, 541] on link "Professional Fees" at bounding box center [114, 547] width 86 height 12
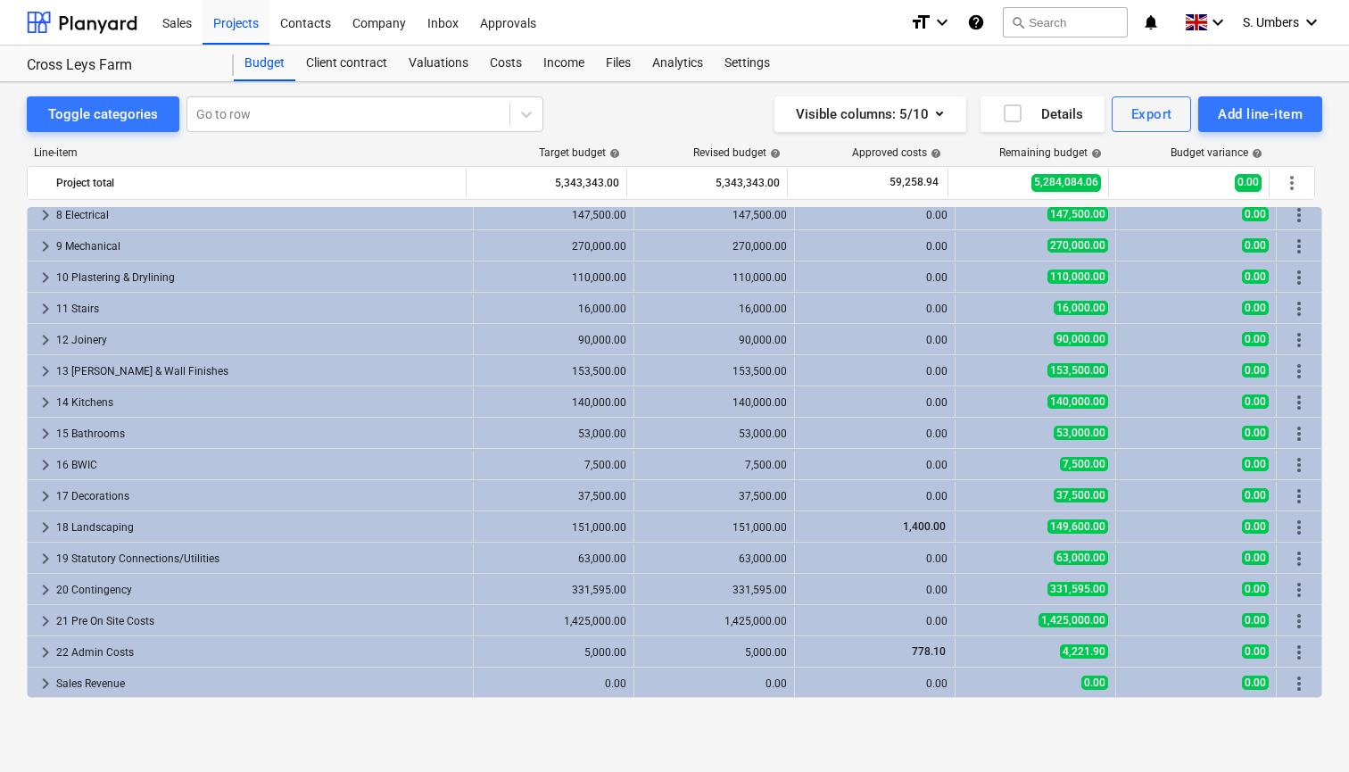
scroll to position [790, 0]
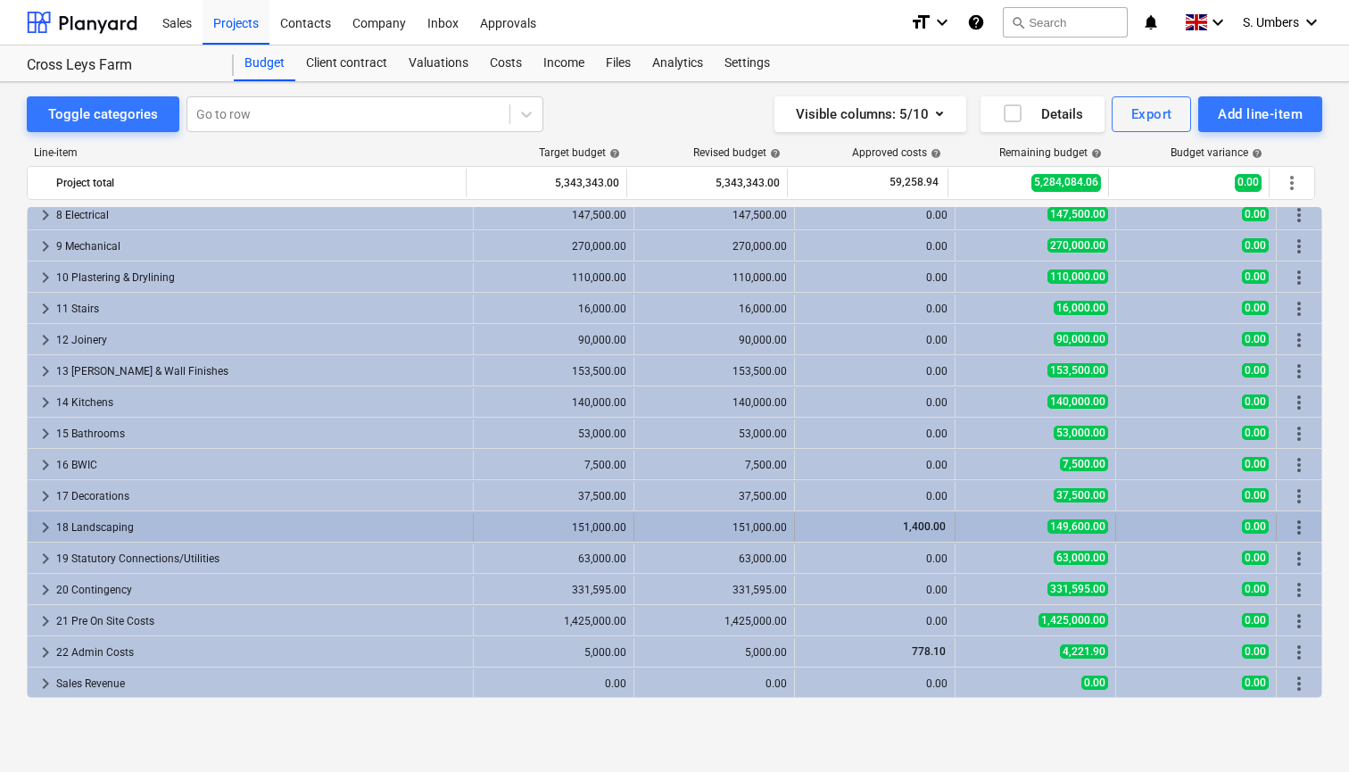
click at [126, 527] on div "18 Landscaping" at bounding box center [261, 527] width 410 height 29
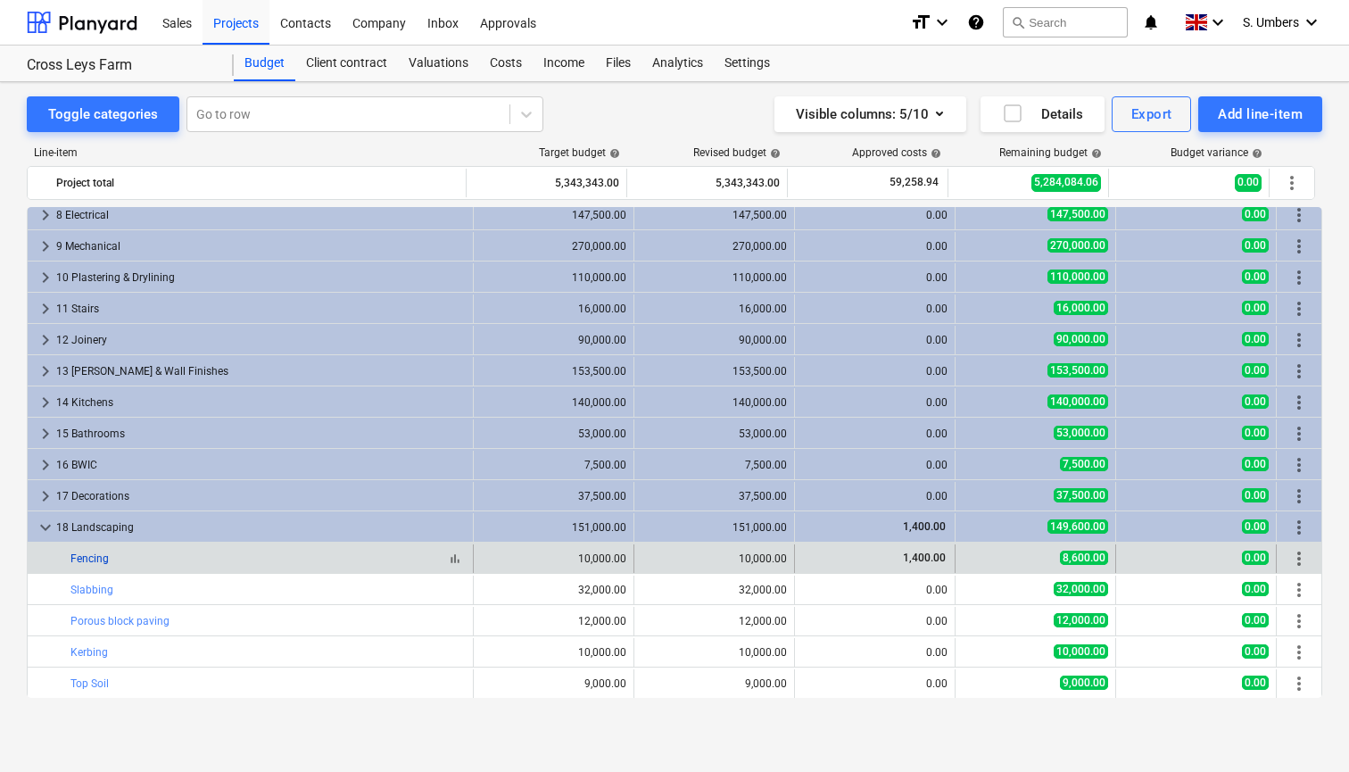
click at [106, 554] on link "Fencing" at bounding box center [90, 558] width 38 height 12
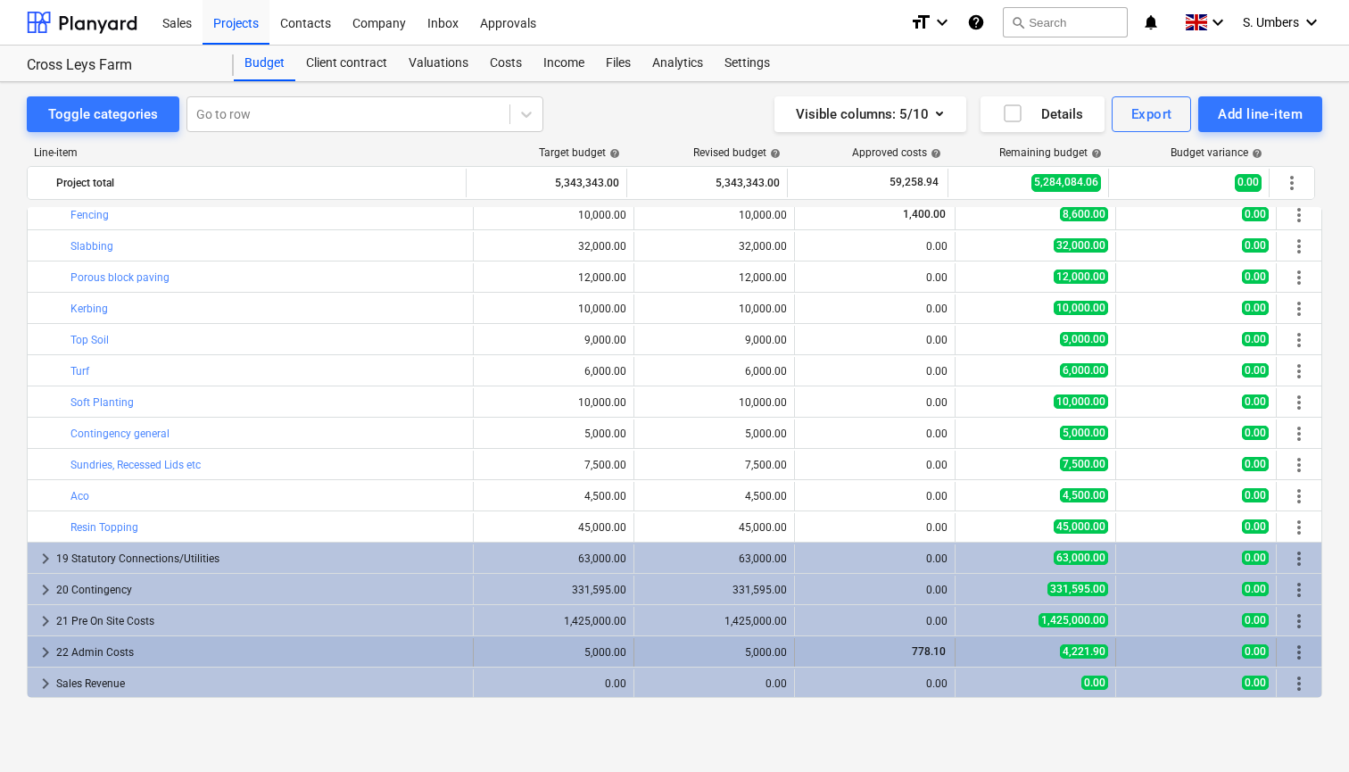
click at [145, 644] on div "22 Admin Costs" at bounding box center [261, 652] width 410 height 29
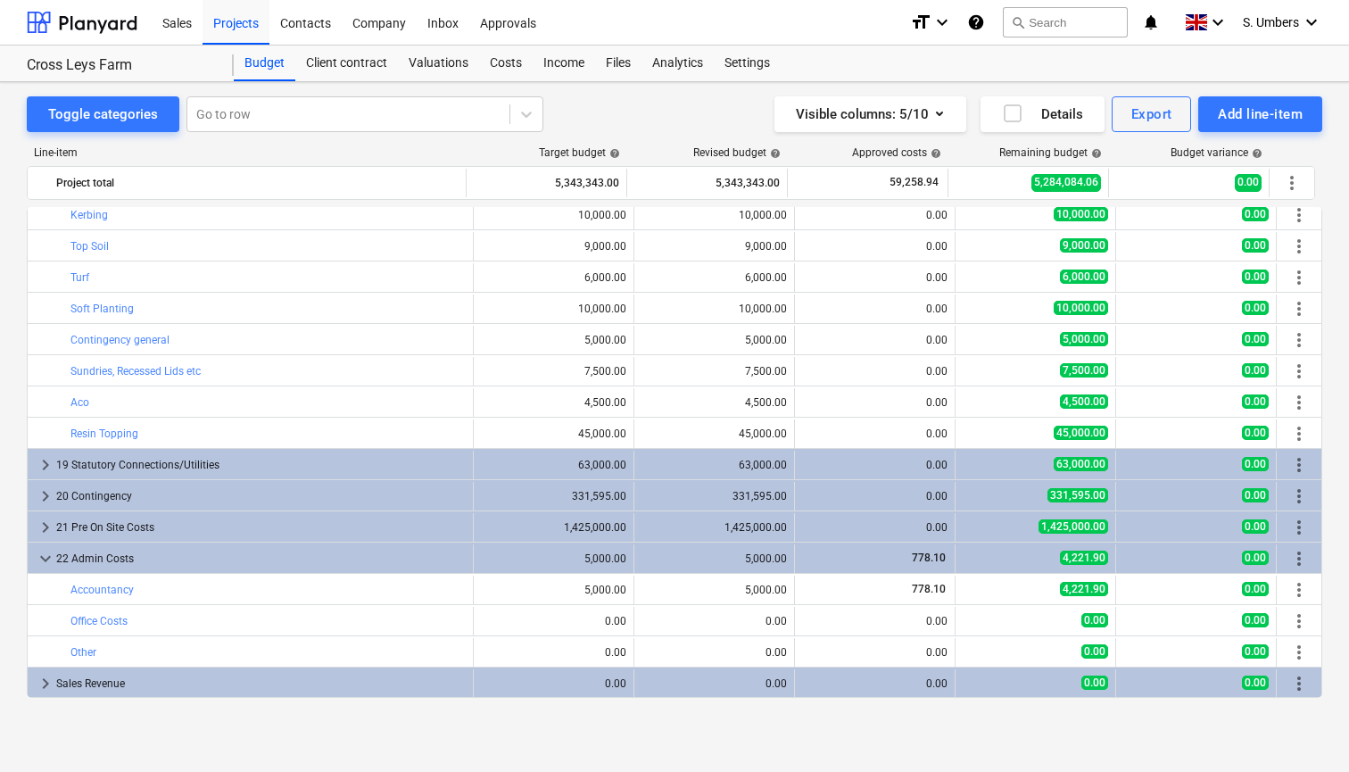
scroll to position [1227, 0]
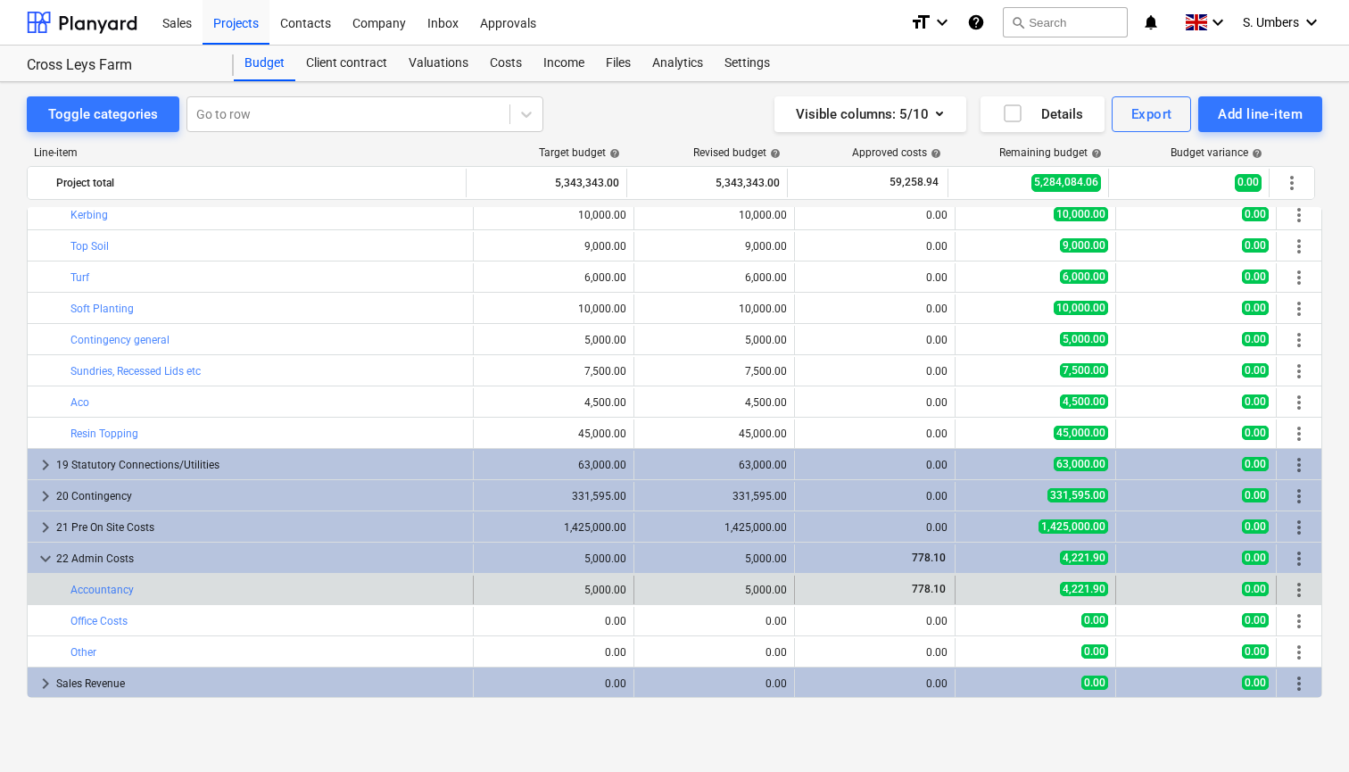
click at [153, 583] on div "bar_chart Accountancy" at bounding box center [268, 590] width 395 height 29
click at [119, 588] on link "Accountancy" at bounding box center [102, 590] width 63 height 12
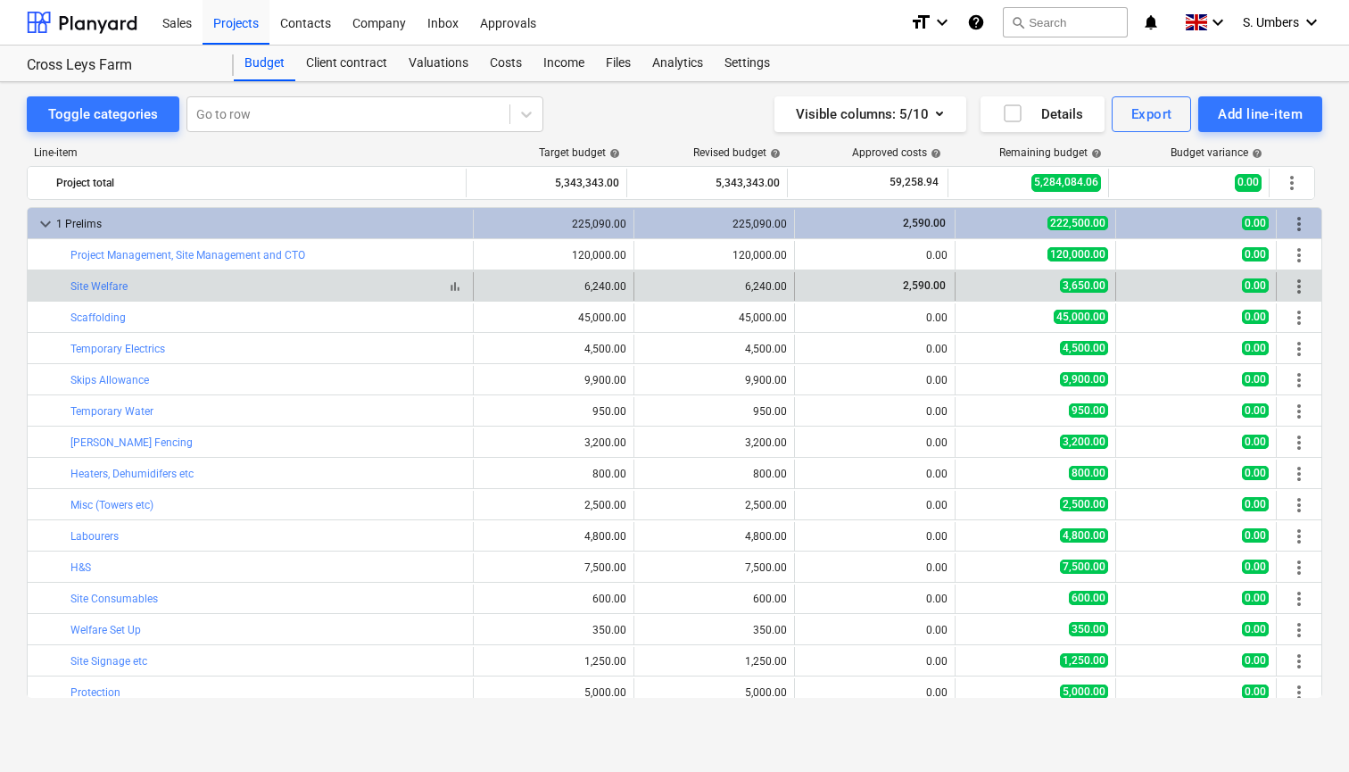
click at [386, 292] on div "bar_chart Site Welfare" at bounding box center [268, 286] width 395 height 12
click at [73, 282] on link "Site Welfare" at bounding box center [99, 286] width 57 height 12
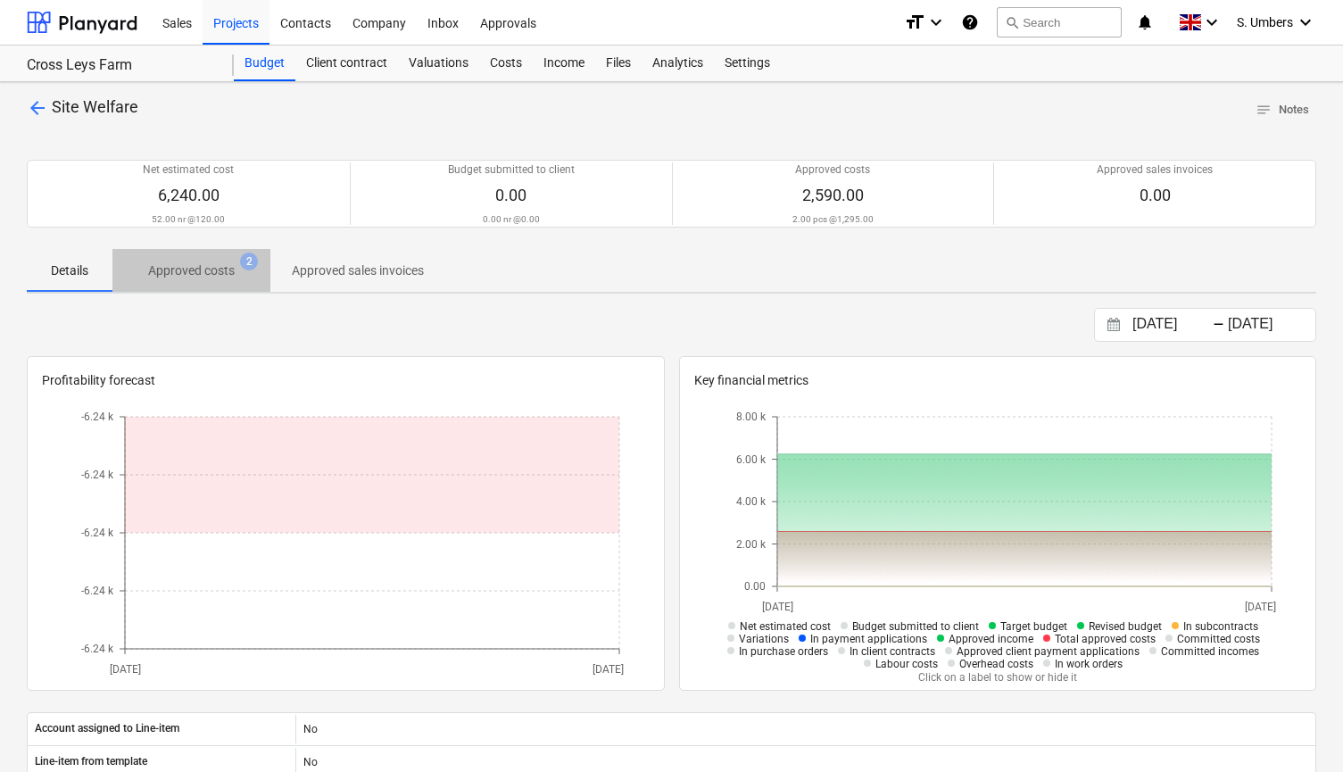
click at [221, 268] on p "Approved costs" at bounding box center [191, 270] width 87 height 19
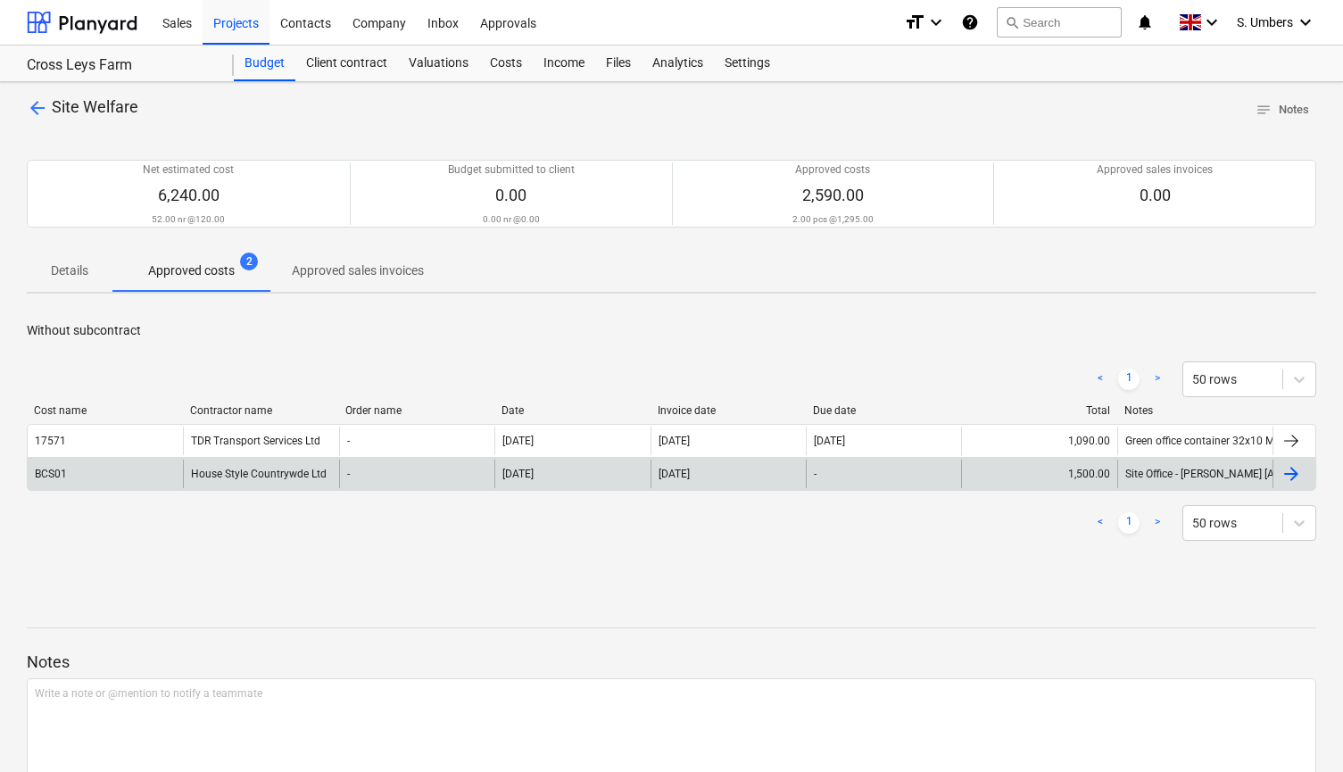
click at [223, 474] on div "House Style Countrywde Ltd" at bounding box center [260, 474] width 155 height 29
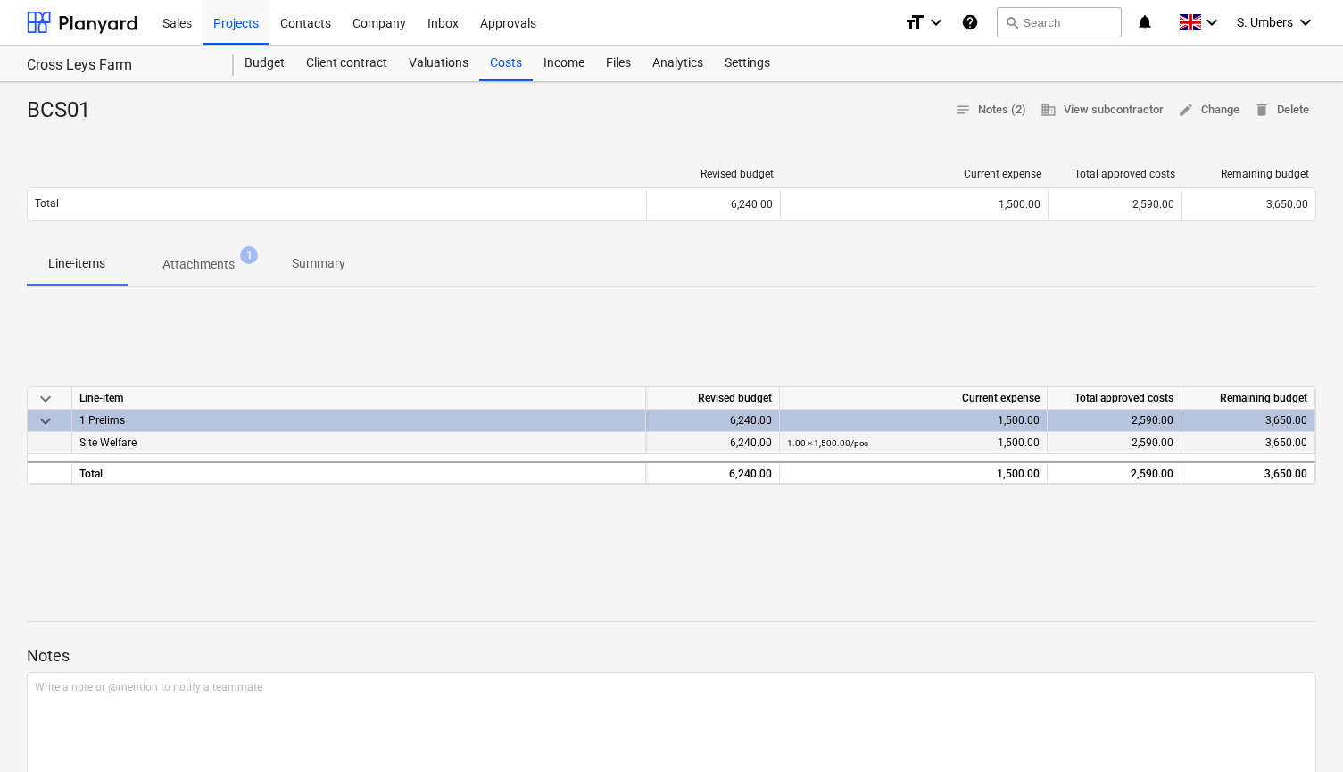
click at [108, 441] on span "Site Welfare" at bounding box center [107, 442] width 57 height 12
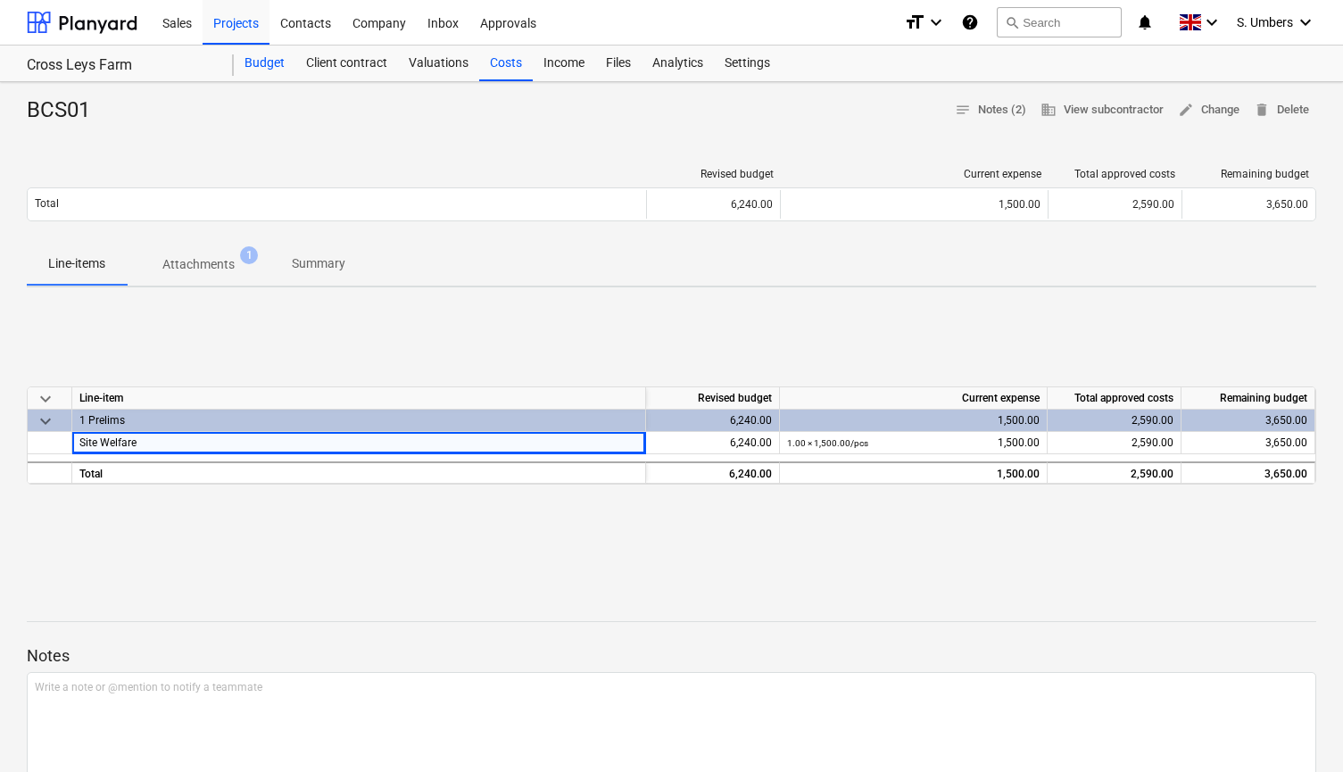
click at [273, 62] on div "Budget" at bounding box center [265, 64] width 62 height 36
